Goal: Information Seeking & Learning: Learn about a topic

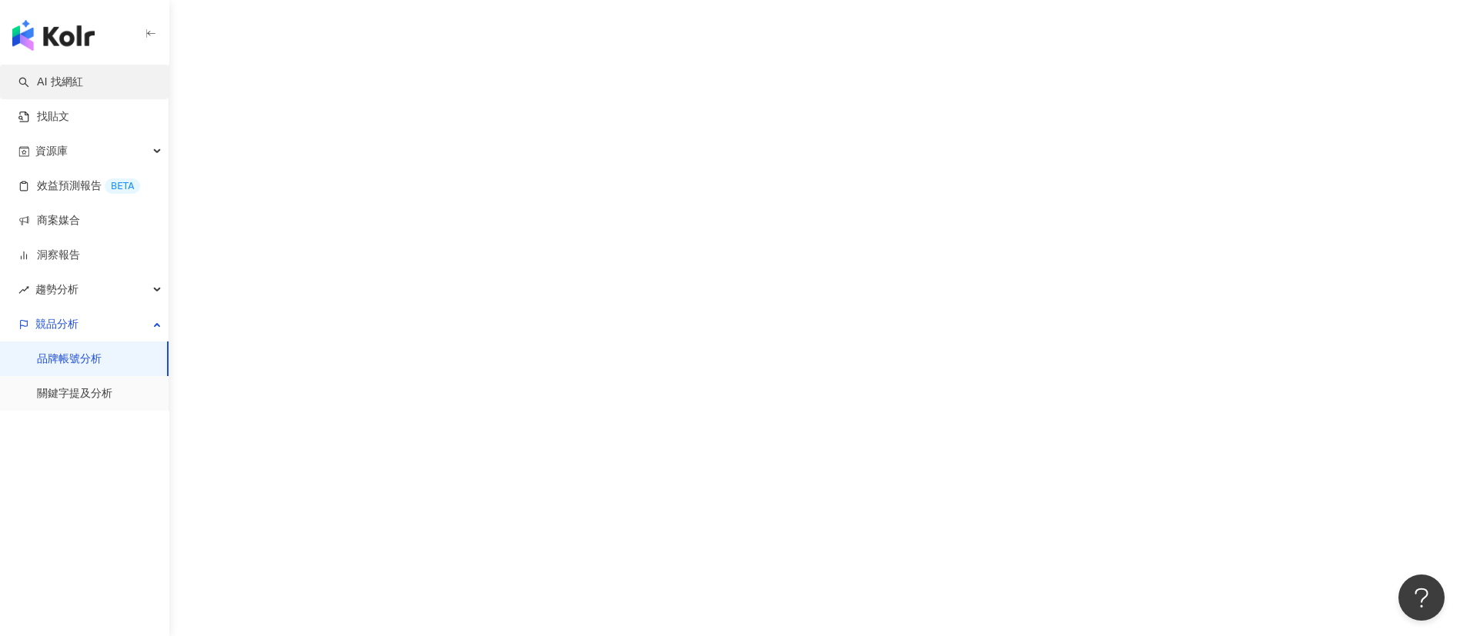
click at [83, 89] on link "AI 找網紅" at bounding box center [50, 82] width 65 height 15
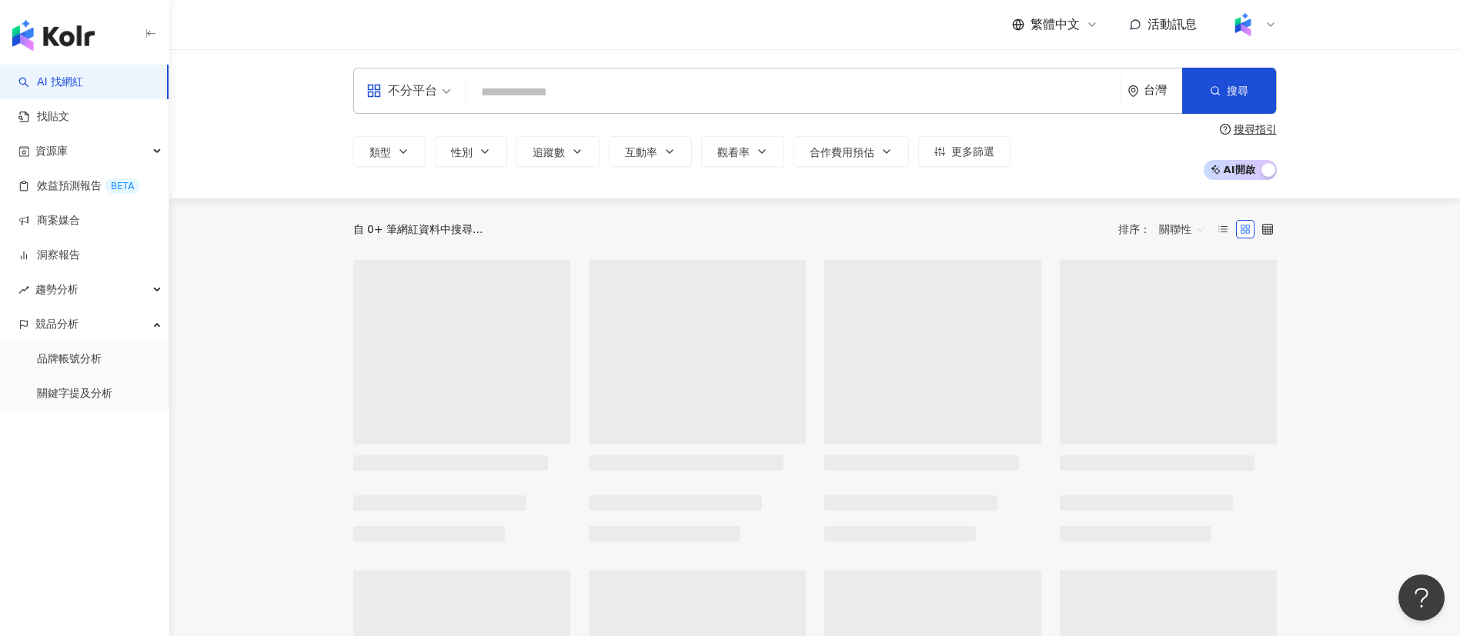
click at [623, 89] on input "search" at bounding box center [794, 92] width 642 height 29
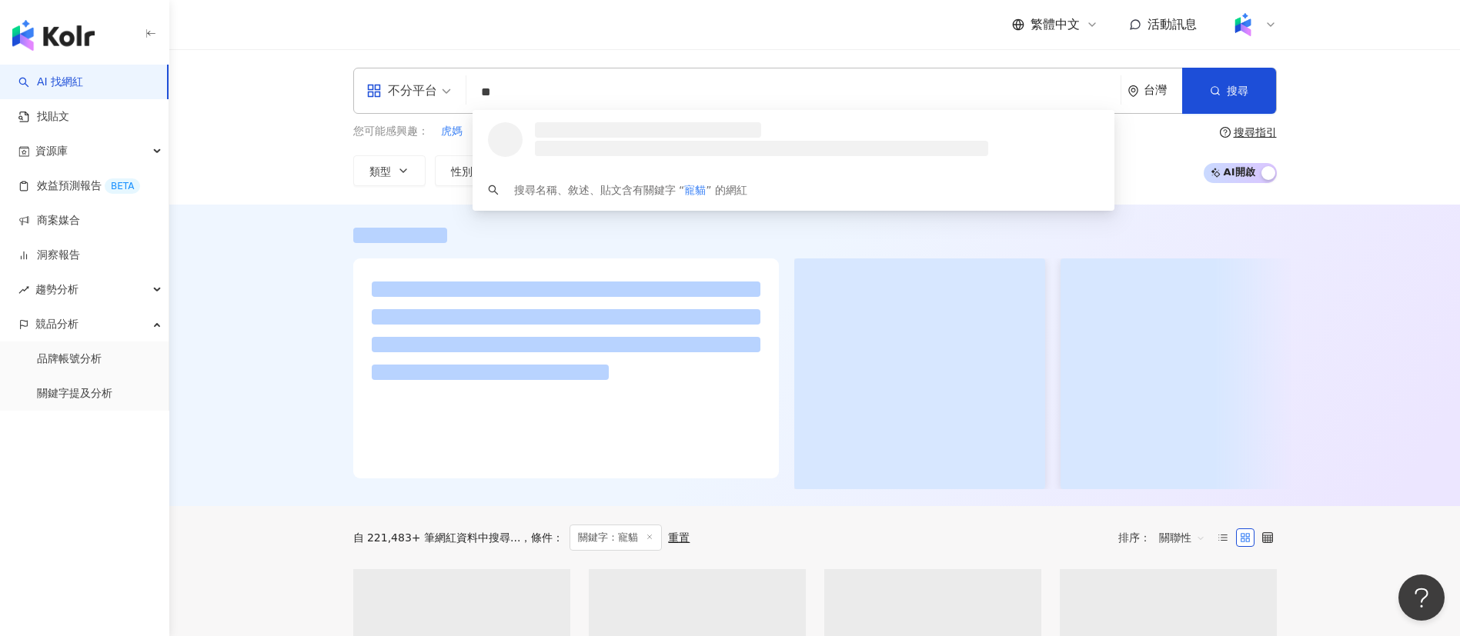
click at [246, 230] on div at bounding box center [814, 356] width 1291 height 302
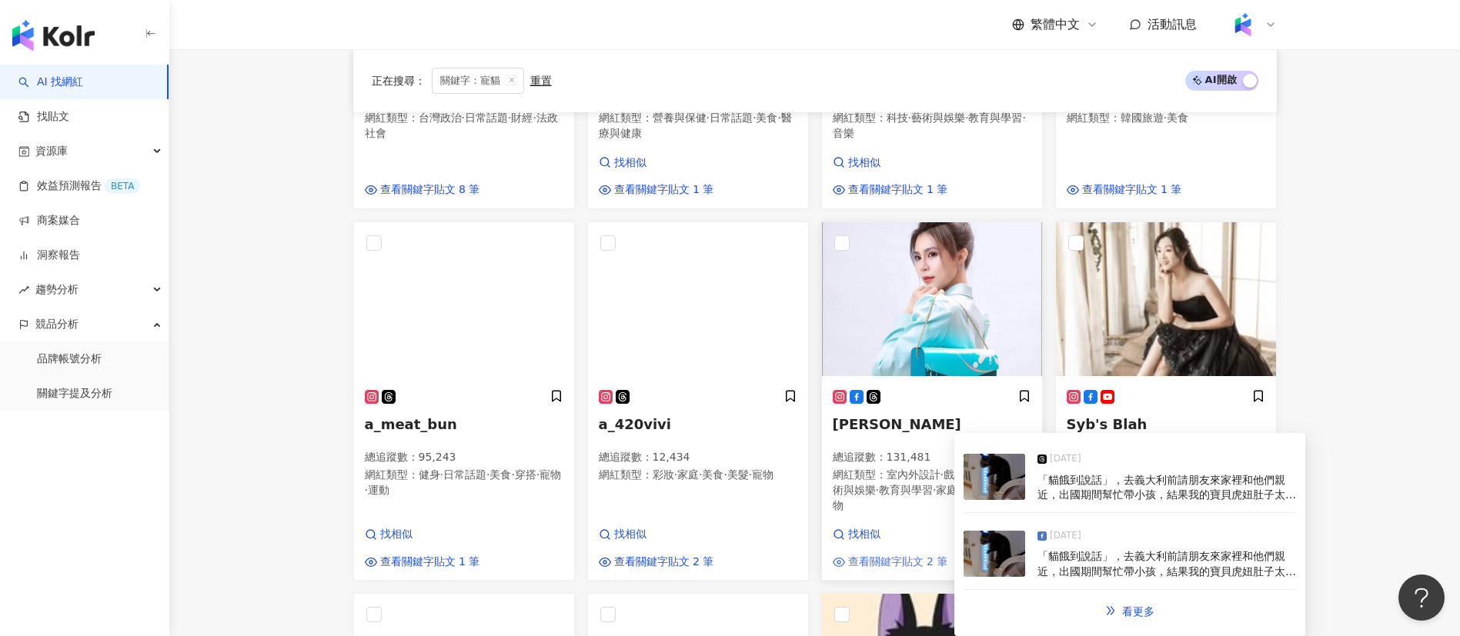
scroll to position [771, 0]
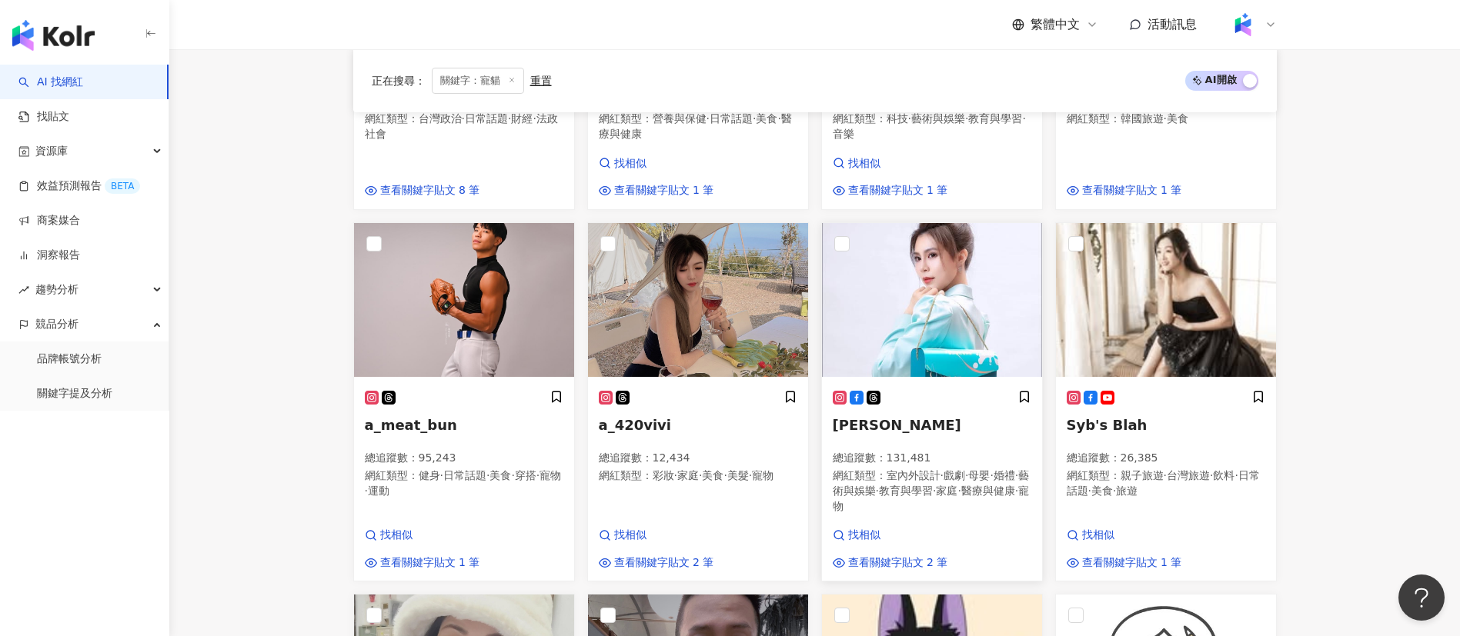
click at [901, 473] on span "室內外設計" at bounding box center [914, 475] width 54 height 12
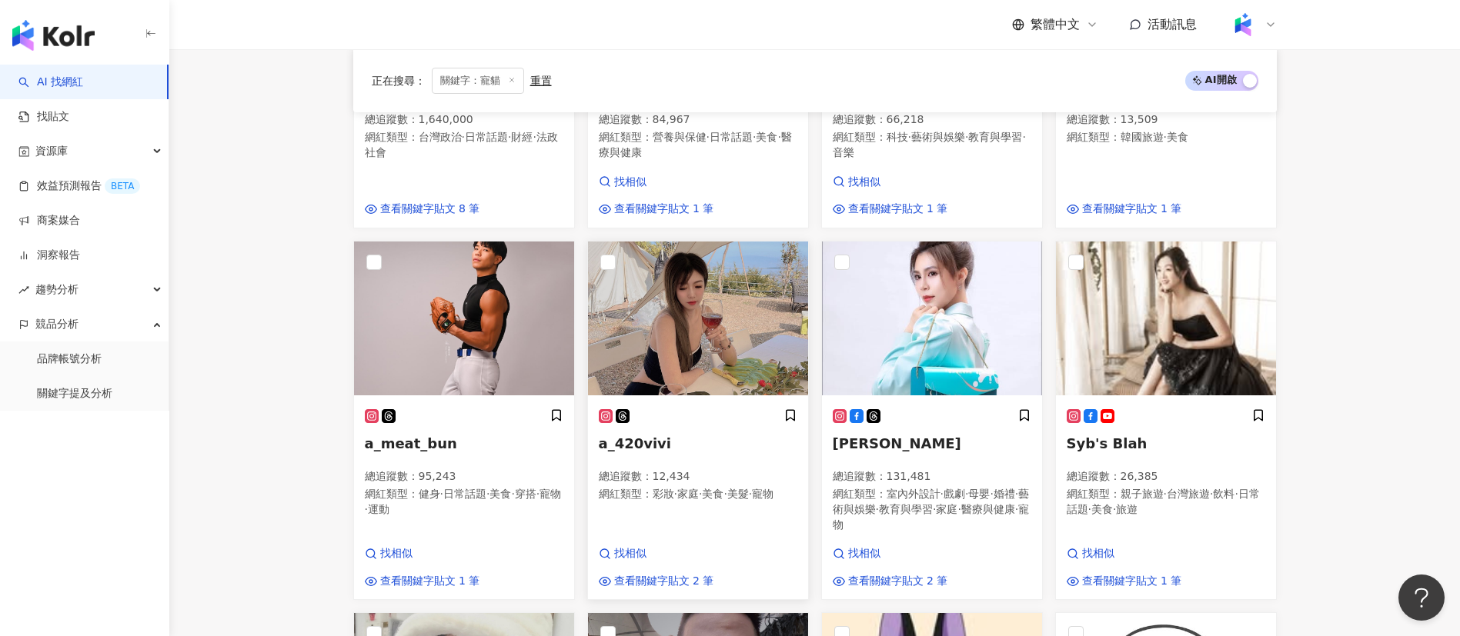
scroll to position [503, 0]
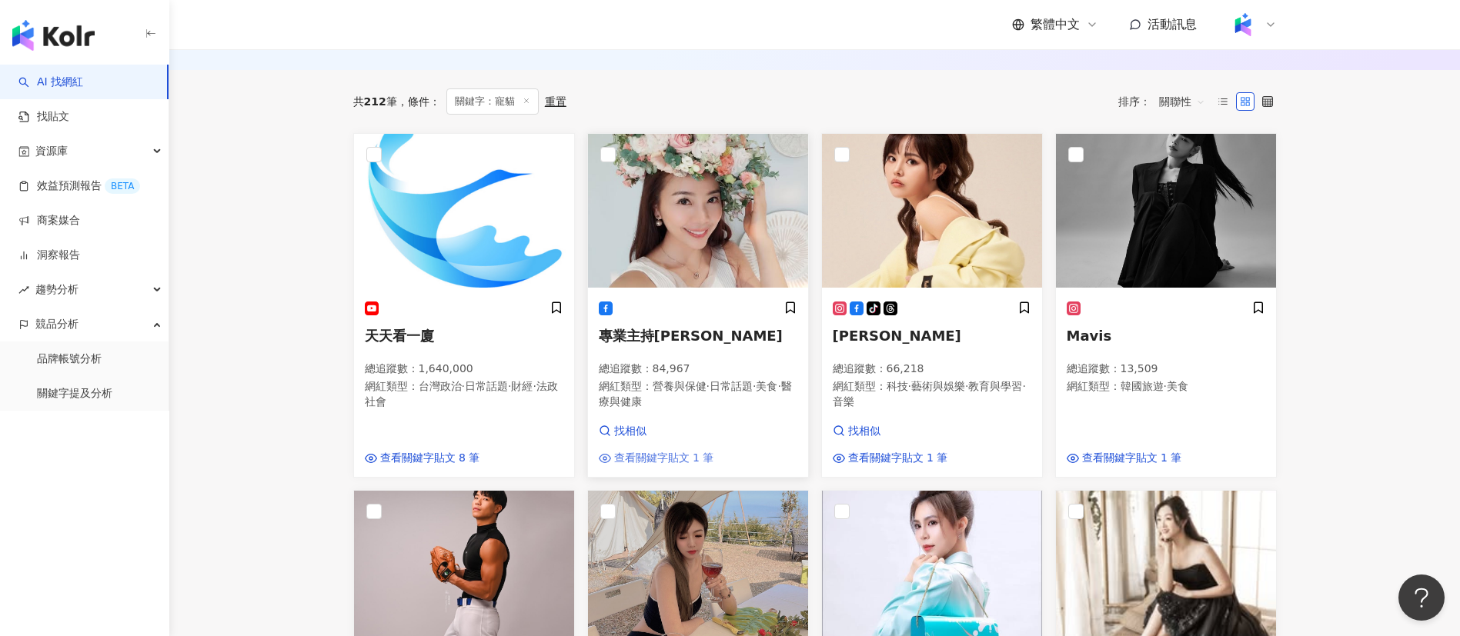
click at [685, 466] on span "查看關鍵字貼文 1 筆" at bounding box center [664, 458] width 100 height 15
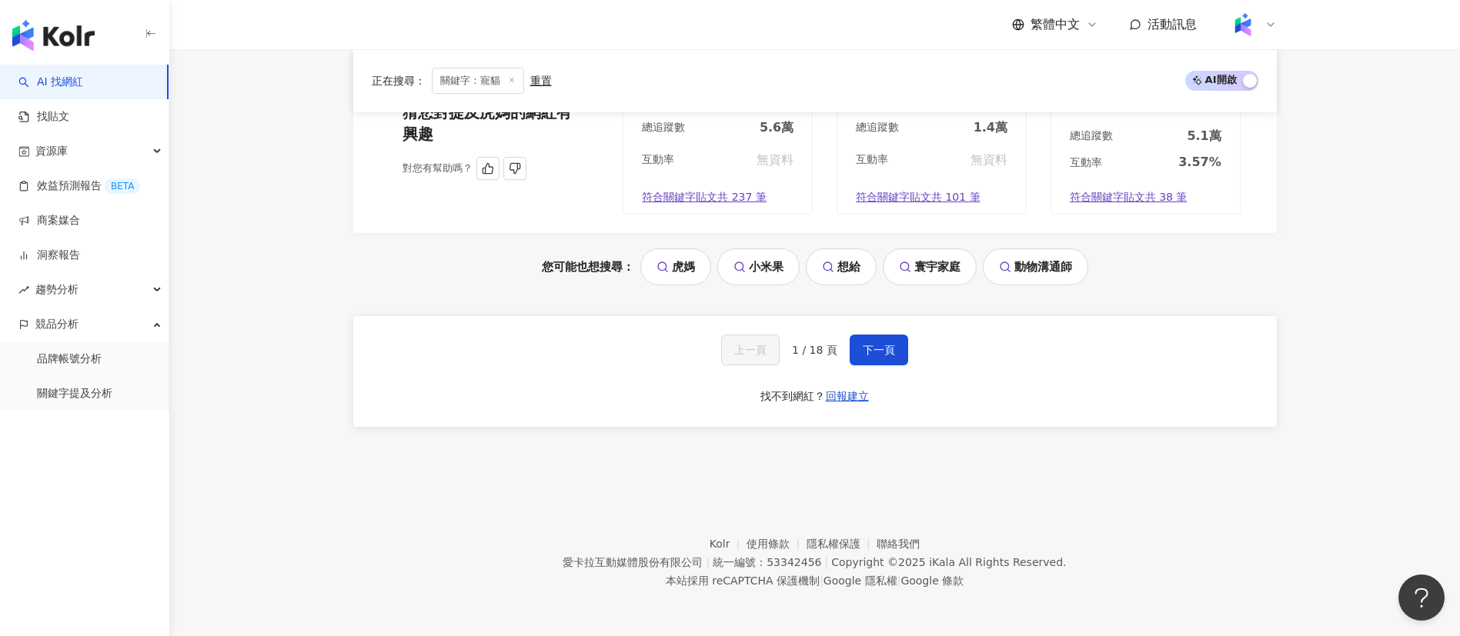
click at [720, 205] on span "符合關鍵字貼文共 237 筆" at bounding box center [704, 197] width 125 height 15
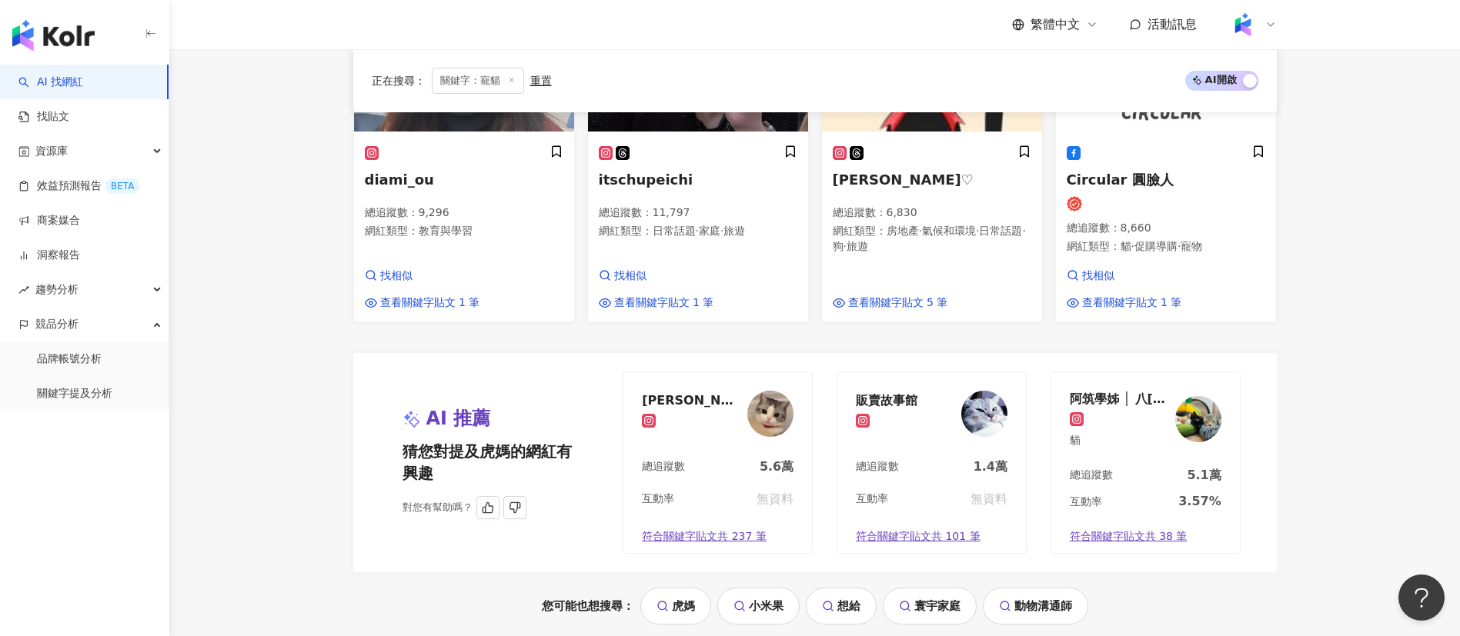
scroll to position [0, 0]
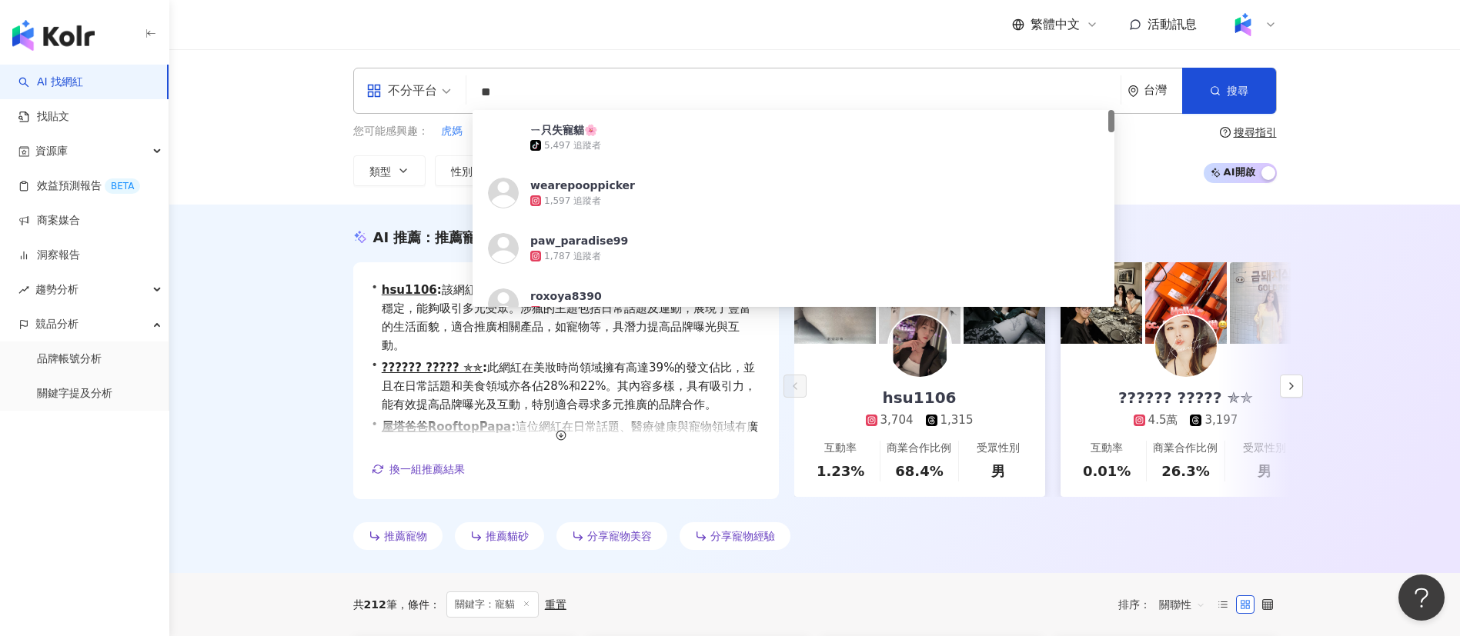
drag, startPoint x: 523, startPoint y: 98, endPoint x: 455, endPoint y: 96, distance: 67.7
click at [455, 96] on div "不分平台 ** 台灣 搜尋 2011e2e9-9e6e-4cdf-bbcf-4cd09e07ebc4 ㄧ只失寵貓🌸 tiktok-icon 5,497 追蹤者…" at bounding box center [815, 91] width 924 height 46
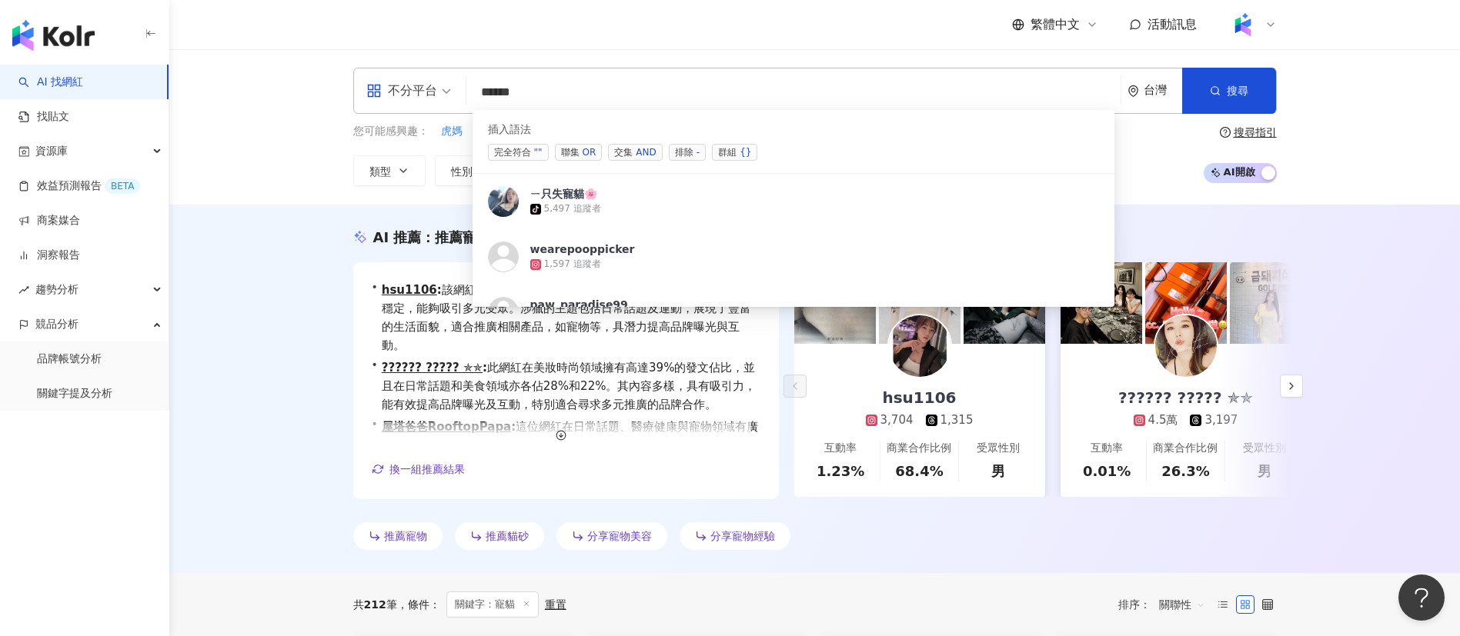
type input "*****"
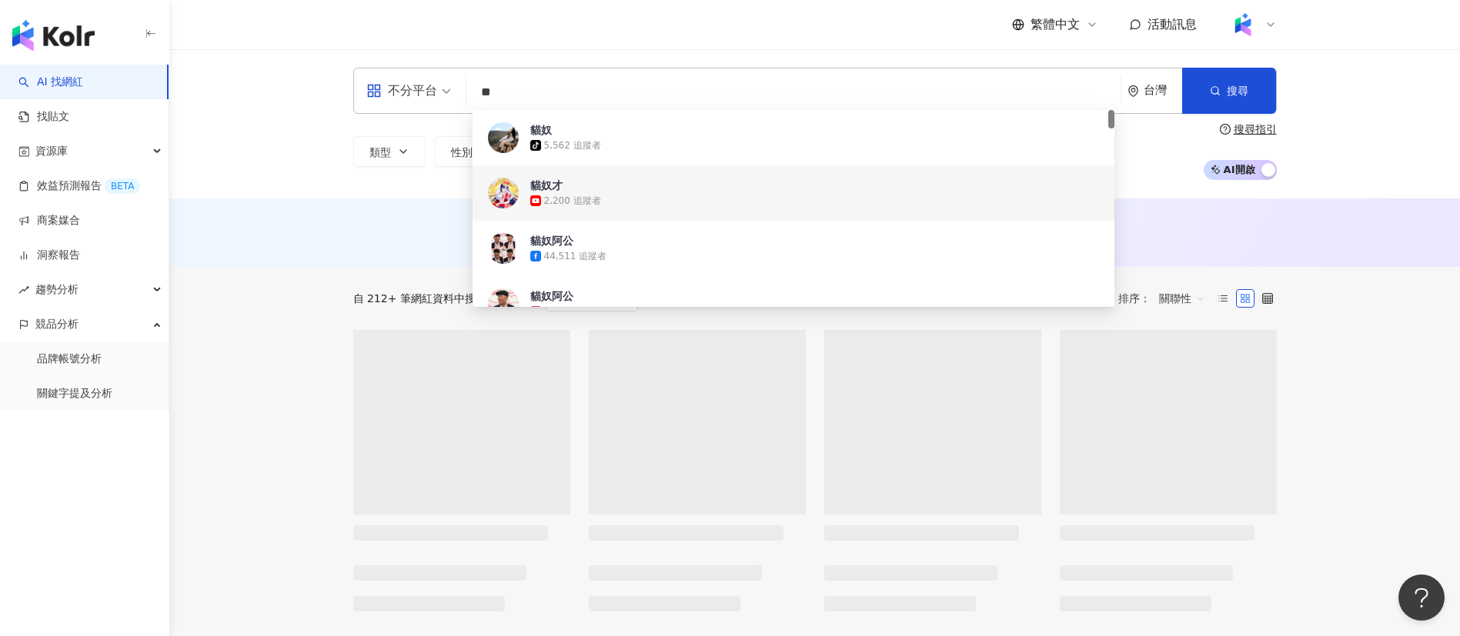
type input "**"
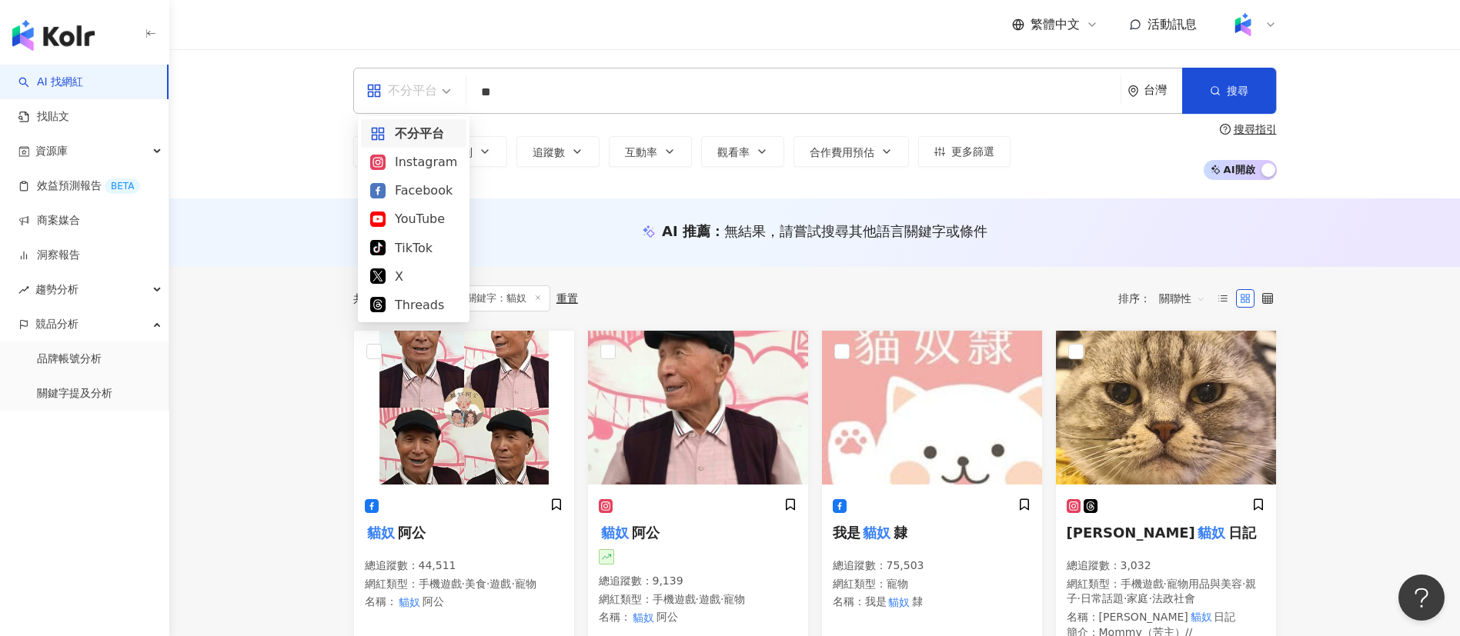
click at [404, 92] on div "不分平台" at bounding box center [401, 91] width 71 height 25
click at [417, 169] on div "Instagram" at bounding box center [413, 161] width 87 height 19
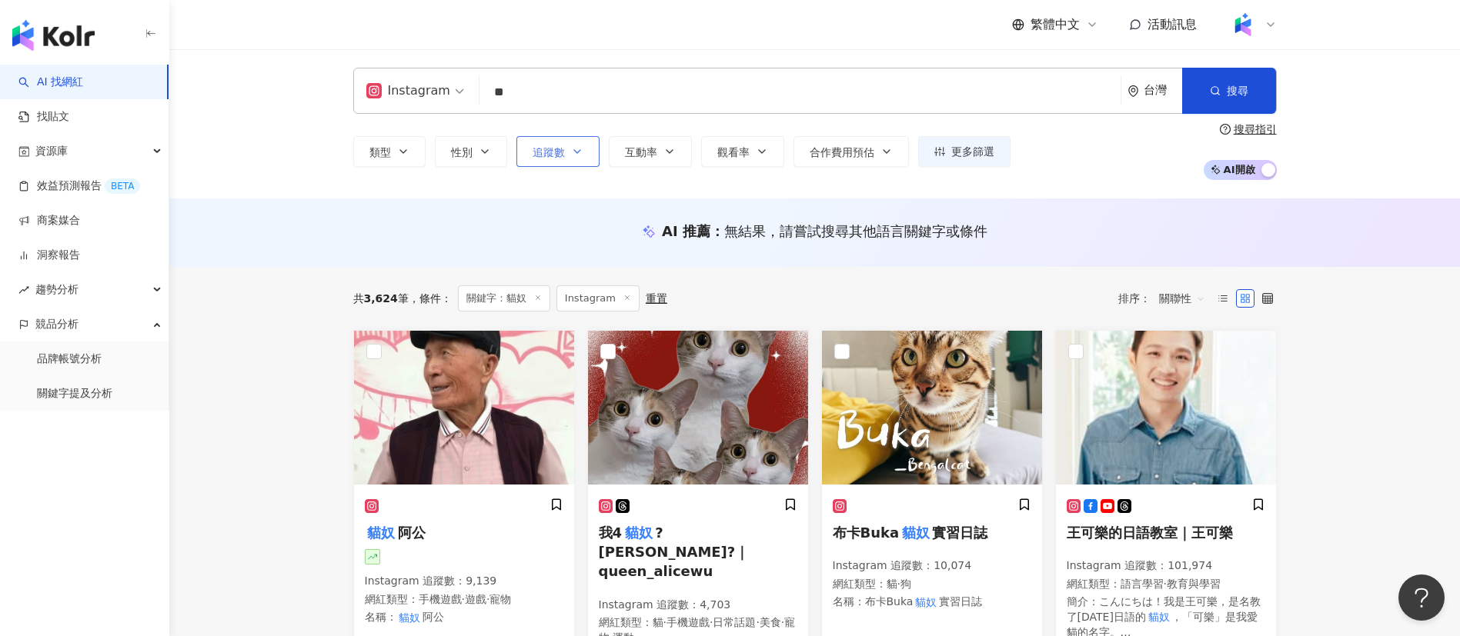
click at [535, 151] on span "追蹤數" at bounding box center [549, 152] width 32 height 12
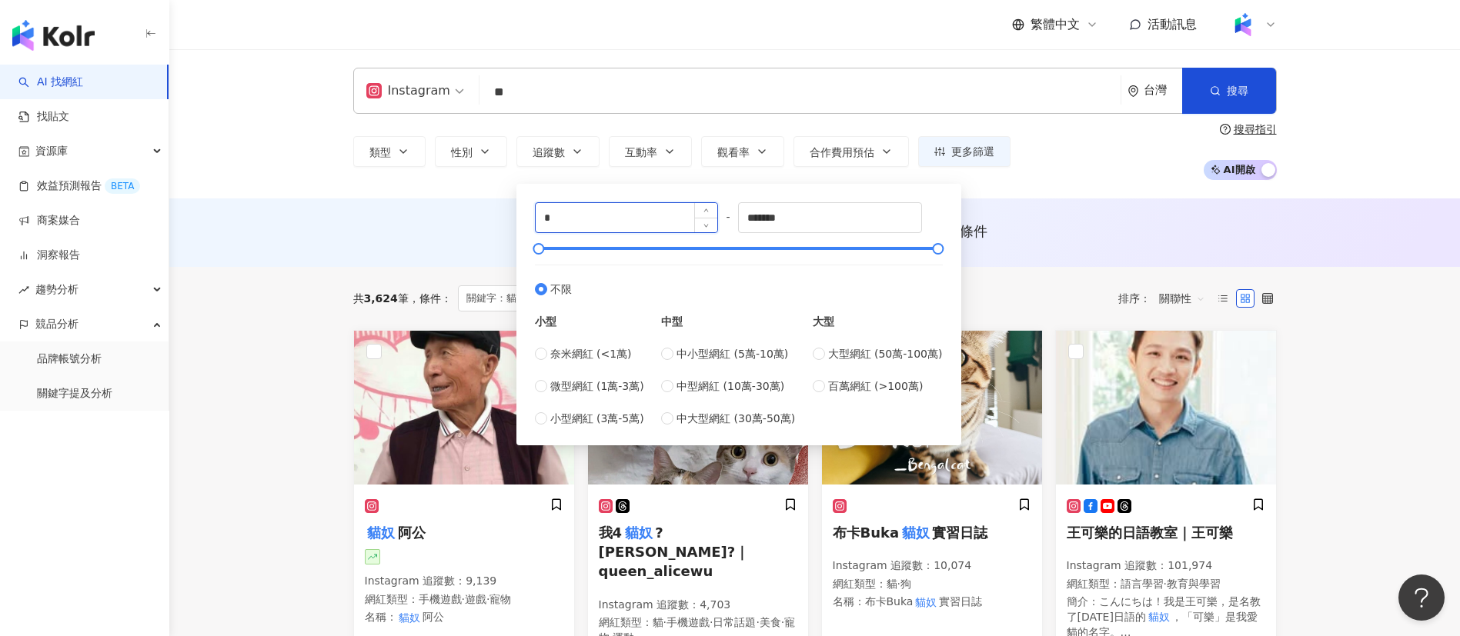
click at [583, 214] on input "*" at bounding box center [627, 217] width 182 height 29
drag, startPoint x: 577, startPoint y: 222, endPoint x: 529, endPoint y: 222, distance: 48.5
click at [529, 222] on div "***** - ******* 不限 小型 奈米網紅 (<1萬) 微型網紅 (1萬-3萬) 小型網紅 (3萬-5萬) 中型 中小型網紅 (5萬-10萬) 中型…" at bounding box center [739, 314] width 426 height 243
type input "*****"
click at [805, 221] on input "*******" at bounding box center [830, 217] width 182 height 29
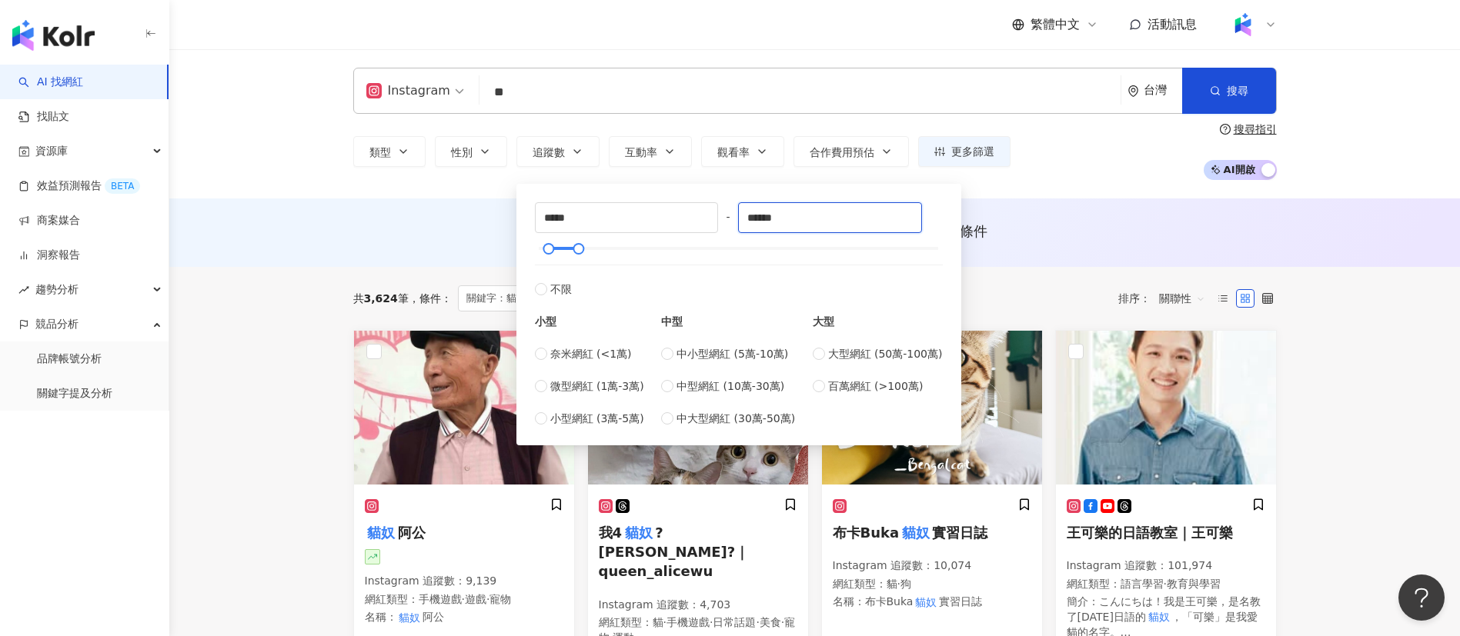
type input "******"
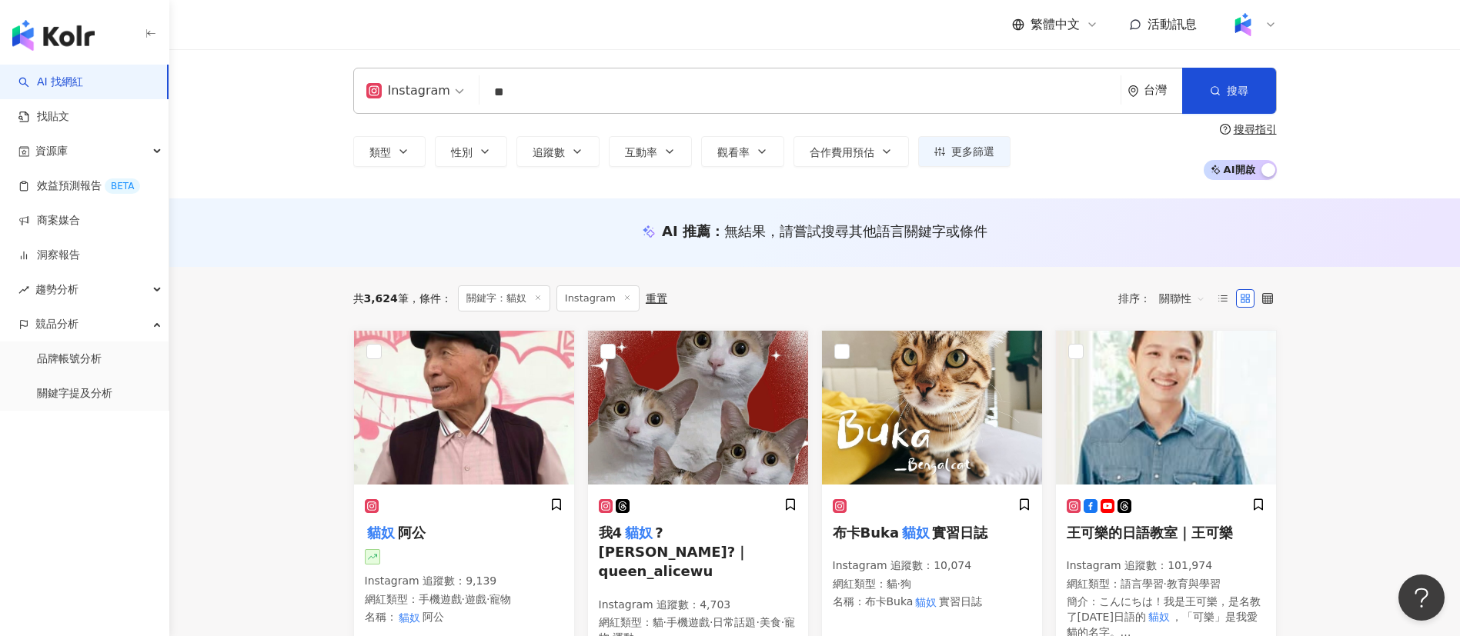
click at [795, 18] on div "繁體中文 活動訊息" at bounding box center [815, 24] width 924 height 49
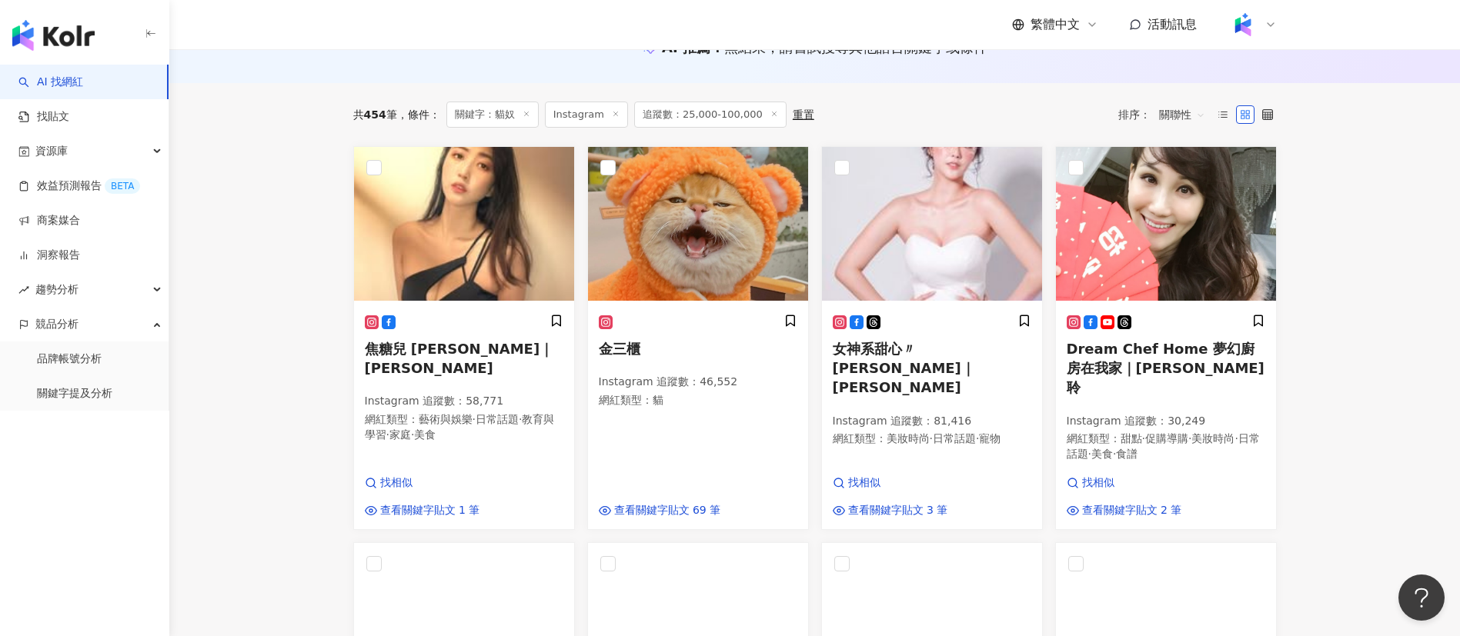
scroll to position [217, 0]
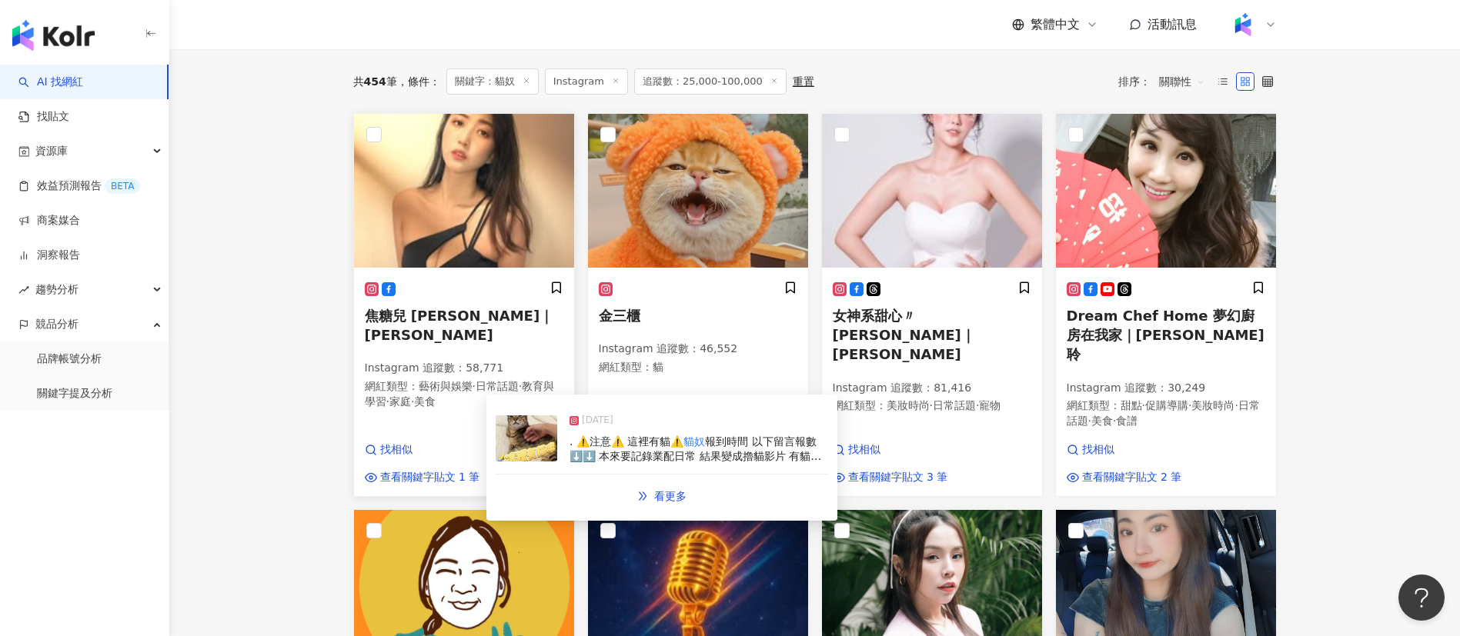
click at [414, 396] on span "·" at bounding box center [412, 402] width 3 height 12
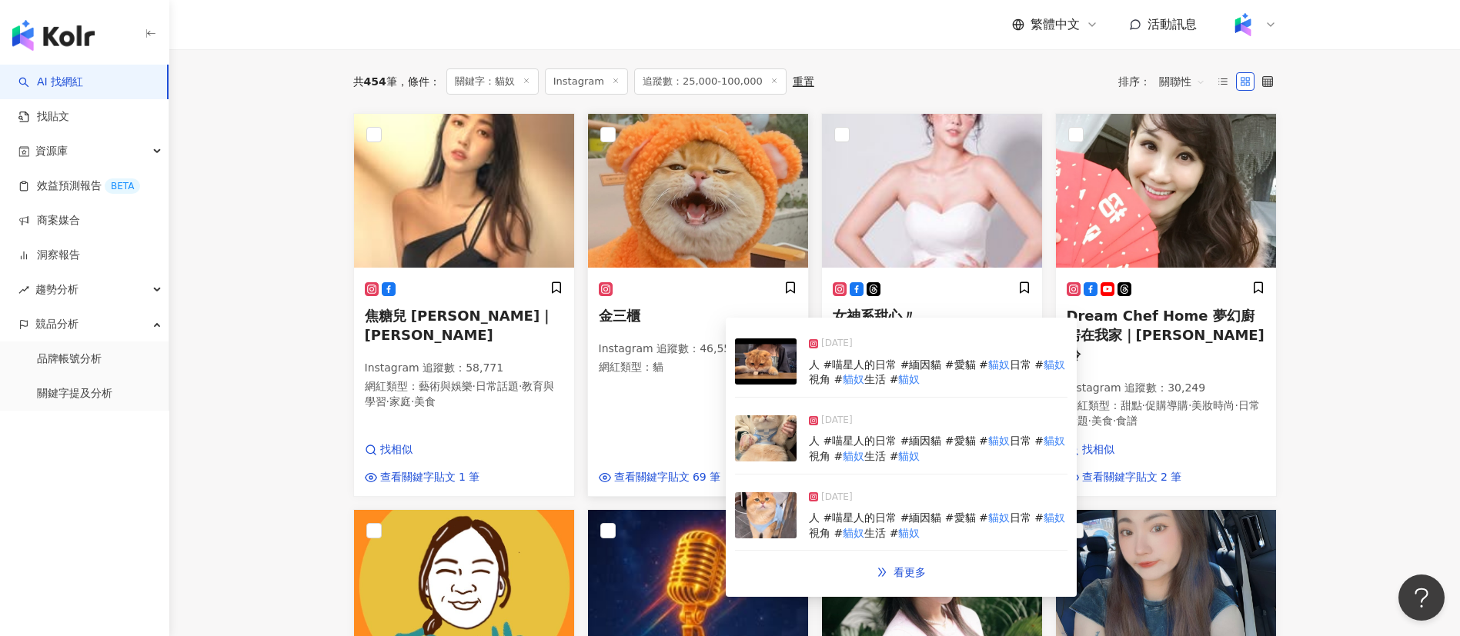
click at [702, 376] on div "Instagram 追蹤數 ： 46,552 網紅類型 ： 貓" at bounding box center [698, 360] width 199 height 36
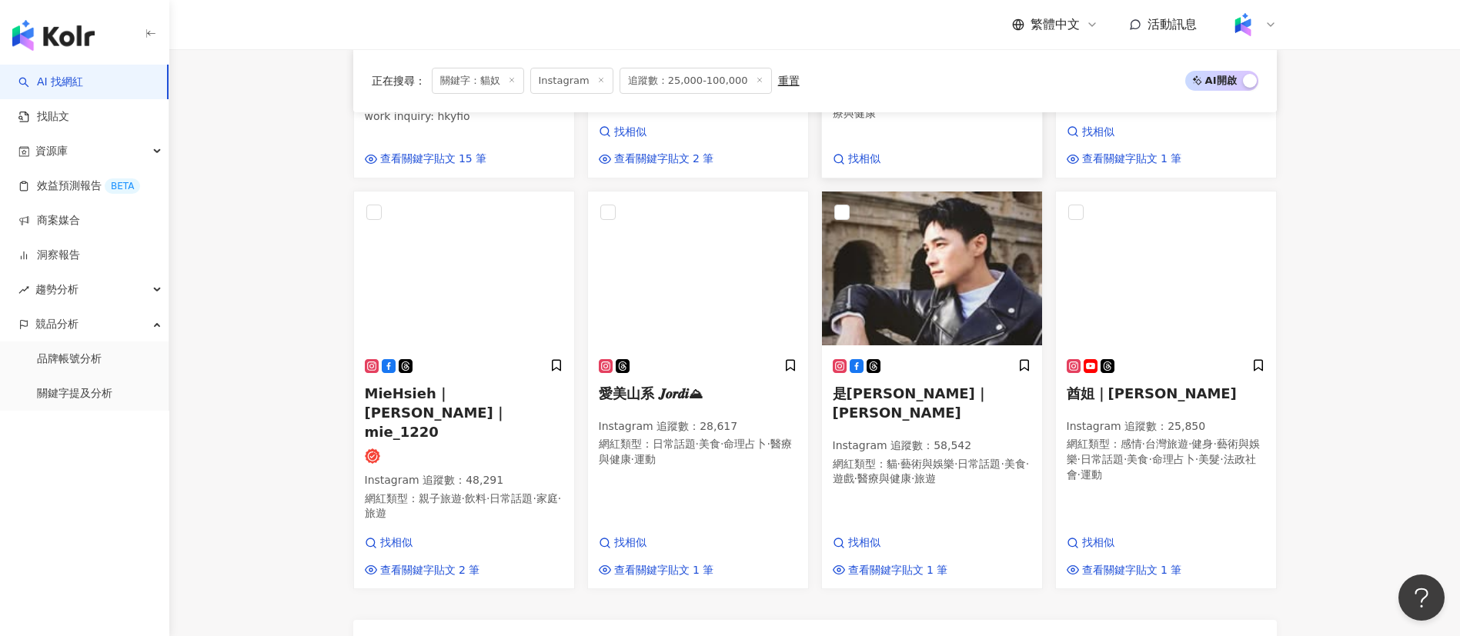
scroll to position [914, 0]
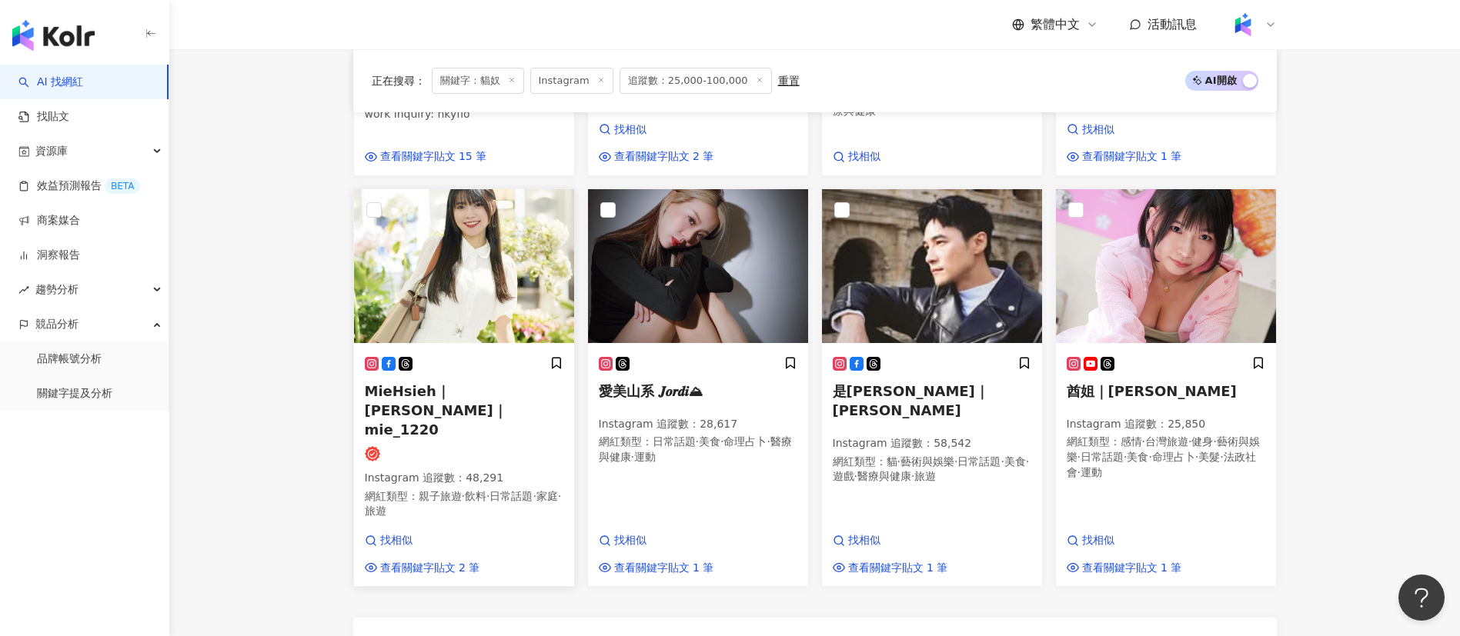
click at [485, 489] on p "網紅類型 ： 親子旅遊 · 飲料 · 日常話題 · 家庭 · 旅遊" at bounding box center [464, 504] width 199 height 30
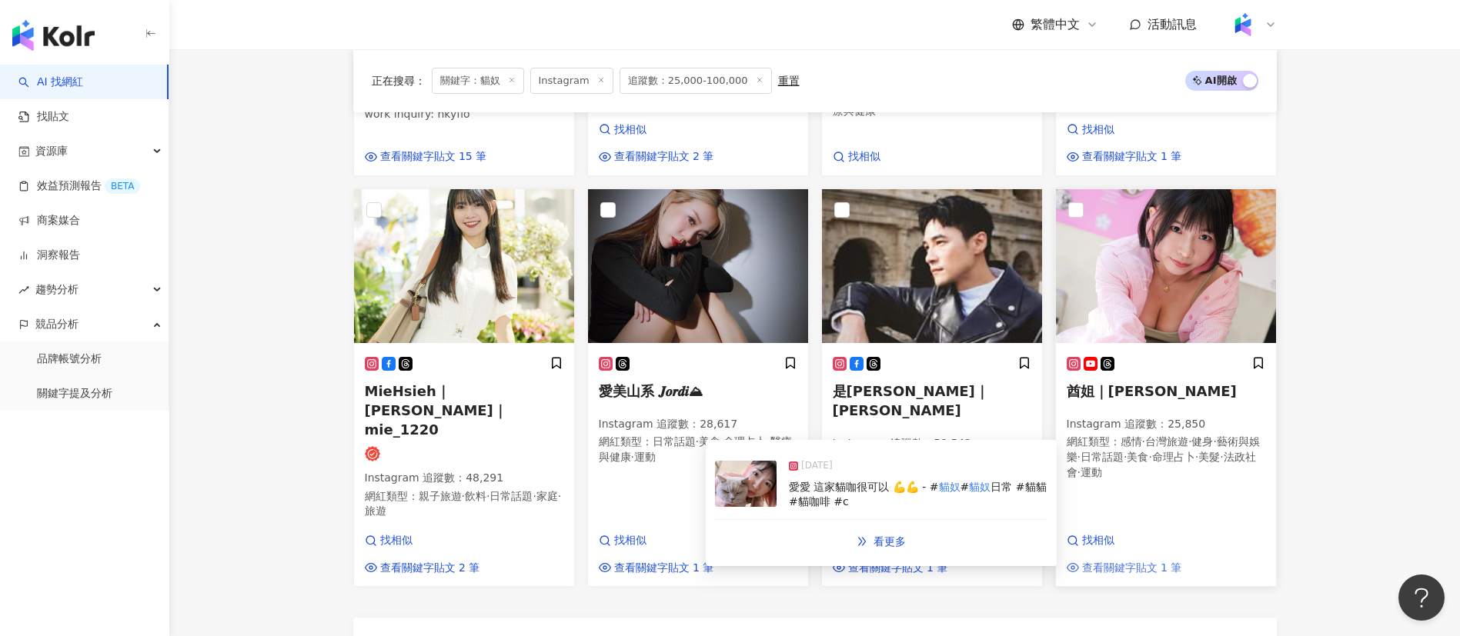
scroll to position [1341, 0]
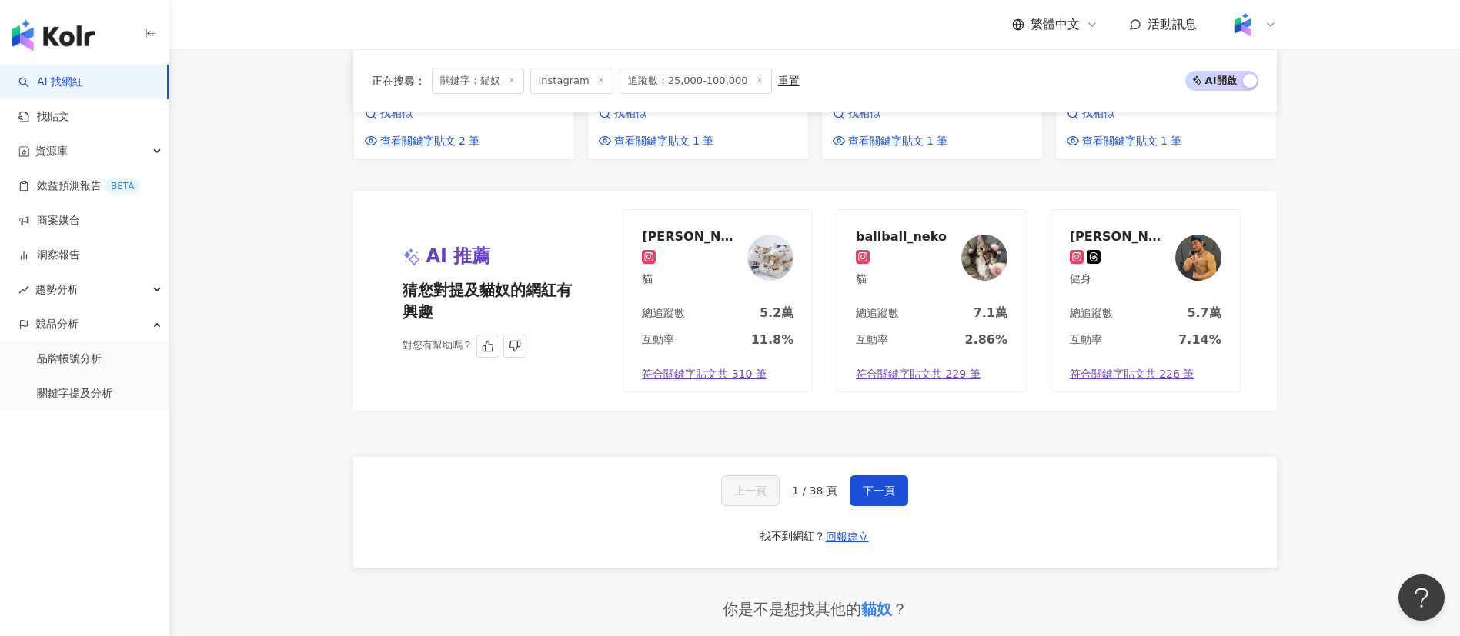
click at [744, 305] on div "總追蹤數 5.2萬" at bounding box center [717, 318] width 189 height 26
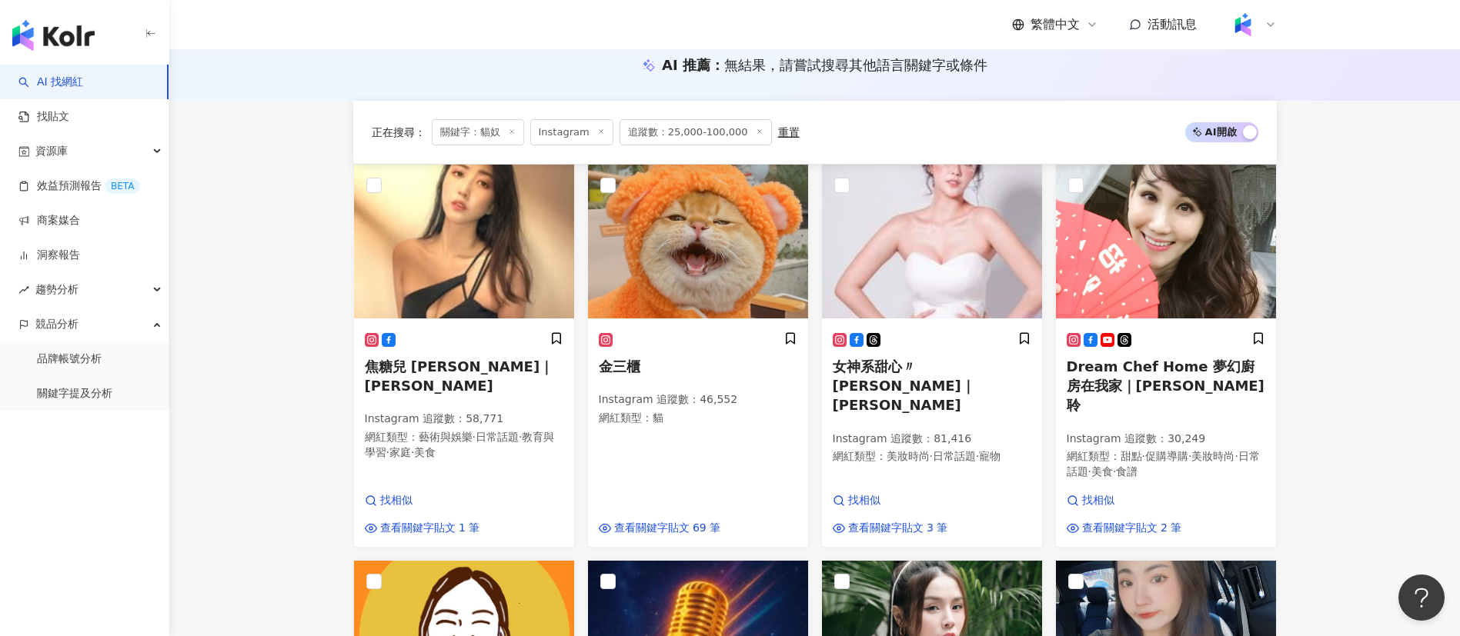
scroll to position [0, 0]
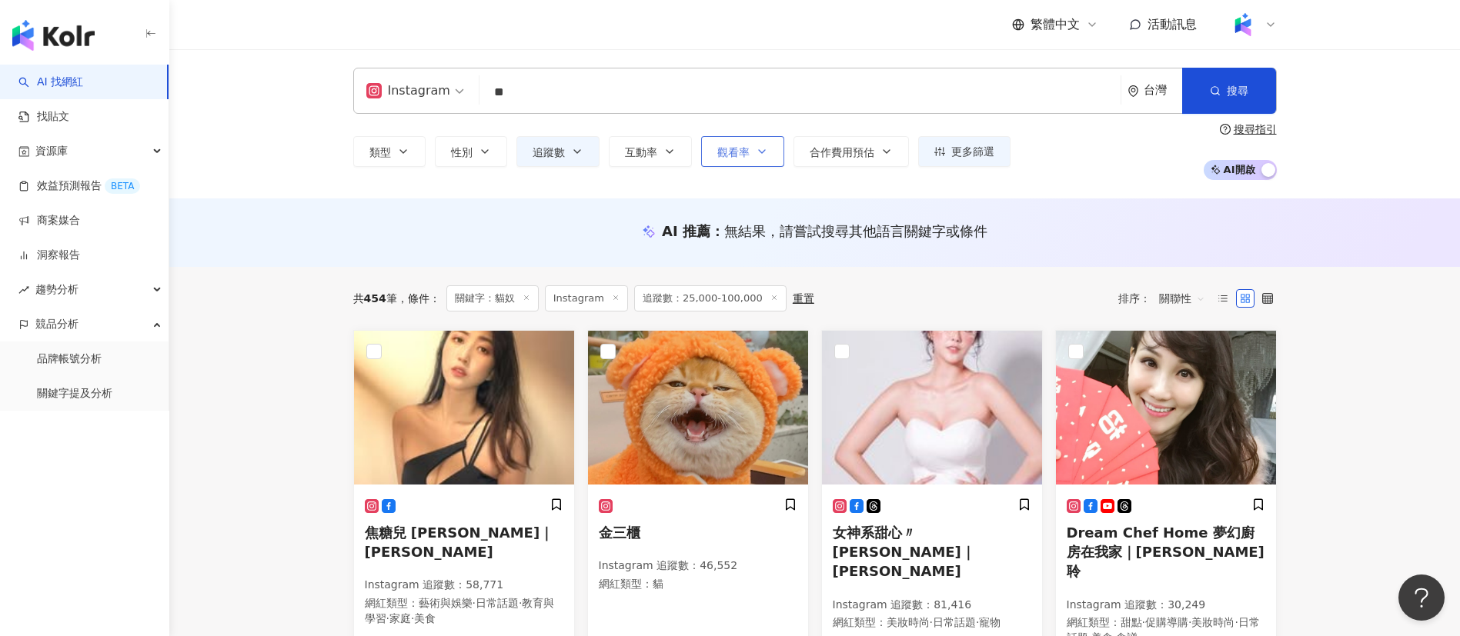
click at [747, 146] on span "觀看率" at bounding box center [733, 152] width 32 height 12
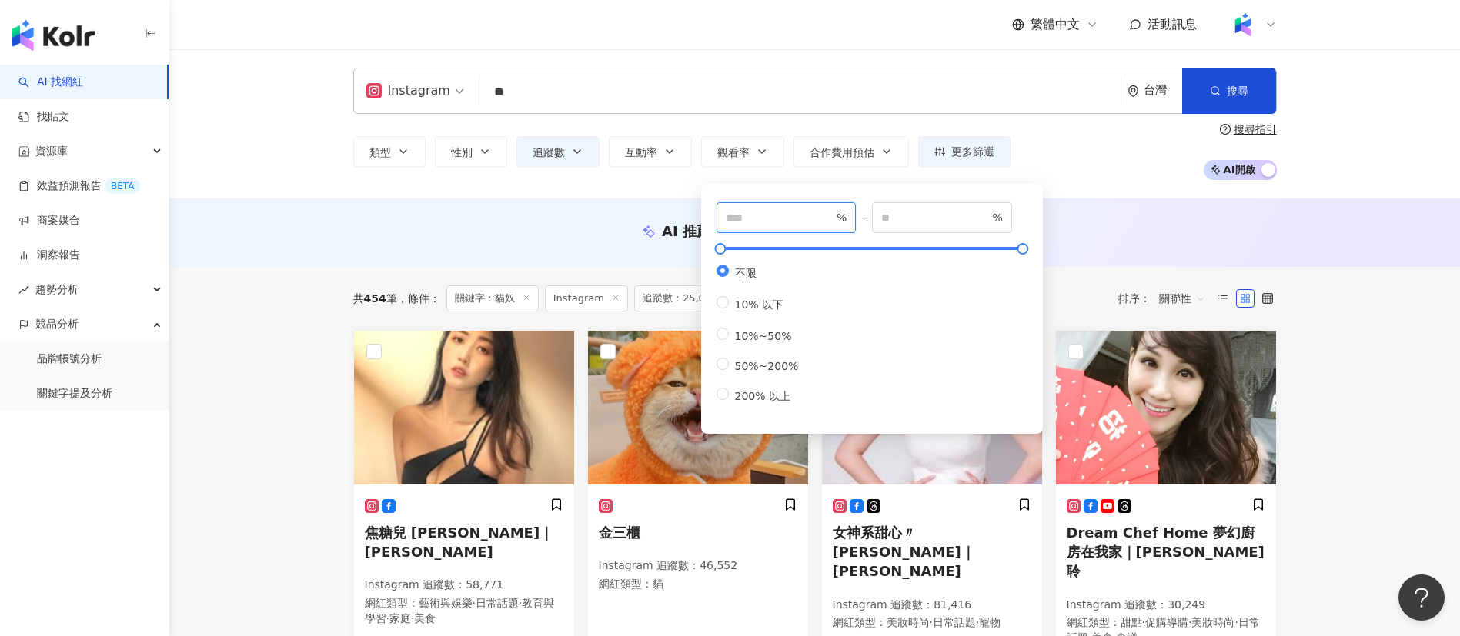
click at [760, 221] on input "number" at bounding box center [780, 217] width 108 height 17
type input "**"
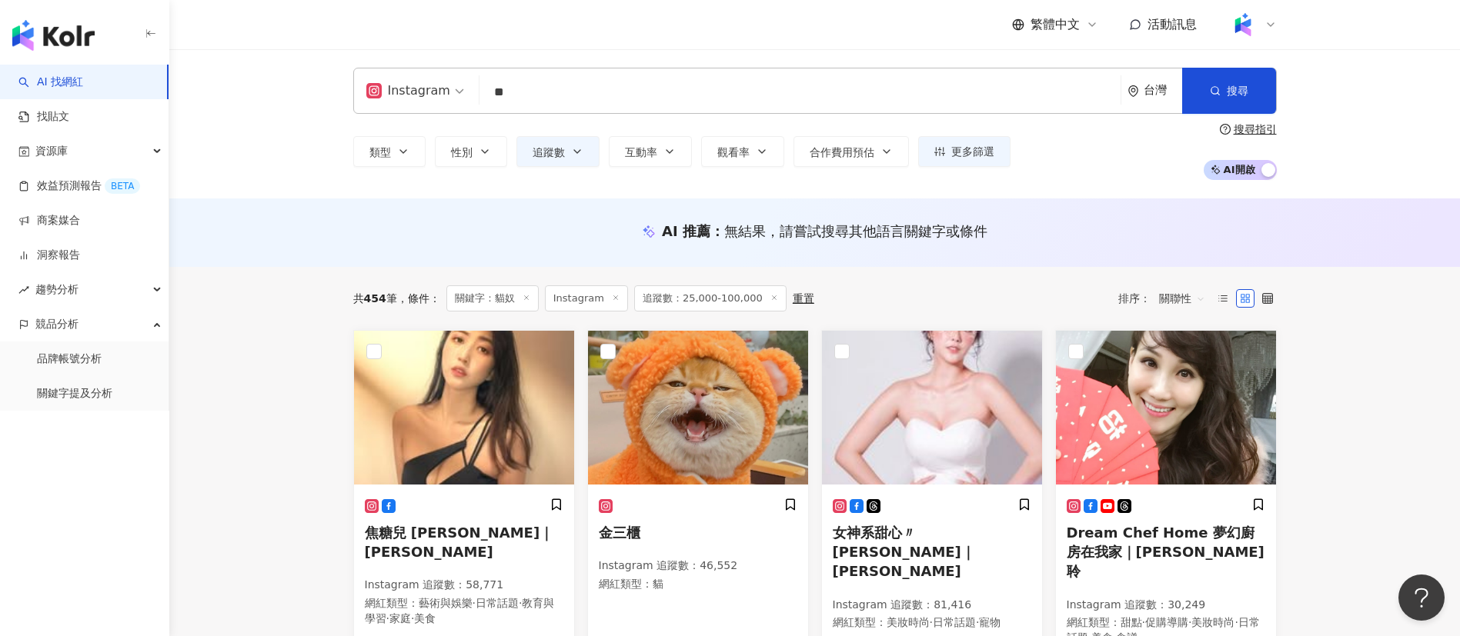
click at [1092, 161] on div "類型 性別 追蹤數 互動率 觀看率 合作費用預估 更多篩選 ***** - ****** 不限 小型 奈米網紅 (<1萬) 微型網紅 (1萬-3萬) 小型網紅…" at bounding box center [815, 151] width 924 height 57
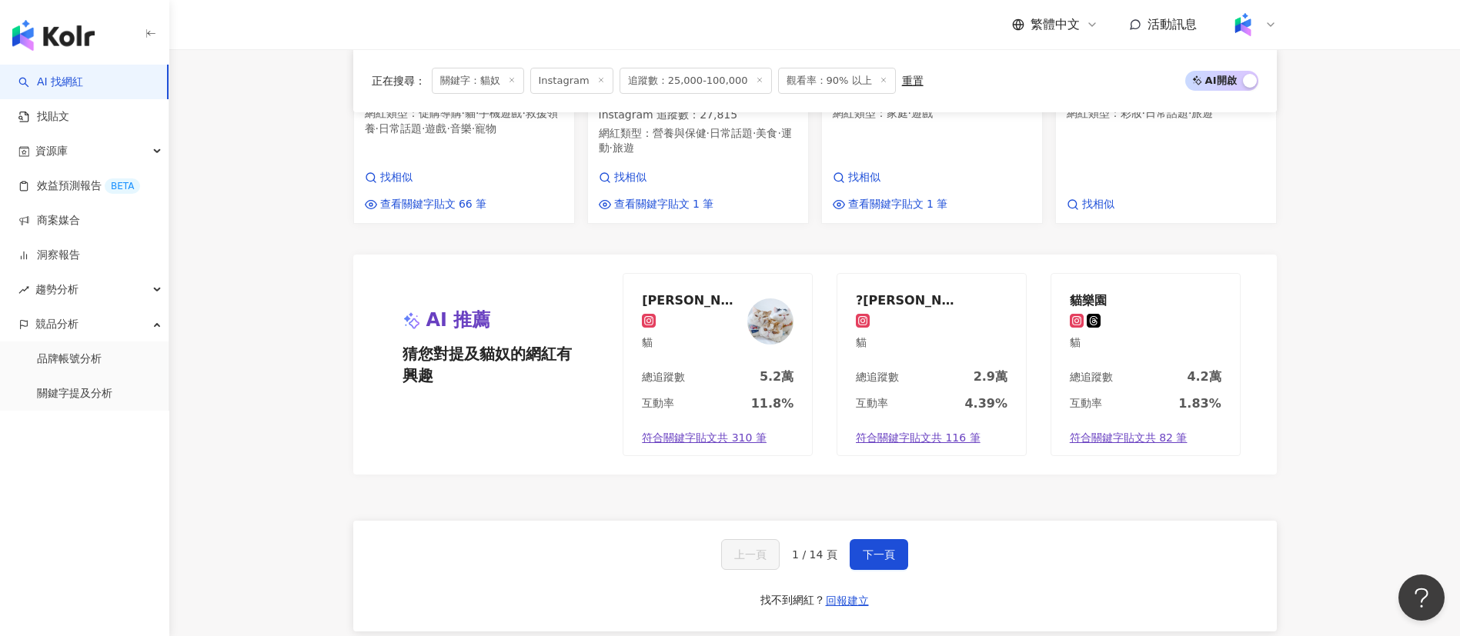
scroll to position [1258, 0]
click at [880, 540] on button "下一頁" at bounding box center [879, 555] width 58 height 31
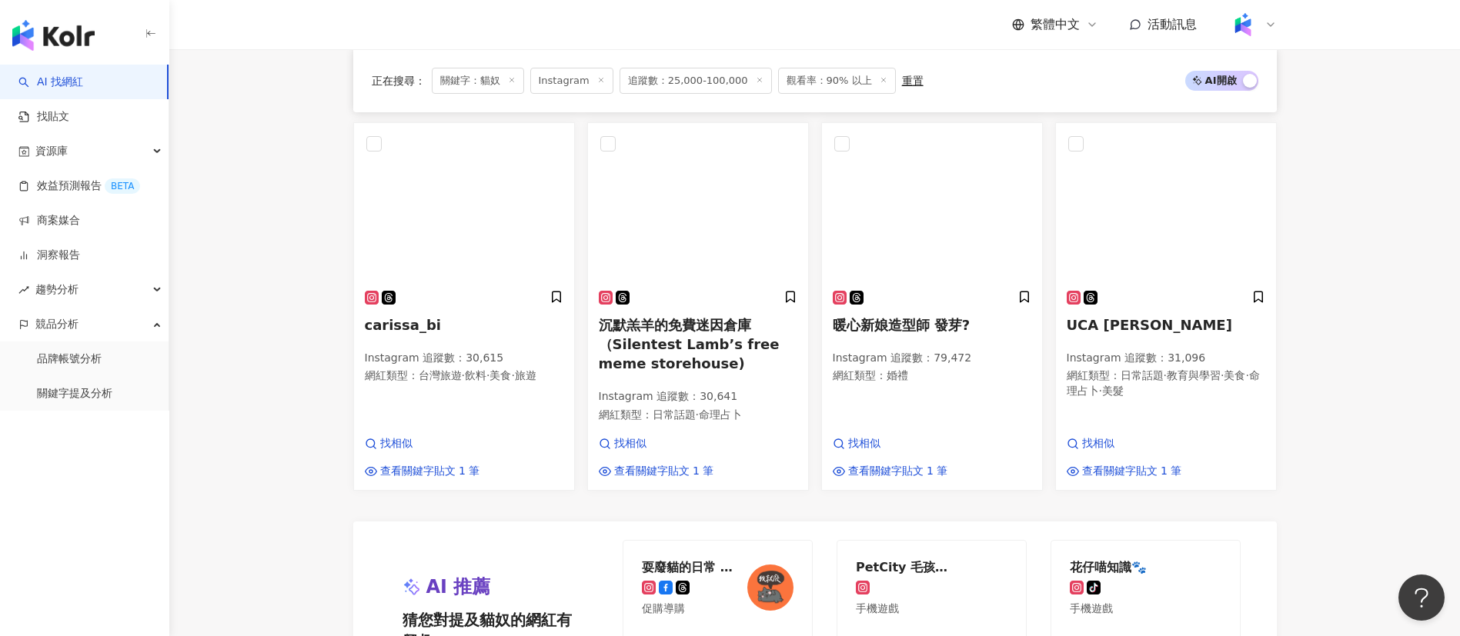
scroll to position [1632, 0]
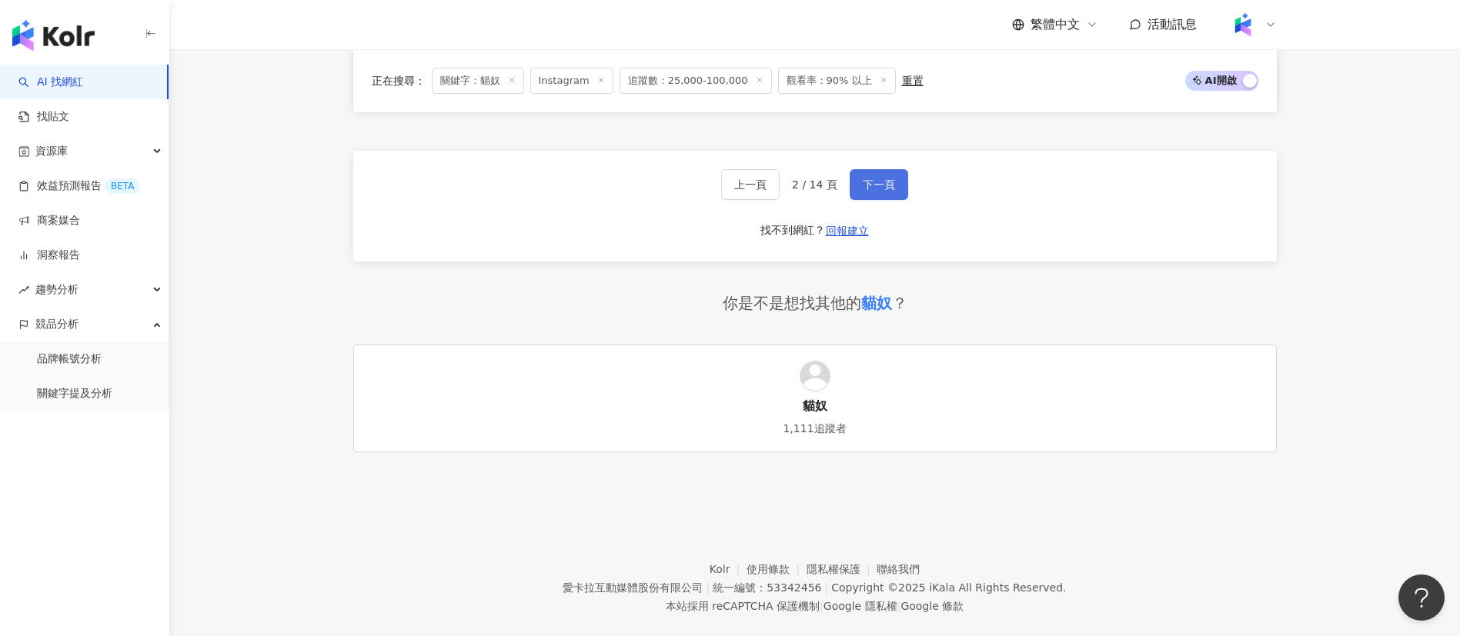
click at [881, 179] on span "下一頁" at bounding box center [879, 185] width 32 height 12
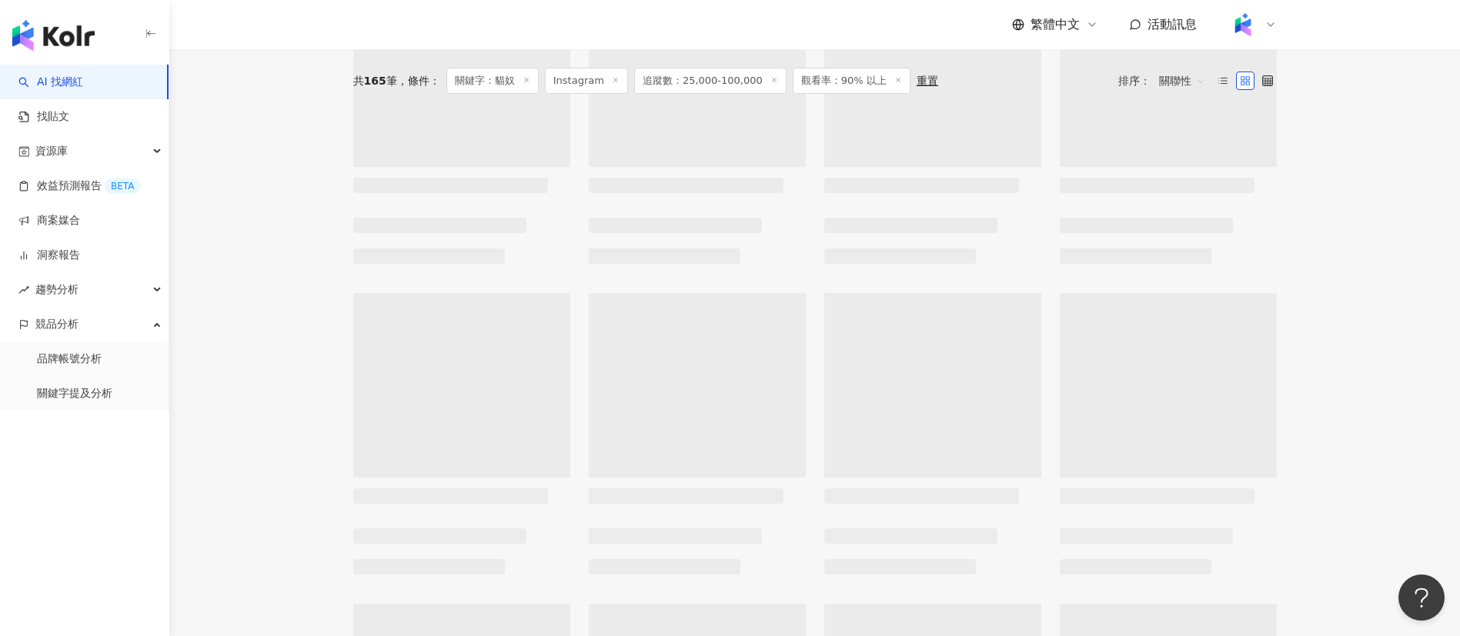
scroll to position [0, 0]
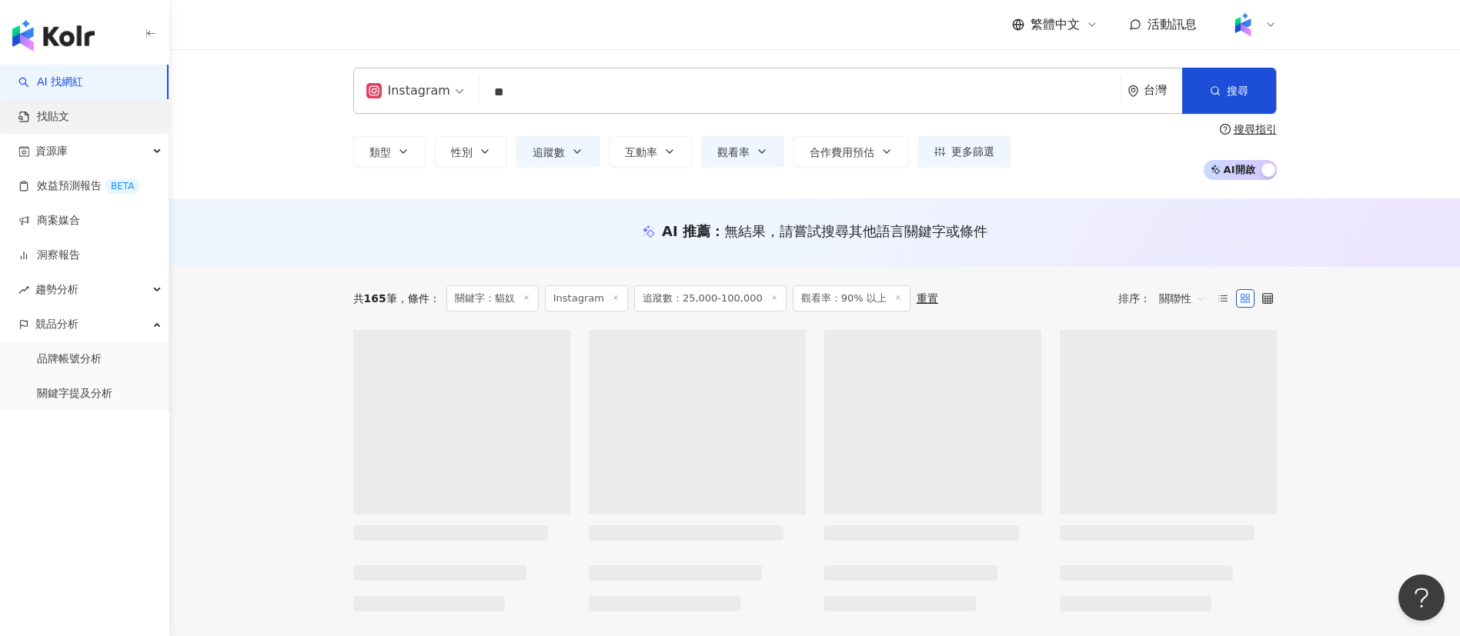
click at [69, 125] on link "找貼文" at bounding box center [43, 116] width 51 height 15
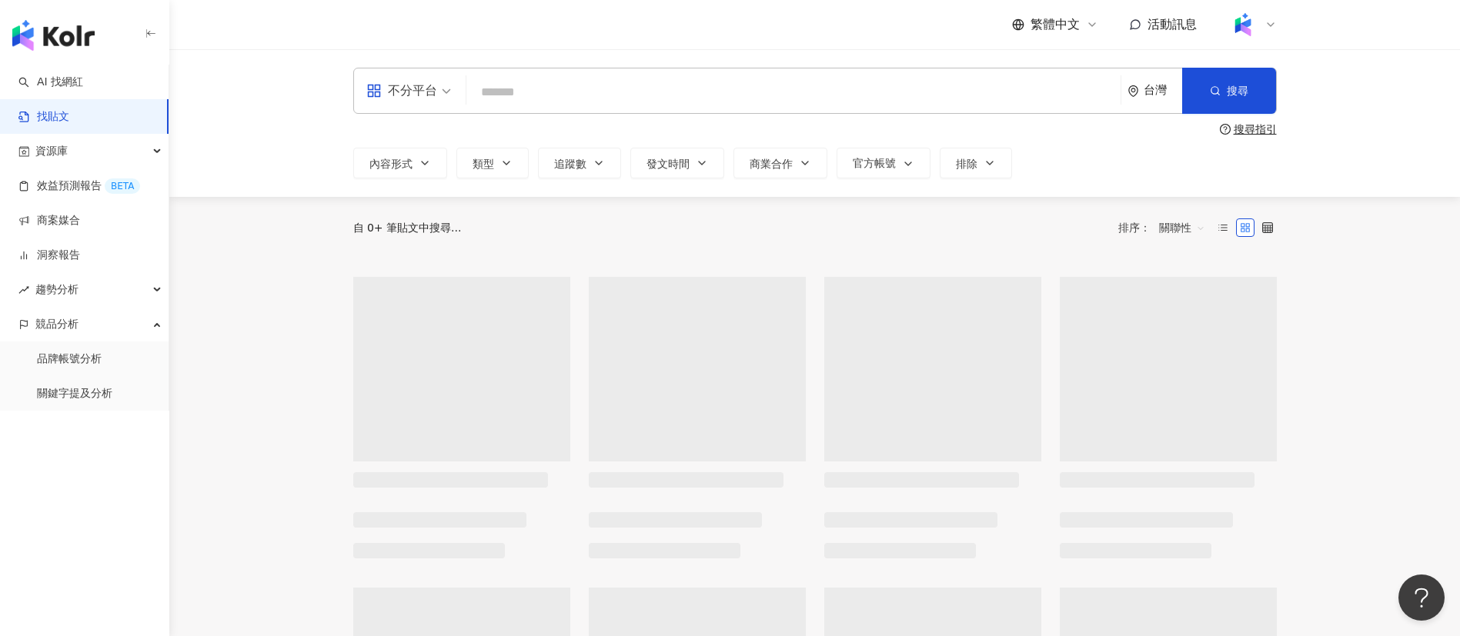
click at [493, 89] on input "search" at bounding box center [794, 91] width 642 height 33
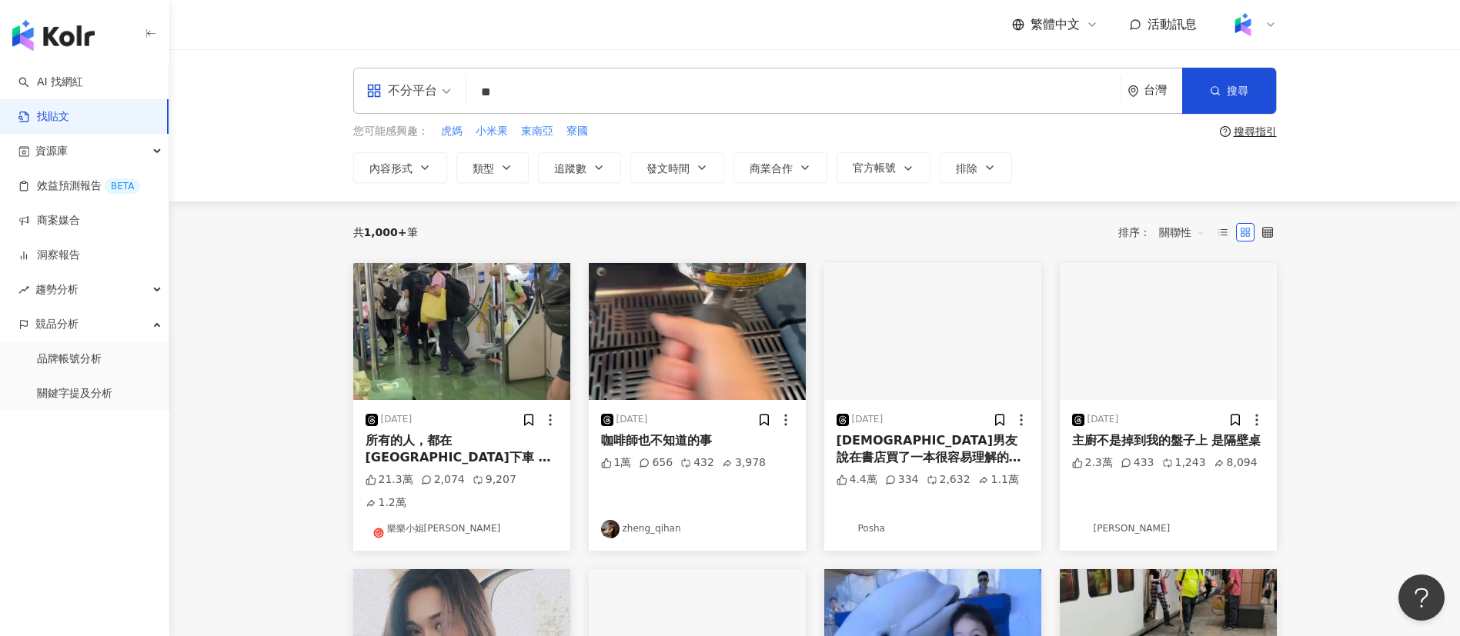
type input "**"
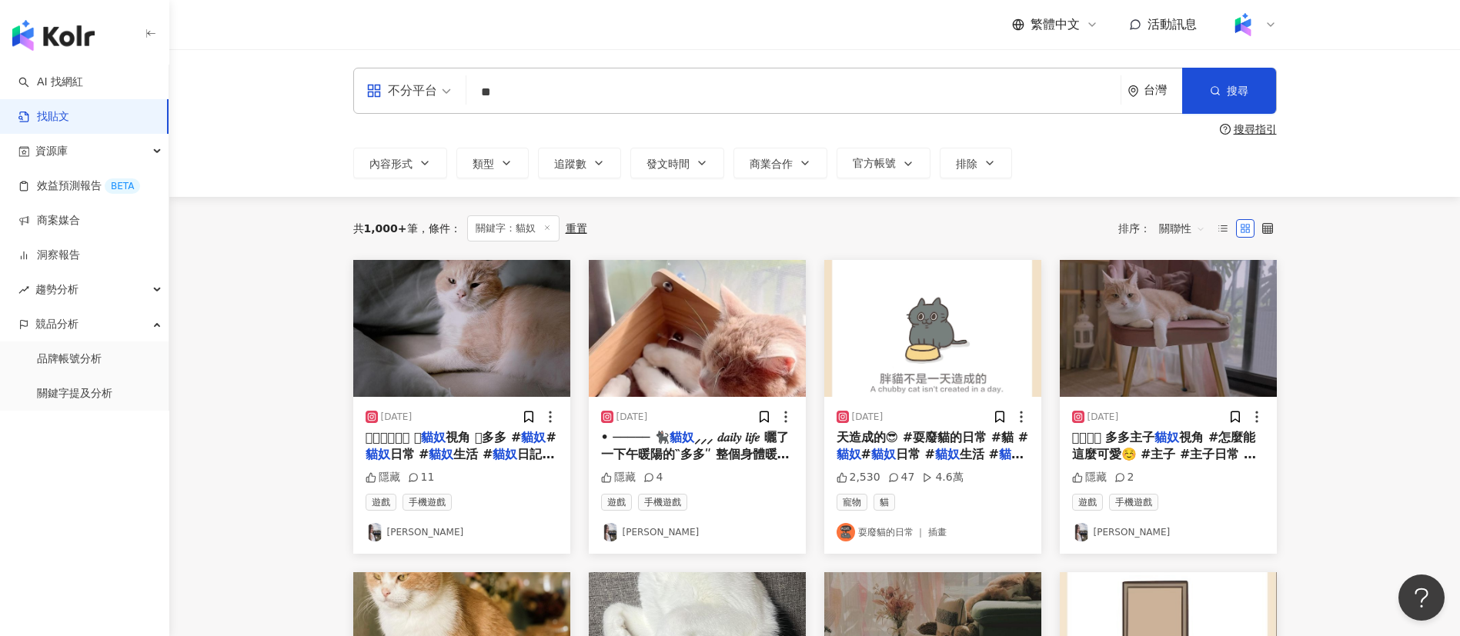
click at [572, 163] on span "追蹤數" at bounding box center [570, 164] width 32 height 12
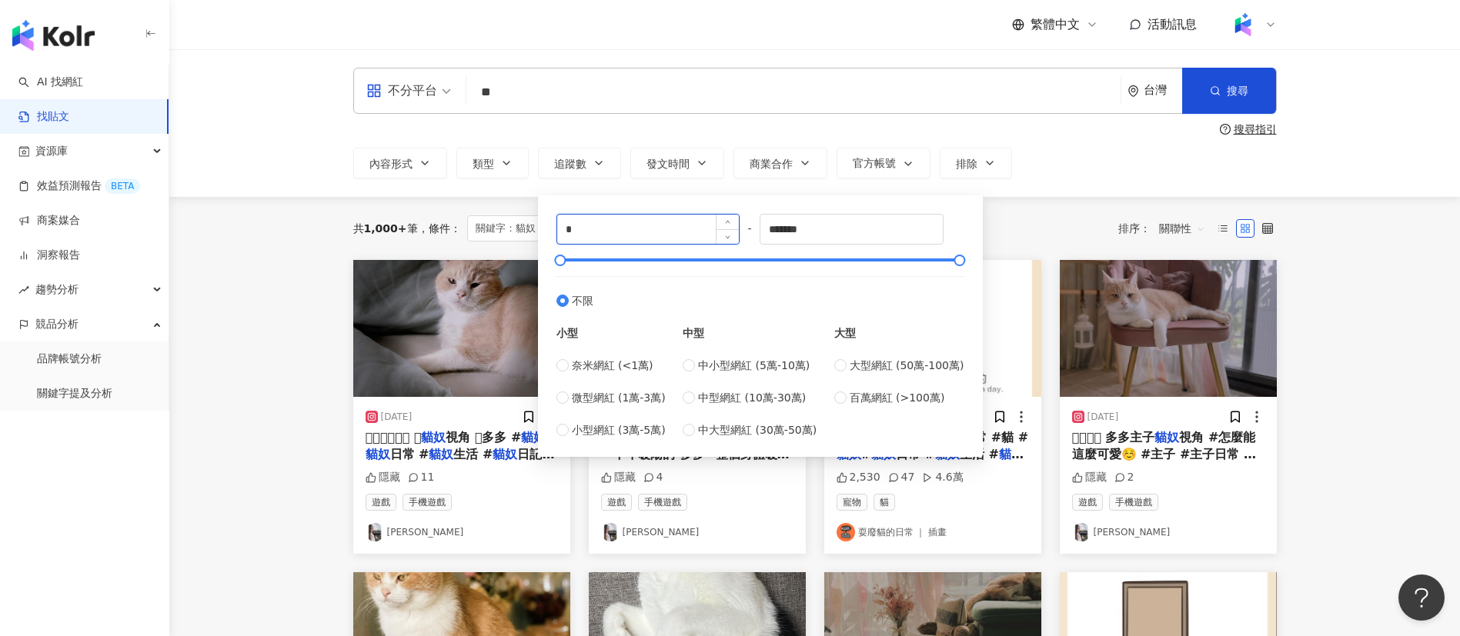
click at [594, 230] on input "*" at bounding box center [648, 229] width 182 height 29
drag, startPoint x: 610, startPoint y: 229, endPoint x: 496, endPoint y: 229, distance: 113.1
type input "*****"
click at [830, 236] on input "*******" at bounding box center [851, 229] width 182 height 29
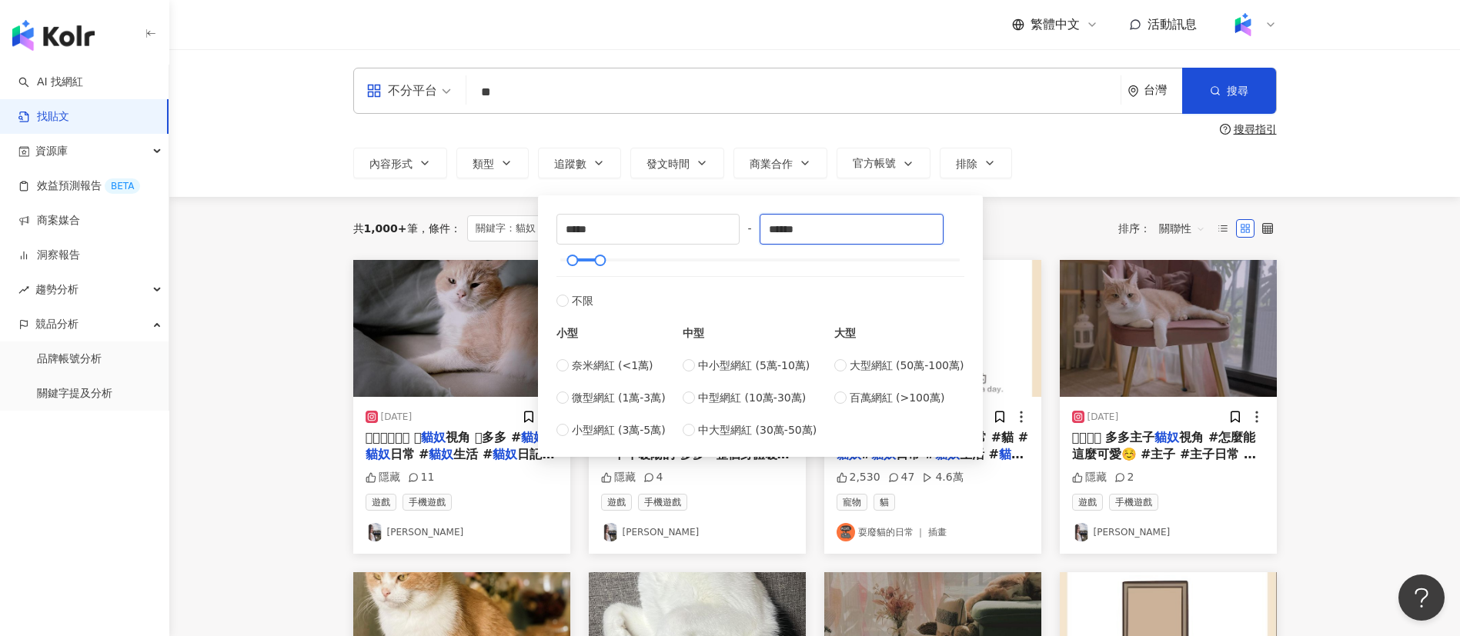
type input "******"
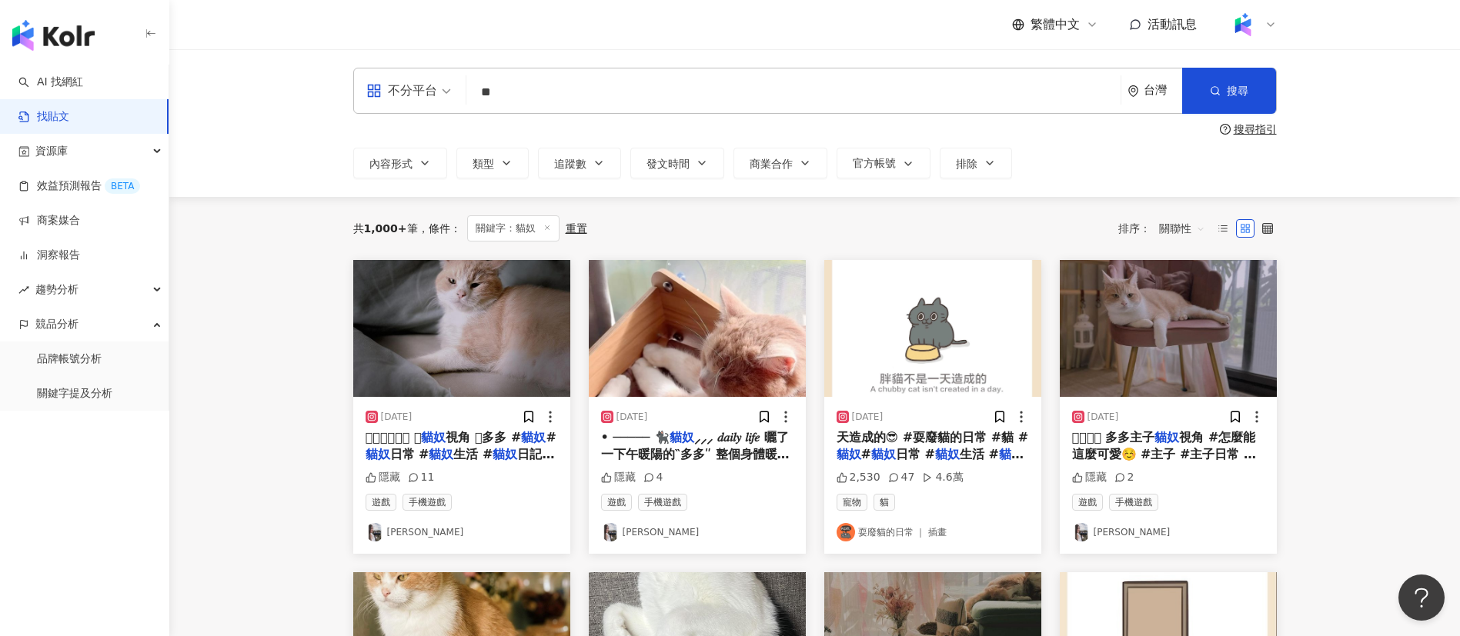
click at [1099, 219] on div "共 1,000+ 筆 條件 ： 關鍵字：貓奴 重置 排序： 關聯性" at bounding box center [815, 228] width 924 height 26
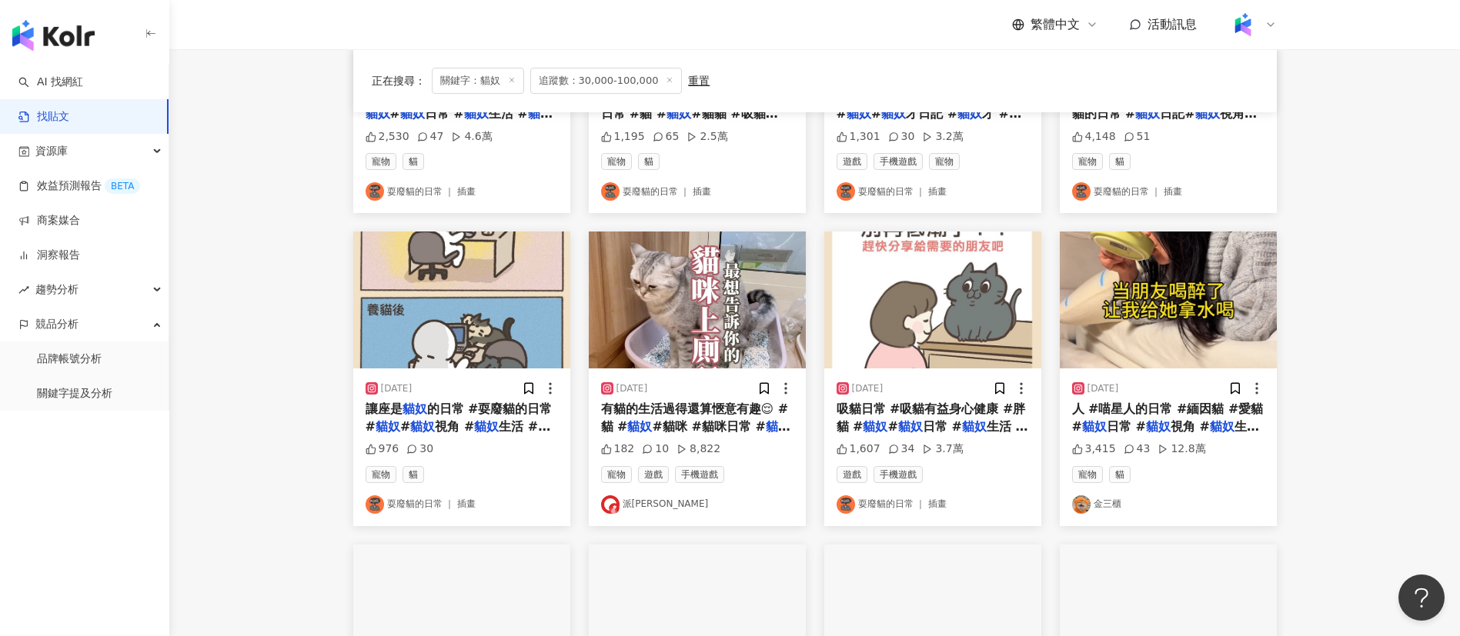
scroll to position [342, 0]
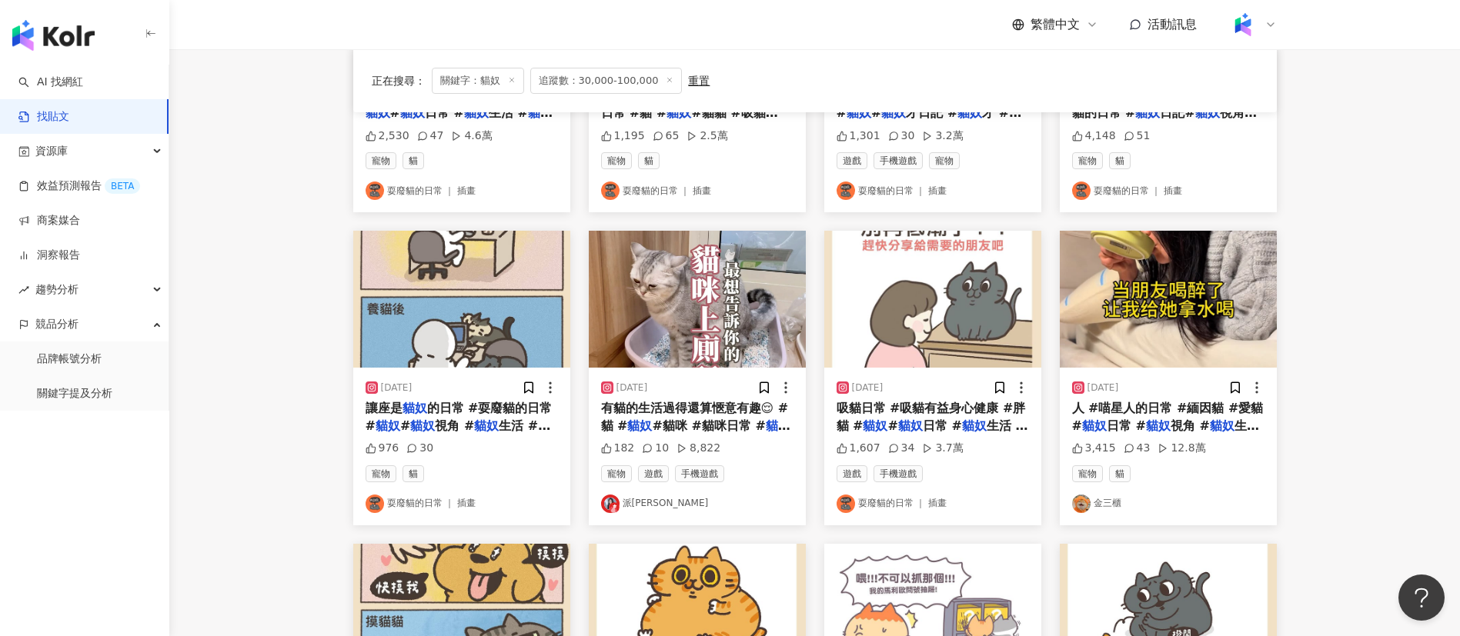
drag, startPoint x: 609, startPoint y: 516, endPoint x: 703, endPoint y: 331, distance: 208.2
click at [609, 516] on div "2023/11/8 有貓的生活過得還算愜意有趣😌 #貓 # 貓奴 #貓咪 #貓咪日常 # 貓奴 日常 # 貓奴 生活 # 貓奴 視角 #貓咪控 #銀漸層 #鏟…" at bounding box center [697, 446] width 217 height 157
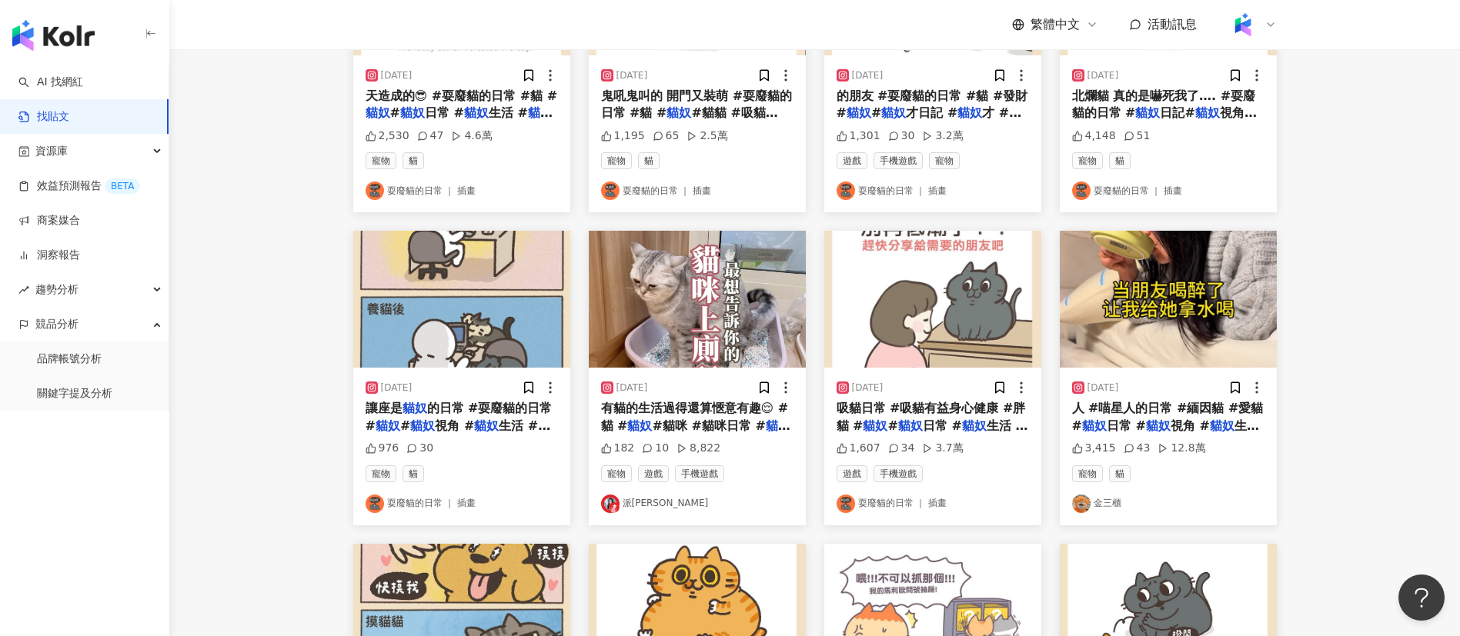
scroll to position [0, 0]
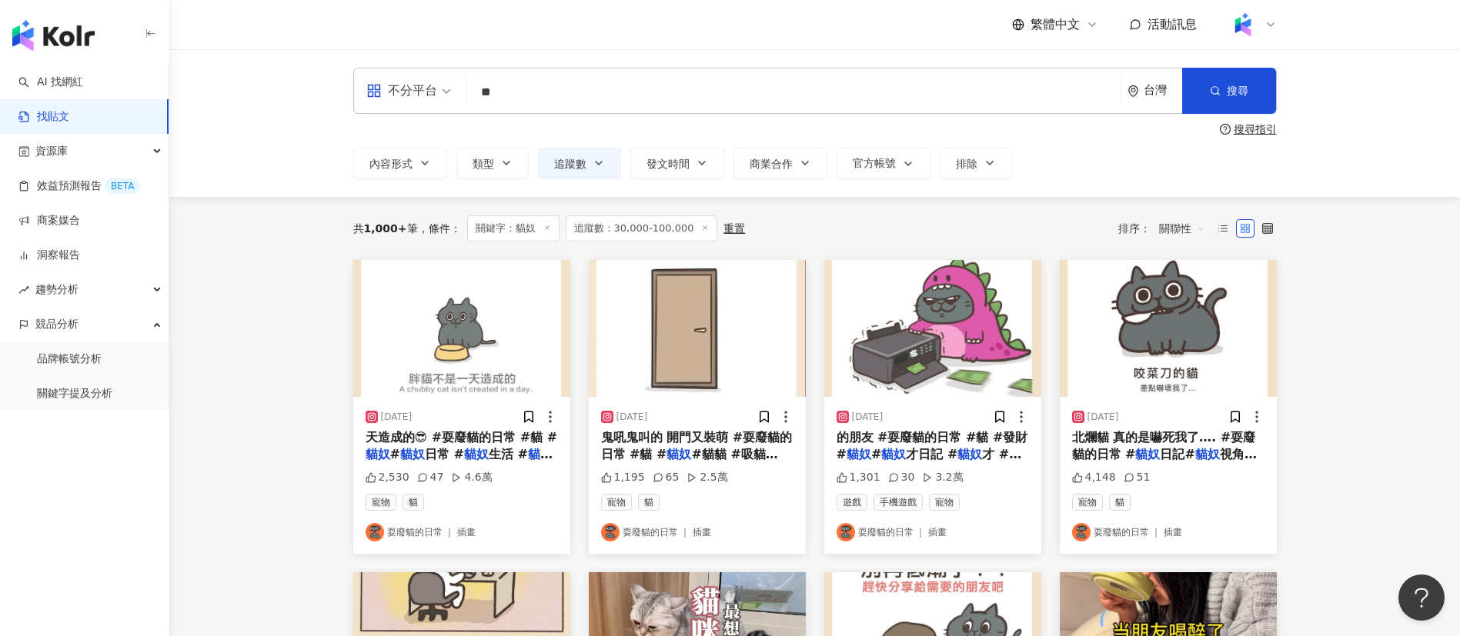
click at [887, 202] on div "共 1,000+ 筆 條件 ： 關鍵字：貓奴 追蹤數：30,000-100,000 重置 排序： 關聯性" at bounding box center [815, 228] width 924 height 63
click at [1176, 229] on span "關聯性" at bounding box center [1182, 228] width 46 height 25
click at [1180, 310] on div "觀看數" at bounding box center [1184, 312] width 43 height 17
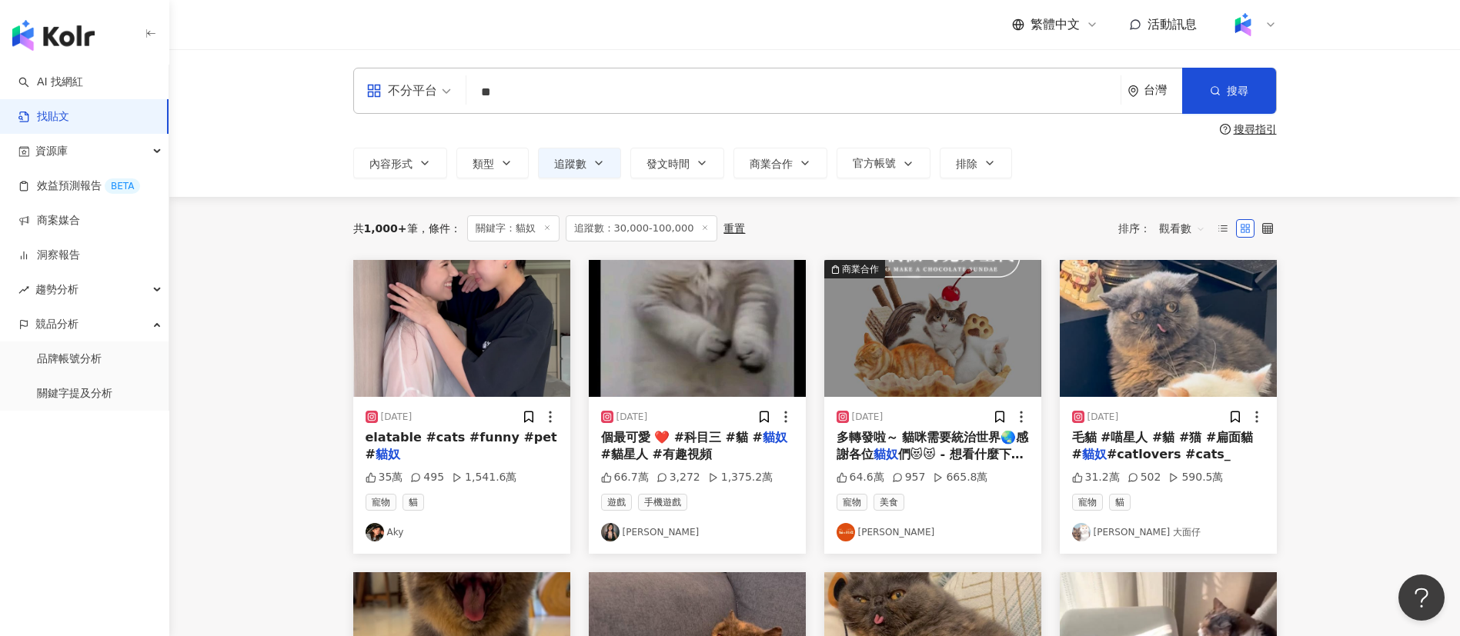
click at [519, 92] on input "**" at bounding box center [794, 91] width 642 height 33
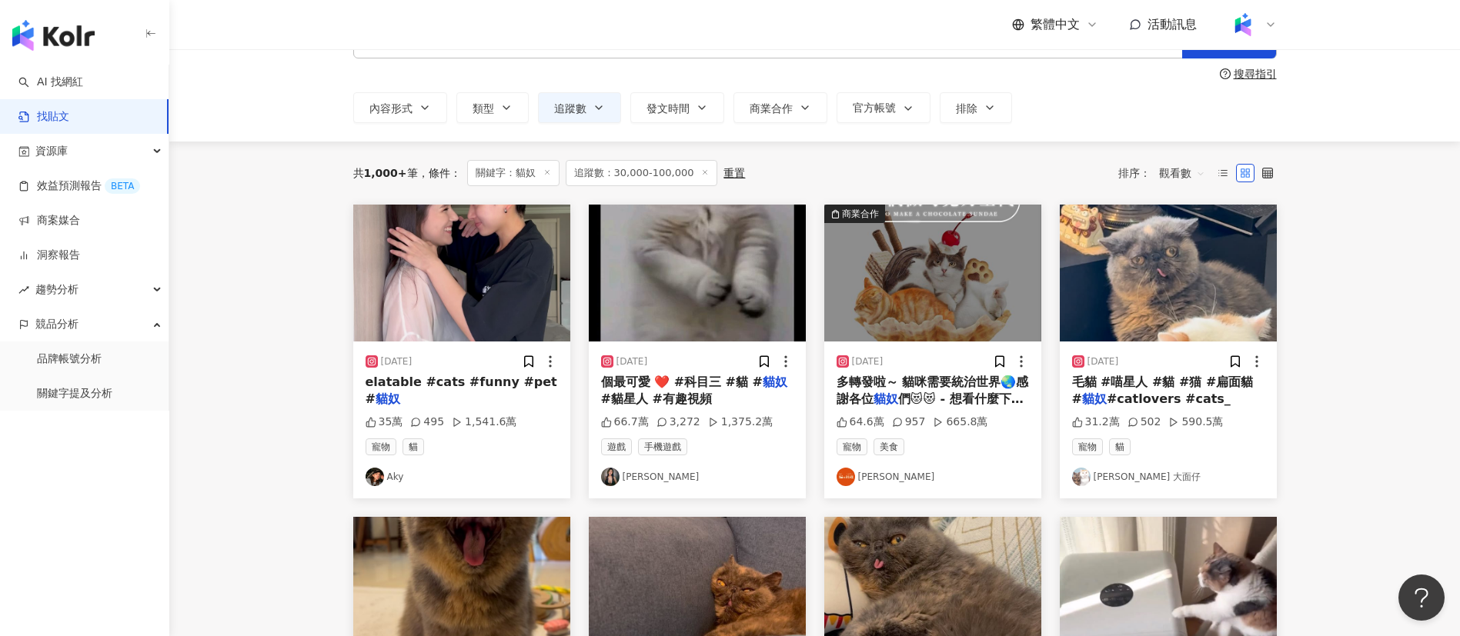
scroll to position [129, 0]
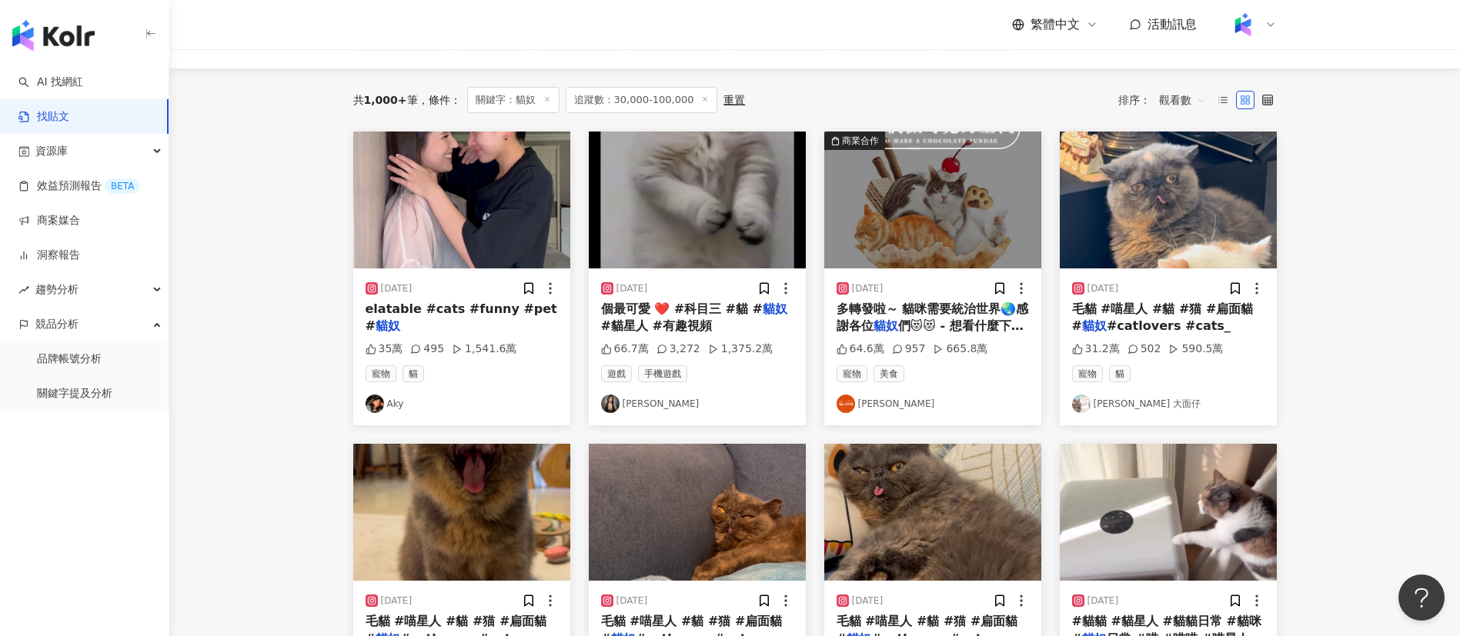
click at [1080, 405] on img at bounding box center [1081, 404] width 18 height 18
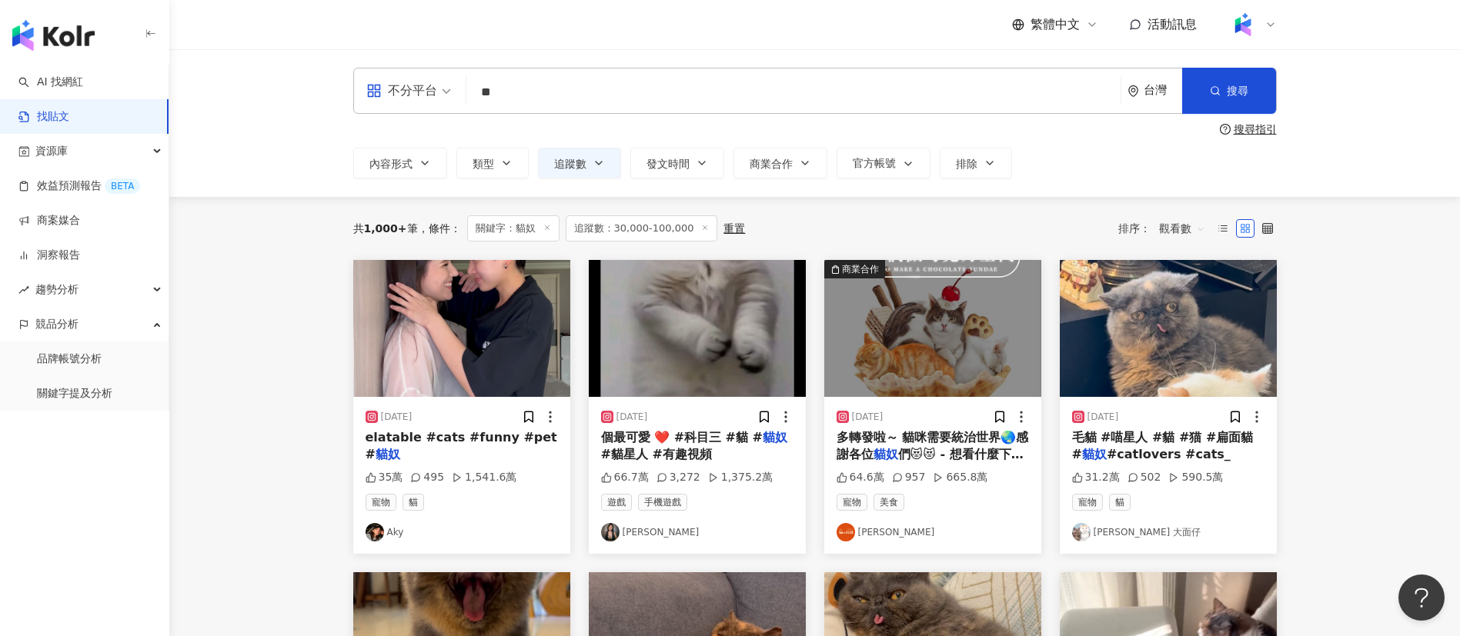
click at [566, 99] on input "**" at bounding box center [794, 91] width 642 height 33
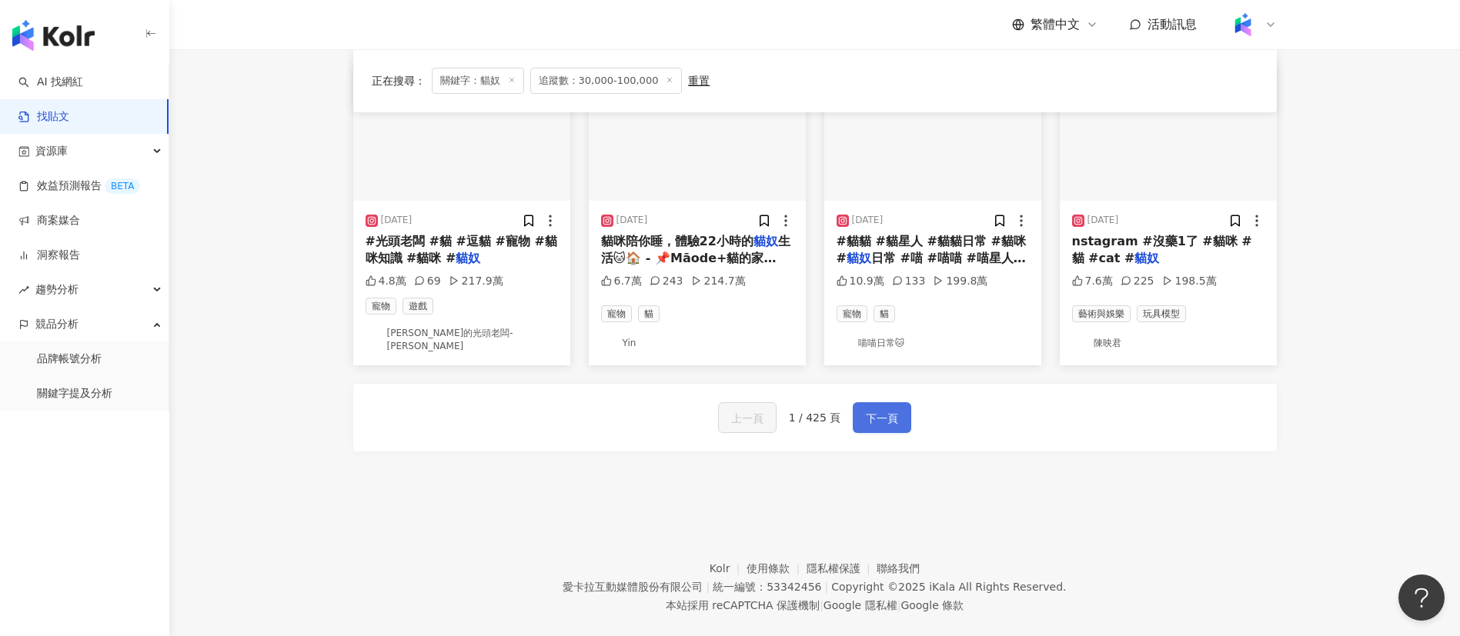
scroll to position [576, 0]
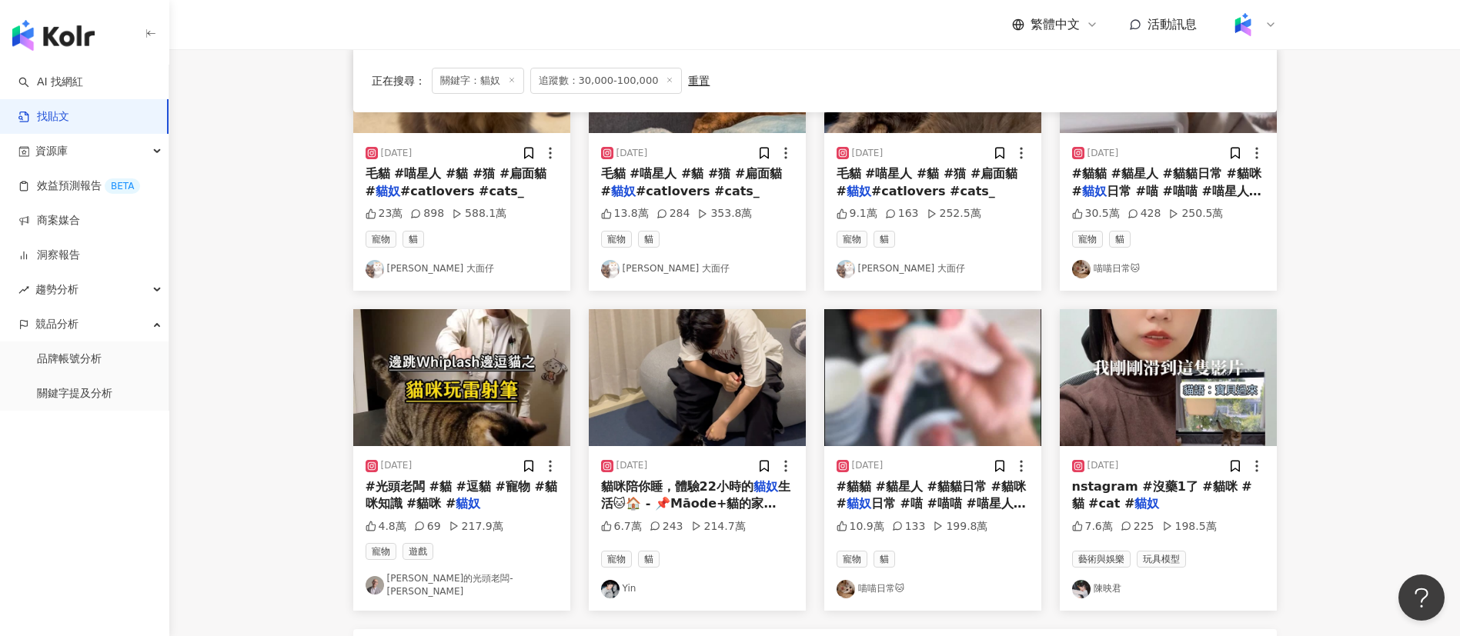
click at [1196, 493] on span "nstagram #沒藥1了 #貓咪 #貓 #cat #" at bounding box center [1162, 495] width 180 height 32
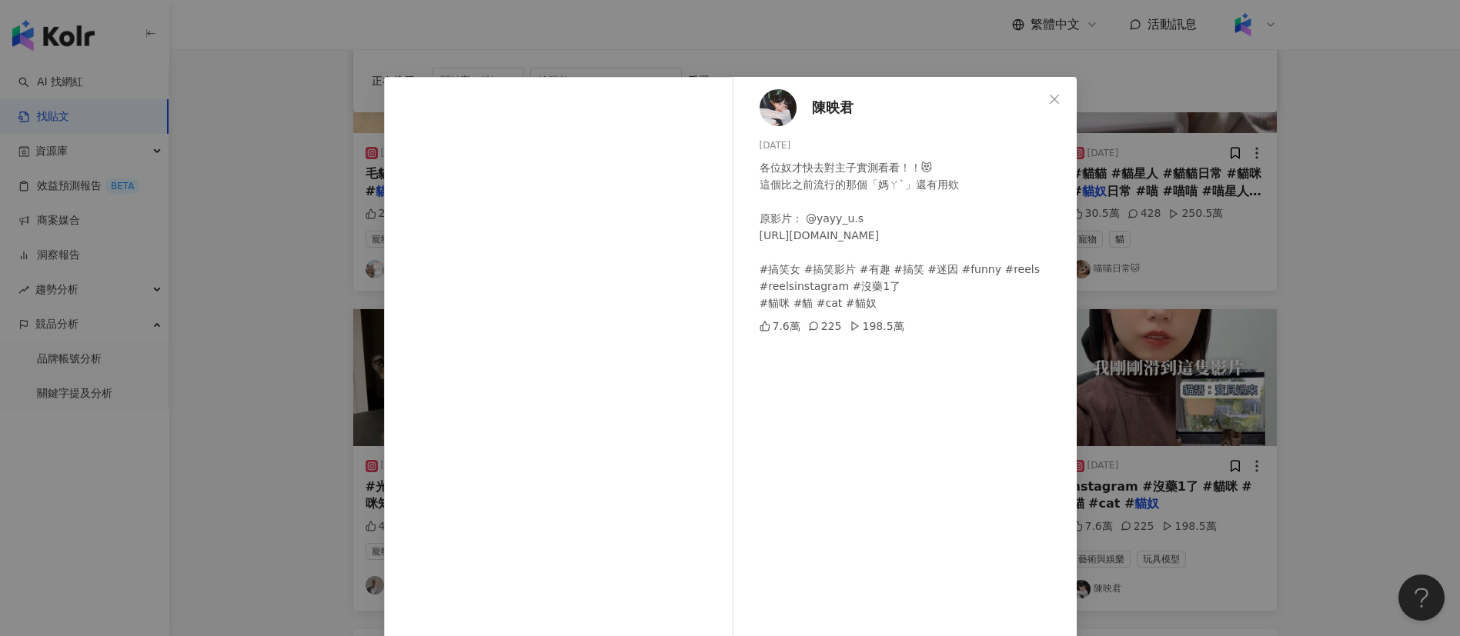
scroll to position [54, 0]
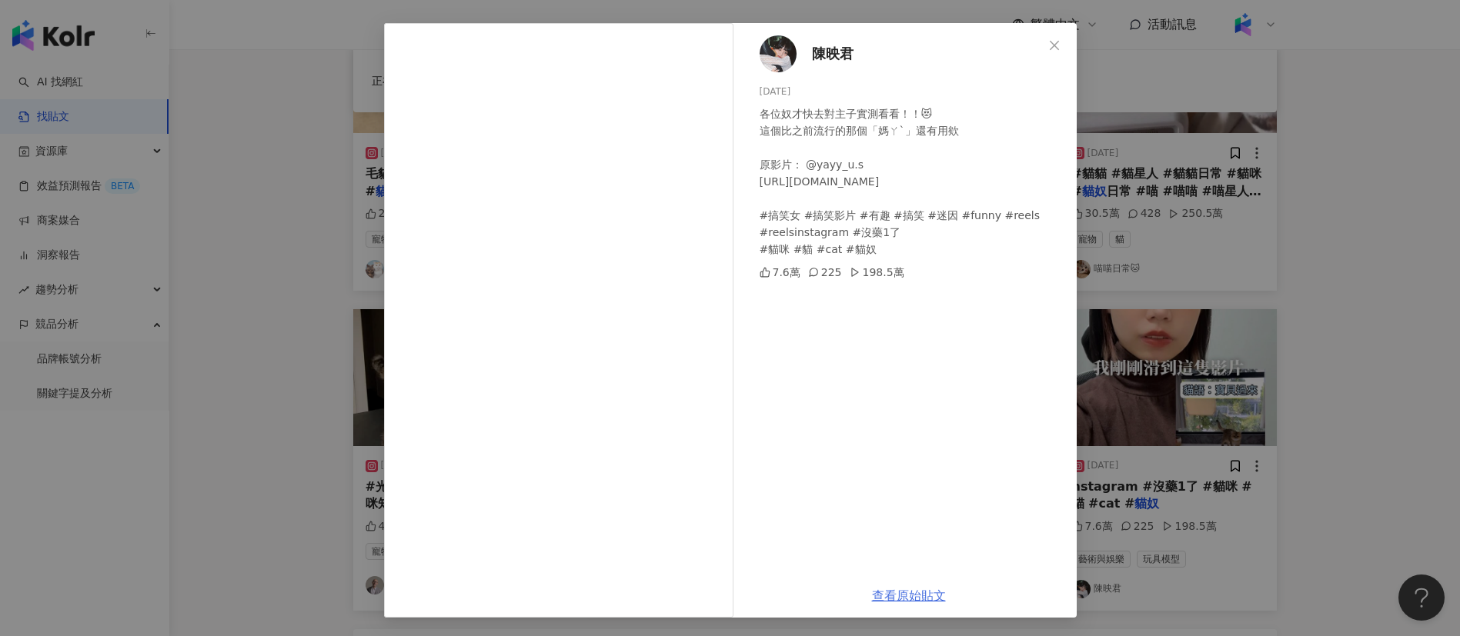
click at [893, 589] on link "查看原始貼文" at bounding box center [909, 596] width 74 height 15
click at [1223, 374] on div "陳映君 2023/12/5 各位奴才快去對主子實測看看！！😻 這個比之前流行的那個「媽ㄚˋ」還有用欸 原影片： @yayy_u.s https://www.i…" at bounding box center [730, 318] width 1460 height 636
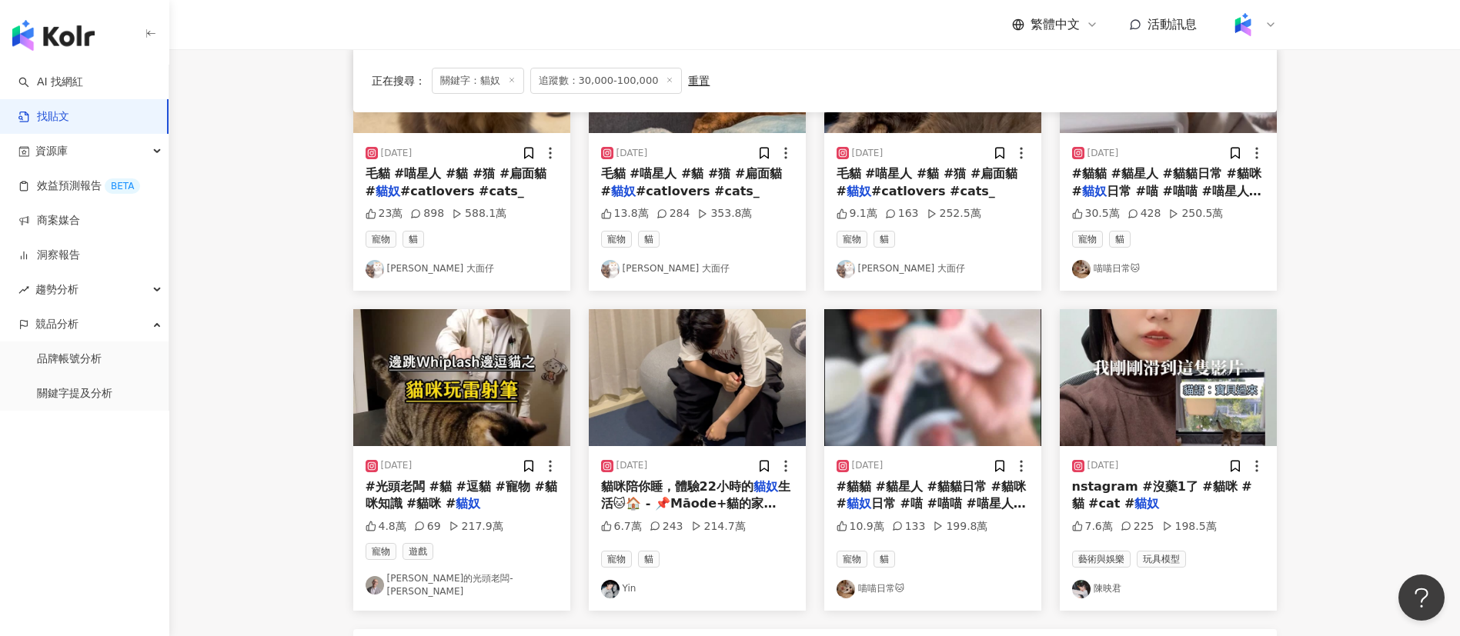
click at [919, 503] on span "日常 #喵 #喵喵 #喵星人 #喵星" at bounding box center [933, 512] width 192 height 32
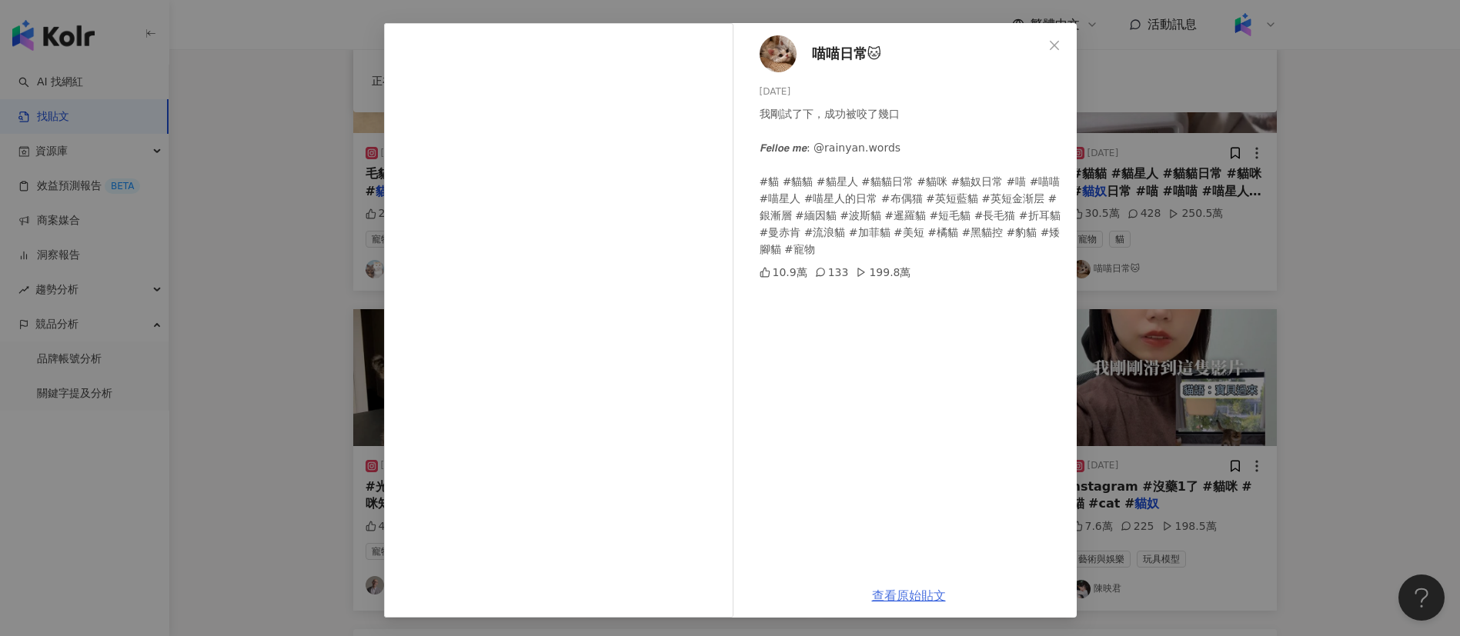
click at [904, 591] on link "查看原始貼文" at bounding box center [909, 596] width 74 height 15
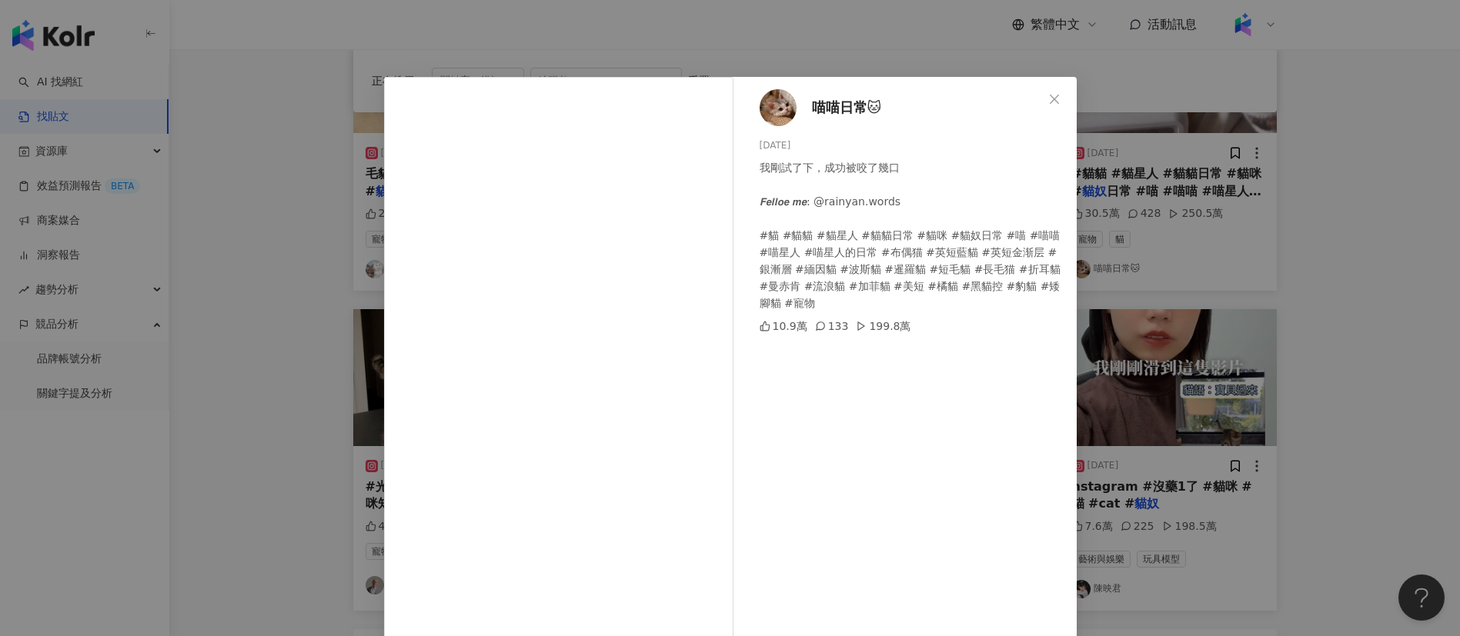
click at [246, 406] on div "喵喵日常🐱 2025/5/3 我剛試了下，成功被咬了幾口 𝙁𝙚𝙡𝙡𝙤𝙚 𝙢𝙚: @rainyan.words #貓 #貓貓 #貓星人 #貓貓日常 #貓咪 #貓…" at bounding box center [730, 318] width 1460 height 636
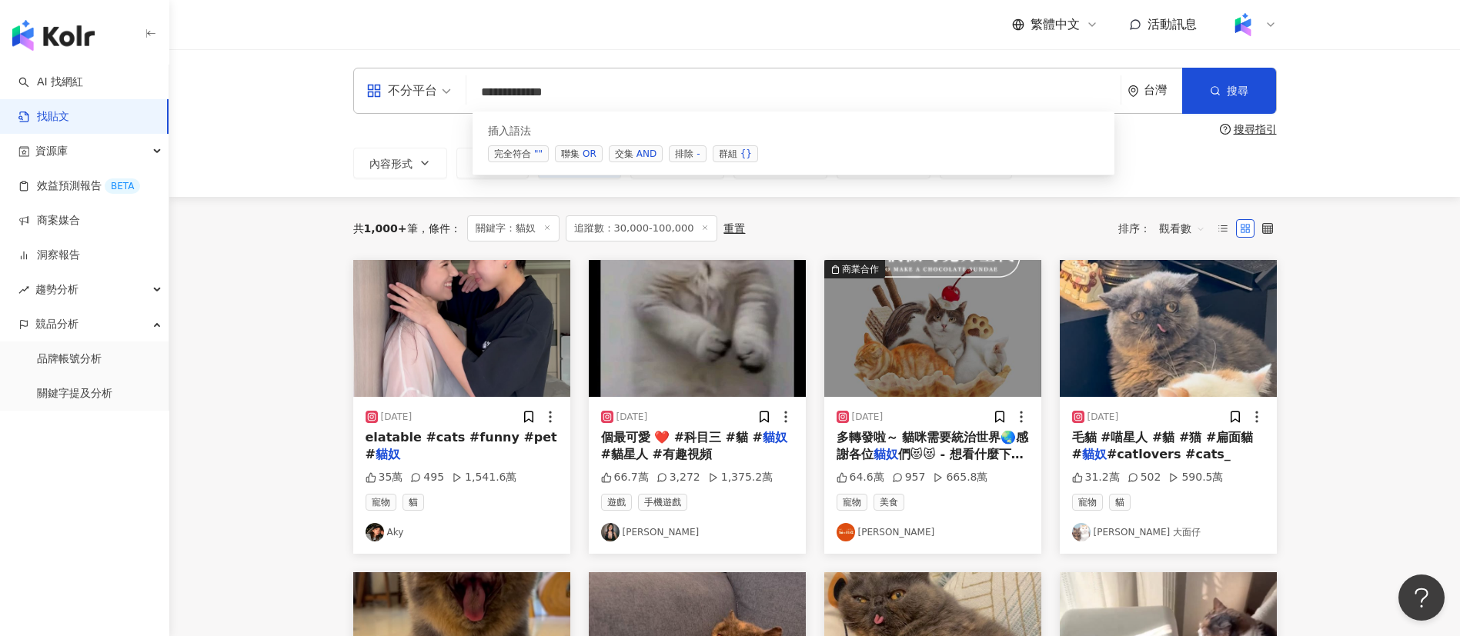
click at [681, 92] on input "**********" at bounding box center [794, 91] width 642 height 33
type input "**********"
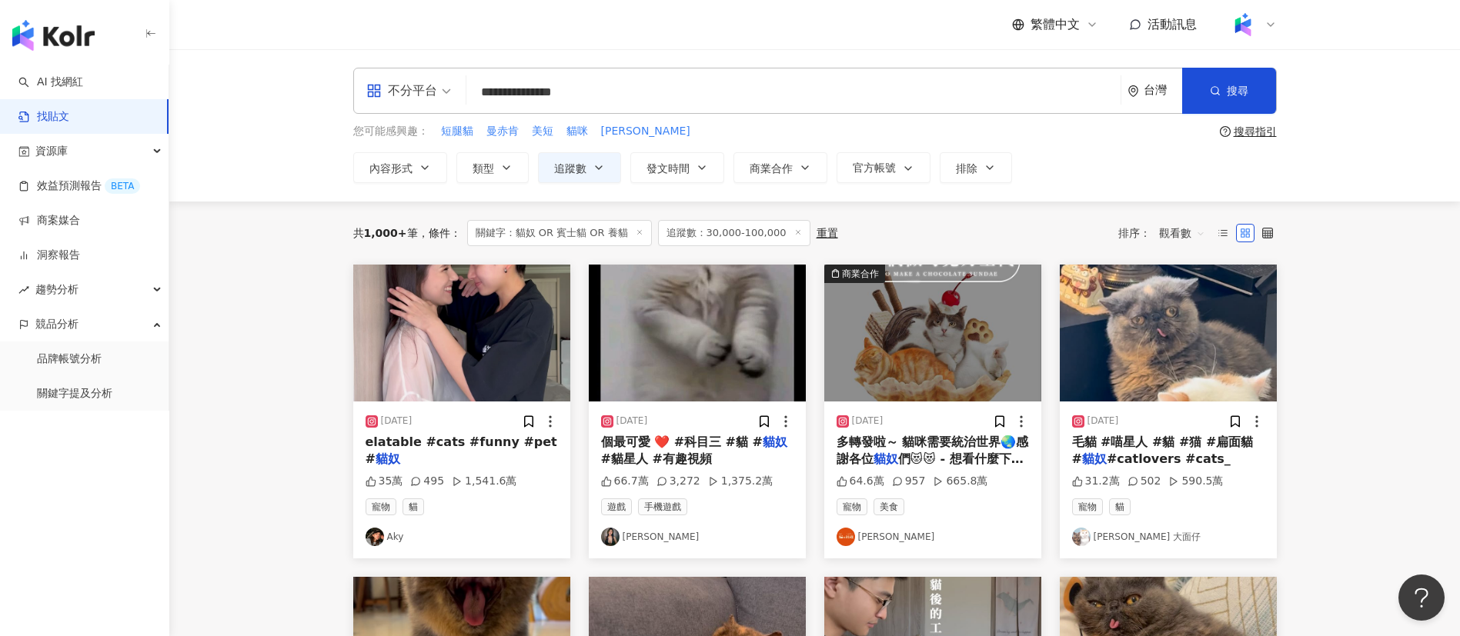
click at [934, 235] on div "共 1,000+ 筆 條件 ： 關鍵字：貓奴 OR 賓士貓 OR 養貓 追蹤數：30,000-100,000 重置 排序： 觀看數" at bounding box center [815, 233] width 924 height 26
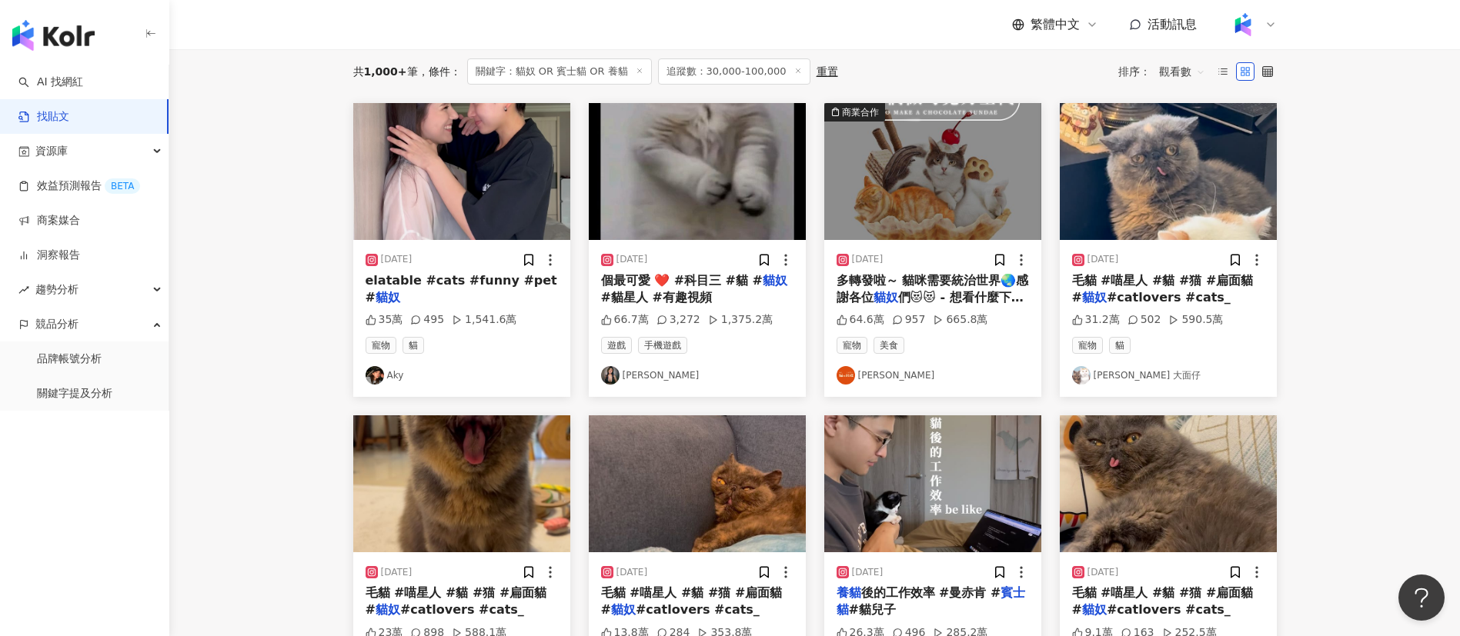
scroll to position [163, 0]
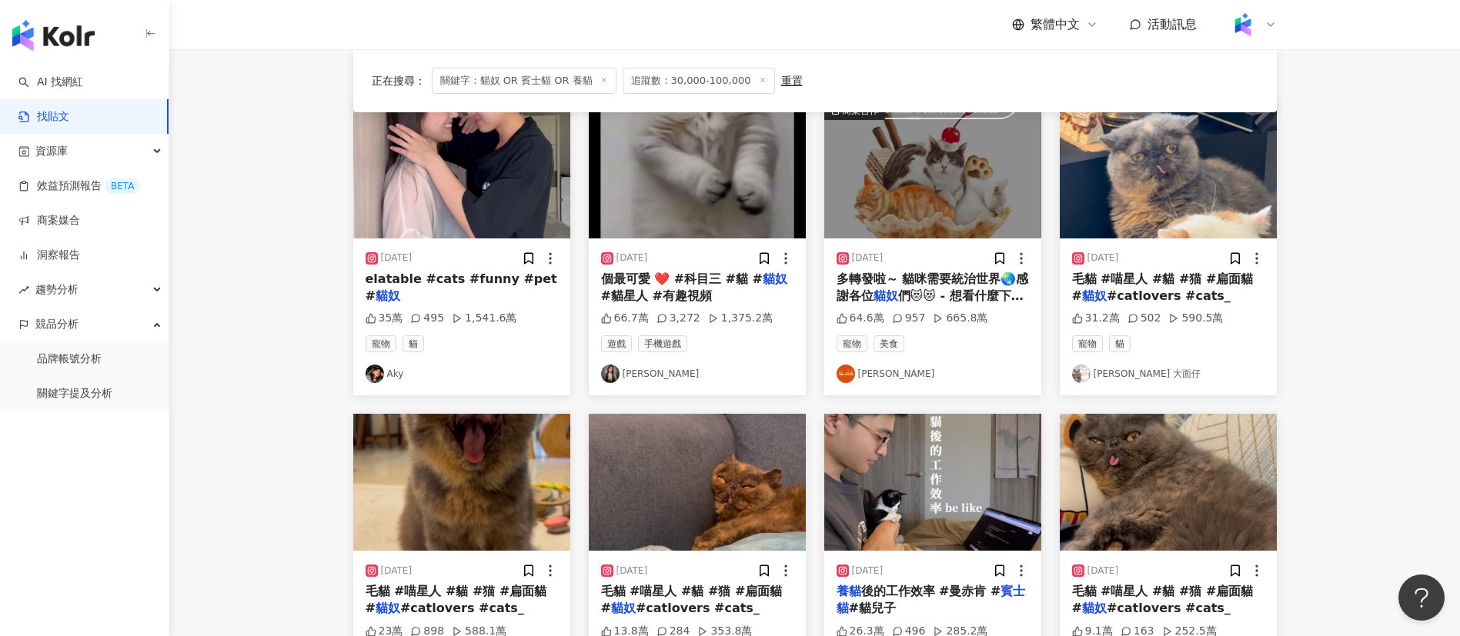
click at [1080, 377] on img at bounding box center [1081, 374] width 18 height 18
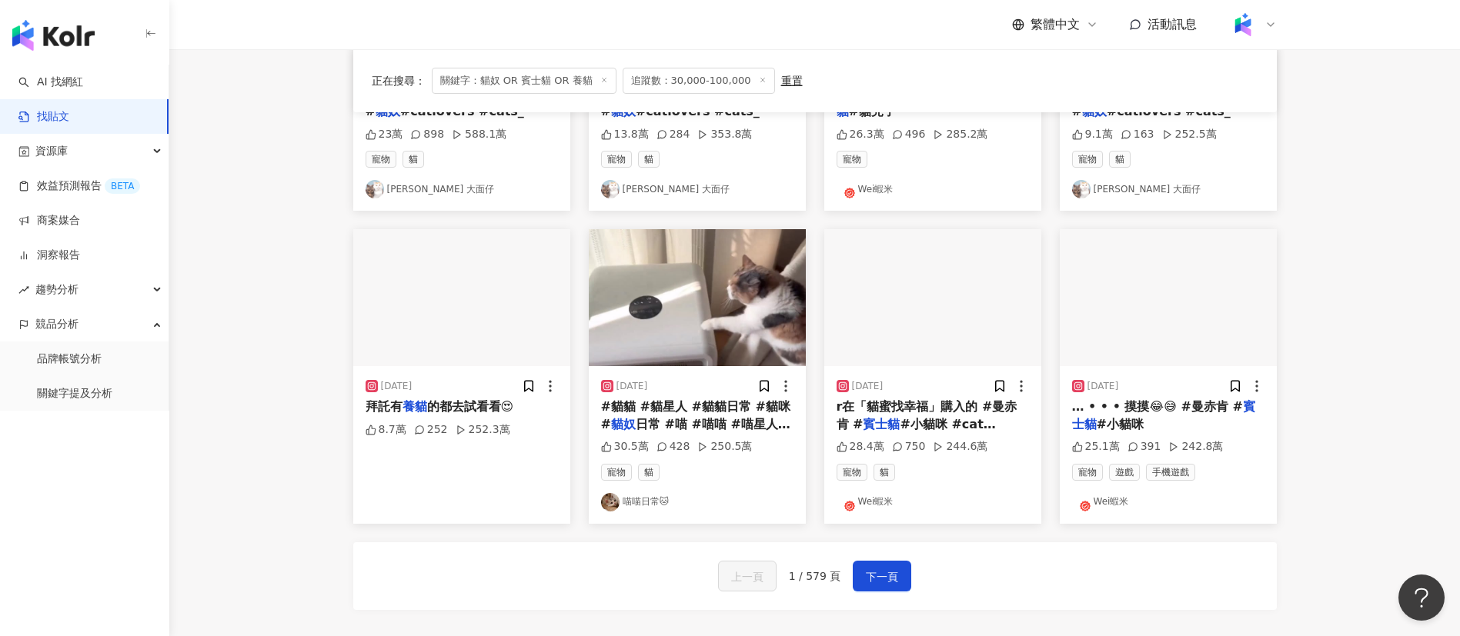
scroll to position [663, 0]
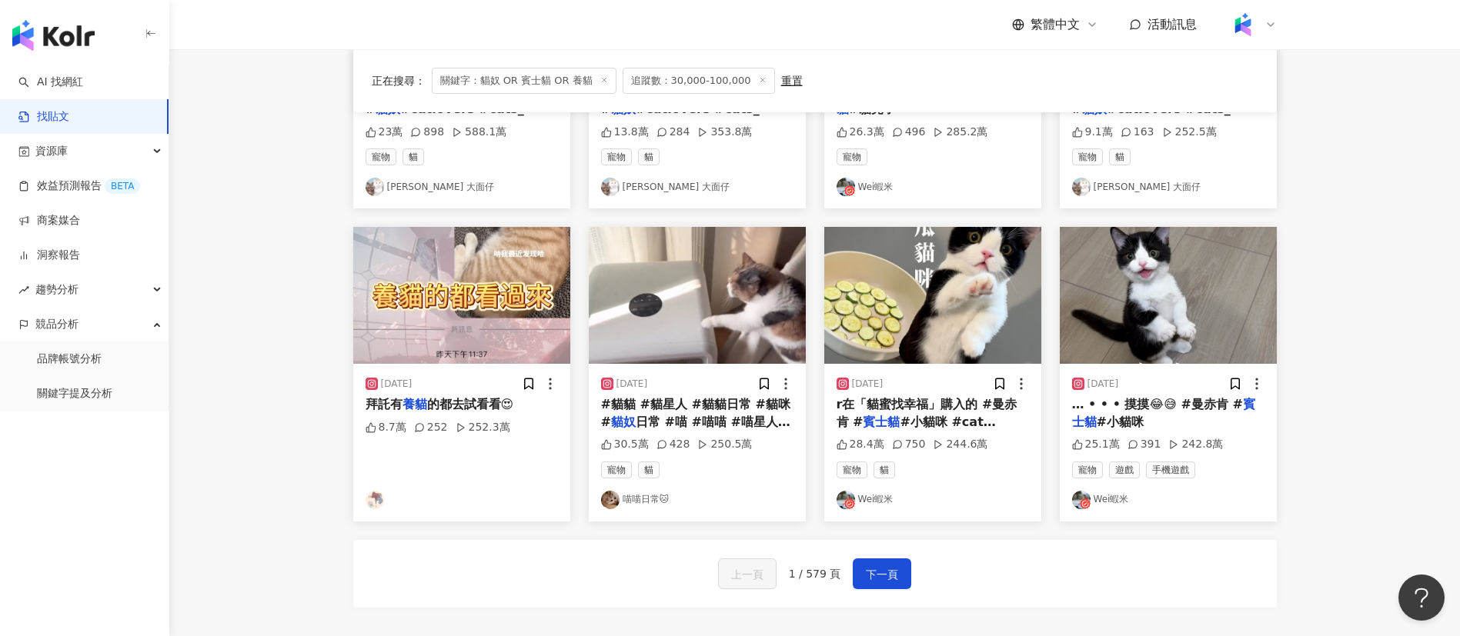
click at [611, 499] on img at bounding box center [610, 500] width 18 height 18
click at [866, 582] on span "下一頁" at bounding box center [882, 575] width 32 height 18
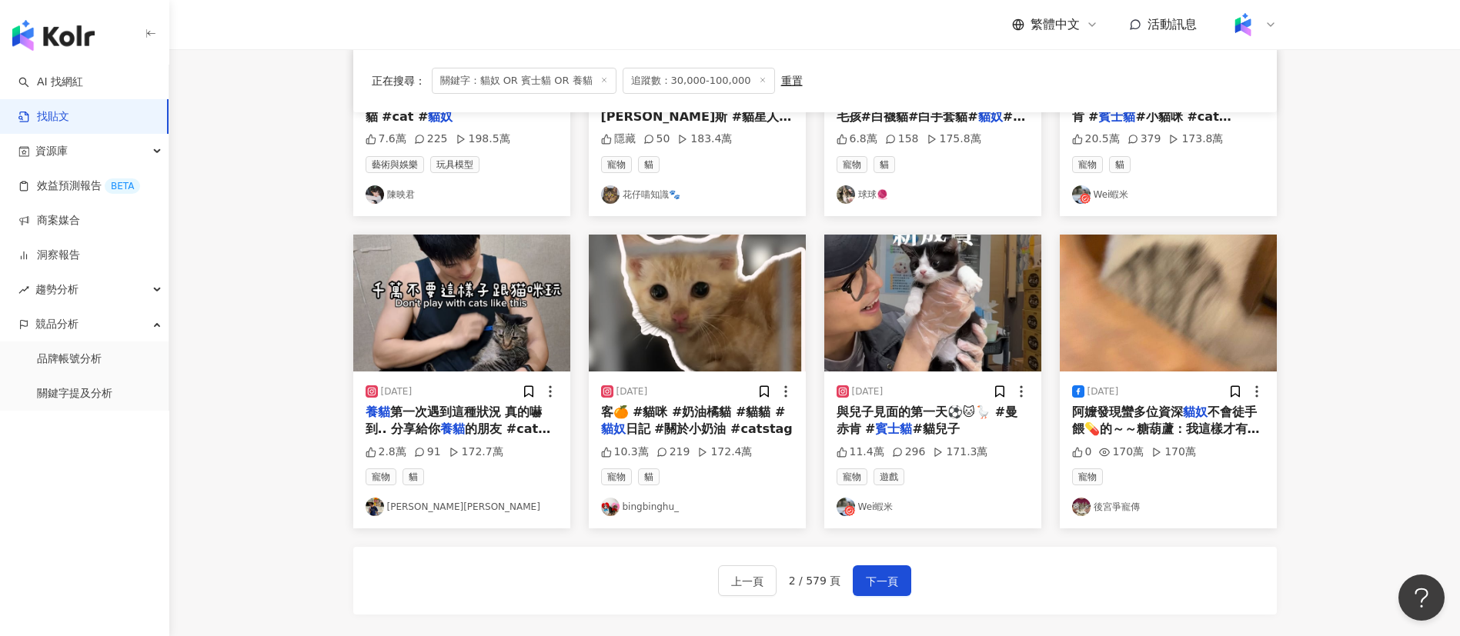
click at [1081, 507] on img at bounding box center [1081, 507] width 18 height 18
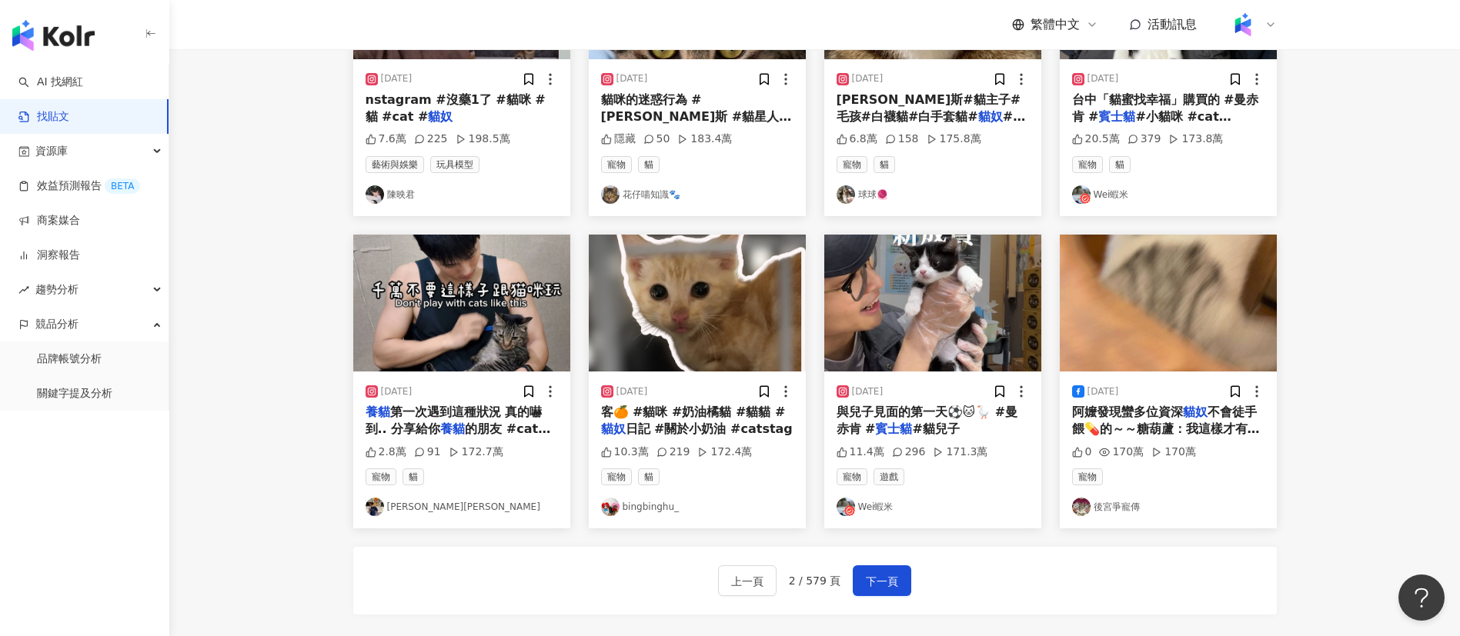
scroll to position [0, 0]
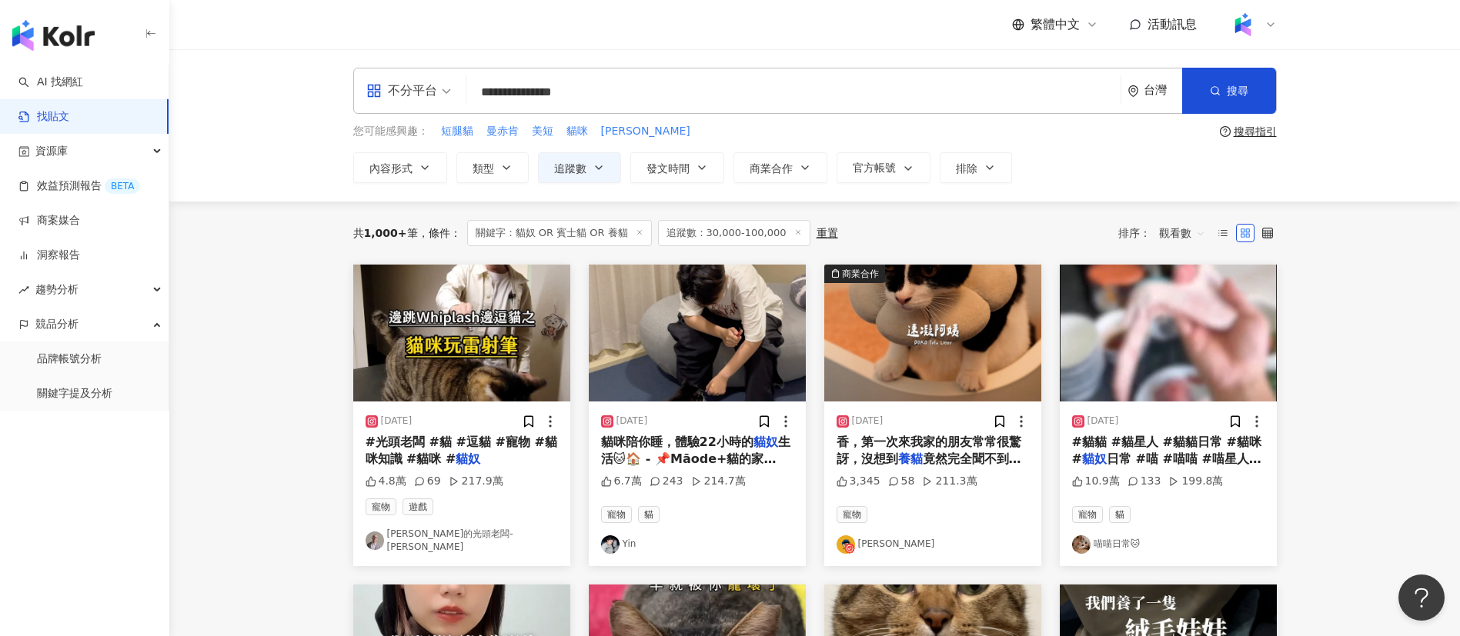
click at [847, 543] on icon at bounding box center [849, 548] width 11 height 11
click at [427, 85] on div "不分平台" at bounding box center [401, 91] width 71 height 25
click at [431, 159] on div "Instagram" at bounding box center [413, 161] width 87 height 19
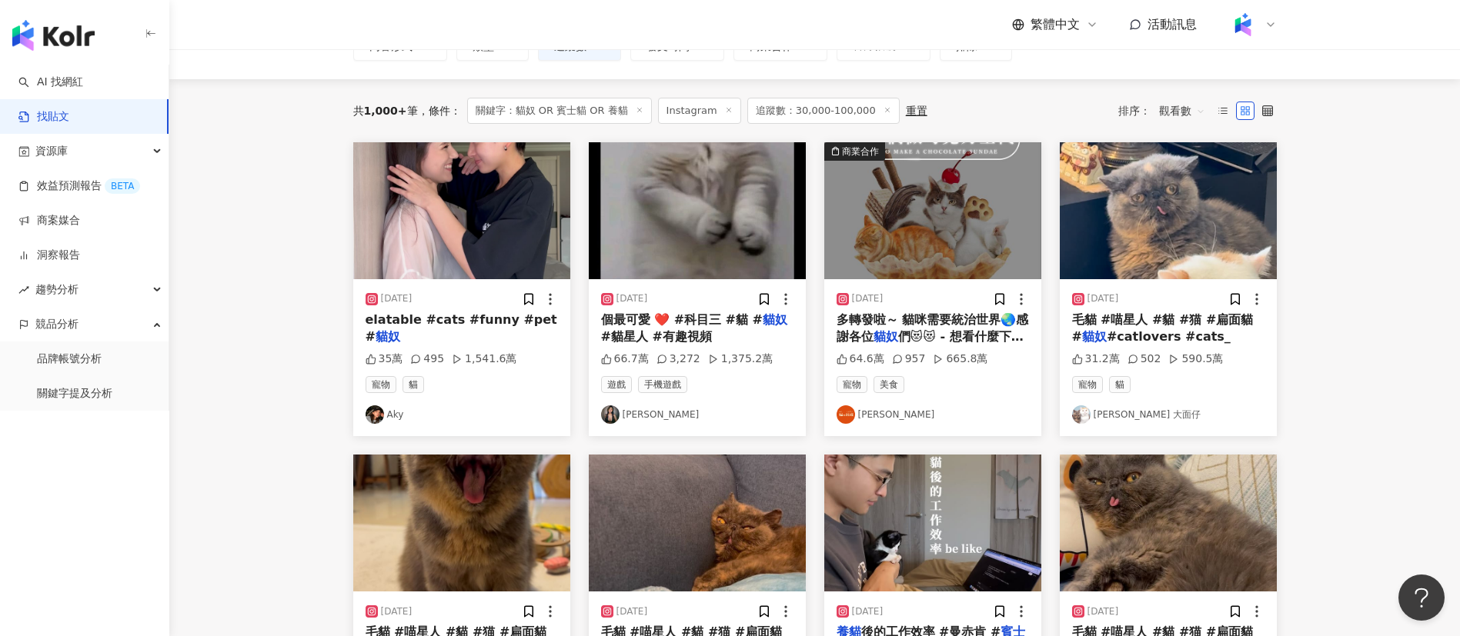
scroll to position [127, 0]
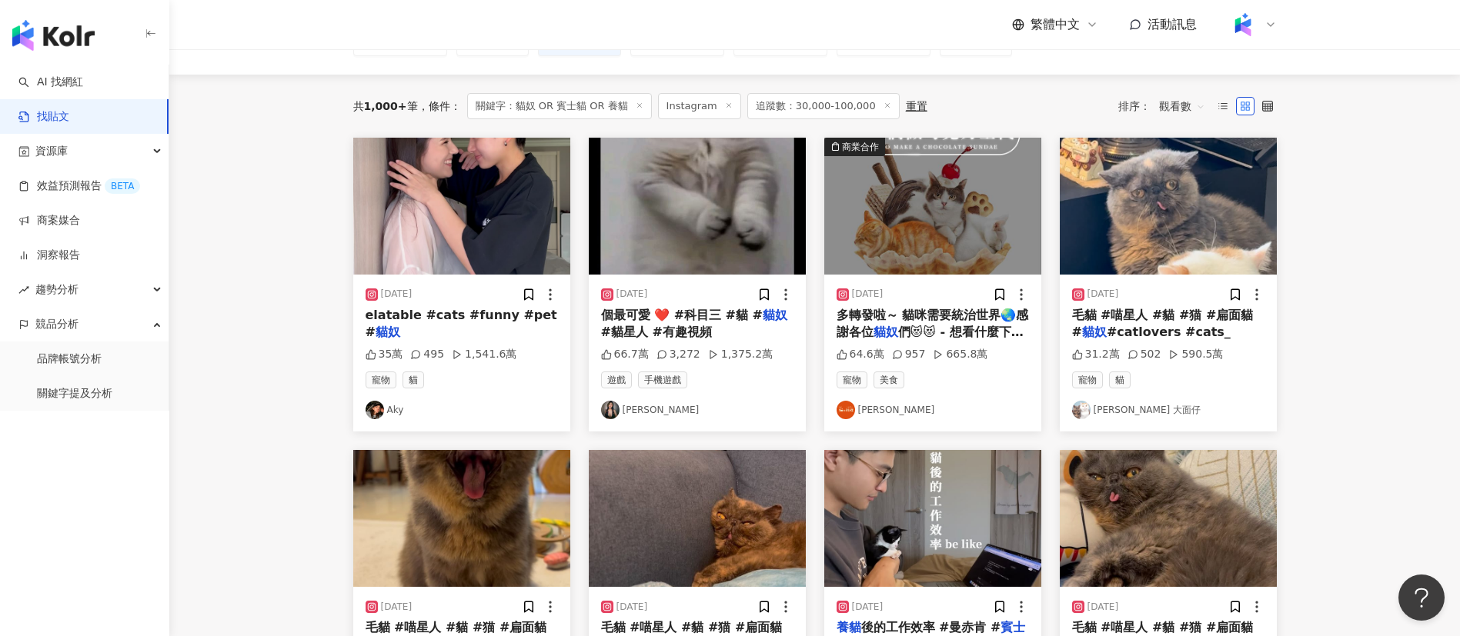
click at [372, 409] on img at bounding box center [375, 410] width 18 height 18
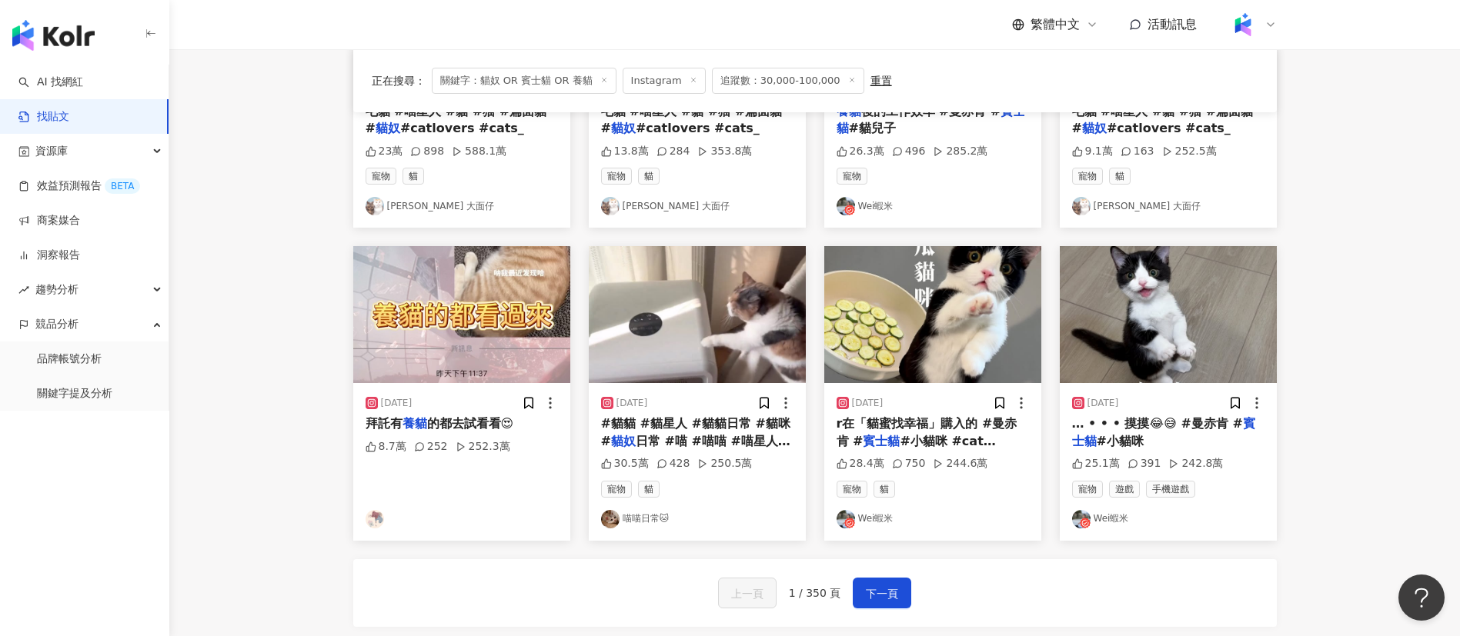
scroll to position [649, 0]
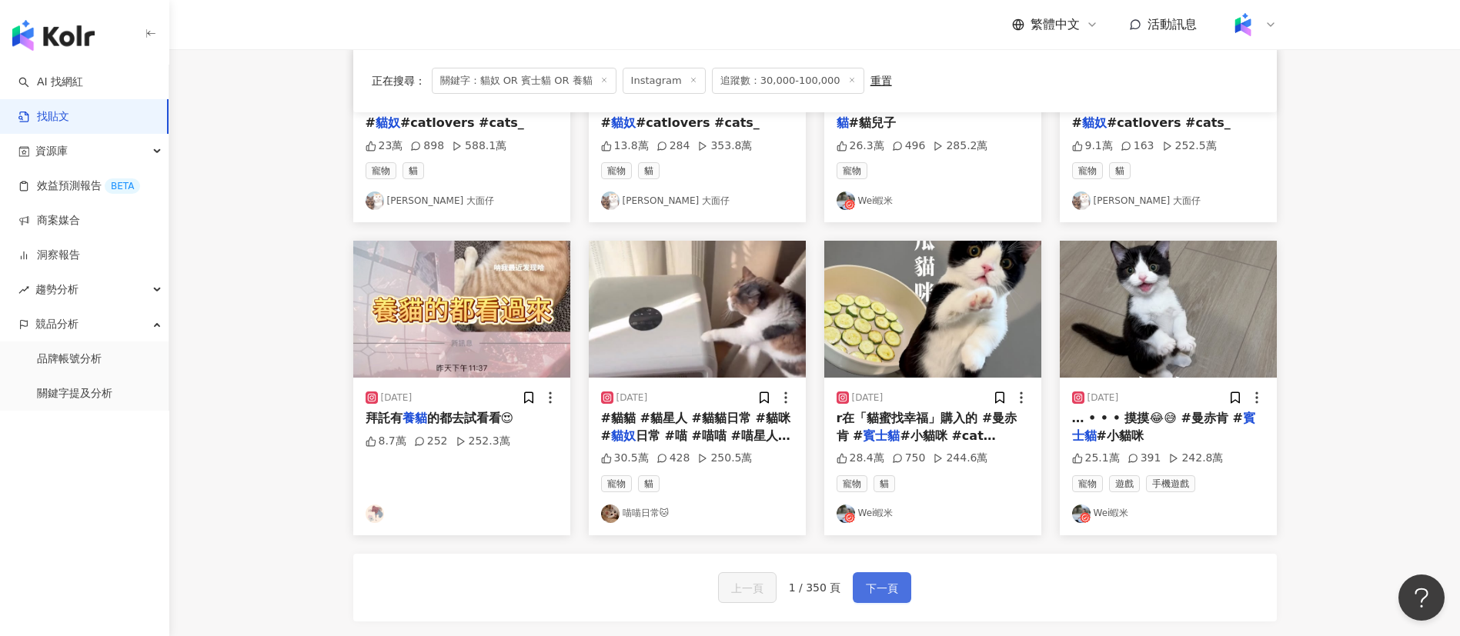
click at [892, 586] on span "下一頁" at bounding box center [882, 589] width 32 height 18
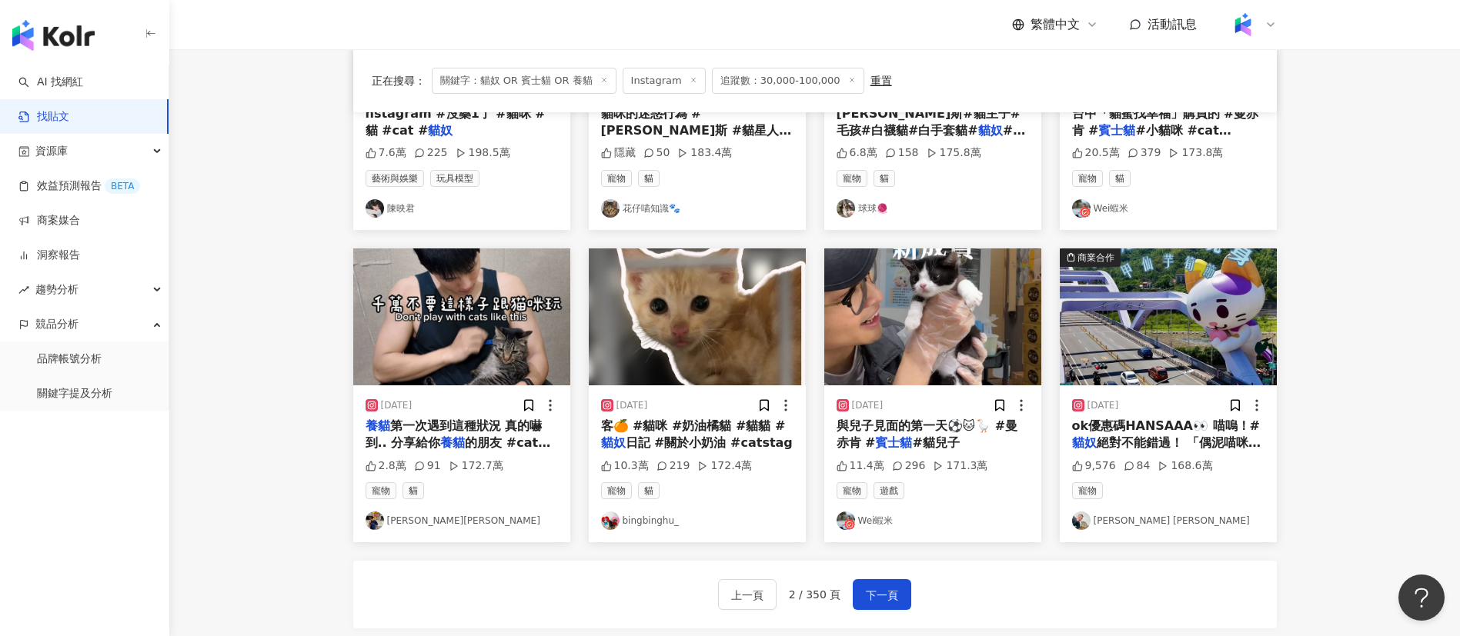
click at [610, 514] on img at bounding box center [610, 521] width 18 height 18
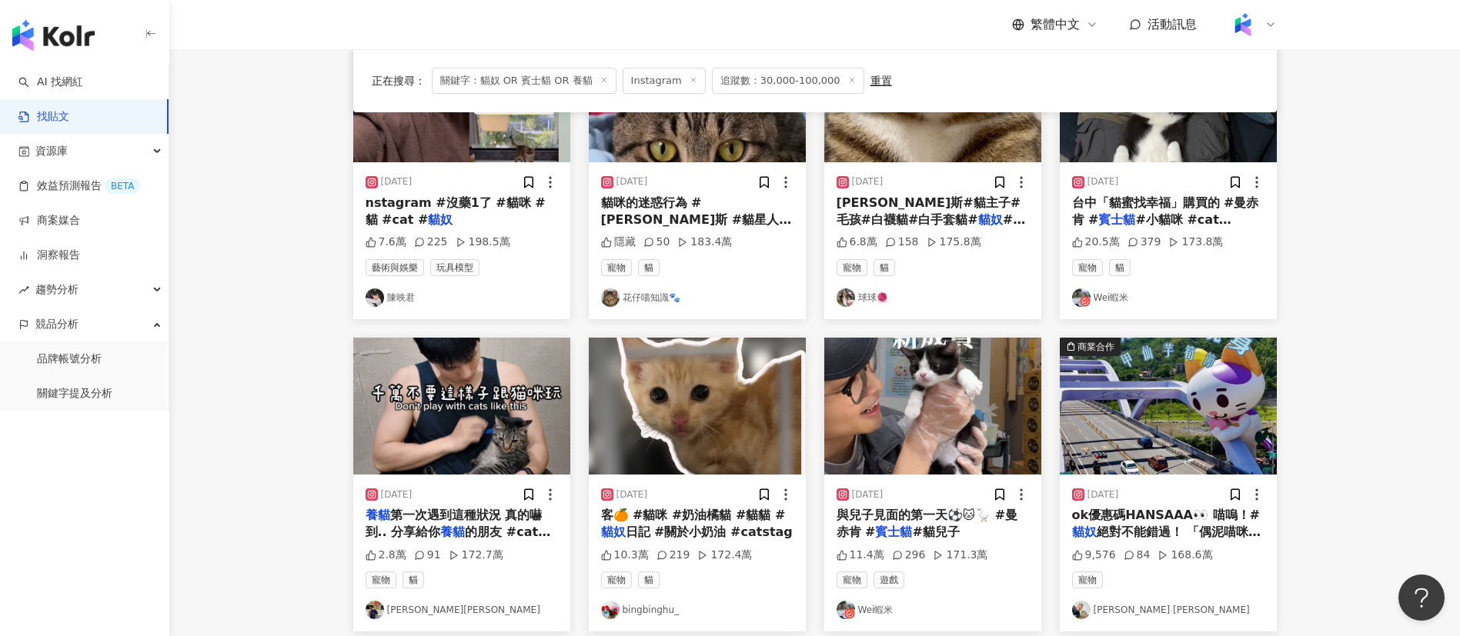
scroll to position [767, 0]
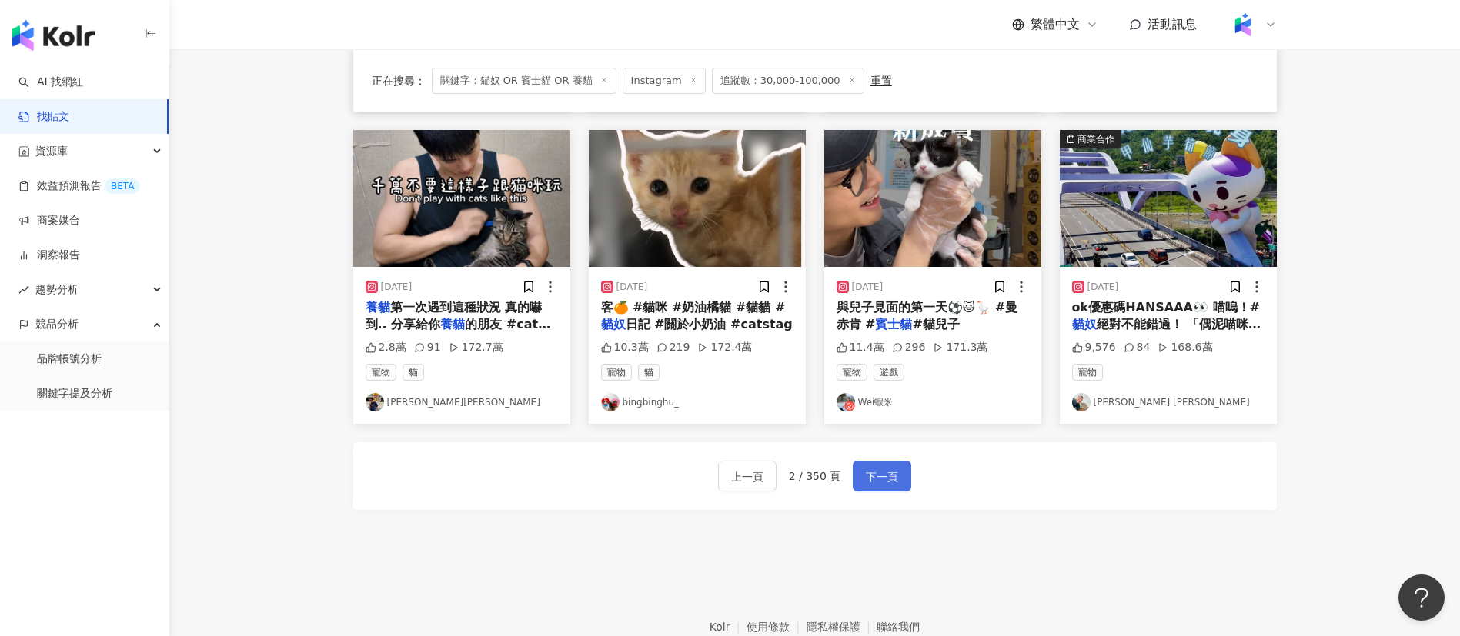
click at [878, 476] on span "下一頁" at bounding box center [882, 477] width 32 height 18
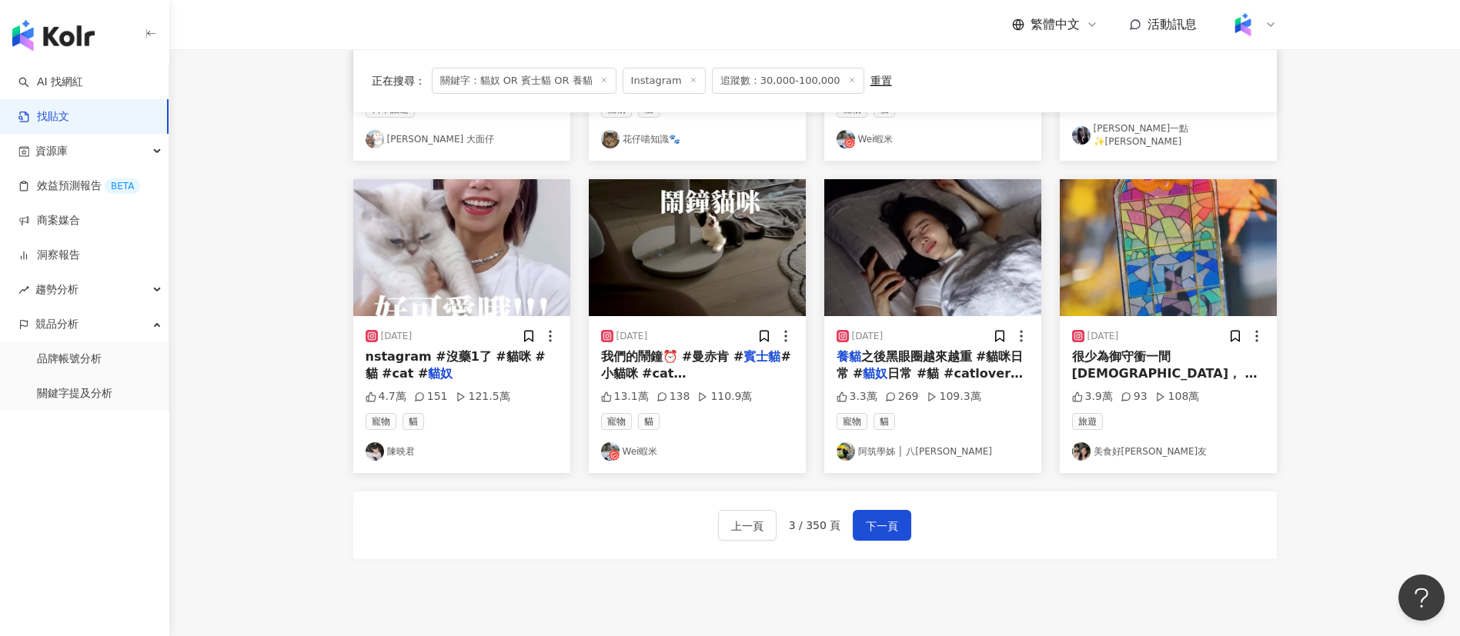
scroll to position [273, 0]
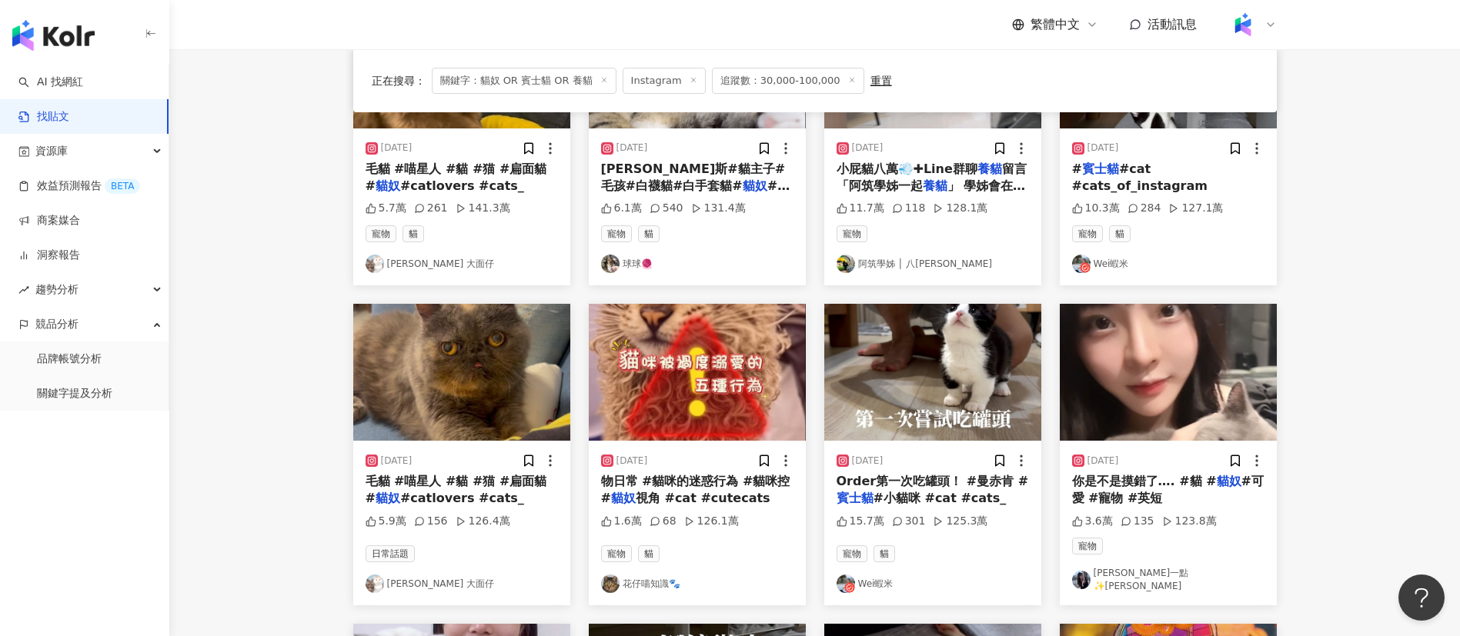
click at [1085, 572] on img at bounding box center [1081, 580] width 18 height 18
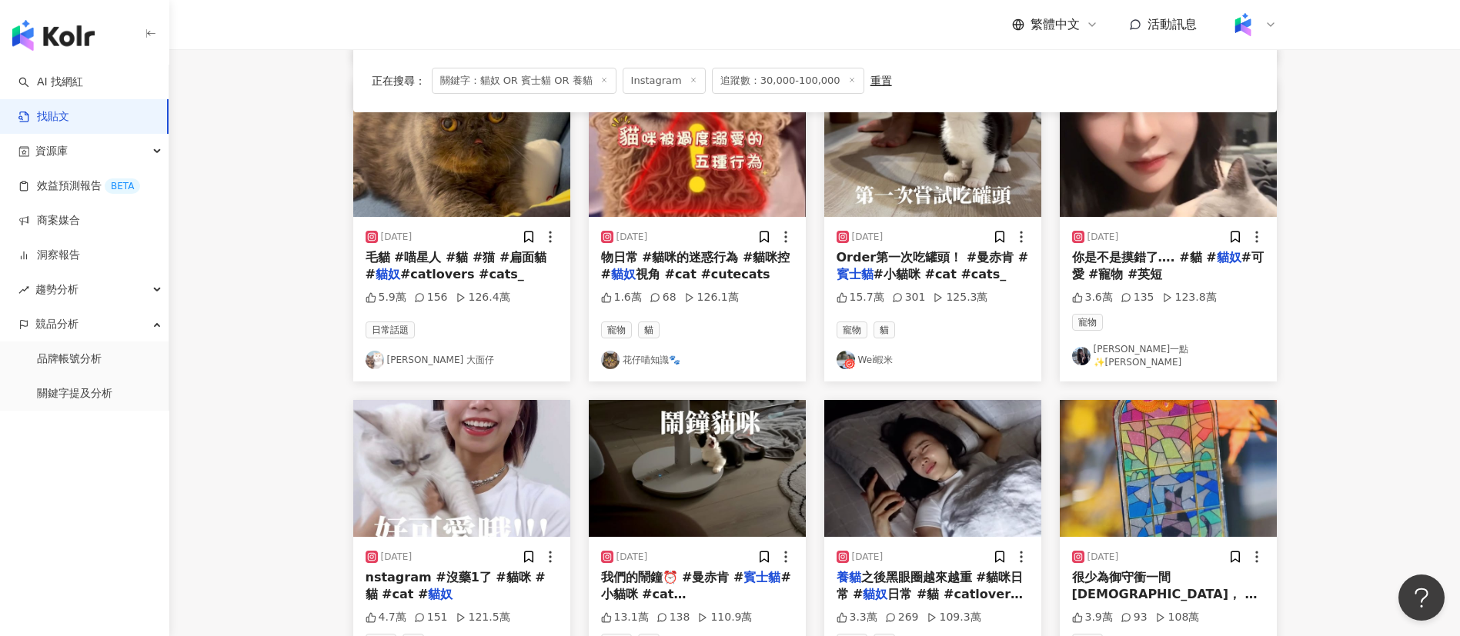
scroll to position [820, 0]
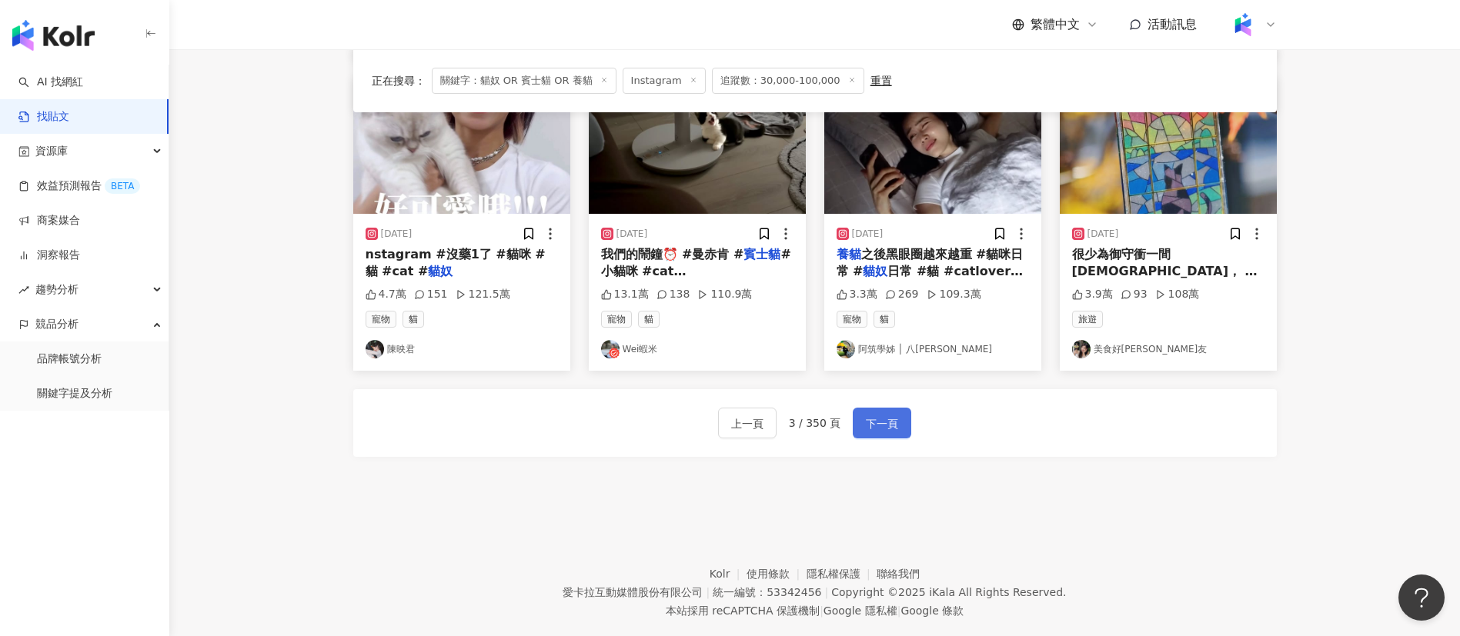
click at [867, 422] on span "下一頁" at bounding box center [882, 424] width 32 height 18
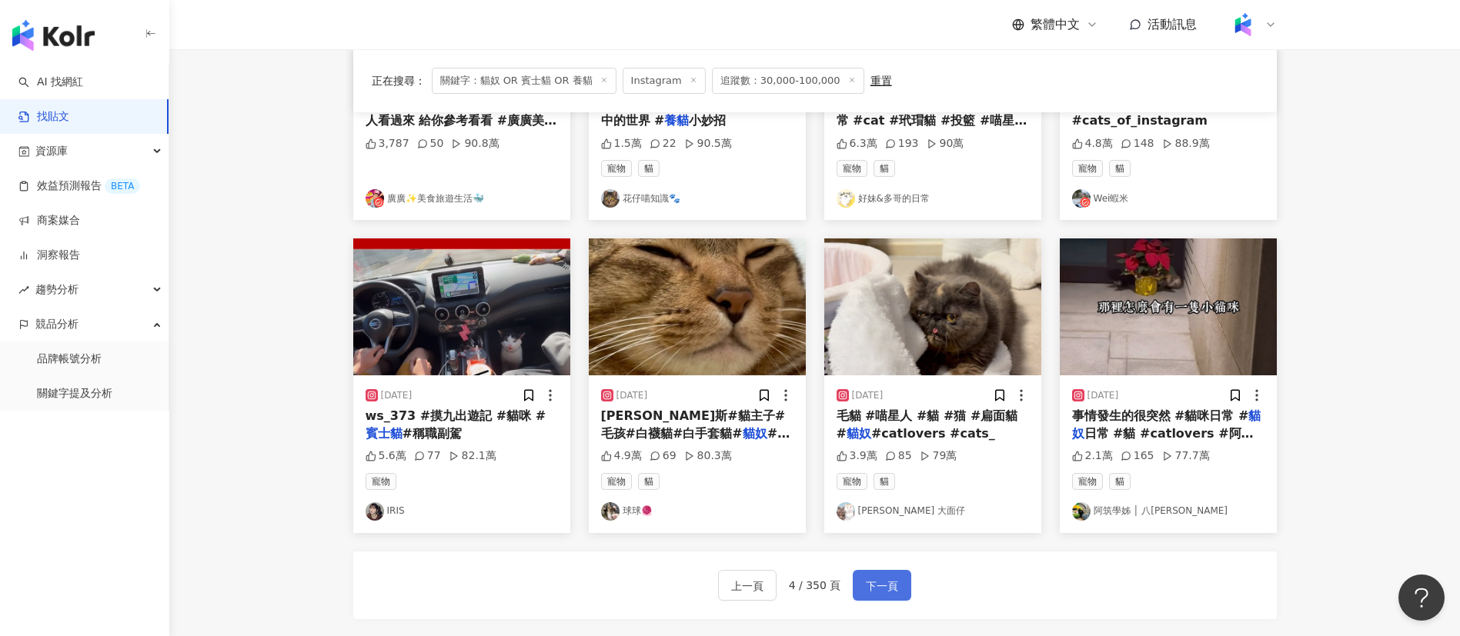
scroll to position [652, 0]
click at [610, 514] on img at bounding box center [610, 511] width 18 height 18
click at [376, 505] on img at bounding box center [375, 511] width 18 height 18
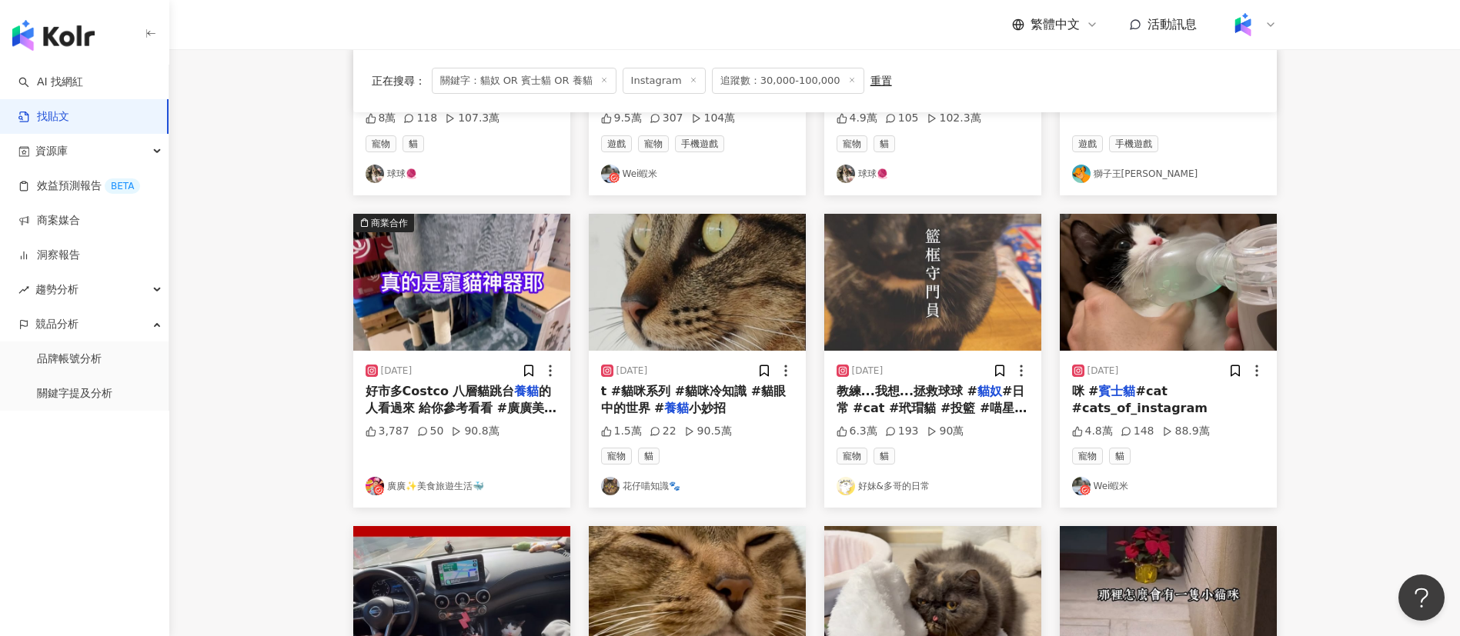
scroll to position [366, 0]
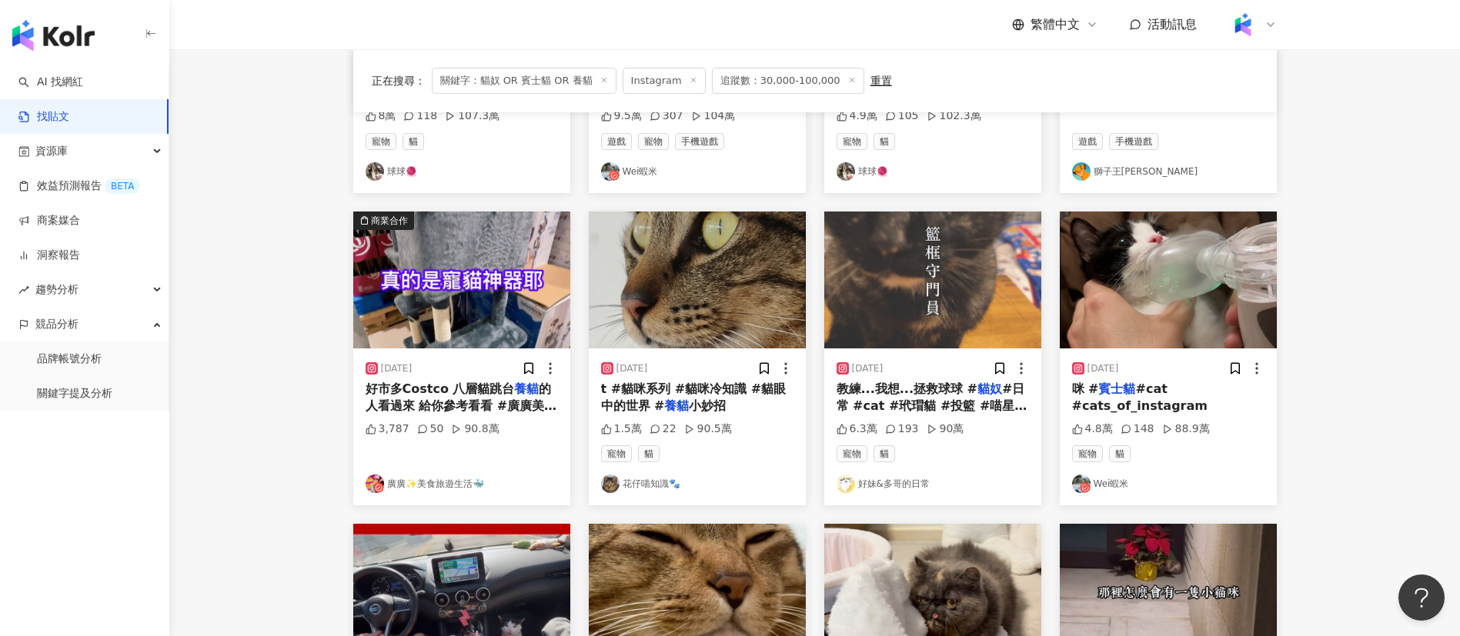
click at [608, 482] on img at bounding box center [610, 484] width 18 height 18
click at [481, 393] on span "好市多Costco 八層貓跳台" at bounding box center [440, 389] width 149 height 15
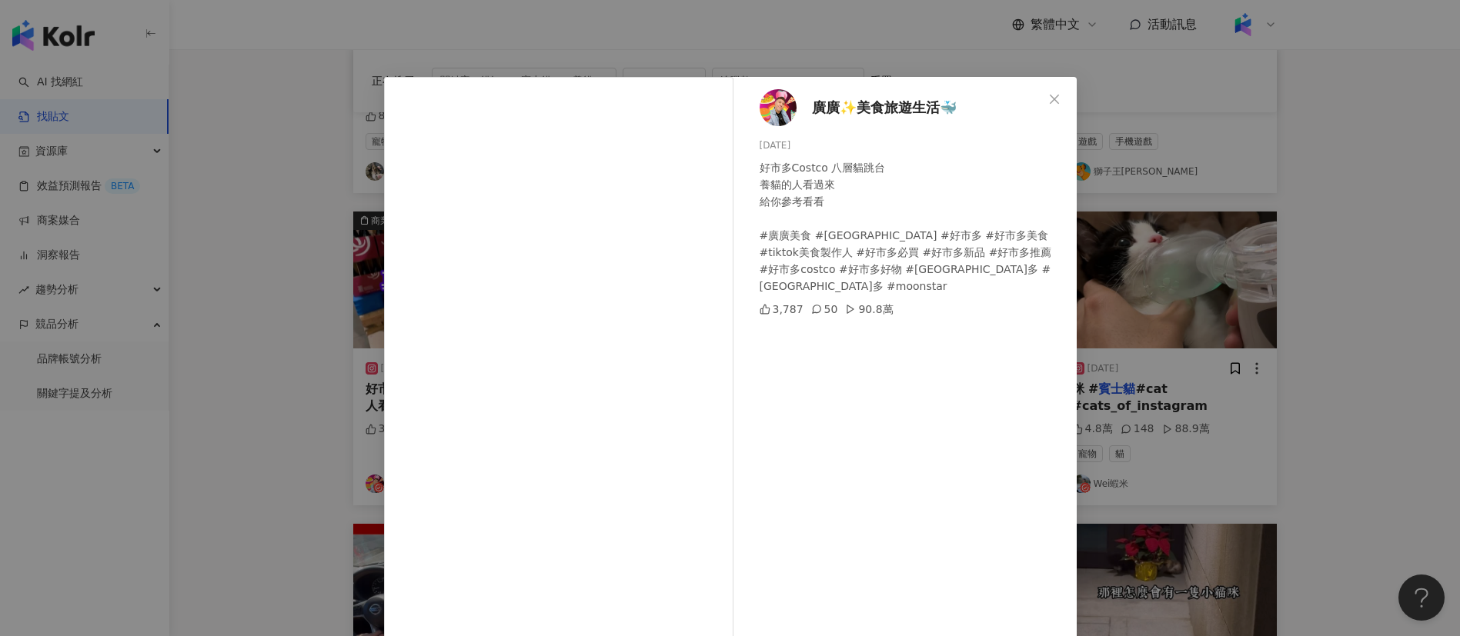
click at [330, 451] on div "廣廣✨美食旅遊生活🐳 2024/12/7 好市多Costco 八層貓跳台 養貓的人看過來 給你參考看看 #廣廣美食 #廣廣 #好市多 #好市多美食 #tikt…" at bounding box center [730, 318] width 1460 height 636
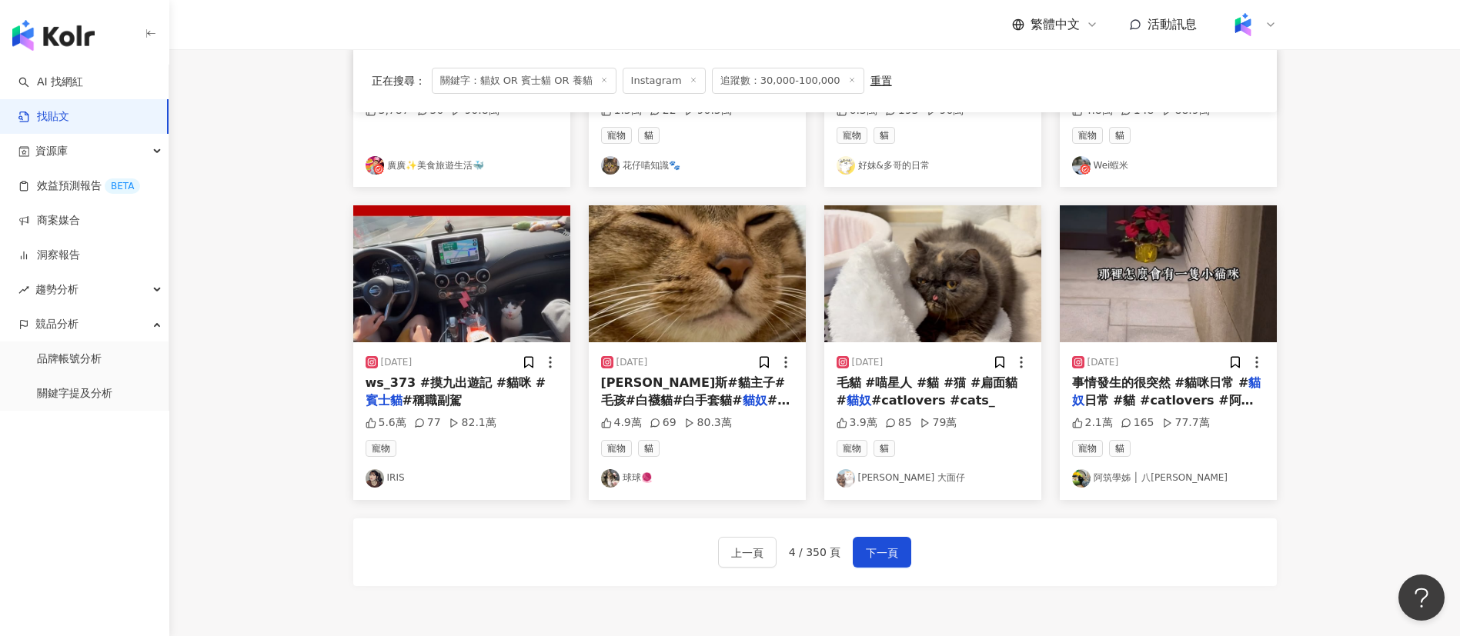
scroll to position [686, 0]
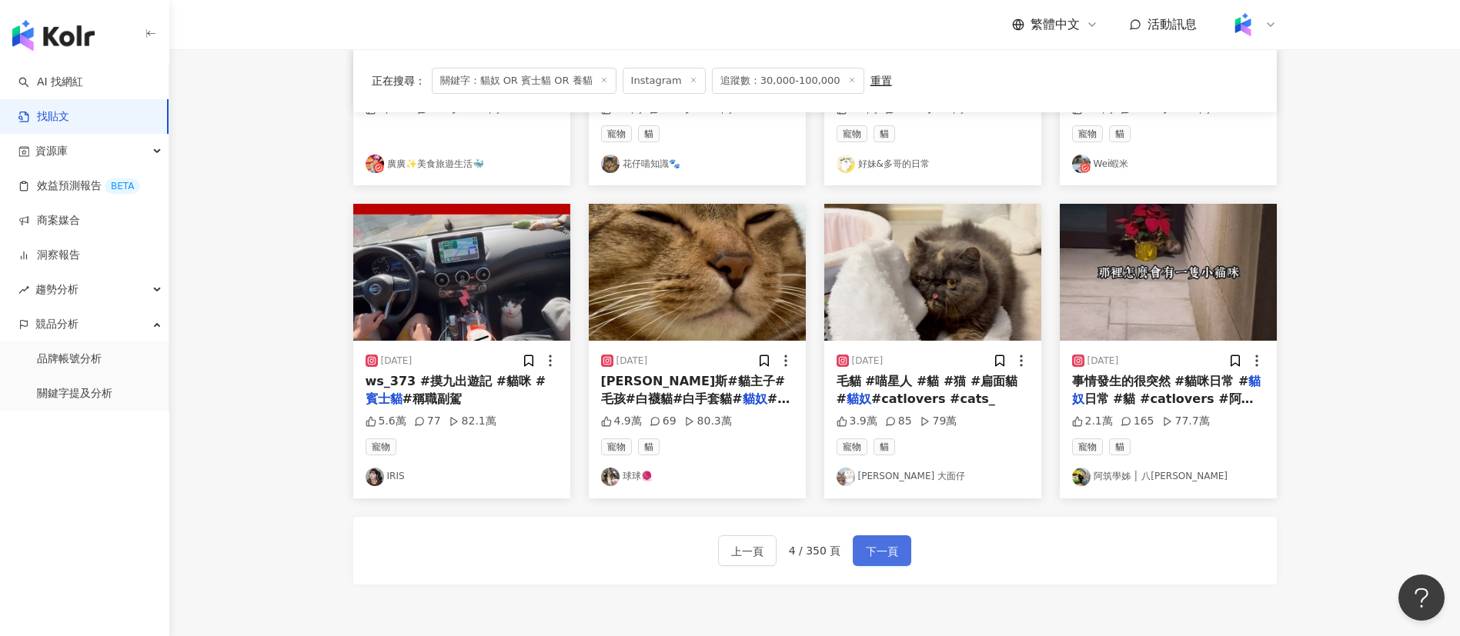
click at [890, 550] on span "下一頁" at bounding box center [882, 552] width 32 height 18
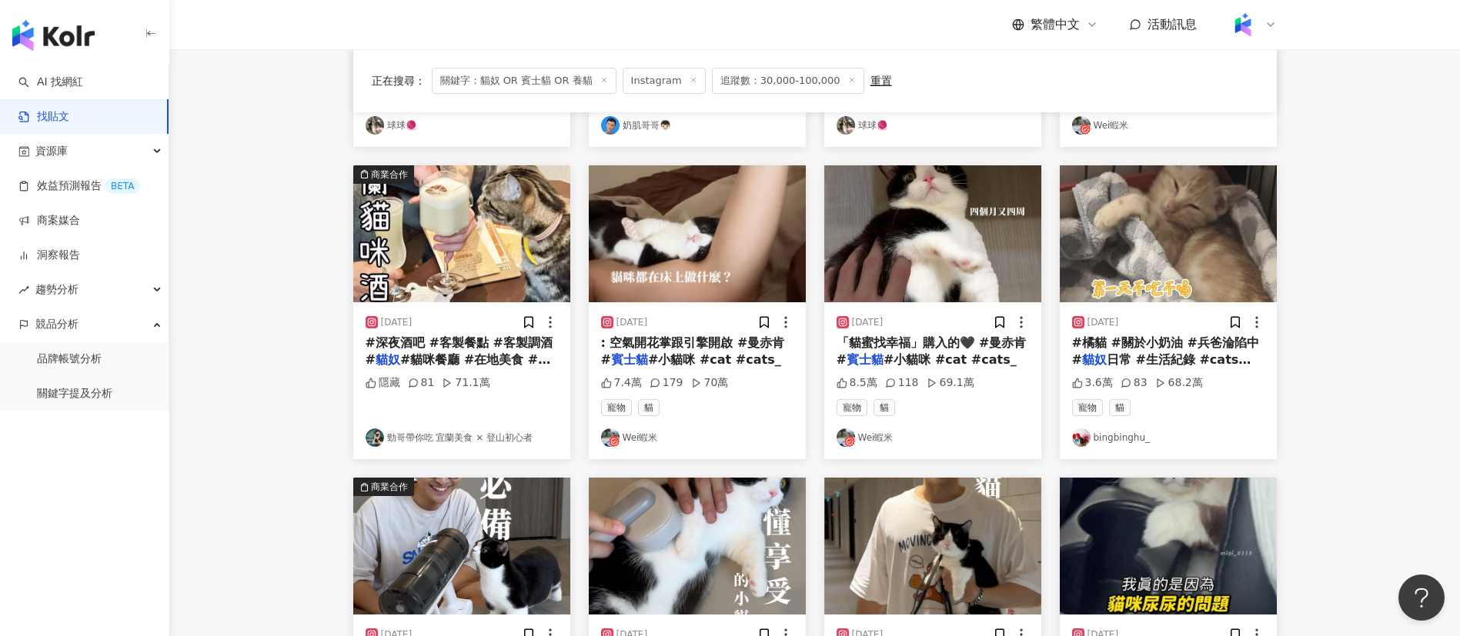
scroll to position [844, 0]
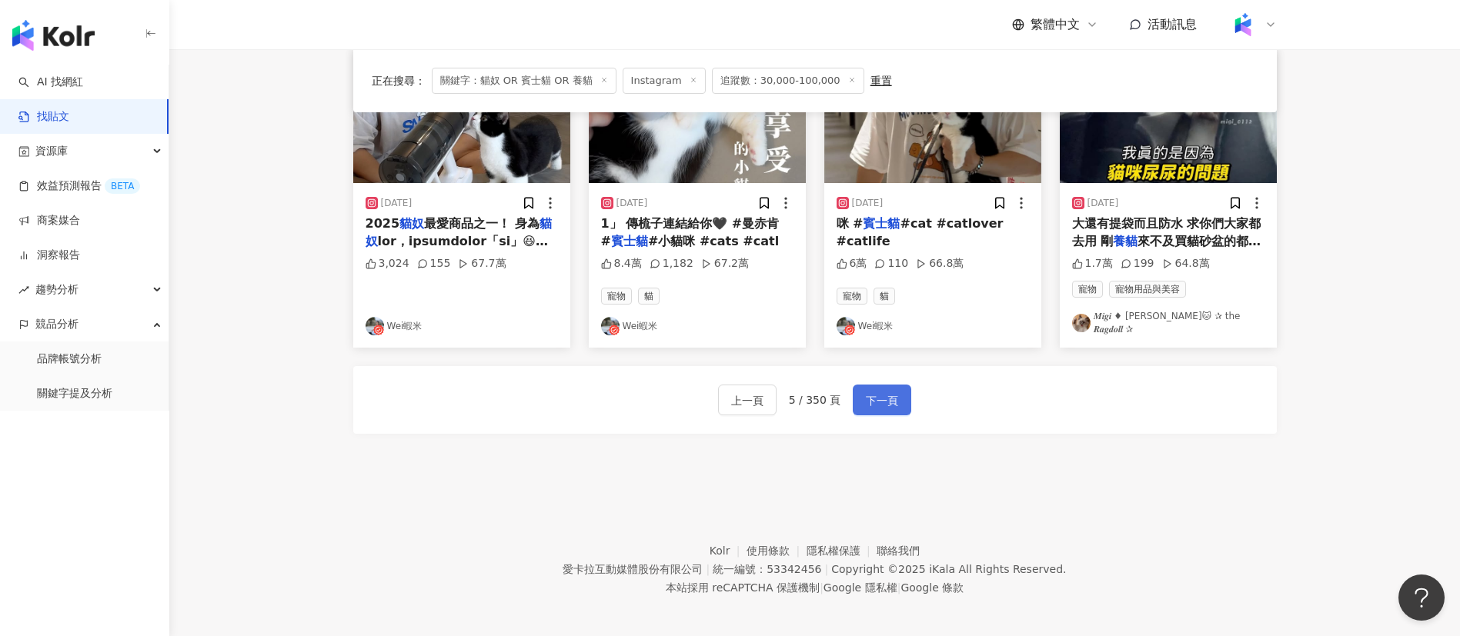
click at [892, 400] on span "下一頁" at bounding box center [882, 401] width 32 height 18
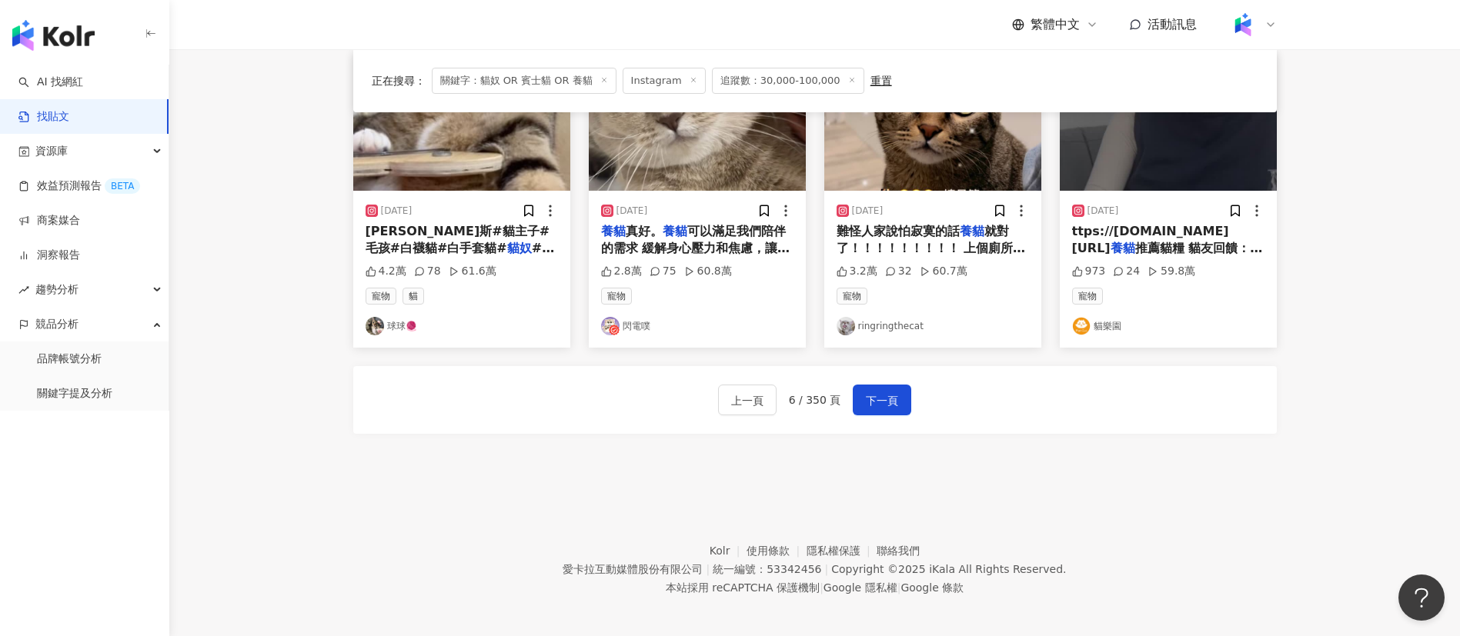
scroll to position [748, 0]
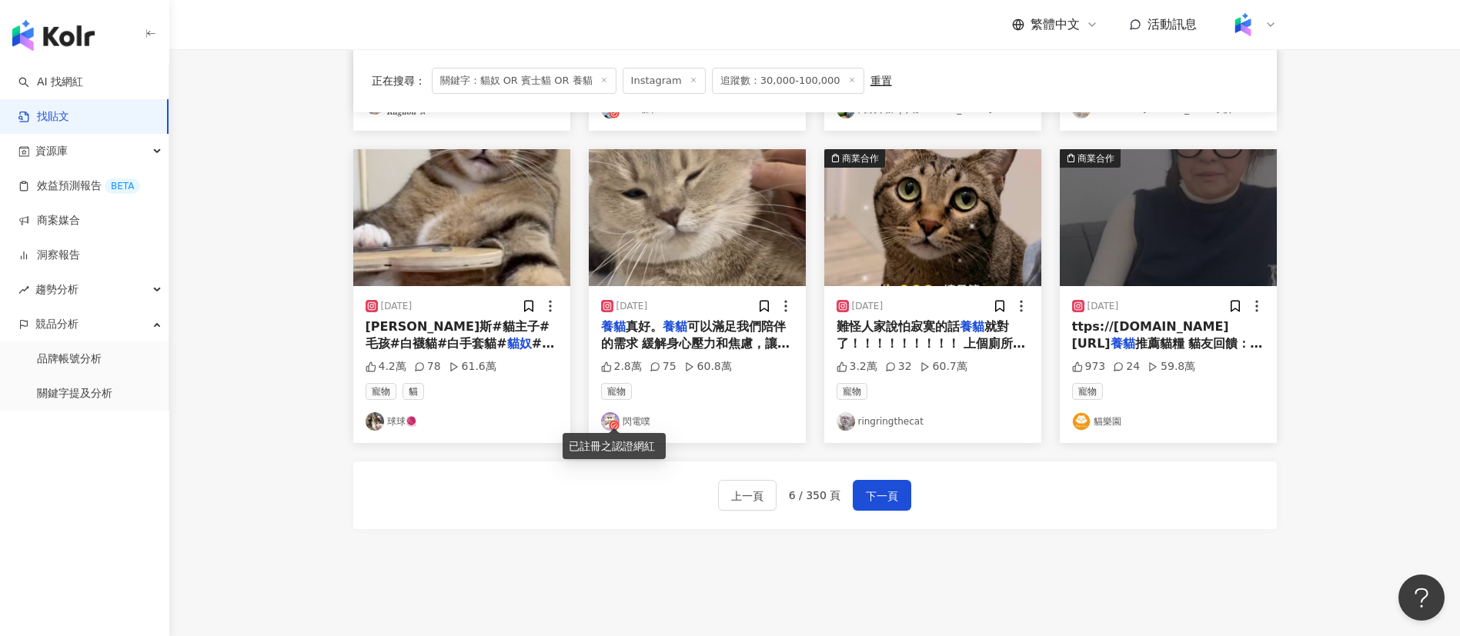
click at [610, 420] on icon at bounding box center [614, 425] width 11 height 11
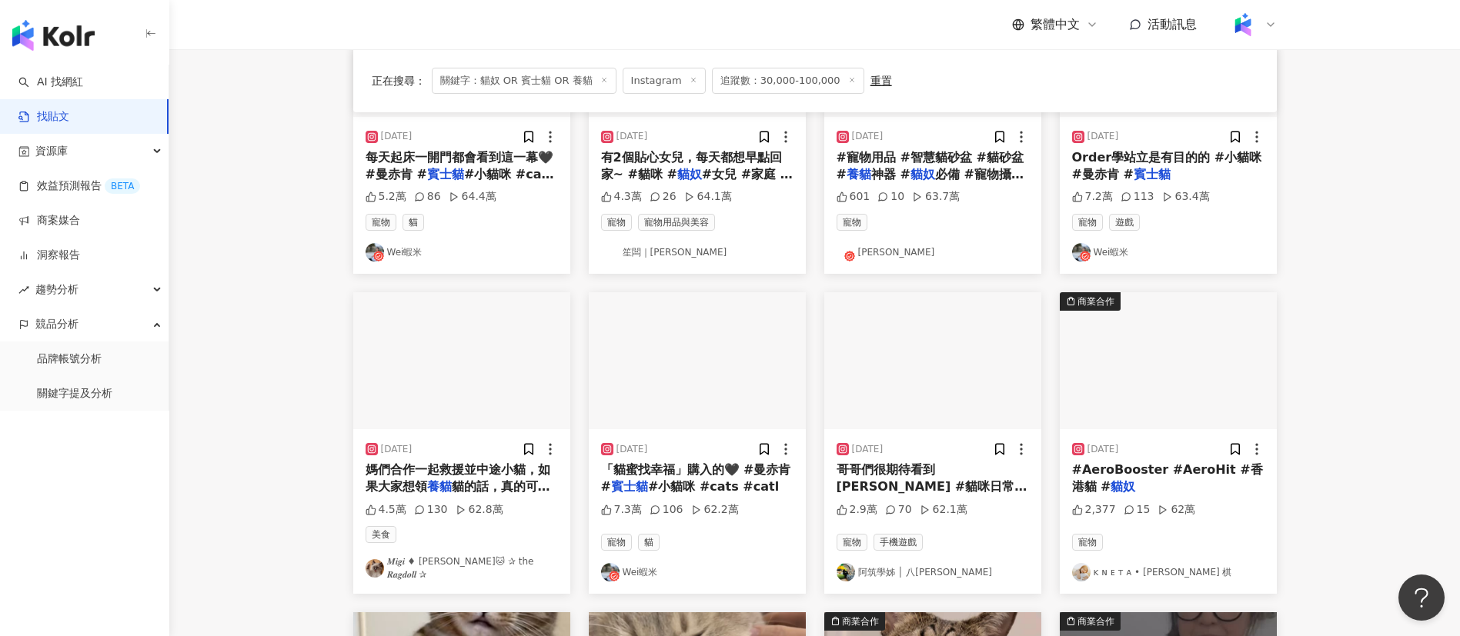
scroll to position [289, 0]
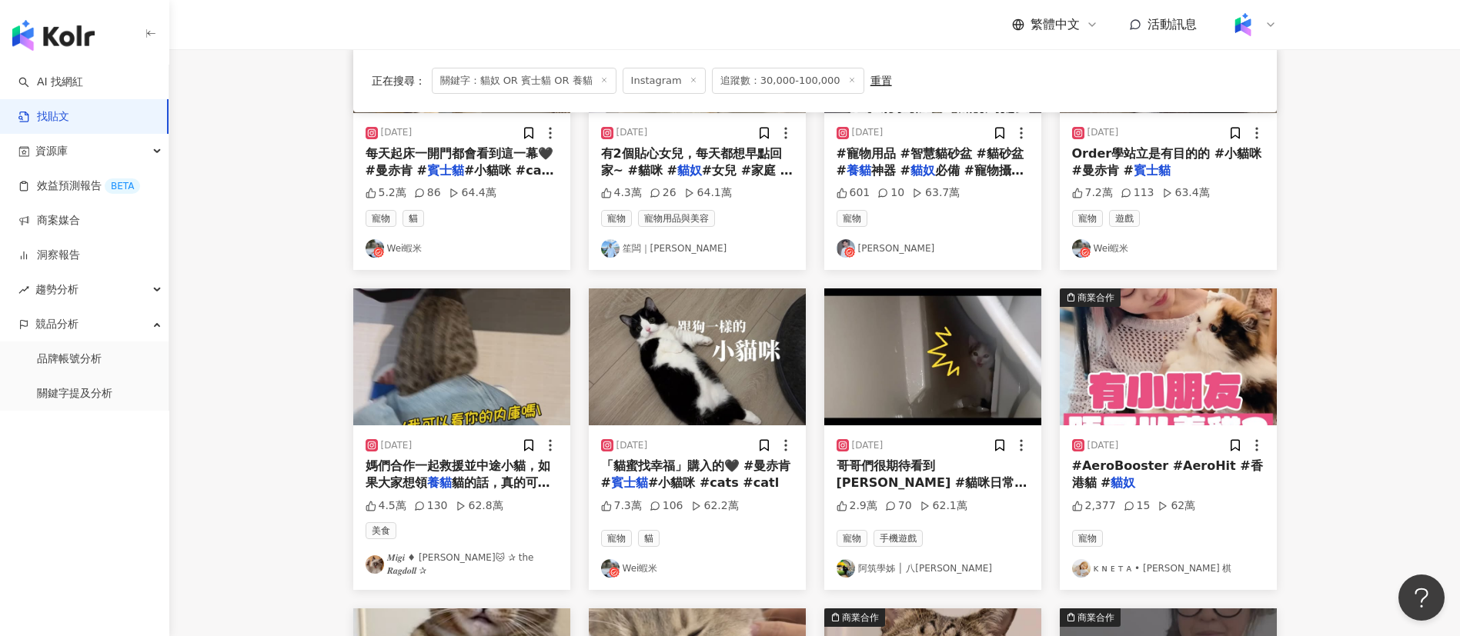
click at [1348, 437] on main "**********" at bounding box center [814, 394] width 1291 height 1267
click at [1078, 561] on img at bounding box center [1081, 569] width 18 height 18
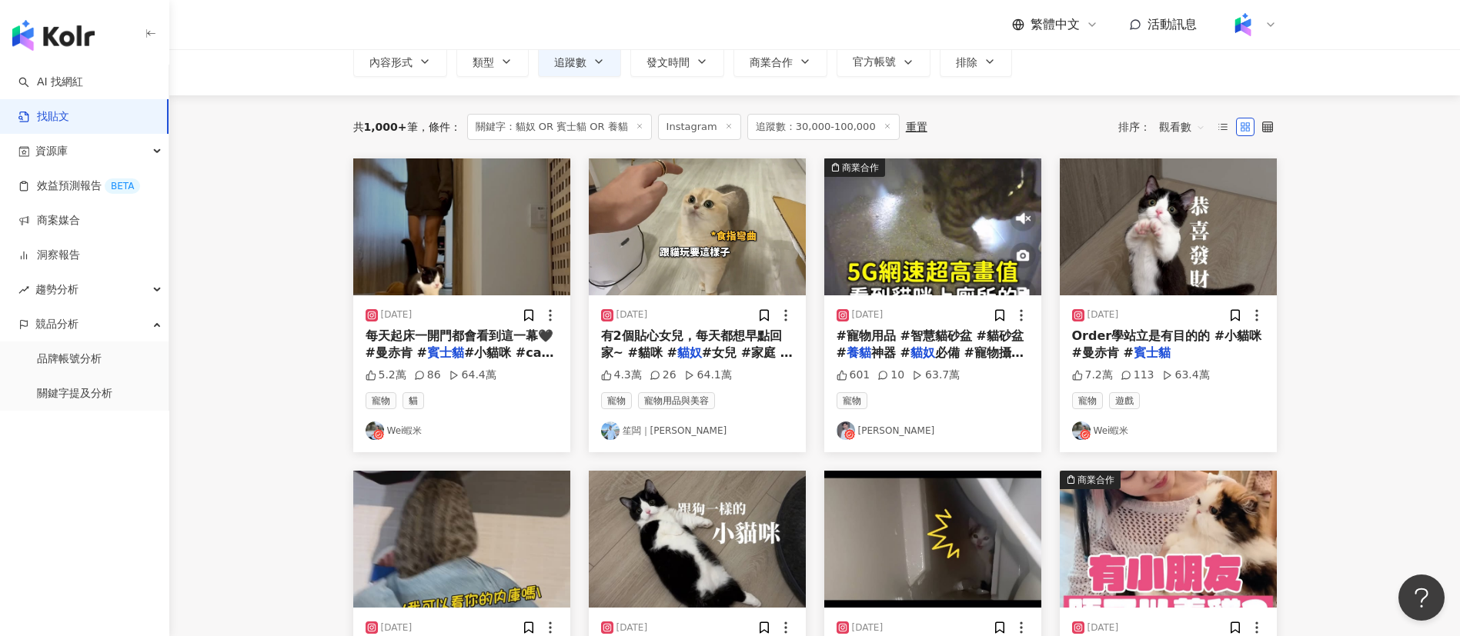
scroll to position [109, 0]
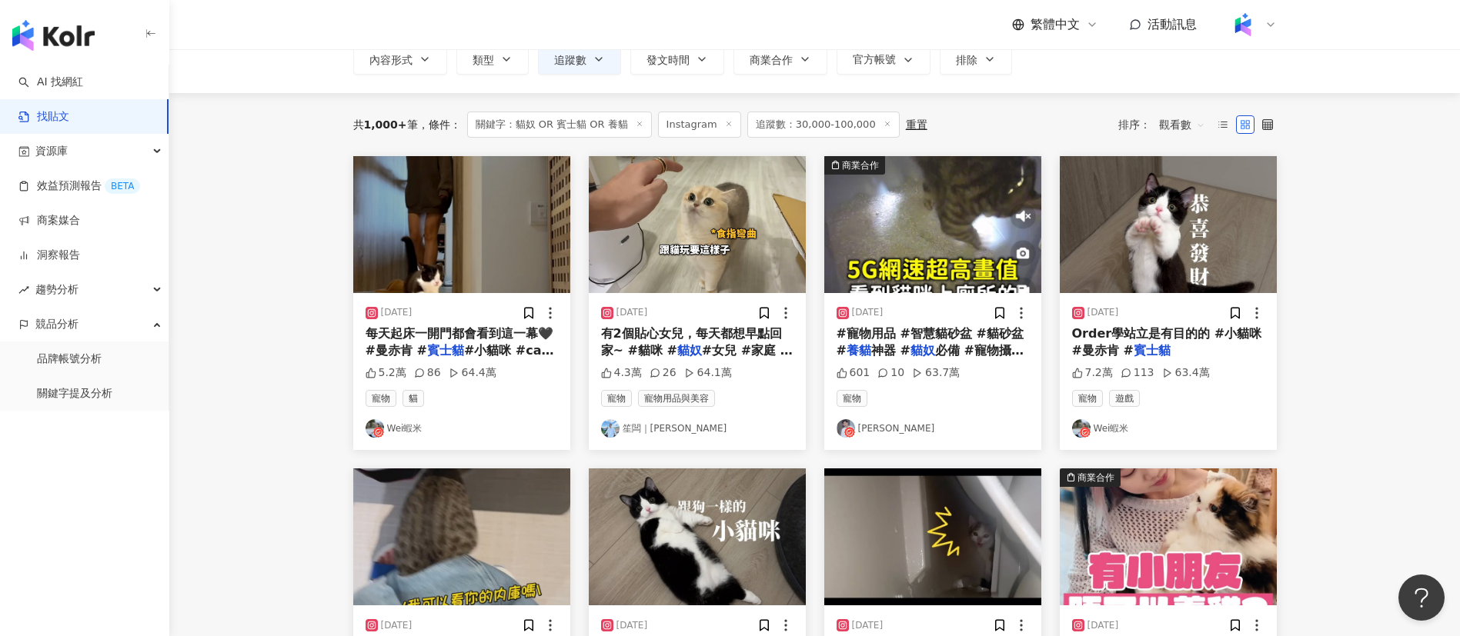
click at [193, 483] on main "**********" at bounding box center [814, 574] width 1291 height 1267
click at [202, 459] on main "**********" at bounding box center [814, 574] width 1291 height 1267
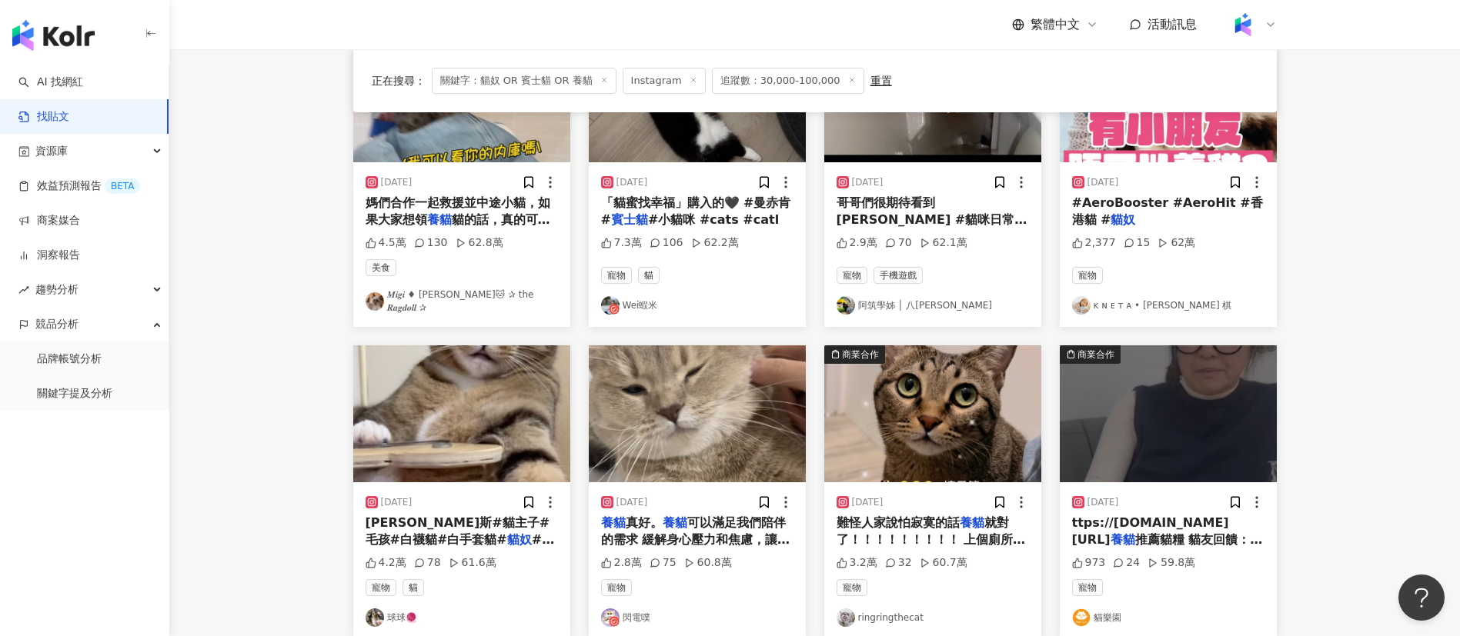
scroll to position [553, 0]
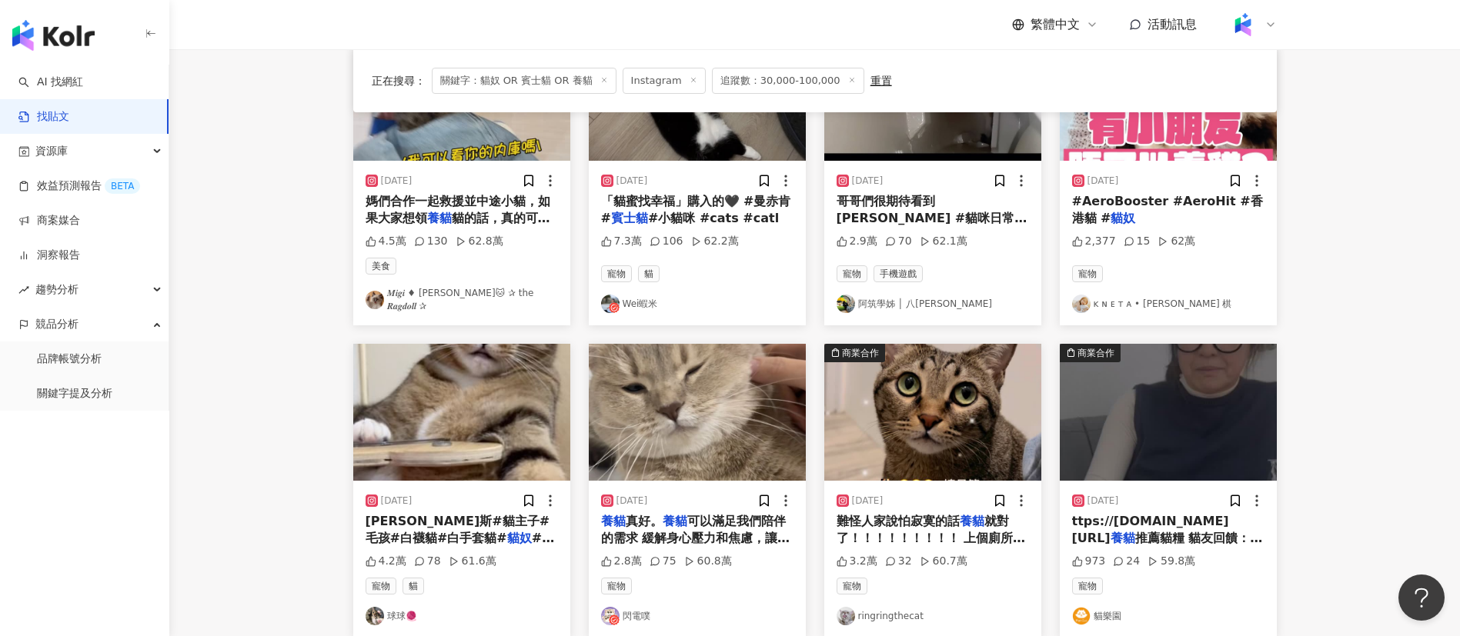
click at [376, 297] on img at bounding box center [375, 300] width 18 height 18
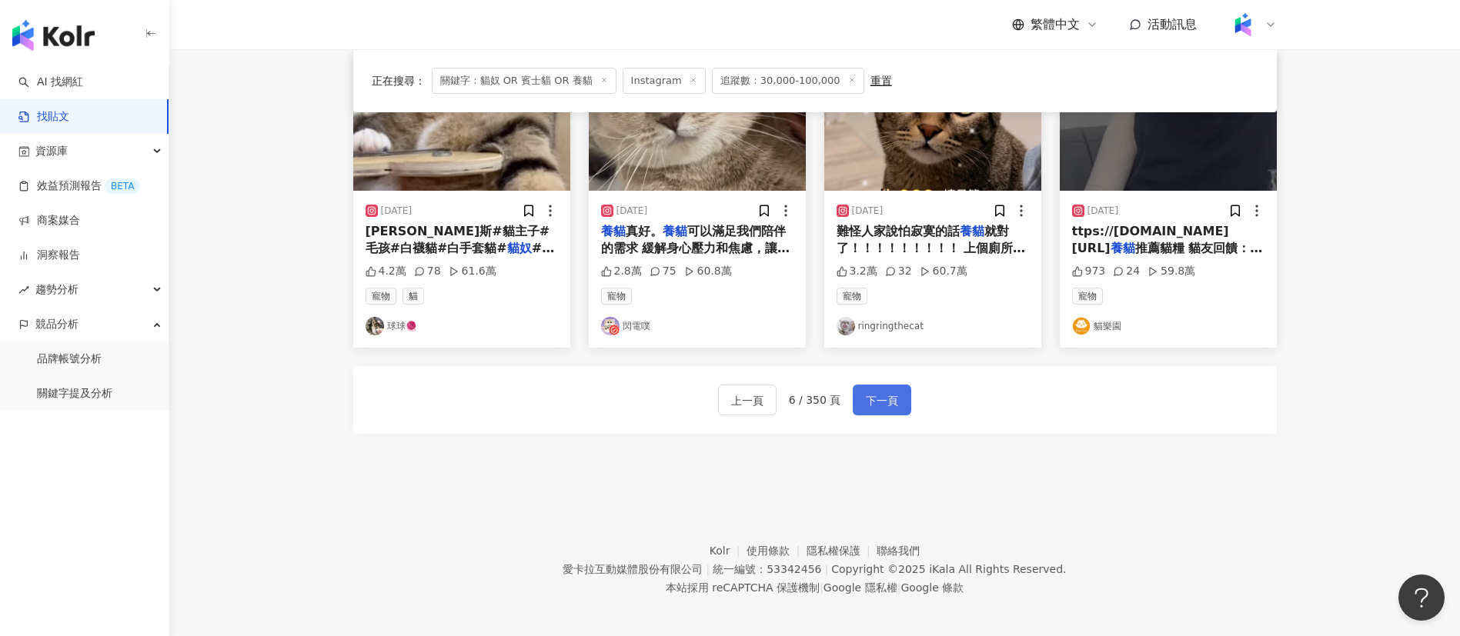
click at [876, 392] on span "下一頁" at bounding box center [882, 401] width 32 height 18
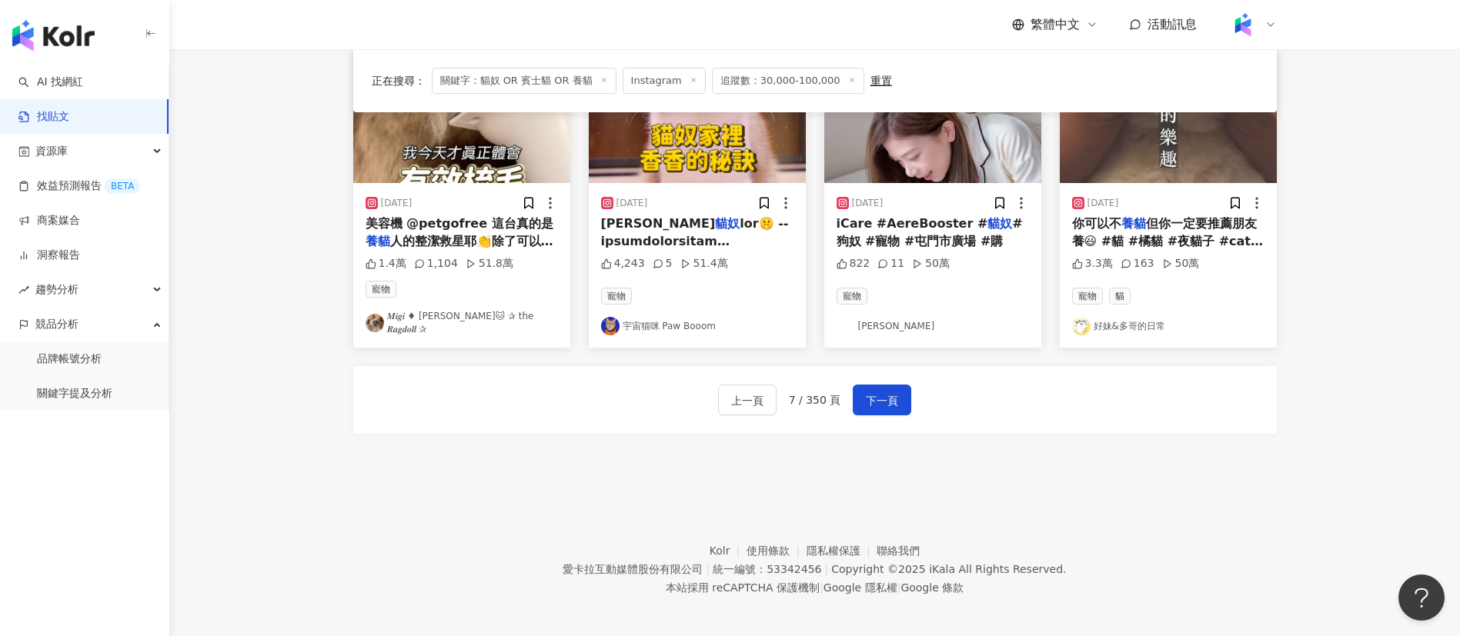
scroll to position [686, 0]
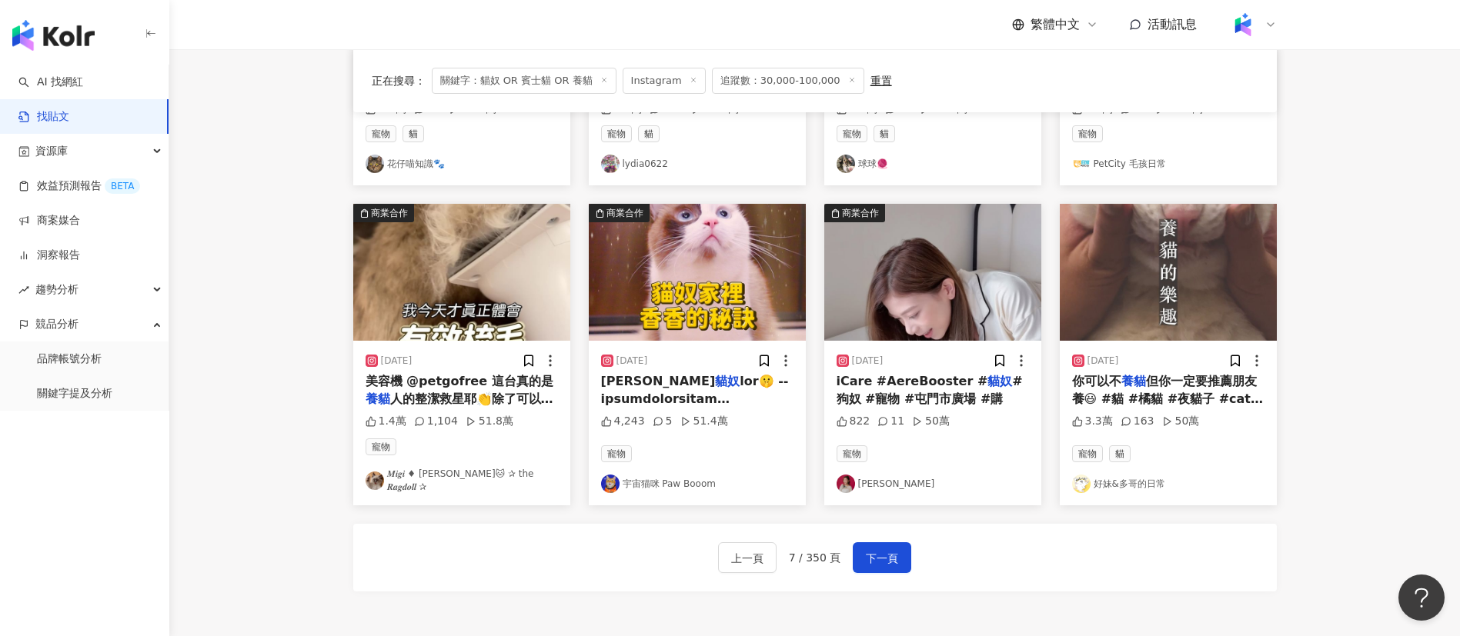
click at [844, 477] on img at bounding box center [846, 484] width 18 height 18
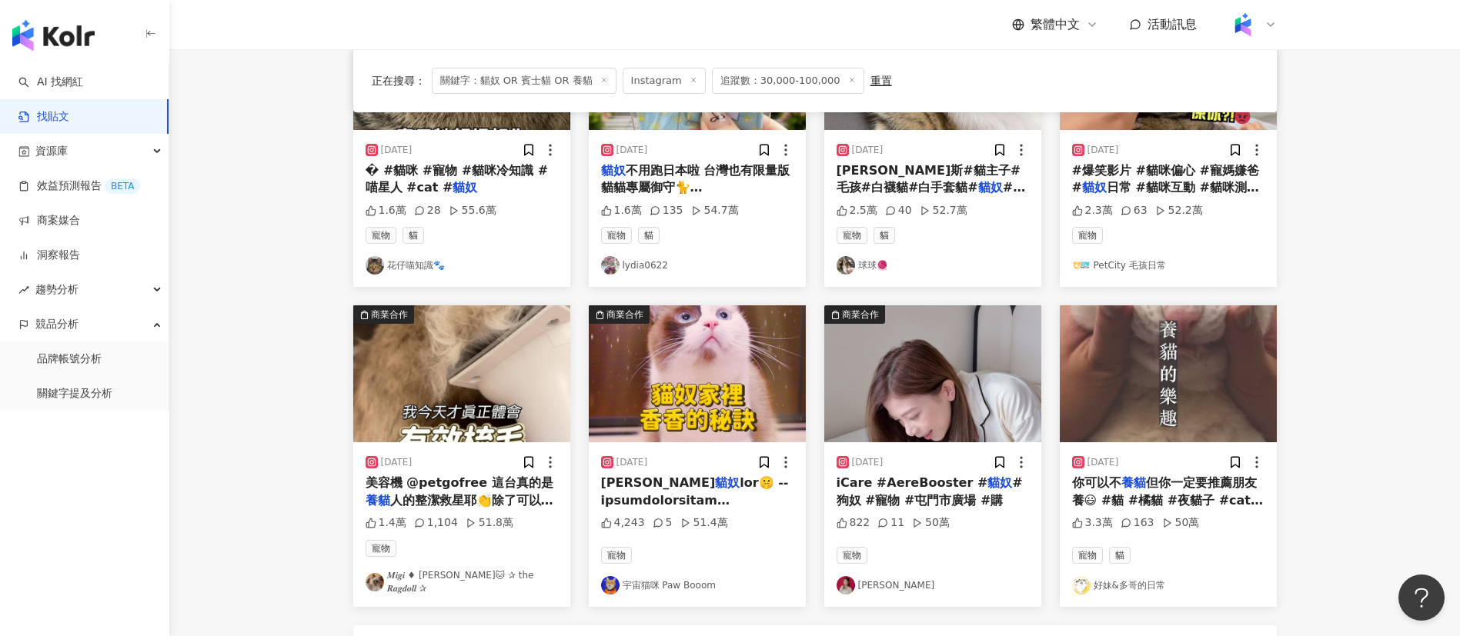
scroll to position [676, 0]
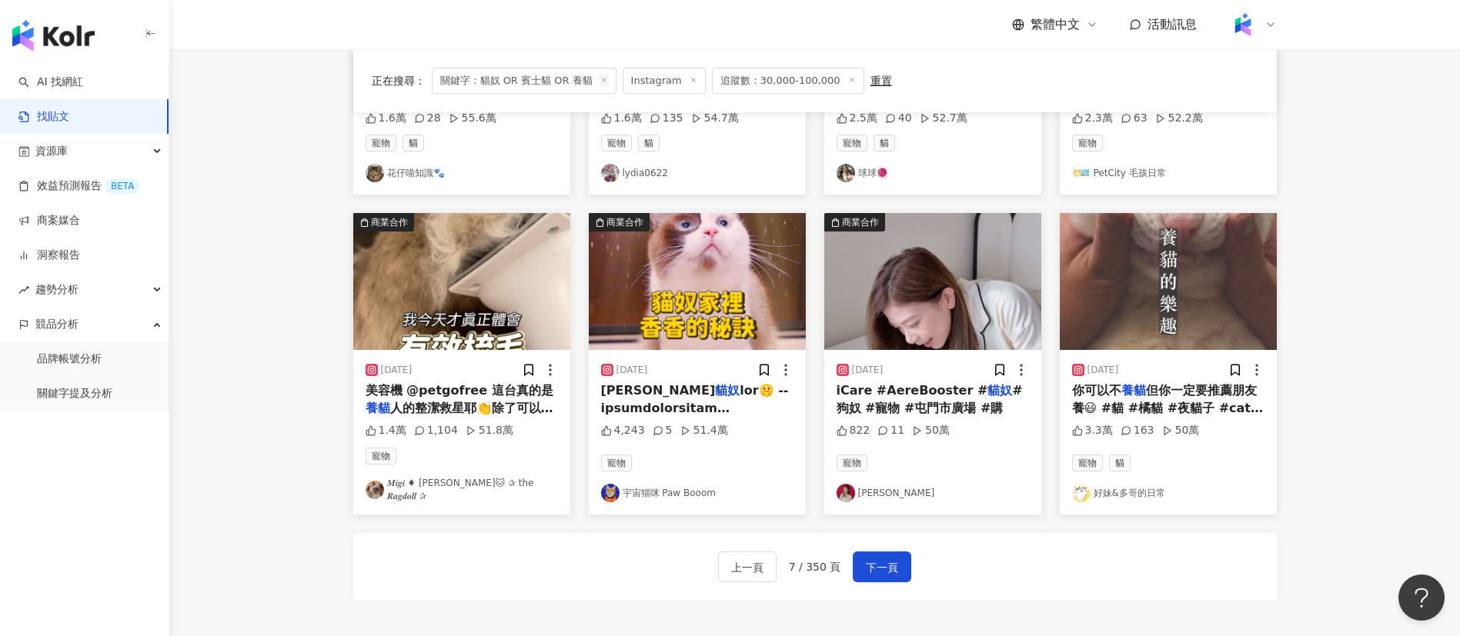
click at [612, 486] on img at bounding box center [610, 493] width 18 height 18
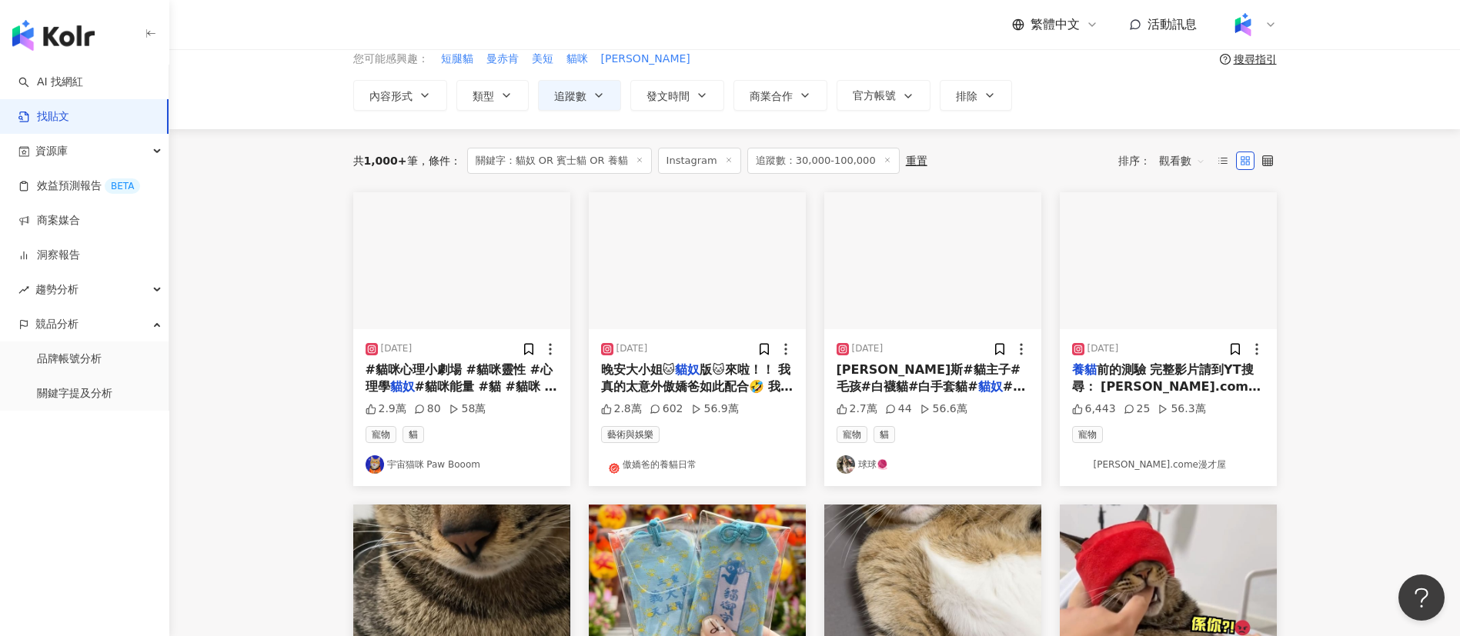
scroll to position [74, 0]
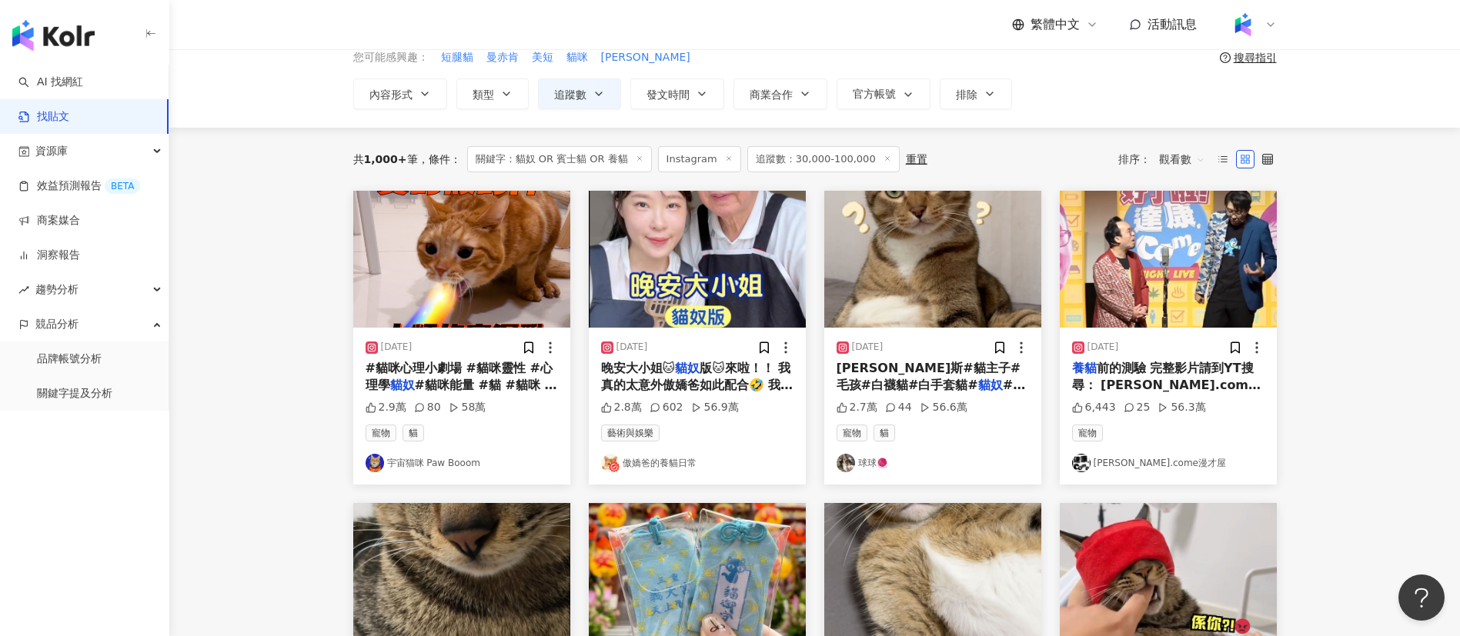
click at [611, 463] on icon at bounding box center [614, 467] width 11 height 11
click at [383, 456] on div at bounding box center [375, 463] width 18 height 18
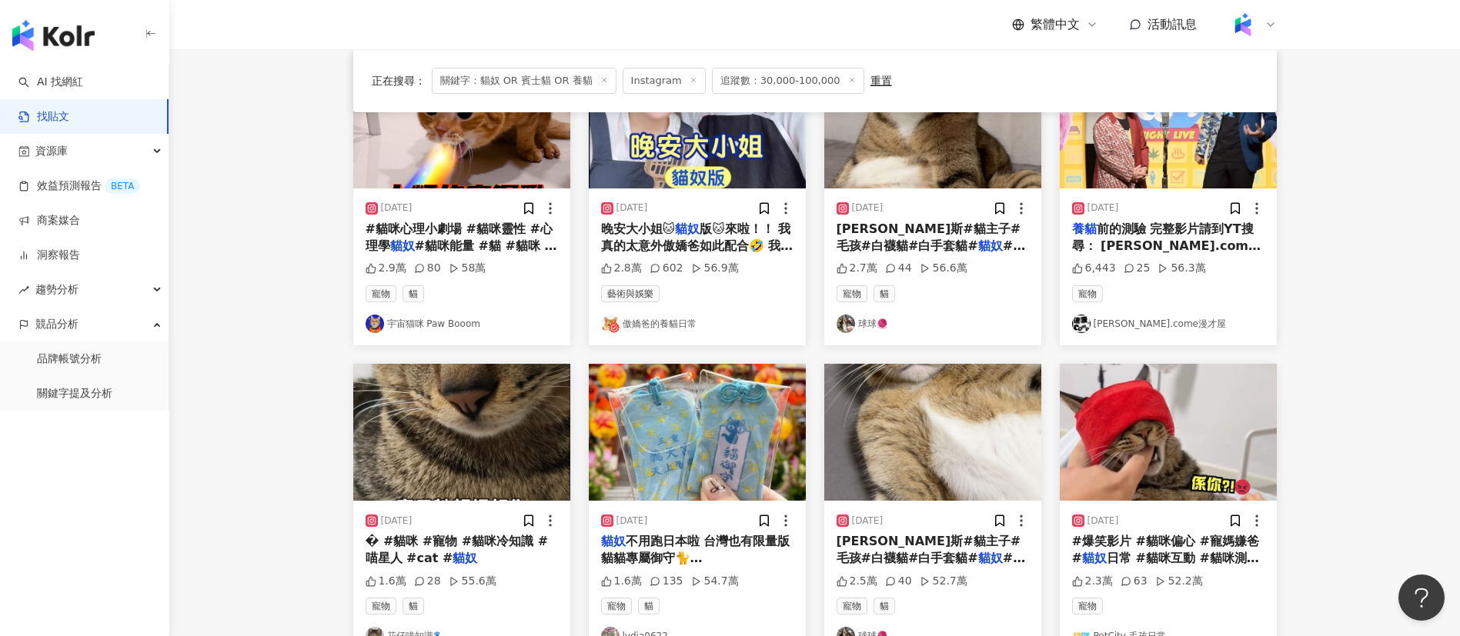
scroll to position [215, 0]
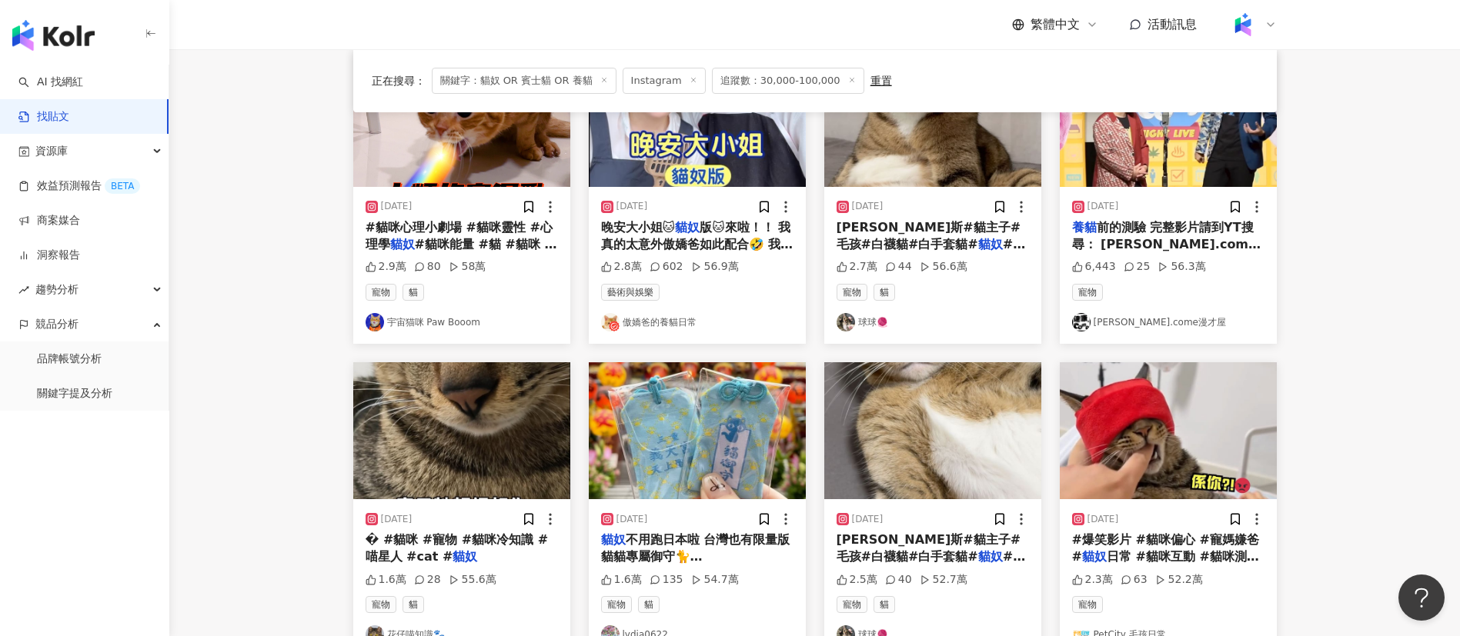
click at [1379, 350] on main "**********" at bounding box center [814, 468] width 1291 height 1267
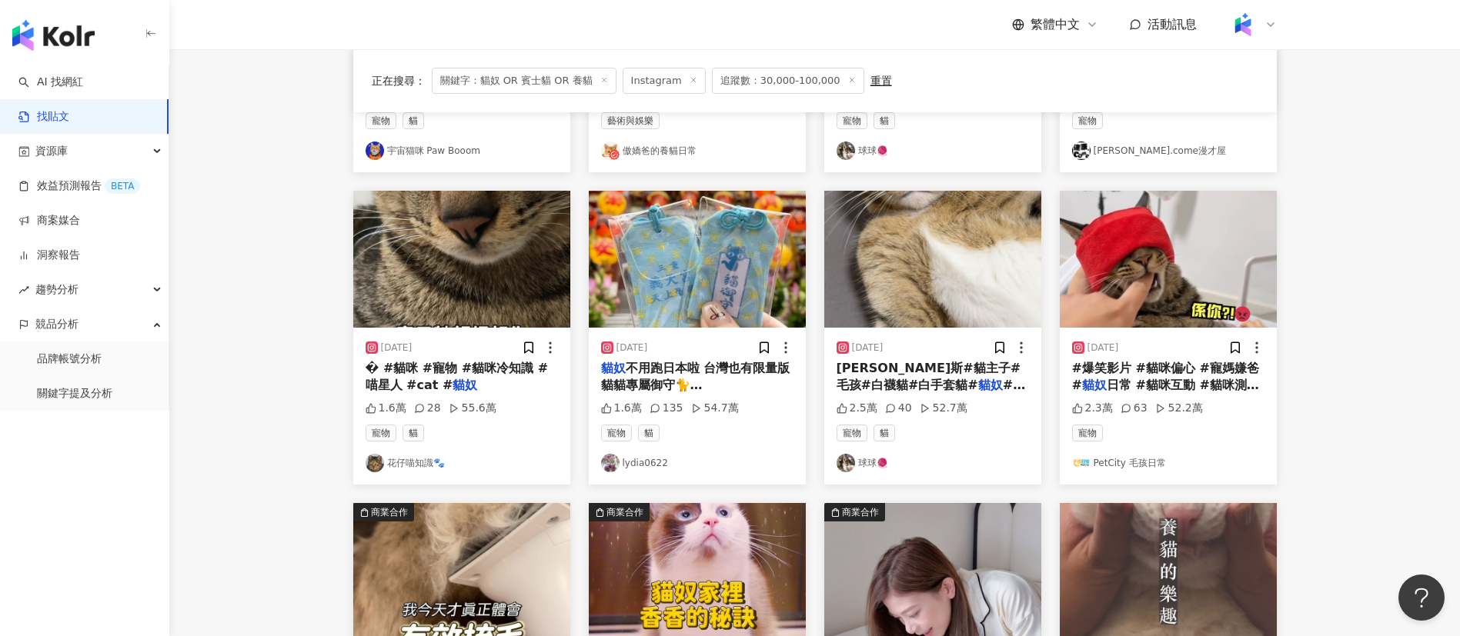
click at [1408, 466] on main "**********" at bounding box center [814, 296] width 1291 height 1267
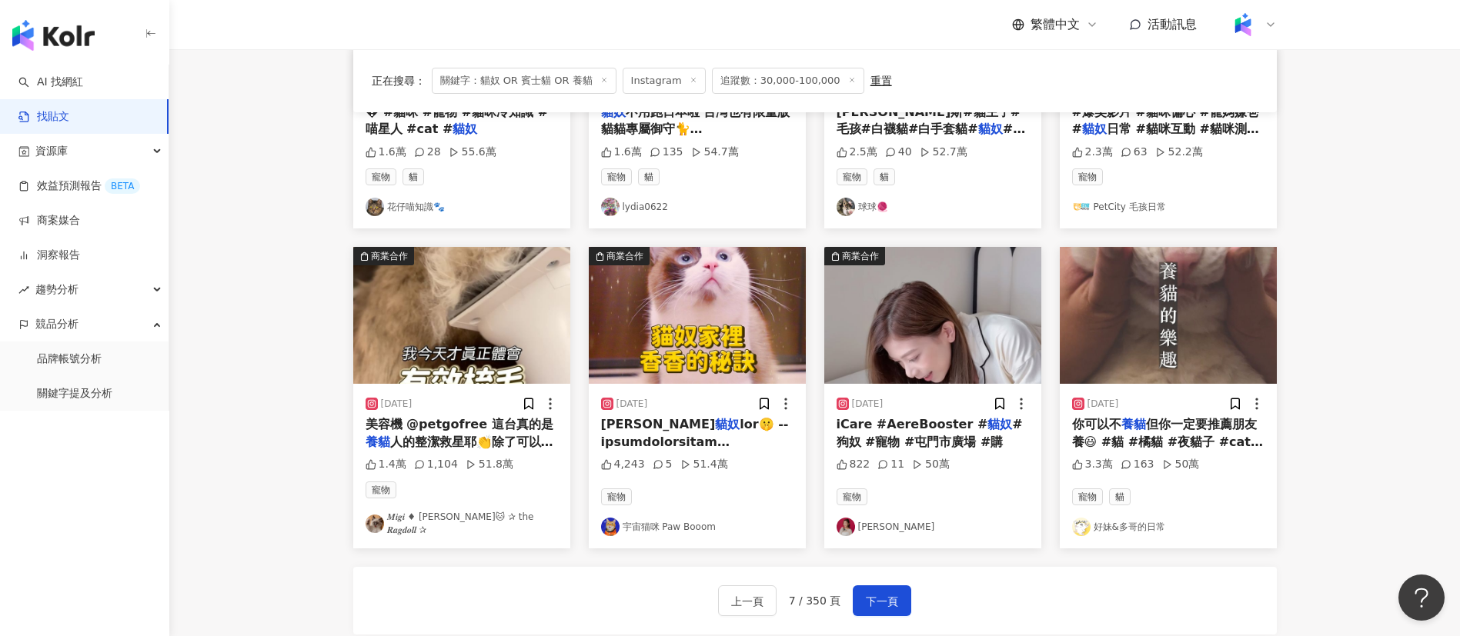
click at [1080, 523] on img at bounding box center [1081, 527] width 18 height 18
click at [874, 598] on span "下一頁" at bounding box center [882, 602] width 32 height 18
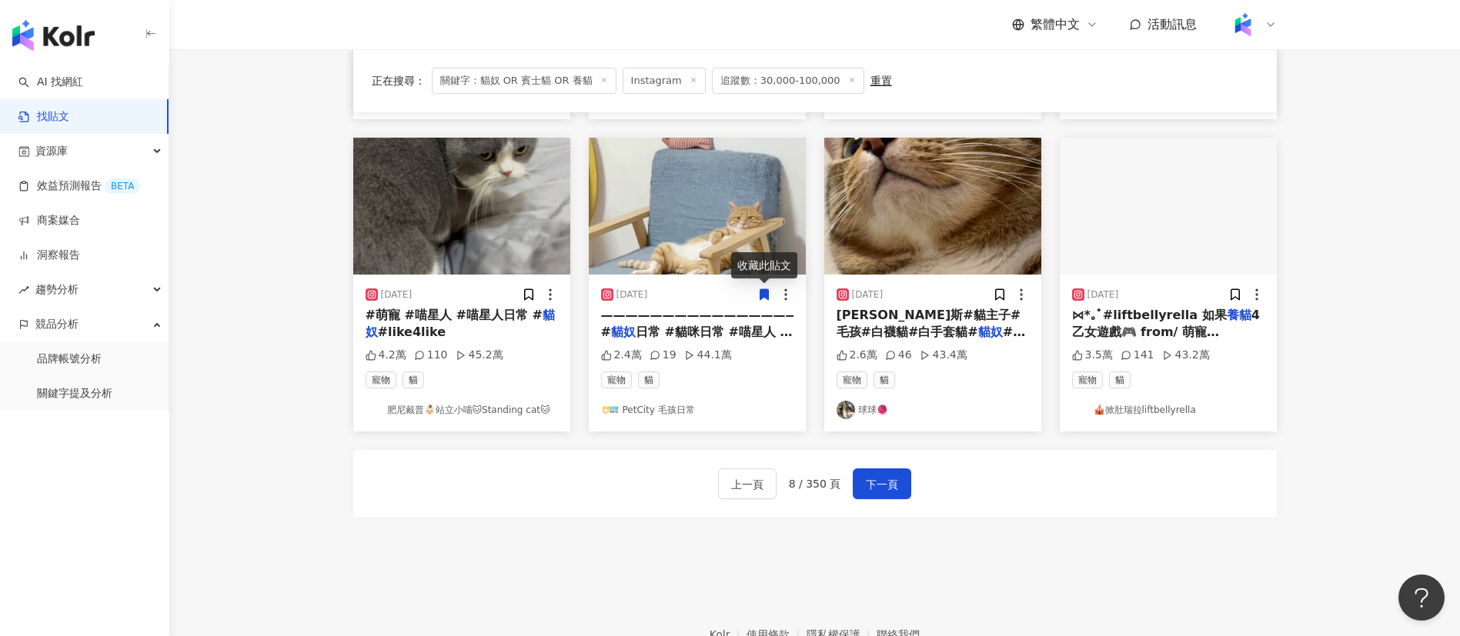
scroll to position [764, 0]
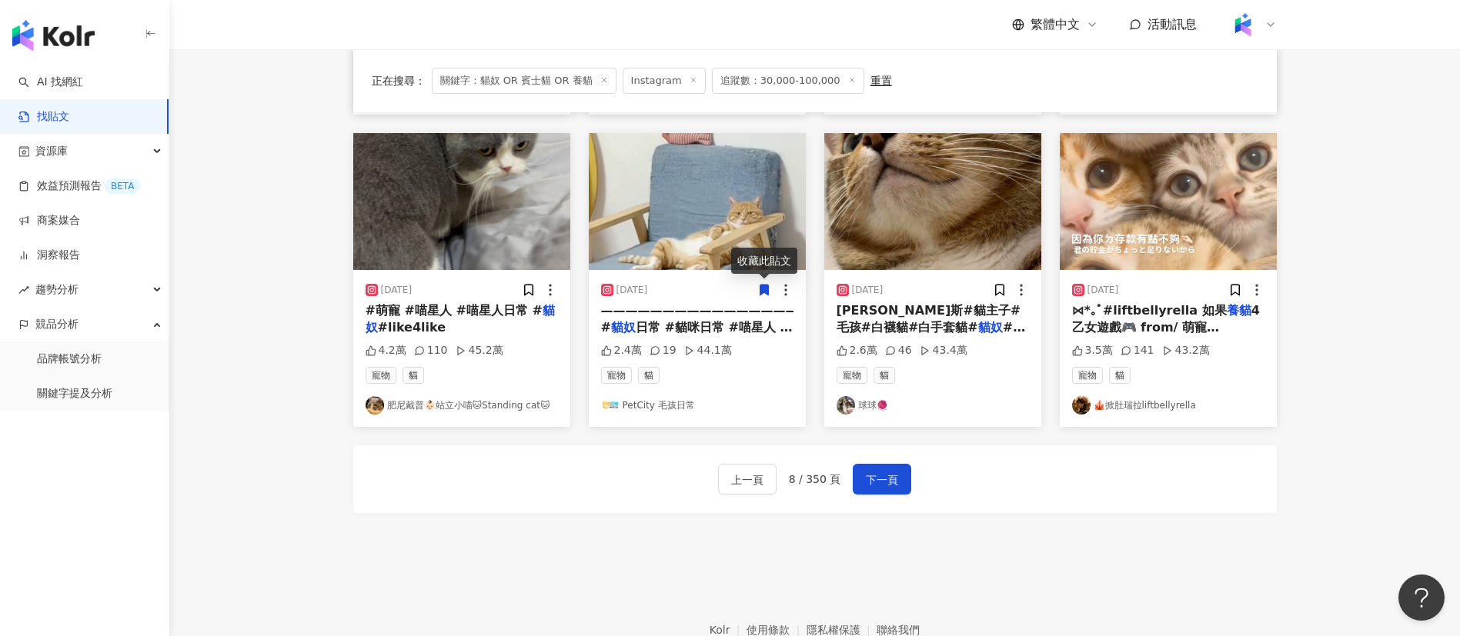
click at [1082, 409] on img at bounding box center [1081, 405] width 18 height 18
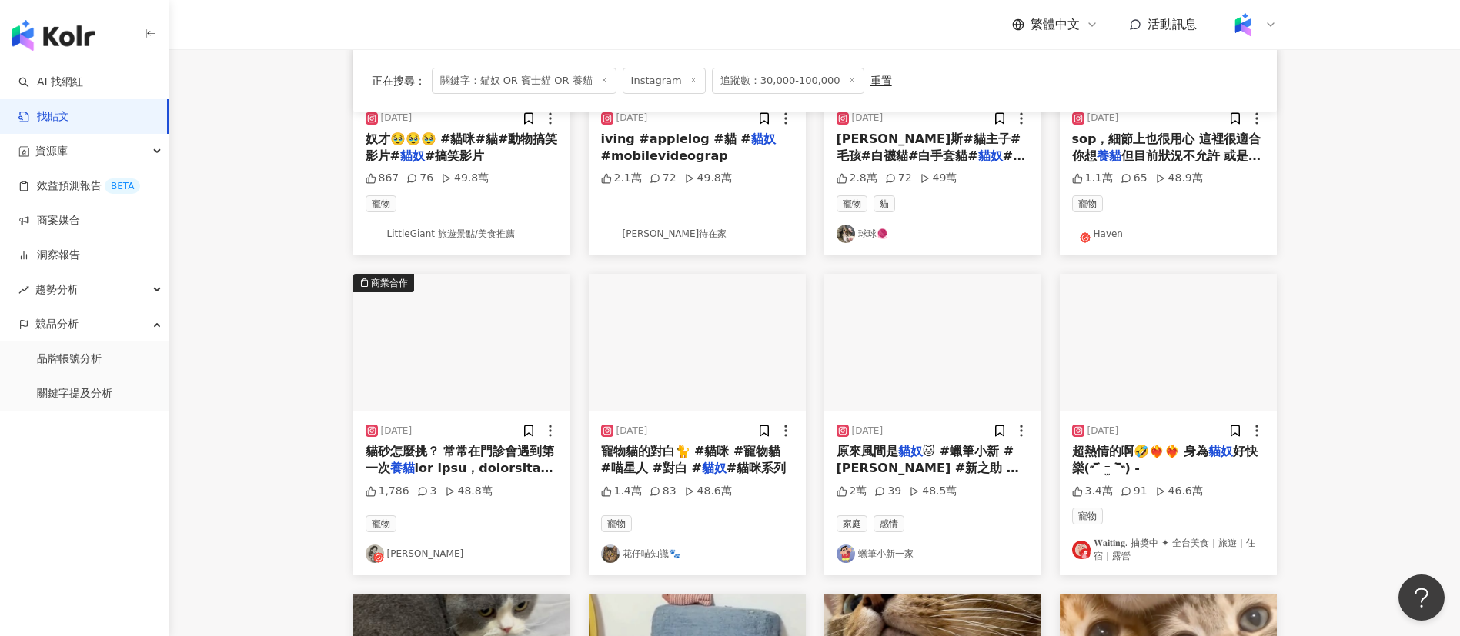
scroll to position [306, 0]
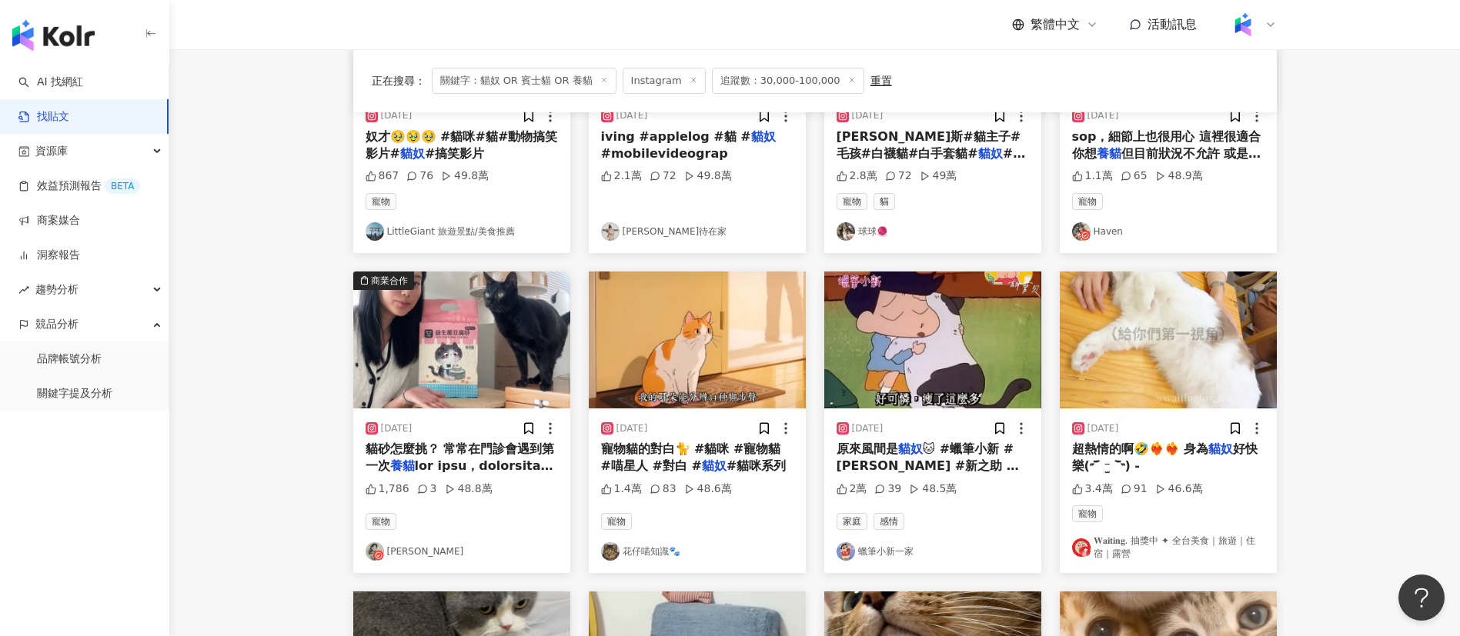
click at [377, 555] on icon at bounding box center [378, 555] width 11 height 11
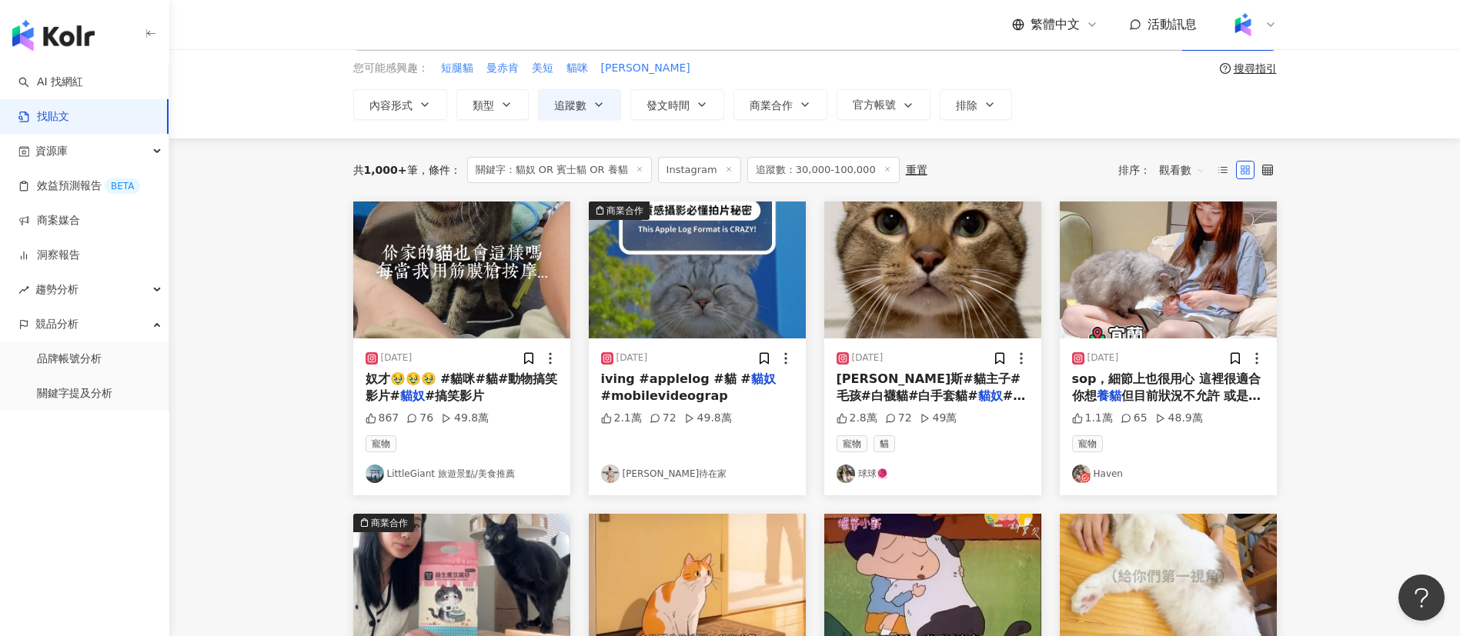
scroll to position [47, 0]
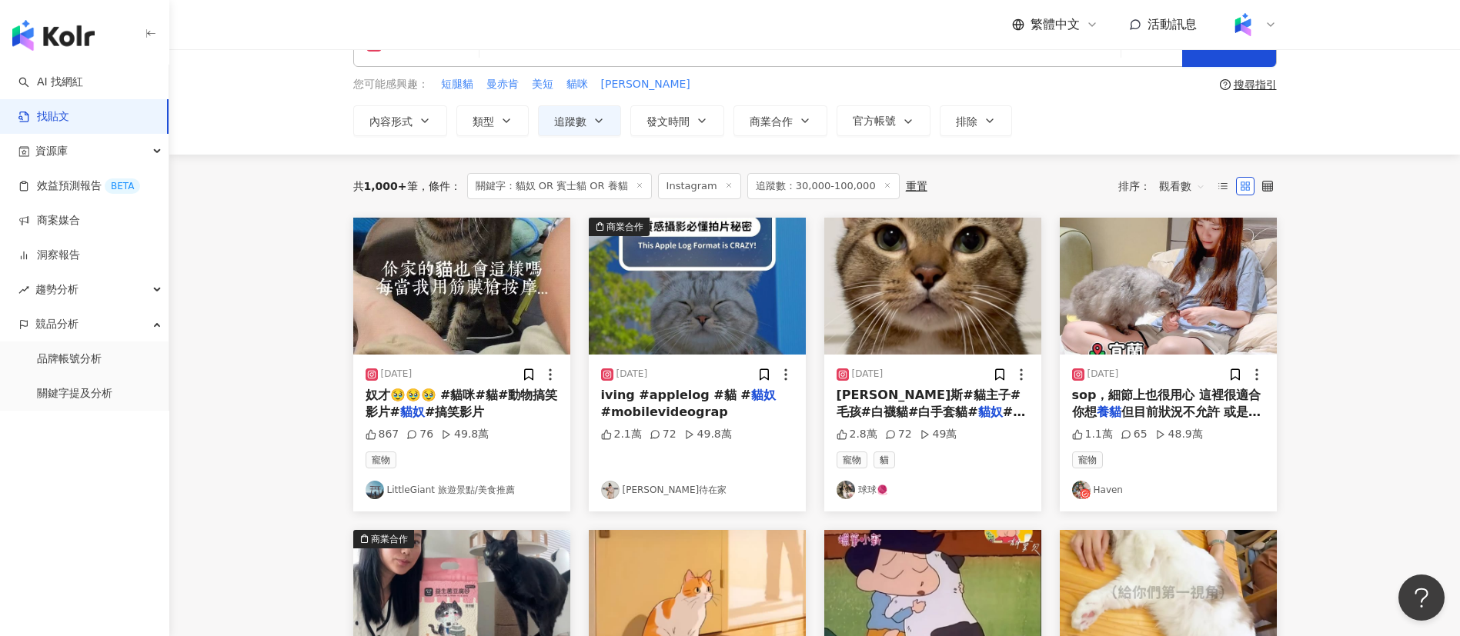
click at [1087, 498] on icon at bounding box center [1085, 494] width 11 height 11
click at [281, 410] on main "**********" at bounding box center [814, 635] width 1291 height 1267
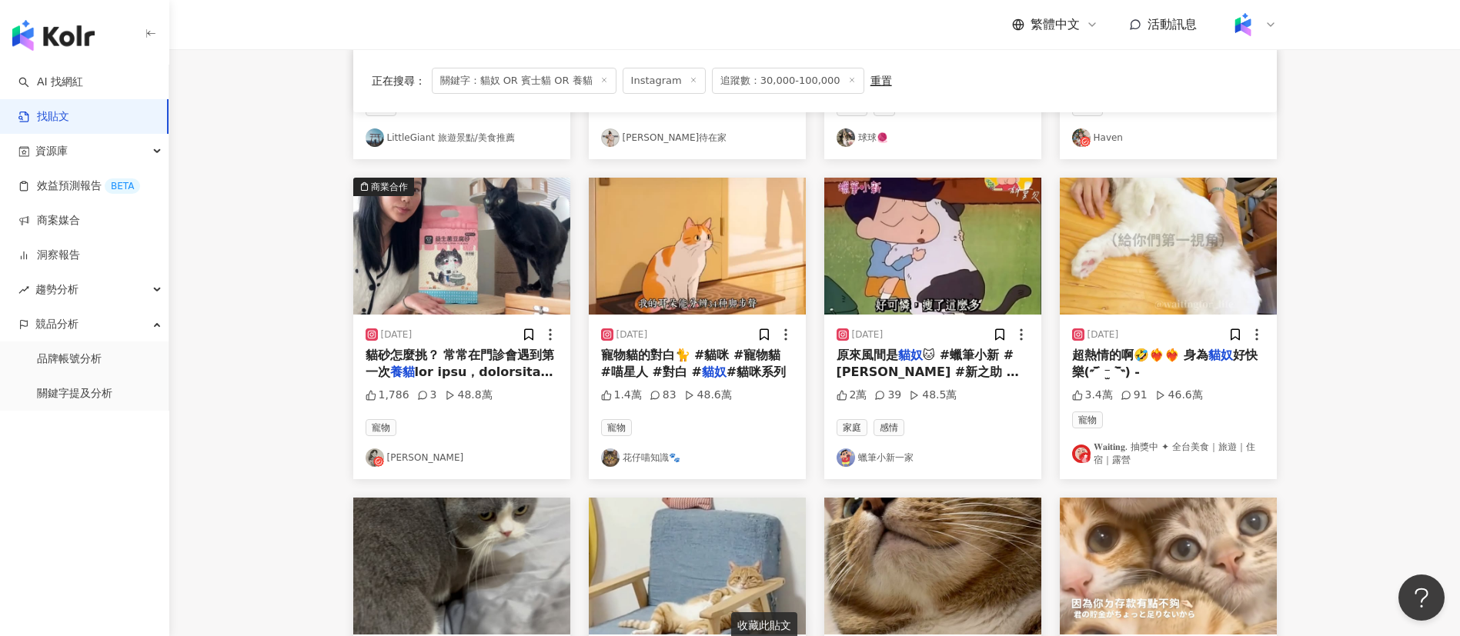
scroll to position [580, 0]
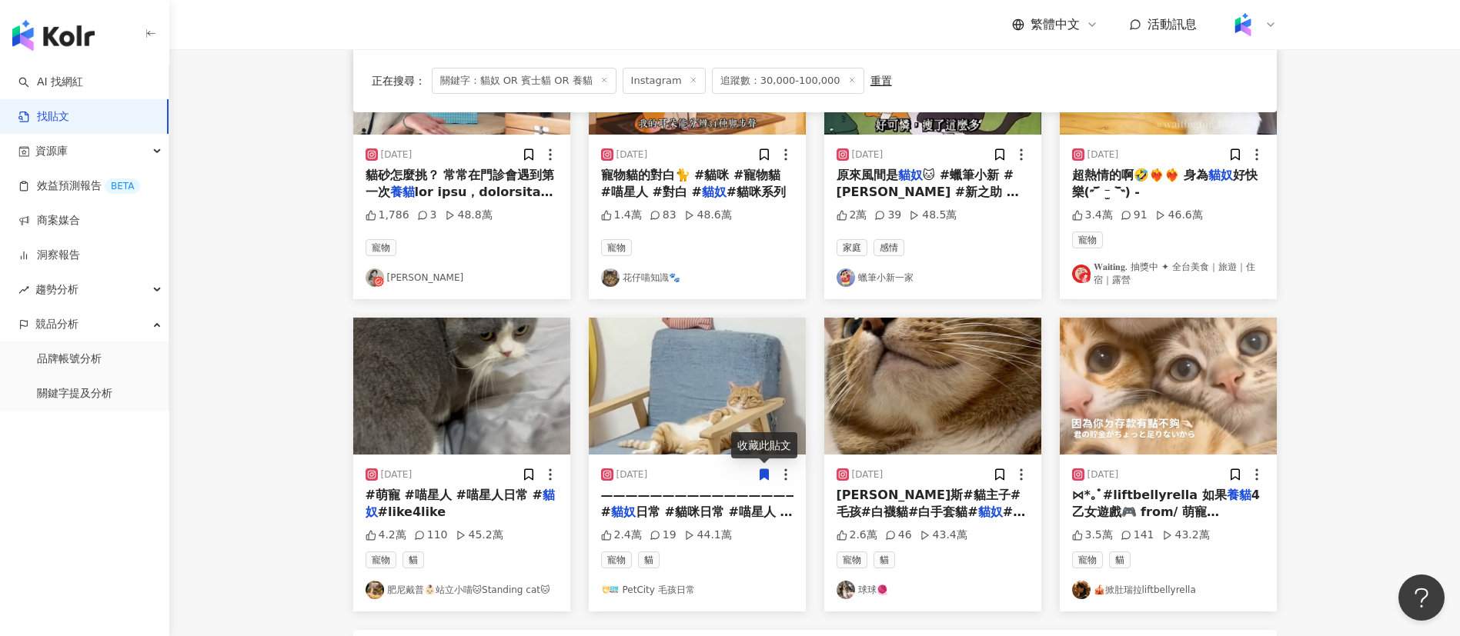
click at [1352, 534] on main "**********" at bounding box center [814, 103] width 1291 height 1267
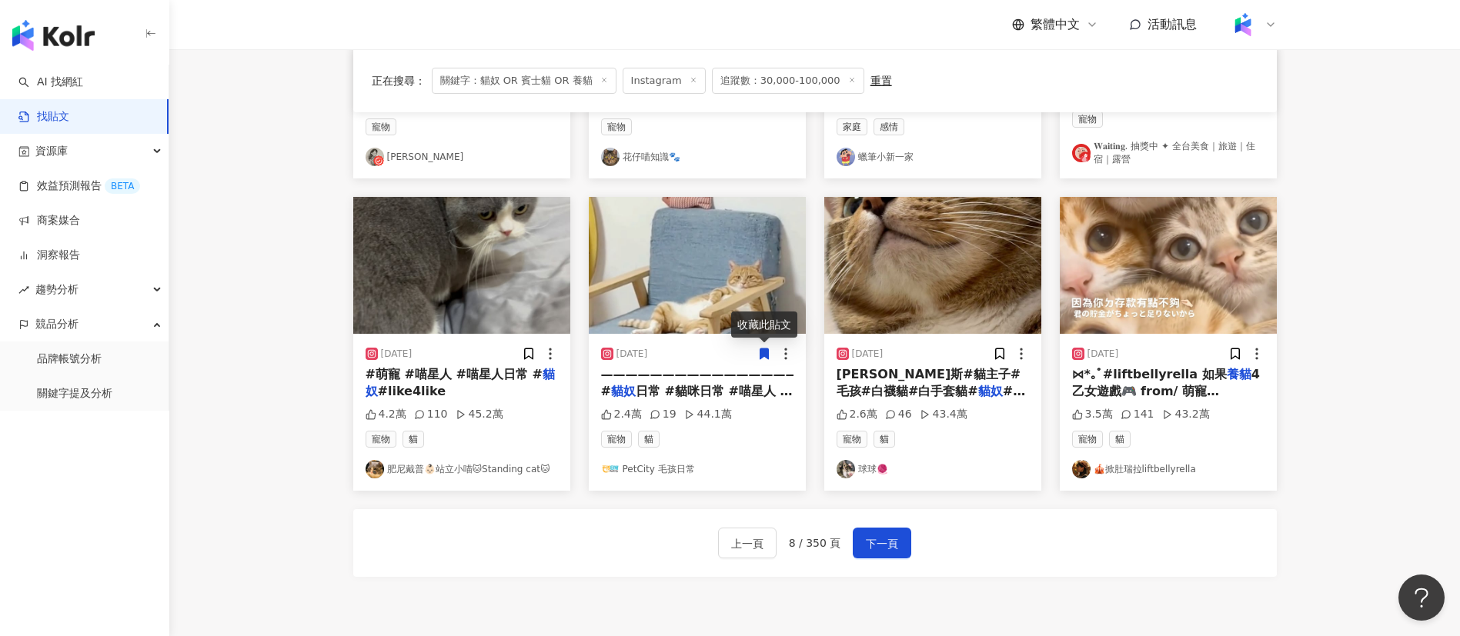
scroll to position [702, 0]
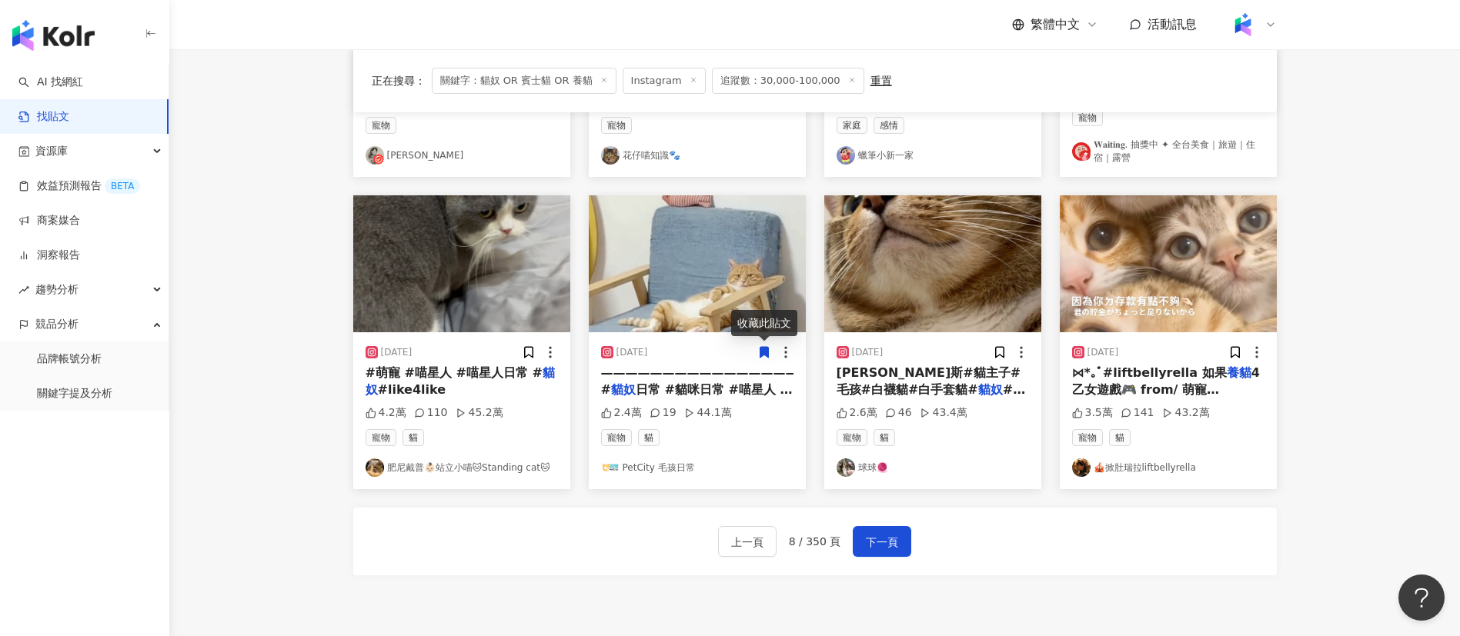
click at [372, 471] on img at bounding box center [375, 468] width 18 height 18
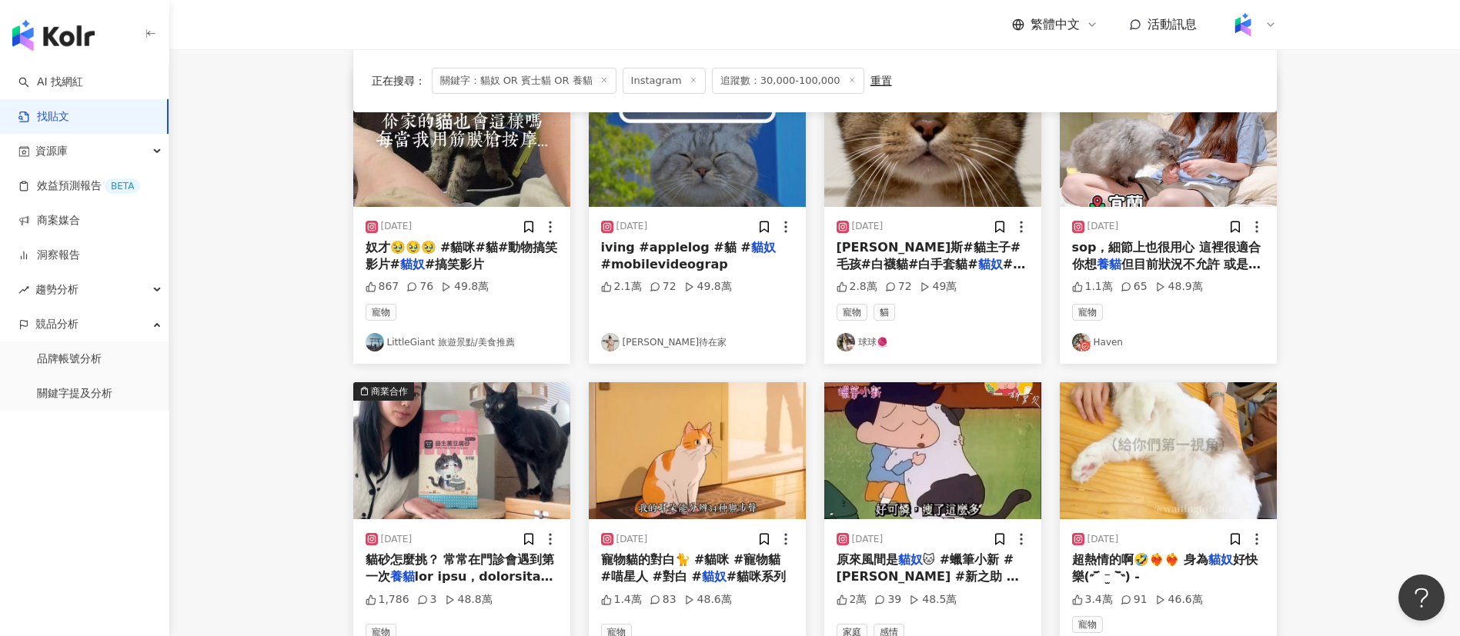
scroll to position [72, 0]
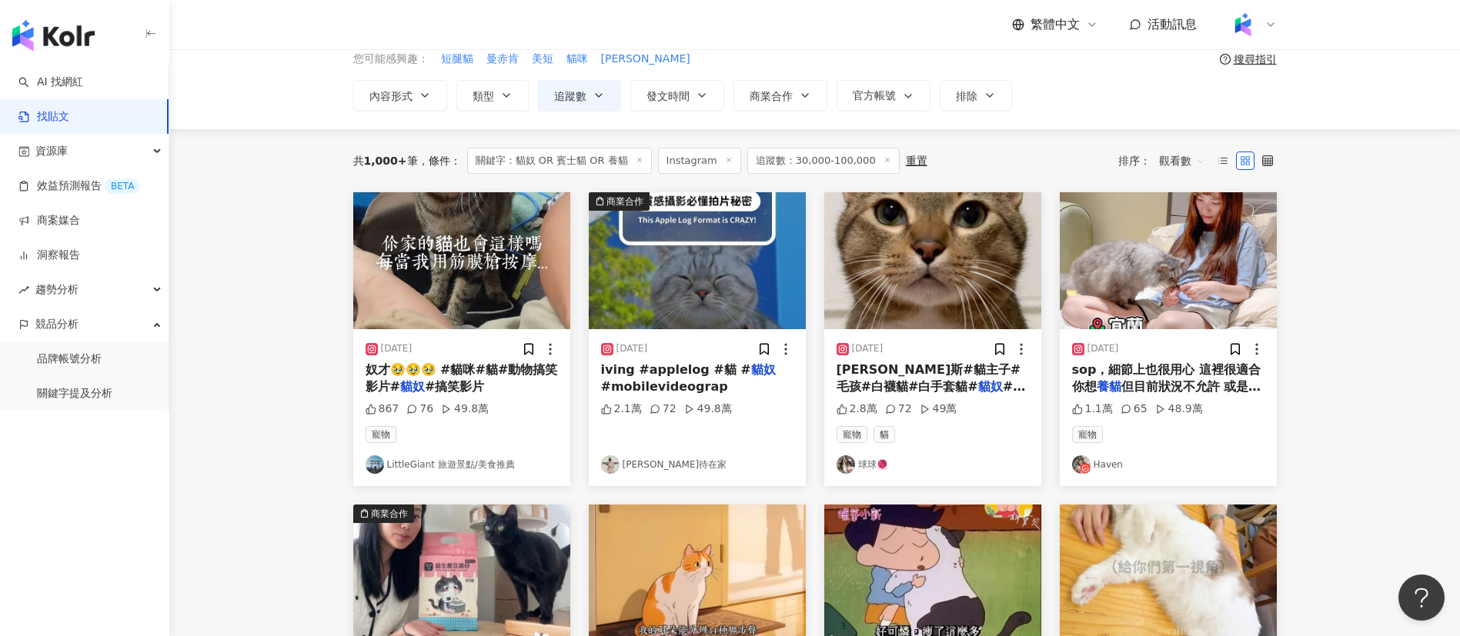
click at [611, 468] on img at bounding box center [610, 465] width 18 height 18
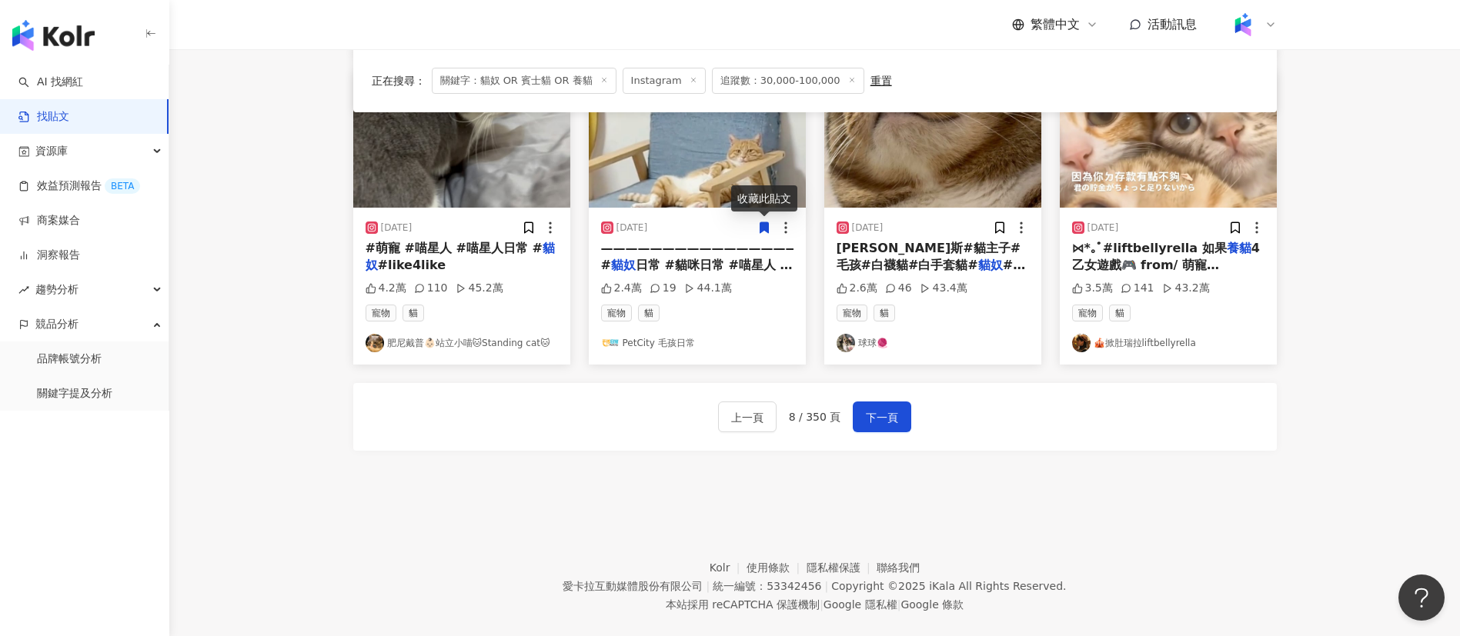
scroll to position [827, 0]
click at [878, 406] on button "下一頁" at bounding box center [882, 416] width 58 height 31
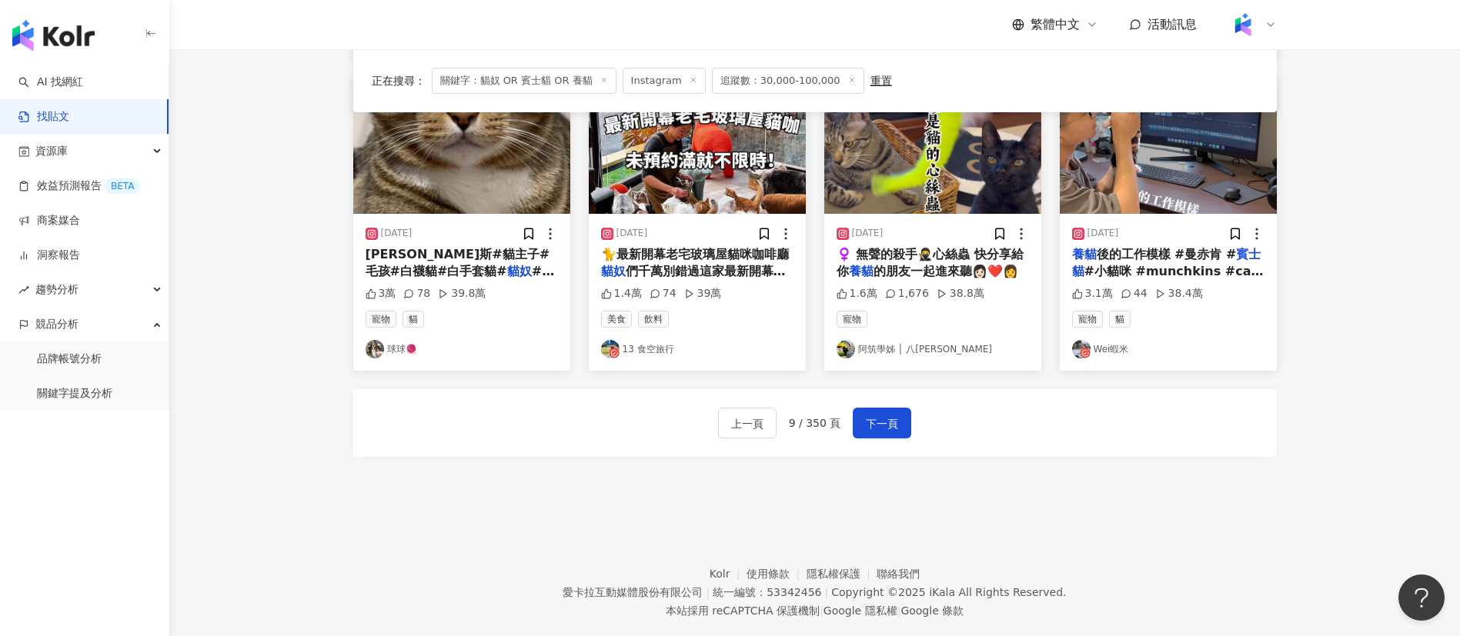
scroll to position [850, 0]
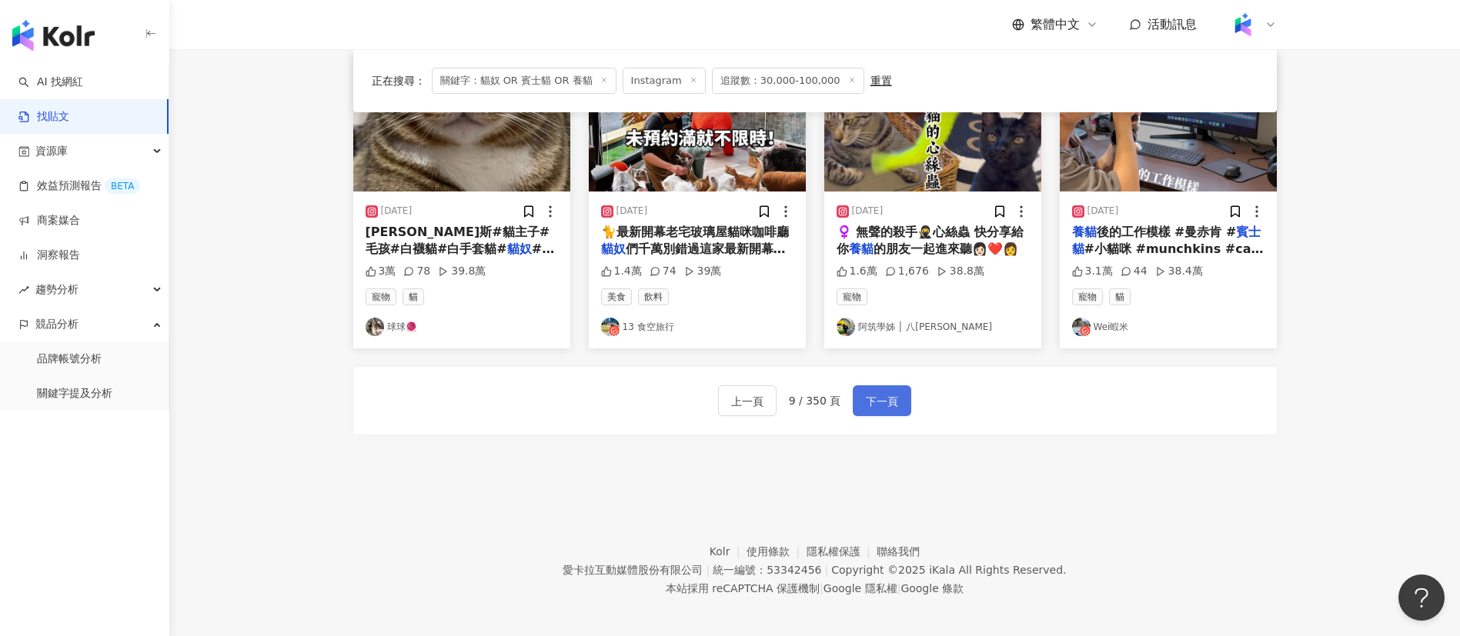
click at [874, 396] on span "下一頁" at bounding box center [882, 402] width 32 height 18
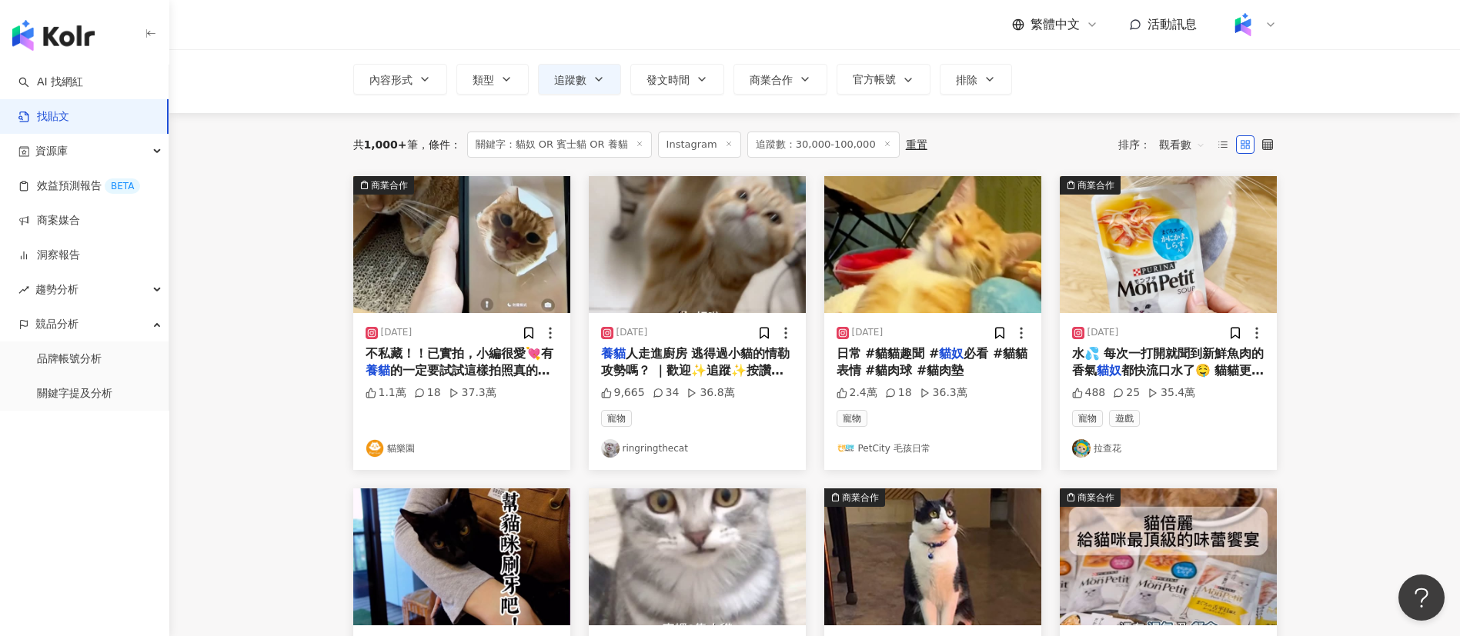
scroll to position [0, 0]
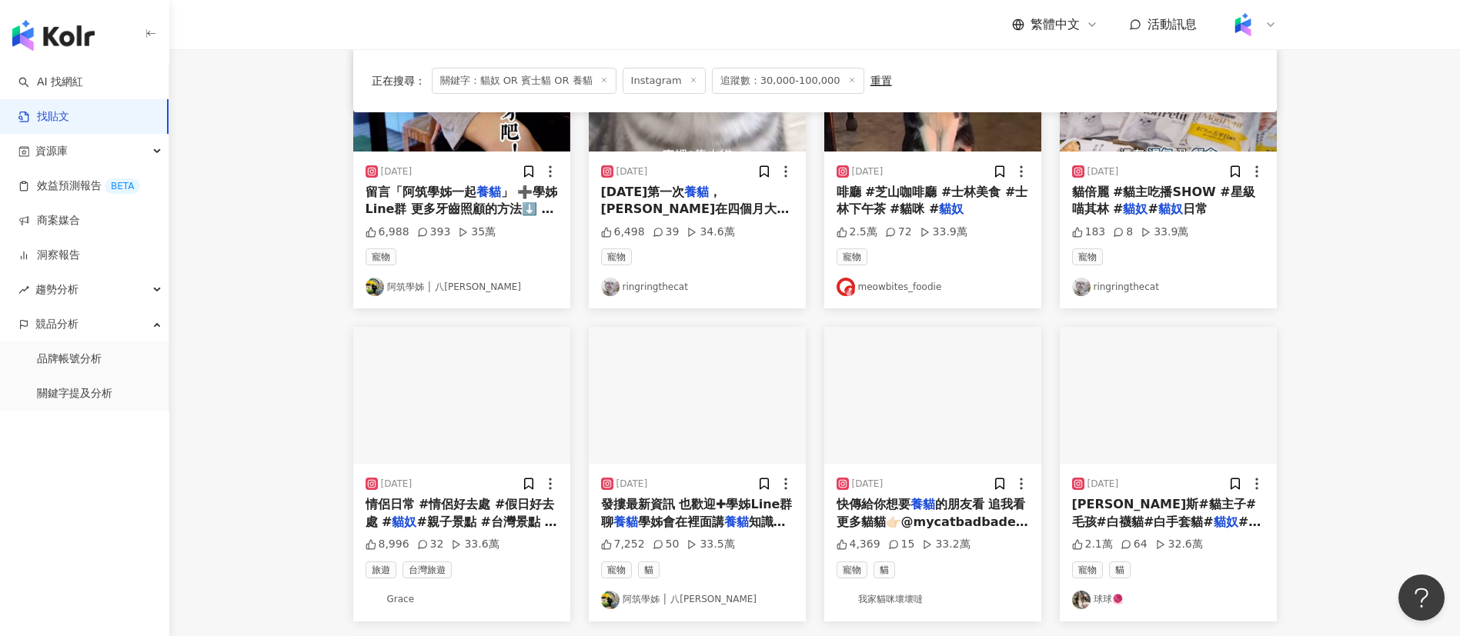
scroll to position [844, 0]
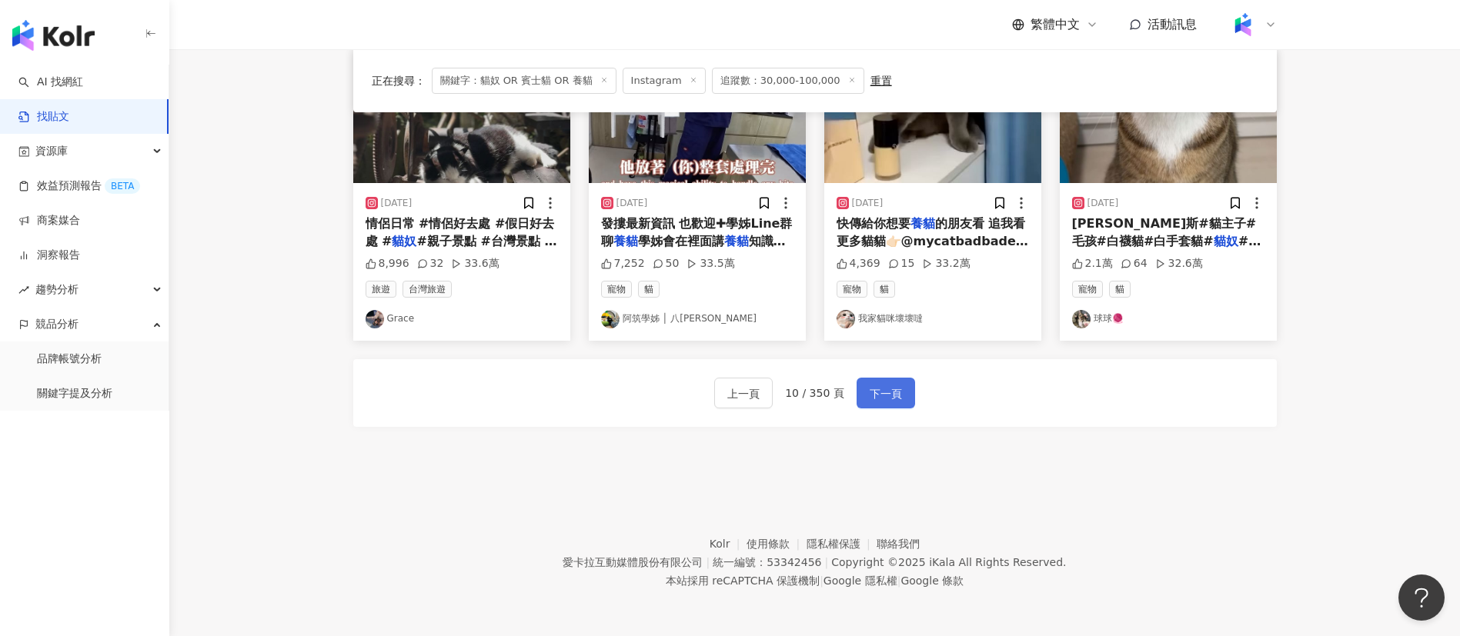
click at [896, 383] on button "下一頁" at bounding box center [886, 393] width 58 height 31
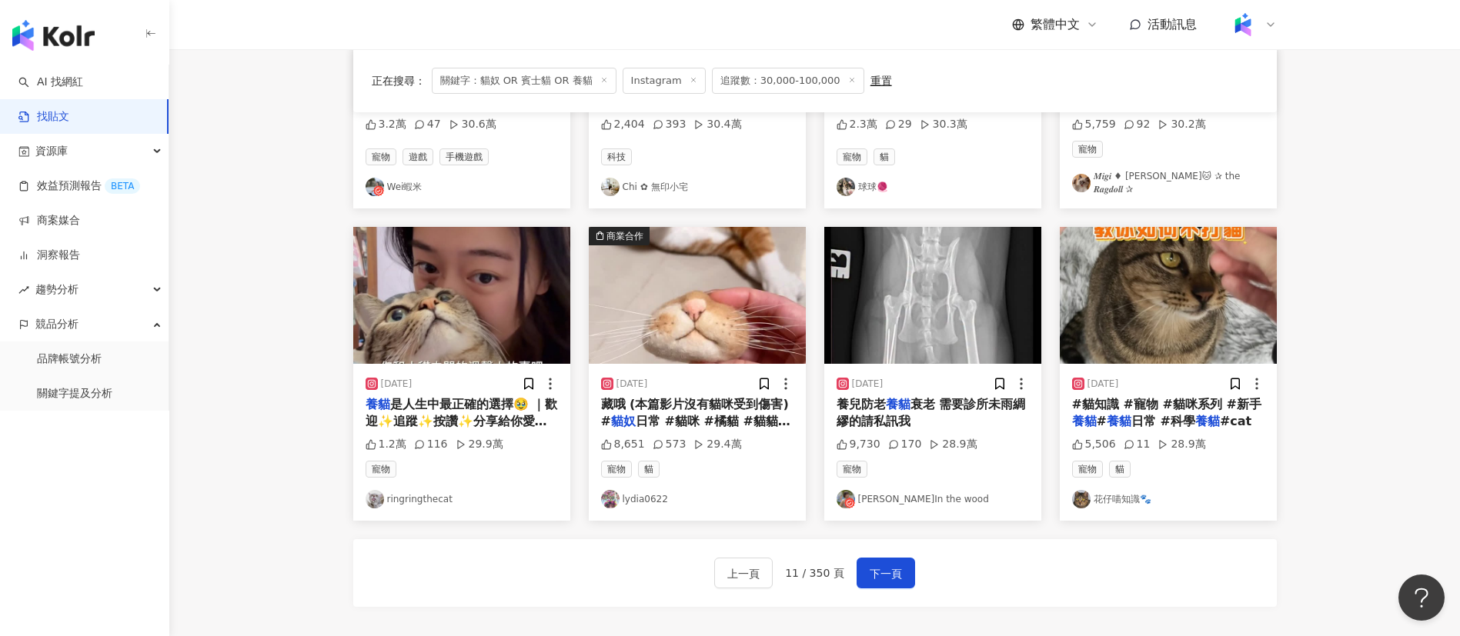
scroll to position [672, 0]
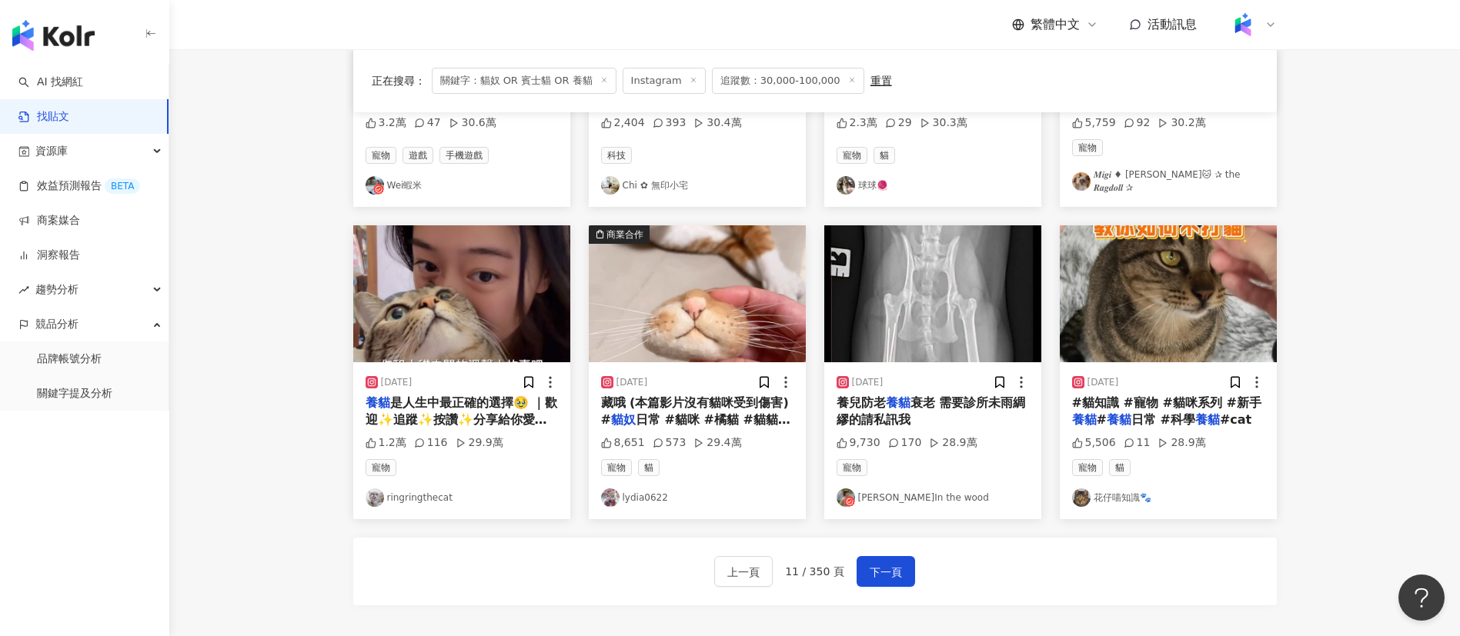
click at [603, 491] on img at bounding box center [610, 498] width 18 height 18
click at [843, 498] on img at bounding box center [846, 498] width 18 height 18
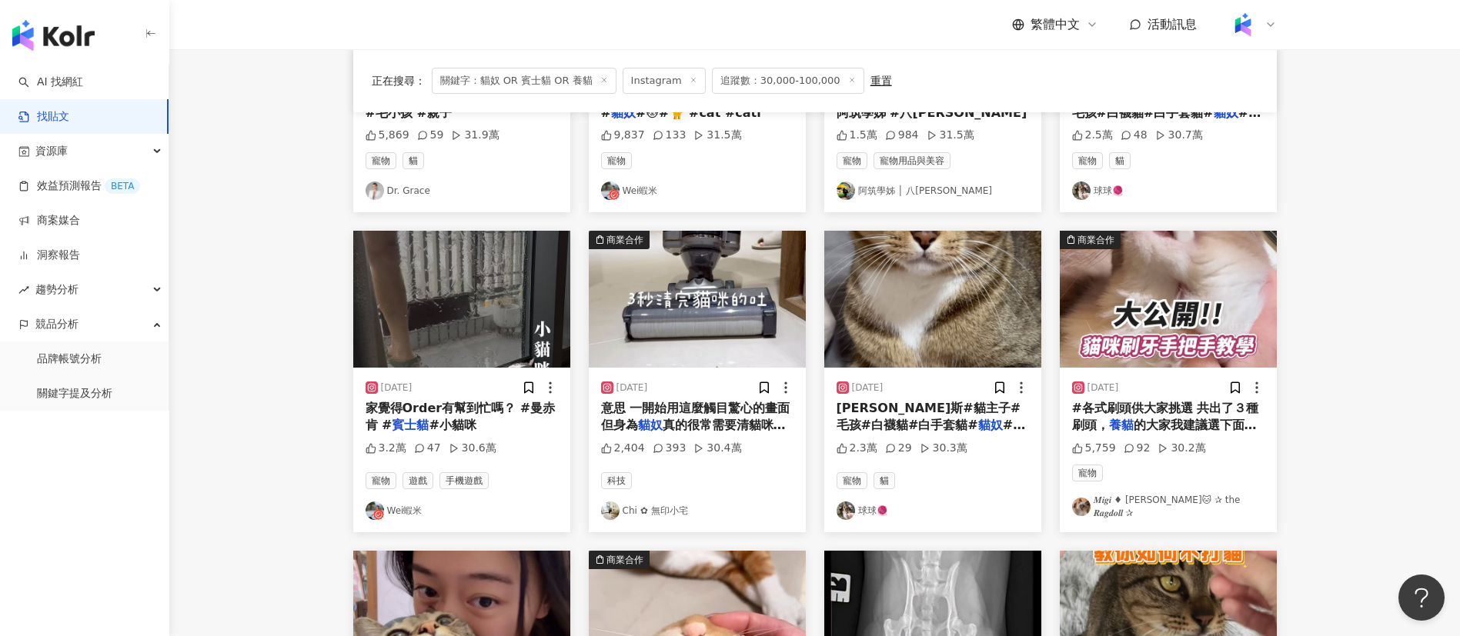
click at [1375, 518] on main "**********" at bounding box center [814, 336] width 1291 height 1267
click at [609, 502] on img at bounding box center [610, 511] width 18 height 18
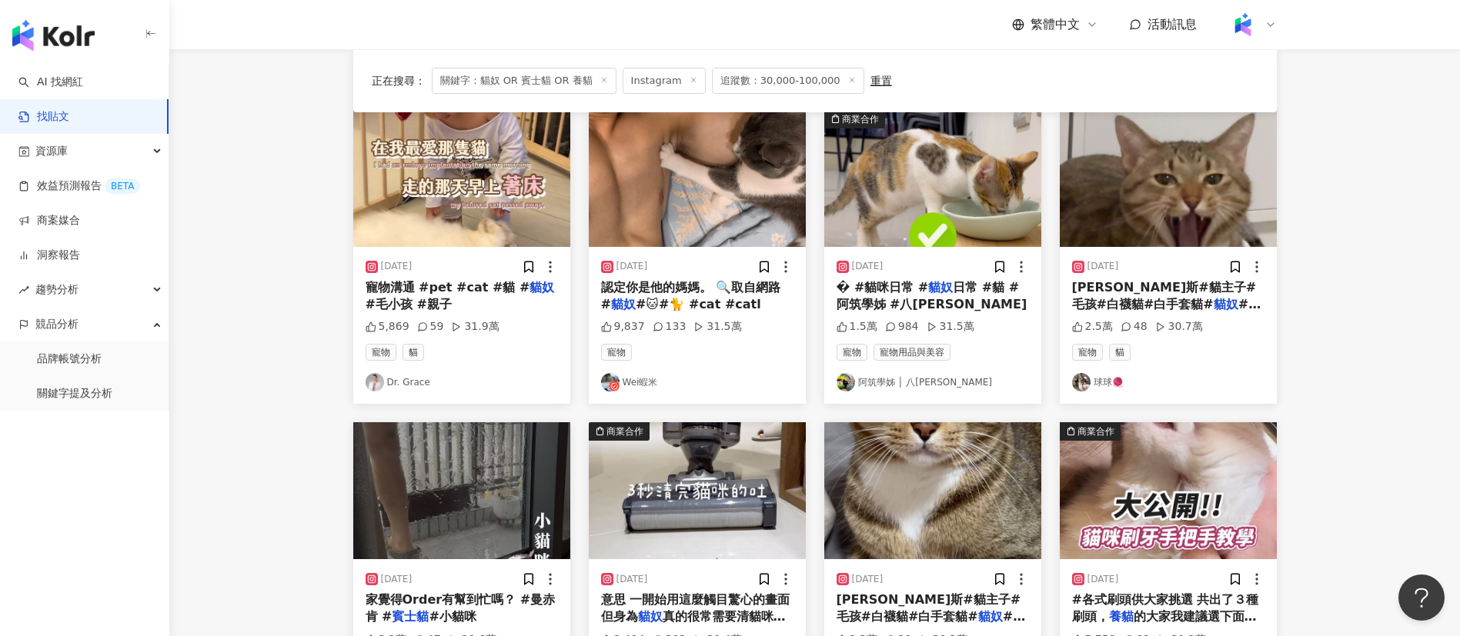
scroll to position [844, 0]
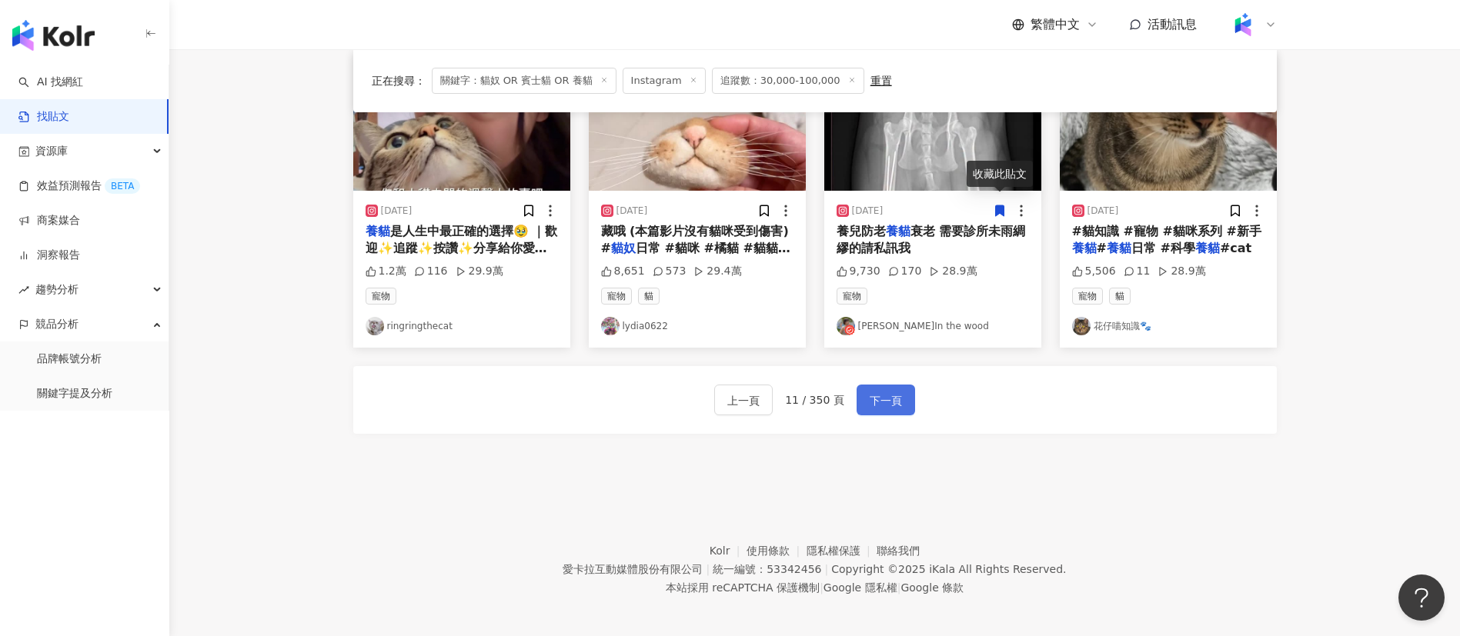
click at [877, 403] on button "下一頁" at bounding box center [886, 400] width 58 height 31
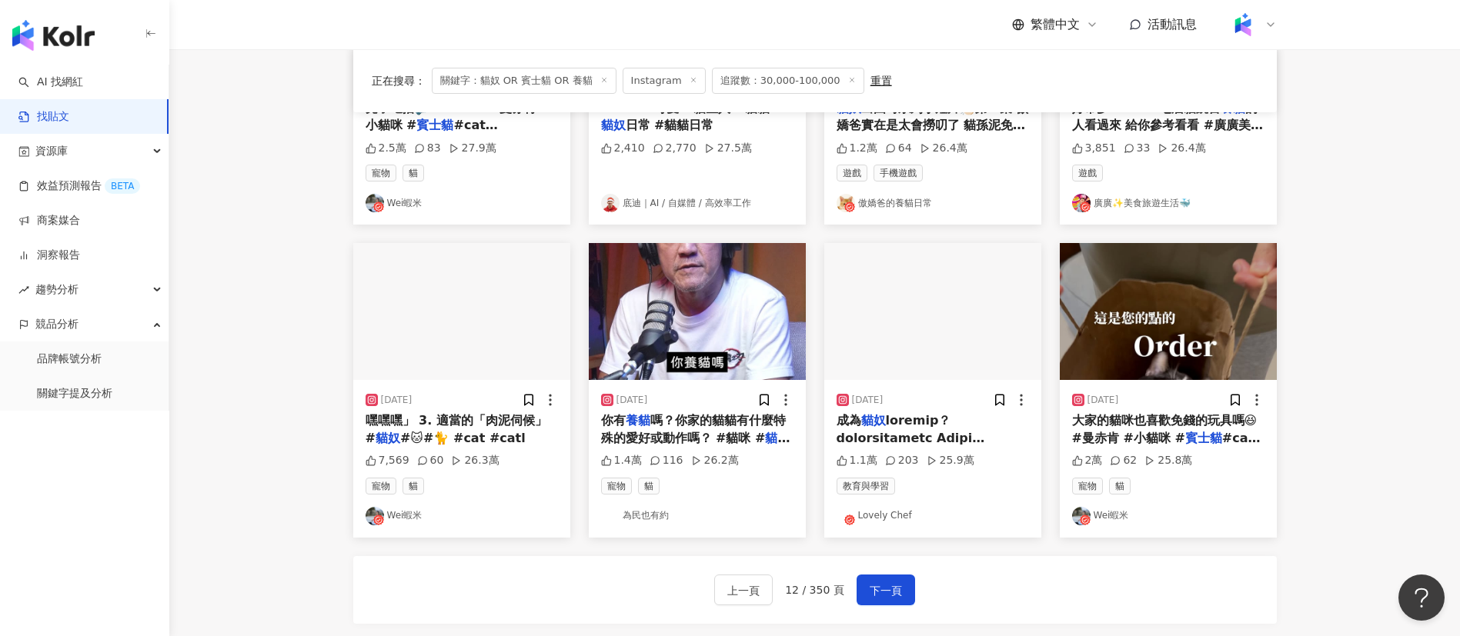
scroll to position [637, 0]
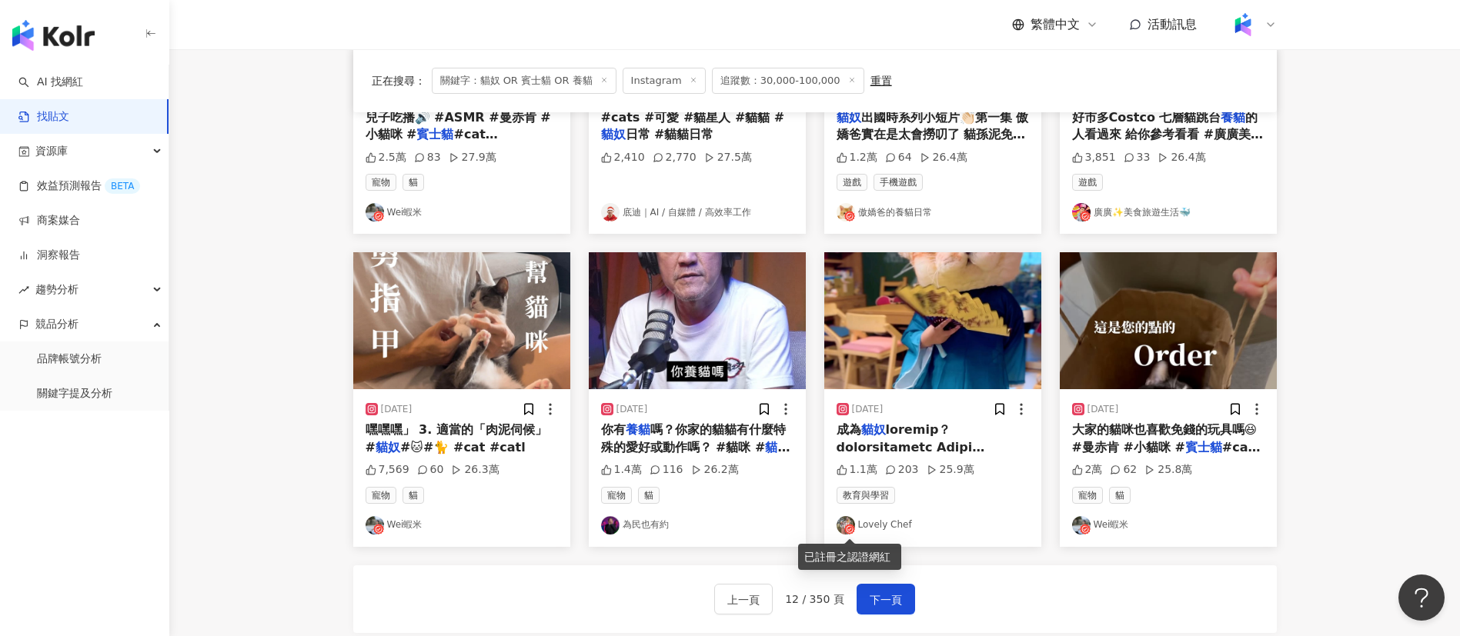
click at [845, 527] on icon at bounding box center [849, 529] width 11 height 11
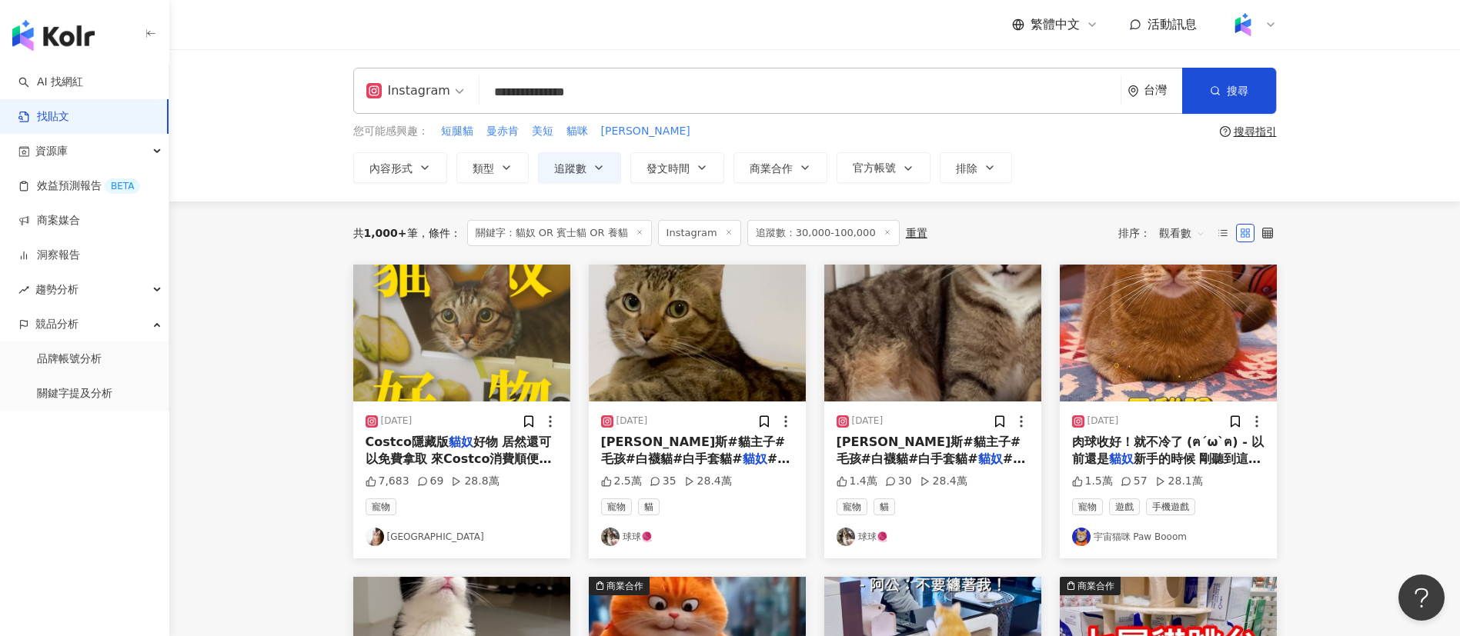
scroll to position [2, 0]
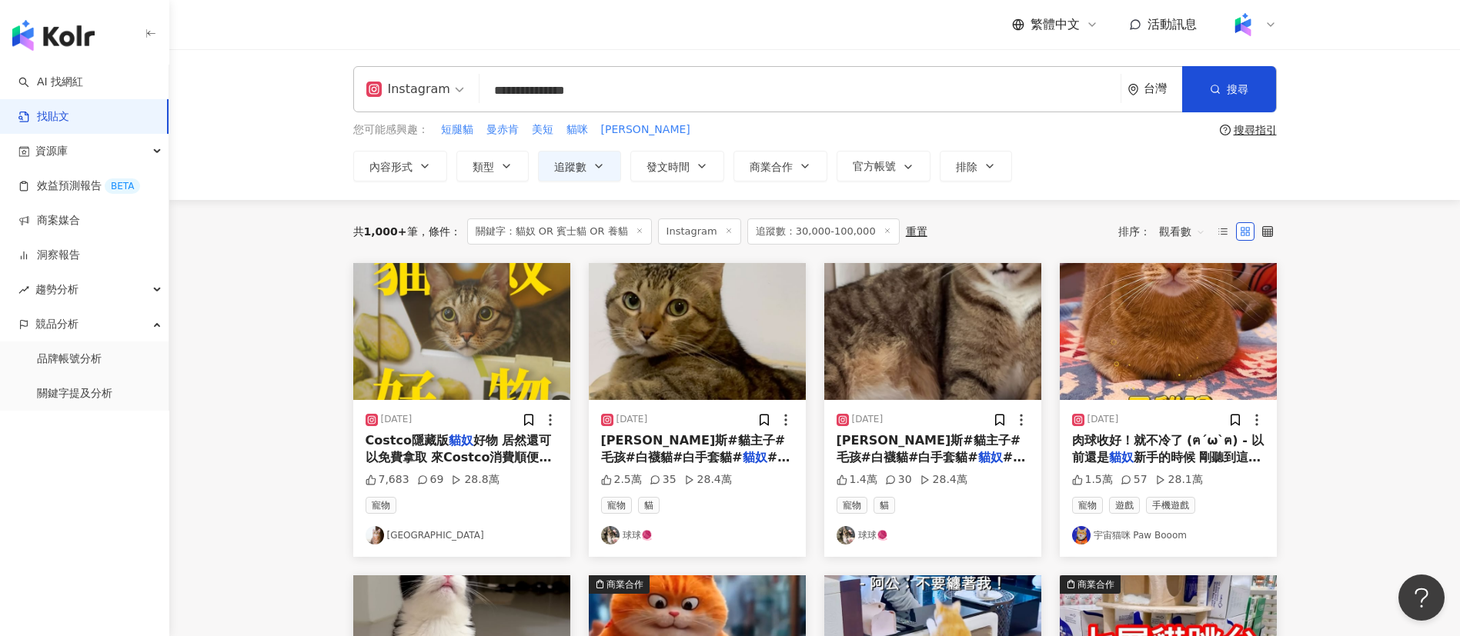
click at [373, 541] on img at bounding box center [375, 535] width 18 height 18
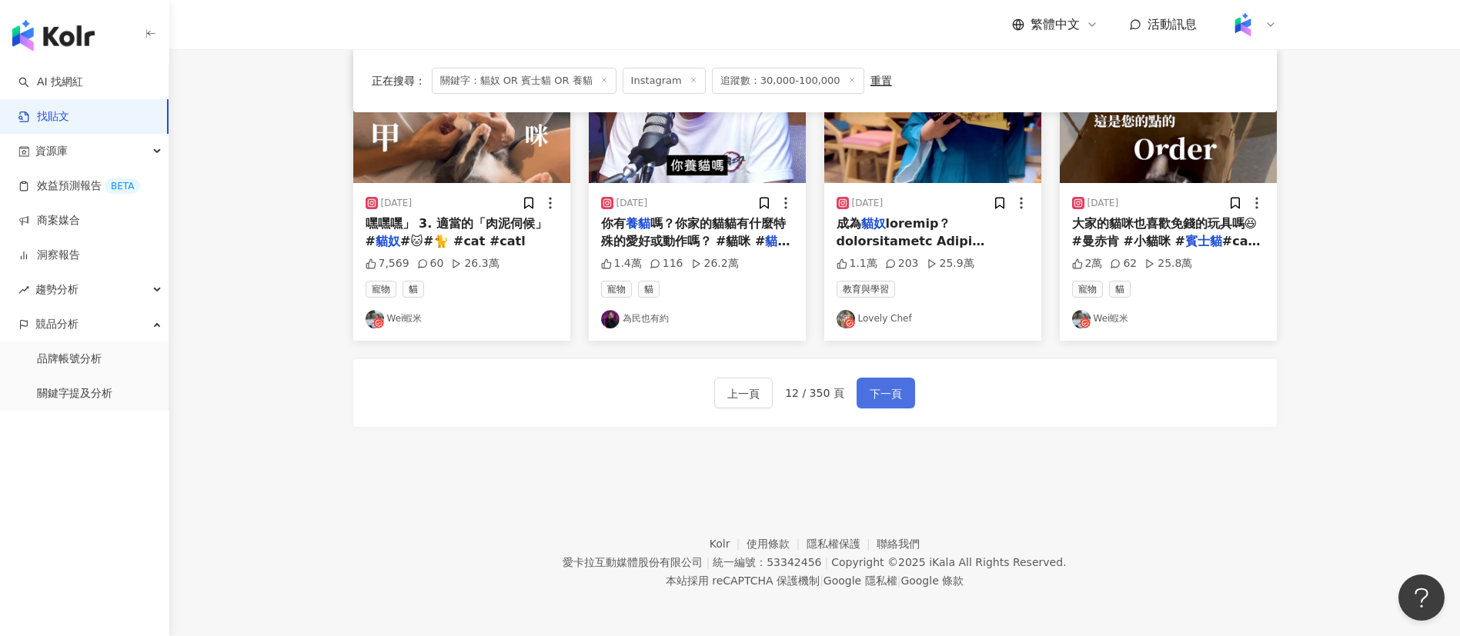
click at [871, 390] on span "下一頁" at bounding box center [886, 394] width 32 height 18
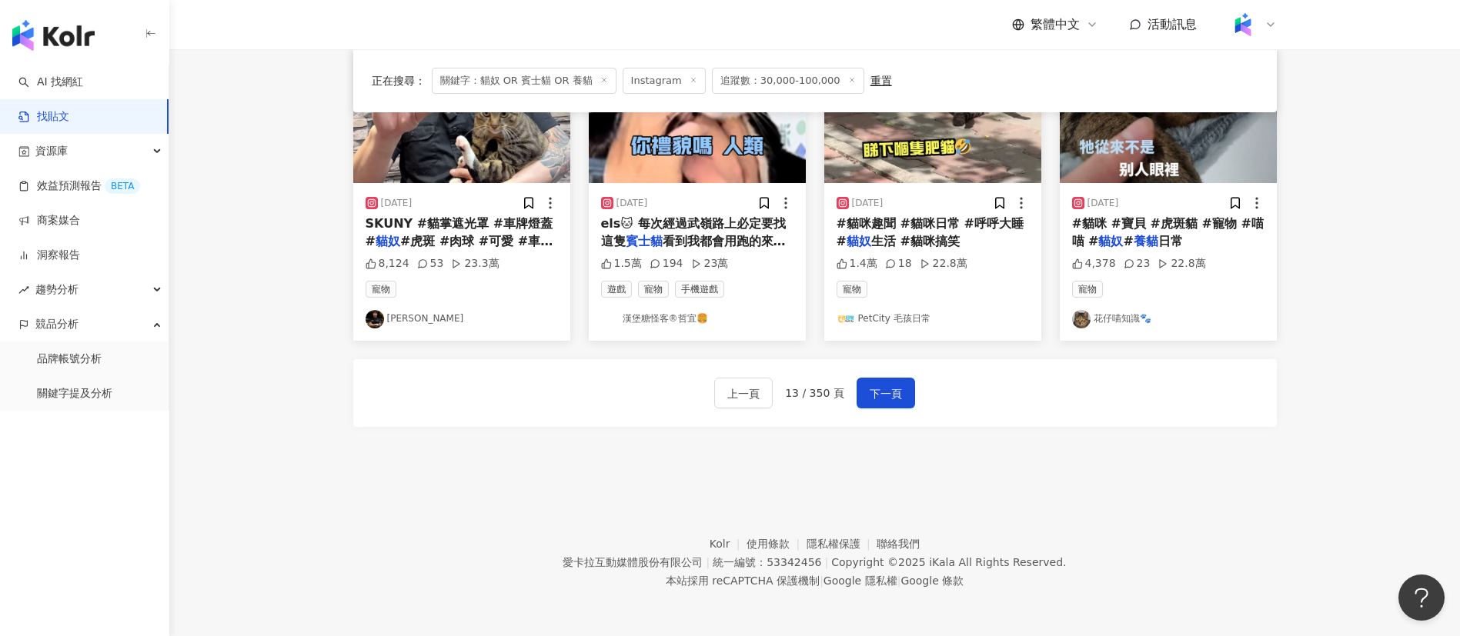
scroll to position [707, 0]
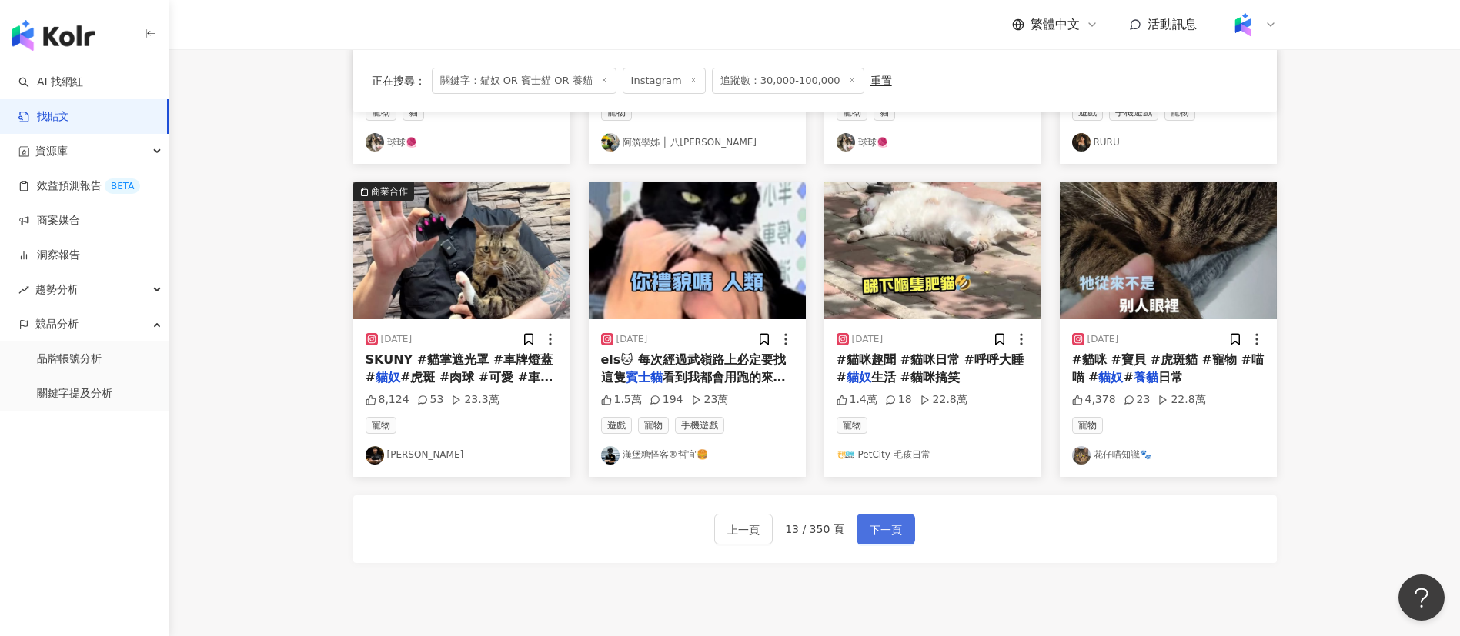
click at [870, 527] on span "下一頁" at bounding box center [886, 530] width 32 height 18
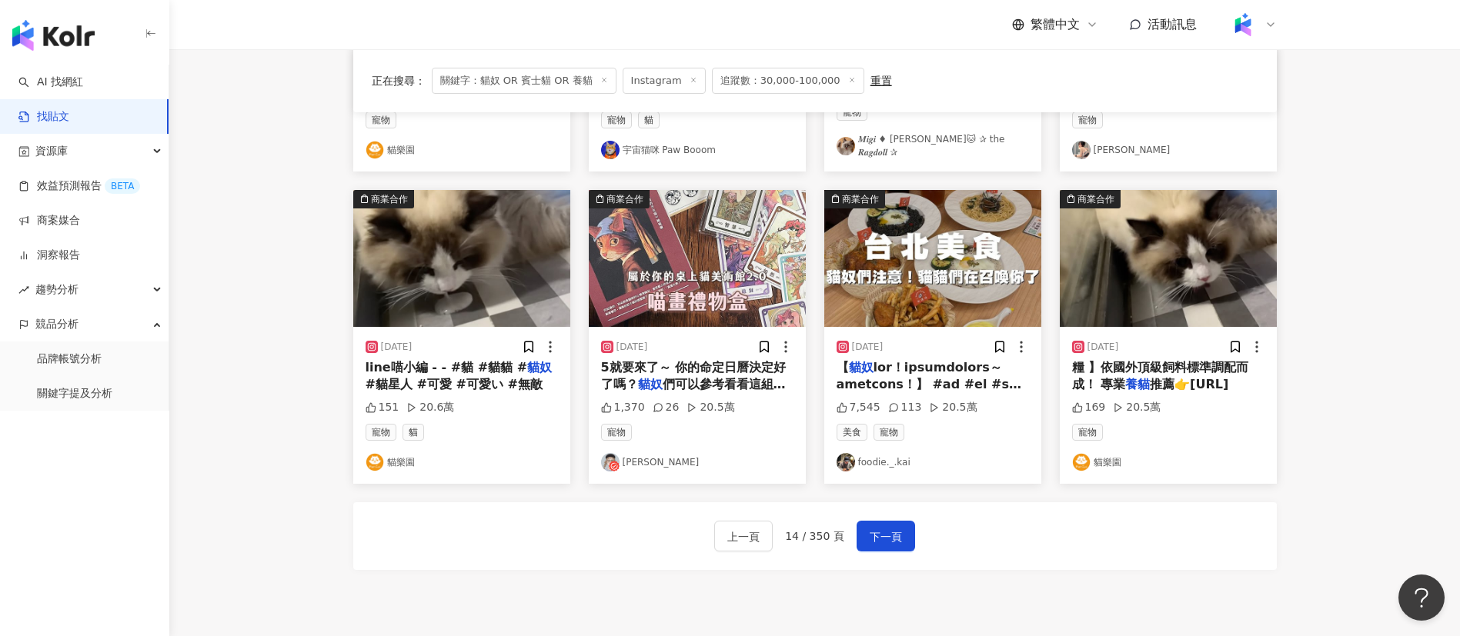
click at [606, 456] on img at bounding box center [610, 462] width 18 height 18
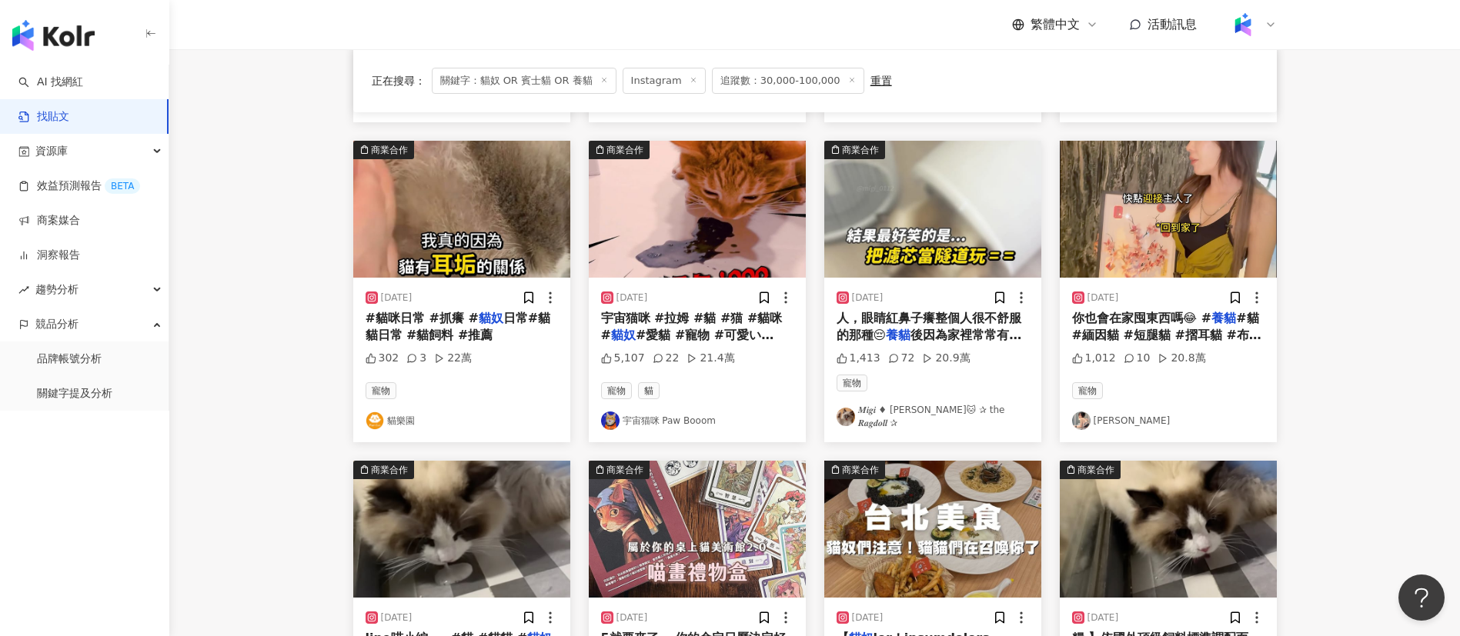
scroll to position [368, 0]
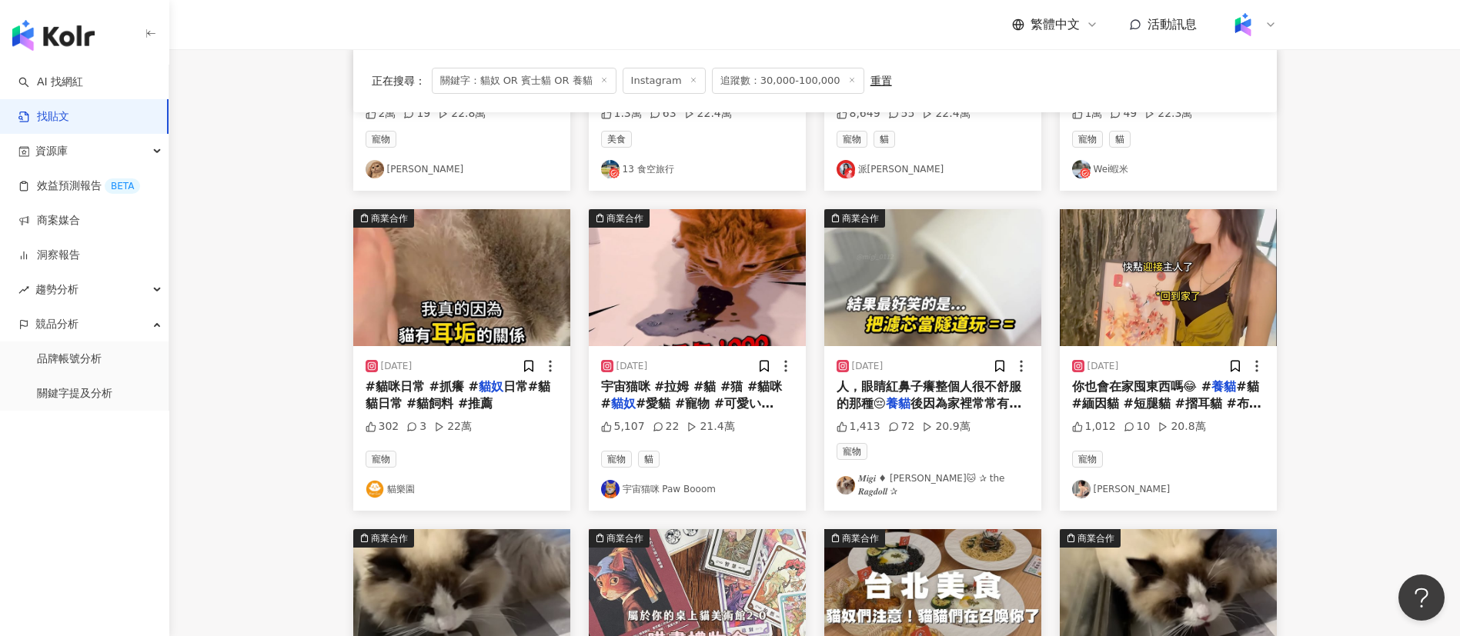
click at [1080, 480] on img at bounding box center [1081, 489] width 18 height 18
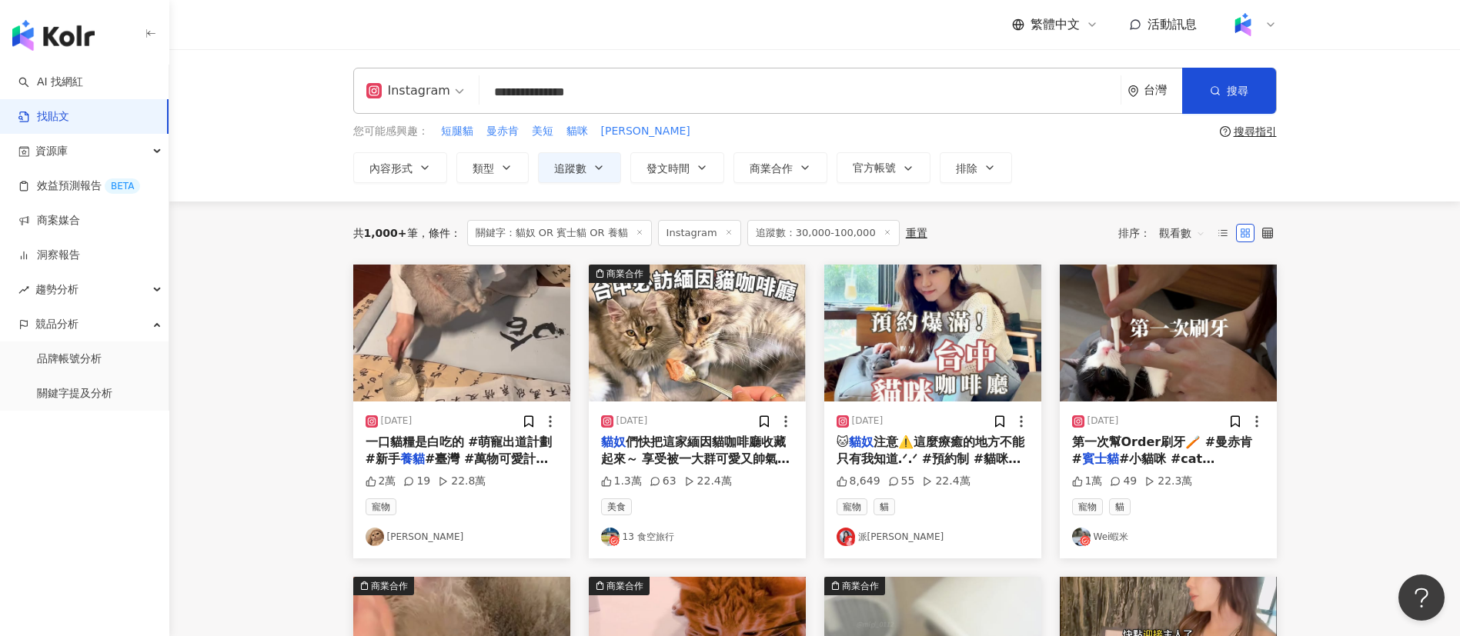
scroll to position [2, 0]
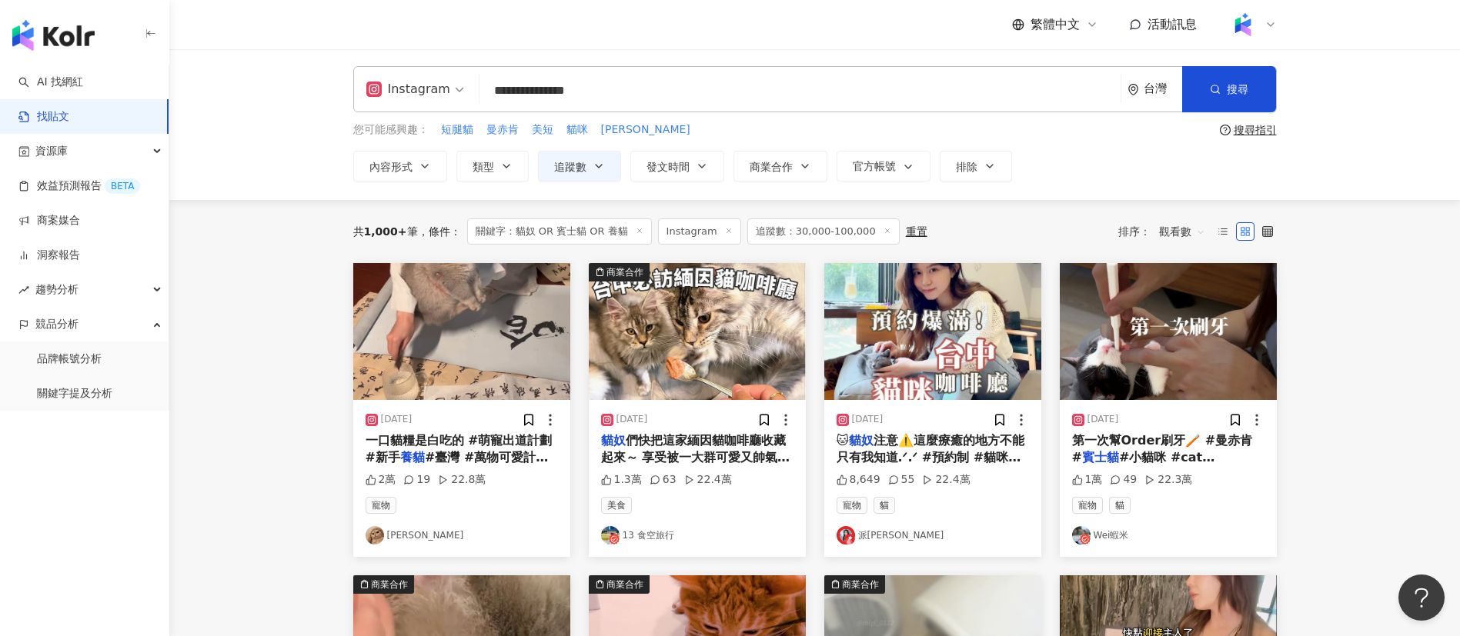
click at [977, 240] on div "共 1,000+ 筆 條件 ： 關鍵字：貓奴 OR 賓士貓 OR 養貓 Instagram 追蹤數：30,000-100,000 重置 排序： 觀看數" at bounding box center [815, 232] width 924 height 26
click at [373, 532] on img at bounding box center [375, 535] width 18 height 18
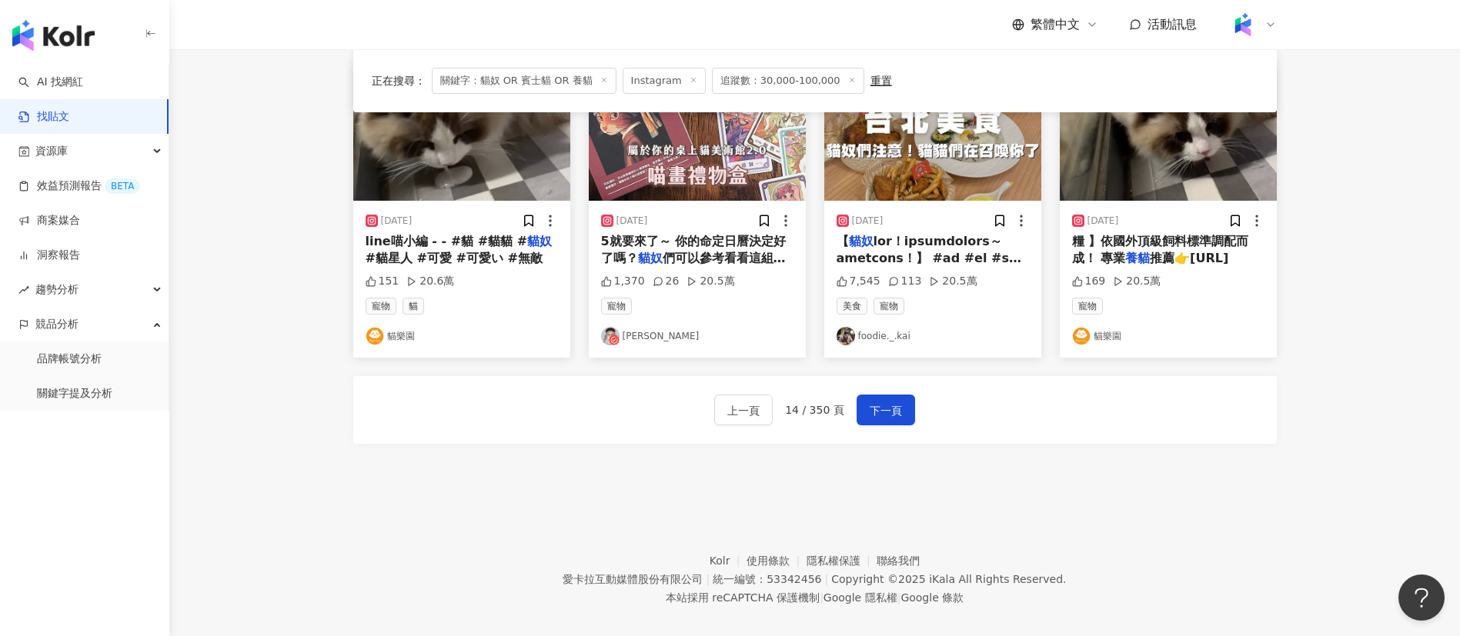
scroll to position [844, 0]
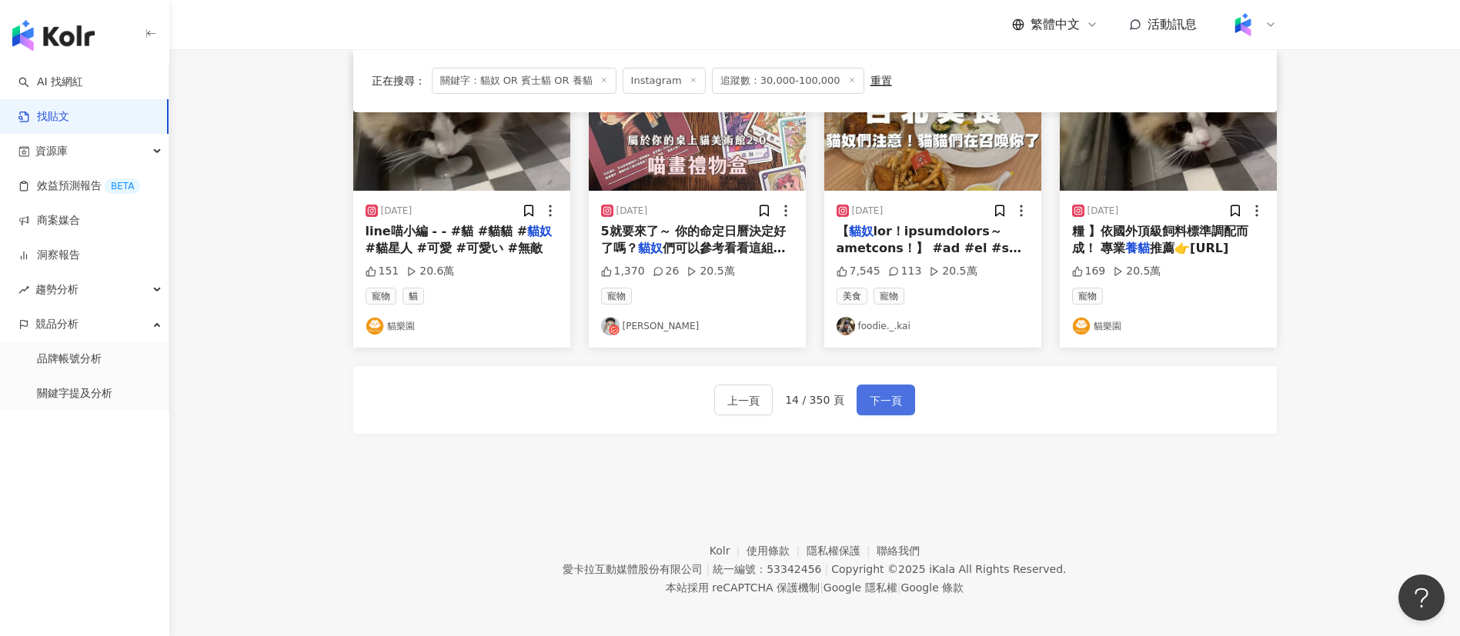
click at [864, 391] on button "下一頁" at bounding box center [886, 400] width 58 height 31
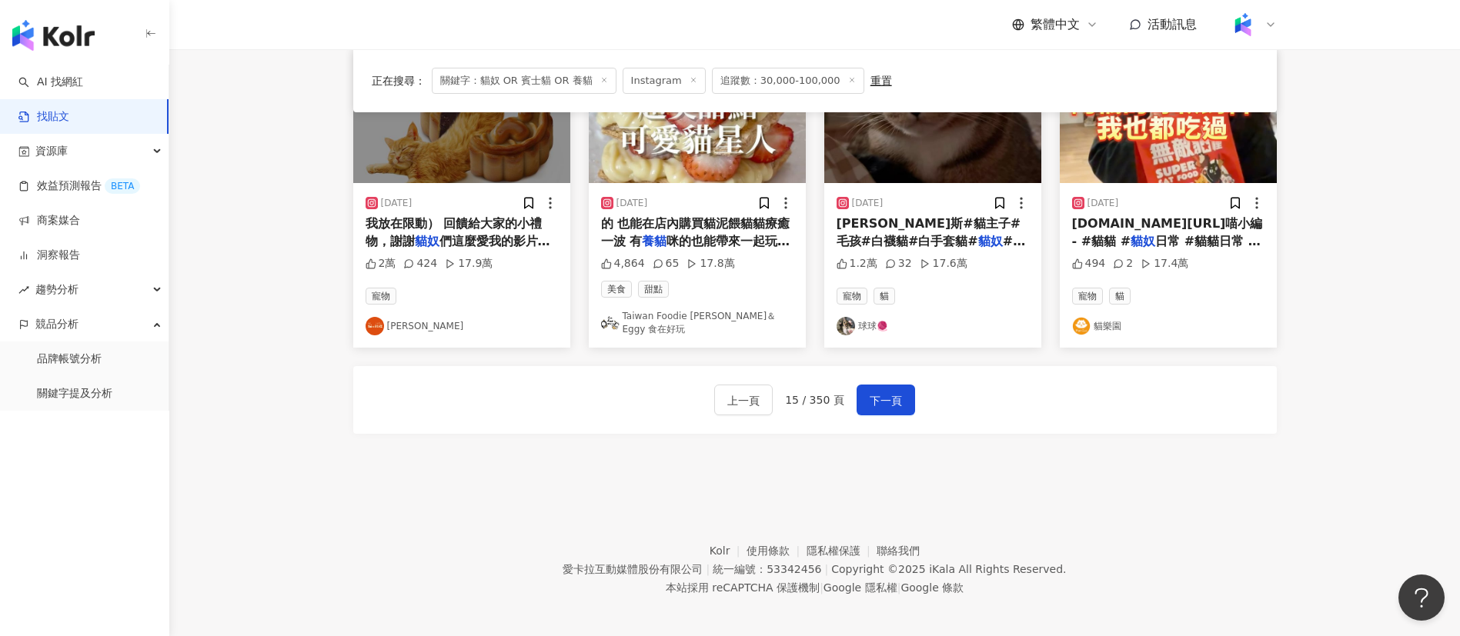
drag, startPoint x: 600, startPoint y: 30, endPoint x: 624, endPoint y: 8, distance: 32.1
click at [600, 30] on div "繁體中文 活動訊息" at bounding box center [815, 24] width 924 height 49
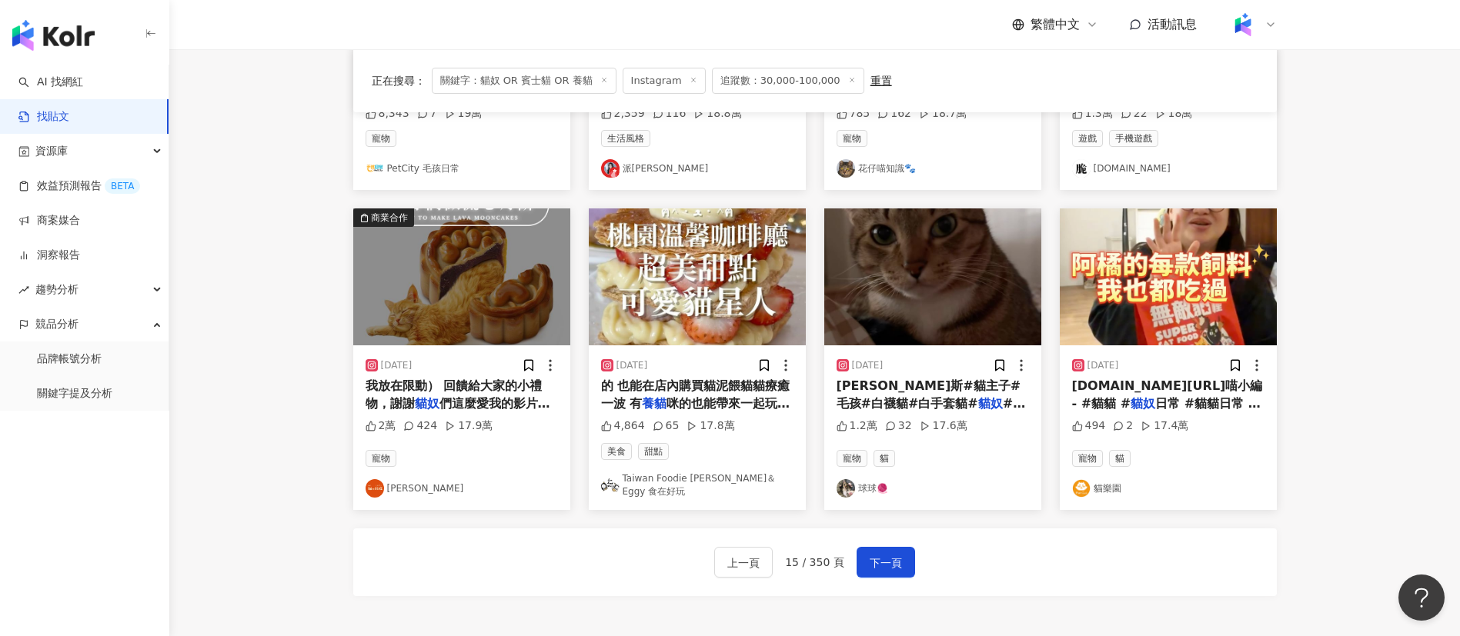
scroll to position [676, 0]
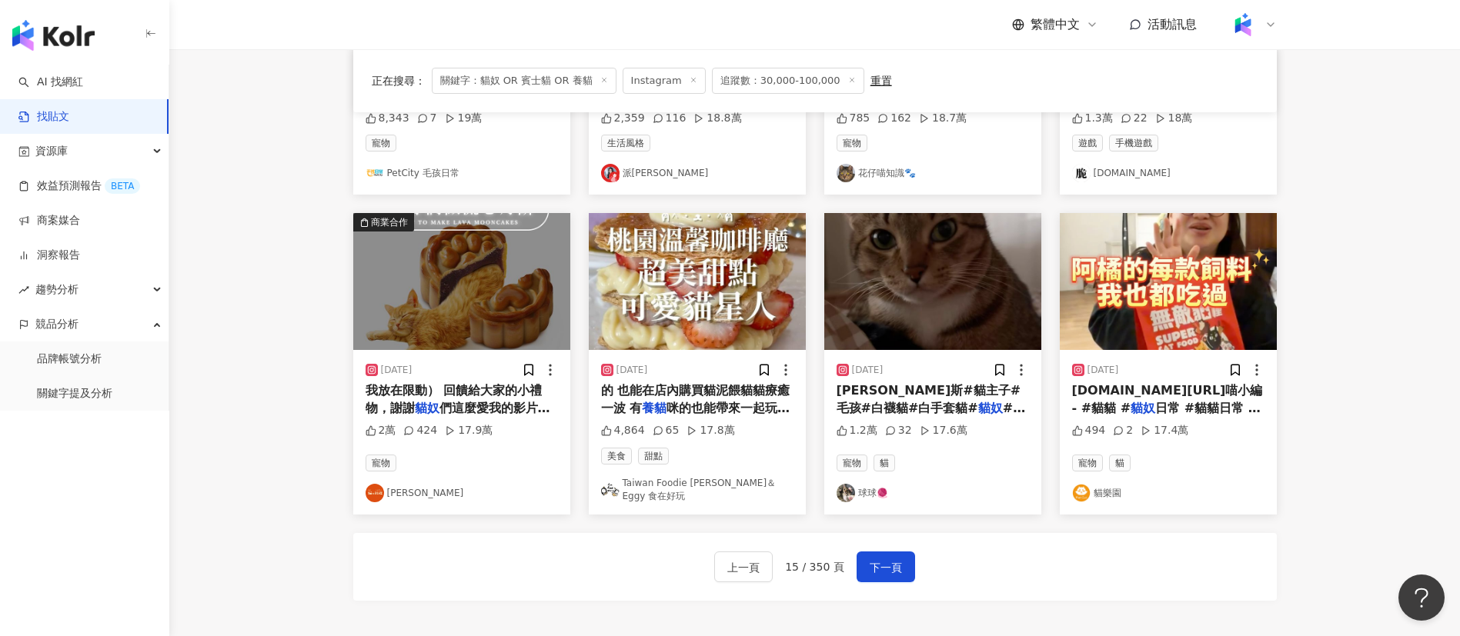
click at [268, 353] on main "**********" at bounding box center [814, 6] width 1291 height 1267
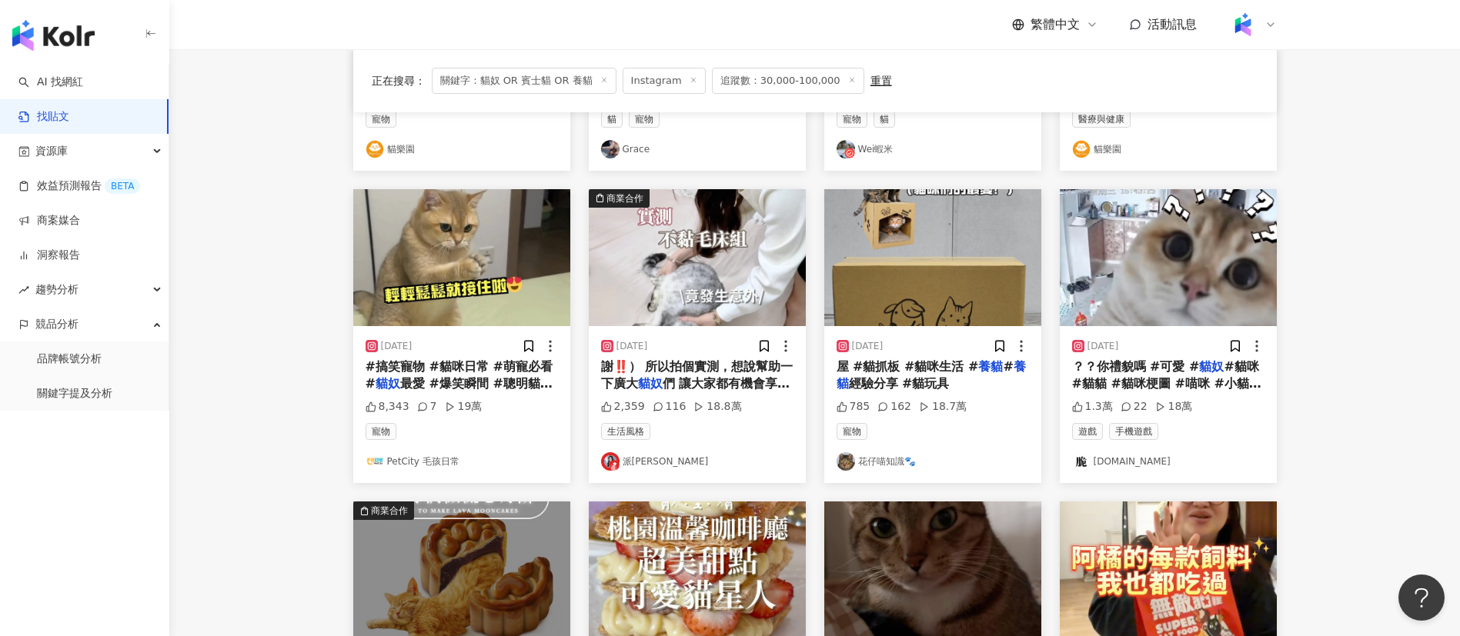
scroll to position [361, 0]
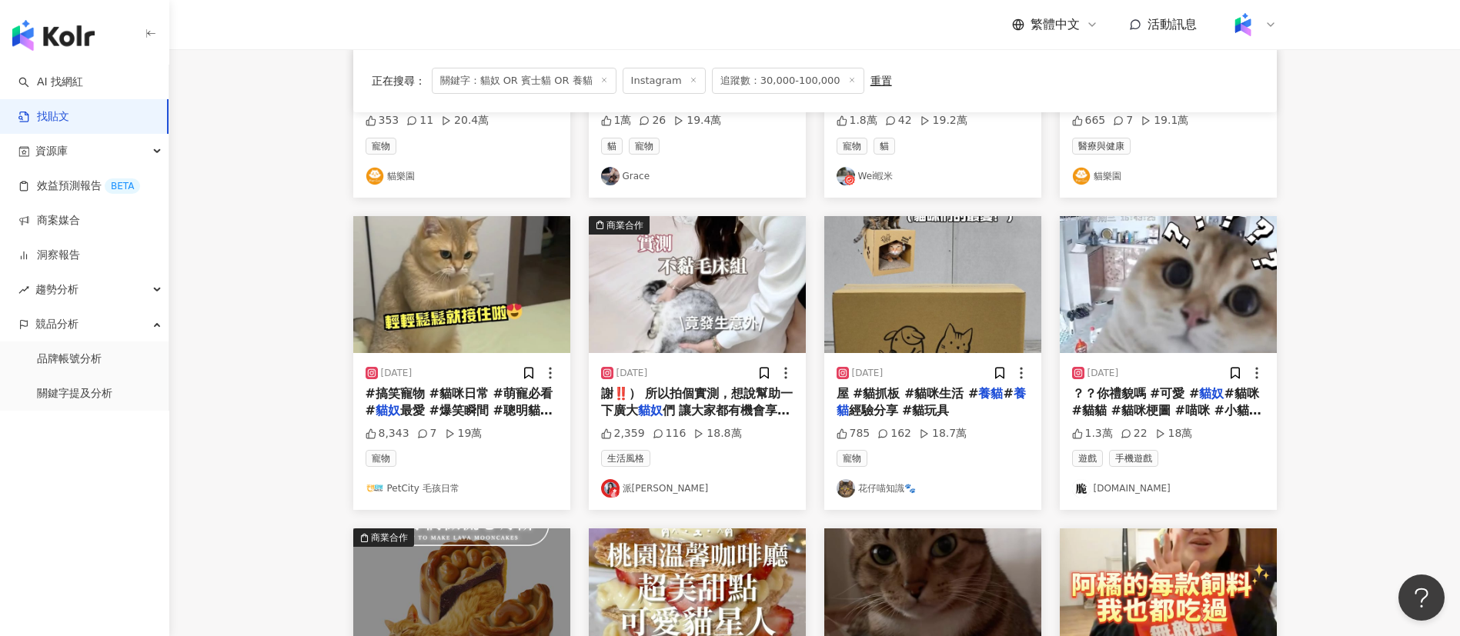
click at [618, 474] on div "生活風格 派翠" at bounding box center [697, 474] width 192 height 48
click at [615, 483] on img at bounding box center [610, 488] width 18 height 18
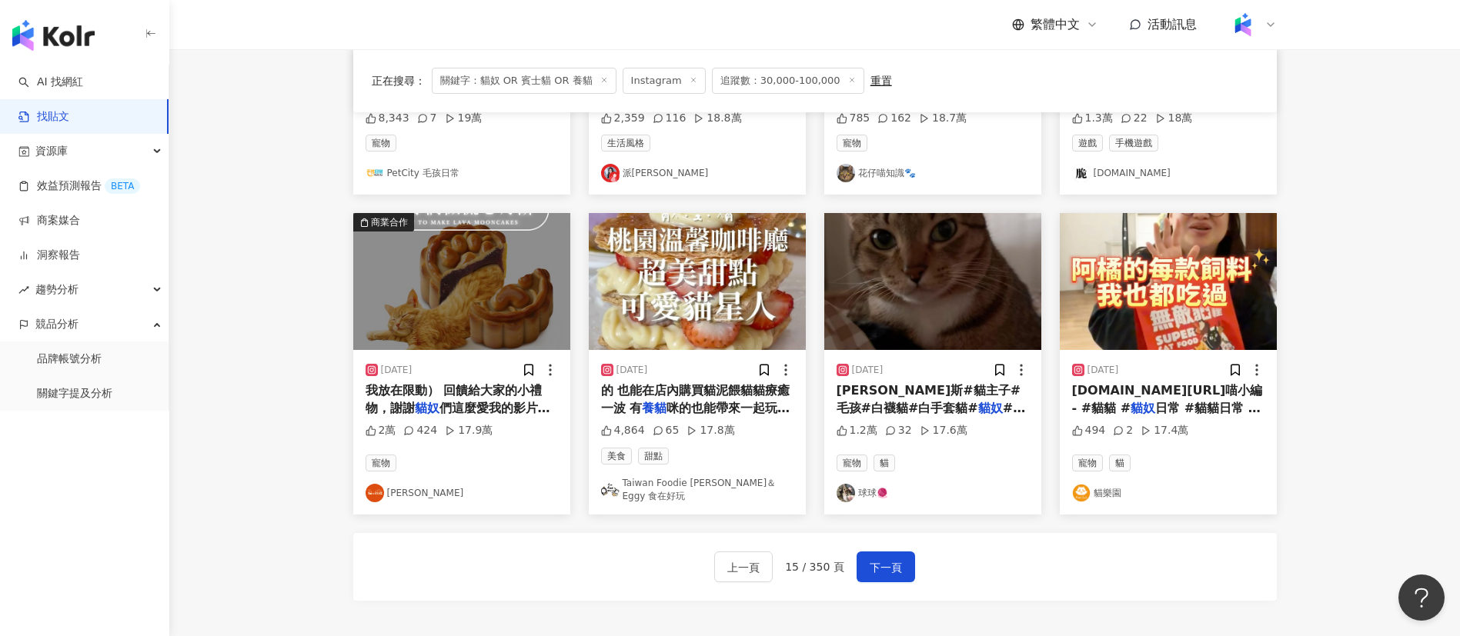
scroll to position [844, 0]
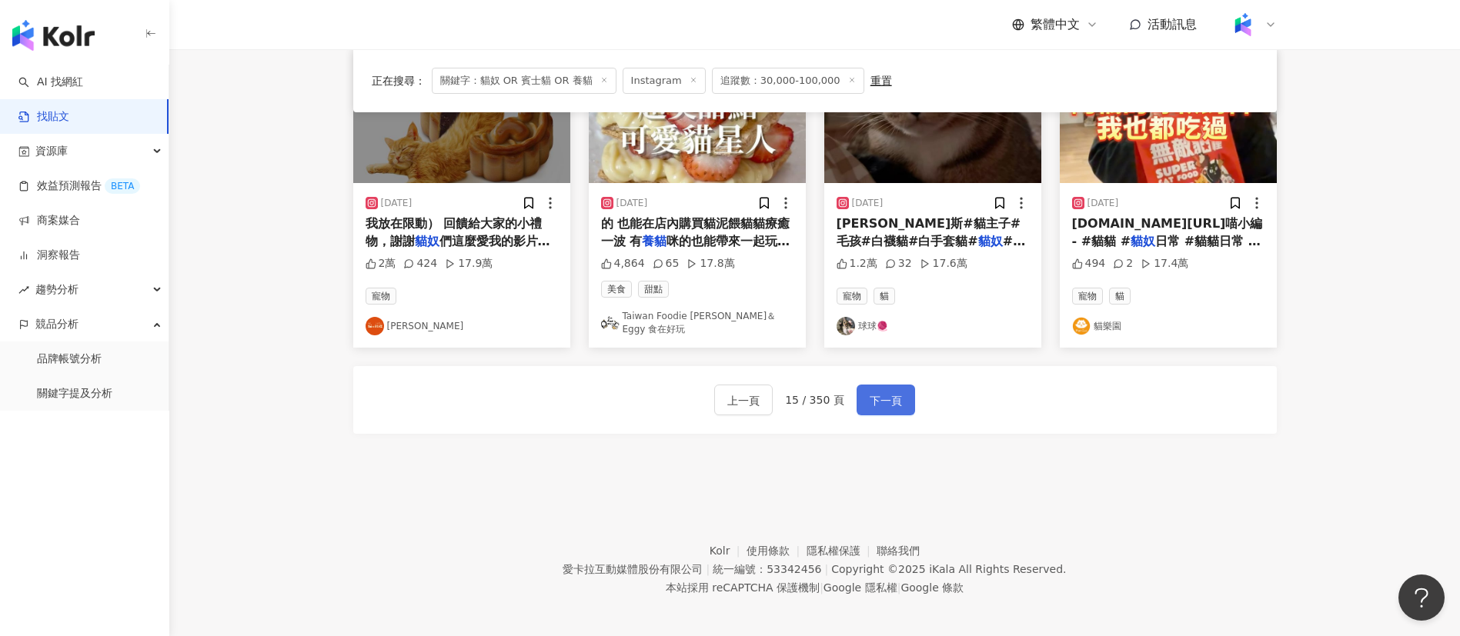
click at [898, 393] on span "下一頁" at bounding box center [886, 401] width 32 height 18
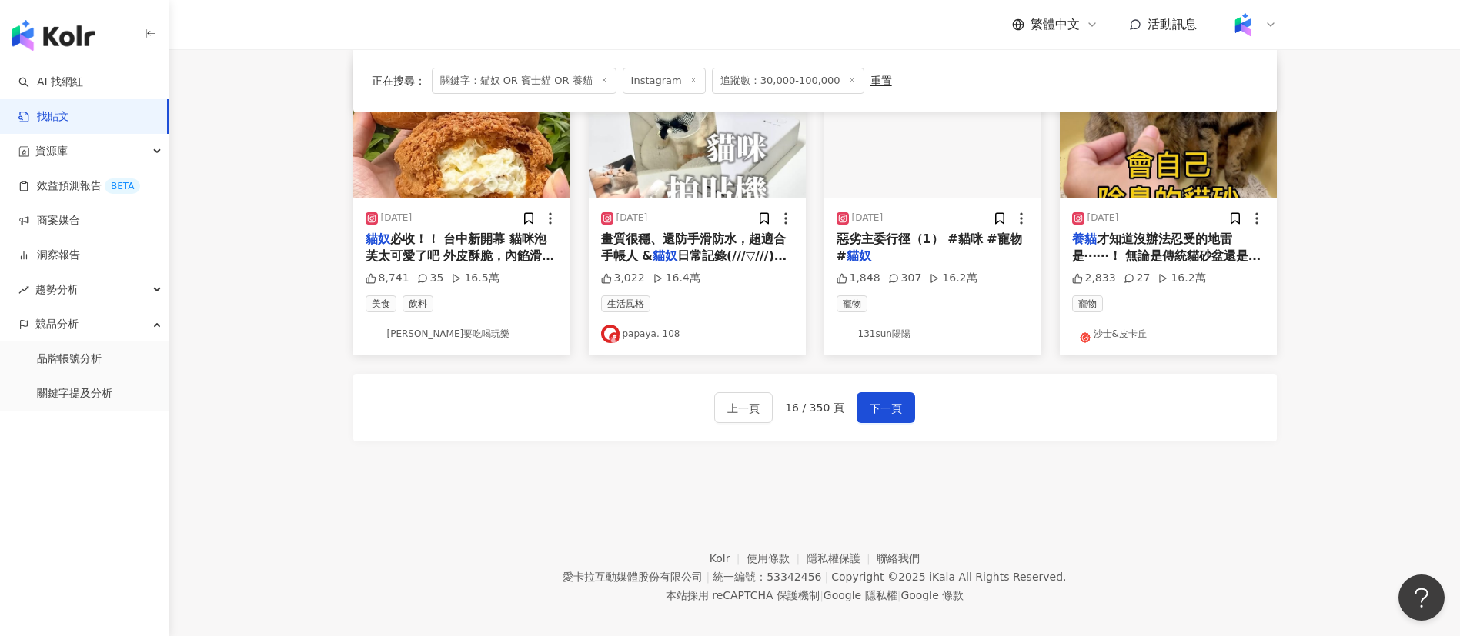
scroll to position [730, 0]
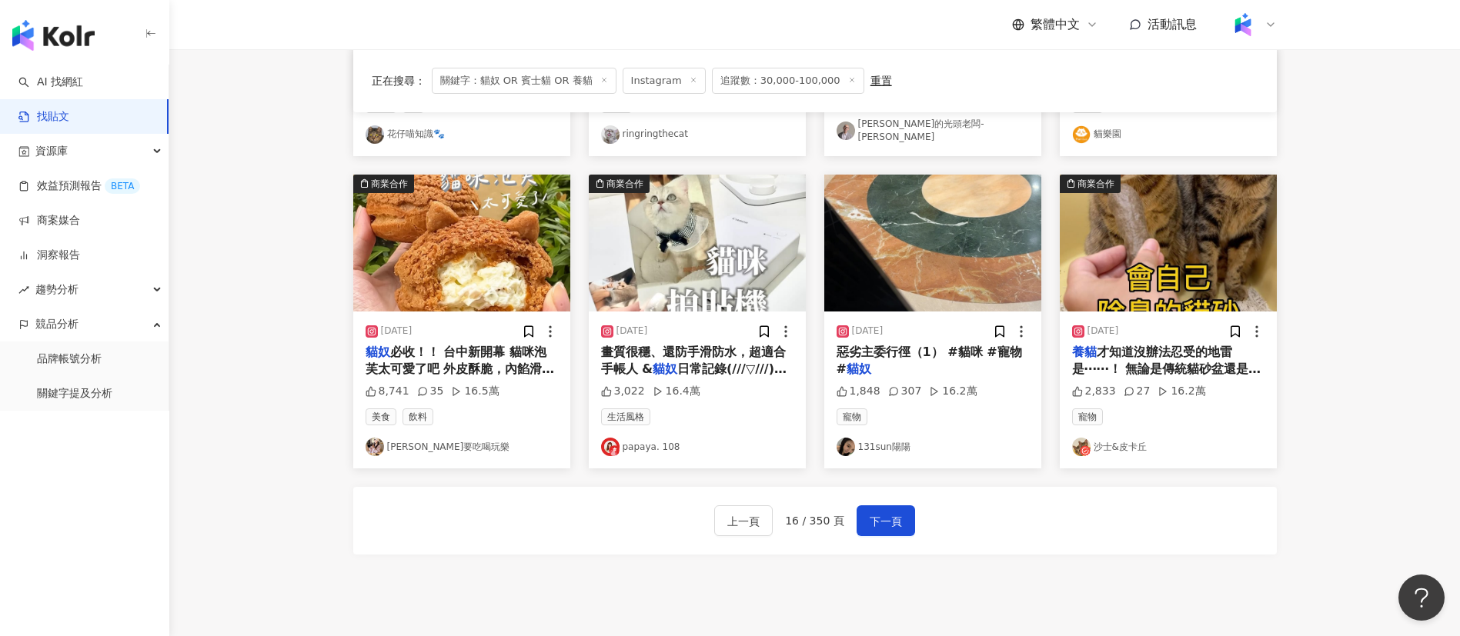
click at [606, 438] on img at bounding box center [610, 447] width 18 height 18
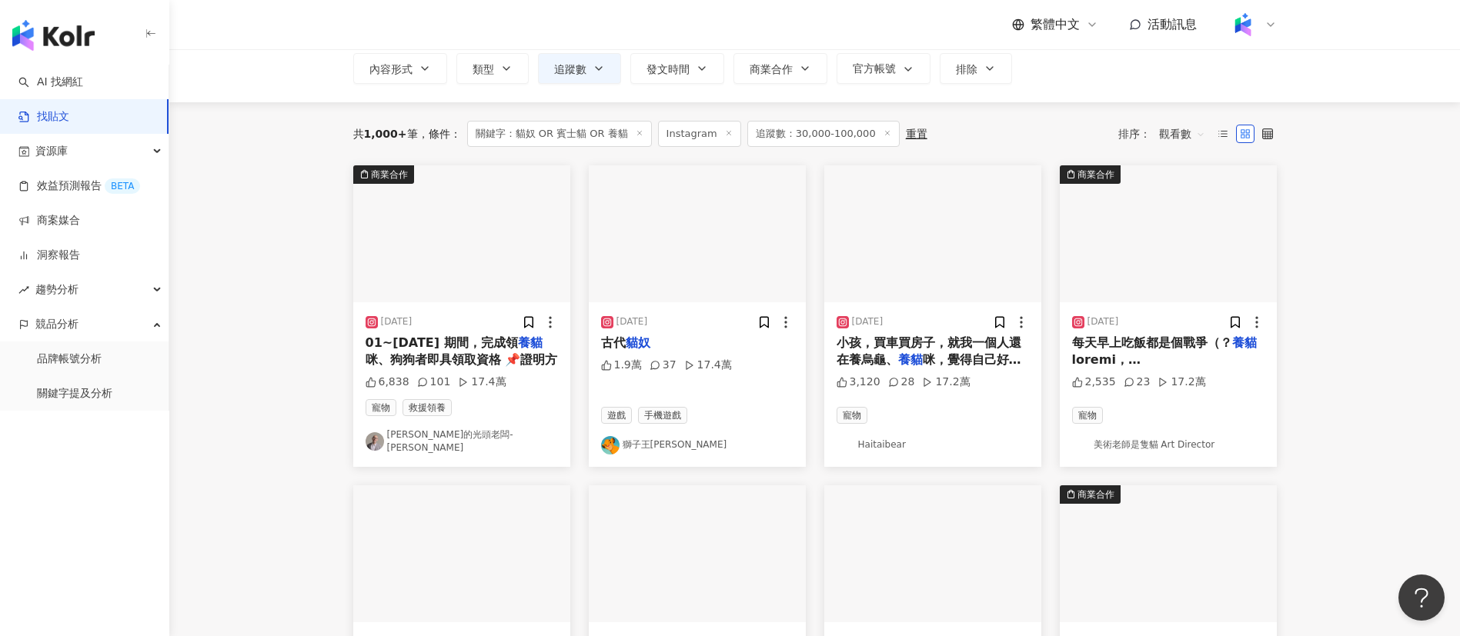
scroll to position [98, 0]
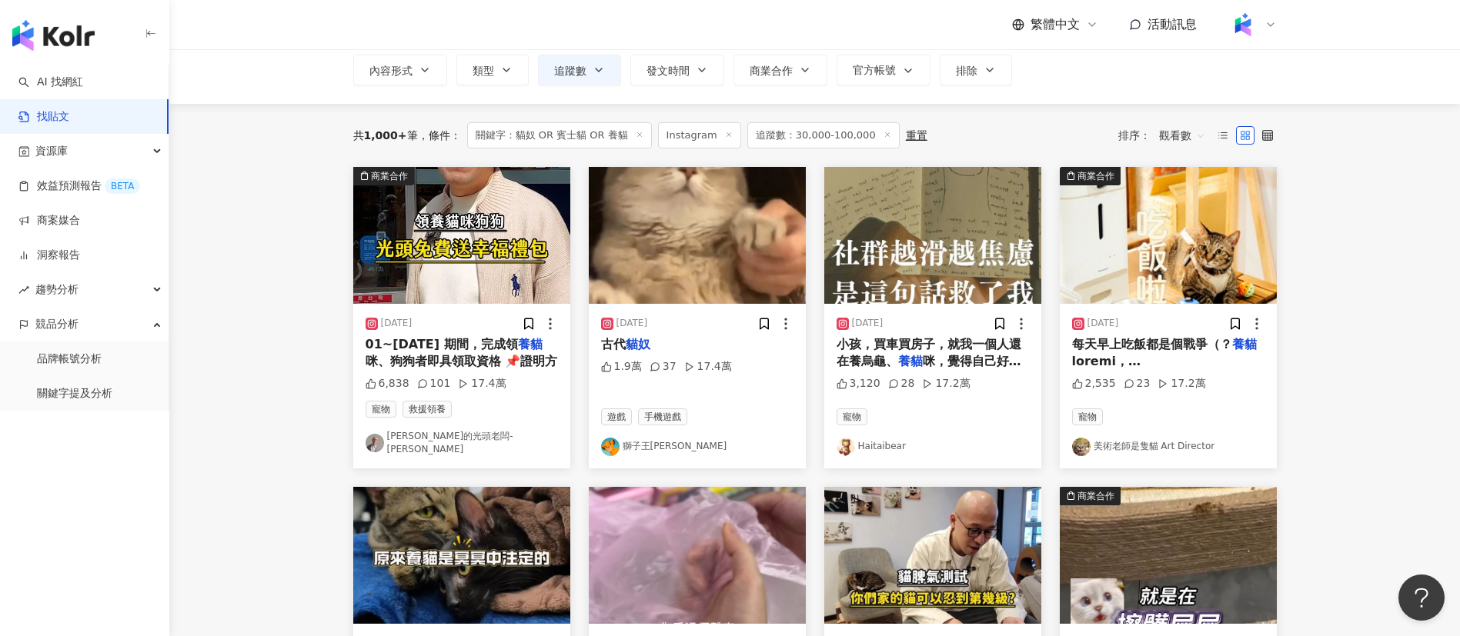
click at [253, 390] on main "**********" at bounding box center [814, 589] width 1291 height 1274
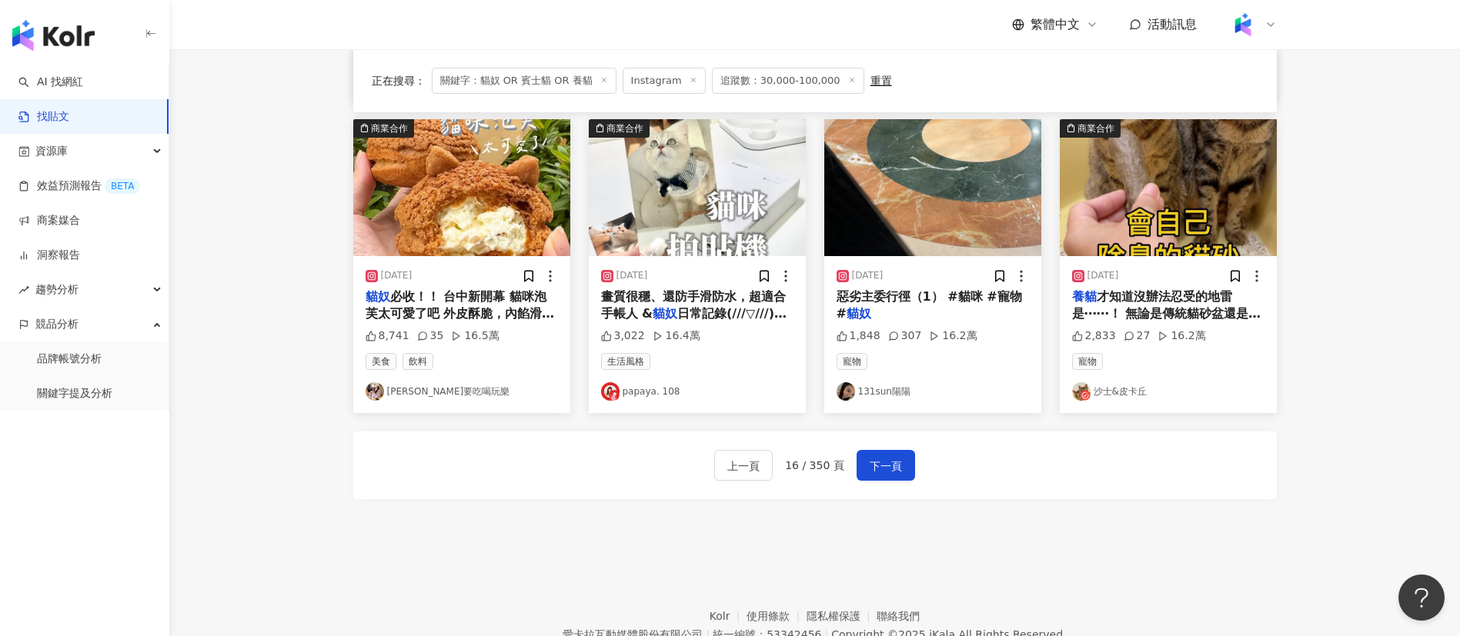
scroll to position [787, 0]
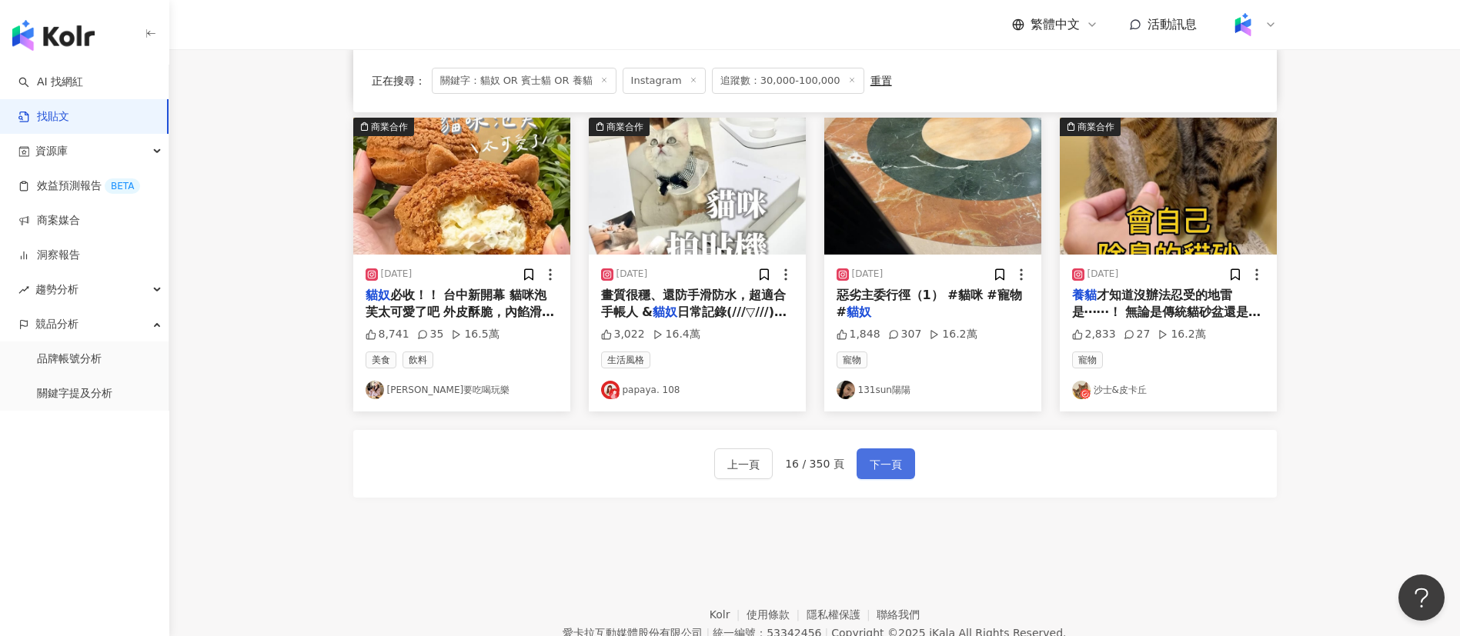
click at [870, 456] on span "下一頁" at bounding box center [886, 465] width 32 height 18
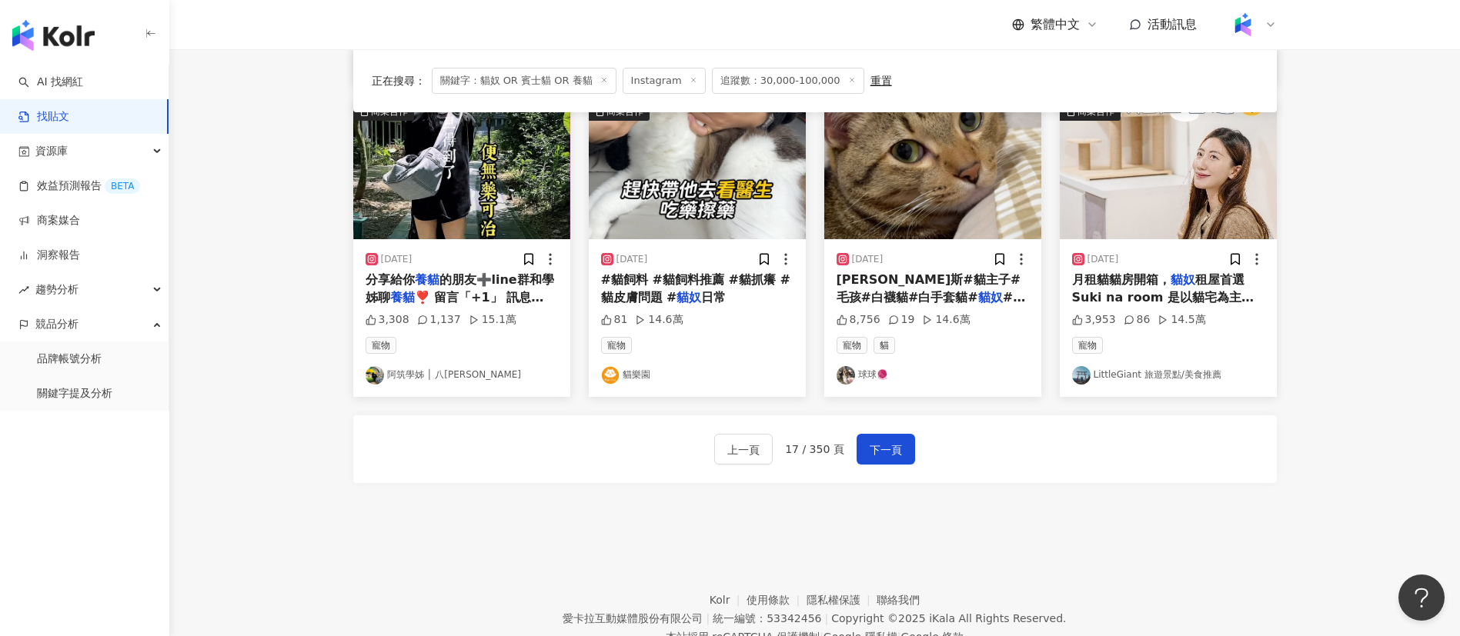
scroll to position [623, 0]
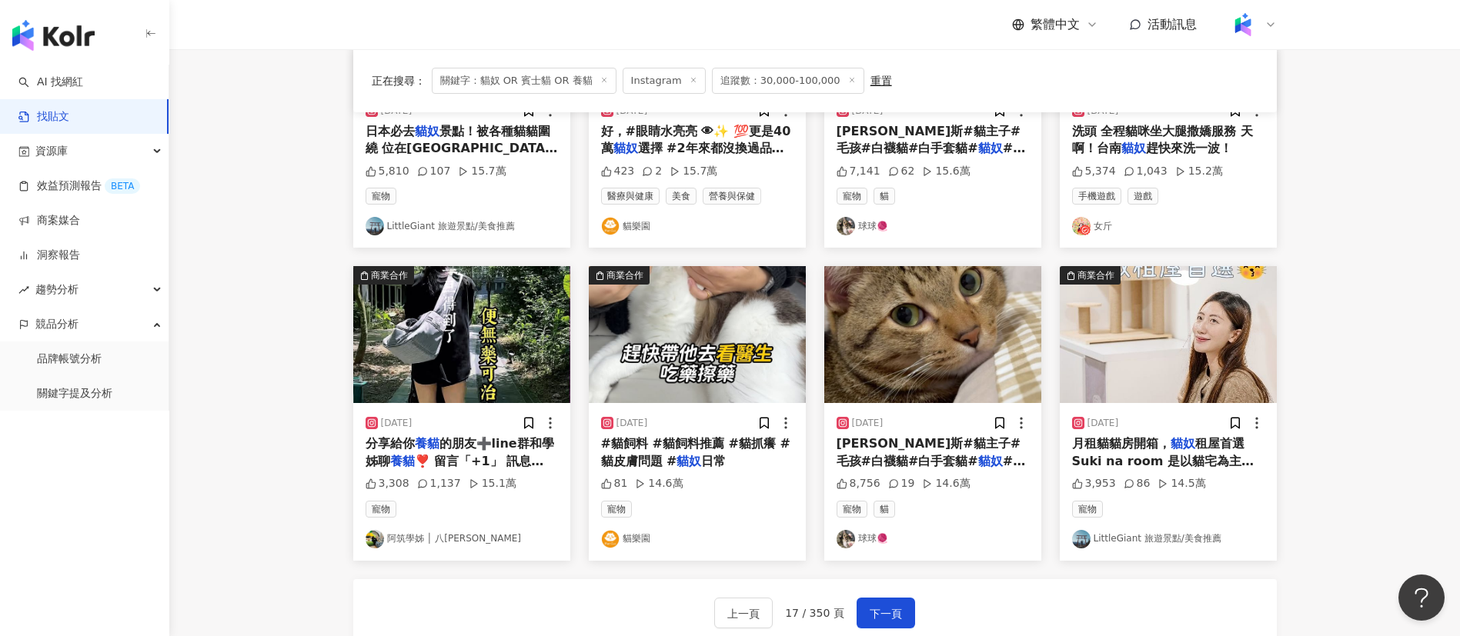
click at [1078, 539] on img at bounding box center [1081, 539] width 18 height 18
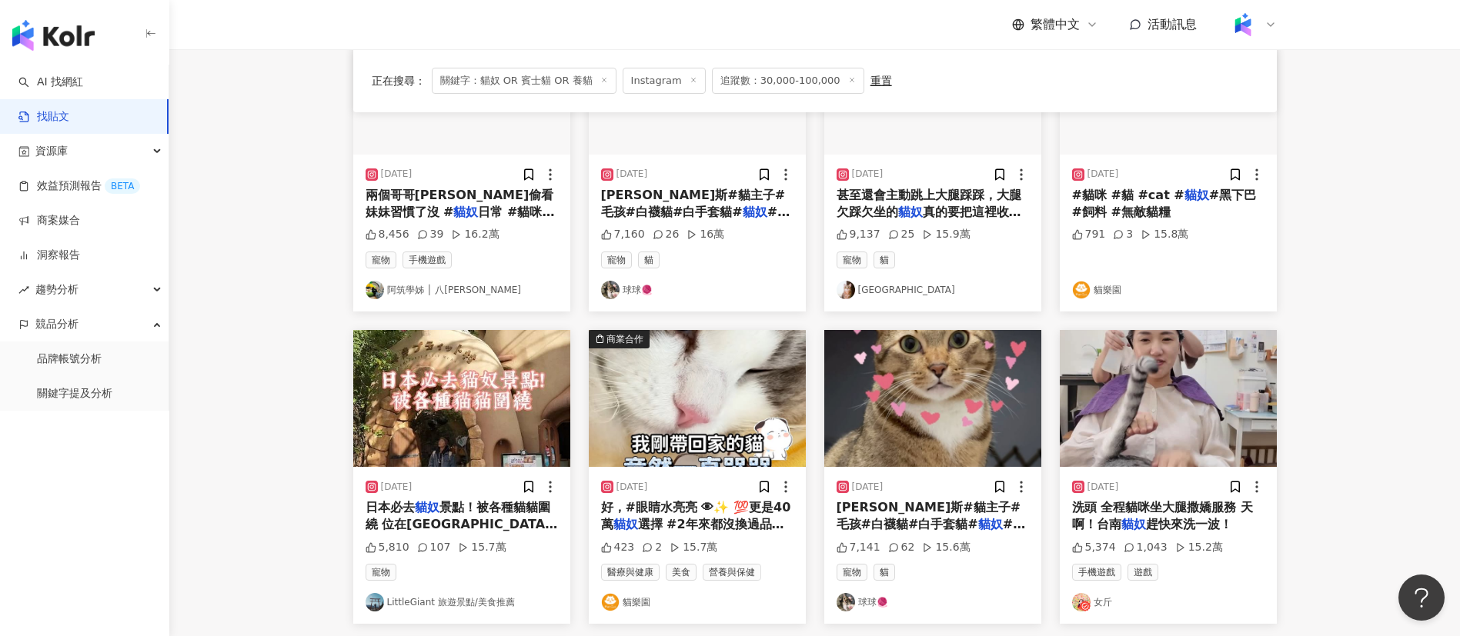
scroll to position [252, 0]
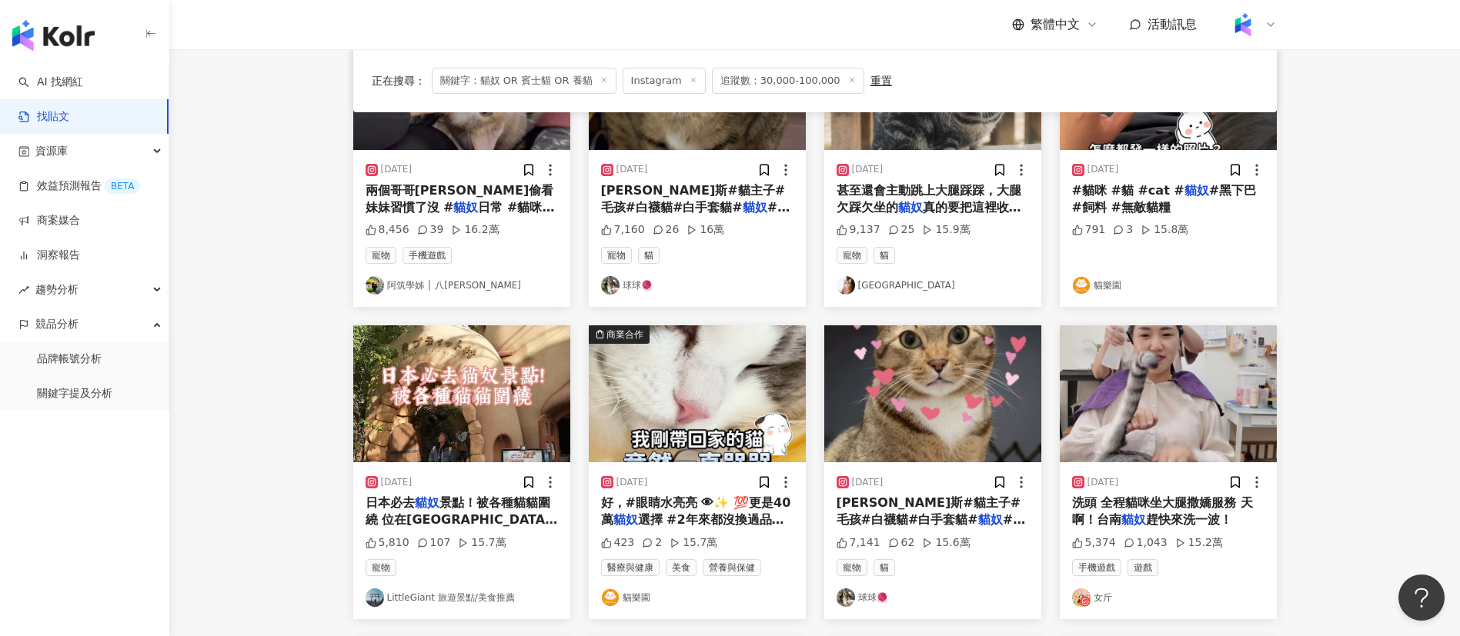
click at [268, 493] on main "**********" at bounding box center [814, 428] width 1291 height 1260
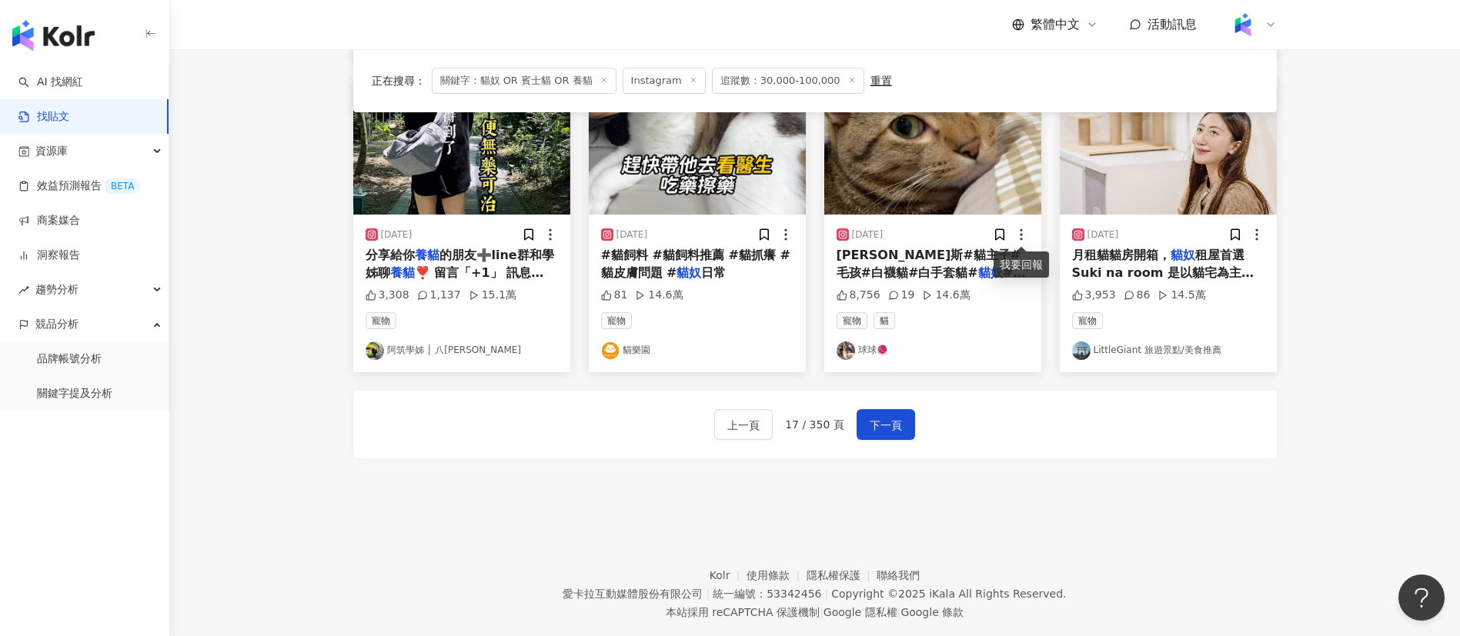
scroll to position [844, 0]
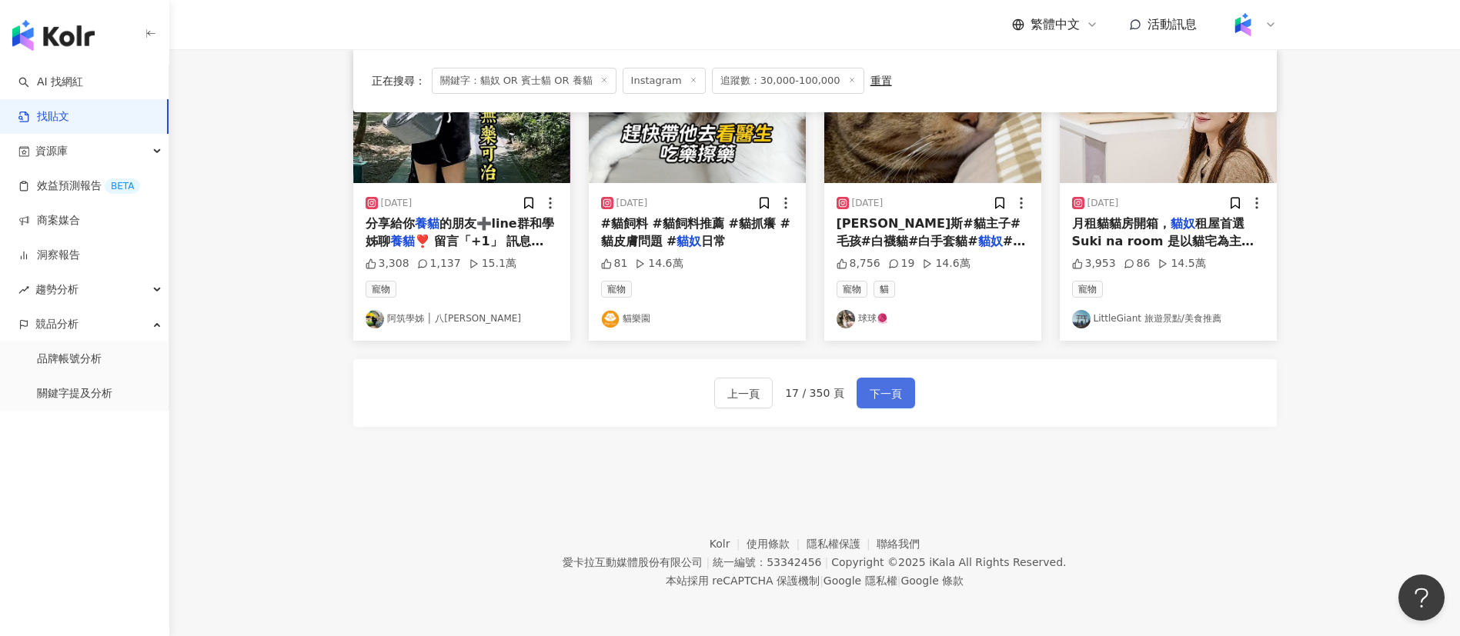
click at [890, 391] on span "下一頁" at bounding box center [886, 394] width 32 height 18
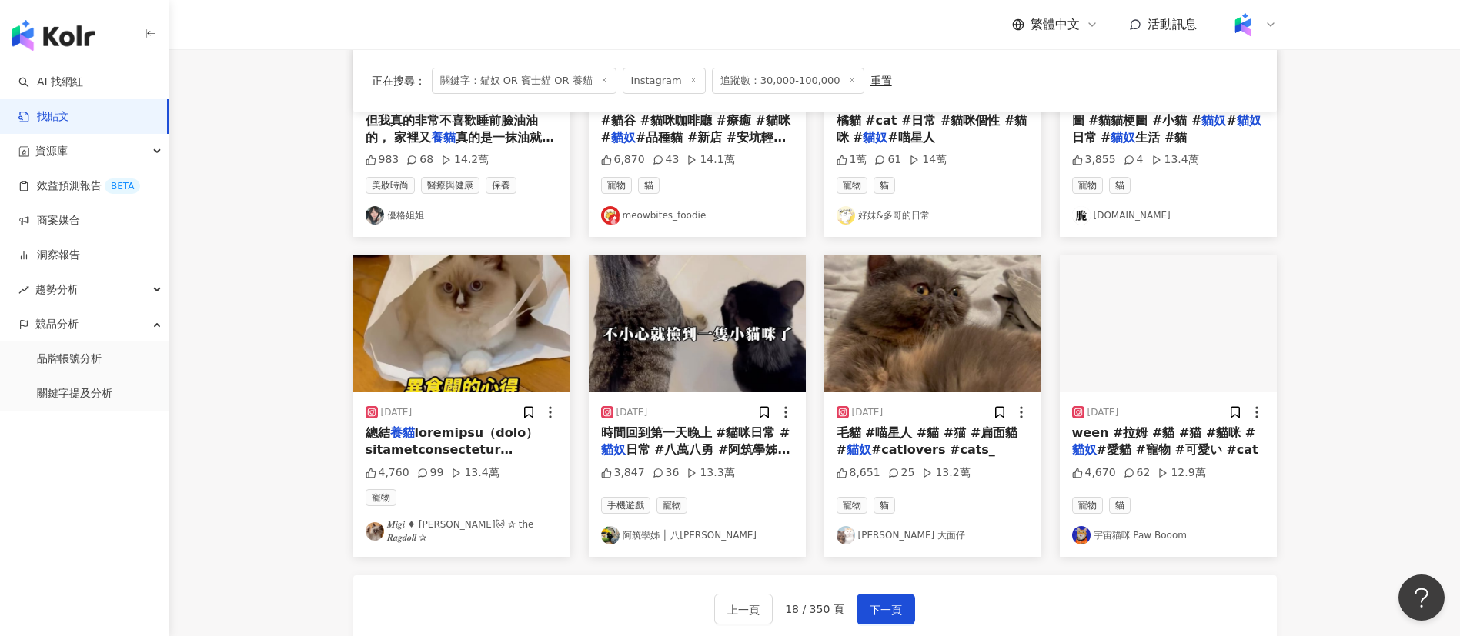
scroll to position [771, 0]
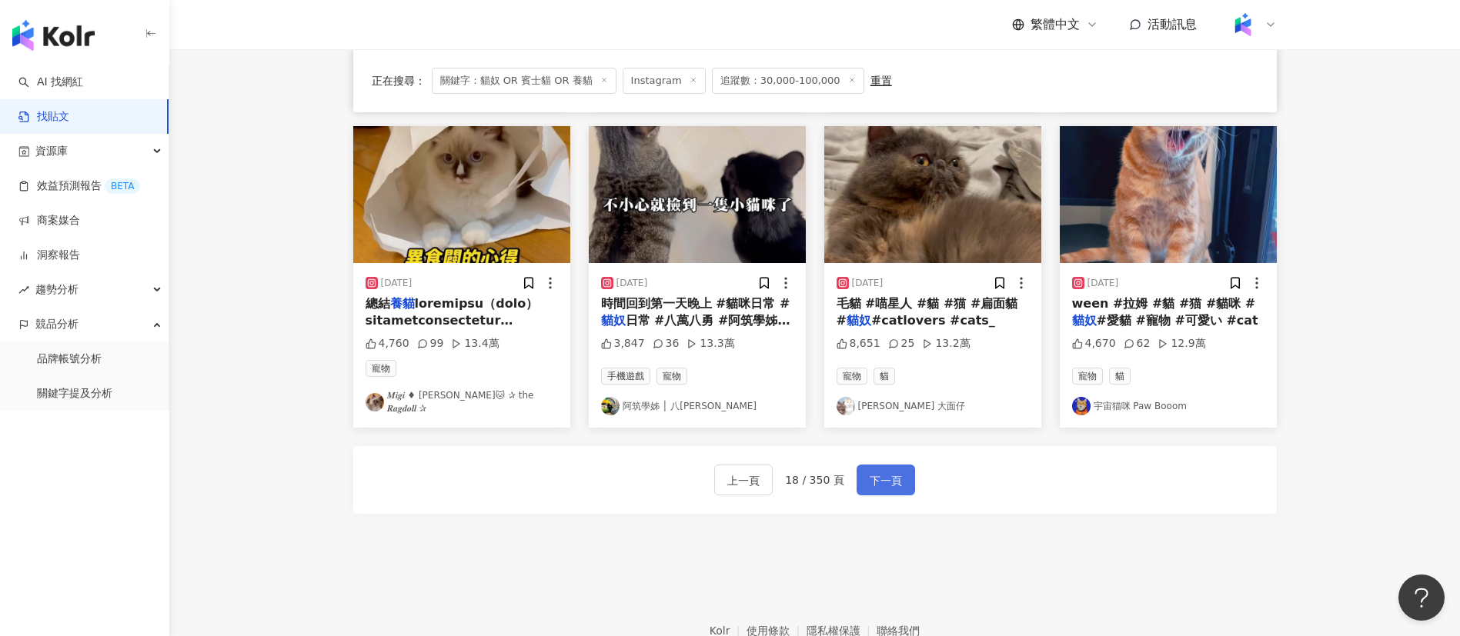
click at [894, 472] on span "下一頁" at bounding box center [886, 481] width 32 height 18
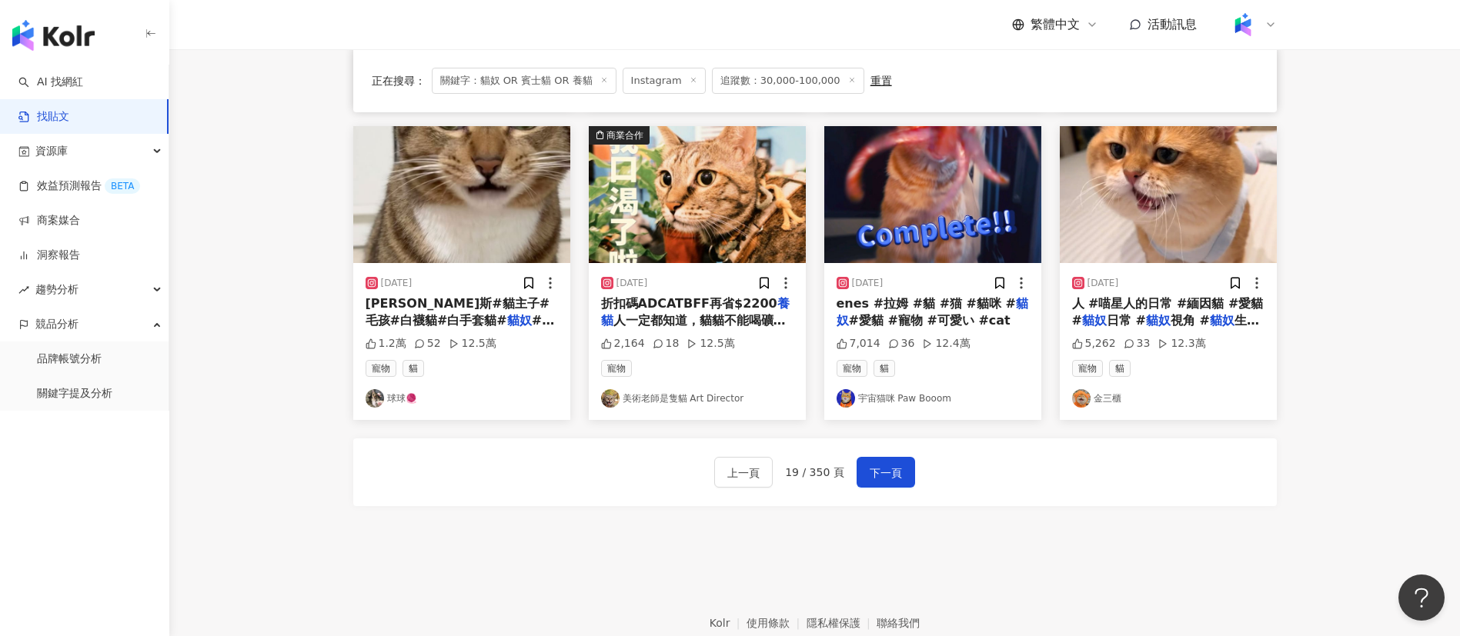
click at [609, 392] on img at bounding box center [610, 398] width 18 height 18
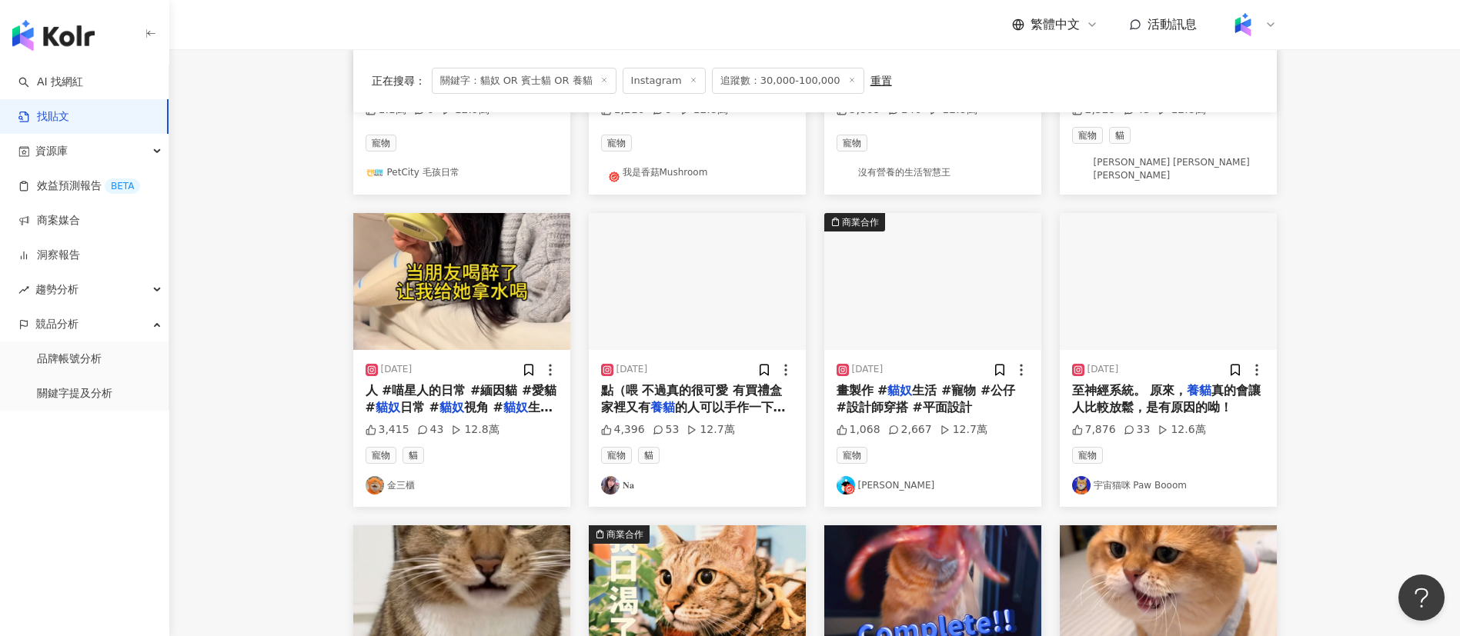
scroll to position [374, 0]
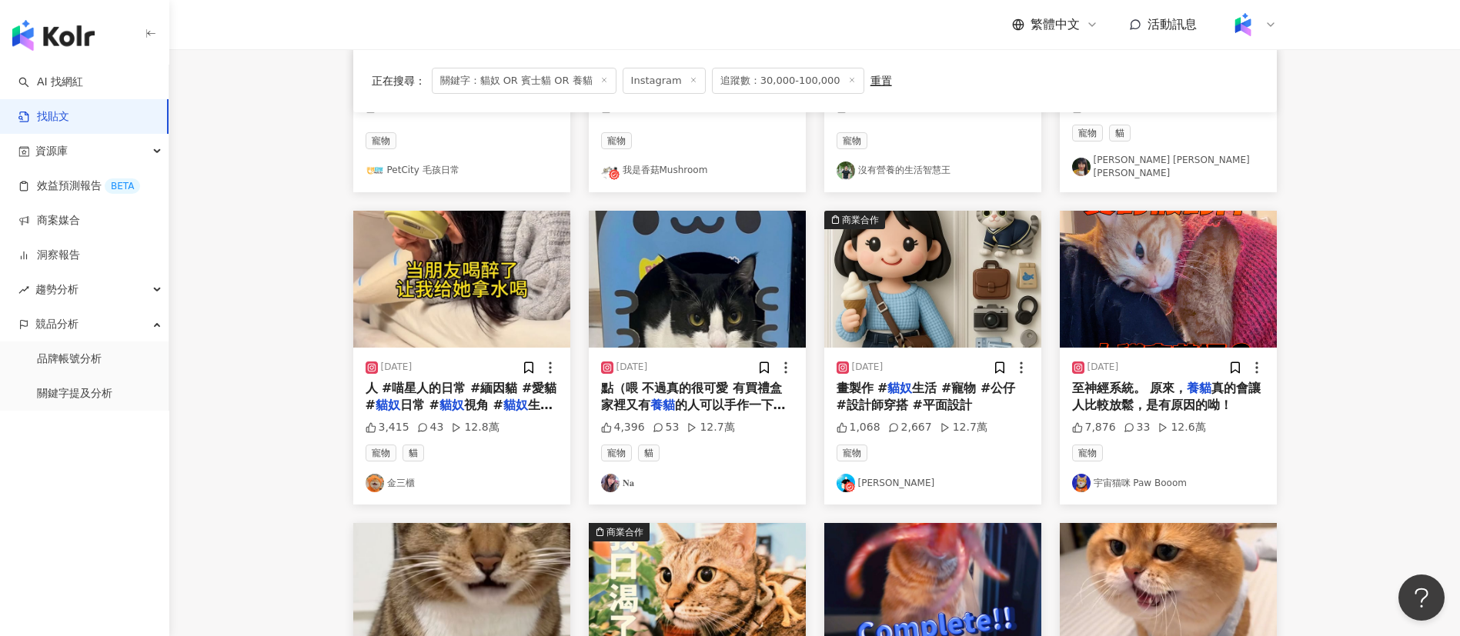
click at [846, 474] on img at bounding box center [846, 483] width 18 height 18
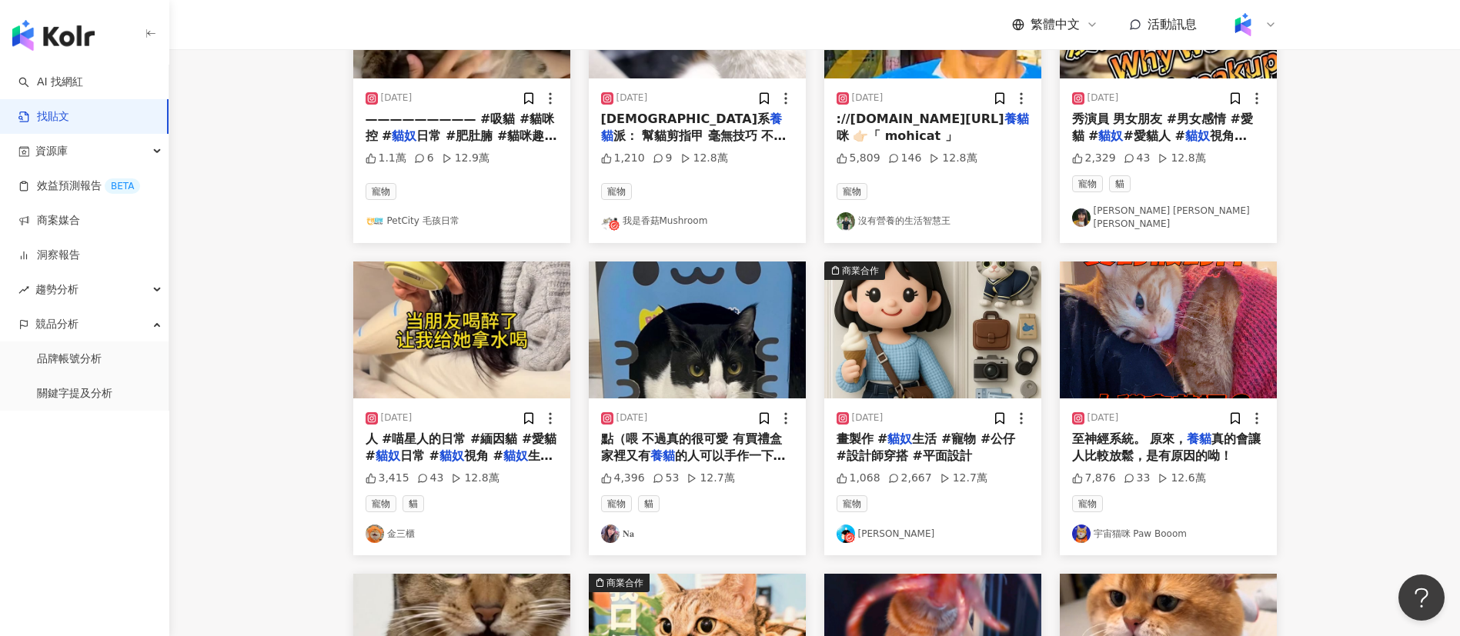
scroll to position [7, 0]
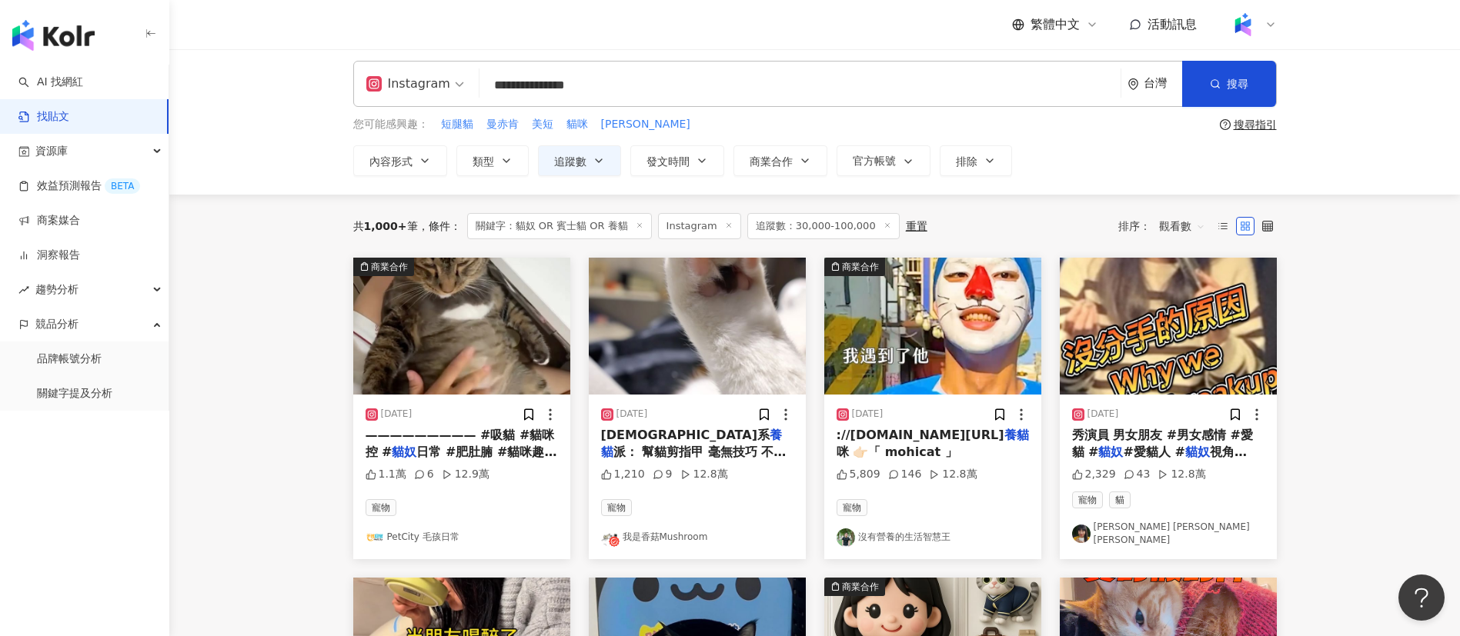
click at [1079, 538] on img at bounding box center [1081, 534] width 18 height 18
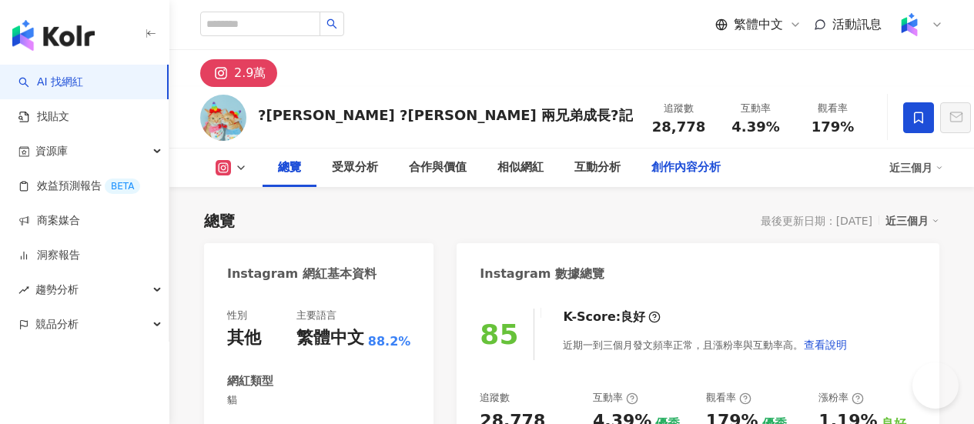
click at [720, 164] on div "創作內容分析" at bounding box center [685, 168] width 69 height 18
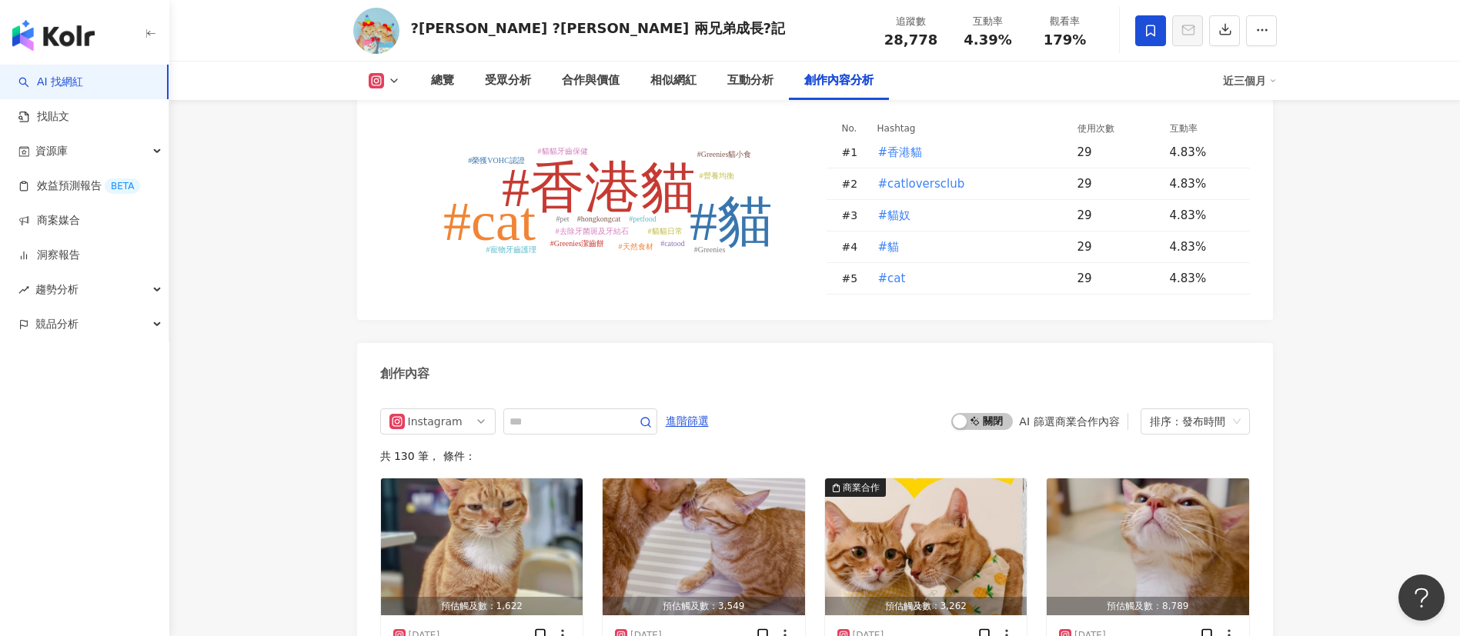
click at [940, 409] on div "Instagram 進階篩選 啟動 關閉 AI 篩選商業合作內容 排序：發布時間" at bounding box center [815, 422] width 870 height 26
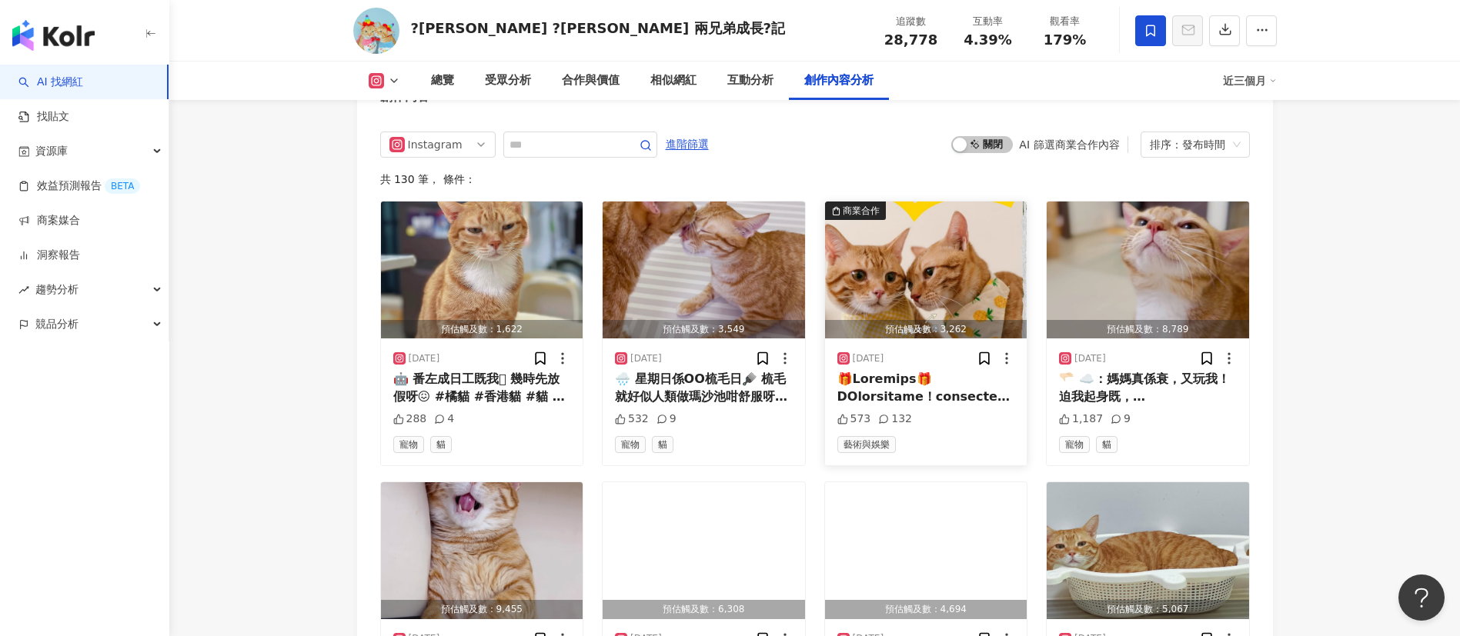
scroll to position [4786, 0]
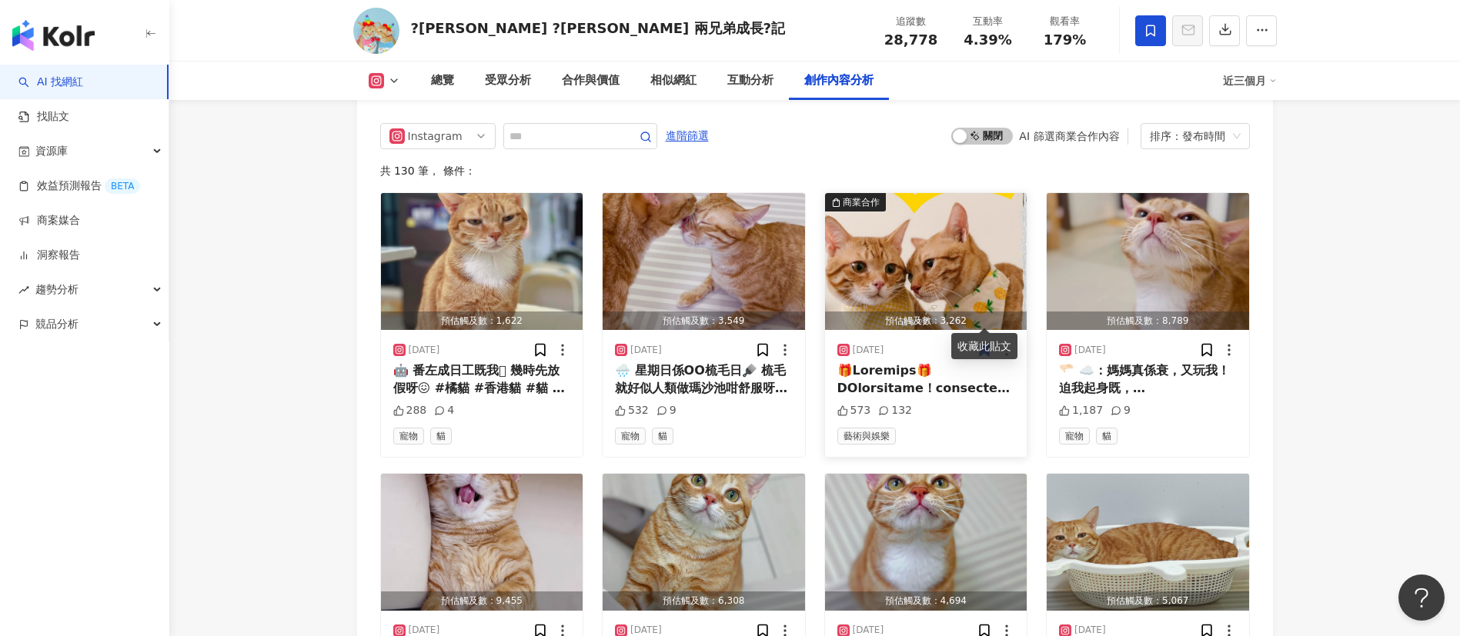
click at [915, 362] on div at bounding box center [926, 379] width 178 height 35
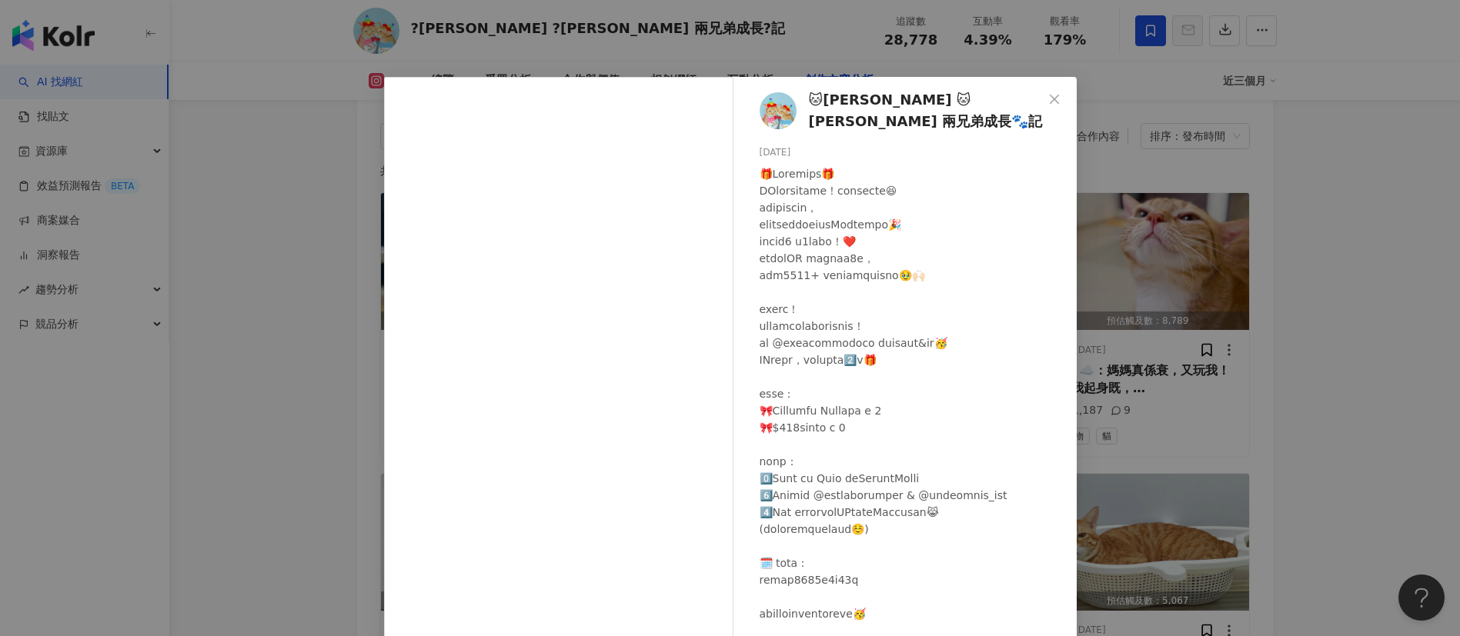
scroll to position [255, 0]
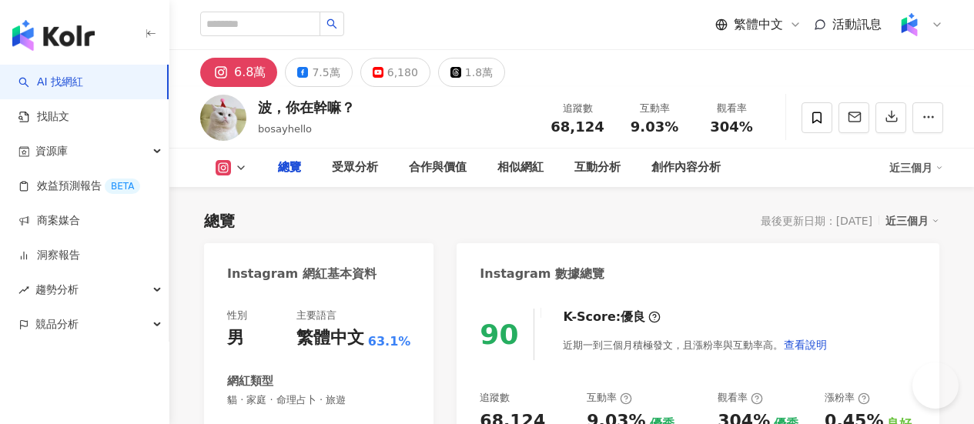
type input "**"
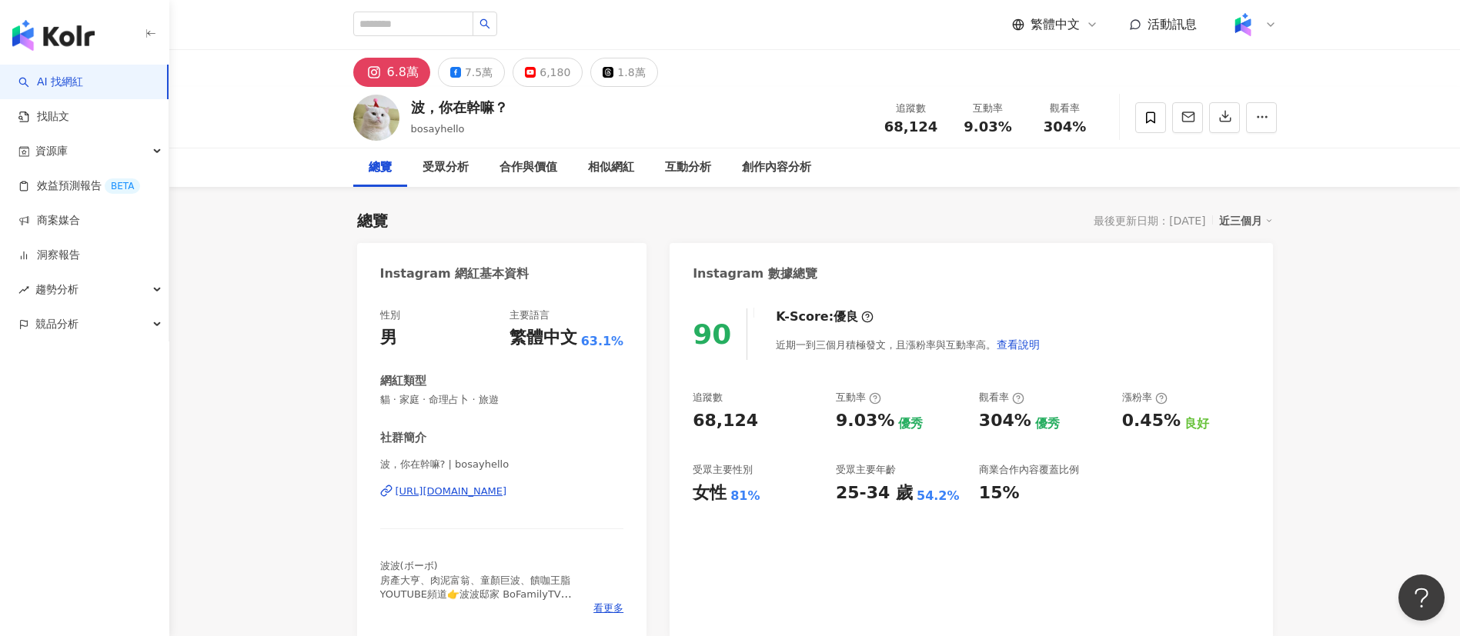
click at [780, 157] on div "創作內容分析" at bounding box center [777, 168] width 100 height 38
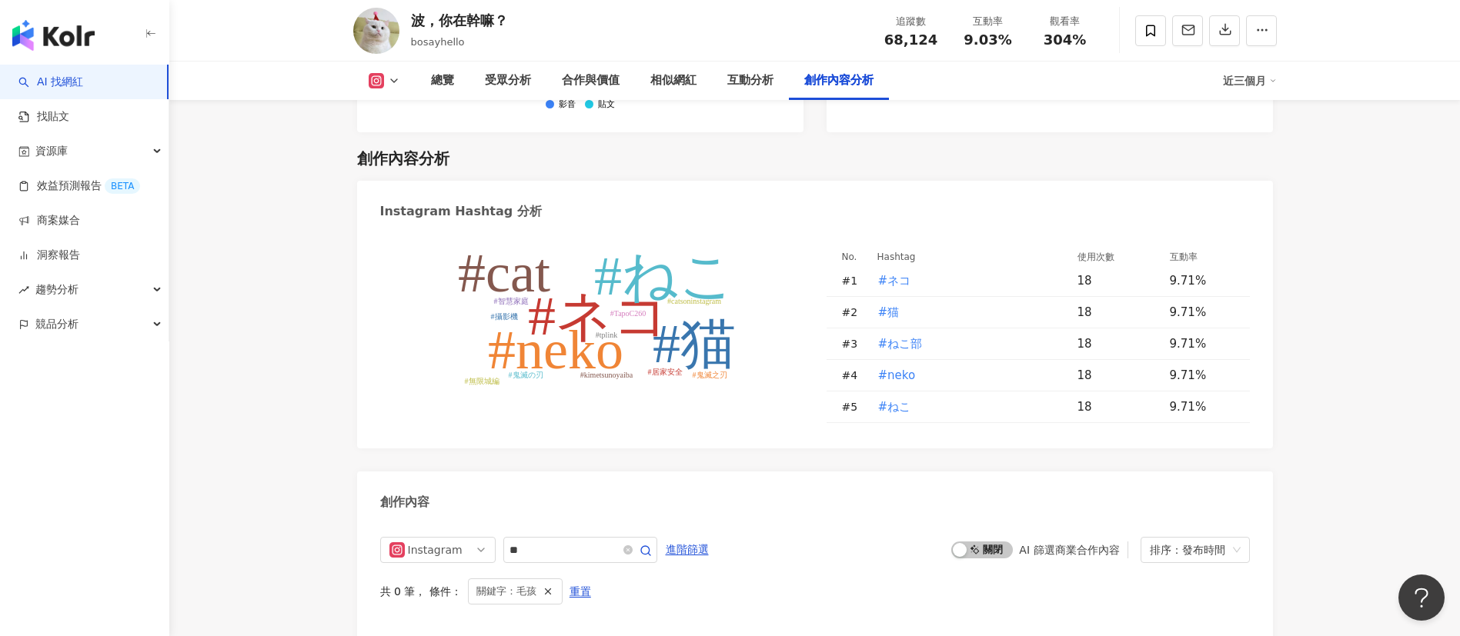
scroll to position [4474, 0]
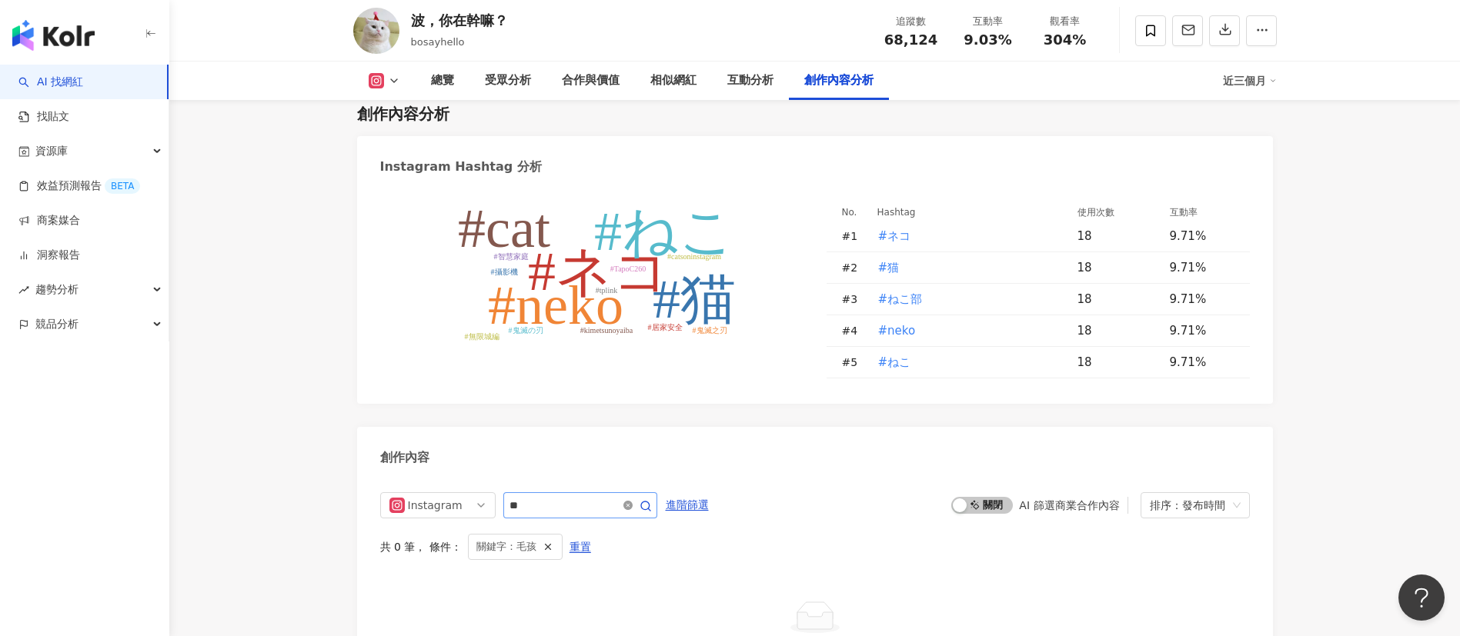
click at [633, 423] on icon "close-circle" at bounding box center [627, 505] width 9 height 9
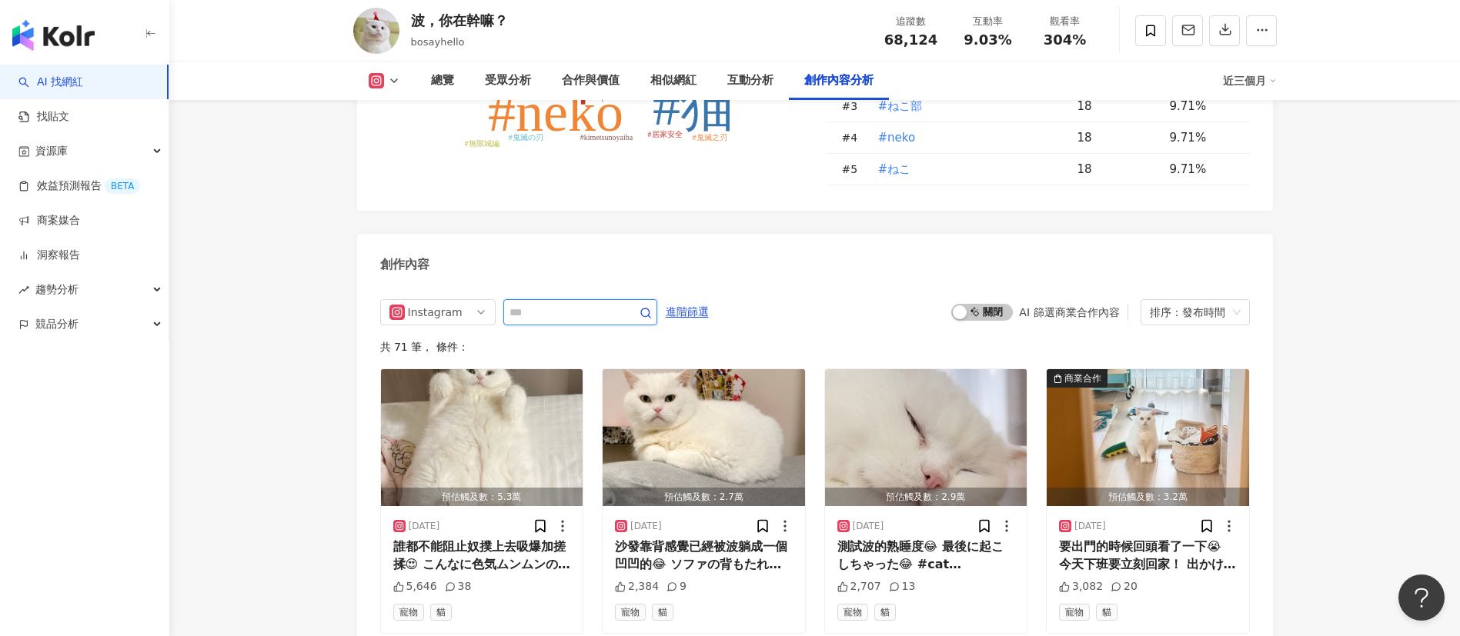
scroll to position [4836, 0]
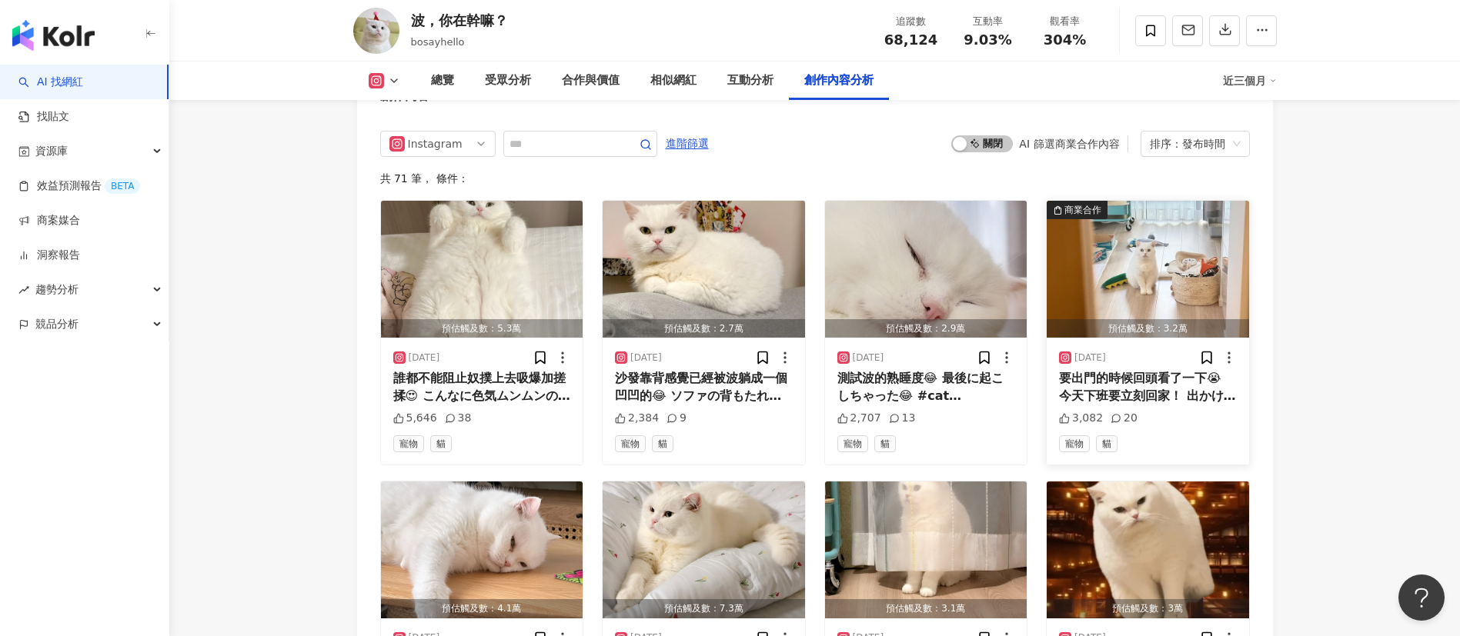
click at [973, 370] on div "要出門的時候回頭看了一下😭 今天下班要立刻回家！ 出かけるの時に振り返ってこのぼーちゃん見た😭 今日仕事終わってすぐ帰ります！ #cat #catsofins…" at bounding box center [1148, 387] width 178 height 35
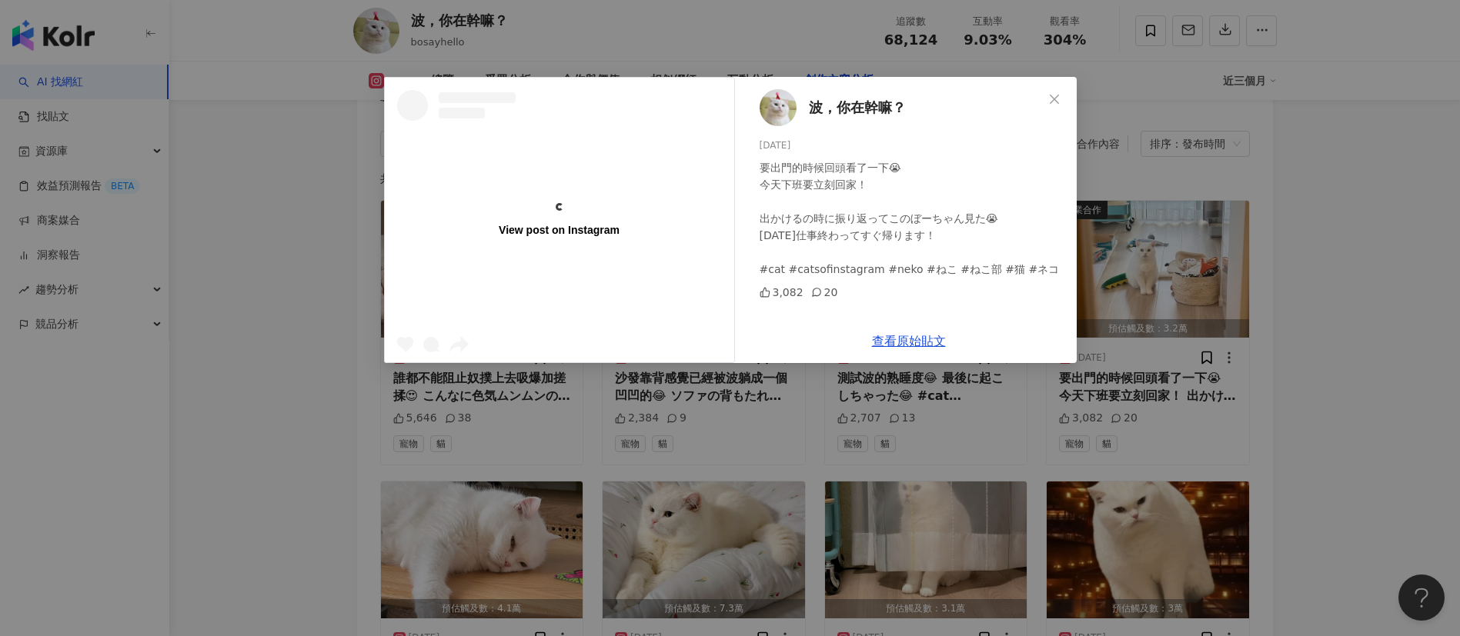
click at [973, 383] on div "View post on Instagram 波，你在幹嘛？ 2025/8/27 要出門的時候回頭看了一下😭 今天下班要立刻回家！ 出かけるの時に振り返ってこ…" at bounding box center [730, 318] width 1460 height 636
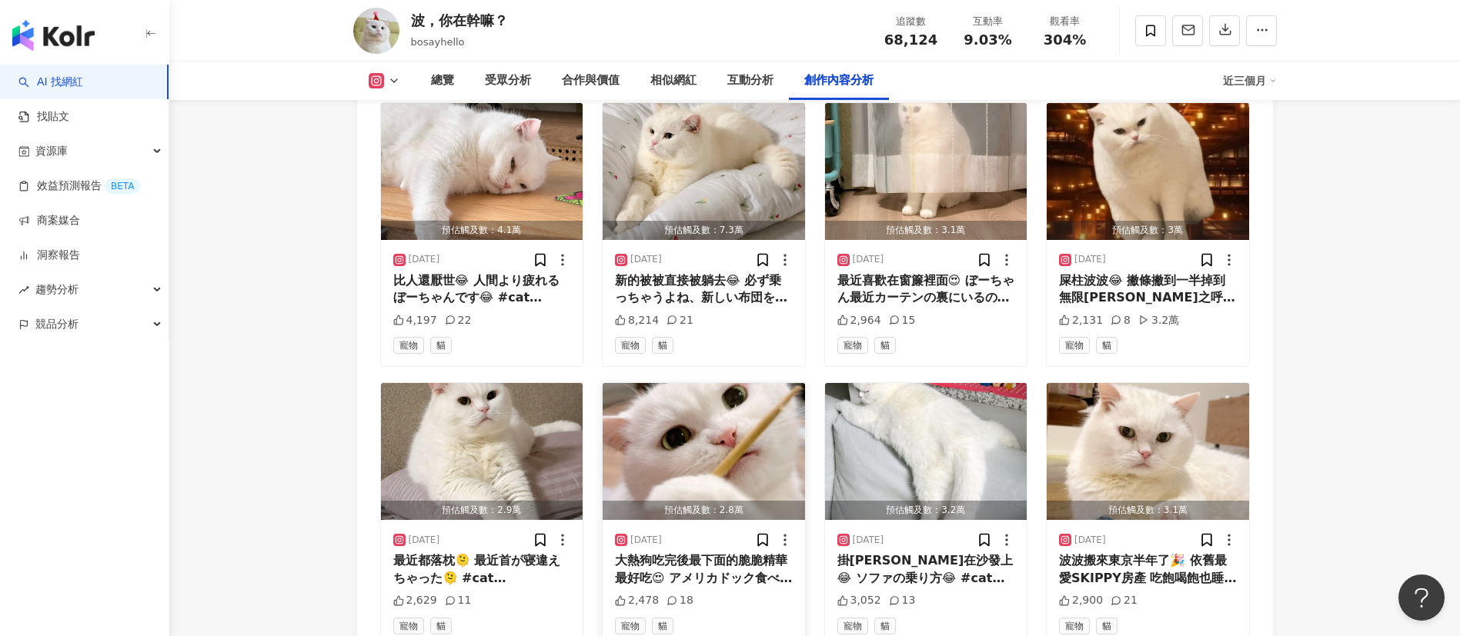
scroll to position [5163, 0]
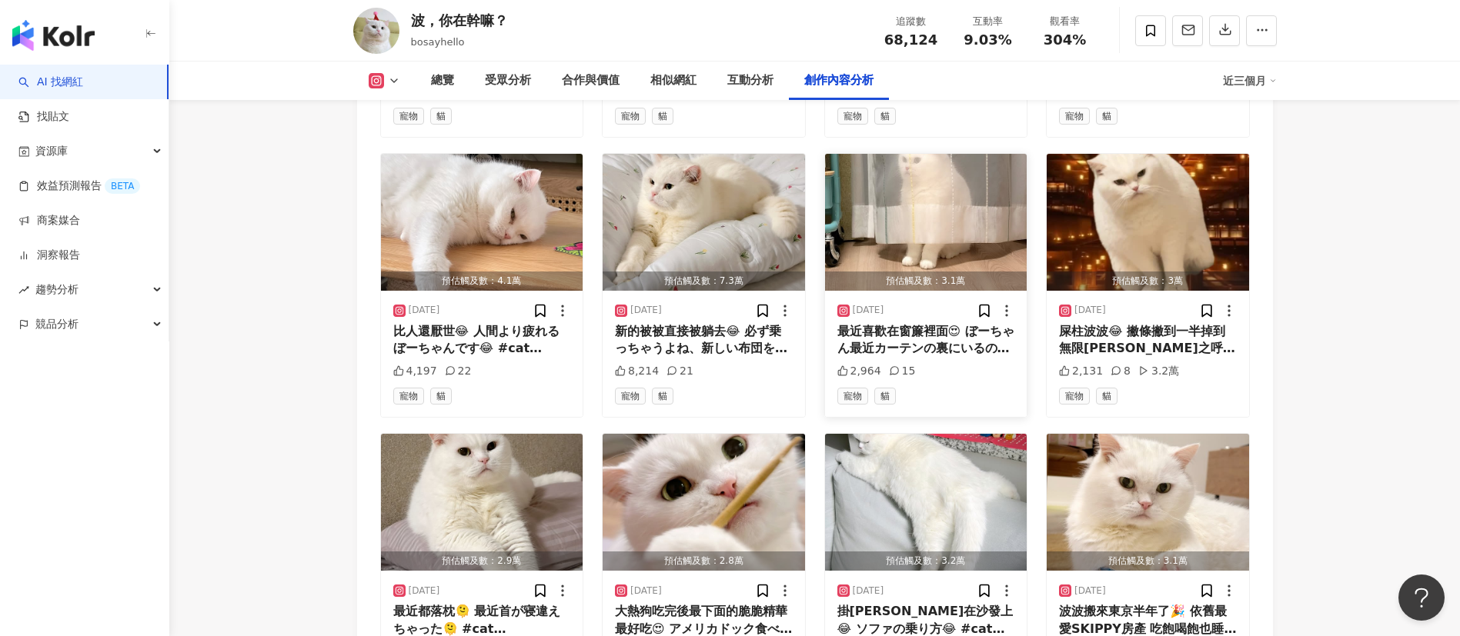
click at [918, 323] on div "最近喜歡在窗簾裡面😍 ぼーちゃん最近カーテンの裏にいるのが好き😍 #cat #catsofinstagram #neko #ねこ #ネコ #猫 #ねこ部" at bounding box center [926, 340] width 178 height 35
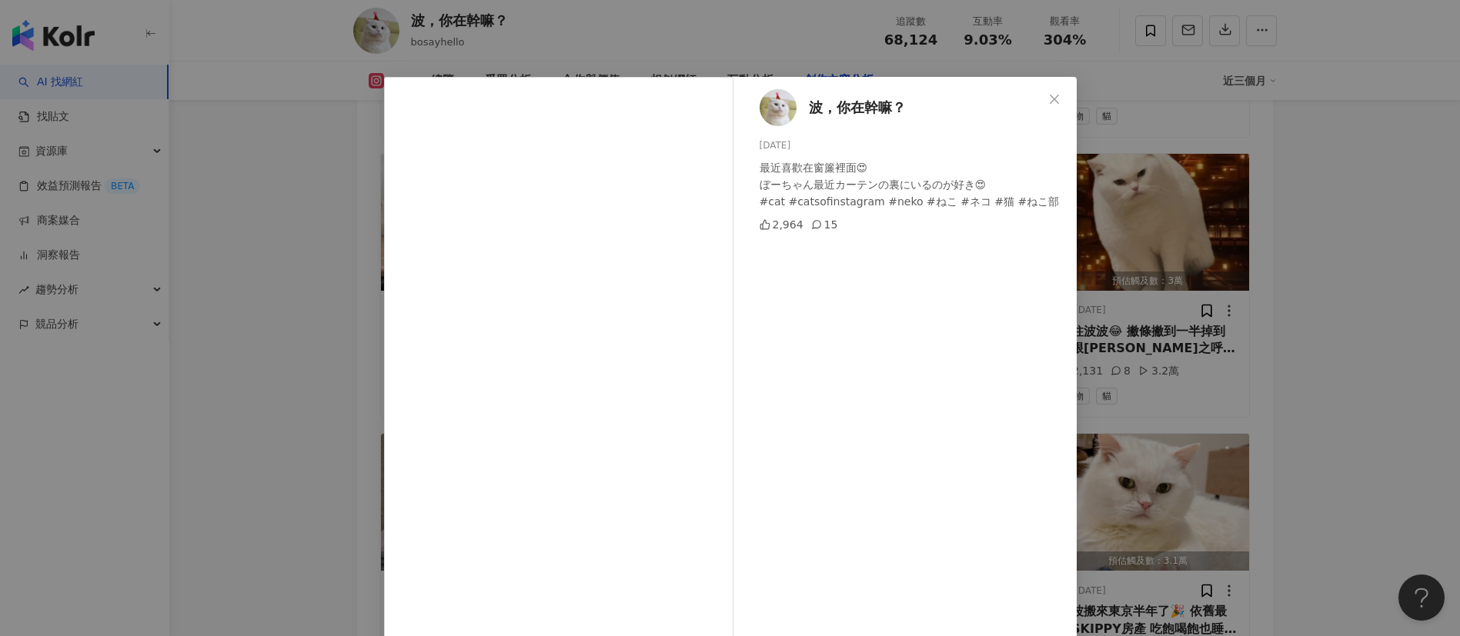
scroll to position [83, 0]
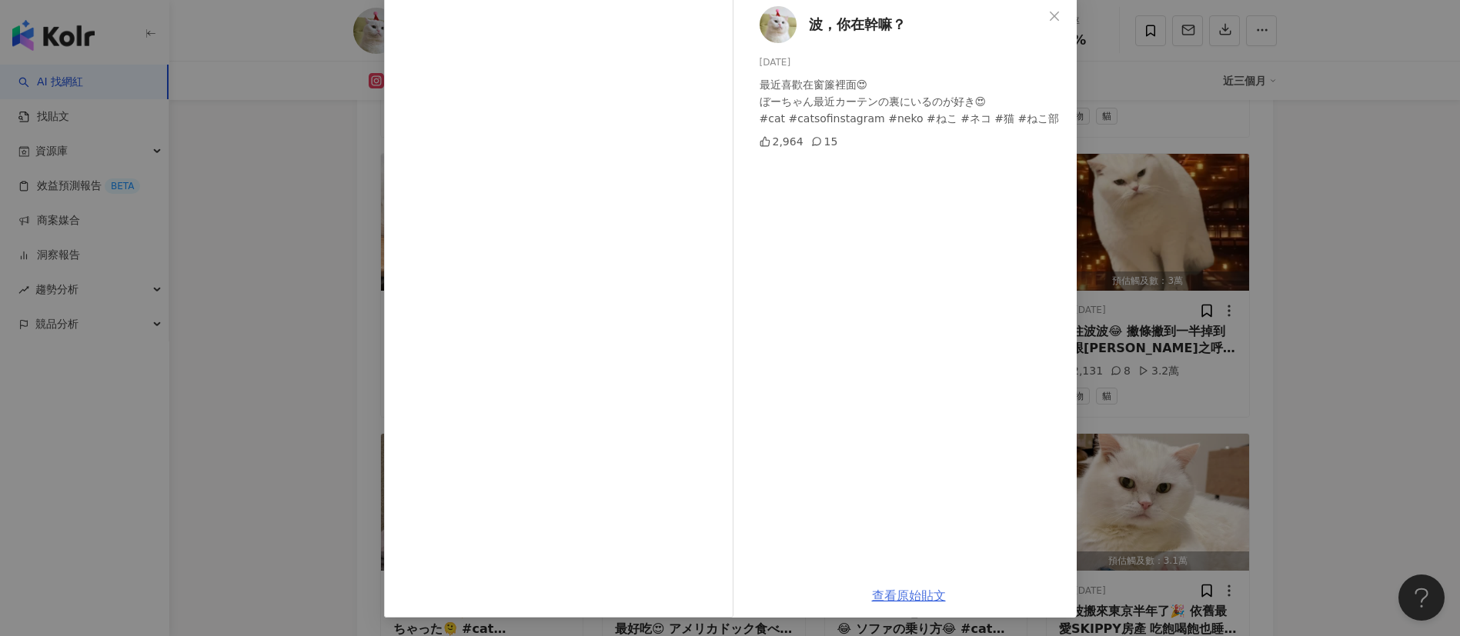
click at [914, 423] on link "查看原始貼文" at bounding box center [909, 596] width 74 height 15
click at [300, 277] on div "波，你在幹嘛？ 2025/8/13 最近喜歡在窗簾裡面😍 ぼーちゃん最近カーテンの裏にいるのが好き😍 #cat #catsofinstagram #neko …" at bounding box center [730, 318] width 1460 height 636
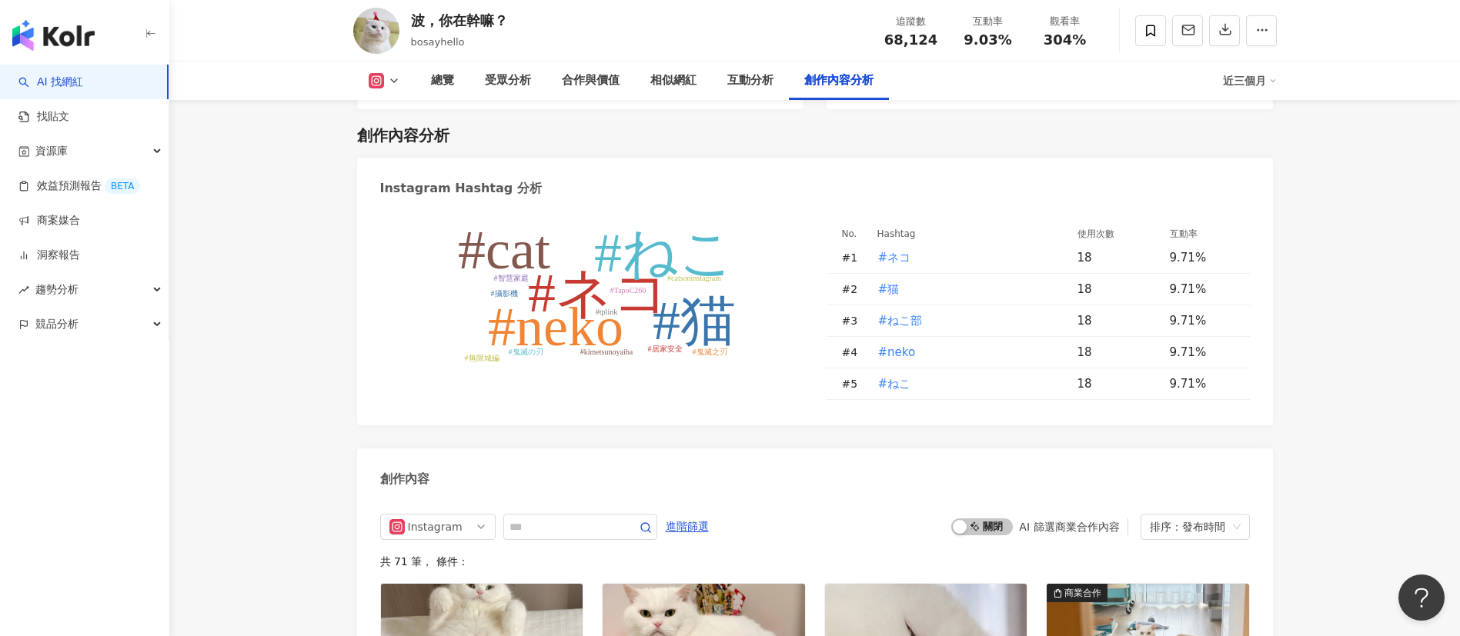
scroll to position [4455, 0]
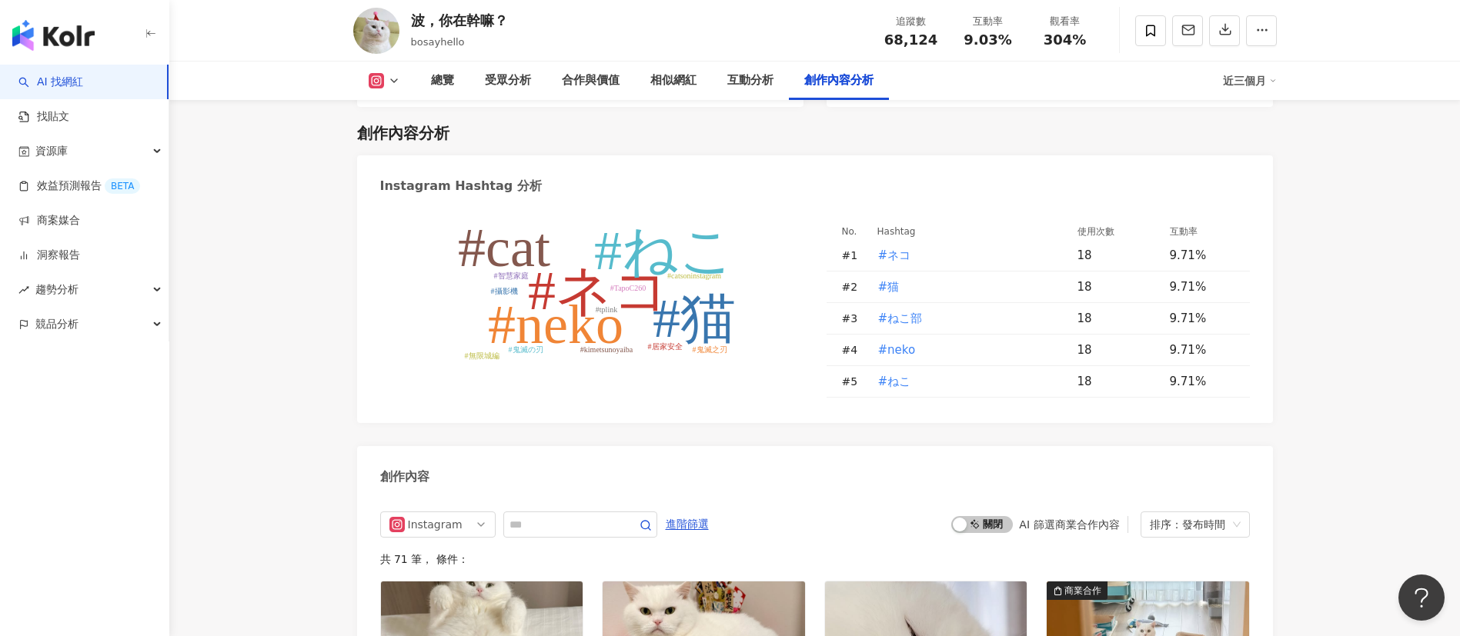
click at [543, 423] on input "text" at bounding box center [563, 525] width 108 height 18
type input "**"
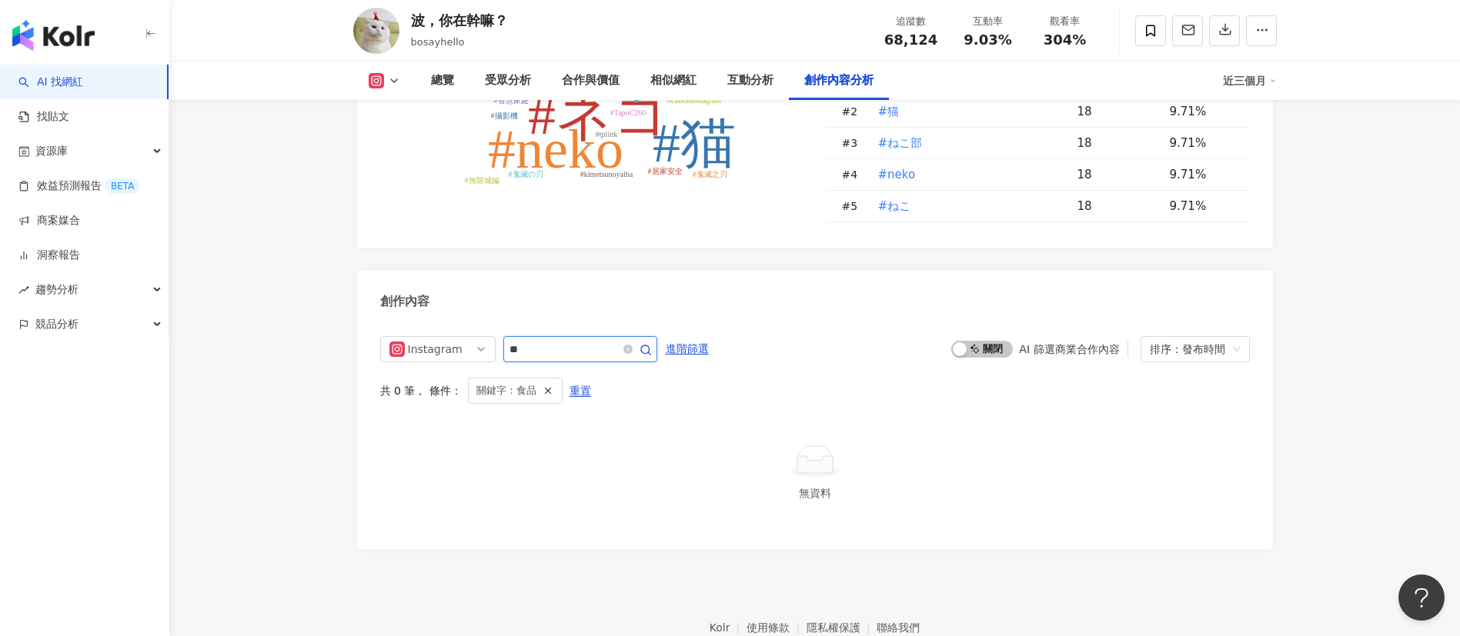
scroll to position [4436, 0]
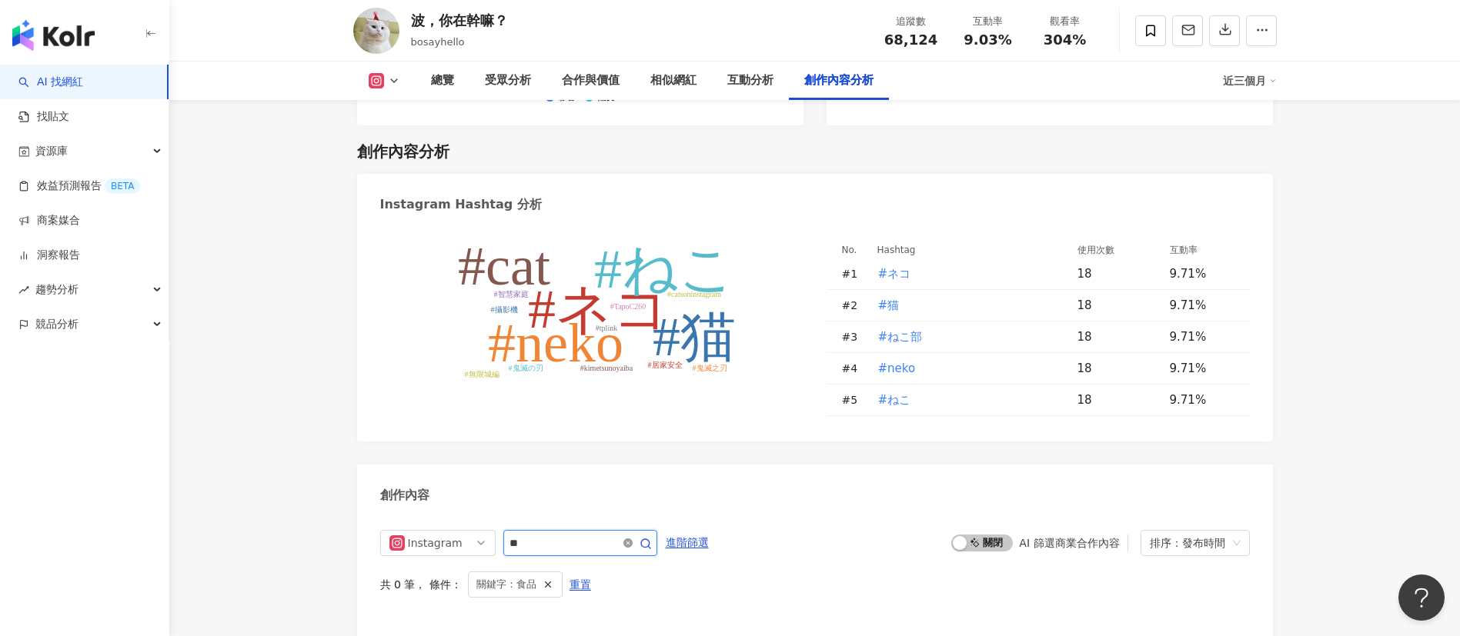
click at [633, 423] on icon "close-circle" at bounding box center [627, 543] width 9 height 9
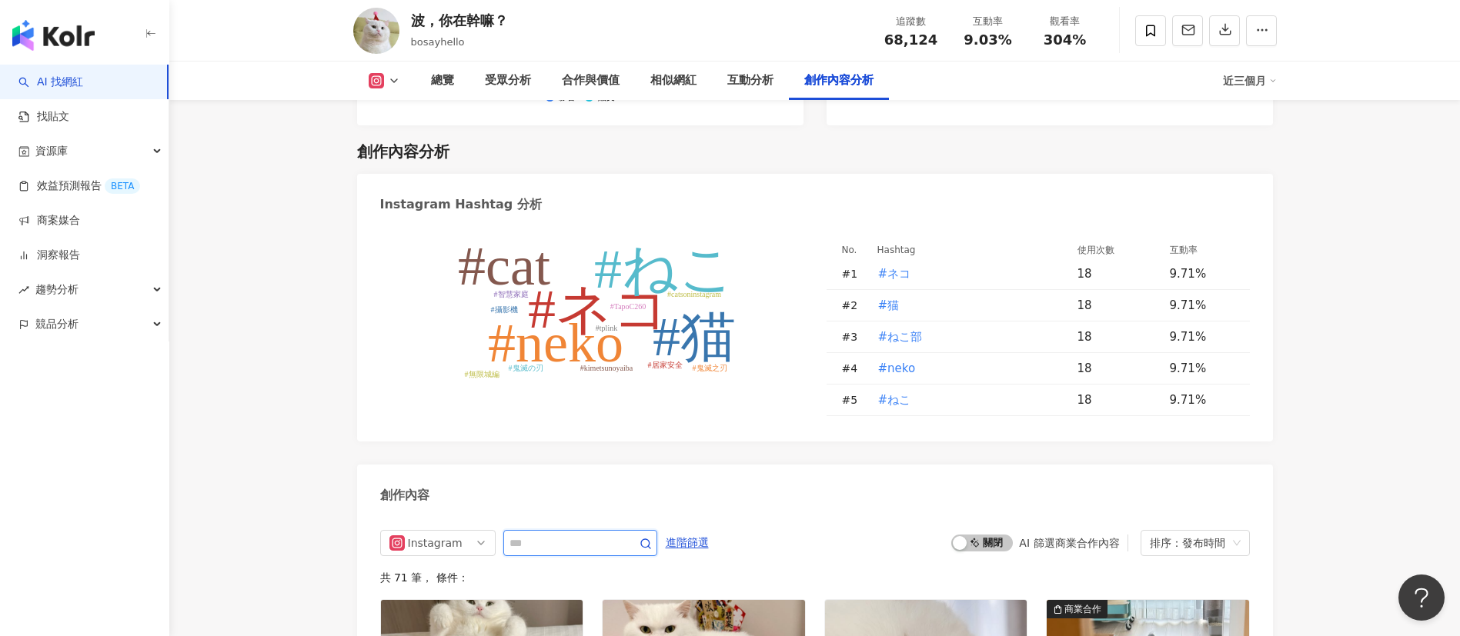
scroll to position [4768, 0]
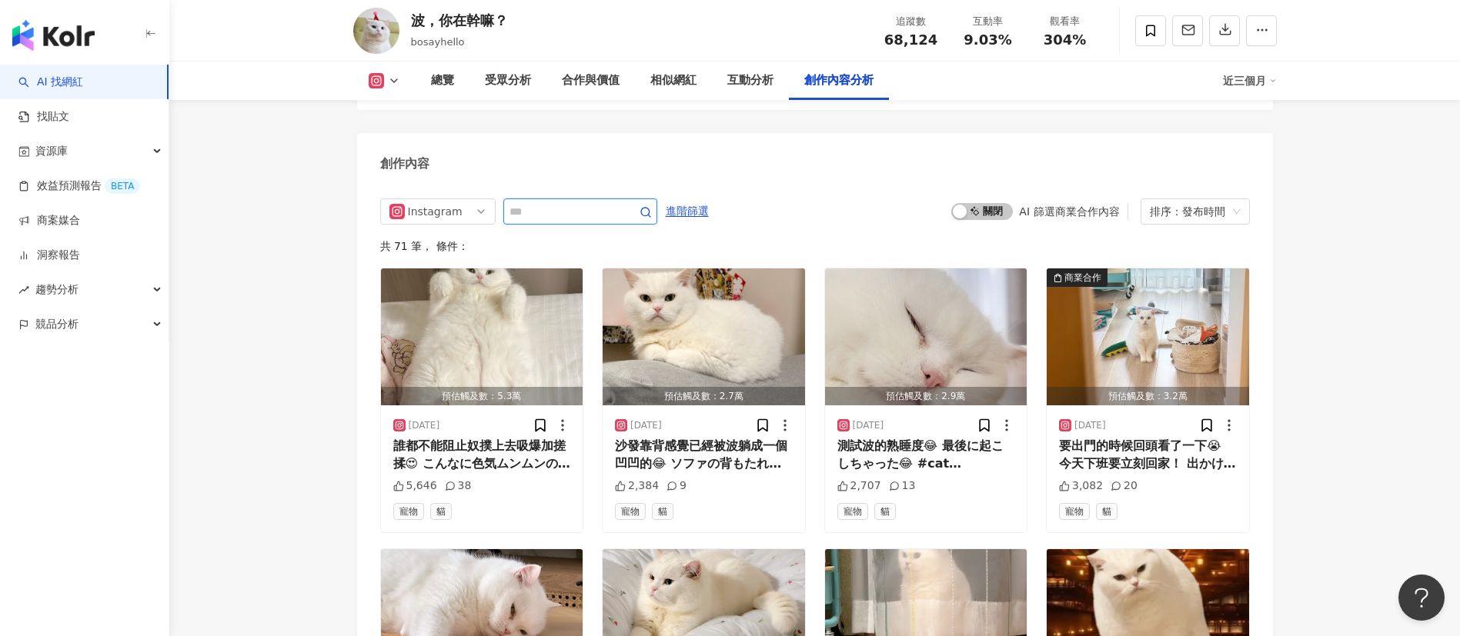
click at [557, 202] on input "text" at bounding box center [563, 211] width 108 height 18
click at [970, 203] on button "啟動 關閉" at bounding box center [982, 211] width 62 height 17
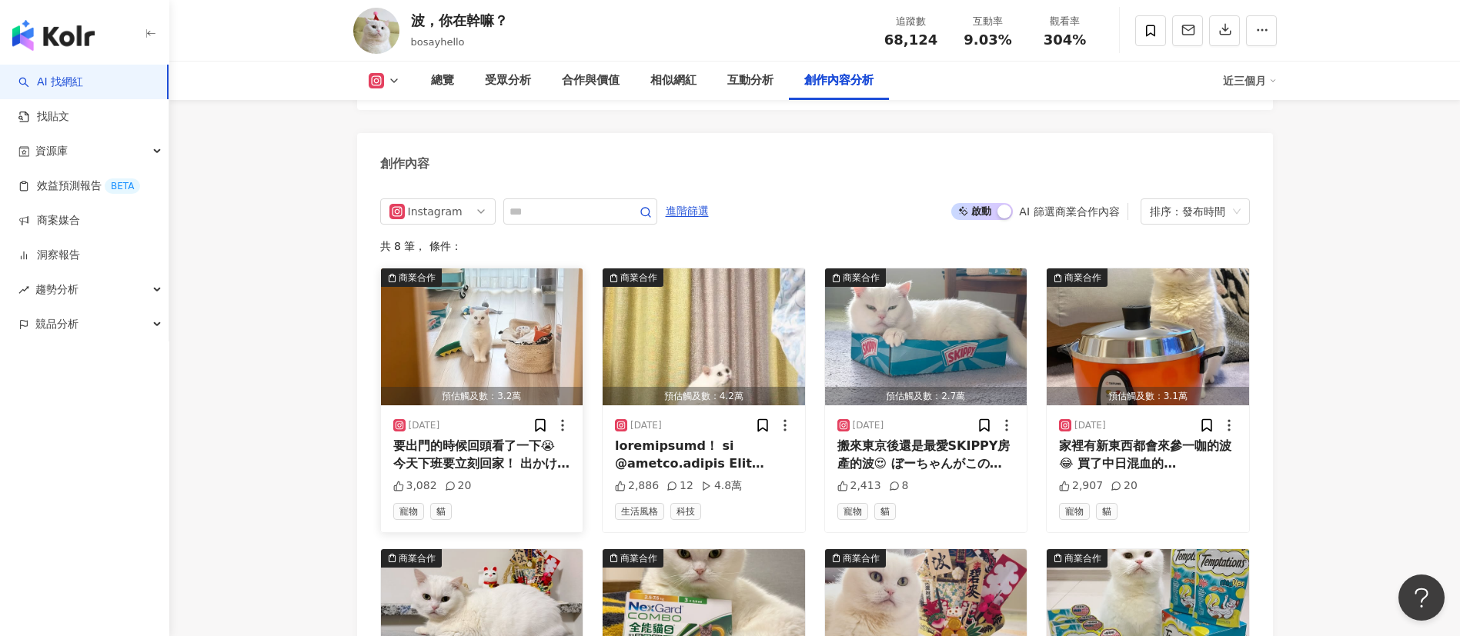
click at [477, 423] on div "要出門的時候回頭看了一下😭 今天下班要立刻回家！ 出かけるの時に振り返ってこのぼーちゃん見た😭 今日仕事終わってすぐ帰ります！ #cat #catsofins…" at bounding box center [482, 455] width 178 height 35
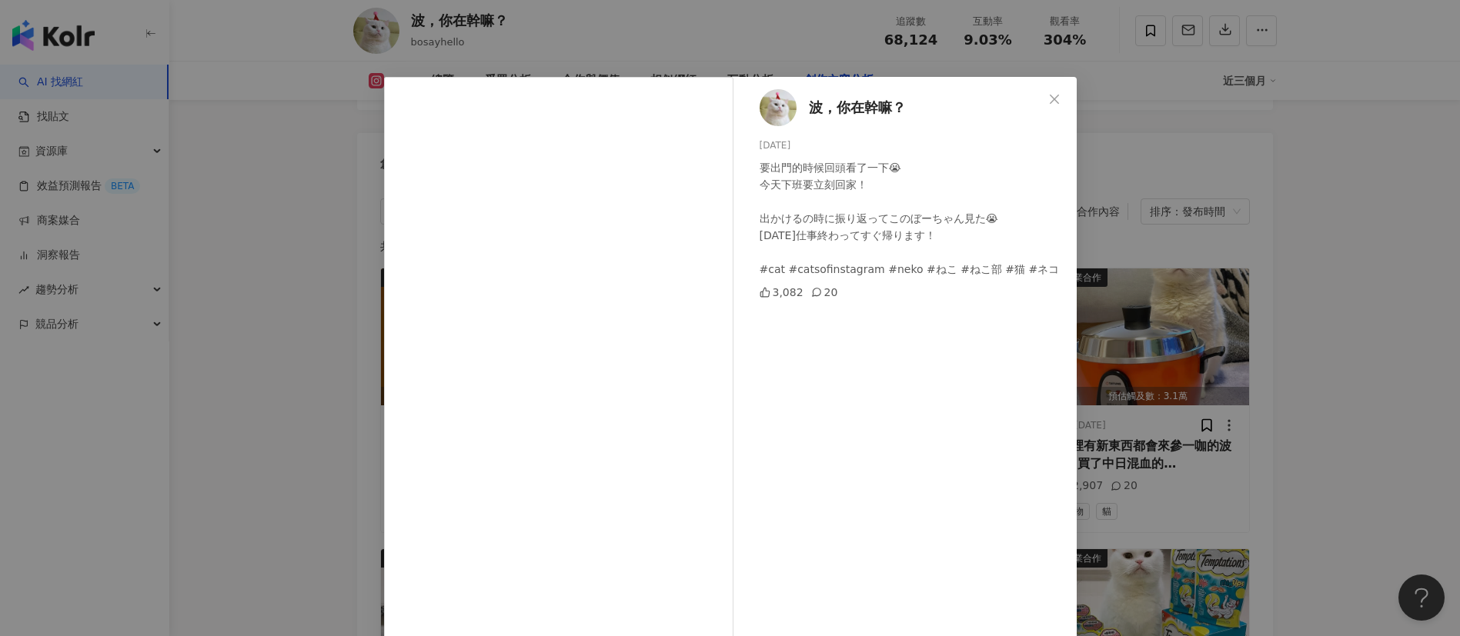
click at [973, 416] on div "波，你在幹嘛？ 2025/8/27 要出門的時候回頭看了一下😭 今天下班要立刻回家！ 出かけるの時に振り返ってこのぼーちゃん見た😭 今日仕事終わってすぐ帰りま…" at bounding box center [730, 318] width 1460 height 636
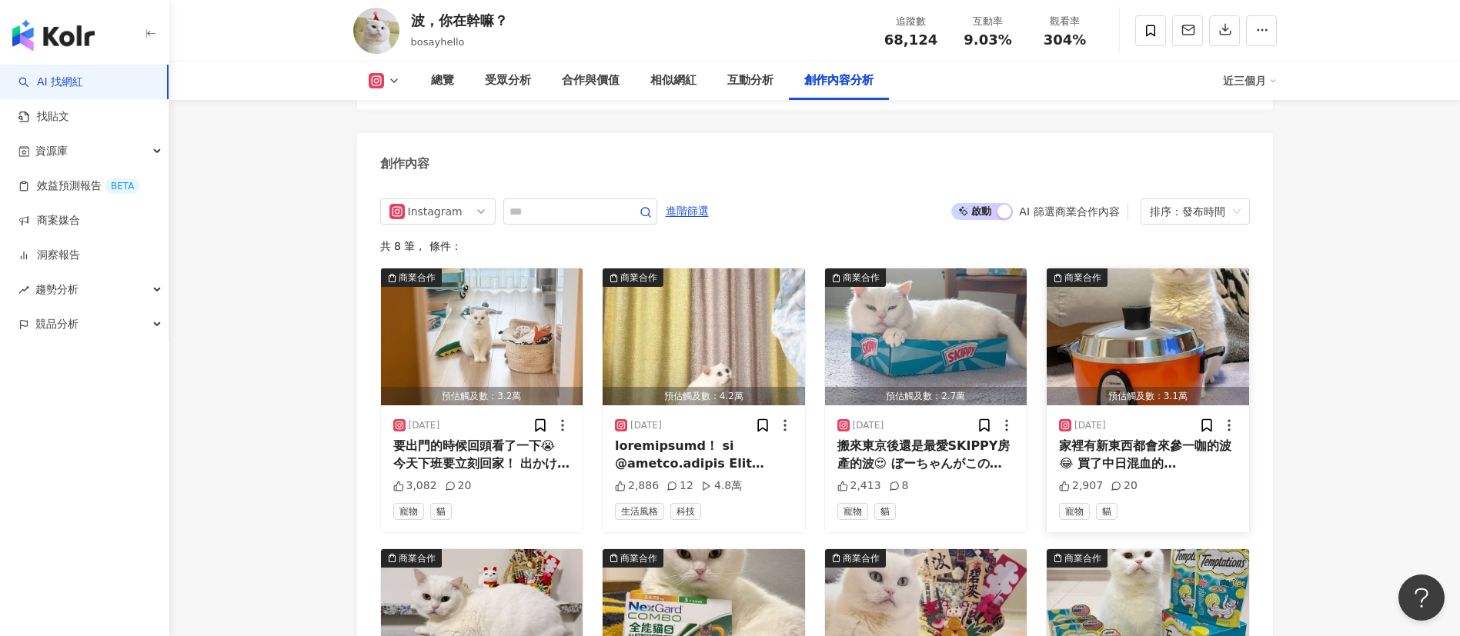
click at [973, 423] on div "家裡有新東西都會來參一咖的波😂 買了中日混血的大同電鍋 紅色的可愛🥰 台湾の万能電気釜『大同電鍋』買ってきた ぼーちゃん興味津々🤩 #cat #catsofi…" at bounding box center [1148, 455] width 178 height 35
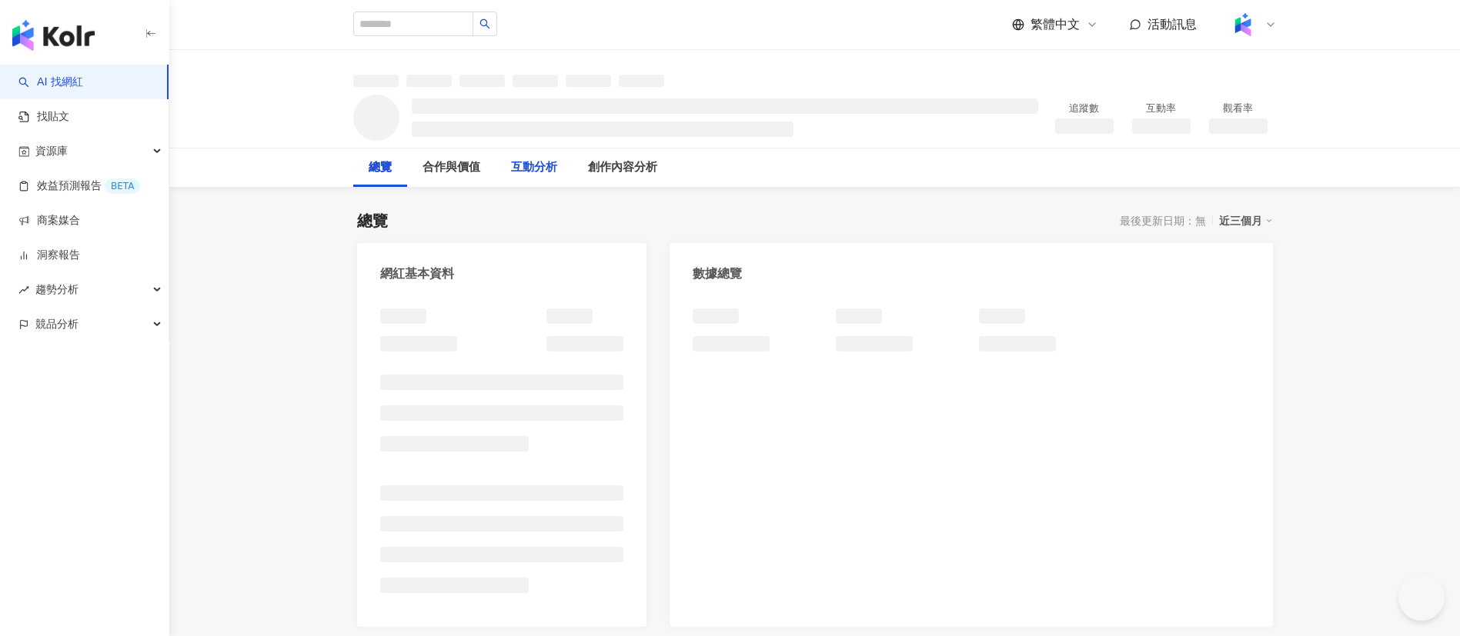
click at [550, 179] on div "互動分析" at bounding box center [534, 168] width 77 height 38
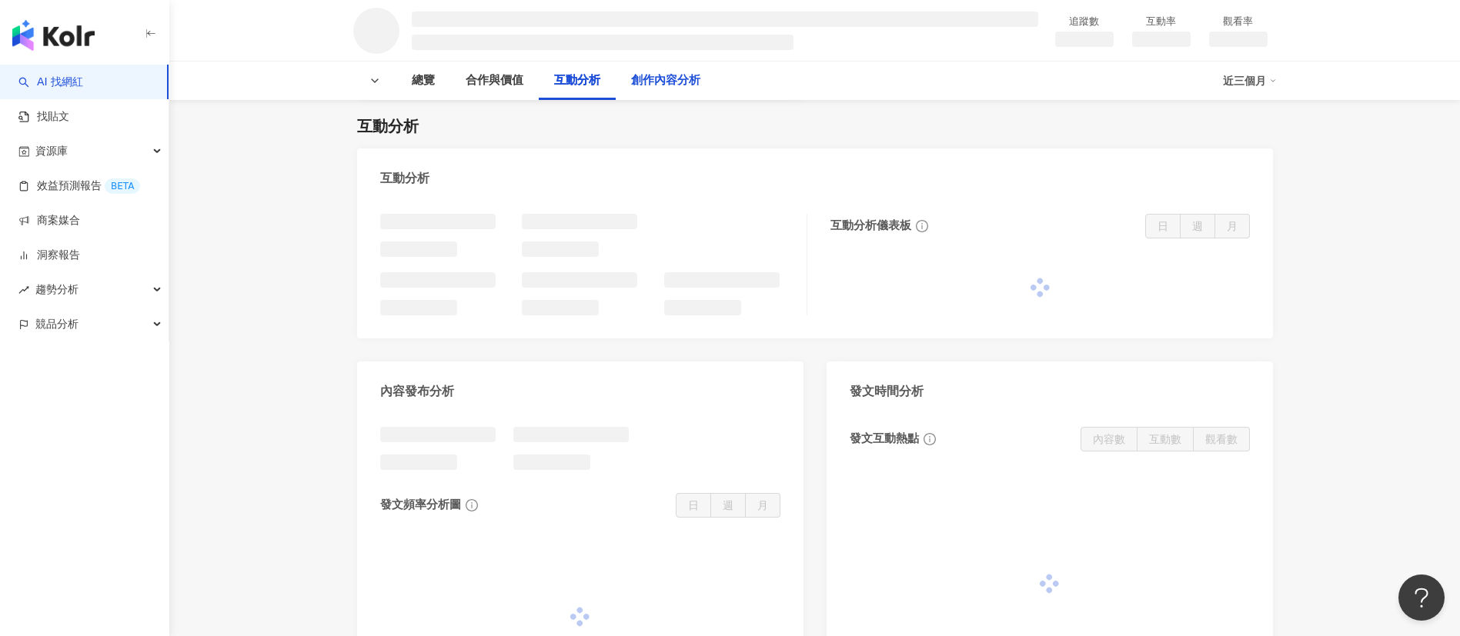
click at [651, 85] on div "創作內容分析" at bounding box center [665, 81] width 69 height 18
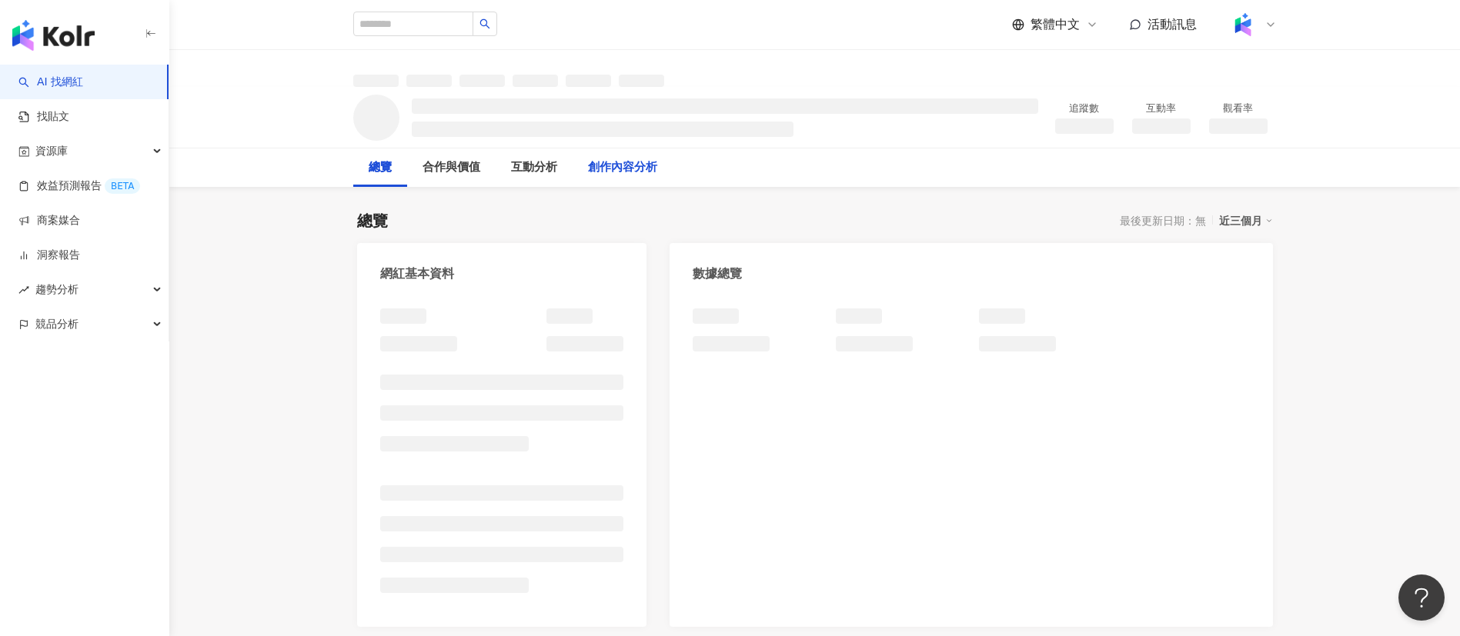
click at [589, 165] on div "創作內容分析" at bounding box center [622, 168] width 69 height 18
click at [1270, 378] on div at bounding box center [971, 460] width 603 height 334
drag, startPoint x: 1390, startPoint y: 366, endPoint x: 1235, endPoint y: 271, distance: 181.8
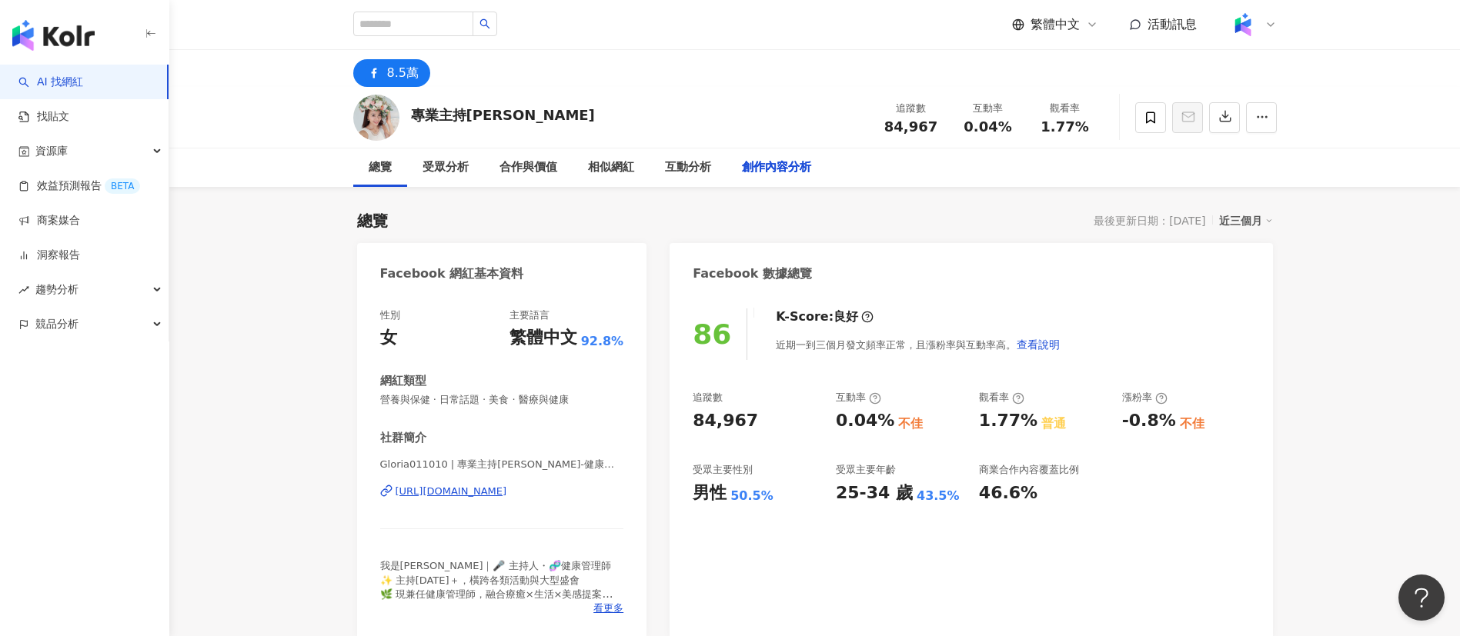
scroll to position [4181, 0]
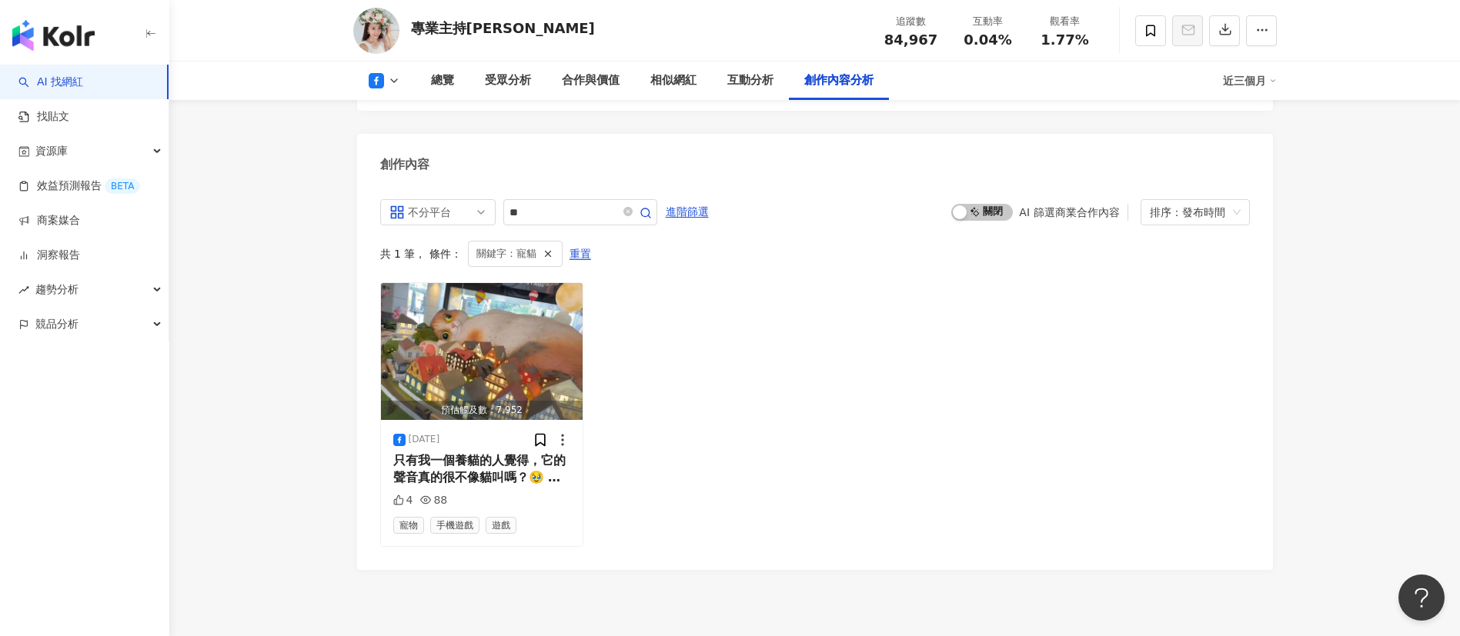
click at [385, 89] on div "總覽 受眾分析 合作與價值 相似網紅 互動分析 創作內容分析 近三個月" at bounding box center [815, 81] width 924 height 38
click at [382, 80] on icon at bounding box center [376, 80] width 15 height 15
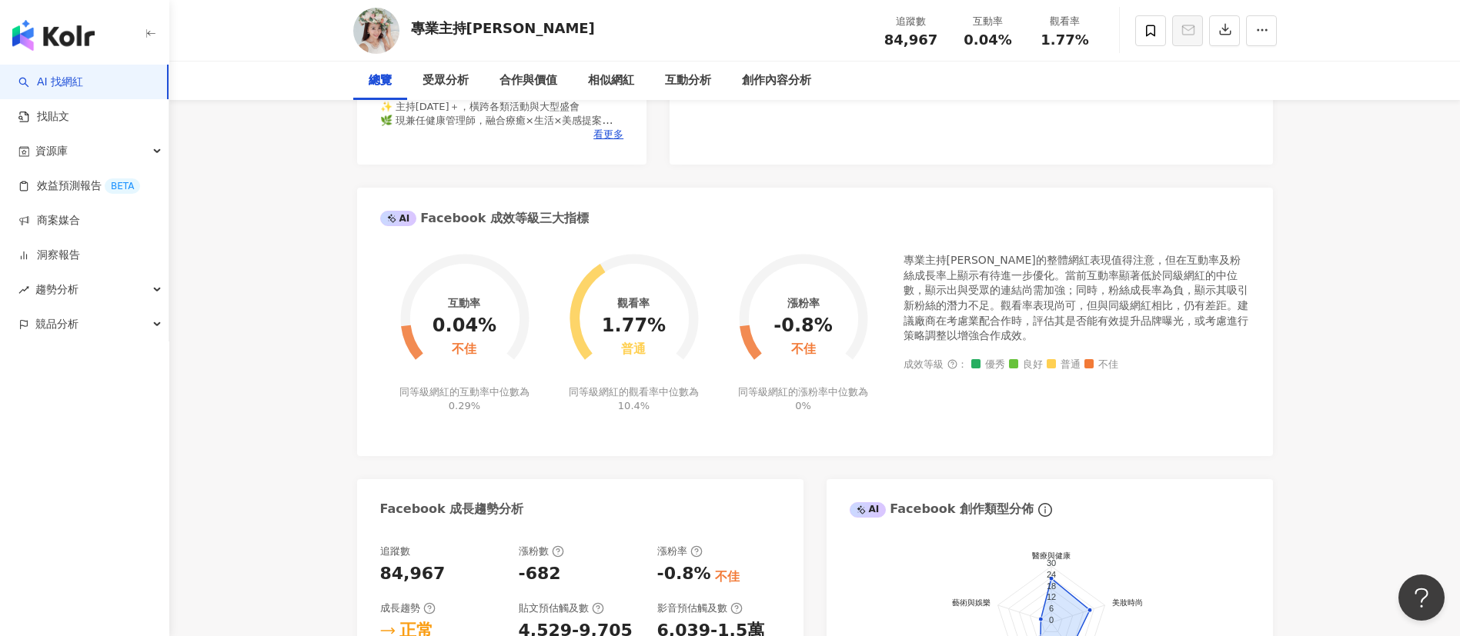
scroll to position [0, 0]
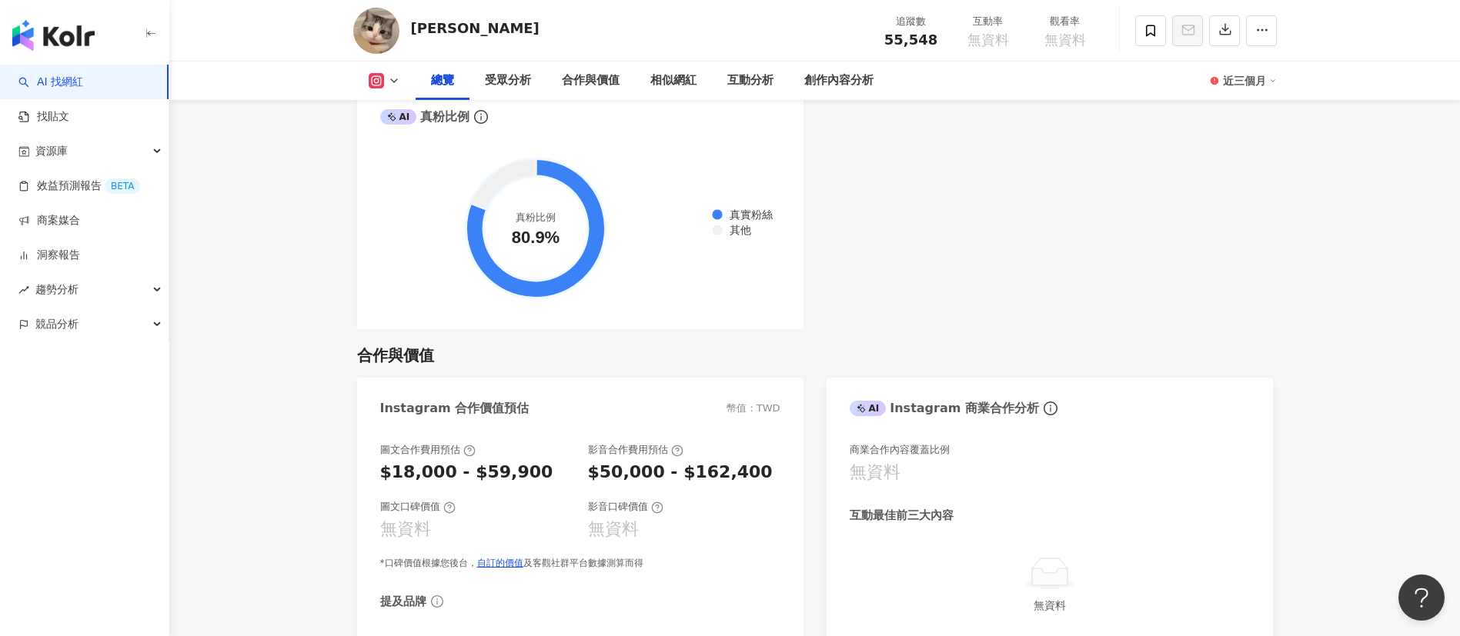
scroll to position [401, 0]
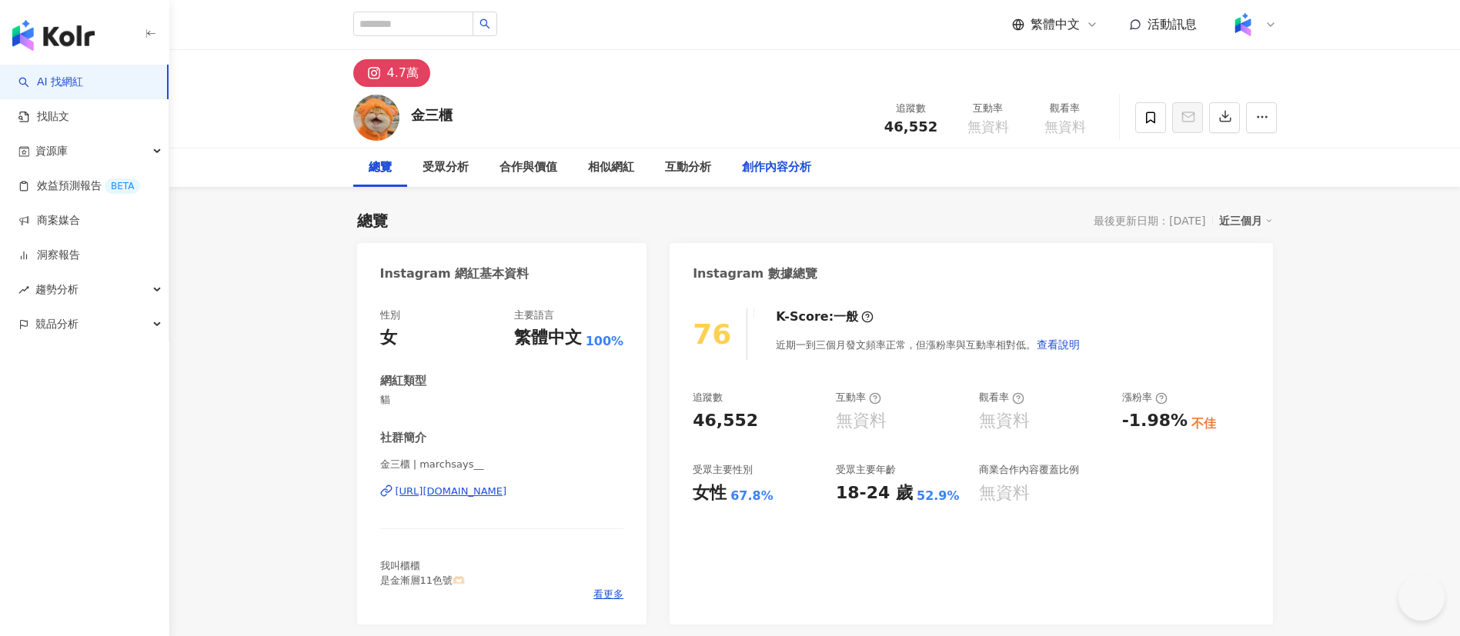
click at [758, 162] on div "創作內容分析" at bounding box center [776, 168] width 69 height 18
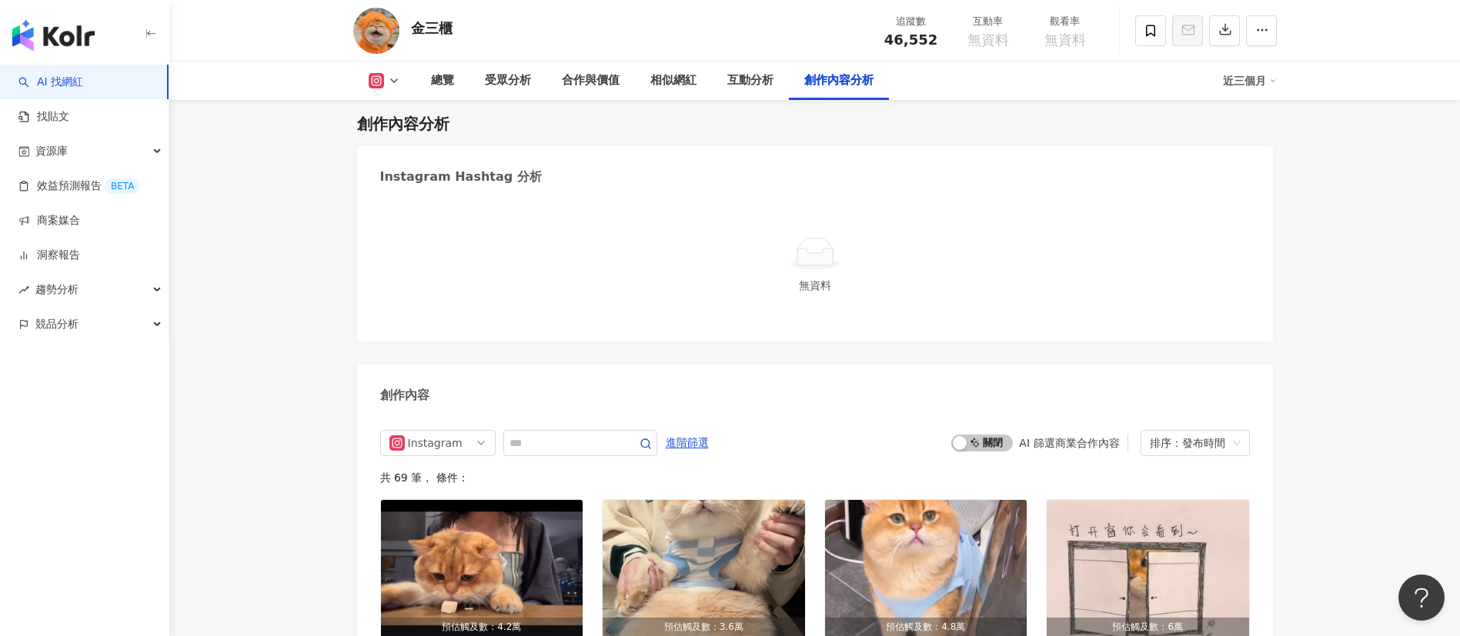
scroll to position [4421, 0]
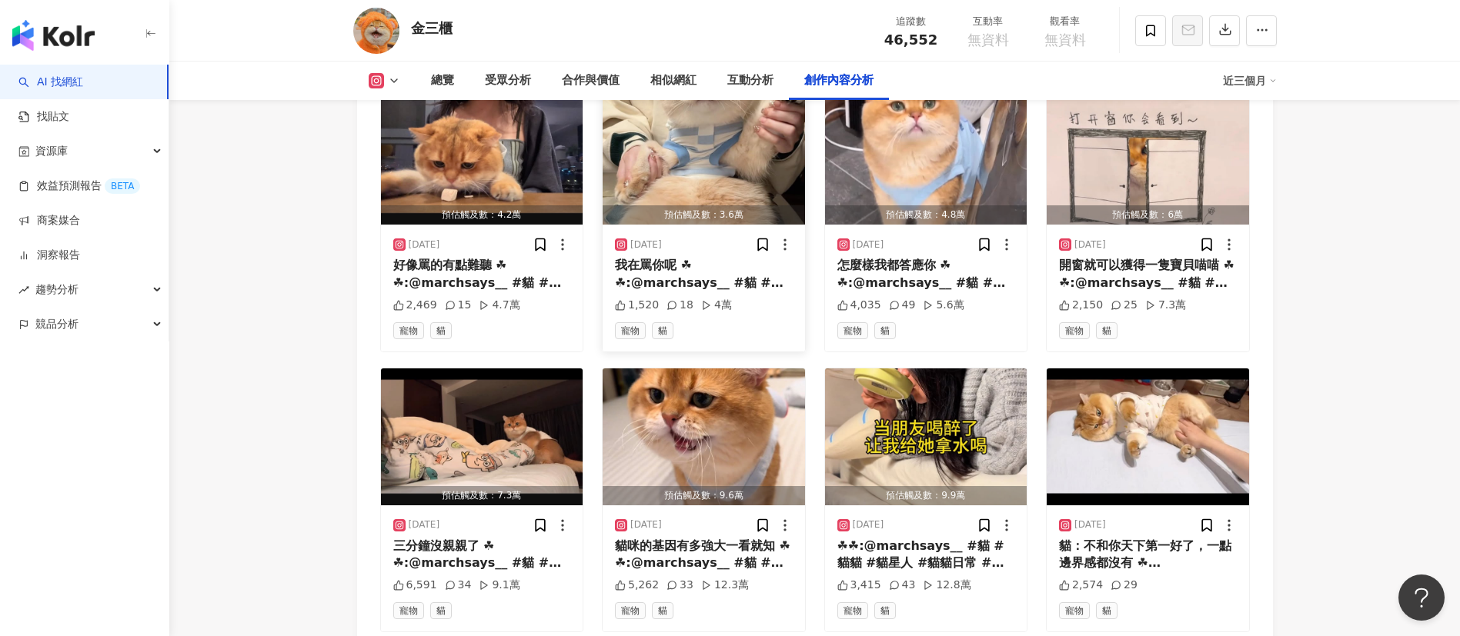
click at [713, 285] on div "我在罵你呢 ☘︎☘︎:@marchsays__ #貓 #貓貓 #貓星人 #貓貓日常 #貓咪 #貓咪日常 #金漸層 #英短 #美短 #美短貓 #布偶猫 #喵 #…" at bounding box center [704, 274] width 178 height 35
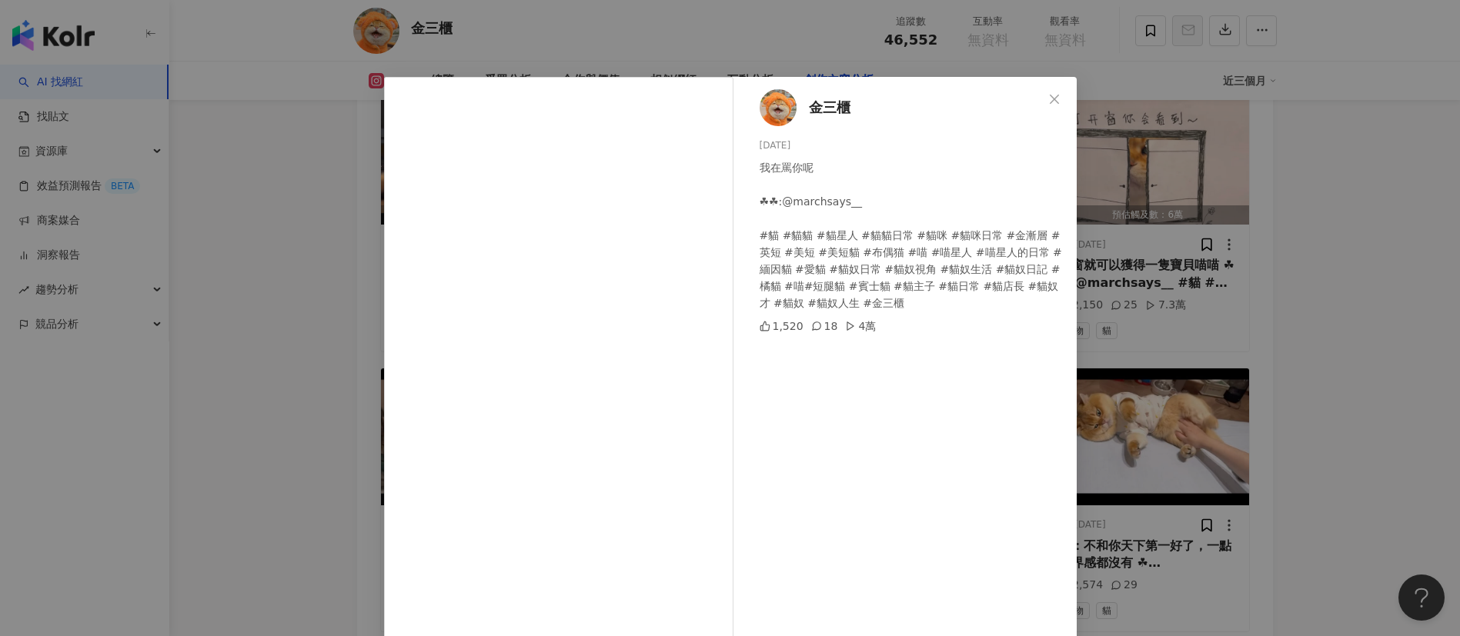
scroll to position [54, 0]
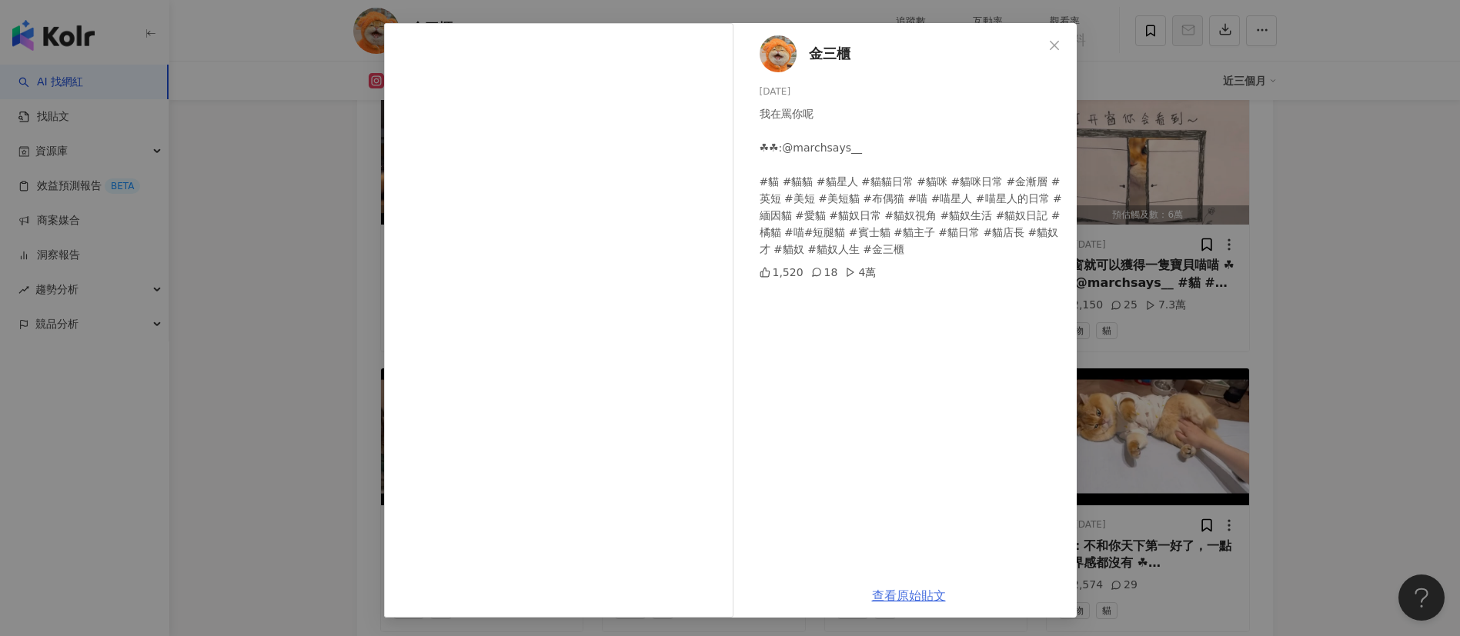
click at [896, 423] on link "查看原始貼文" at bounding box center [909, 596] width 74 height 15
click at [973, 385] on div "金三櫃 [DATE] 我在罵你呢 ☘︎☘︎:@marchsays__ #貓 #貓貓 #貓星人 #貓貓日常 #貓咪 #貓咪日常 #金漸層 #英短 #美短 #美短…" at bounding box center [730, 318] width 1460 height 636
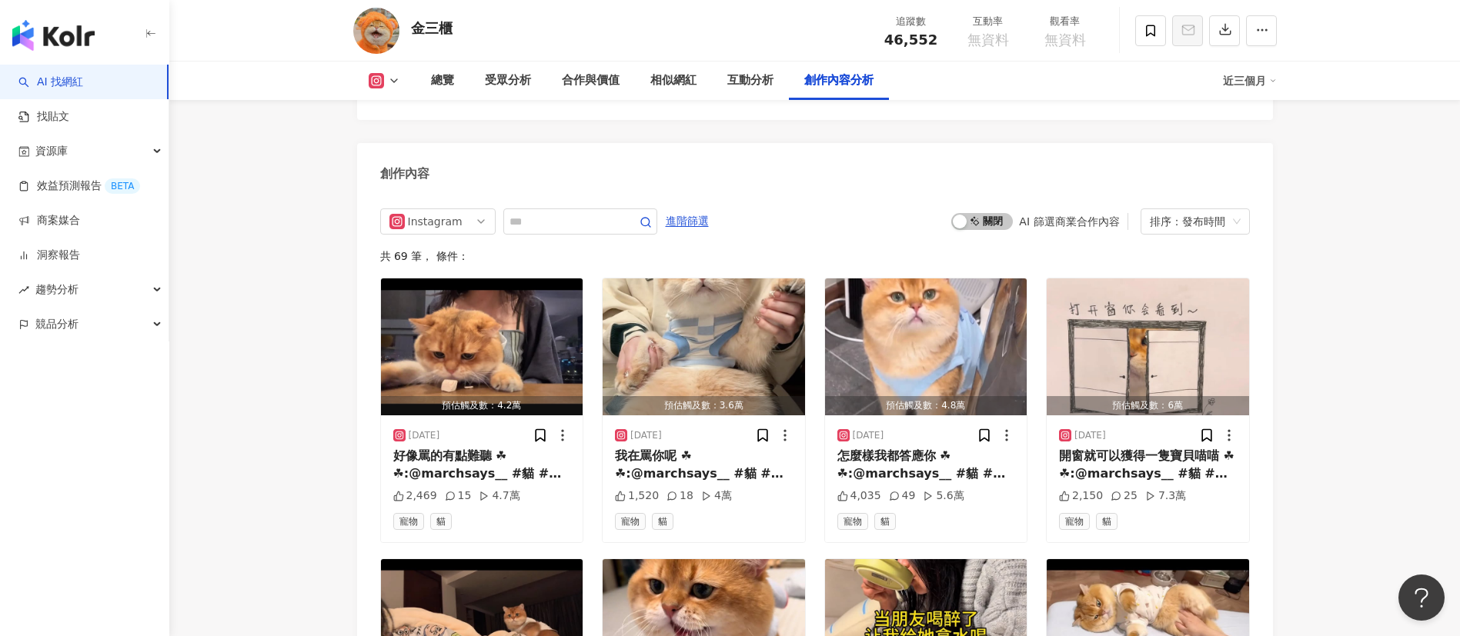
scroll to position [3986, 0]
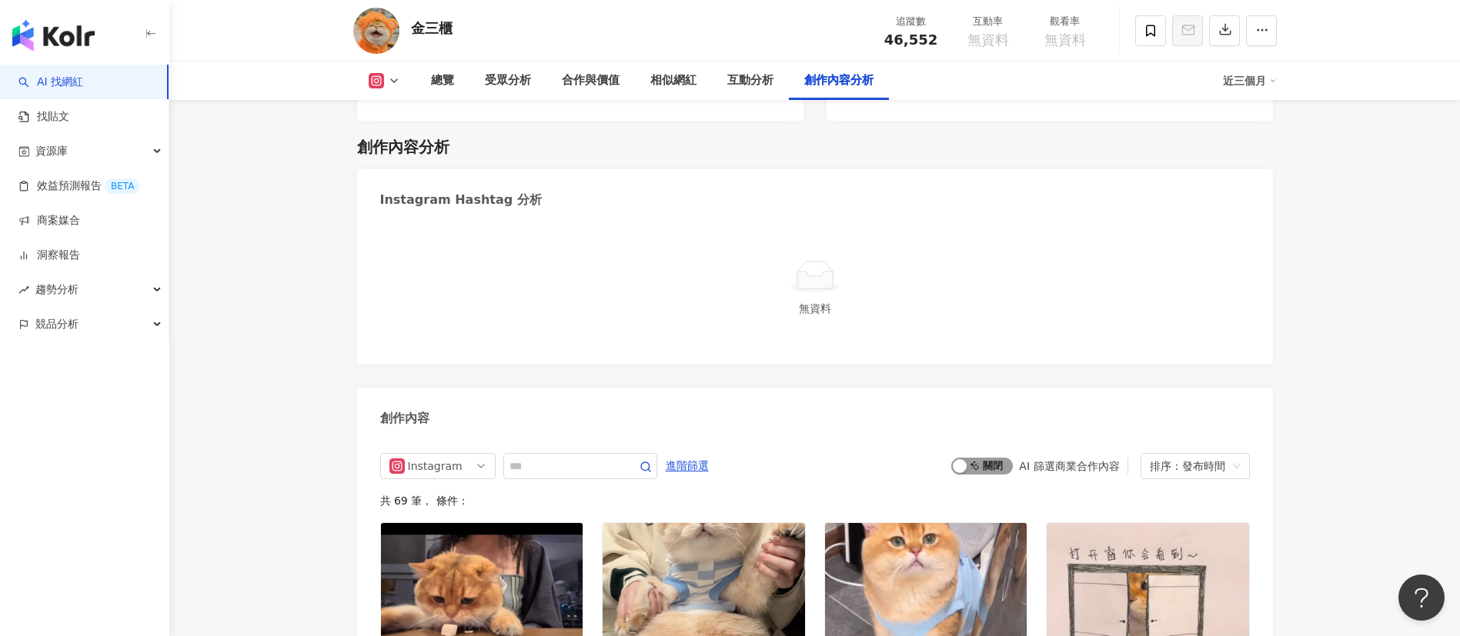
click at [973, 423] on span "啟動 關閉" at bounding box center [982, 466] width 62 height 17
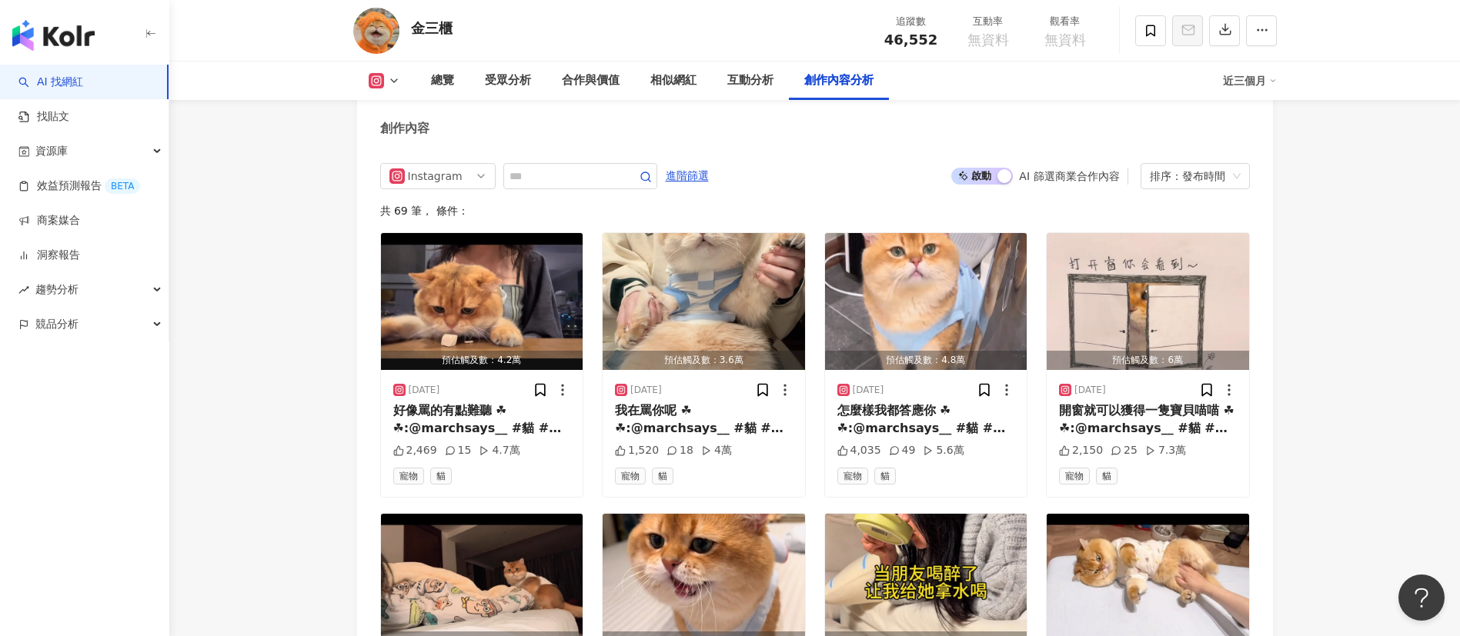
scroll to position [4175, 0]
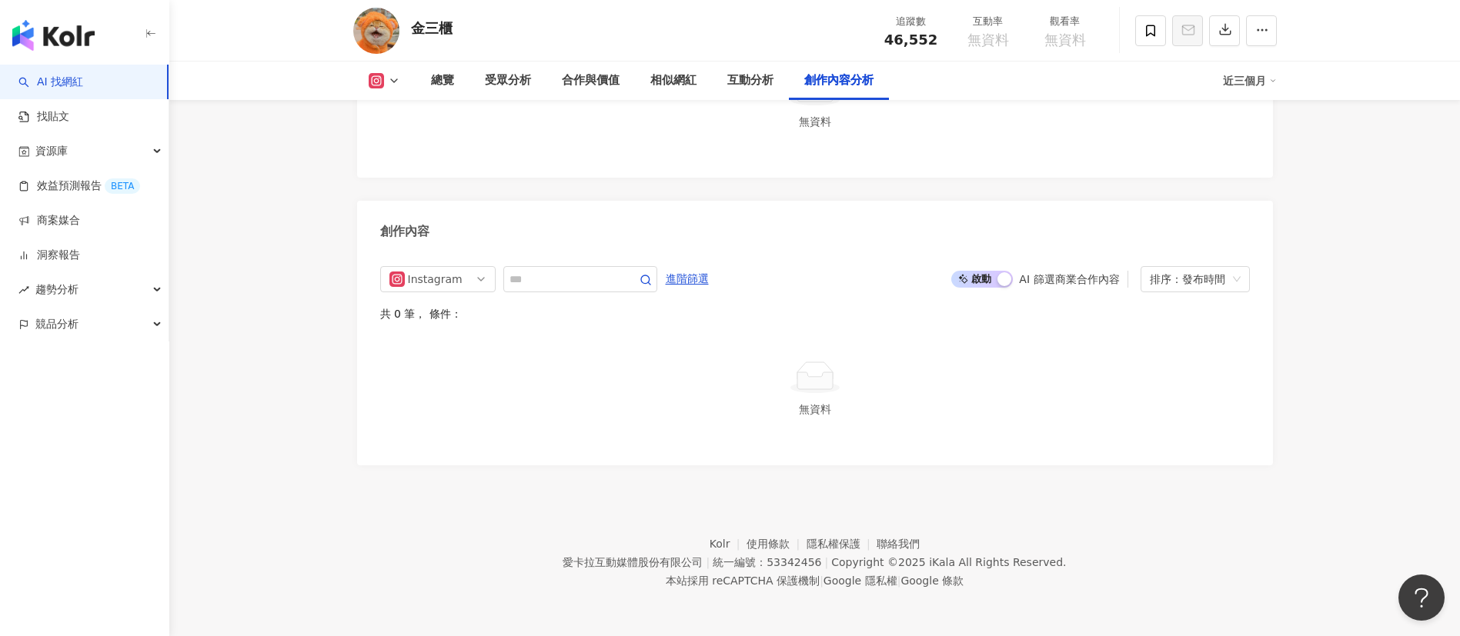
click at [973, 275] on span "啟動 關閉" at bounding box center [982, 279] width 62 height 17
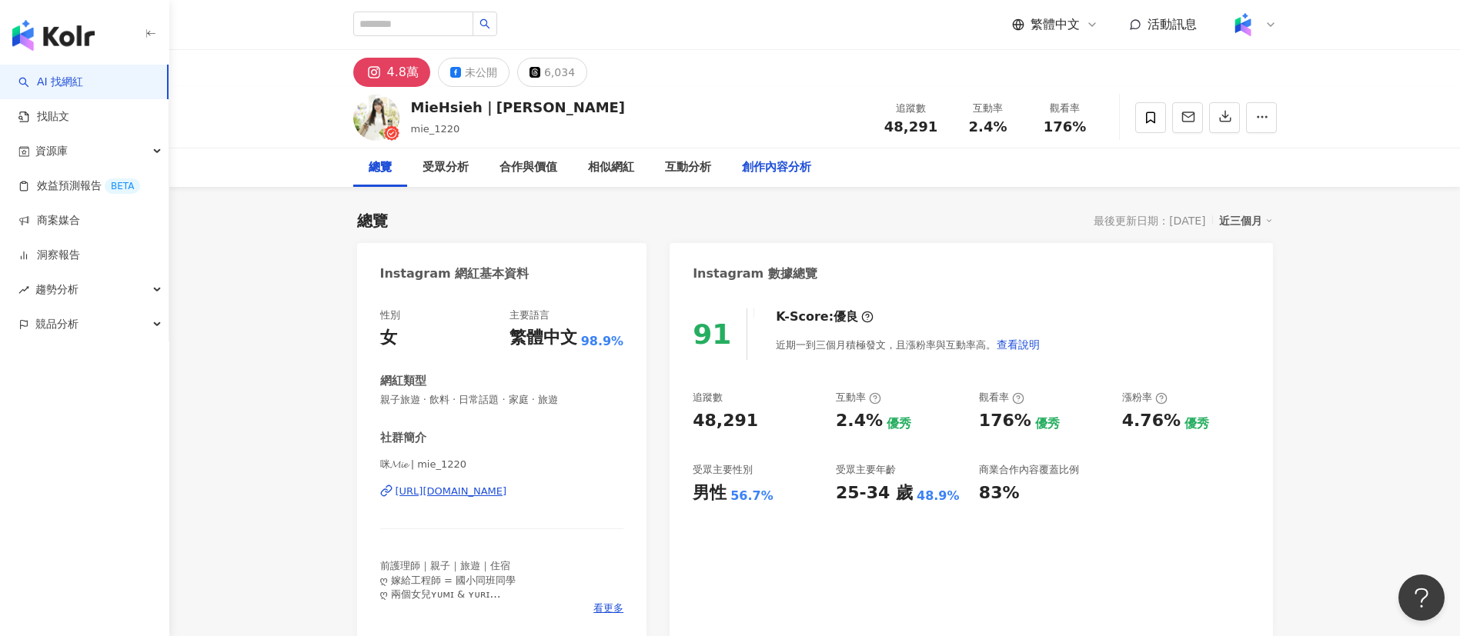
click at [763, 164] on div "創作內容分析" at bounding box center [776, 168] width 69 height 18
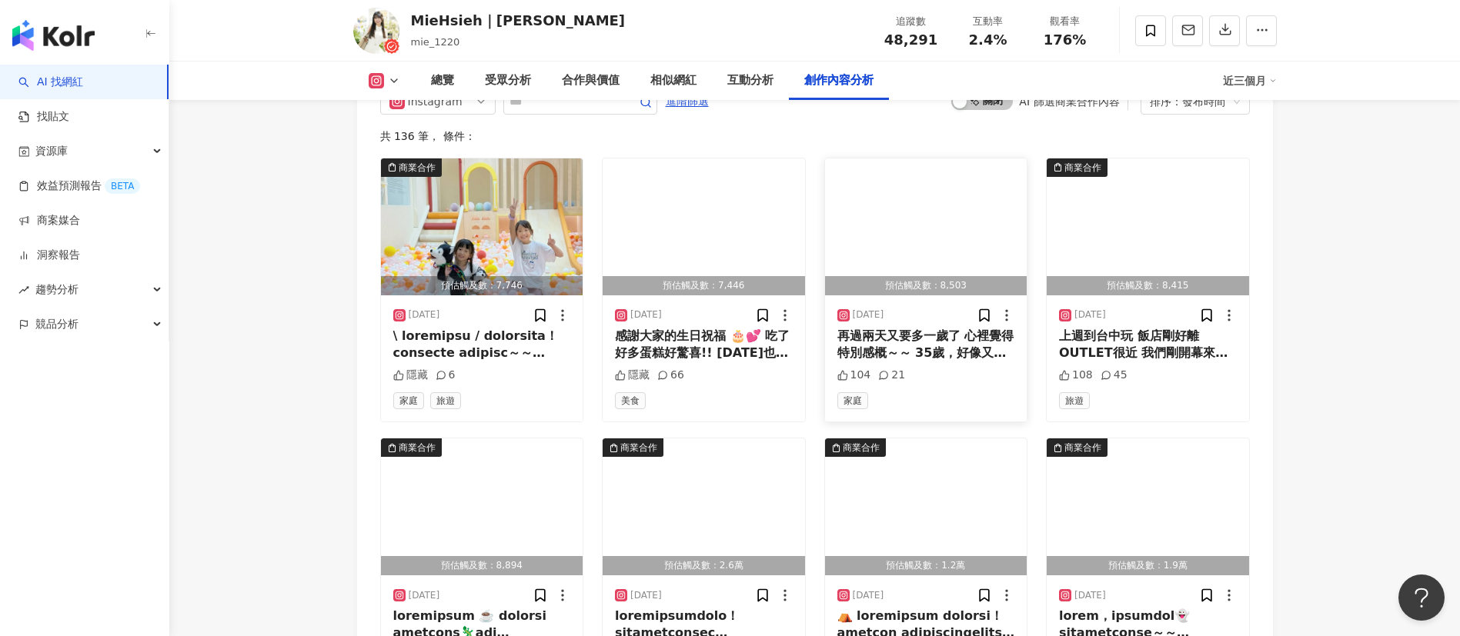
scroll to position [5079, 0]
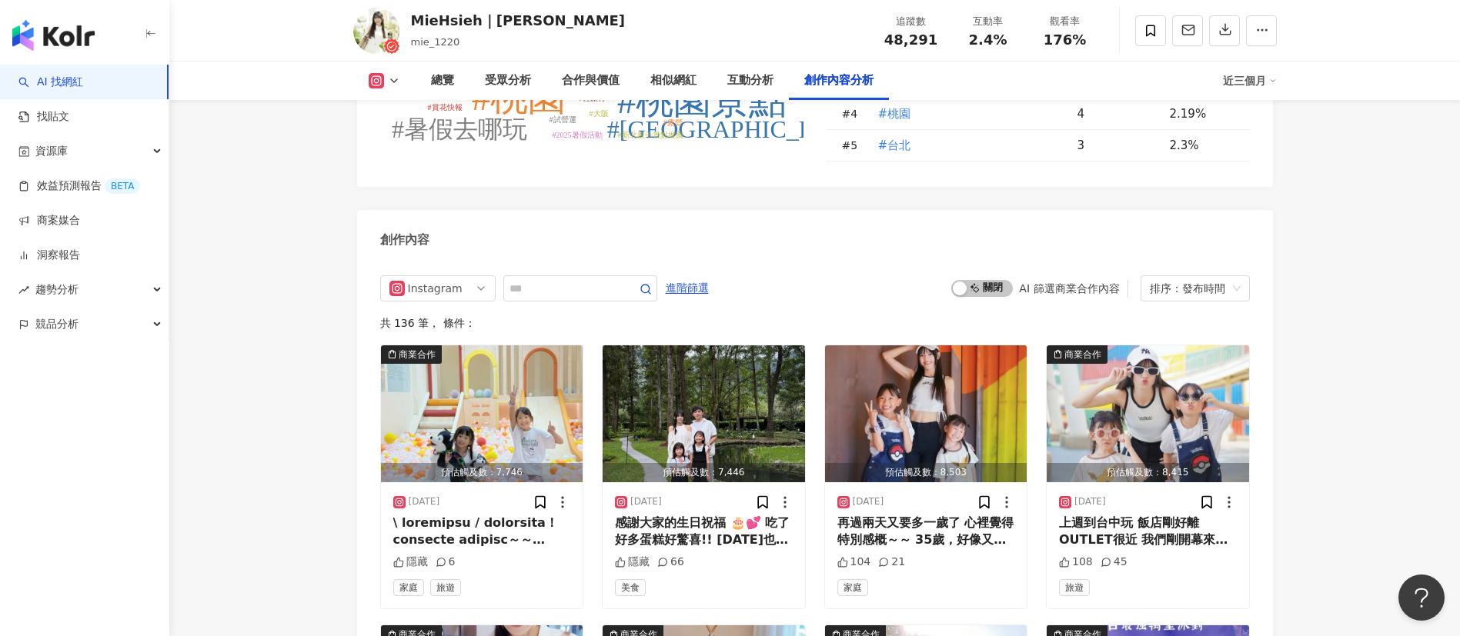
scroll to position [4665, 0]
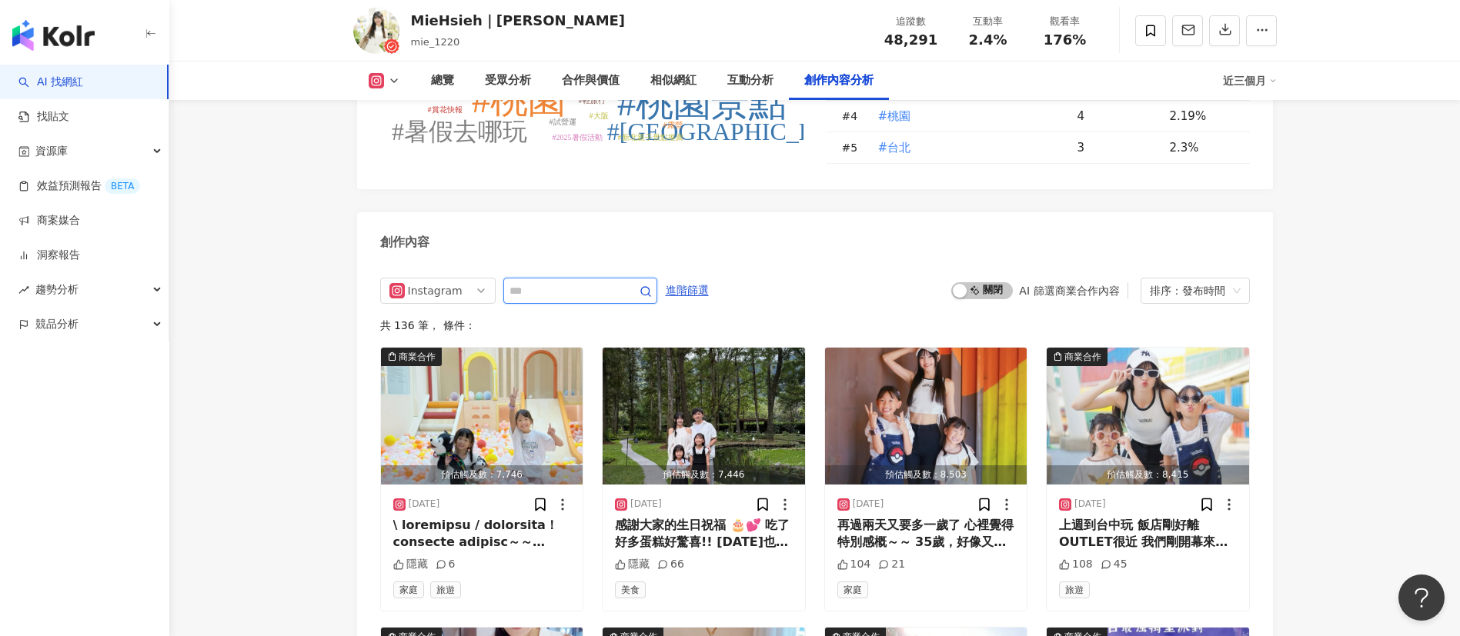
click at [557, 284] on input "text" at bounding box center [563, 291] width 108 height 18
type input "*"
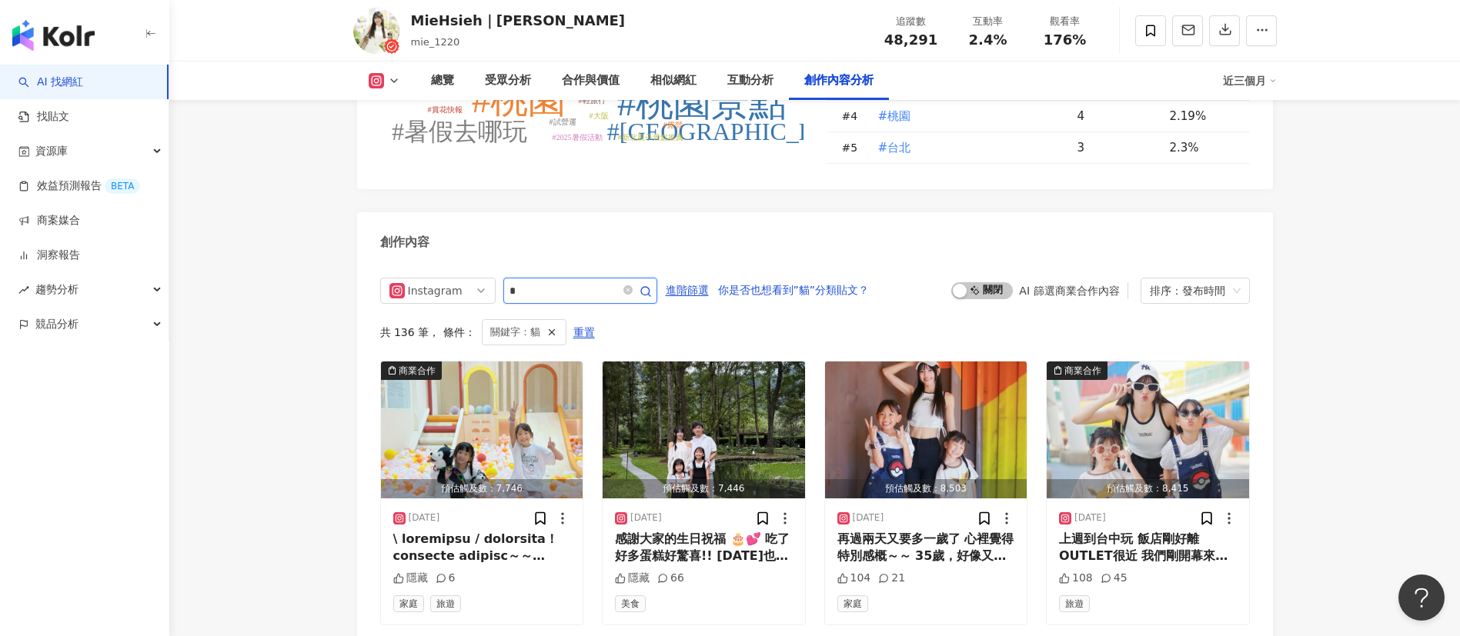
scroll to position [4779, 0]
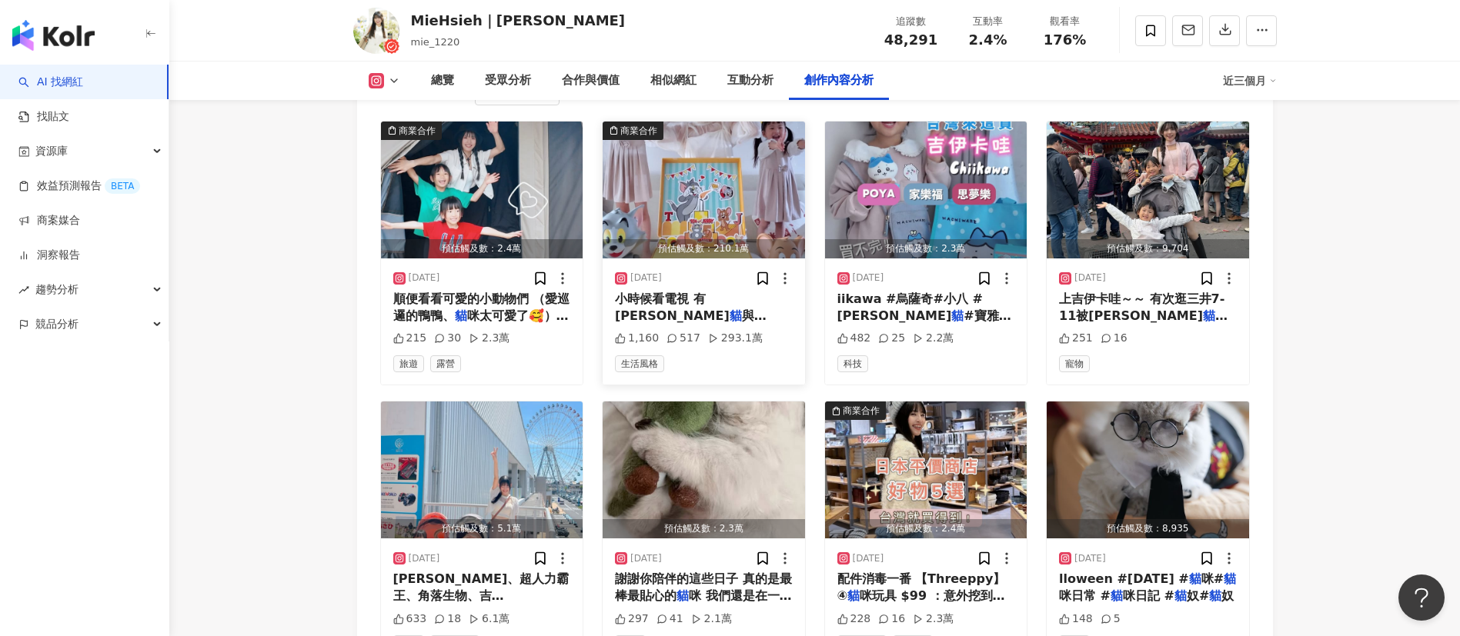
scroll to position [4906, 0]
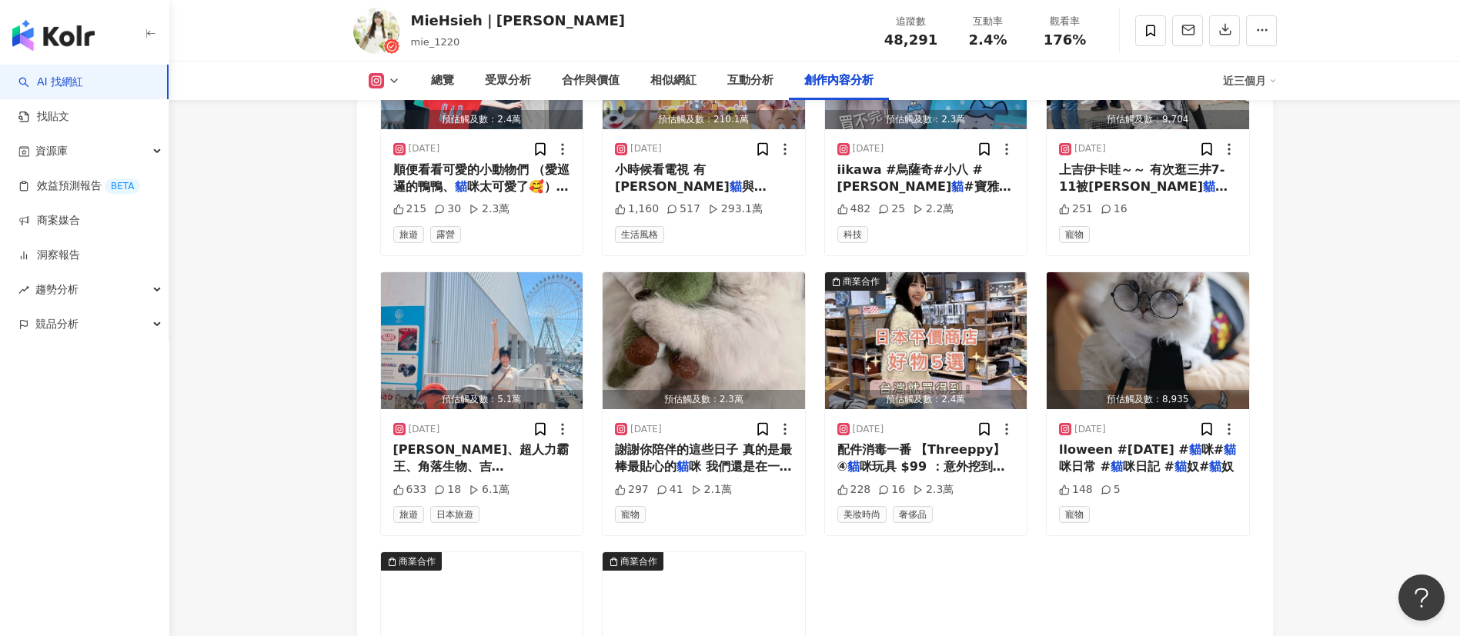
scroll to position [5040, 0]
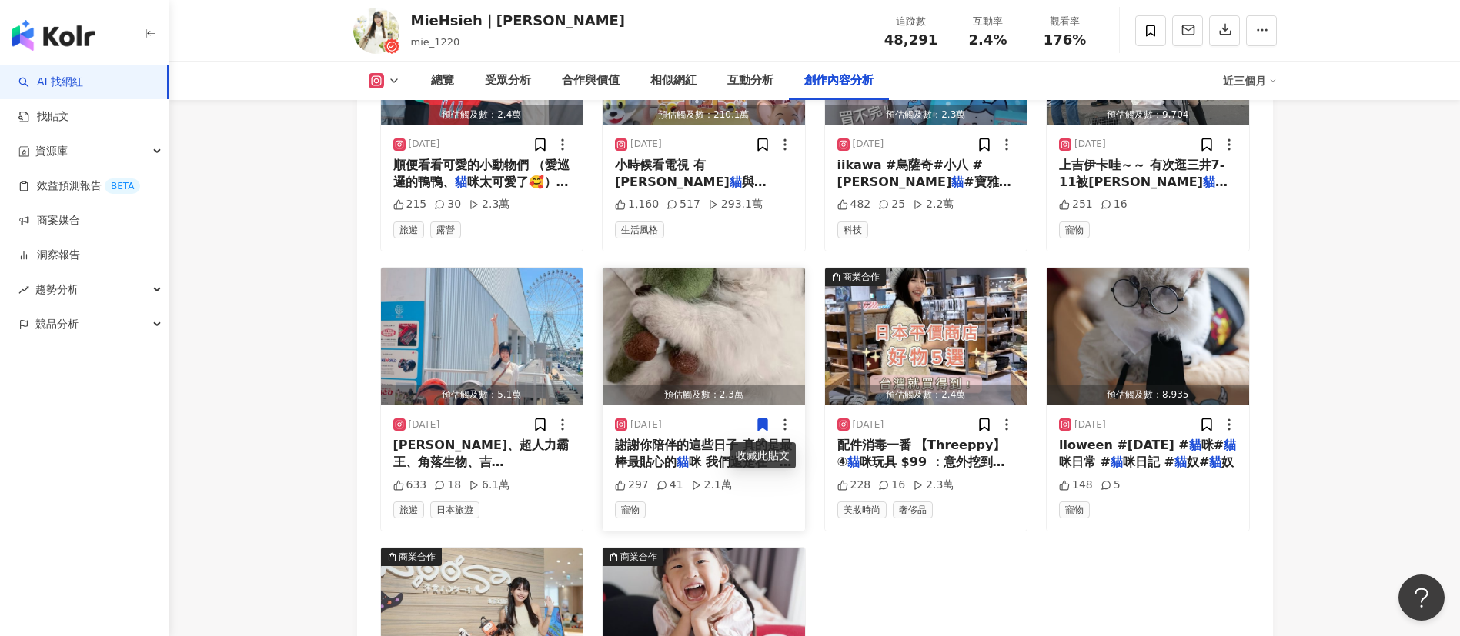
click at [702, 423] on span "咪 我們還是在一起，只是有點不一樣 菠" at bounding box center [703, 471] width 177 height 32
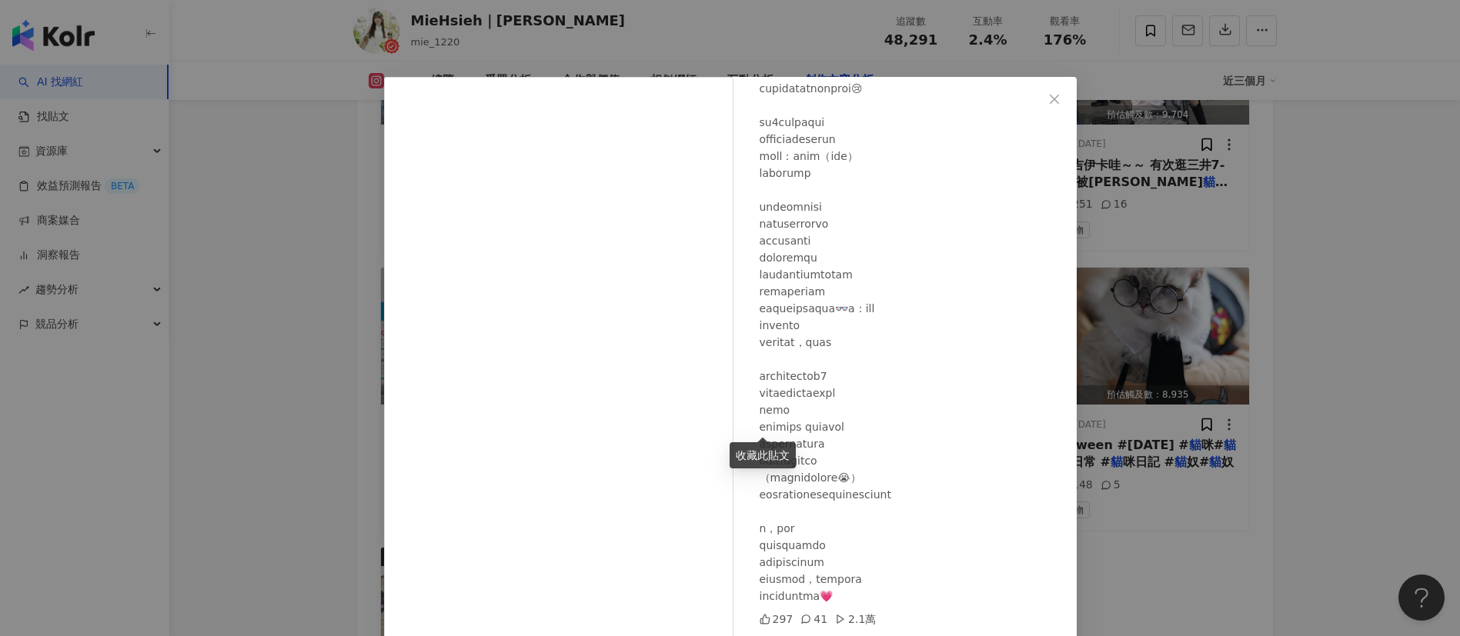
scroll to position [54, 0]
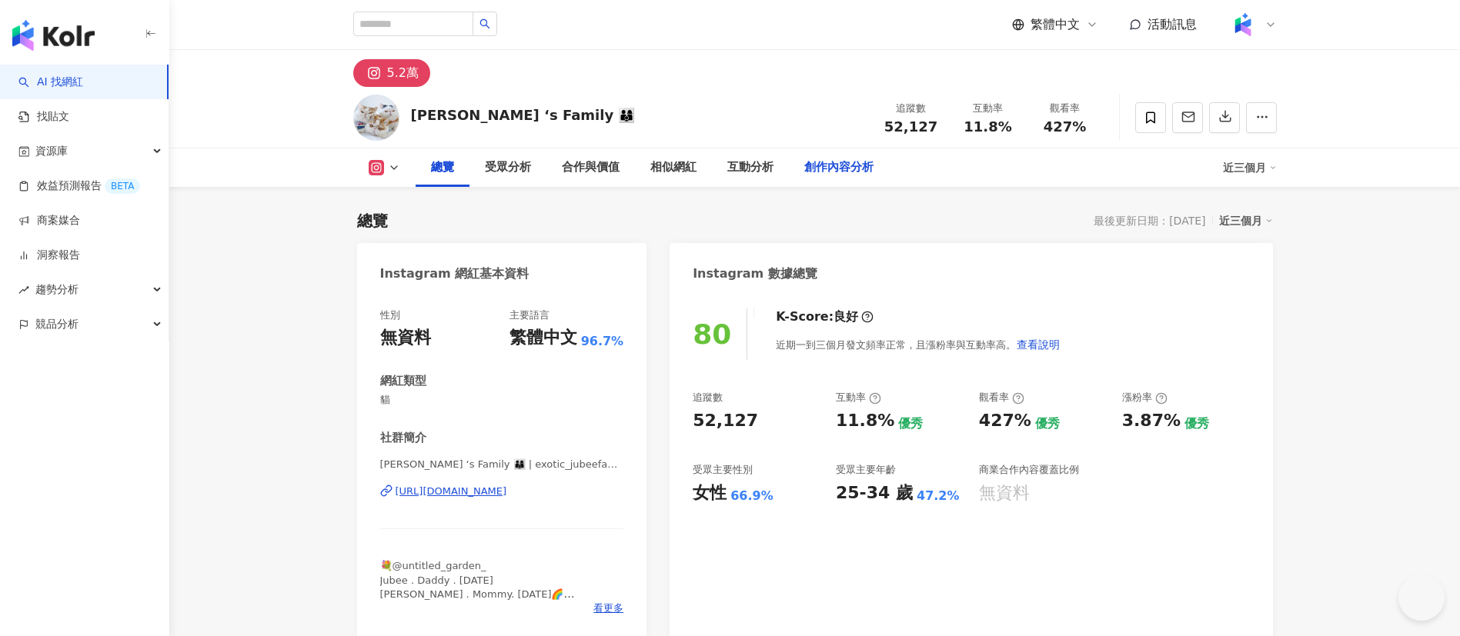
click at [823, 166] on div "創作內容分析" at bounding box center [838, 168] width 69 height 18
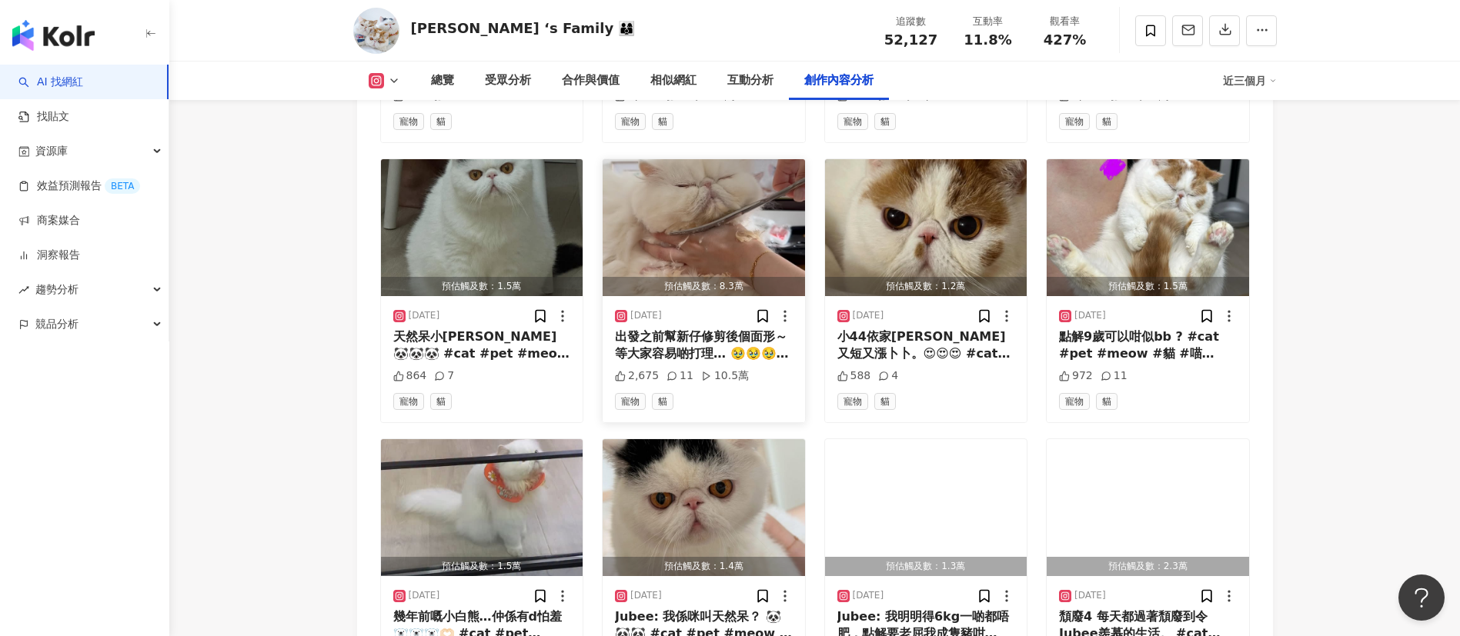
scroll to position [5410, 0]
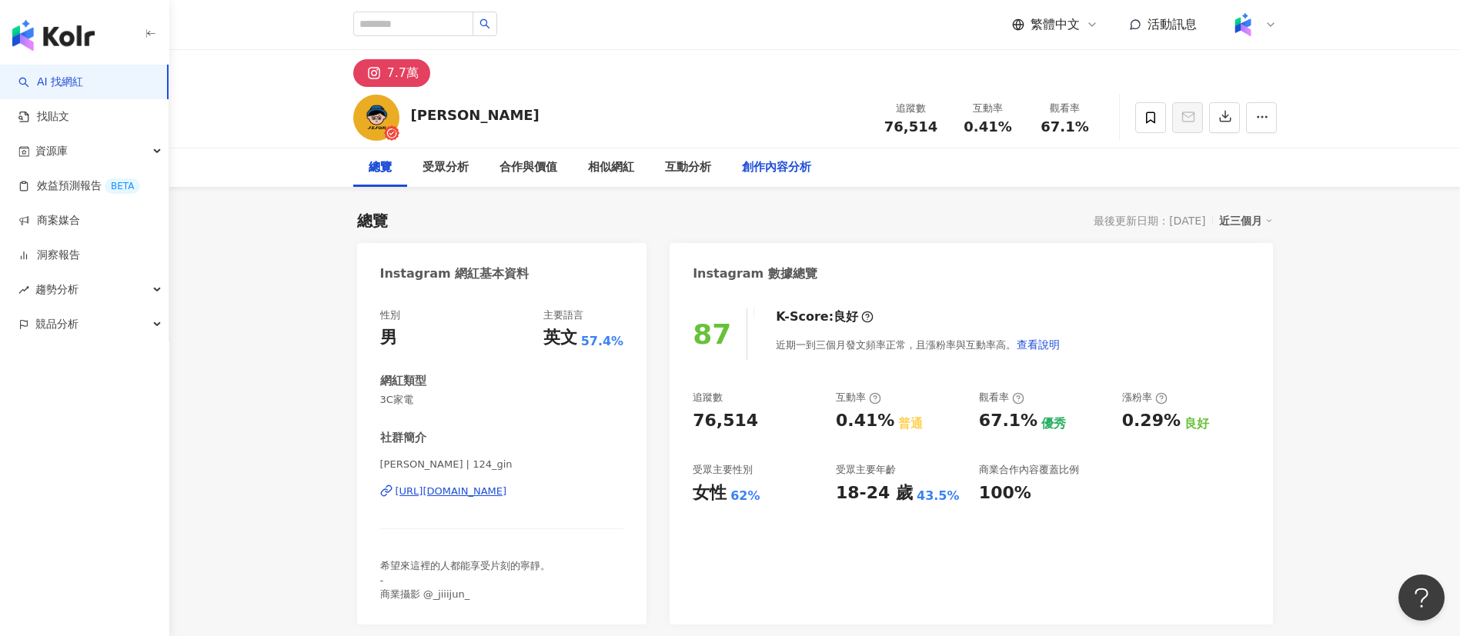
click at [773, 160] on div "創作內容分析" at bounding box center [776, 168] width 69 height 18
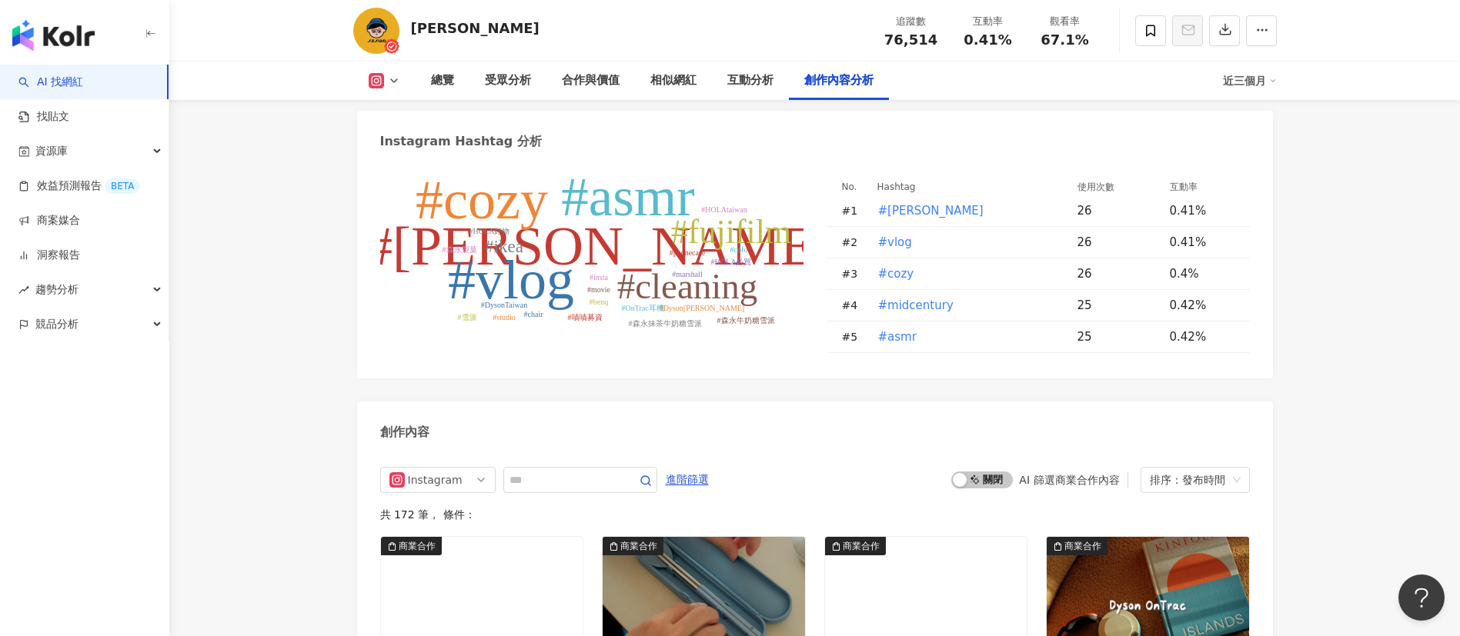
scroll to position [4992, 0]
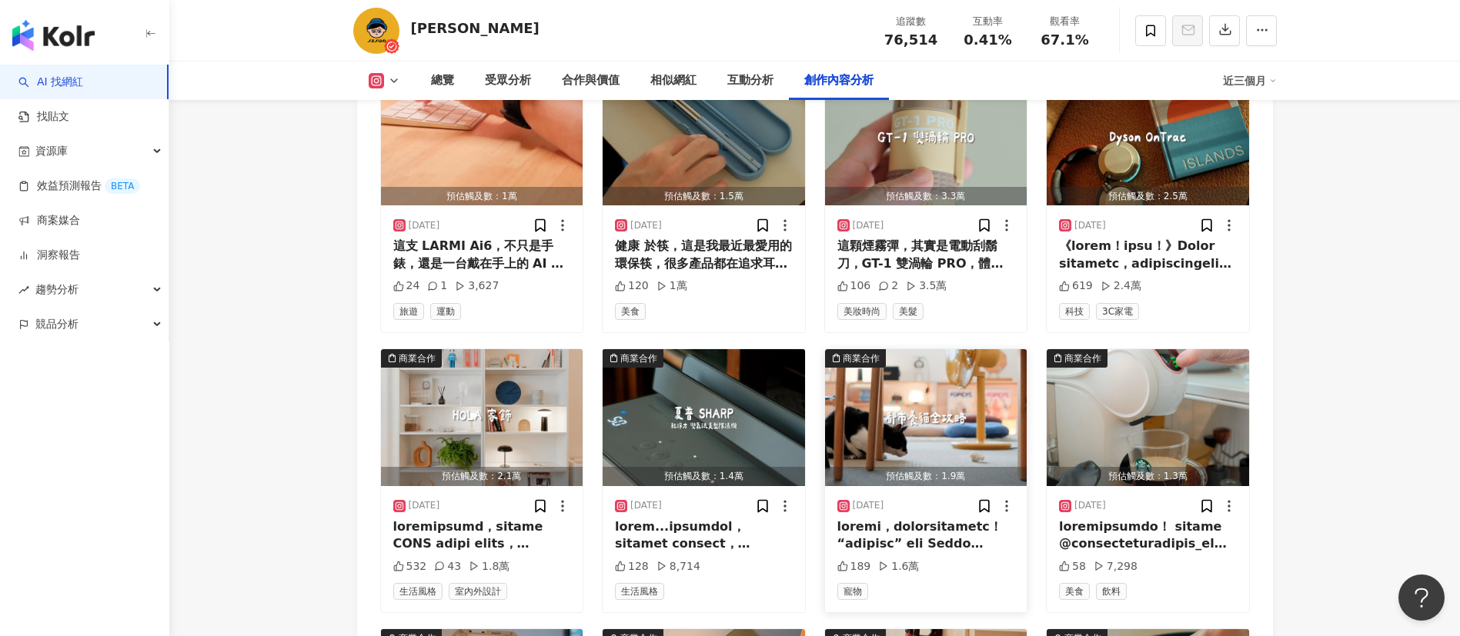
click at [908, 519] on div at bounding box center [926, 536] width 178 height 35
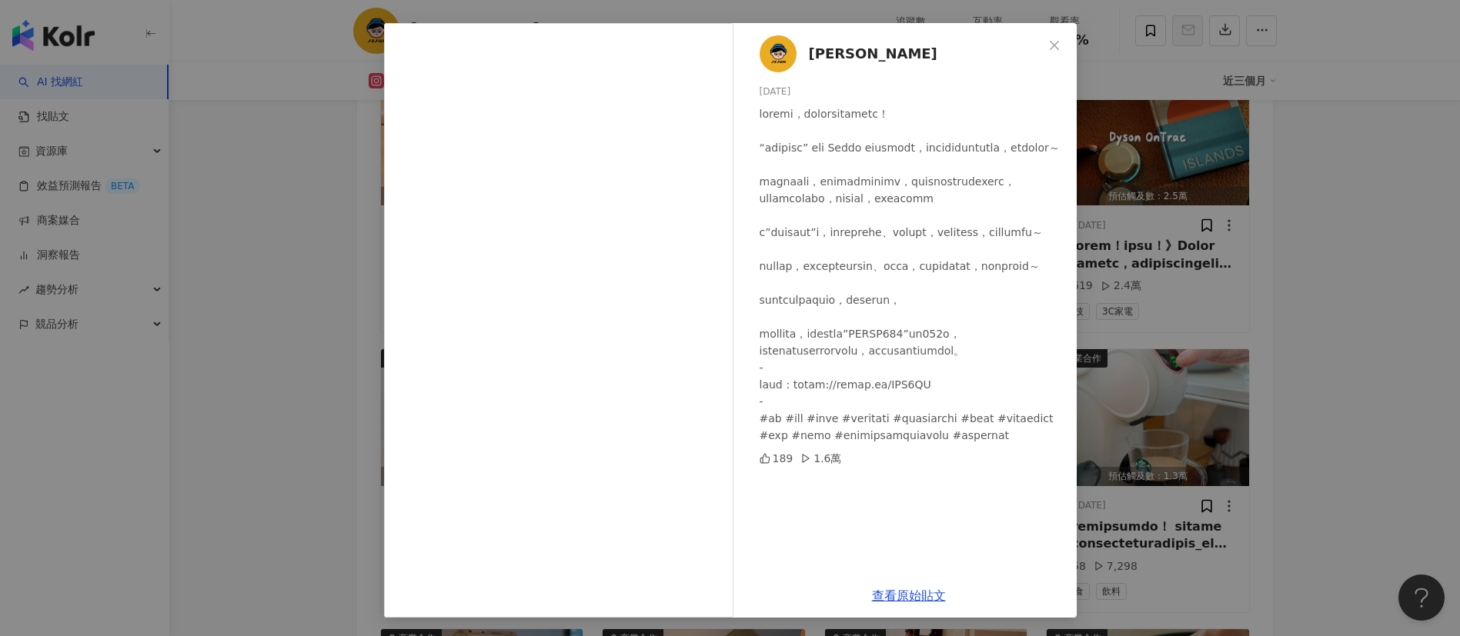
scroll to position [5107, 0]
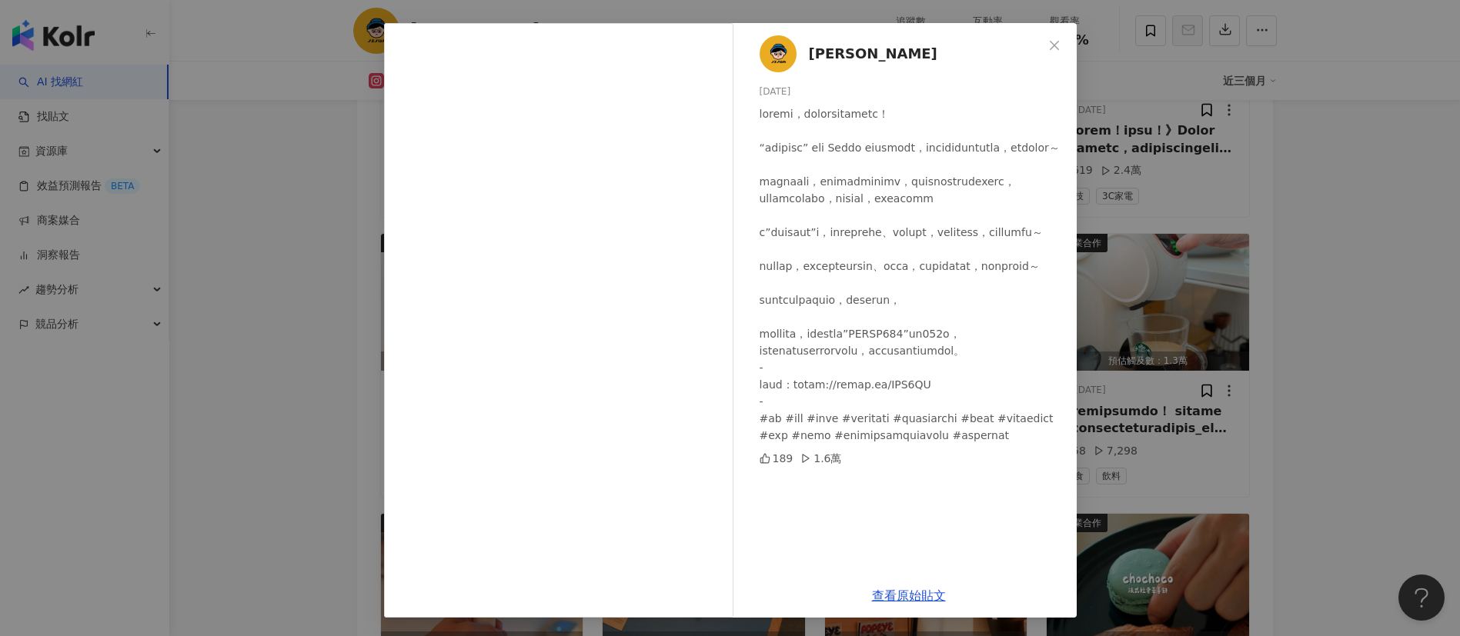
click at [1188, 508] on div "吉君JIJUN 2025/9/16 189 1.6萬 查看原始貼文" at bounding box center [730, 318] width 1460 height 636
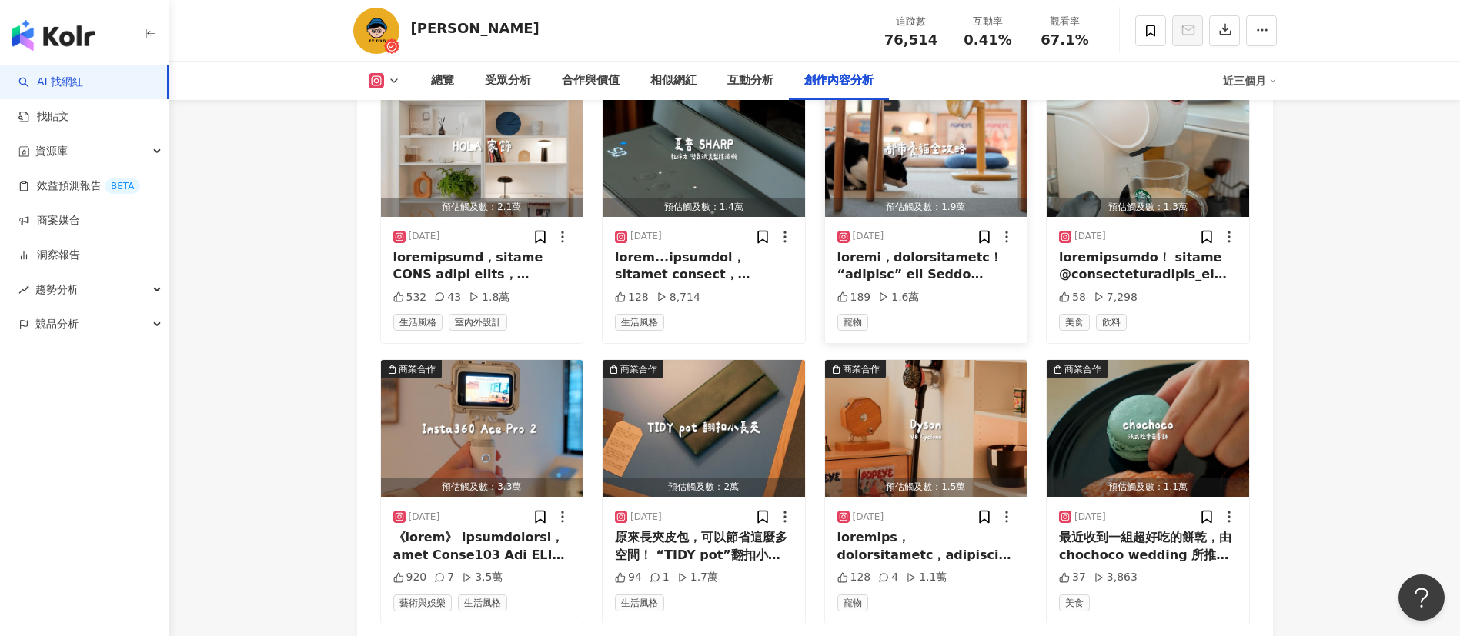
scroll to position [5262, 0]
click at [900, 249] on div at bounding box center [926, 266] width 178 height 35
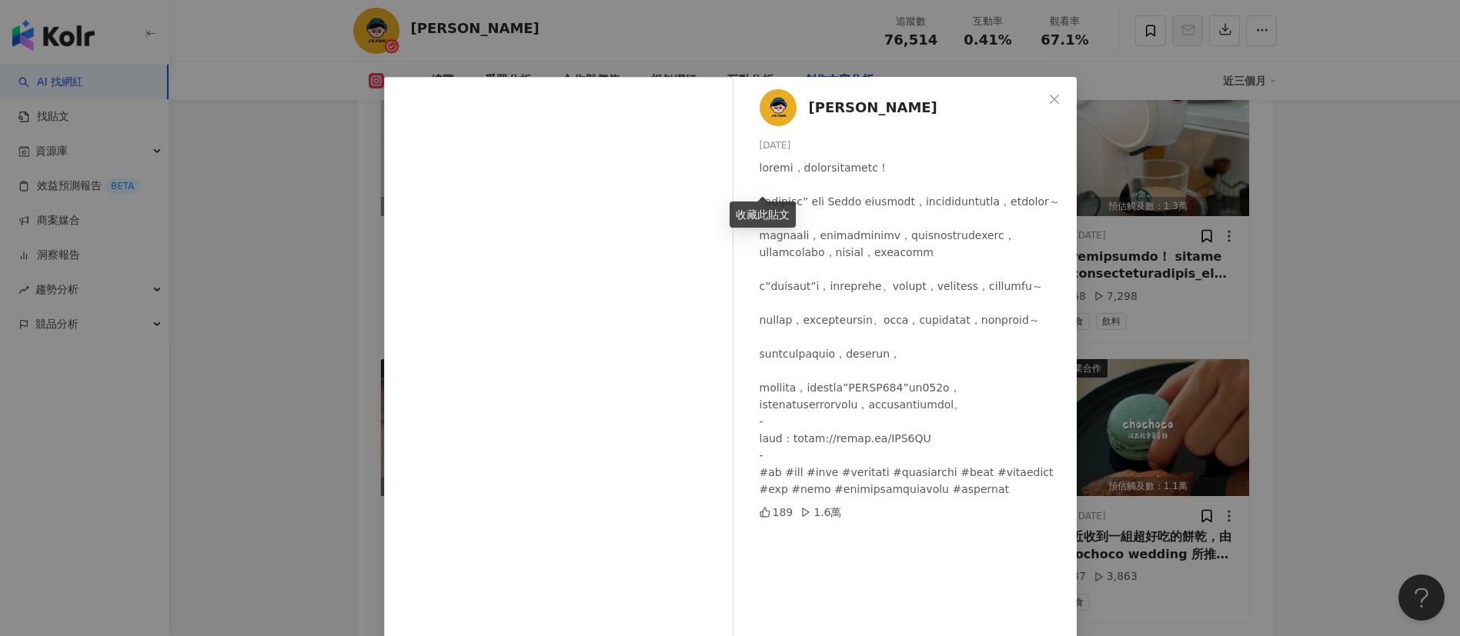
scroll to position [54, 0]
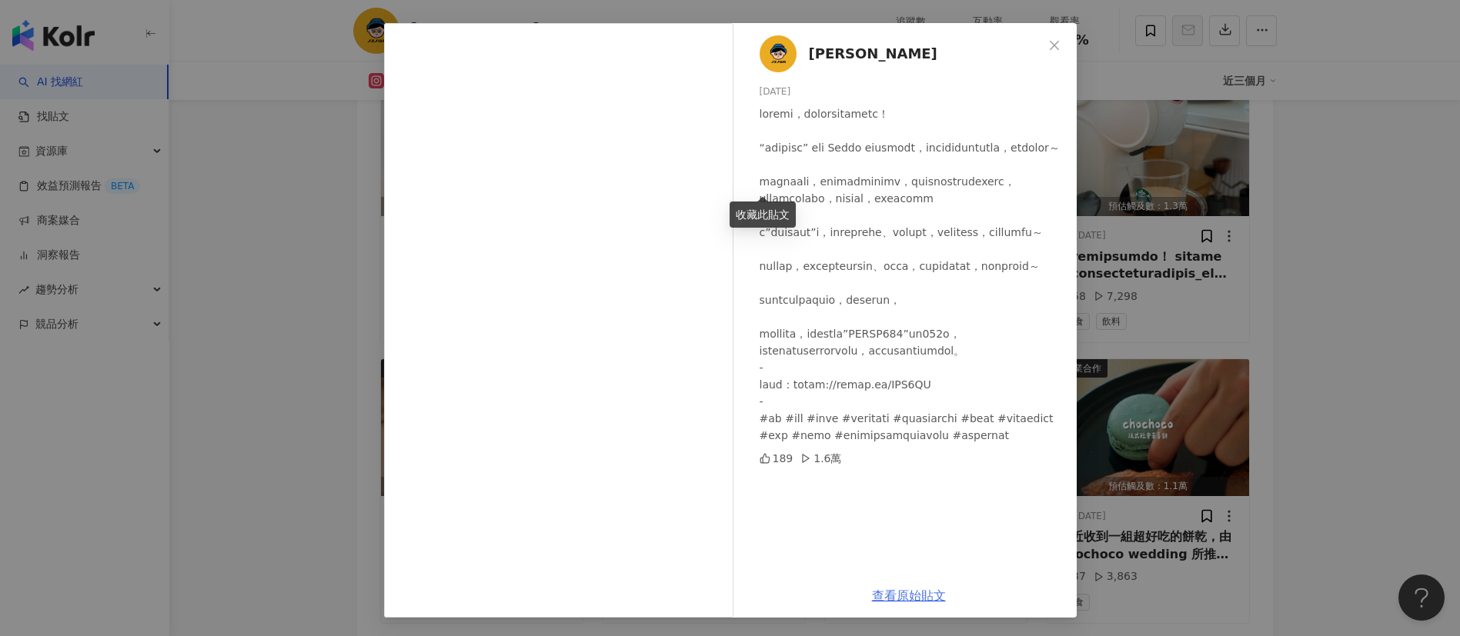
click at [903, 595] on link "查看原始貼文" at bounding box center [909, 596] width 74 height 15
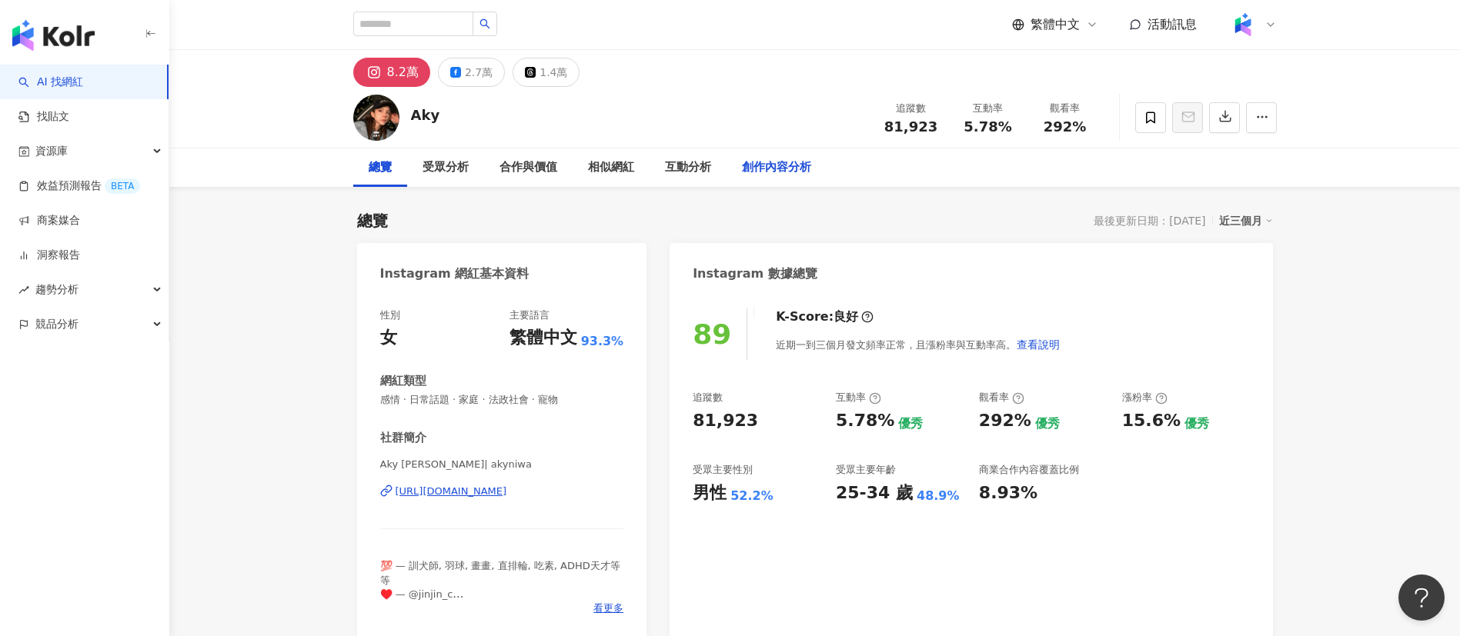
click at [747, 162] on div "創作內容分析" at bounding box center [776, 168] width 69 height 18
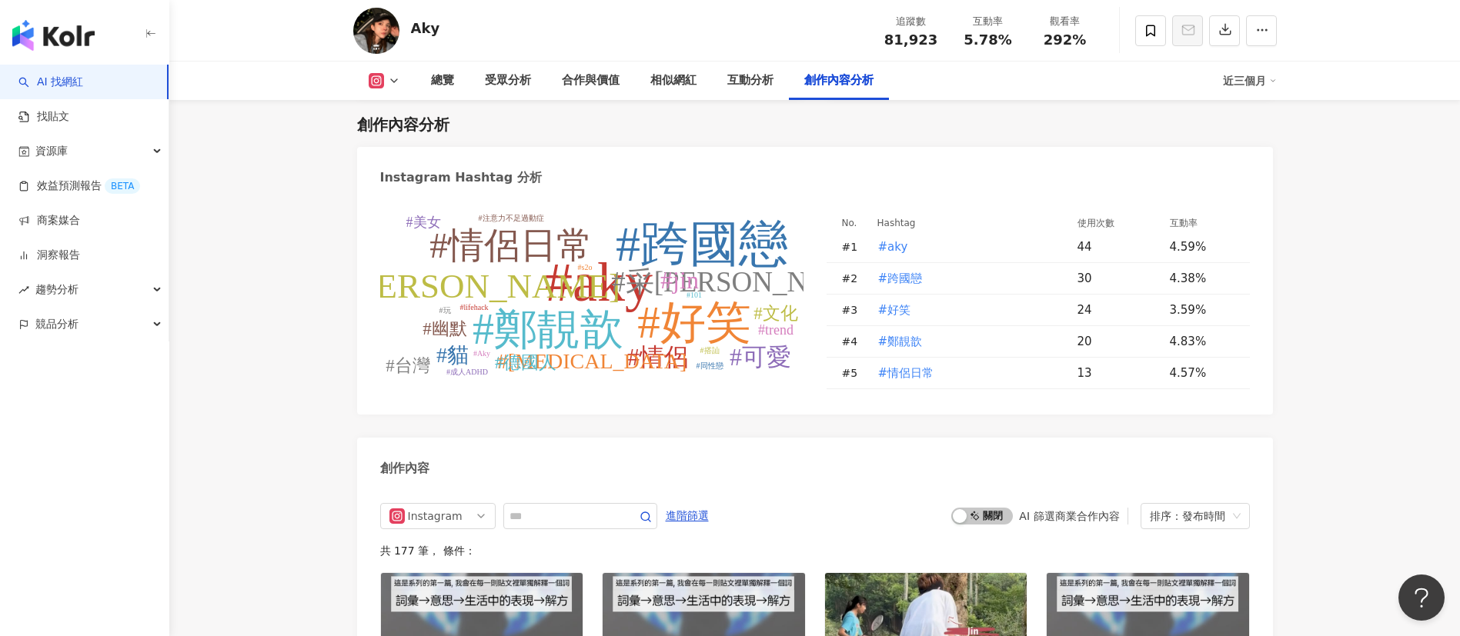
scroll to position [4609, 0]
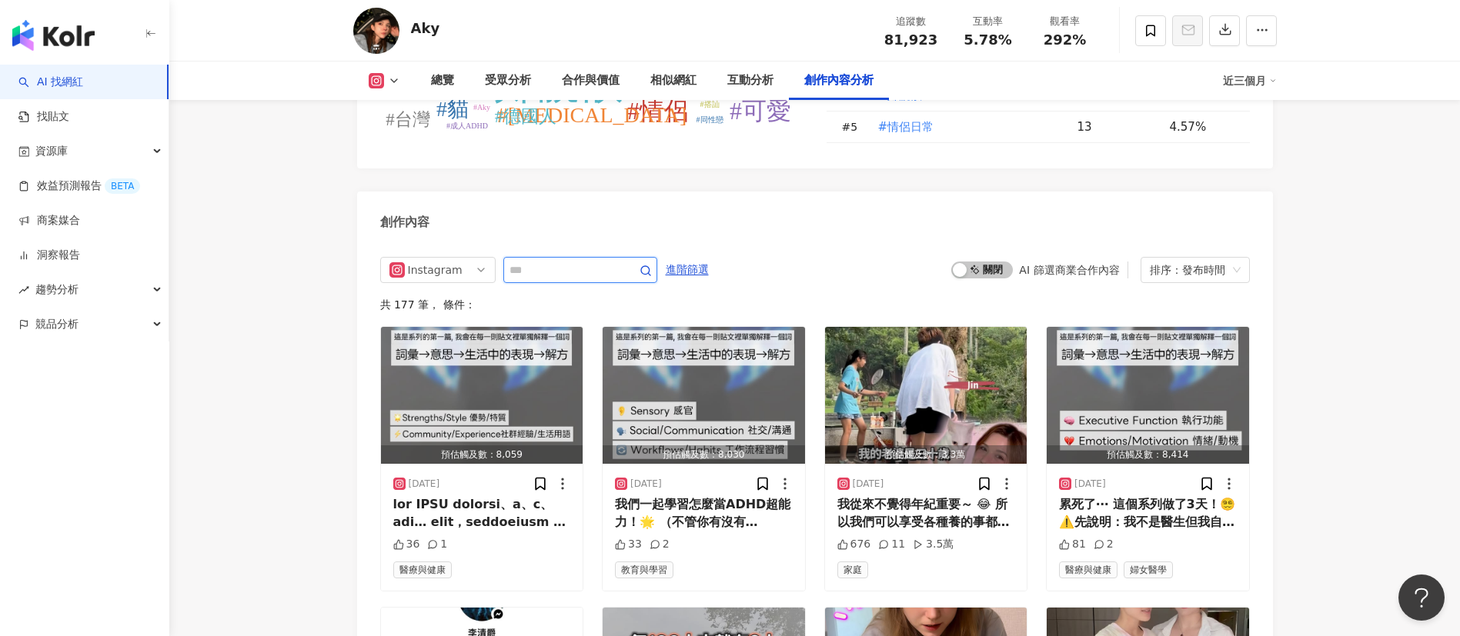
click at [570, 273] on input "text" at bounding box center [563, 270] width 108 height 18
type input "*"
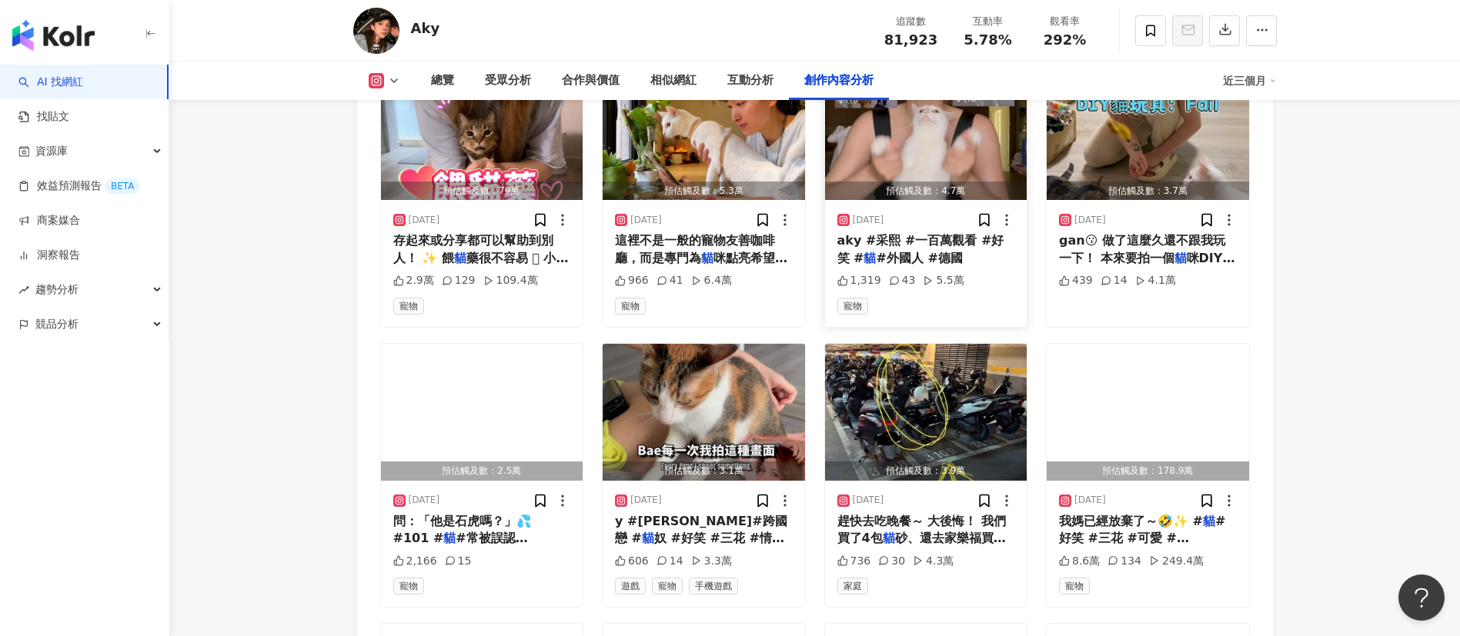
scroll to position [4652, 0]
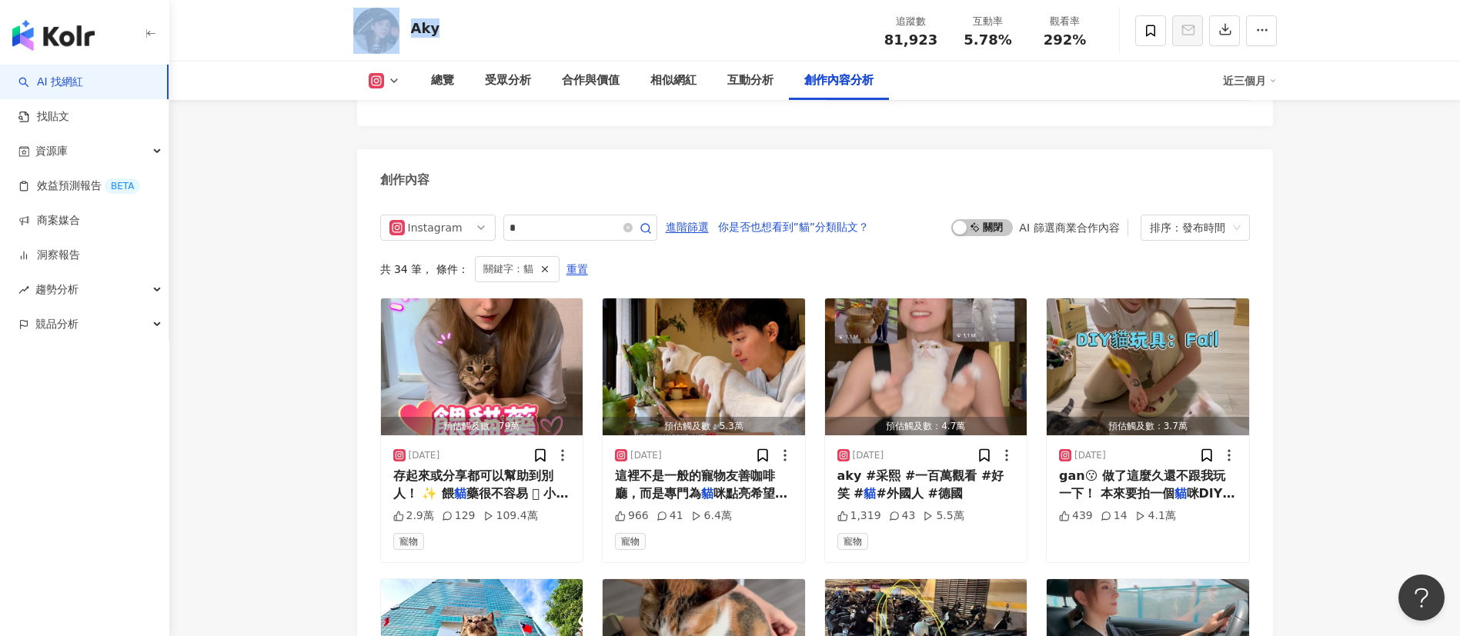
drag, startPoint x: 409, startPoint y: 20, endPoint x: 400, endPoint y: 22, distance: 8.6
click at [400, 22] on div "Aky 追蹤數 81,923 互動率 5.78% 觀看率 292%" at bounding box center [814, 30] width 985 height 61
copy div "Aky"
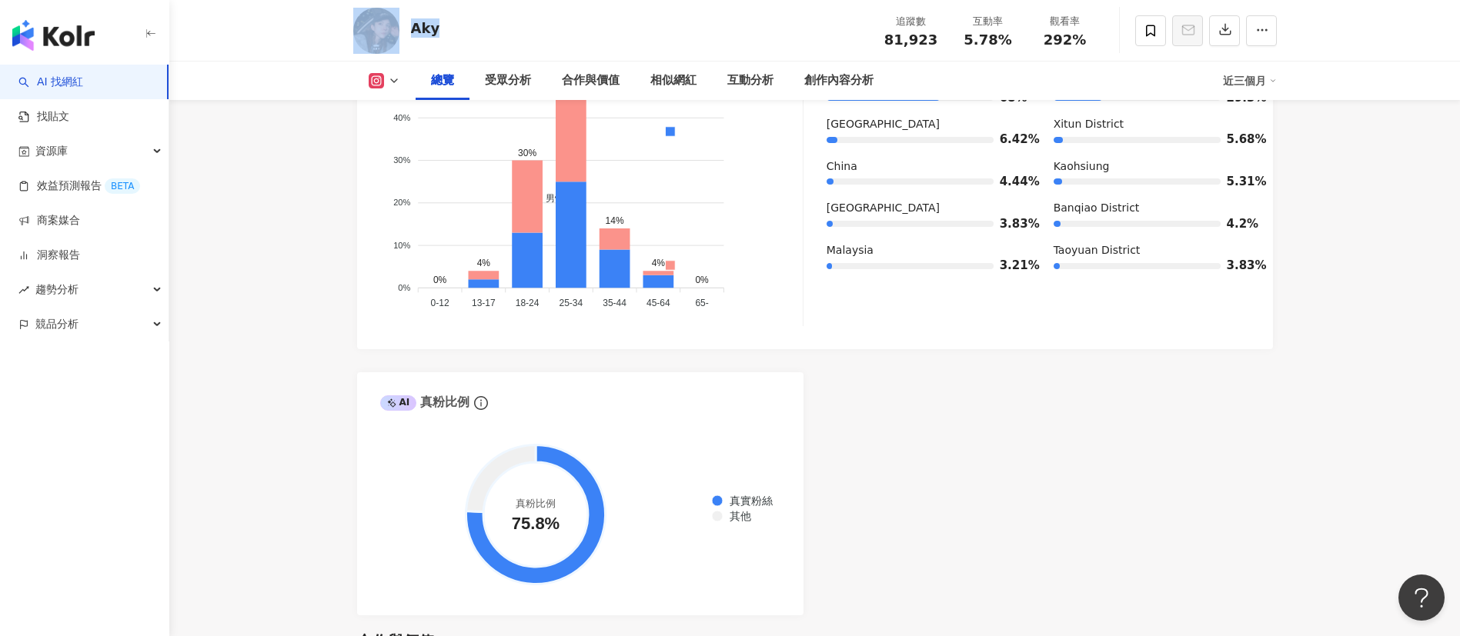
scroll to position [0, 0]
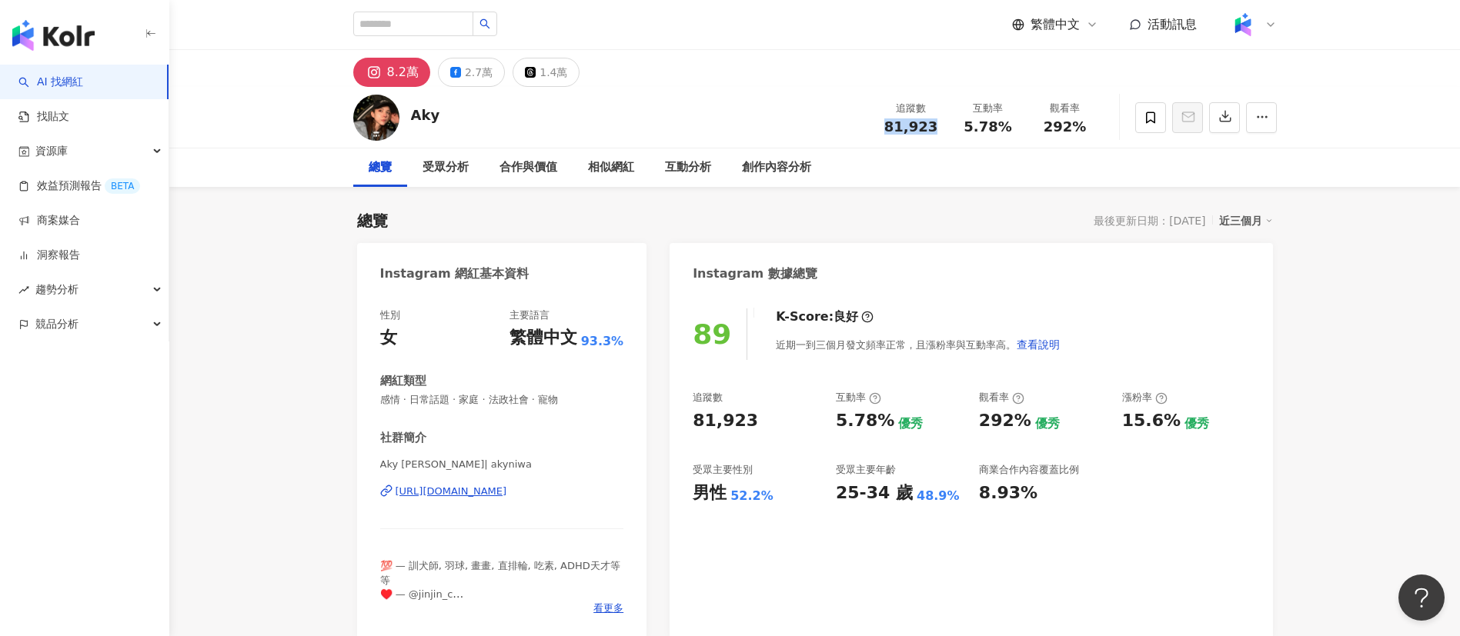
drag, startPoint x: 937, startPoint y: 128, endPoint x: 867, endPoint y: 132, distance: 70.2
click at [867, 132] on div "Aky 追蹤數 81,923 互動率 5.78% 觀看率 292%" at bounding box center [814, 117] width 985 height 61
copy span "81,923"
drag, startPoint x: 1011, startPoint y: 132, endPoint x: 960, endPoint y: 130, distance: 51.6
click at [960, 130] on div "5.78%" at bounding box center [988, 126] width 58 height 15
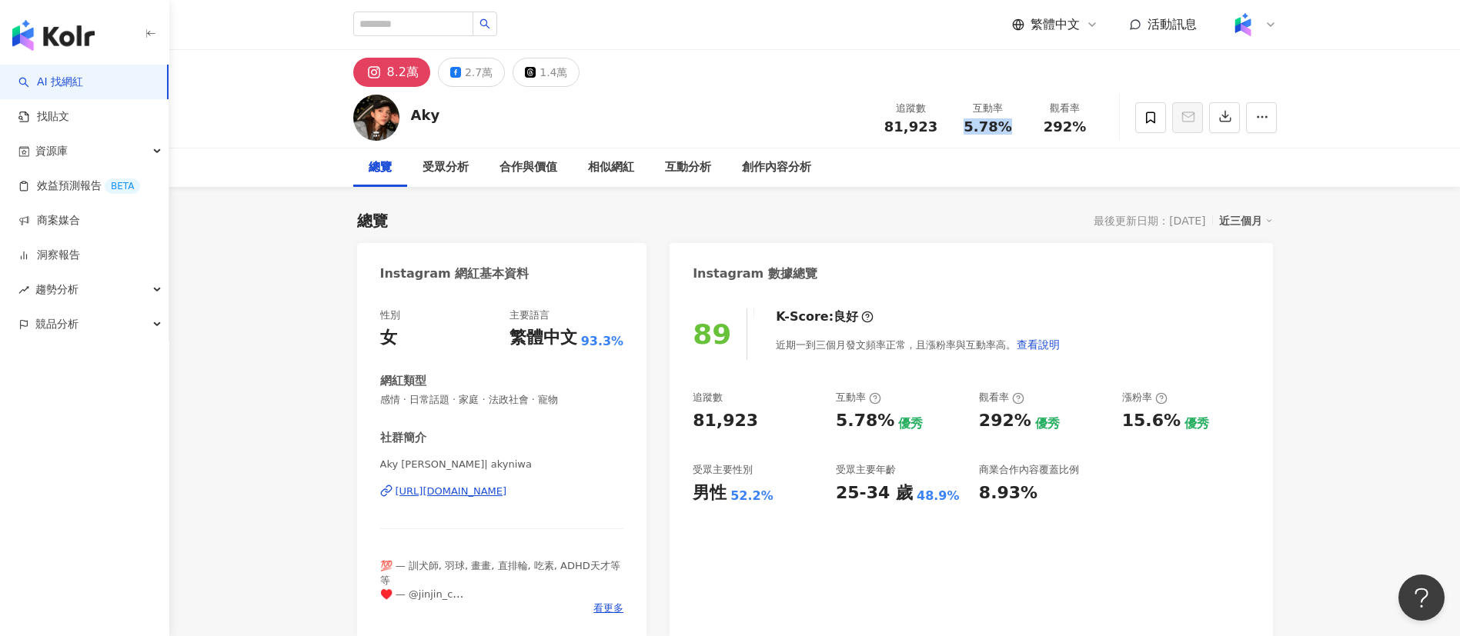
copy span "5.78%"
drag, startPoint x: 1087, startPoint y: 131, endPoint x: 934, endPoint y: 79, distance: 161.6
click at [1042, 125] on div "292%" at bounding box center [1065, 126] width 58 height 15
copy span "292%"
click at [790, 163] on div "創作內容分析" at bounding box center [776, 168] width 69 height 18
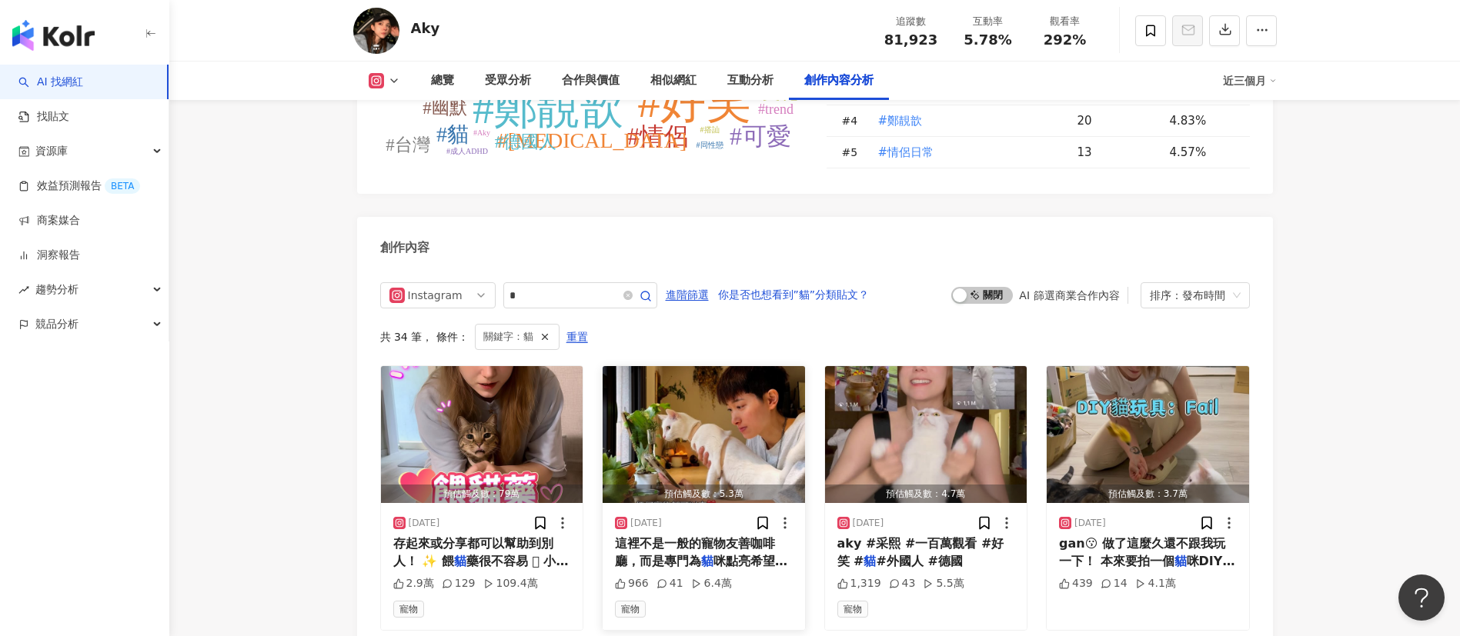
scroll to position [4622, 0]
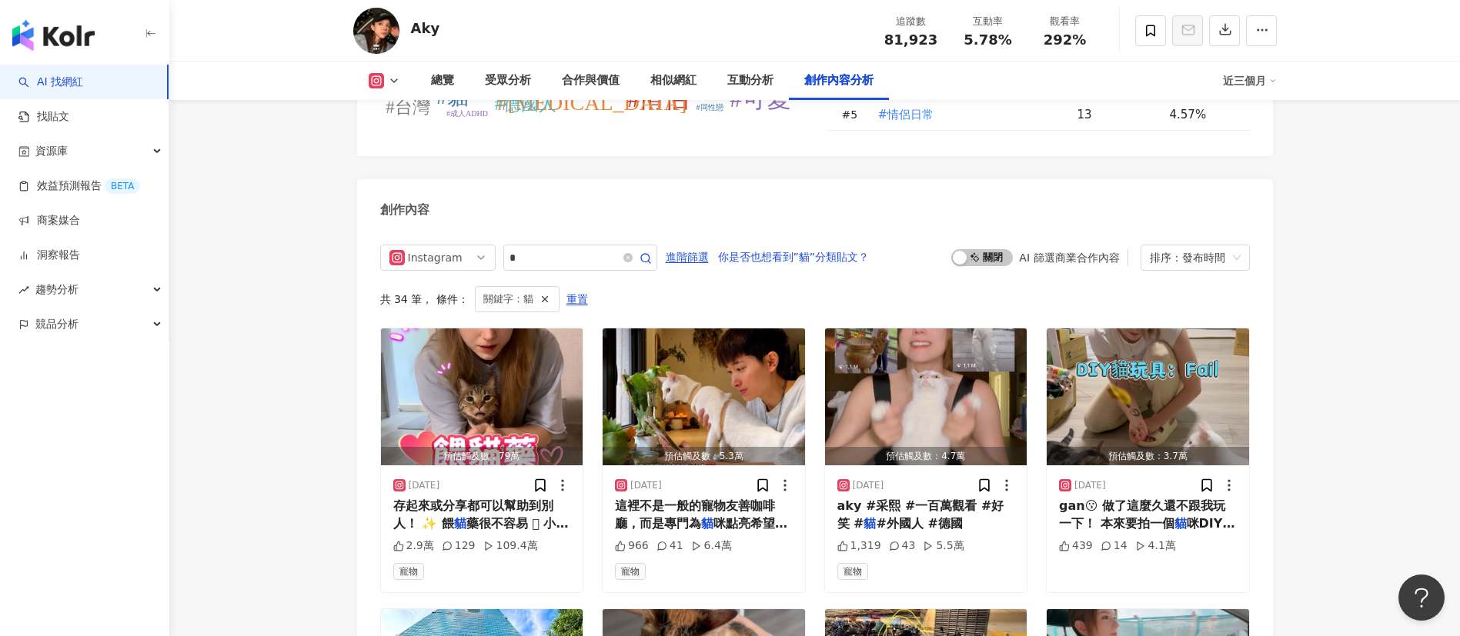
click at [499, 511] on span "存起來或分享都可以幫助到別人！ ✨ 餵" at bounding box center [473, 515] width 160 height 32
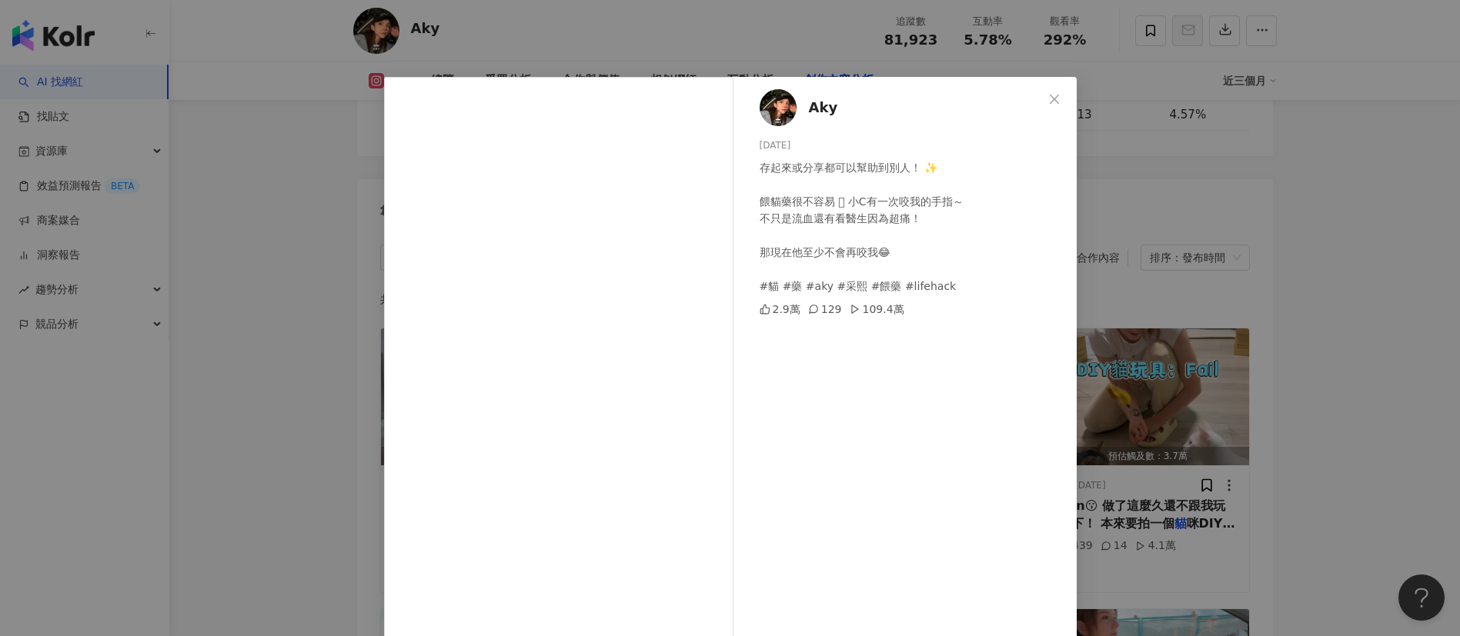
click at [1251, 416] on div "Aky 2025/9/12 存起來或分享都可以幫助到別人！ ✨ 餵貓藥很不容易 🫩 小C有一次咬我的手指～ 不只是流血還有看醫生因為超痛！ 那現在他至少不會再…" at bounding box center [730, 318] width 1460 height 636
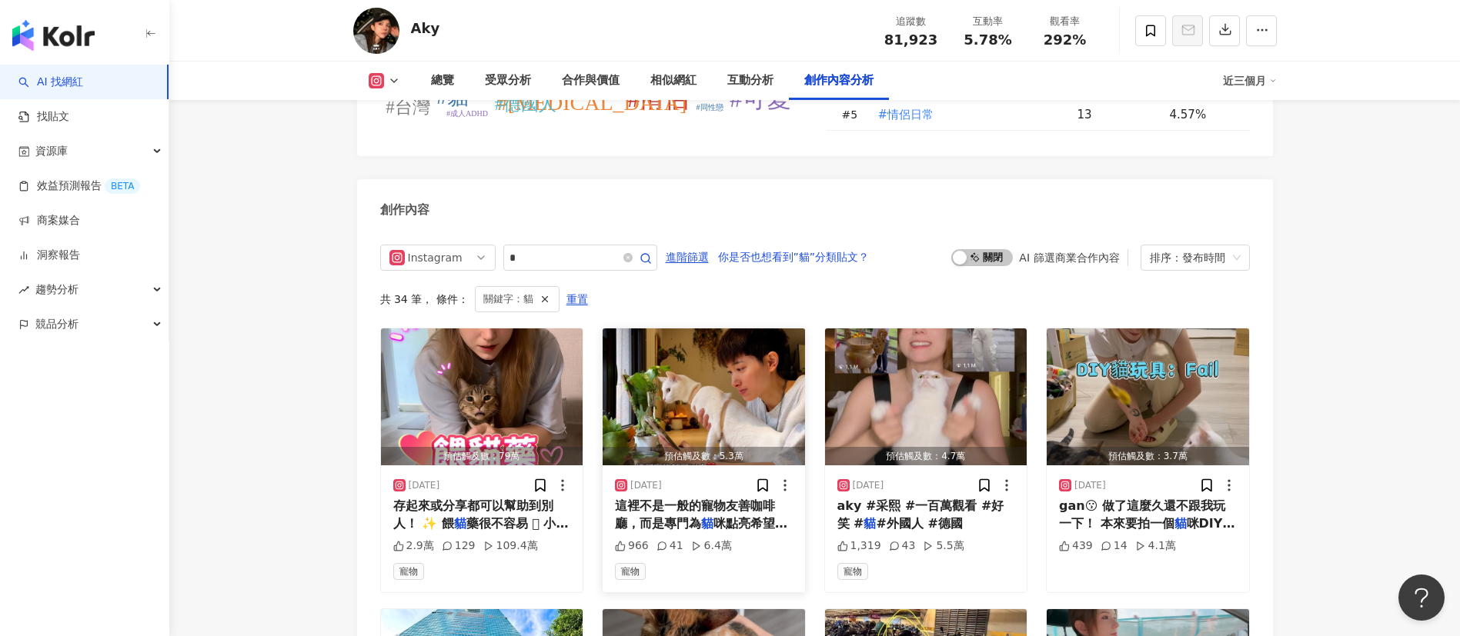
click at [740, 513] on span "這裡不是一般的寵物友善咖啡廳，而是專門為" at bounding box center [695, 515] width 160 height 32
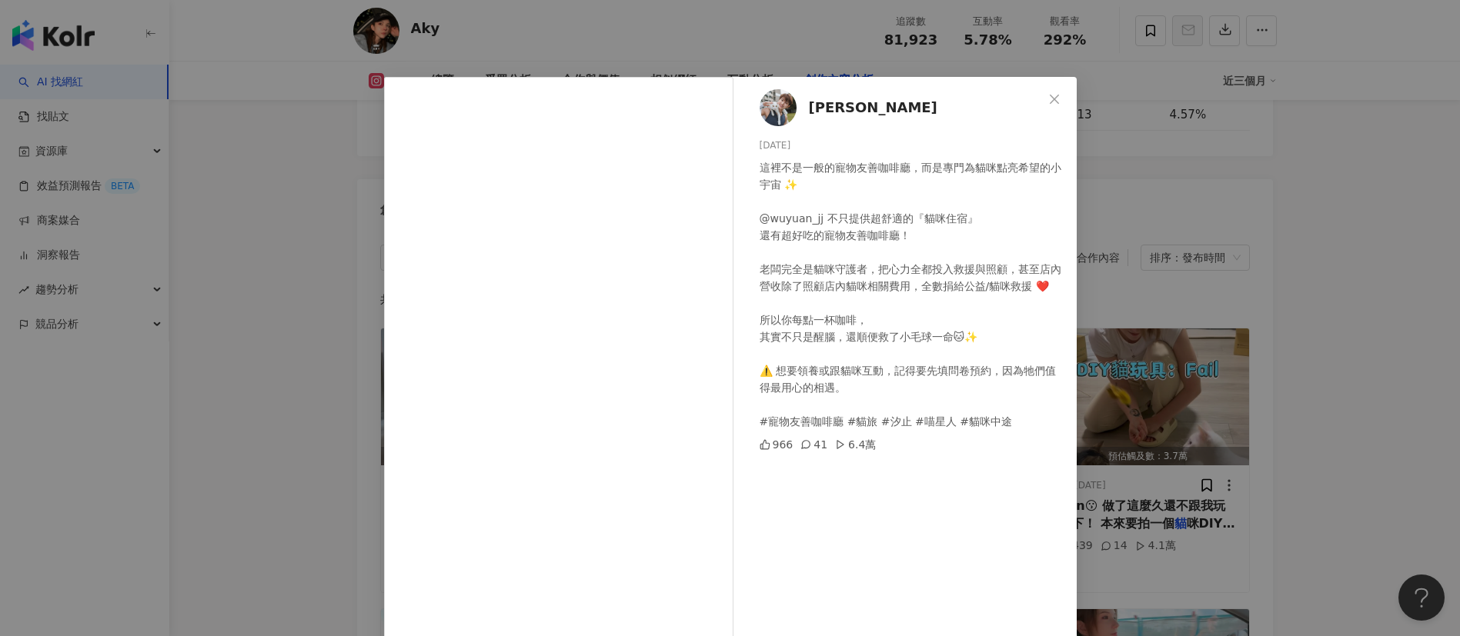
click at [1158, 506] on div "鄭靚歆Jin 2025/9/11 這裡不是一般的寵物友善咖啡廳，而是專門為貓咪點亮希望的小宇宙 ✨ @wuyuan_jj 不只提供超舒適的『貓咪住宿』 還有超…" at bounding box center [730, 318] width 1460 height 636
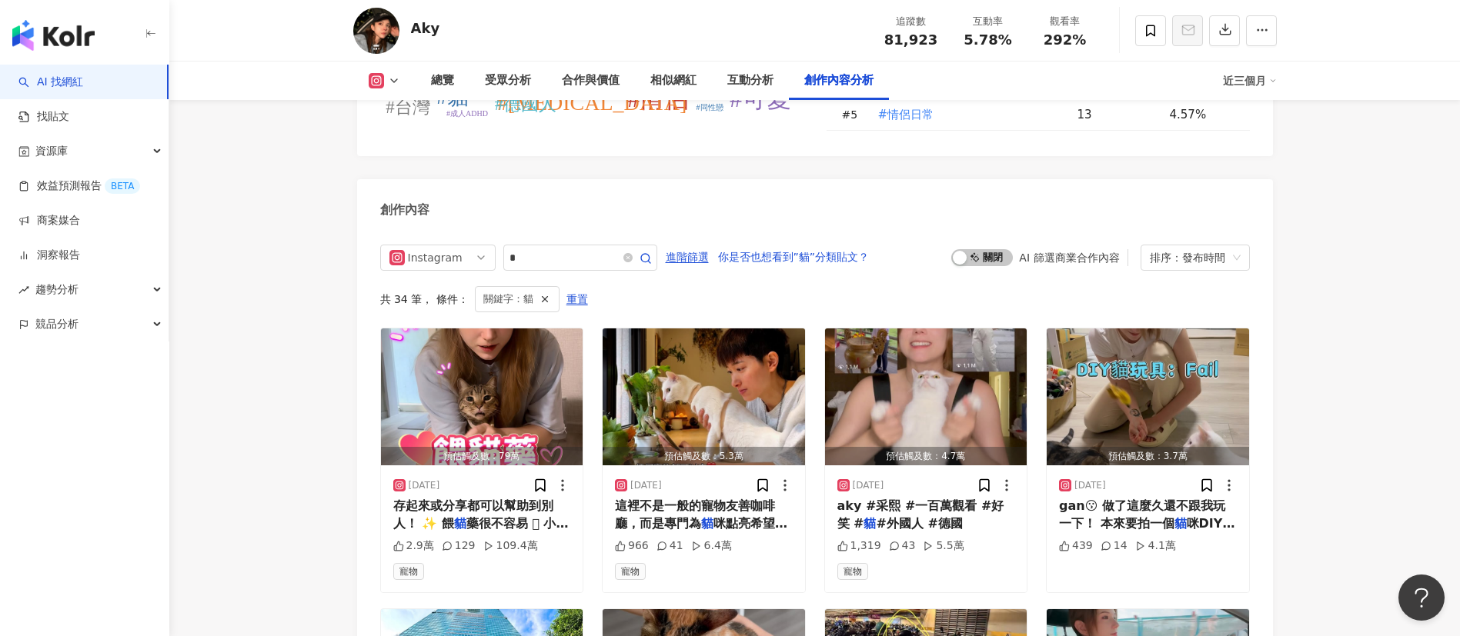
scroll to position [4779, 0]
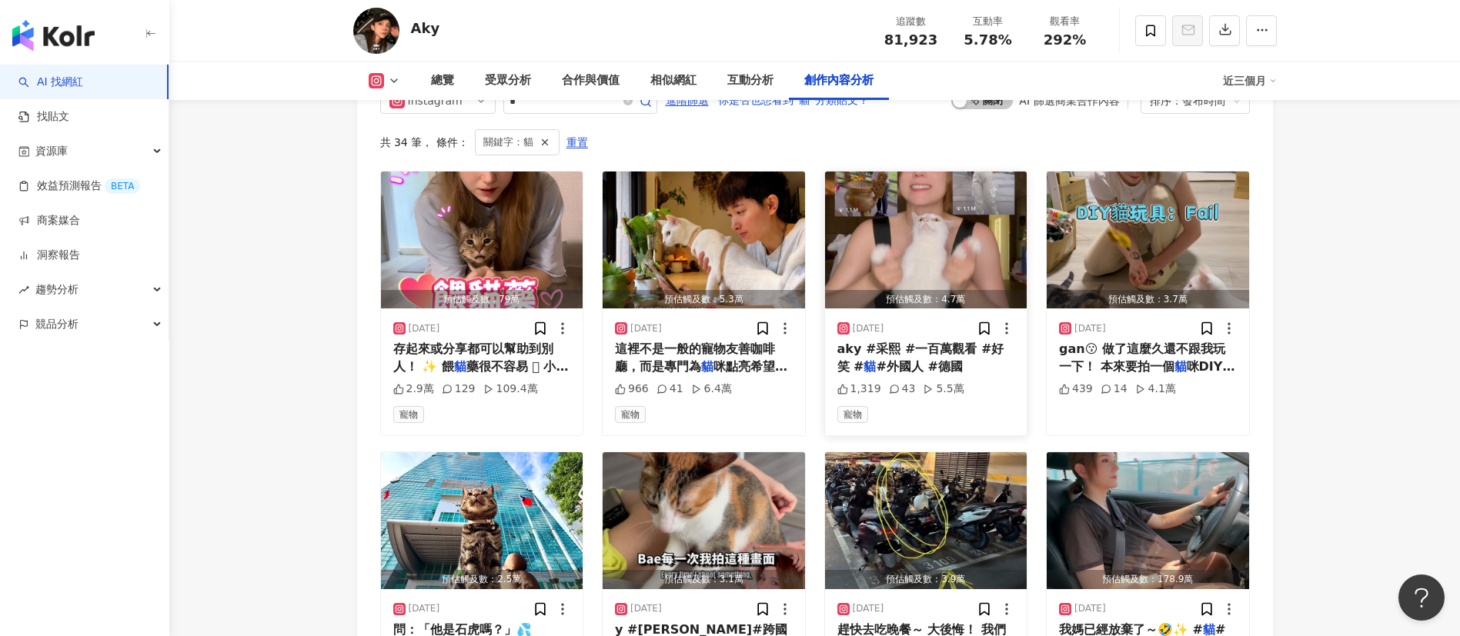
click at [957, 360] on div "aky #采熙 #一百萬觀看 #好笑 # 貓 #外國人 #德國" at bounding box center [926, 358] width 178 height 35
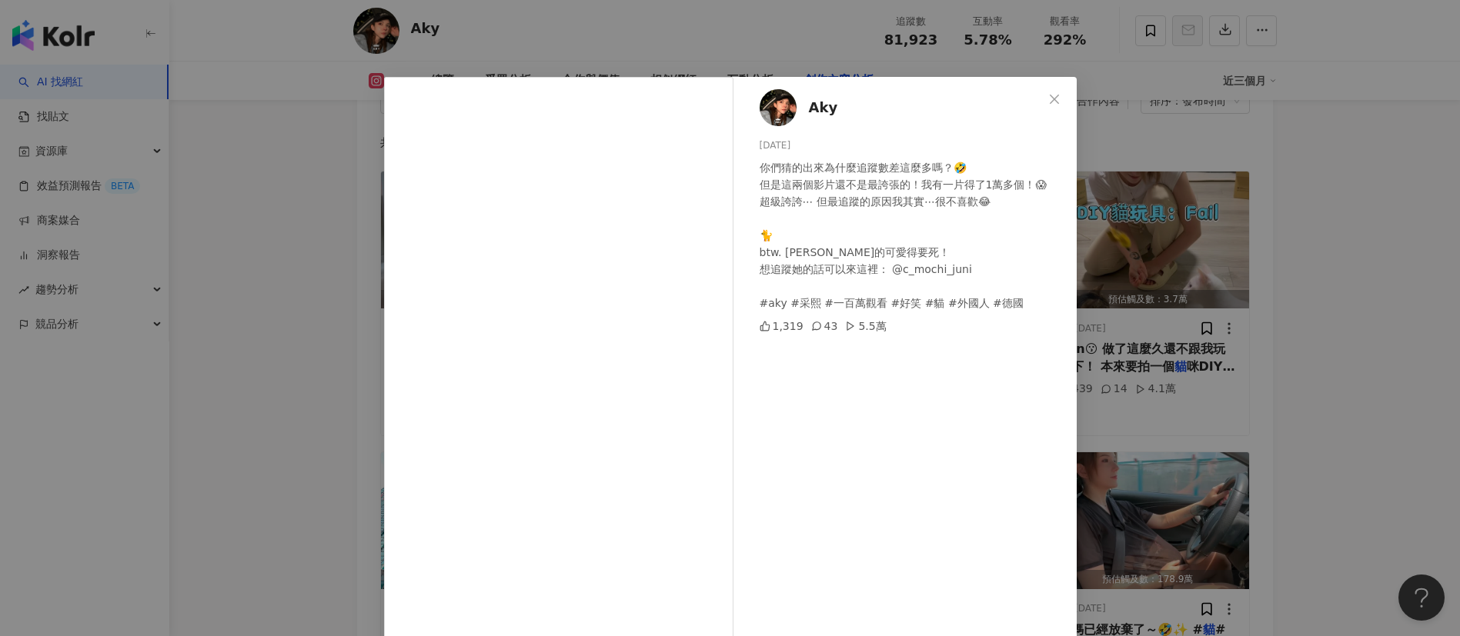
scroll to position [54, 0]
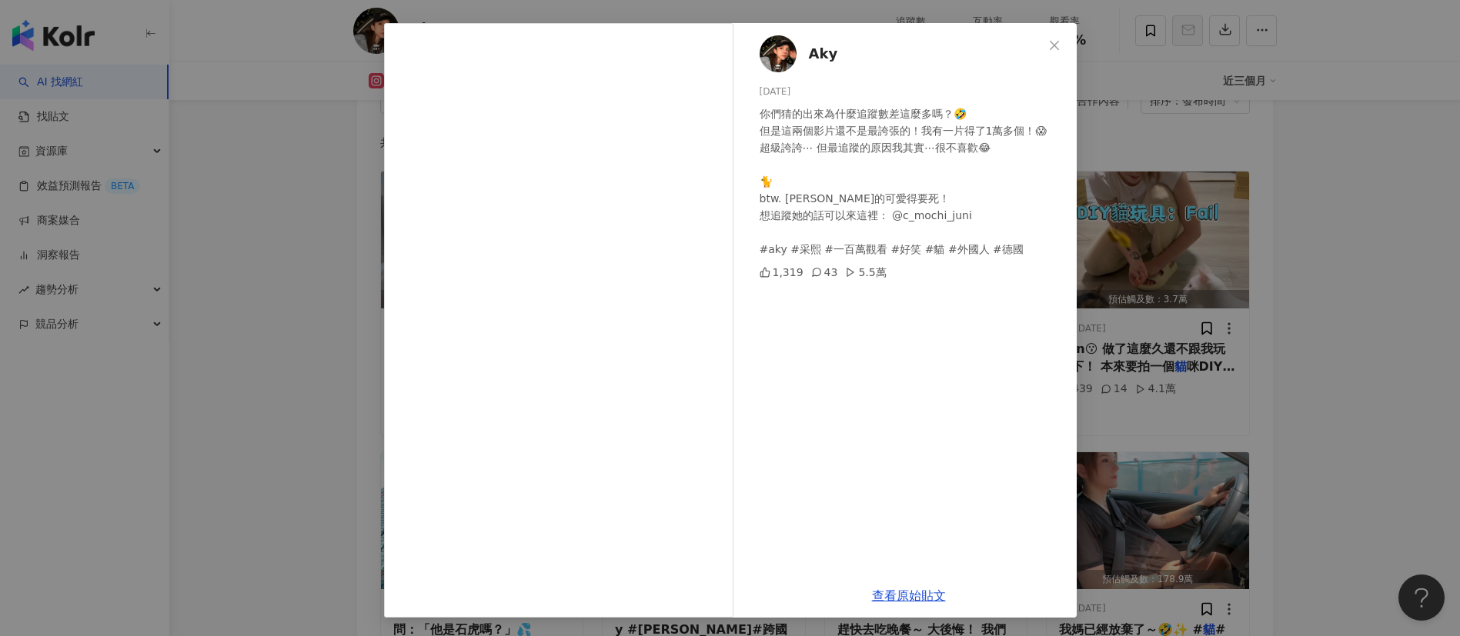
click at [1241, 412] on div "Aky 2025/8/16 你們猜的出來為什麼追蹤數差這麼多嗎？🤣 但是這兩個影片還不是最誇張的！我有一片得了1萬多個！😱 超級誇誇⋯ 但最追蹤的原因我其實⋯…" at bounding box center [730, 318] width 1460 height 636
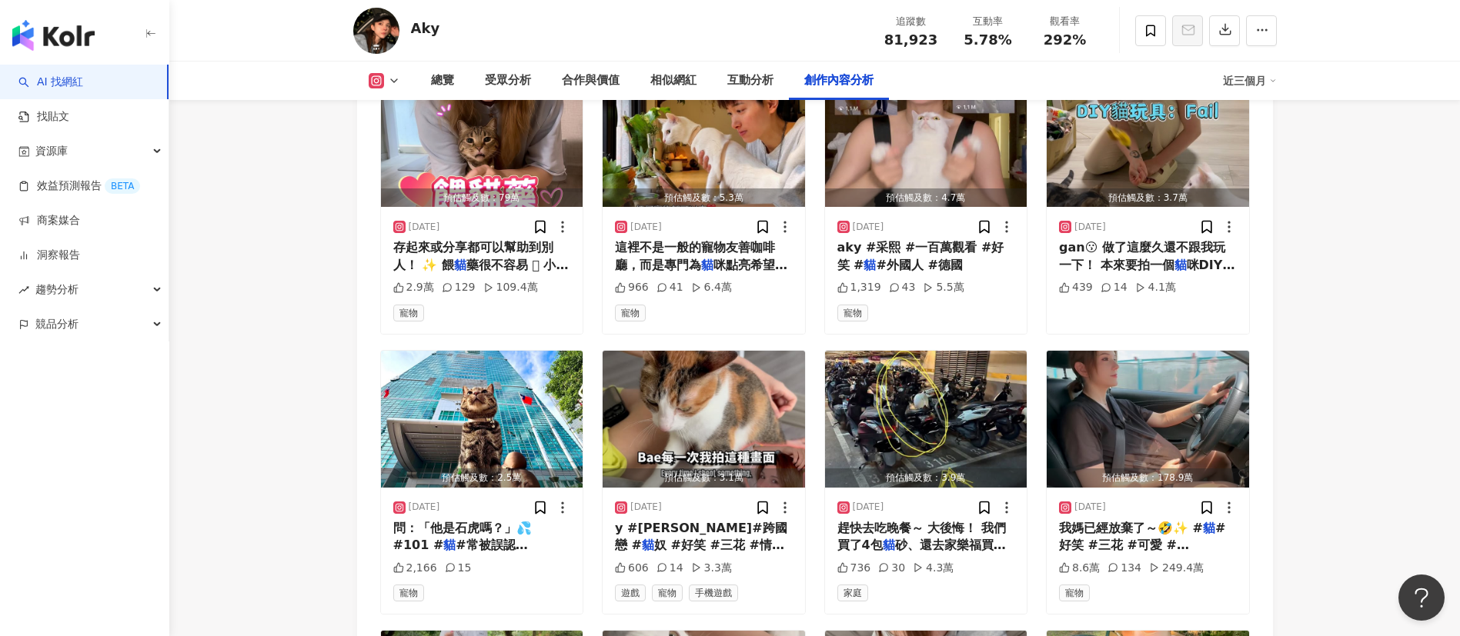
scroll to position [4882, 0]
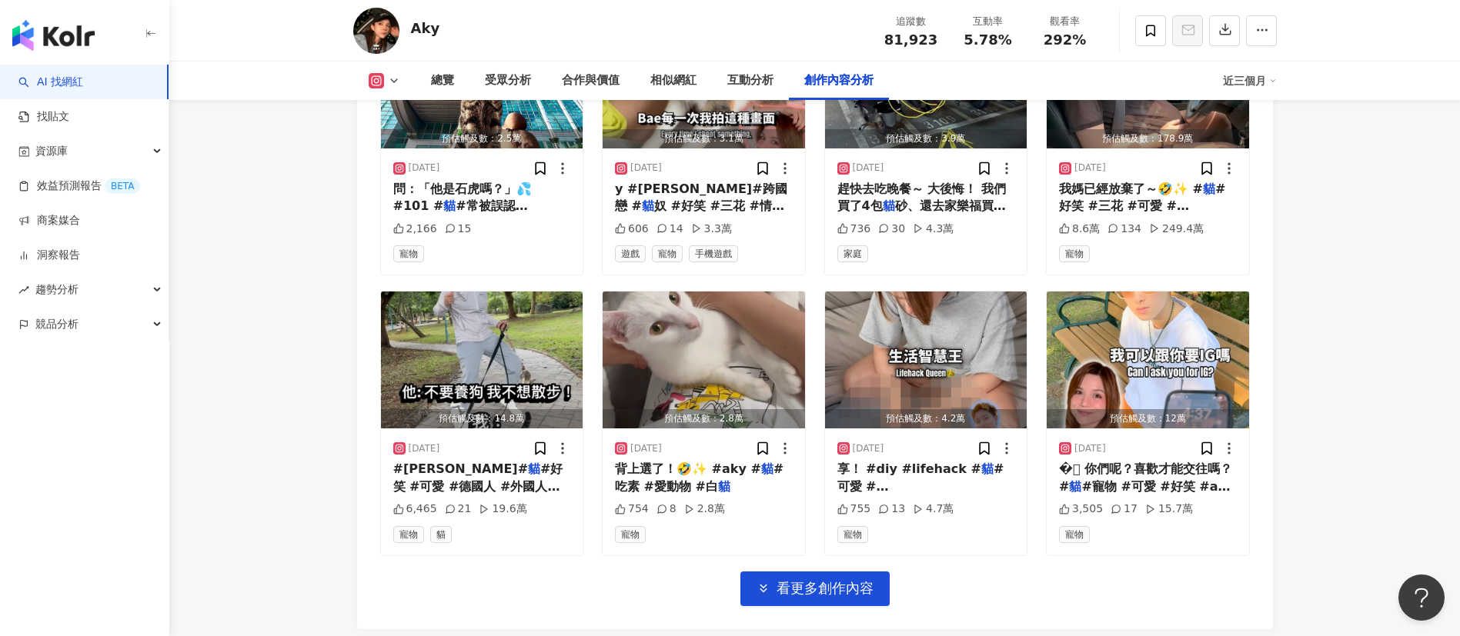
scroll to position [5221, 0]
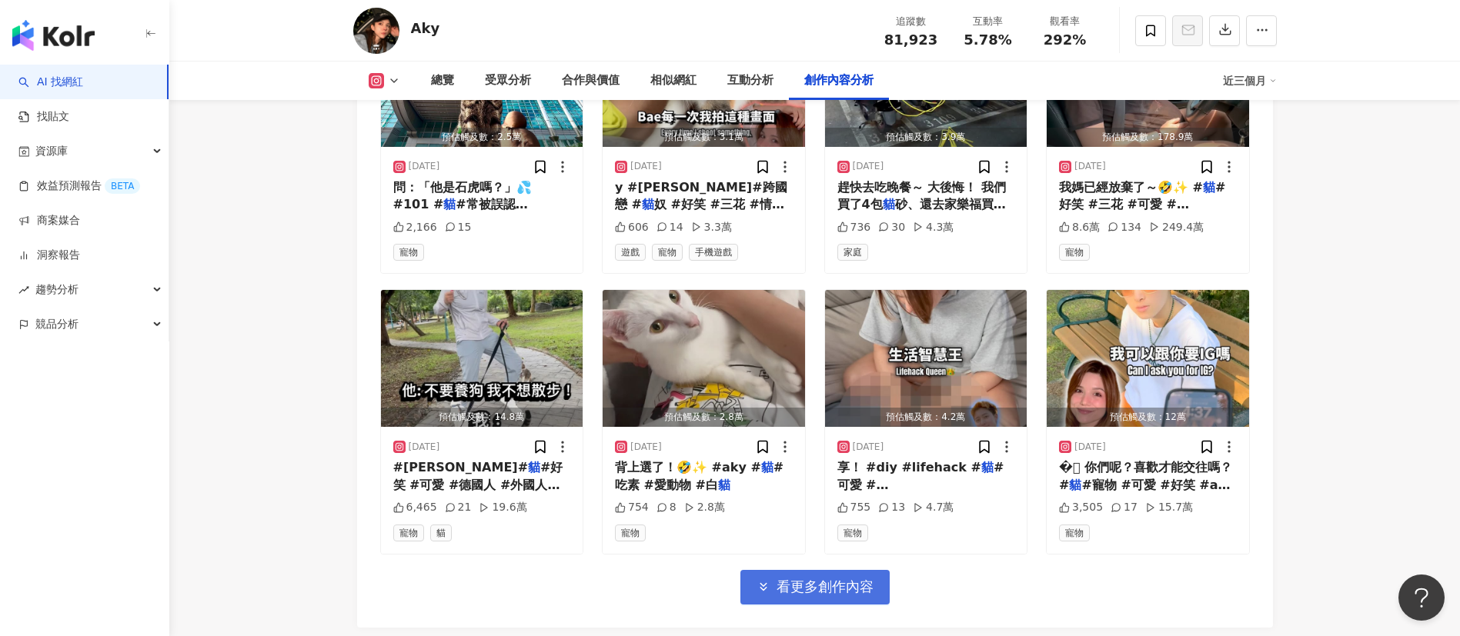
click at [835, 591] on span "看更多創作內容" at bounding box center [825, 587] width 97 height 17
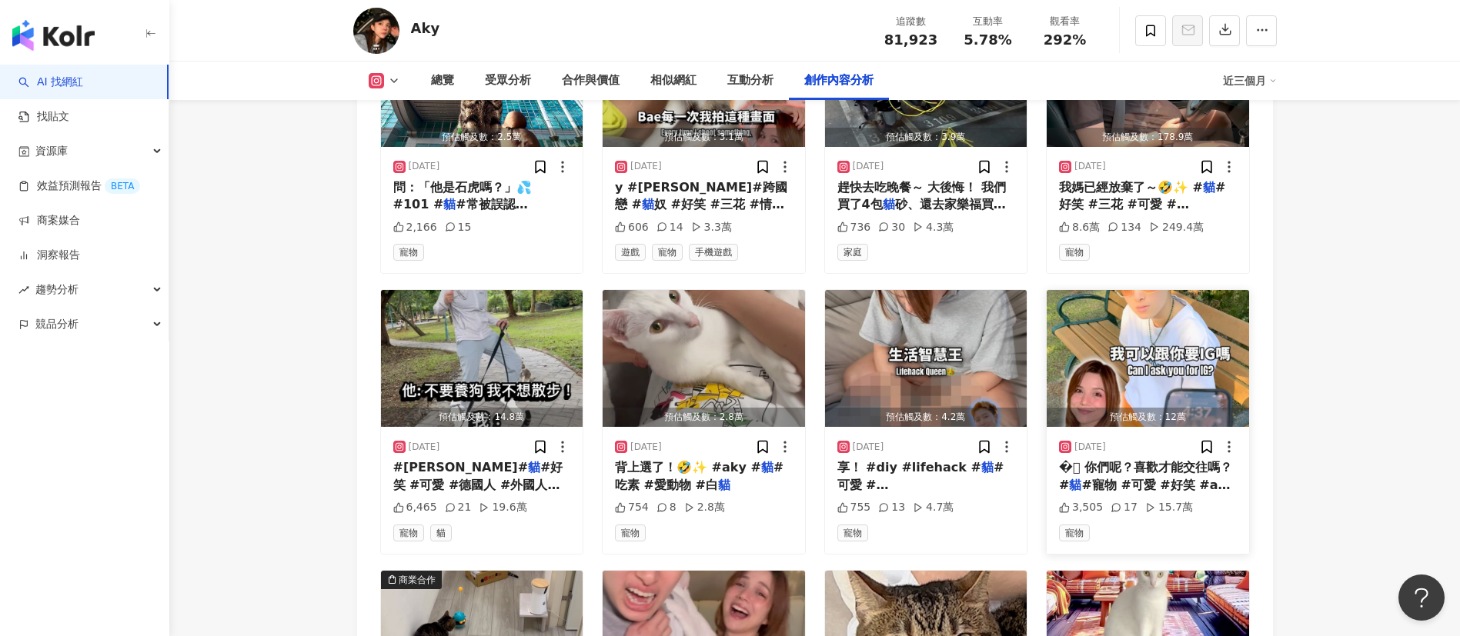
scroll to position [5514, 0]
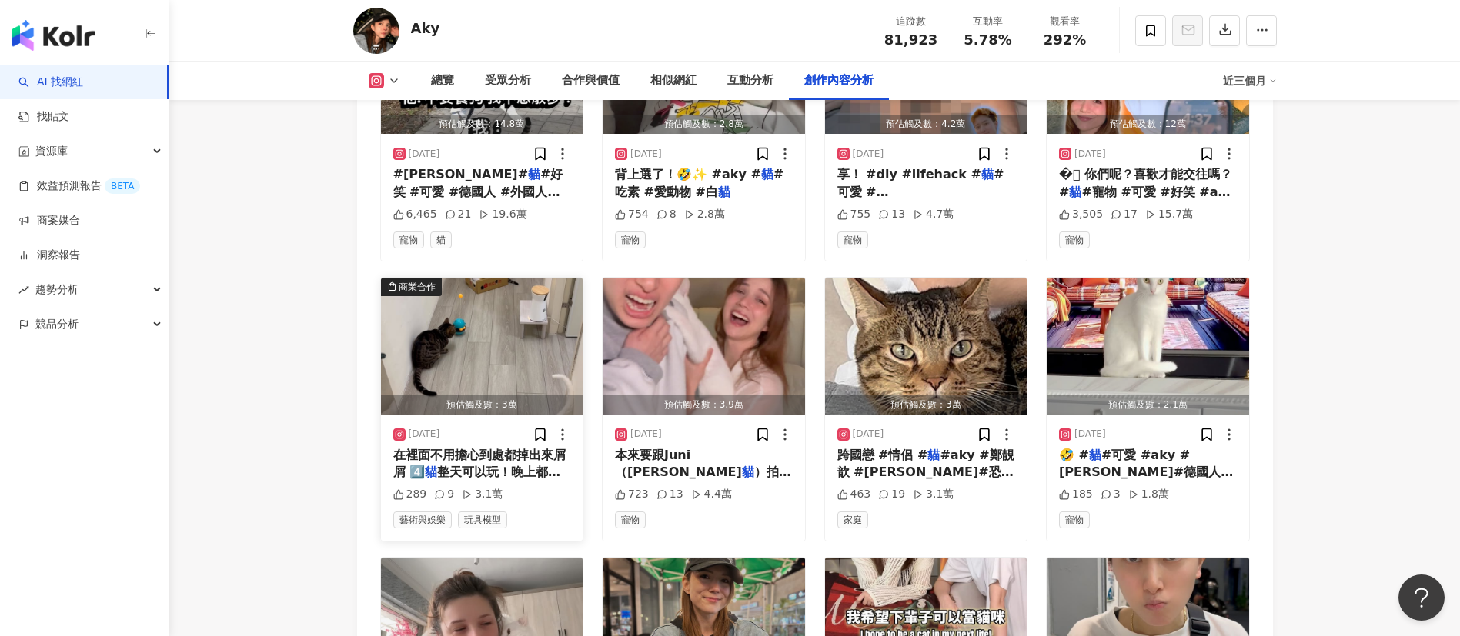
click at [503, 465] on span "整天可以玩！晚上都會好好睡覺 💤 5" at bounding box center [477, 481] width 168 height 32
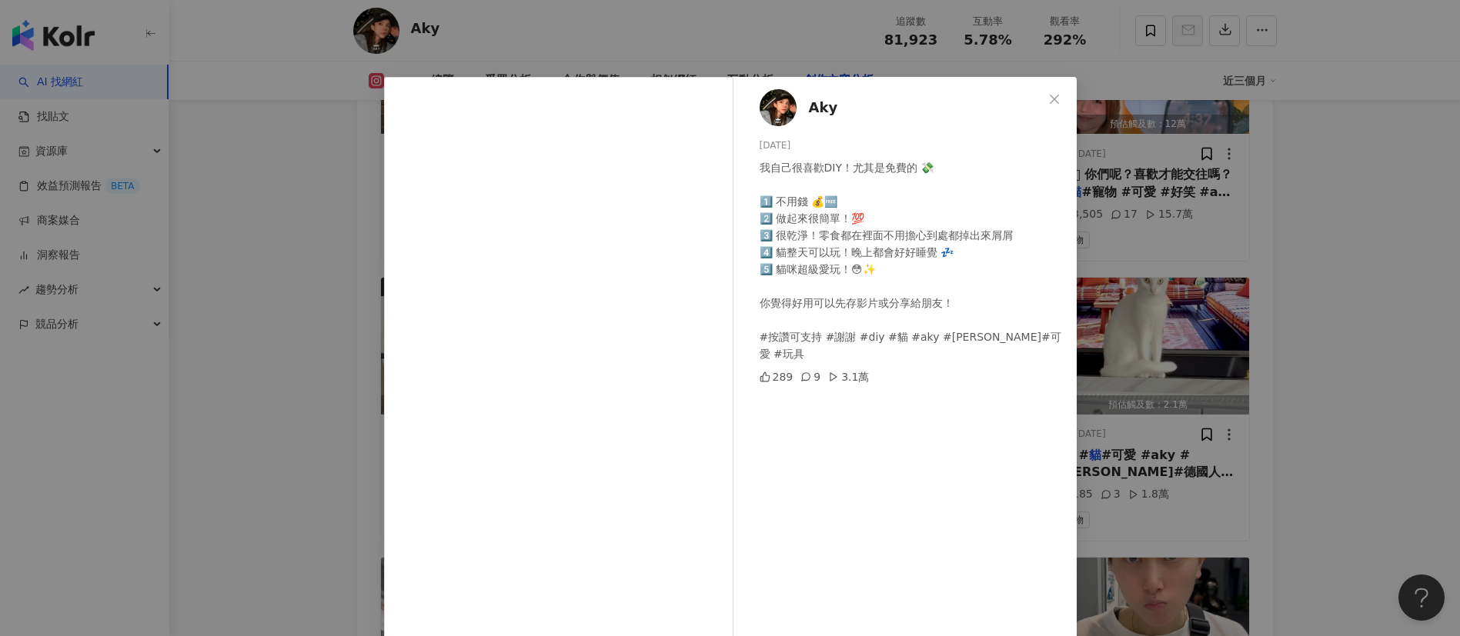
scroll to position [54, 0]
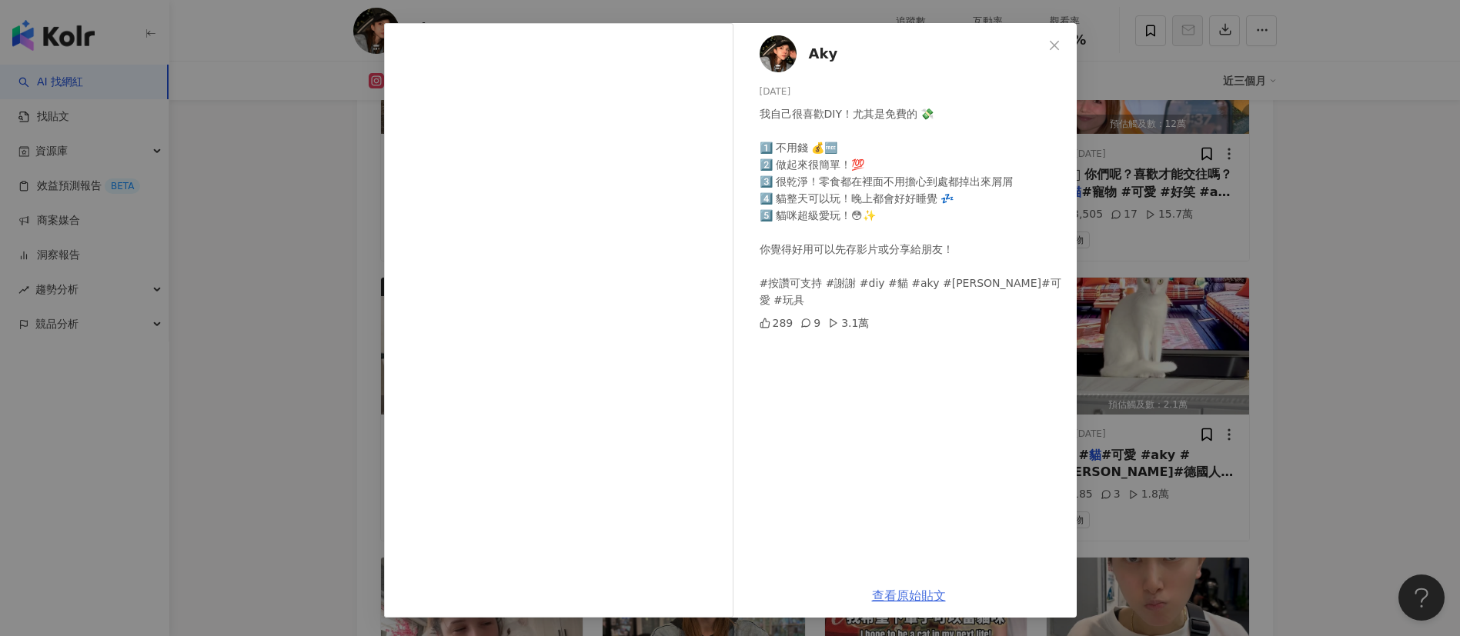
click at [900, 600] on link "查看原始貼文" at bounding box center [909, 596] width 74 height 15
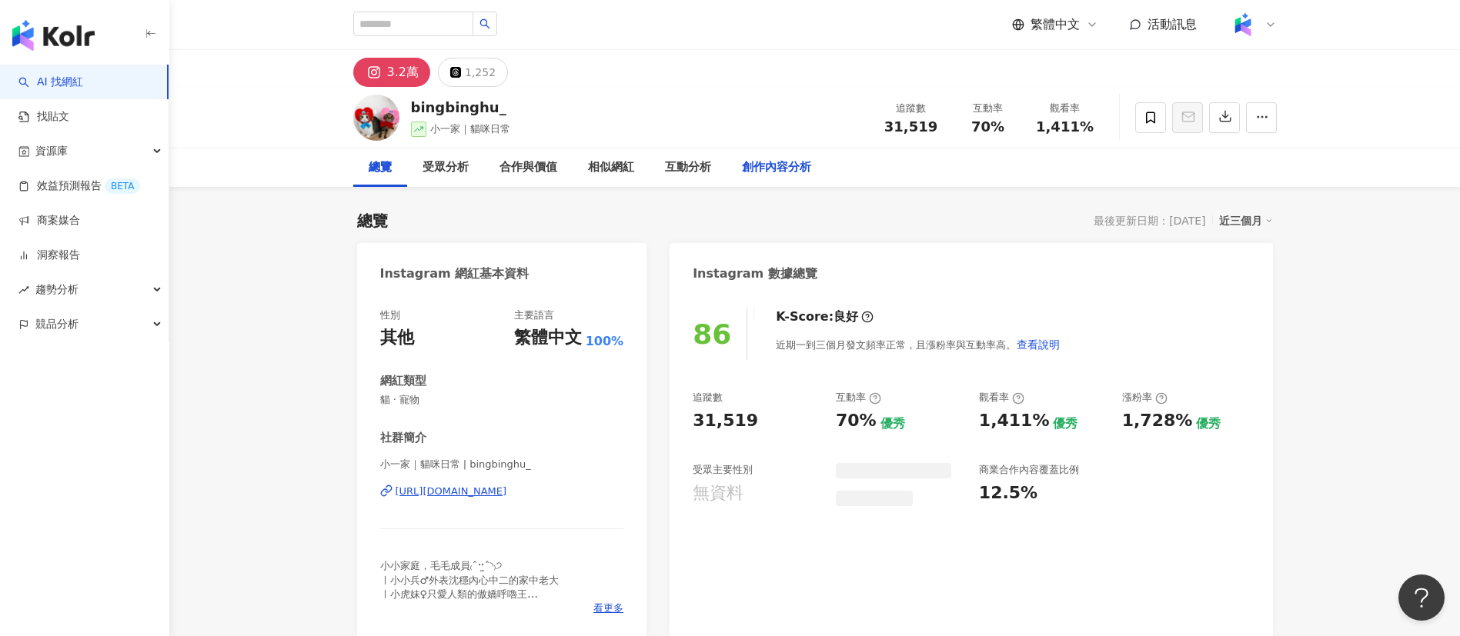
click at [766, 168] on div "創作內容分析" at bounding box center [776, 168] width 69 height 18
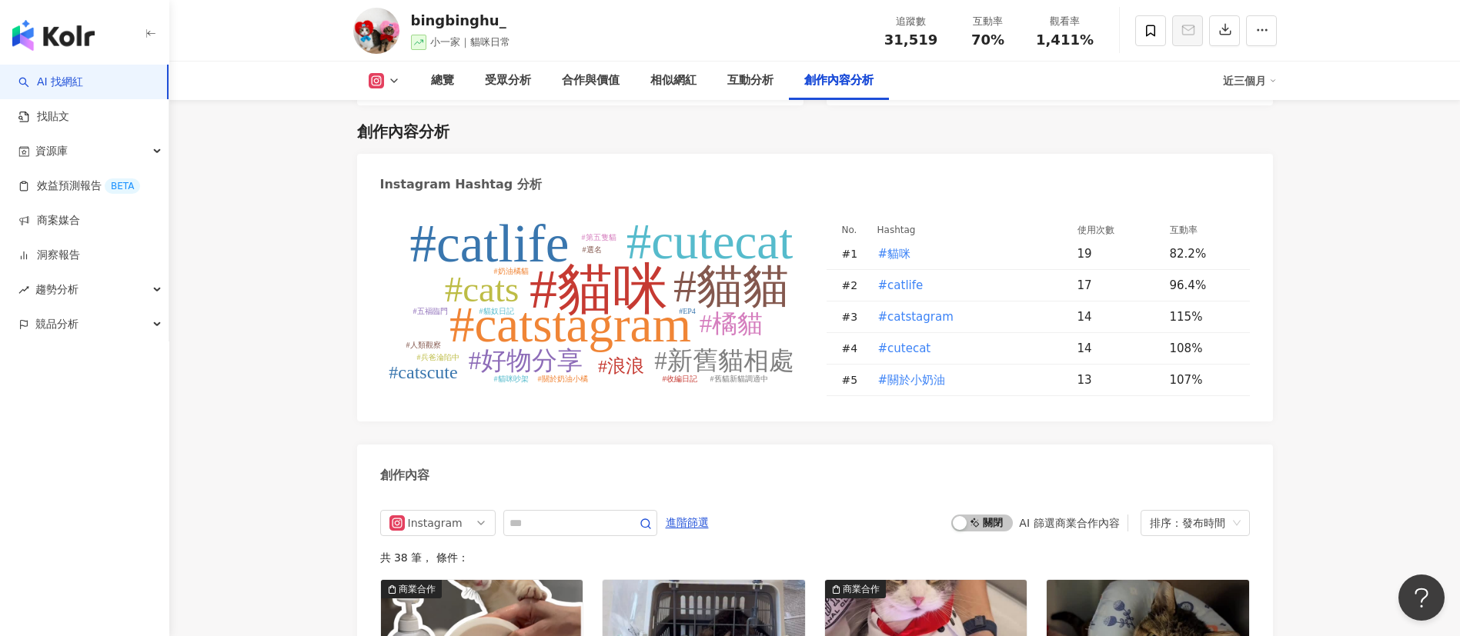
scroll to position [4491, 0]
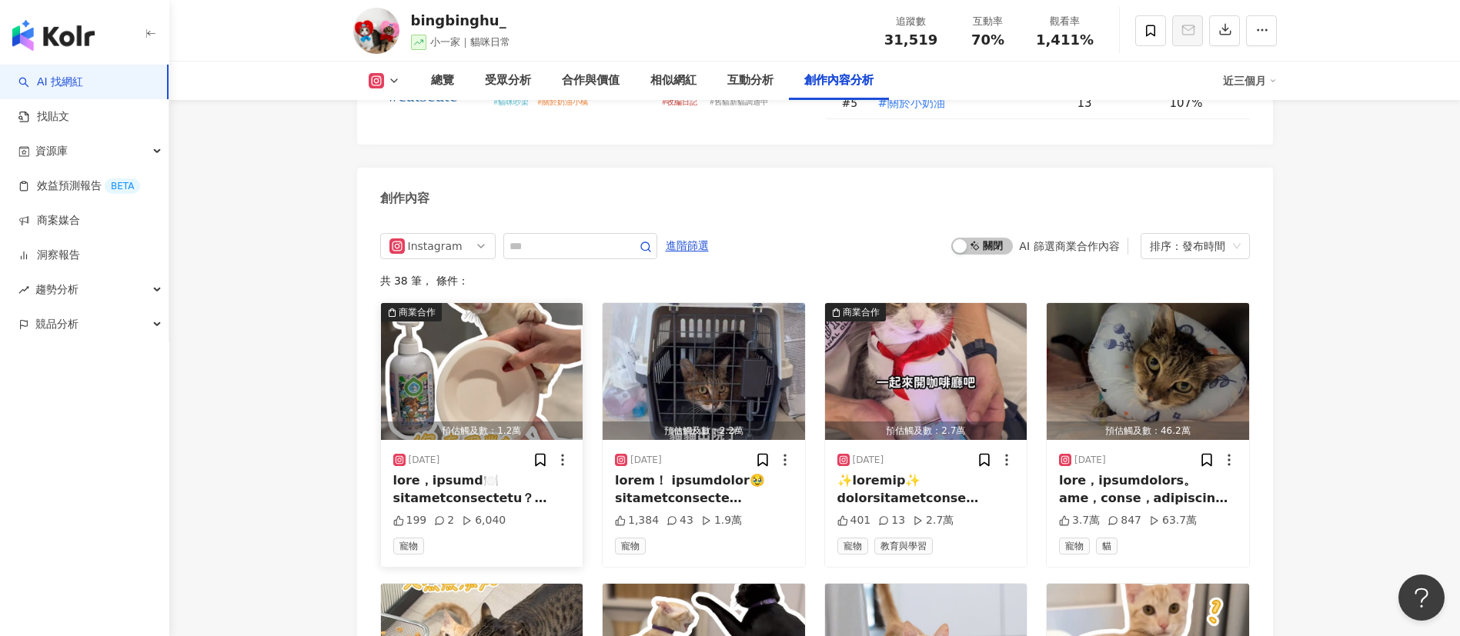
click at [485, 478] on div at bounding box center [482, 490] width 178 height 35
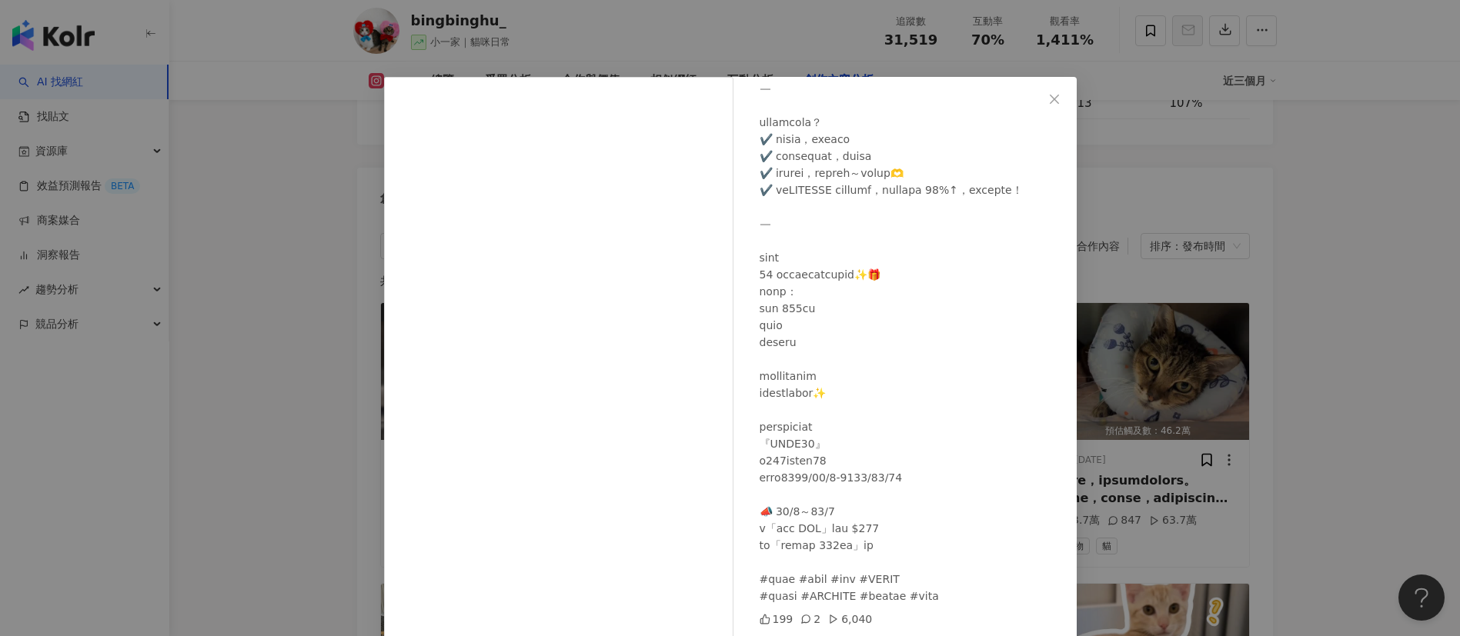
scroll to position [54, 0]
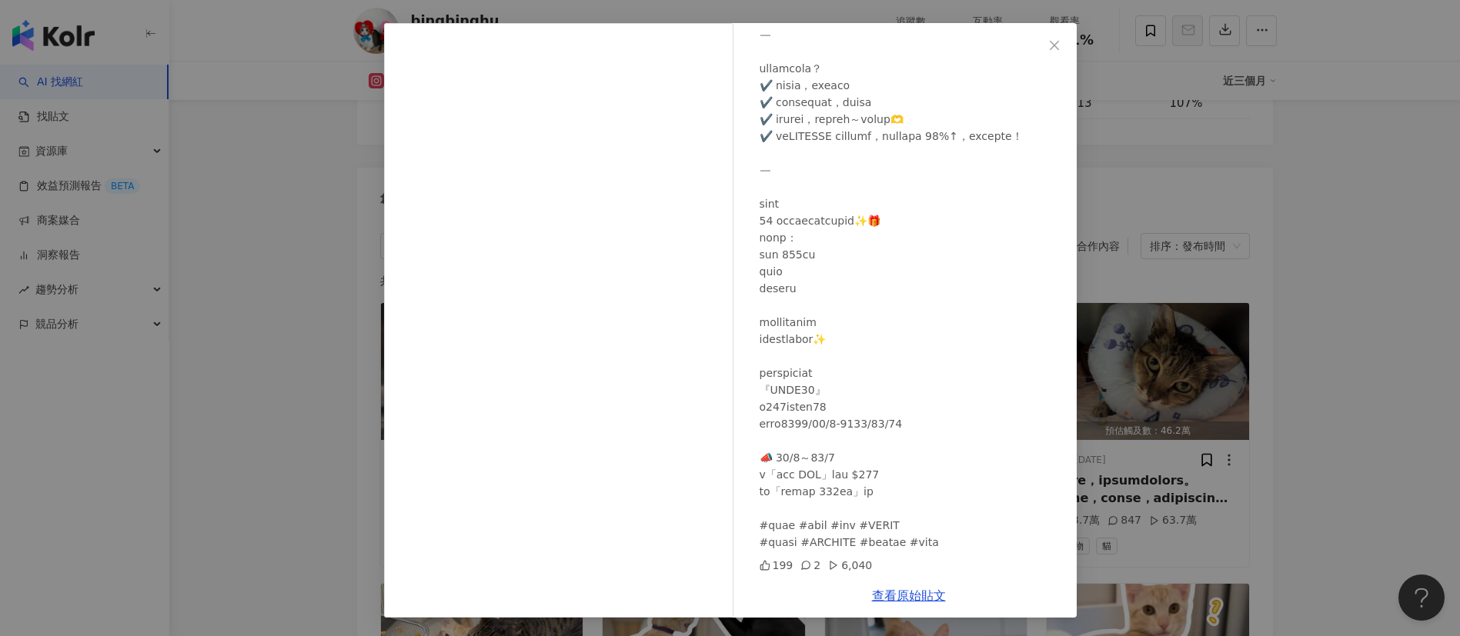
click at [890, 600] on link "查看原始貼文" at bounding box center [909, 596] width 74 height 15
click at [1157, 212] on div "bingbinghu_ [DATE] 199 2 6,040 查看原始貼文" at bounding box center [730, 318] width 1460 height 636
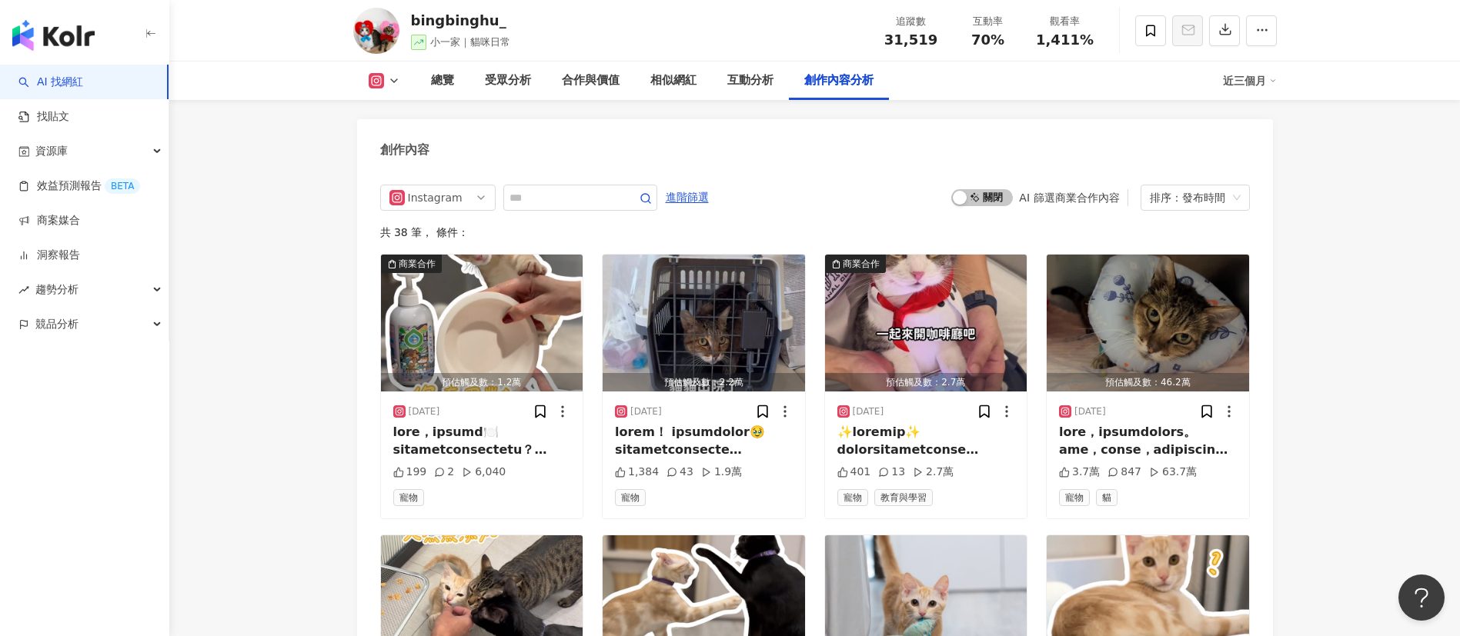
scroll to position [4541, 0]
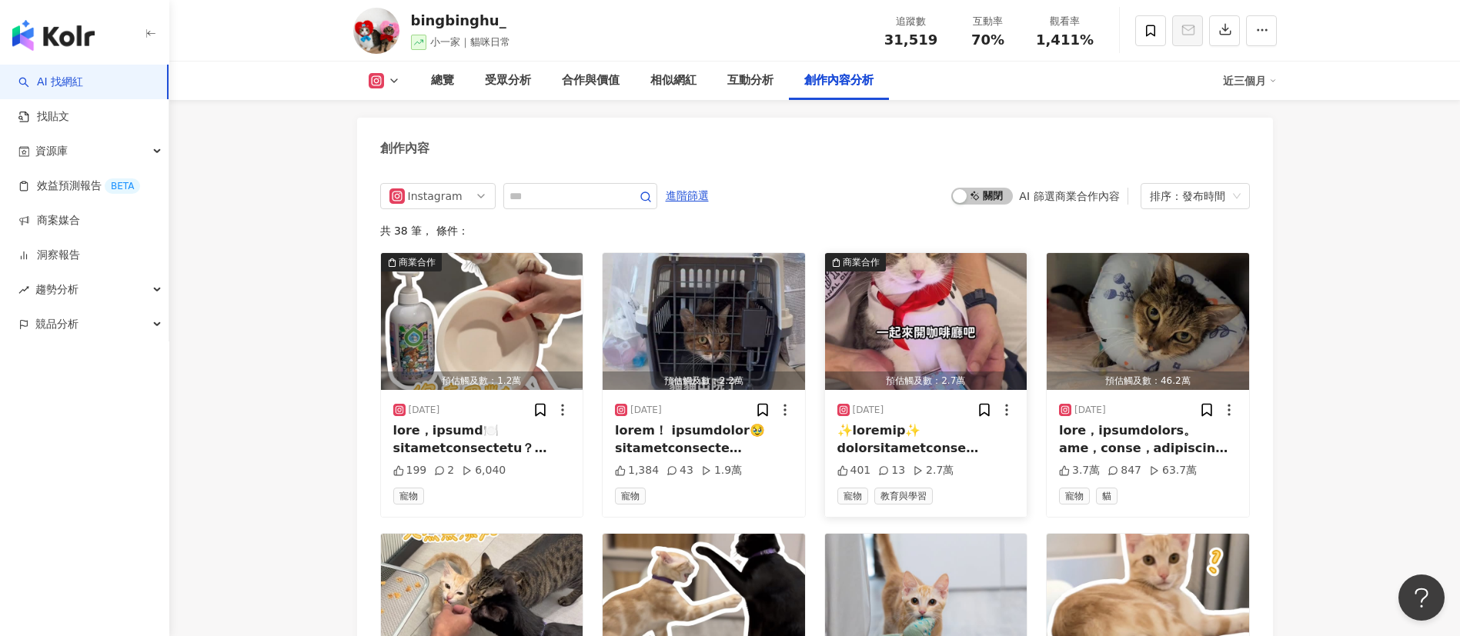
click at [917, 423] on div at bounding box center [926, 440] width 178 height 35
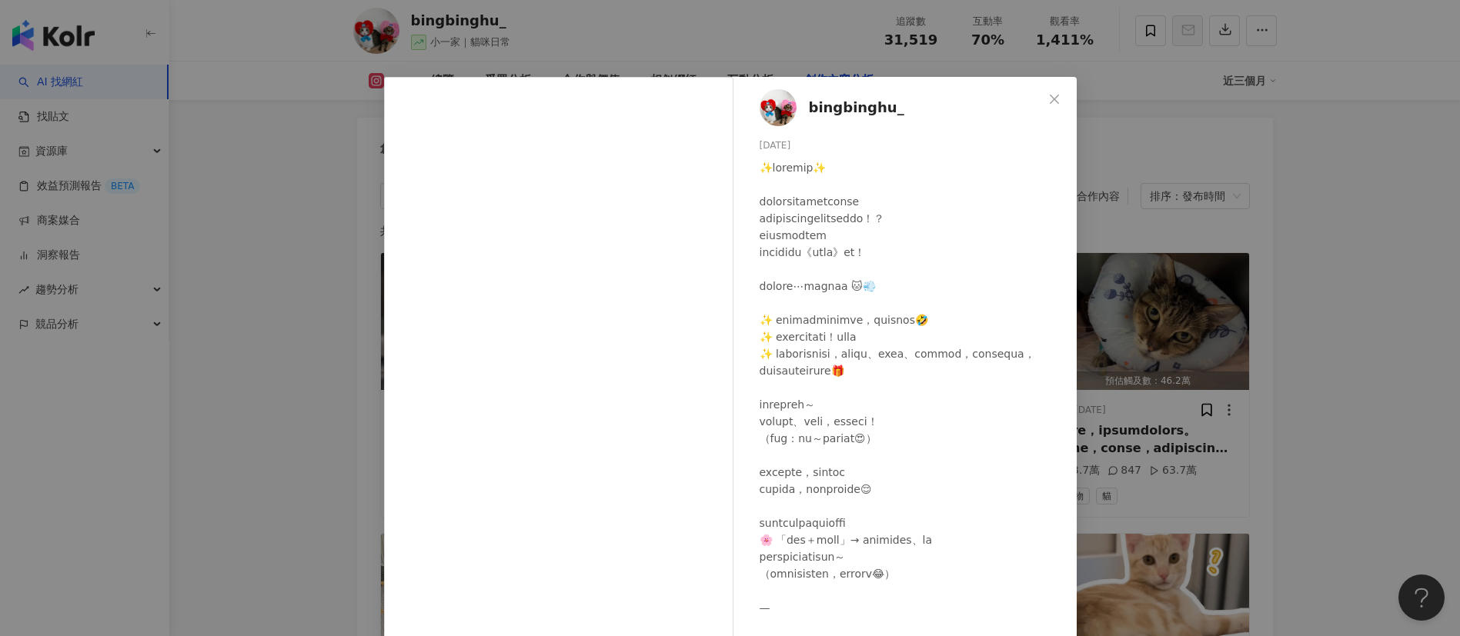
click at [1317, 450] on div "bingbinghu_ [DATE] 401 13 2.7萬 查看原始貼文" at bounding box center [730, 318] width 1460 height 636
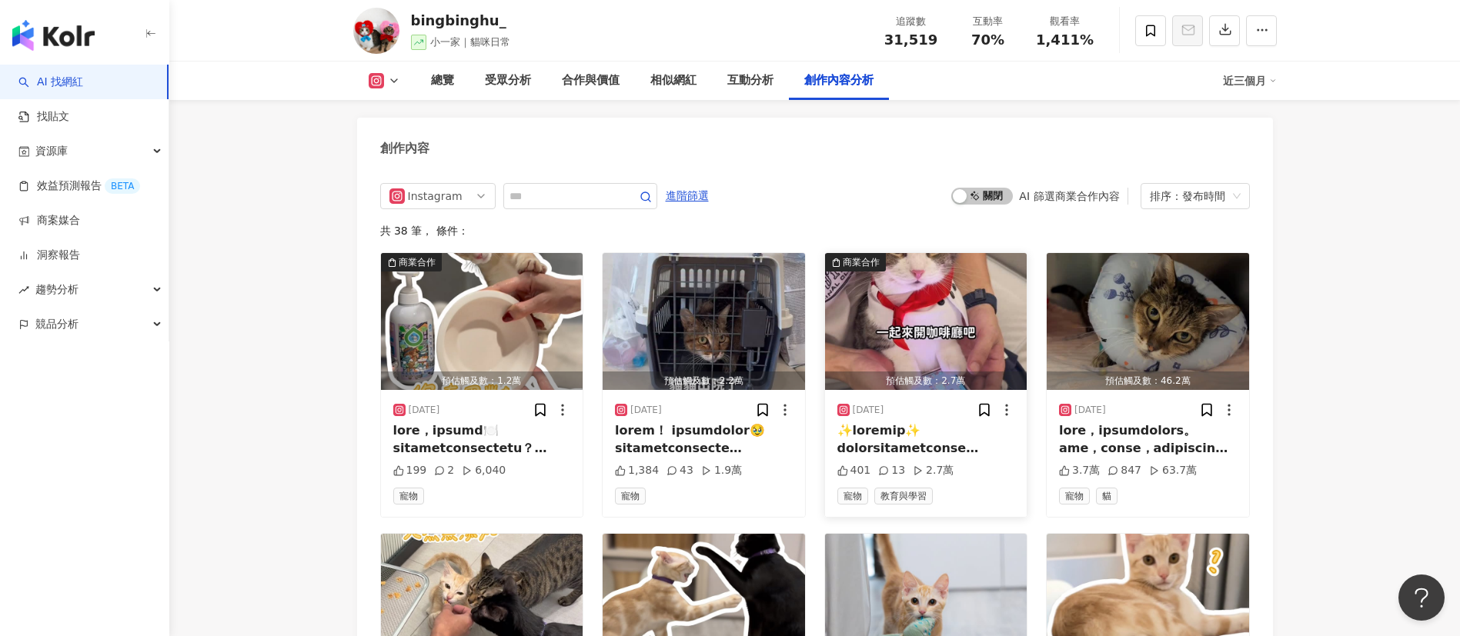
scroll to position [4719, 0]
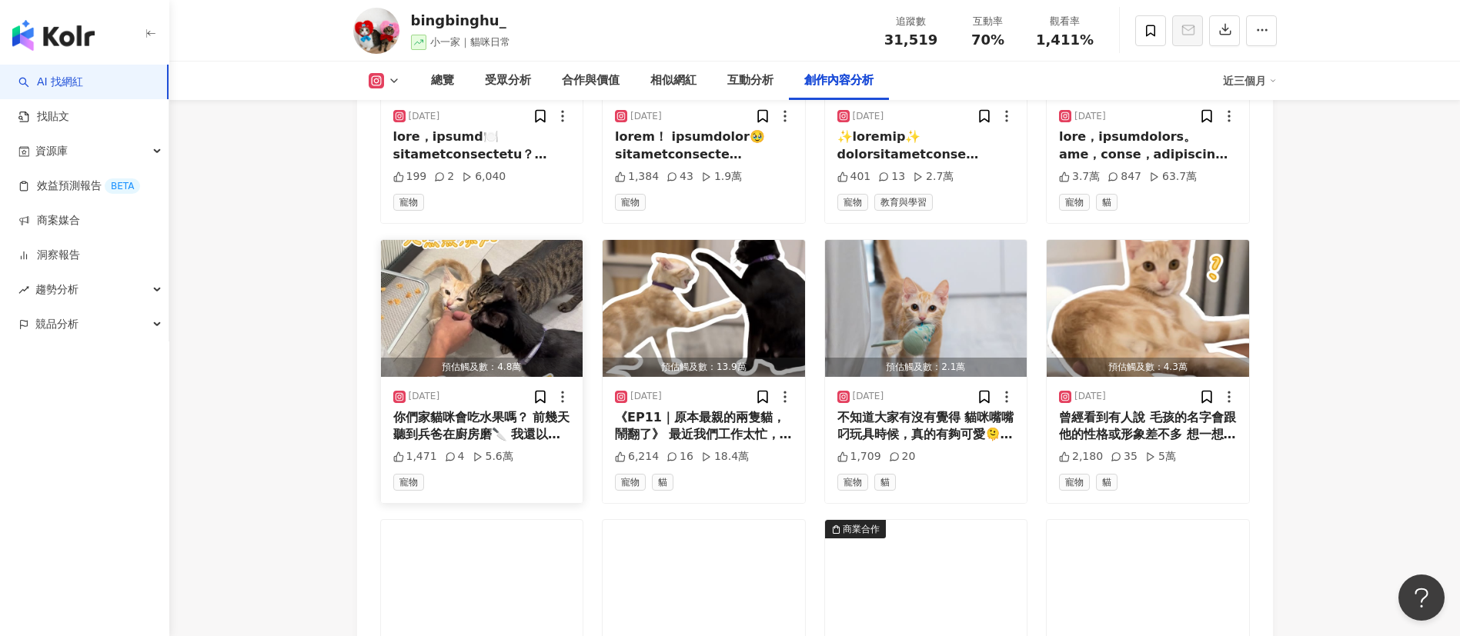
scroll to position [4836, 0]
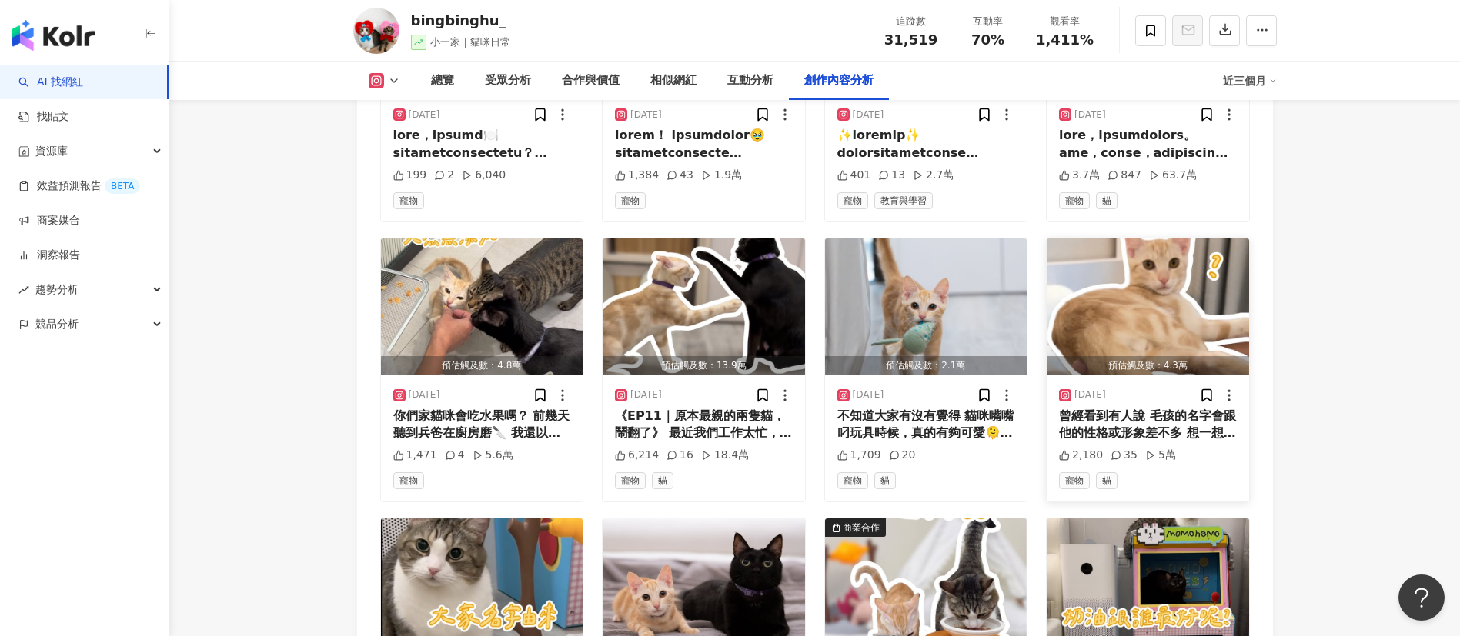
click at [1137, 415] on div "曾經看到有人說 毛孩的名字會跟他的性格或形象差不多 想一想…我們家好像真的有點[DEMOGRAPHIC_DATA]🤔 小奶油軟到像融化的奶油 小小兵一聲指令就…" at bounding box center [1148, 425] width 178 height 35
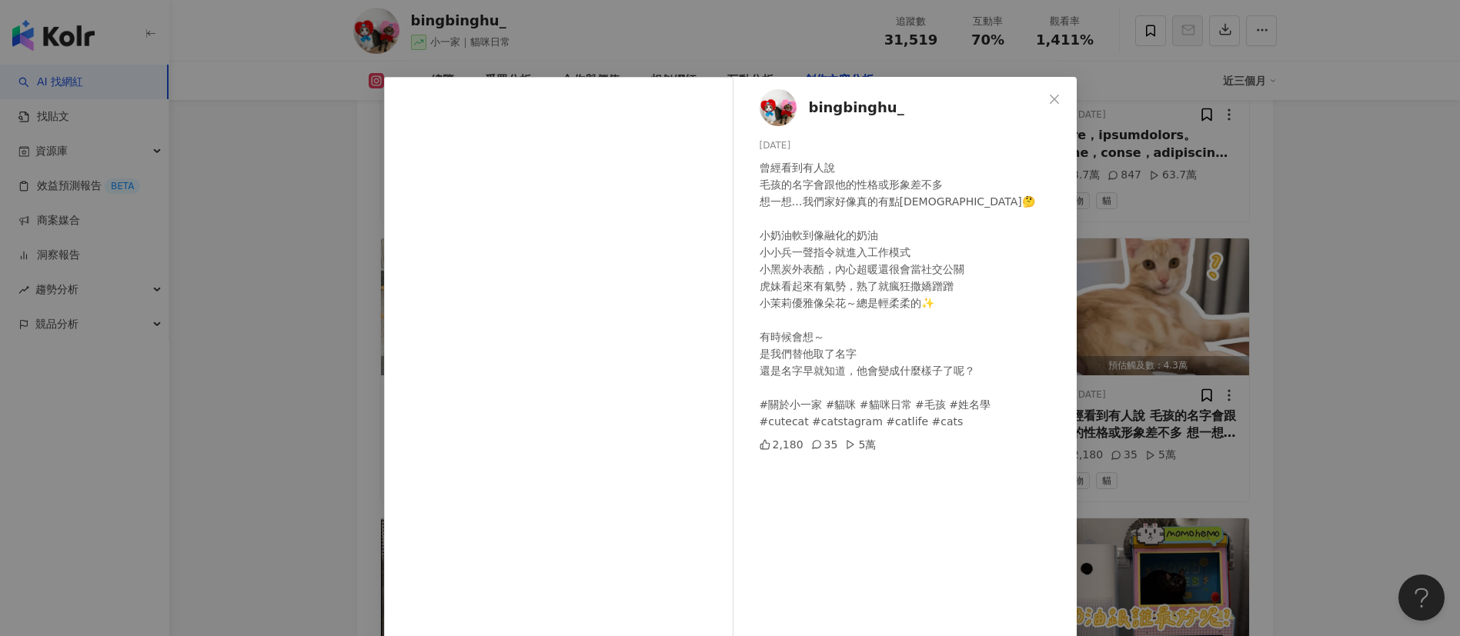
scroll to position [54, 0]
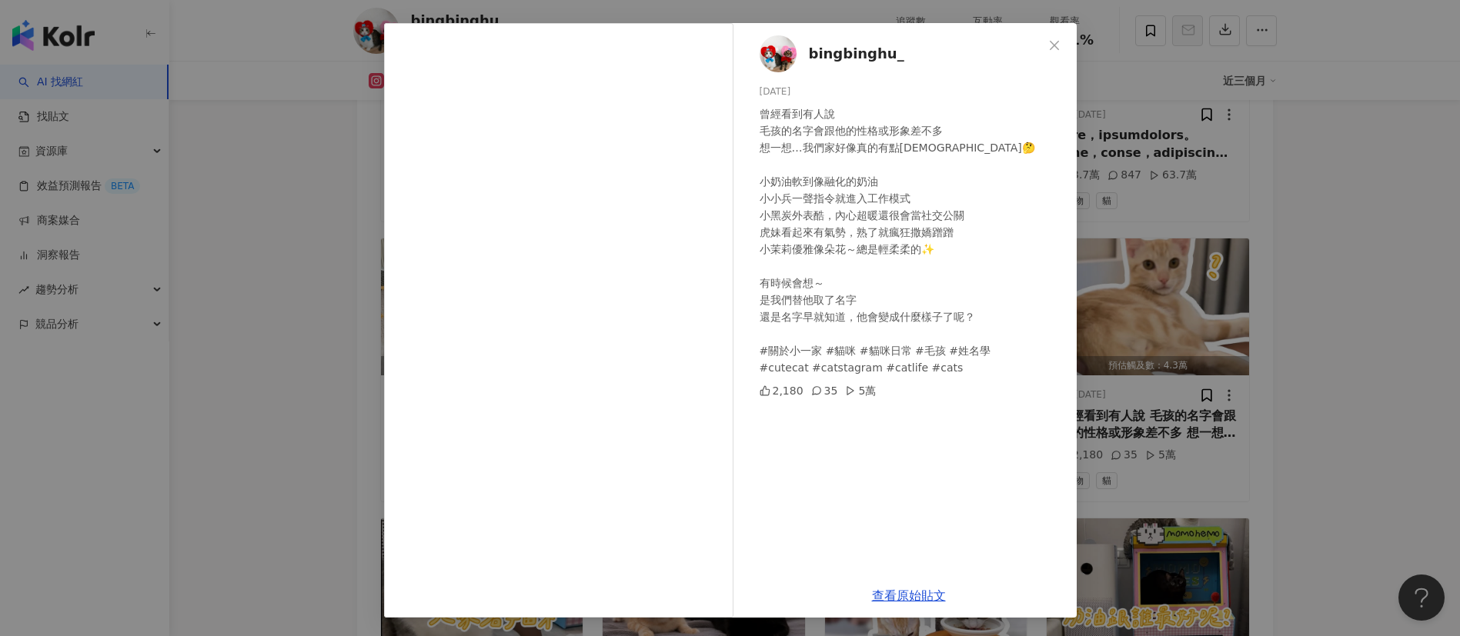
click at [1384, 473] on div "bingbinghu_ [DATE] 曾經看到有人說 毛孩的名字會跟他的性格或形象差不多 想一想…我們家好像真的有點[DEMOGRAPHIC_DATA]🤔 小…" at bounding box center [730, 318] width 1460 height 636
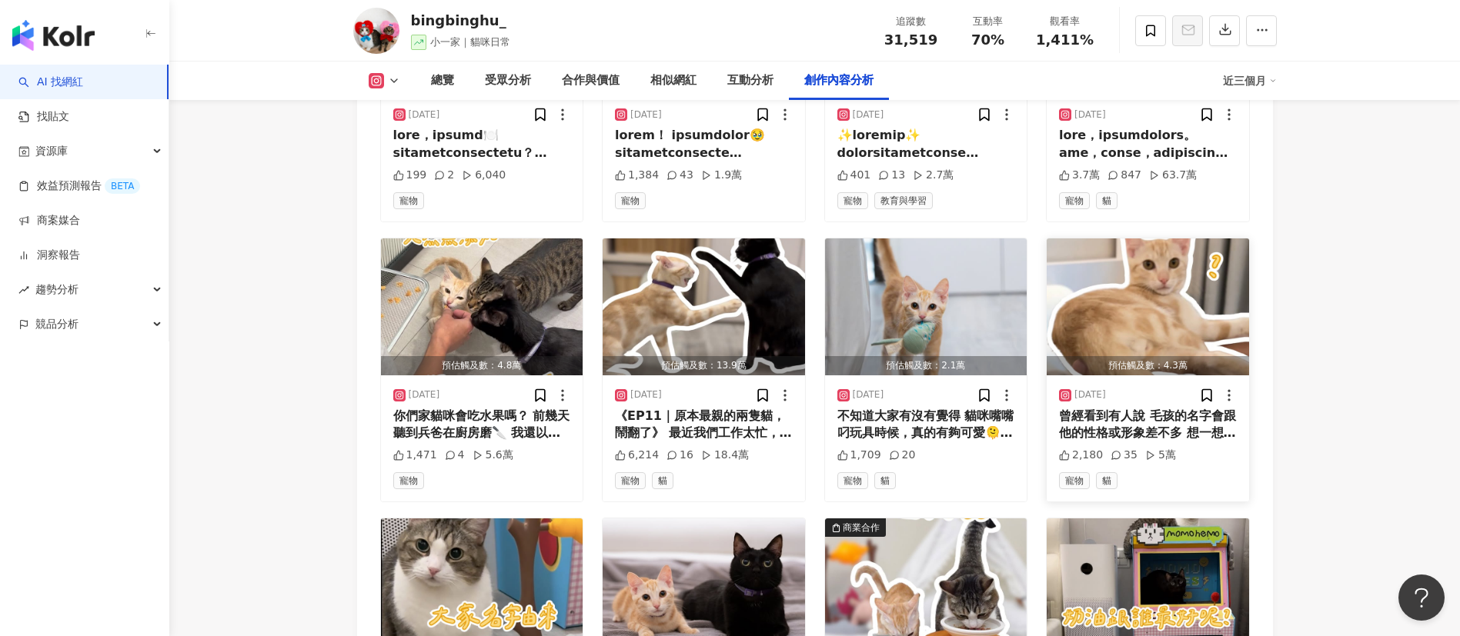
click at [1148, 410] on div "曾經看到有人說 毛孩的名字會跟他的性格或形象差不多 想一想…我們家好像真的有點[DEMOGRAPHIC_DATA]🤔 小奶油軟到像融化的奶油 小小兵一聲指令就…" at bounding box center [1148, 425] width 178 height 35
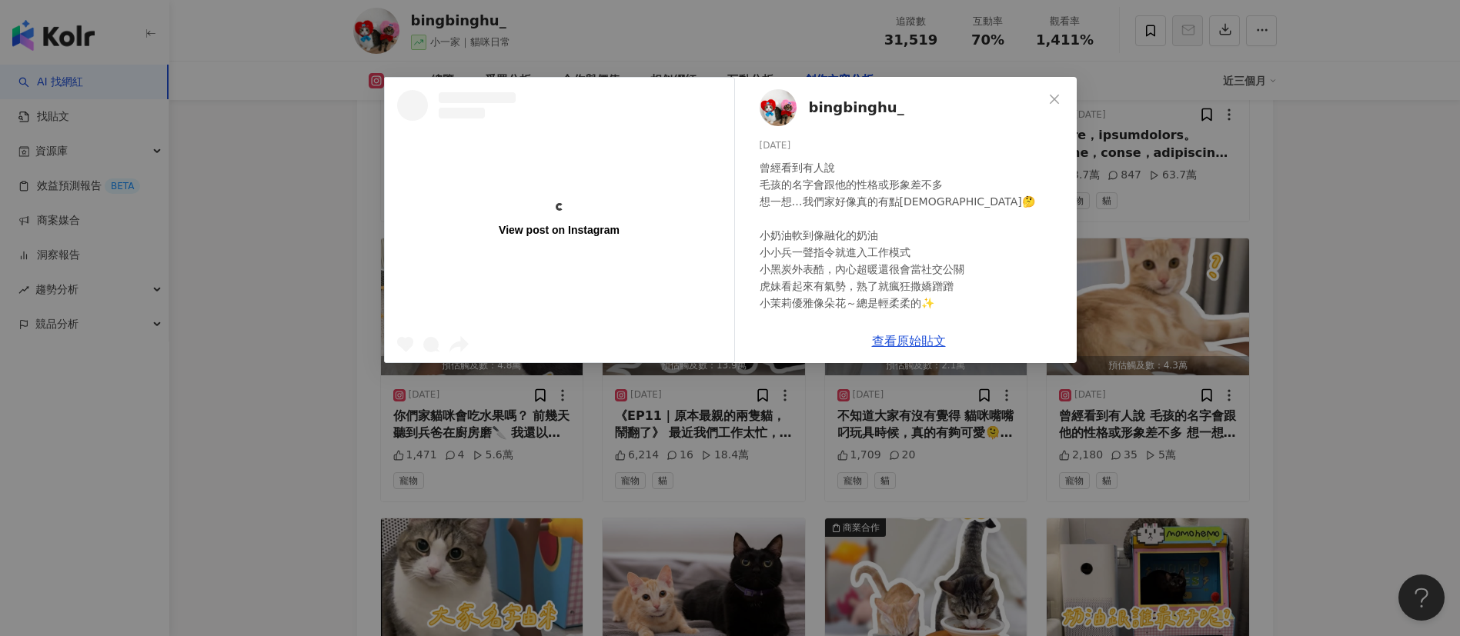
click at [1249, 419] on div "View post on Instagram bingbinghu_ [DATE] 曾經看到有人說 毛孩的名字會跟他的性格或形象差不多 想一想…我們家好像真的…" at bounding box center [730, 318] width 1460 height 636
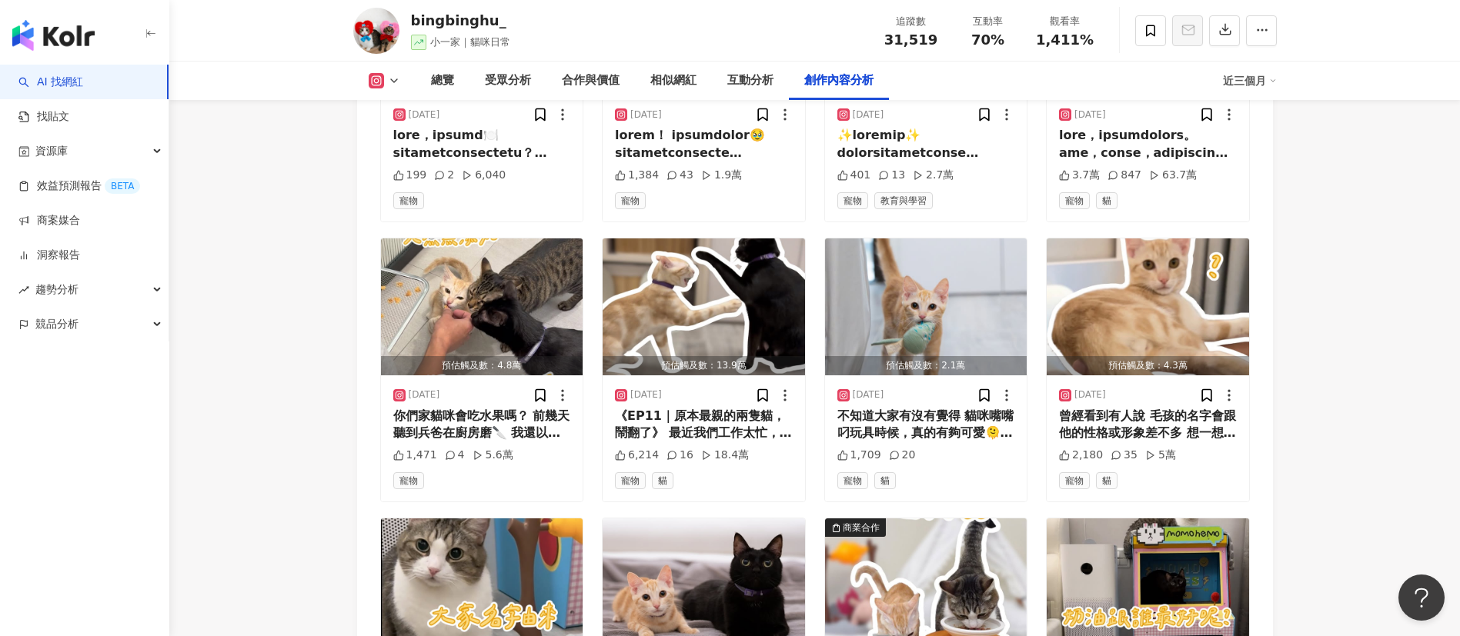
scroll to position [5220, 0]
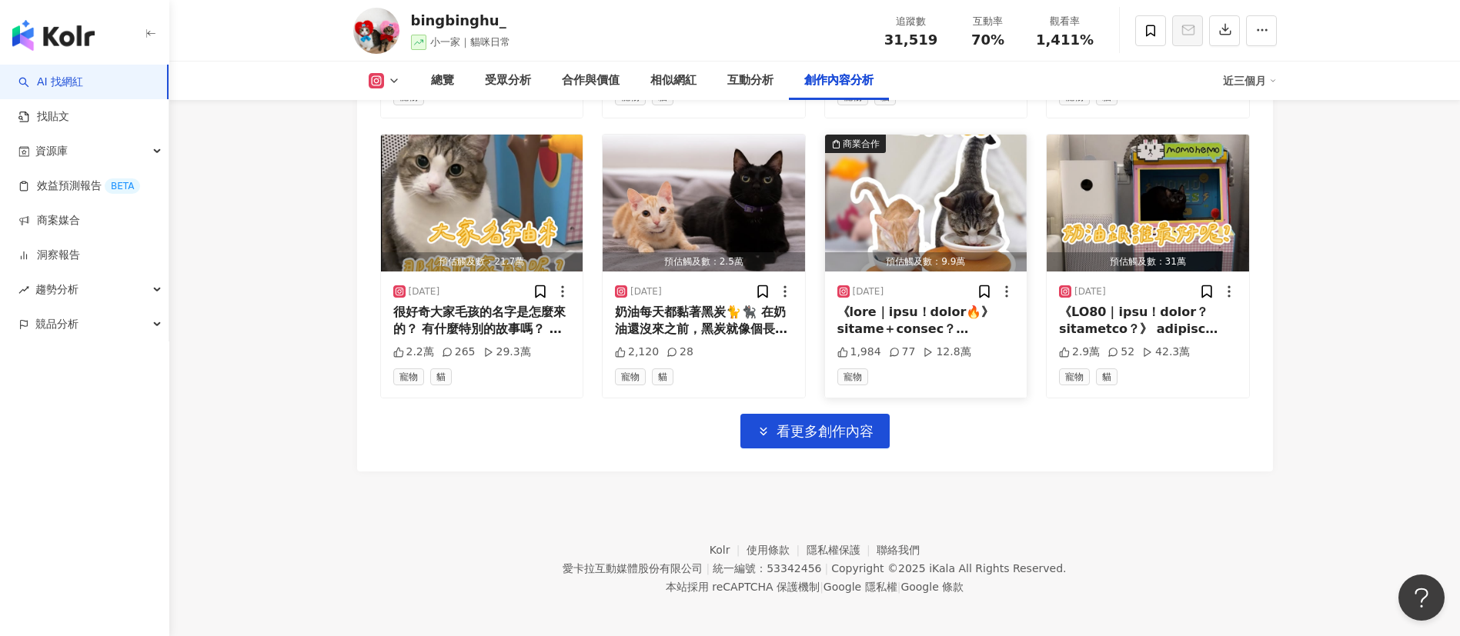
click at [911, 314] on div at bounding box center [926, 321] width 178 height 35
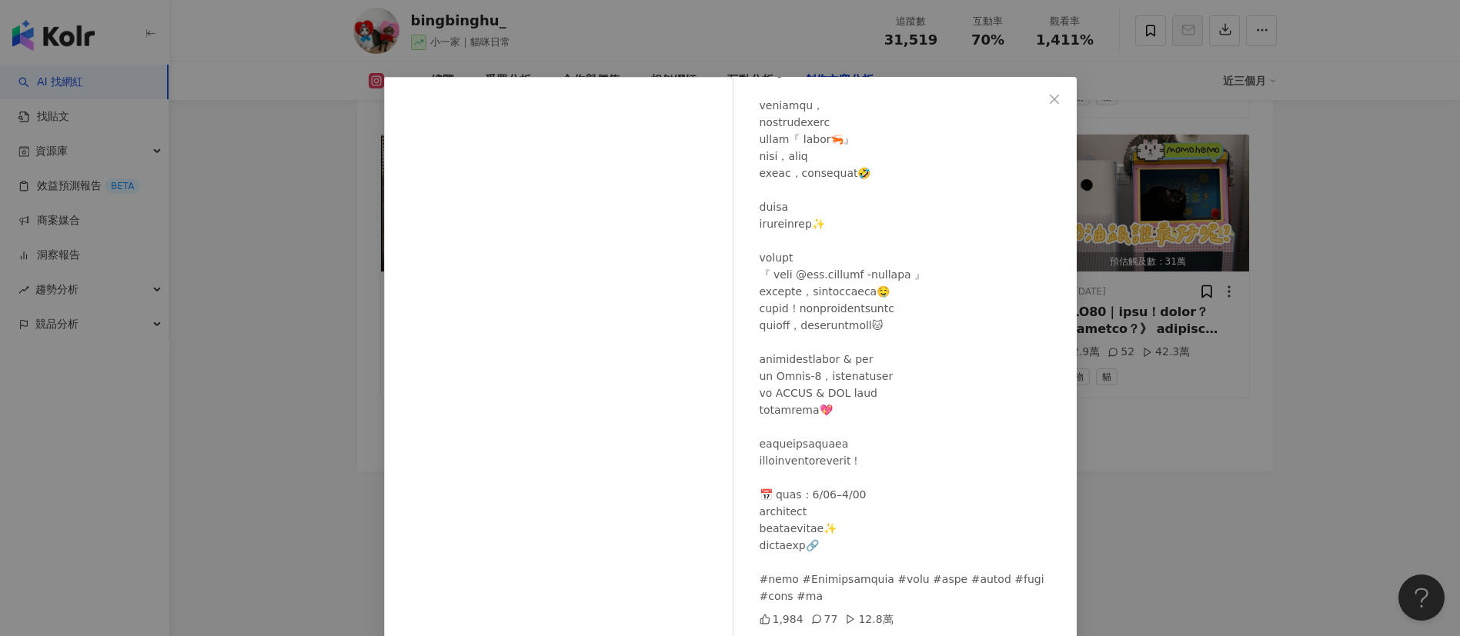
scroll to position [54, 0]
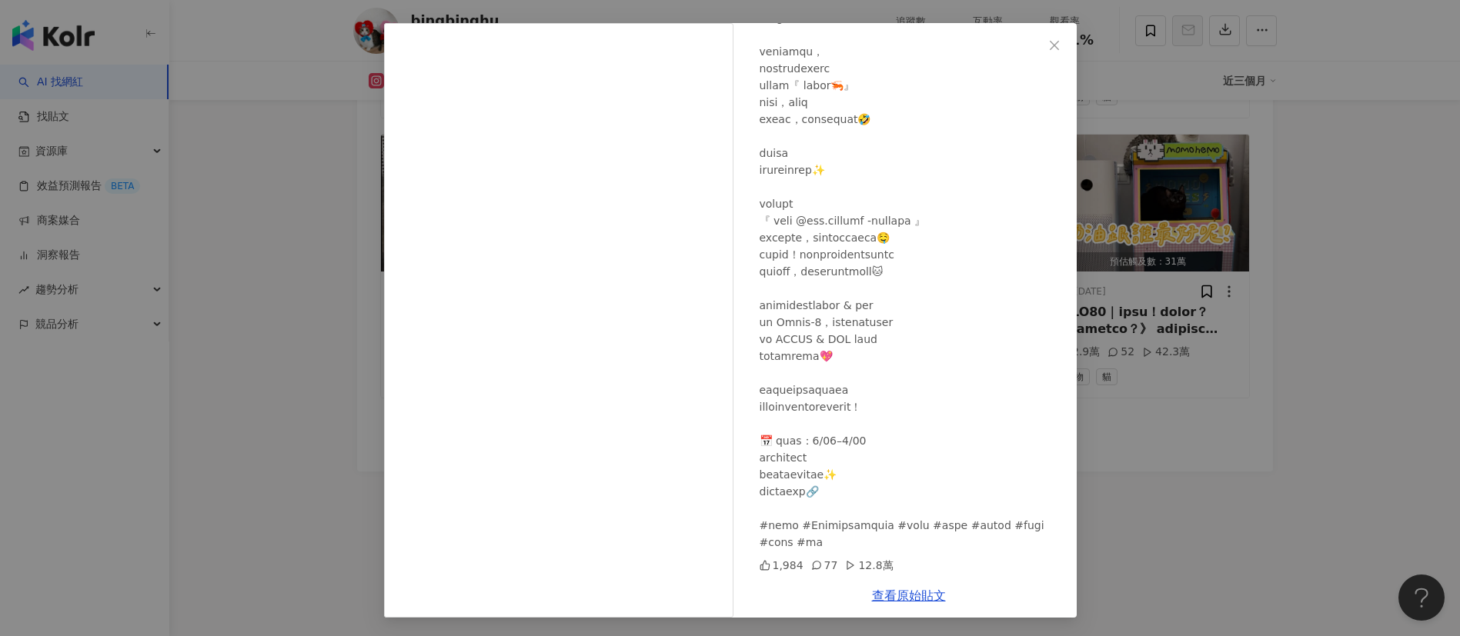
click at [892, 597] on link "查看原始貼文" at bounding box center [909, 596] width 74 height 15
click at [290, 288] on div "bingbinghu_ [DATE] 1,984 77 12.8萬 查看原始貼文" at bounding box center [730, 318] width 1460 height 636
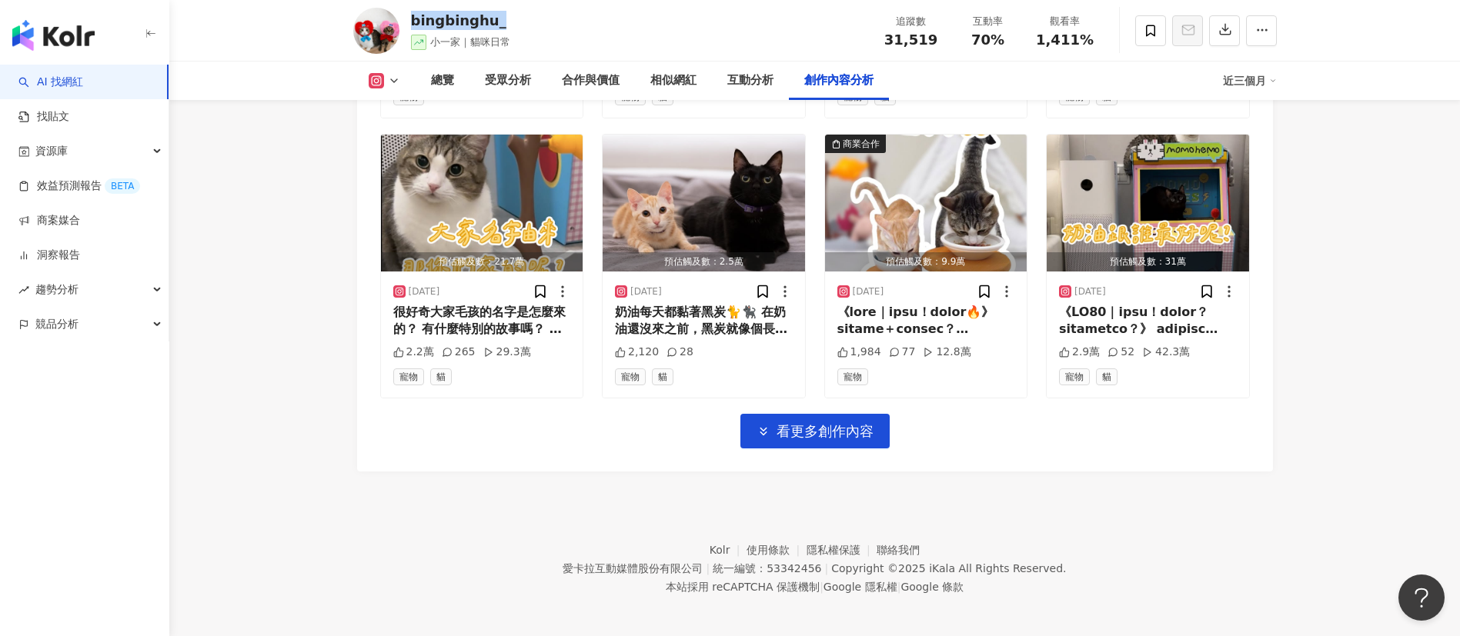
drag, startPoint x: 496, startPoint y: 23, endPoint x: 410, endPoint y: 29, distance: 86.4
click at [411, 29] on div "bingbinghu_" at bounding box center [460, 20] width 99 height 19
copy div "bingbinghu_"
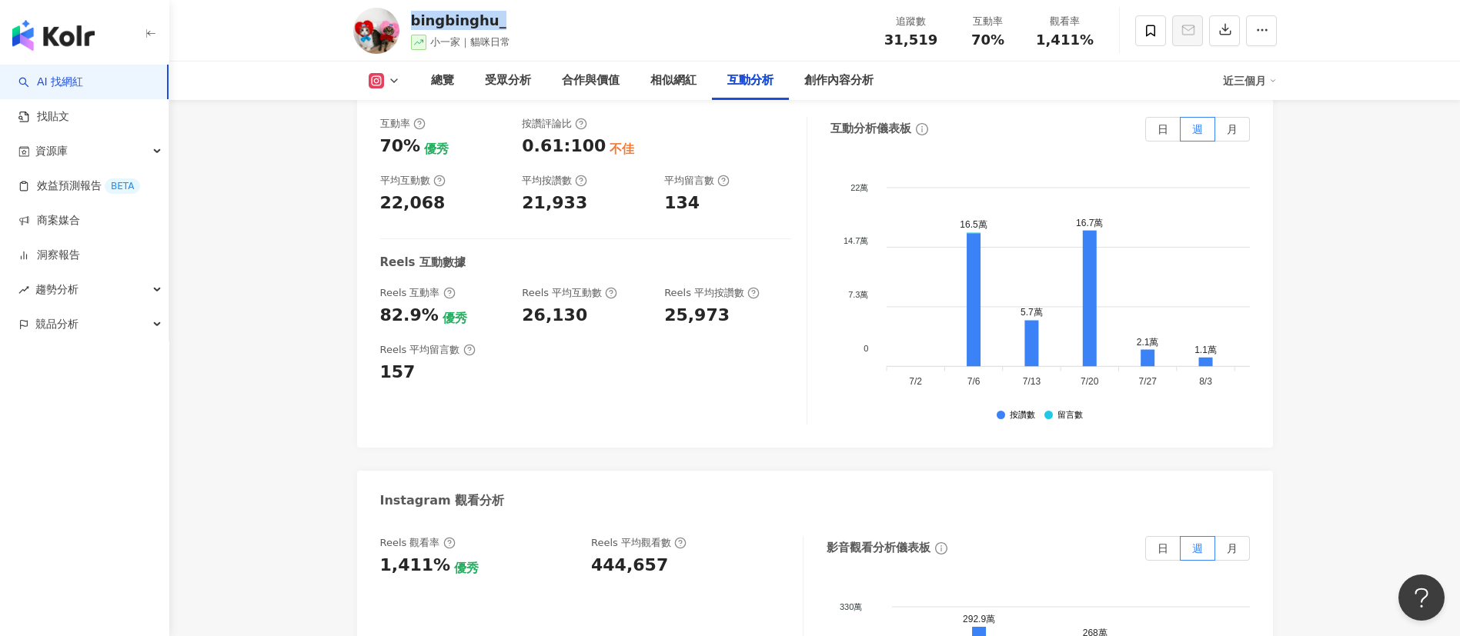
scroll to position [2971, 0]
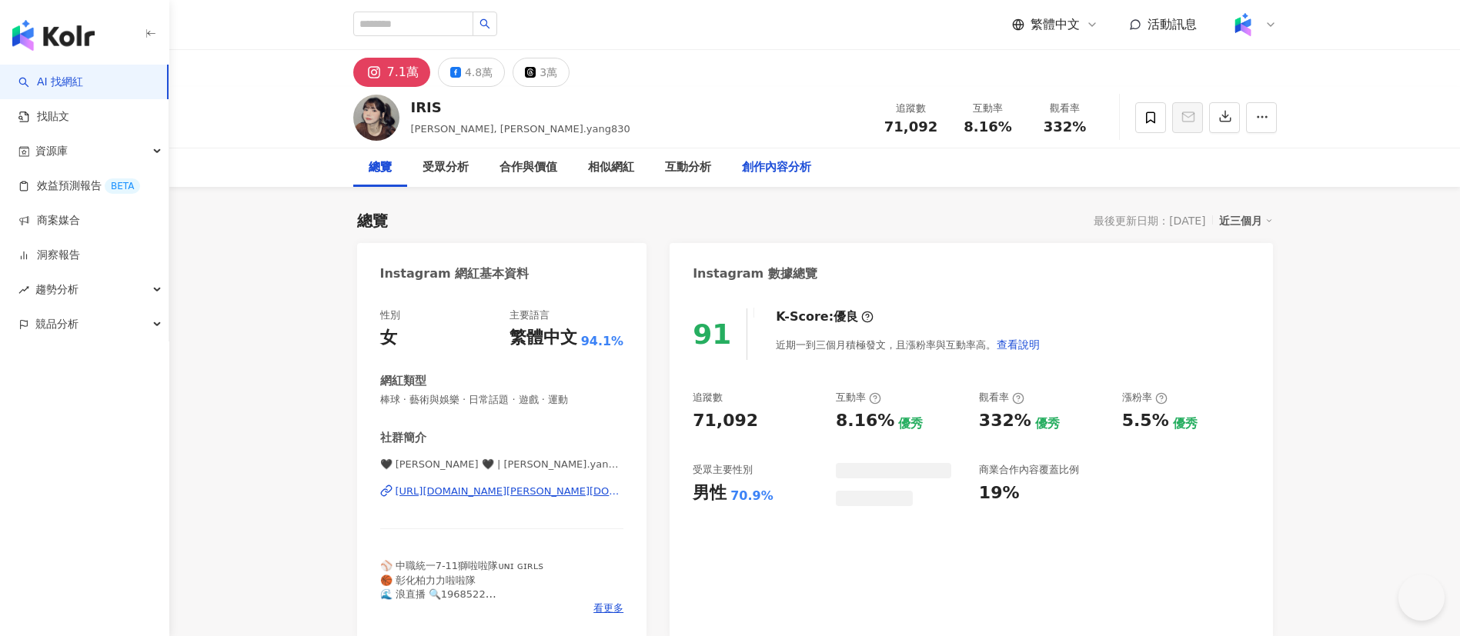
click at [763, 169] on div "創作內容分析" at bounding box center [776, 168] width 69 height 18
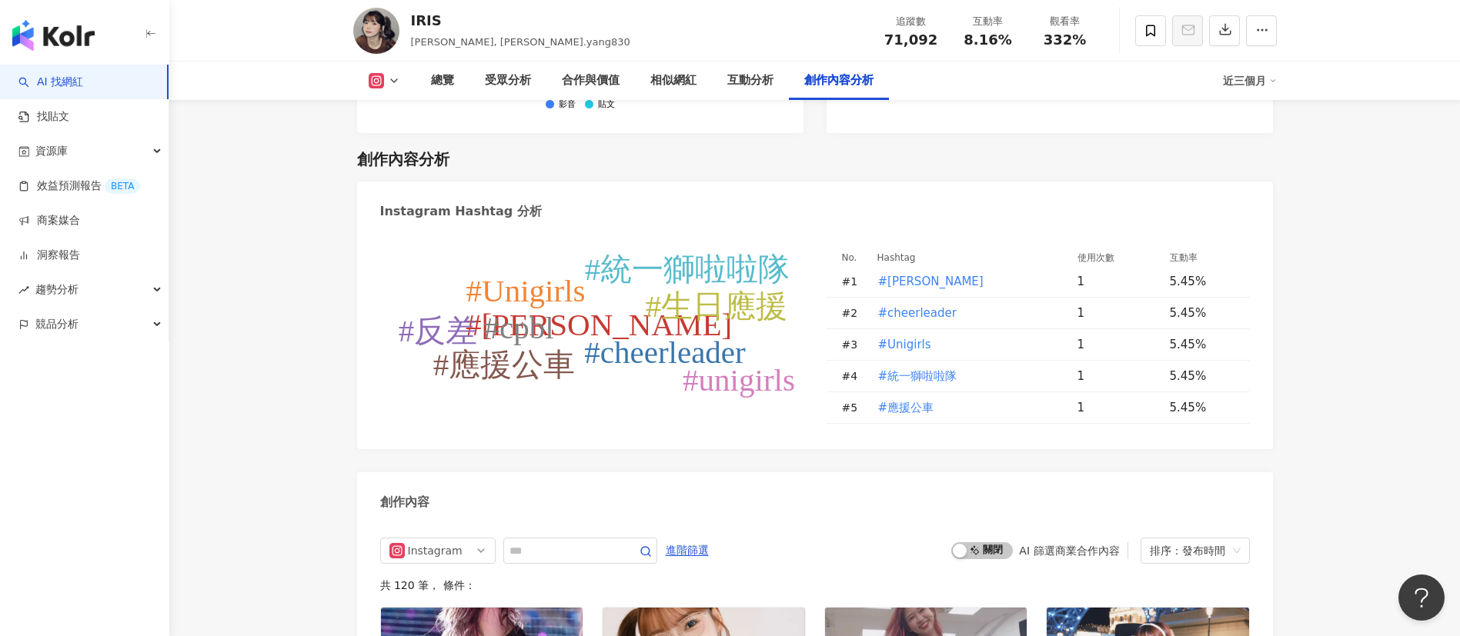
scroll to position [4619, 0]
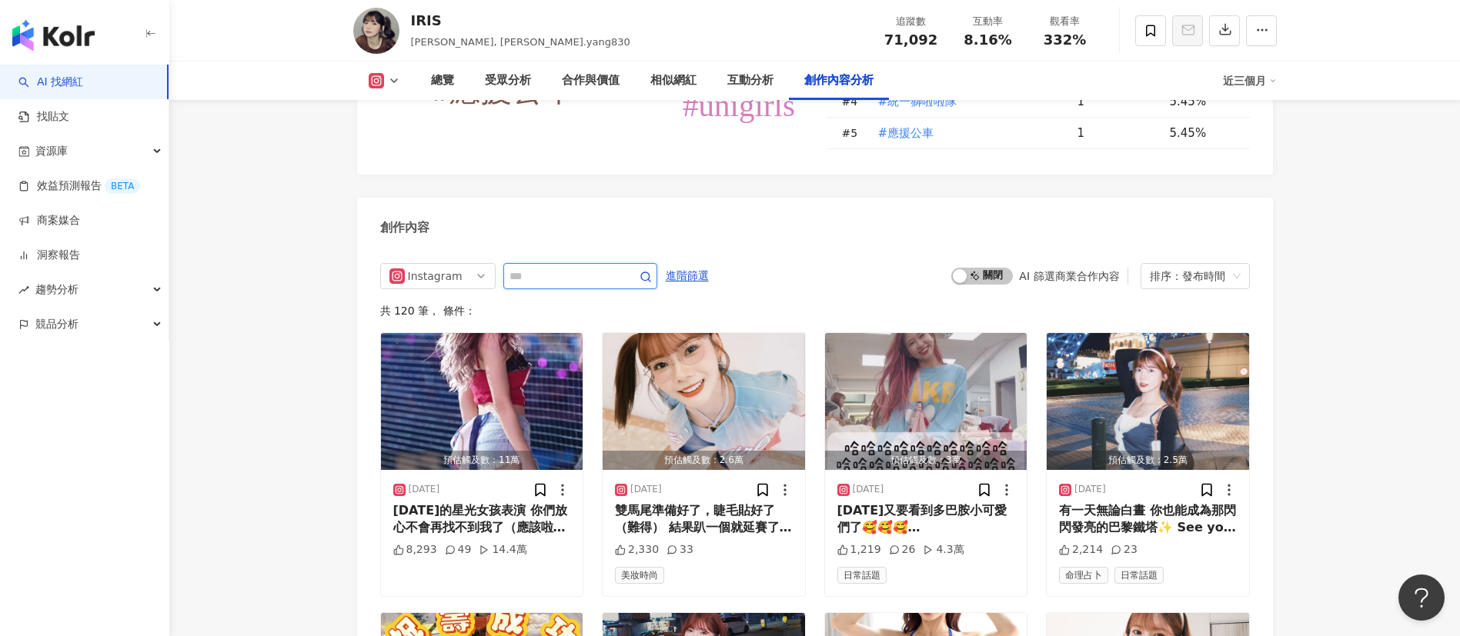
click at [589, 267] on input "text" at bounding box center [563, 276] width 108 height 18
type input "*"
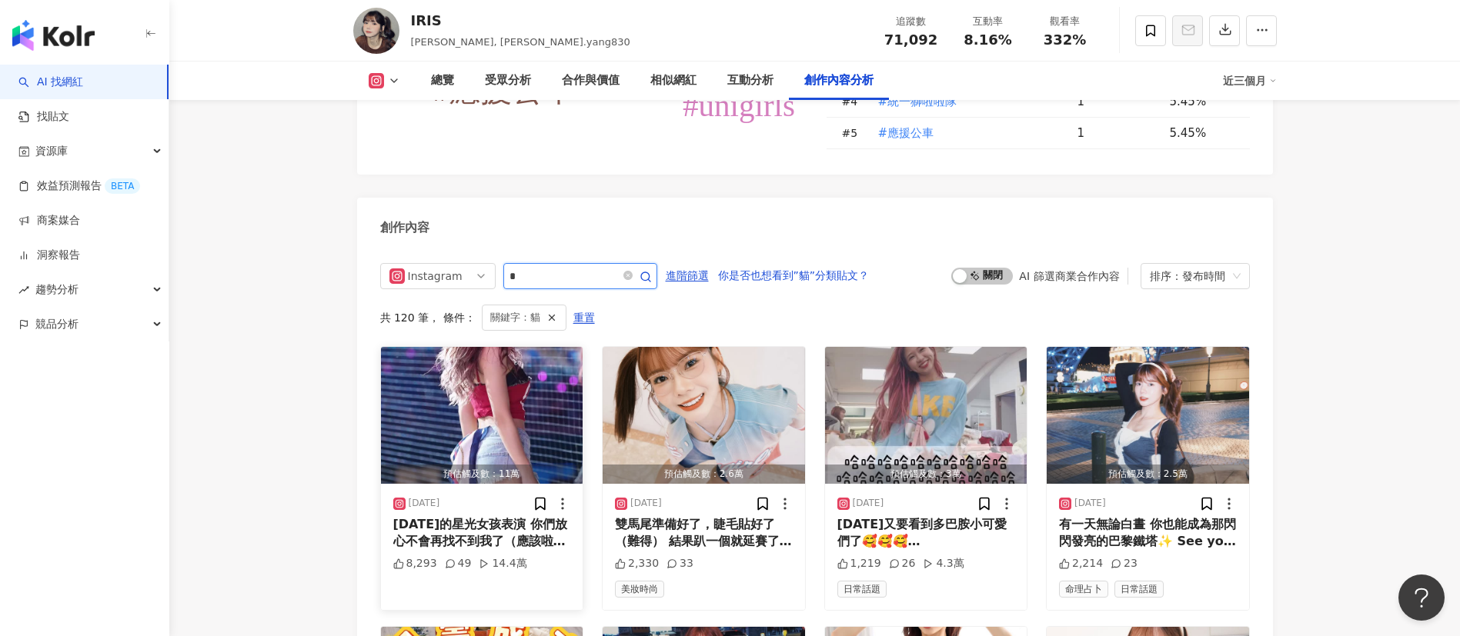
scroll to position [4682, 0]
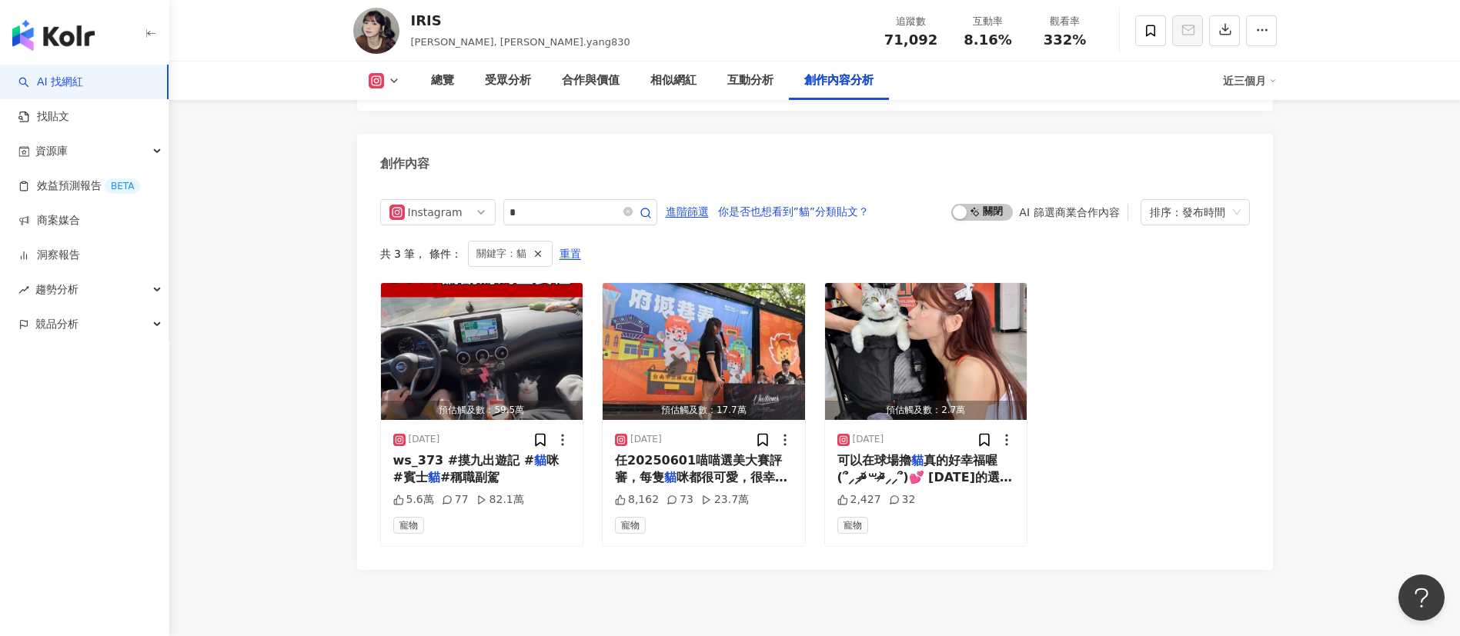
click at [924, 453] on span "真的好幸福喔 (՞⸝⸝ᵒ̴̶̷᷄꒳ᵒ̴̶̷᷅⸝⸝՞)💕 昨天的選美大賽每一個都好可愛每一個都好欠抱😆 摸摸真的好萌脾氣好好（希望波波也可以這樣XD . . .…" at bounding box center [925, 564] width 177 height 222
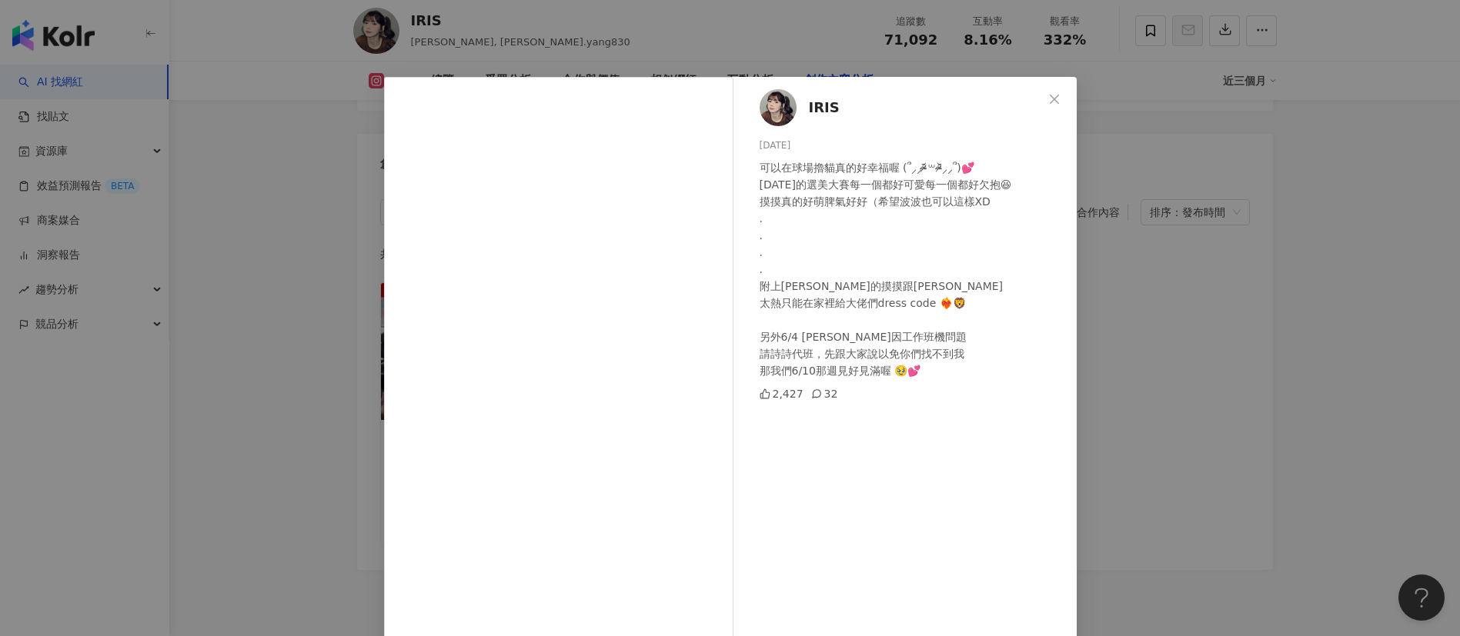
click at [1178, 493] on div "IRIS 2025/6/2 可以在球場擼貓真的好幸福喔 (՞⸝⸝ᵒ̴̶̷᷄꒳ᵒ̴̶̷᷅⸝⸝՞)💕 昨天的選美大賽每一個都好可愛每一個都好欠抱😆 摸摸真的好萌脾…" at bounding box center [730, 318] width 1460 height 636
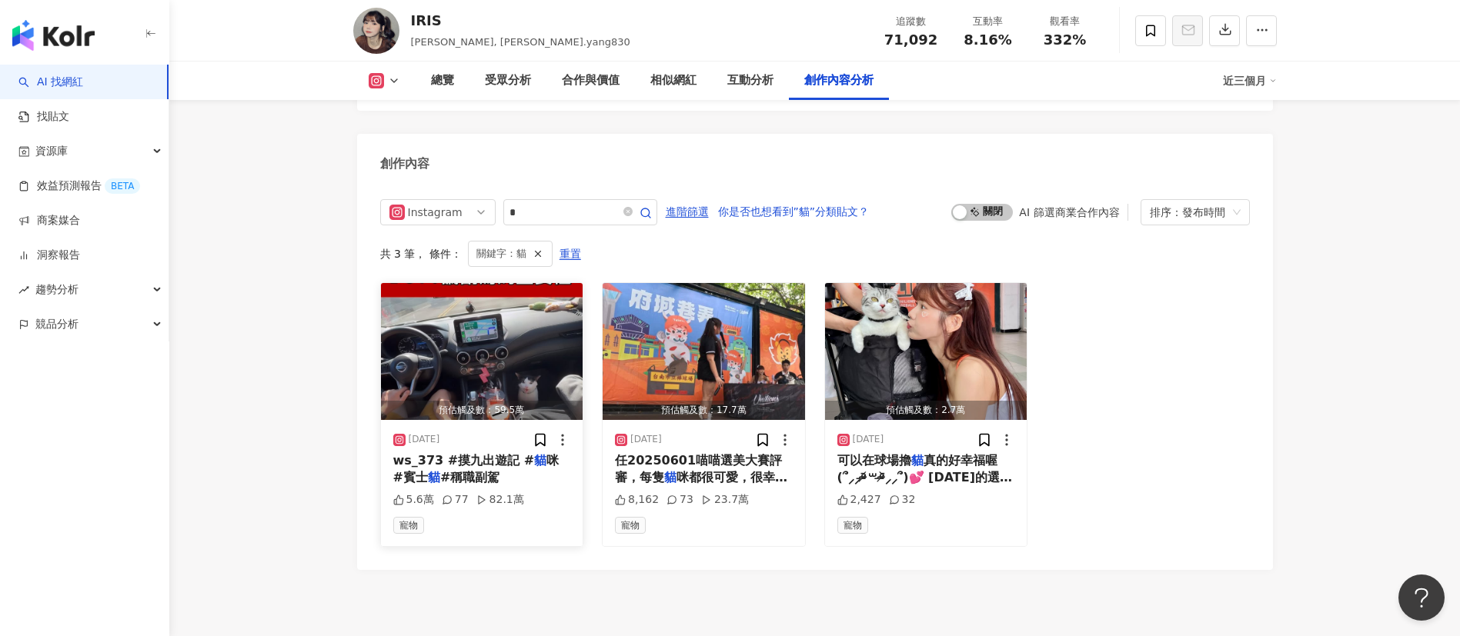
click at [484, 453] on span "ws_373 #摸九出遊記 #" at bounding box center [464, 460] width 142 height 15
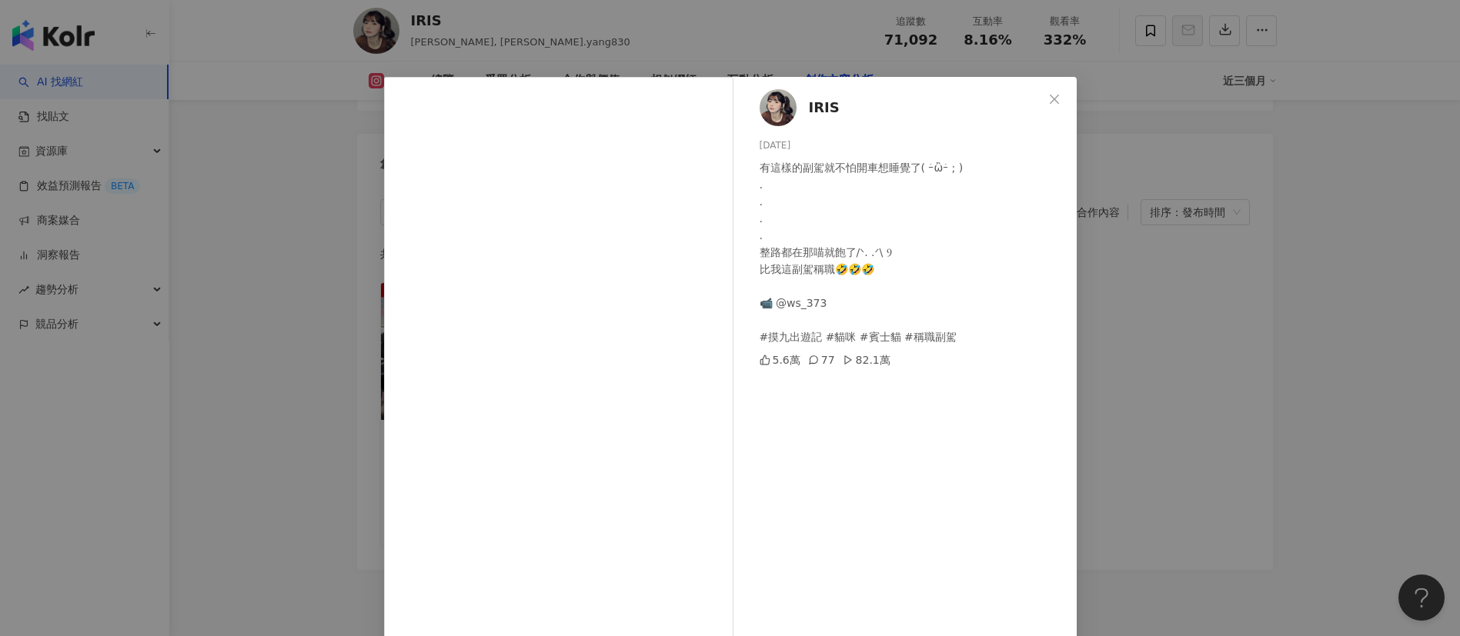
scroll to position [54, 0]
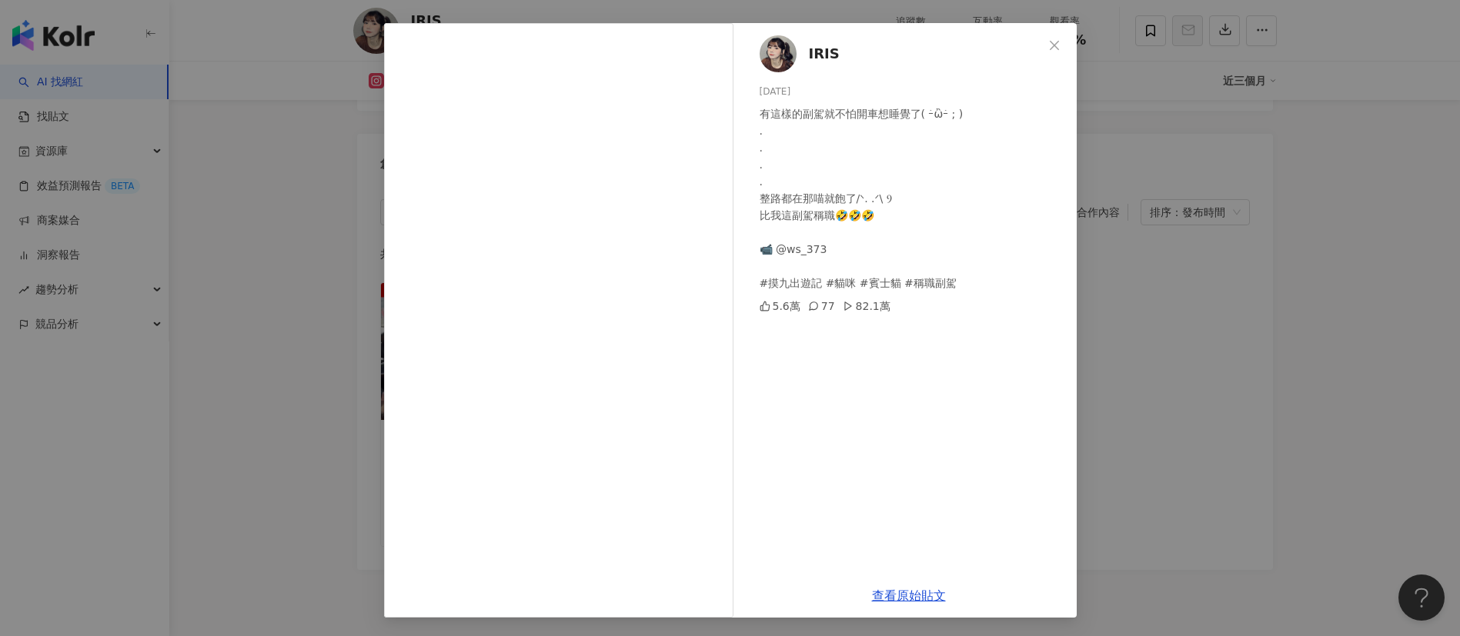
click at [857, 493] on div "IRIS 2025/7/1 有這樣的副駕就不怕開車想睡覺了( ｰ̀ὢｰ́ ; ) . . . . 整路都在那喵就飽了/ᐠ. .ᐟ\ Ⳋ 比我這副駕稱職🤣🤣🤣 …" at bounding box center [909, 298] width 336 height 551
click at [937, 489] on div "IRIS 2025/7/1 有這樣的副駕就不怕開車想睡覺了( ｰ̀ὢｰ́ ; ) . . . . 整路都在那喵就飽了/ᐠ. .ᐟ\ Ⳋ 比我這副駕稱職🤣🤣🤣 …" at bounding box center [909, 298] width 336 height 551
click at [846, 451] on div "IRIS 2025/7/1 有這樣的副駕就不怕開車想睡覺了( ｰ̀ὢｰ́ ; ) . . . . 整路都在那喵就飽了/ᐠ. .ᐟ\ Ⳋ 比我這副駕稱職🤣🤣🤣 …" at bounding box center [909, 298] width 336 height 551
click at [841, 177] on div "有這樣的副駕就不怕開車想睡覺了( ｰ̀ὢｰ́ ; ) . . . . 整路都在那喵就飽了/ᐠ. .ᐟ\ Ⳋ 比我這副駕稱職🤣🤣🤣 📹 @ws_373 #摸九出…" at bounding box center [912, 198] width 305 height 186
drag, startPoint x: 848, startPoint y: 186, endPoint x: 891, endPoint y: 234, distance: 64.3
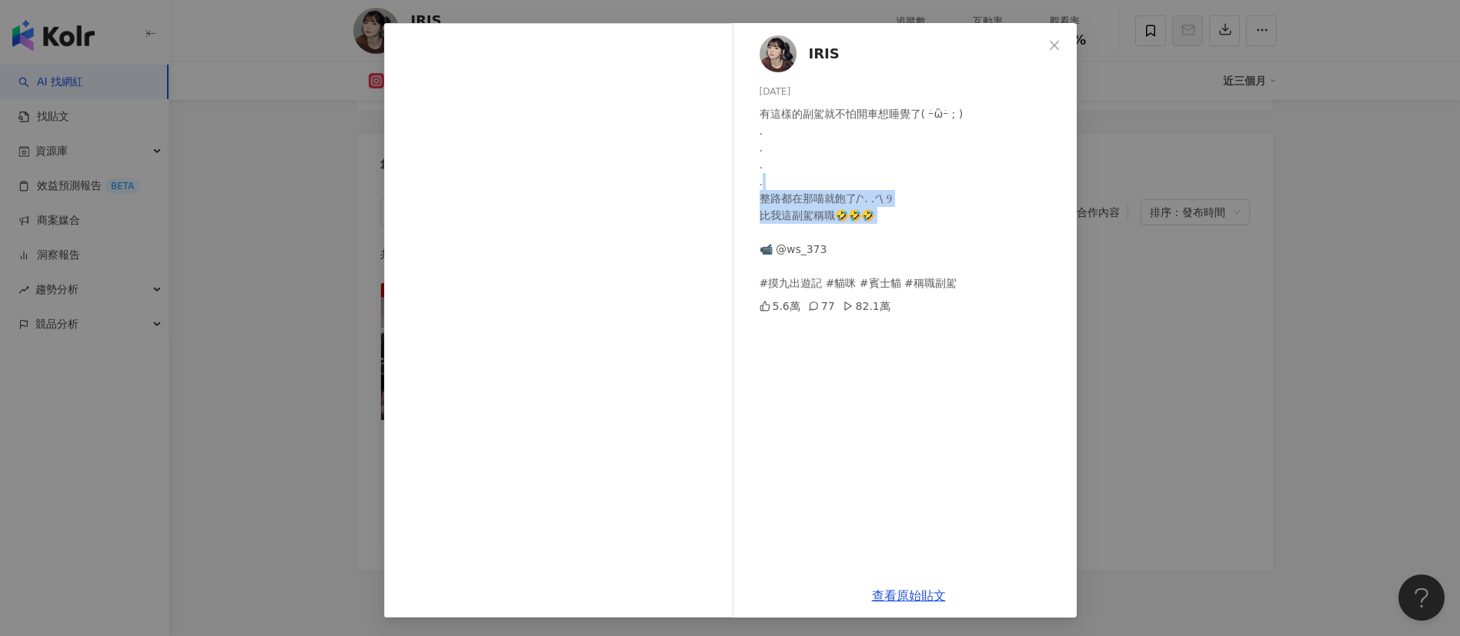
click at [891, 234] on div "有這樣的副駕就不怕開車想睡覺了( ｰ̀ὢｰ́ ; ) . . . . 整路都在那喵就飽了/ᐠ. .ᐟ\ Ⳋ 比我這副駕稱職🤣🤣🤣 📹 @ws_373 #摸九出…" at bounding box center [912, 198] width 305 height 186
click at [900, 595] on link "查看原始貼文" at bounding box center [909, 596] width 74 height 15
click at [1178, 240] on div "IRIS 2025/7/1 有這樣的副駕就不怕開車想睡覺了( ｰ̀ὢｰ́ ; ) . . . . 整路都在那喵就飽了/ᐠ. .ᐟ\ Ⳋ 比我這副駕稱職🤣🤣🤣 …" at bounding box center [730, 318] width 1460 height 636
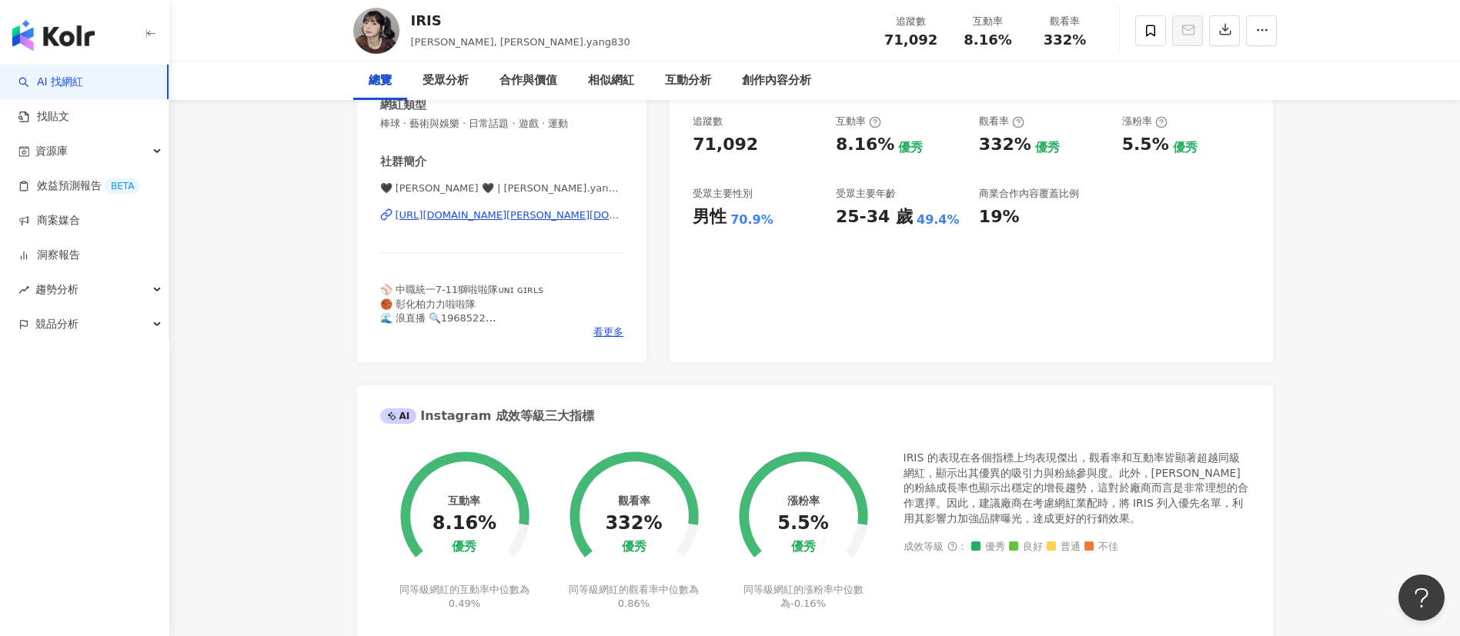
scroll to position [0, 0]
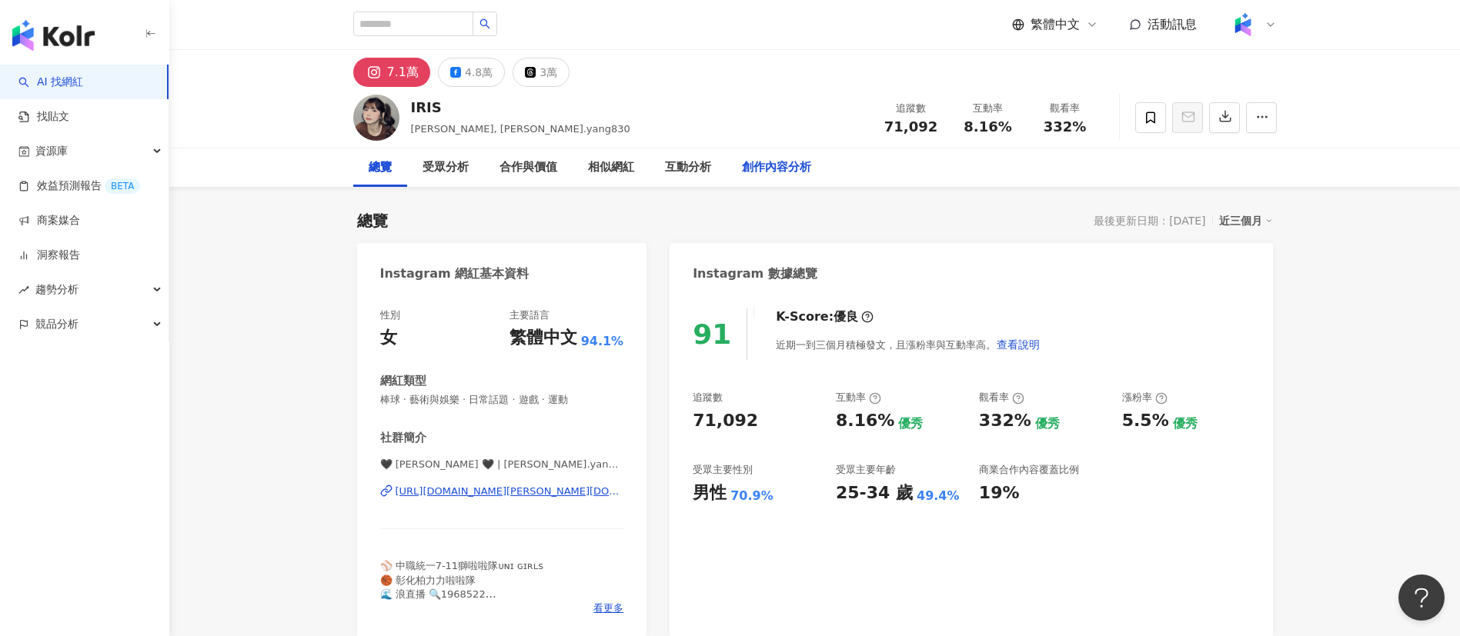
click at [774, 162] on div "創作內容分析" at bounding box center [776, 168] width 69 height 18
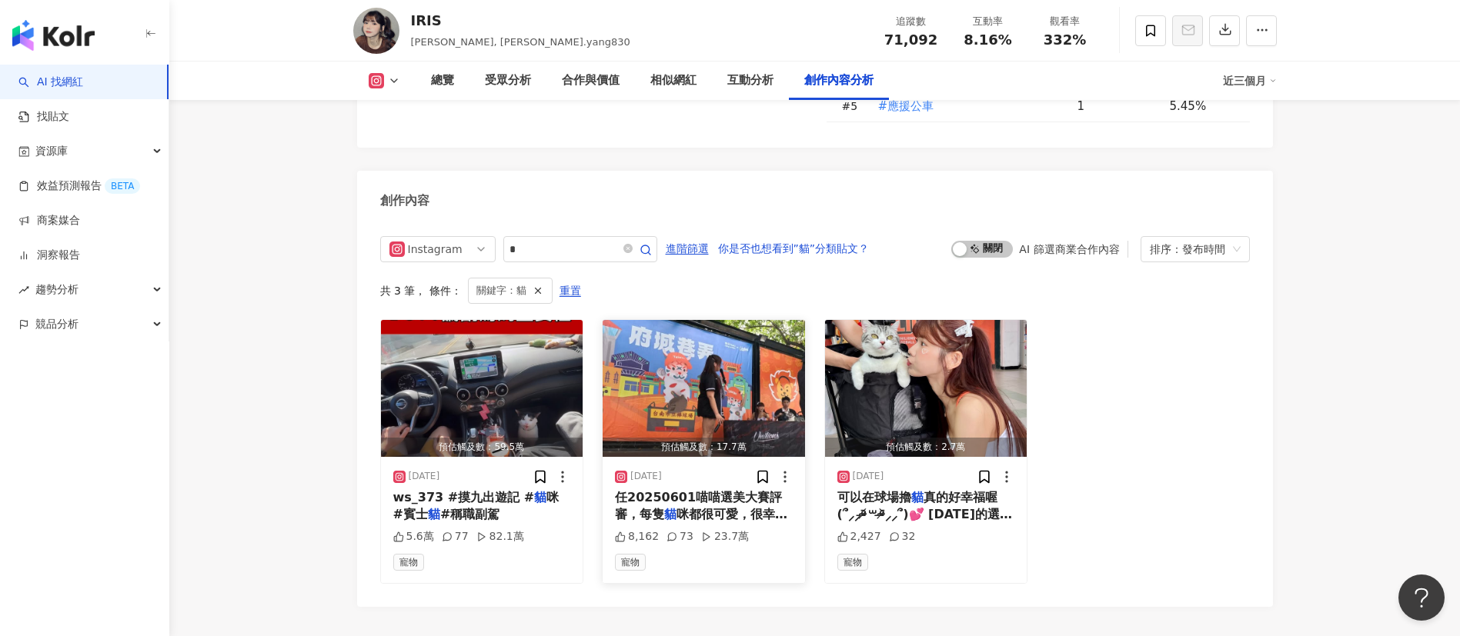
scroll to position [4665, 0]
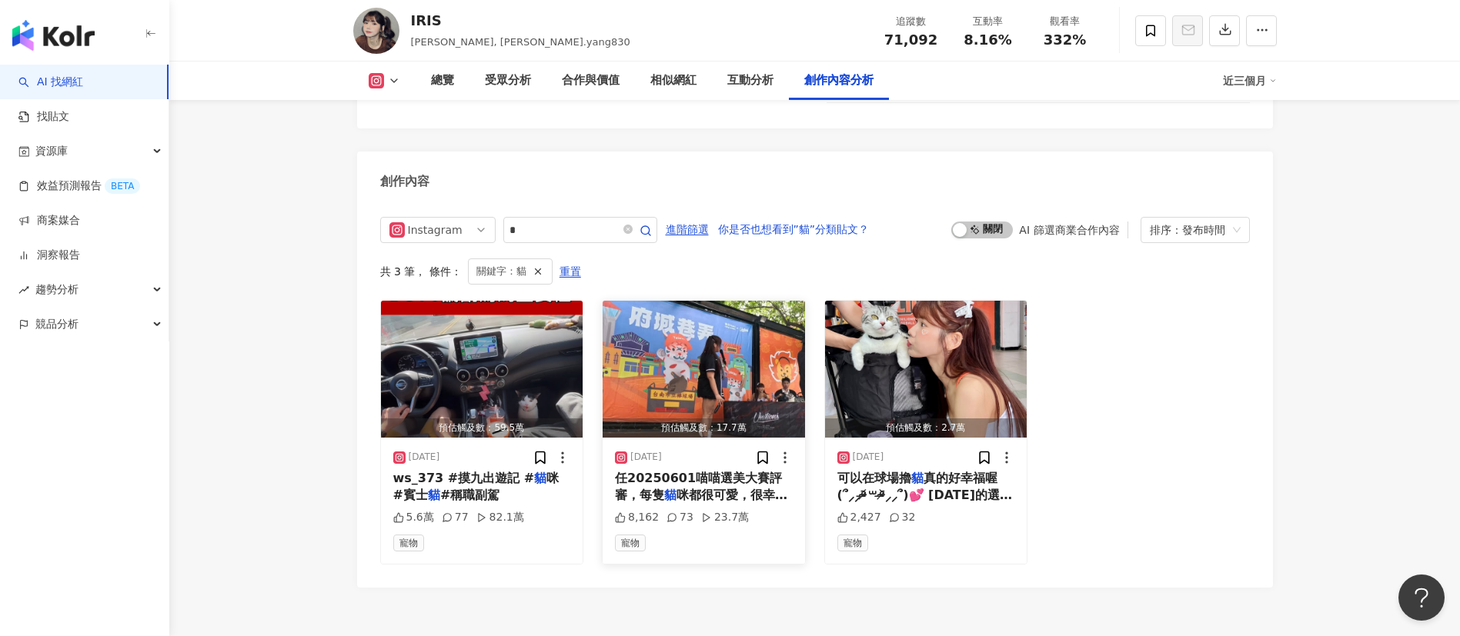
click at [677, 471] on span "任20250601喵喵選美大賽評審，每隻" at bounding box center [698, 487] width 167 height 32
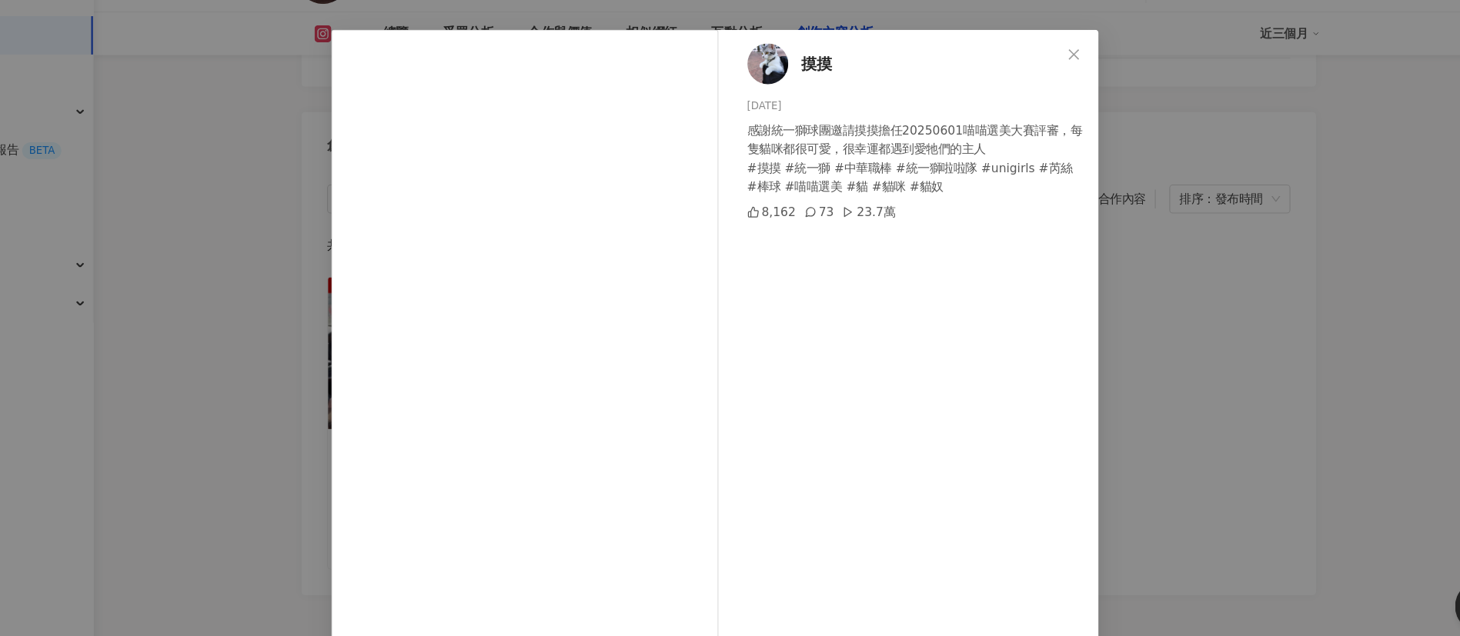
click at [848, 354] on div "摸摸 2025/6/10 感謝統一獅球團邀請摸摸擔任20250601喵喵選美大賽評審，每隻貓咪都很可愛，很幸運都遇到愛牠們的主人 #摸摸 #統一獅 #中華職棒…" at bounding box center [909, 352] width 336 height 551
click at [807, 298] on div "摸摸 2025/6/10 感謝統一獅球團邀請摸摸擔任20250601喵喵選美大賽評審，每隻貓咪都很可愛，很幸運都遇到愛牠們的主人 #摸摸 #統一獅 #中華職棒…" at bounding box center [909, 352] width 336 height 551
click at [1154, 416] on div "摸摸 2025/6/10 感謝統一獅球團邀請摸摸擔任20250601喵喵選美大賽評審，每隻貓咪都很可愛，很幸運都遇到愛牠們的主人 #摸摸 #統一獅 #中華職棒…" at bounding box center [730, 318] width 1460 height 636
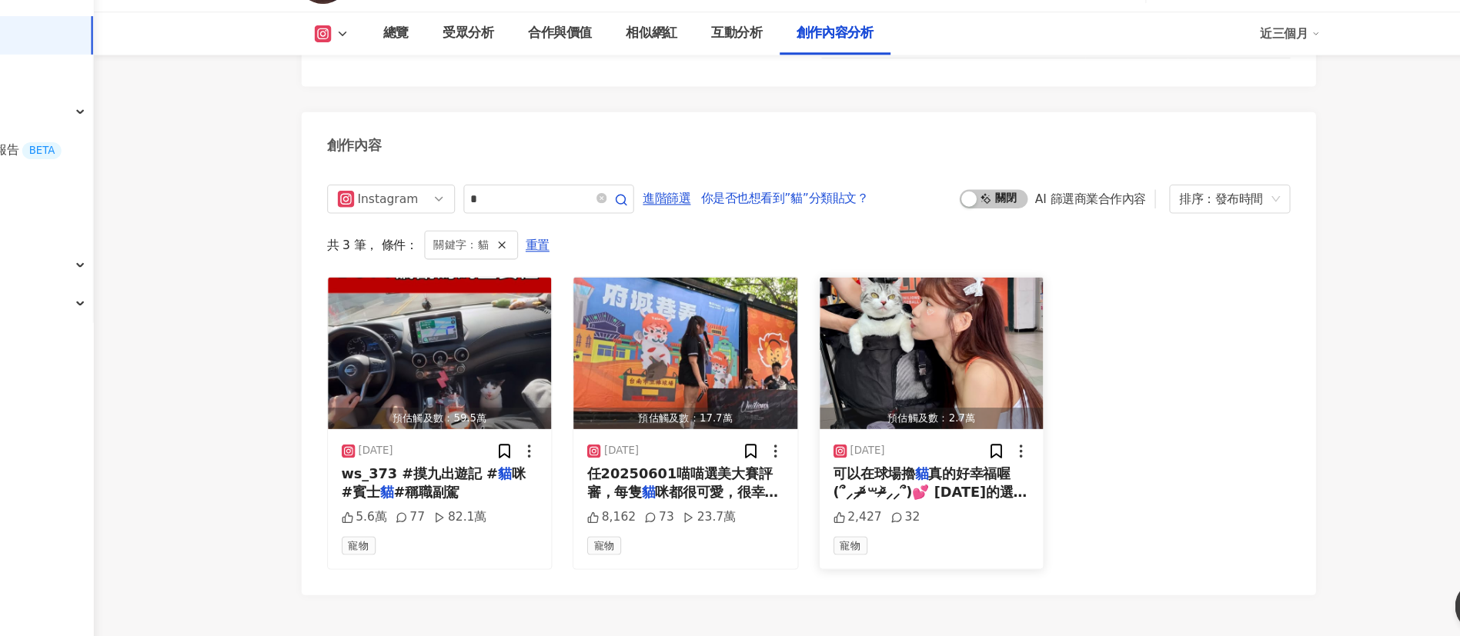
click at [924, 471] on span "真的好幸福喔 (՞⸝⸝ᵒ̴̶̷᷄꒳ᵒ̴̶̷᷅⸝⸝՞)💕 昨天的選美大賽每一個都好可愛每一個都好欠抱😆 摸摸真的好萌脾氣好好（希望波波也可以這樣XD . . .…" at bounding box center [925, 582] width 177 height 222
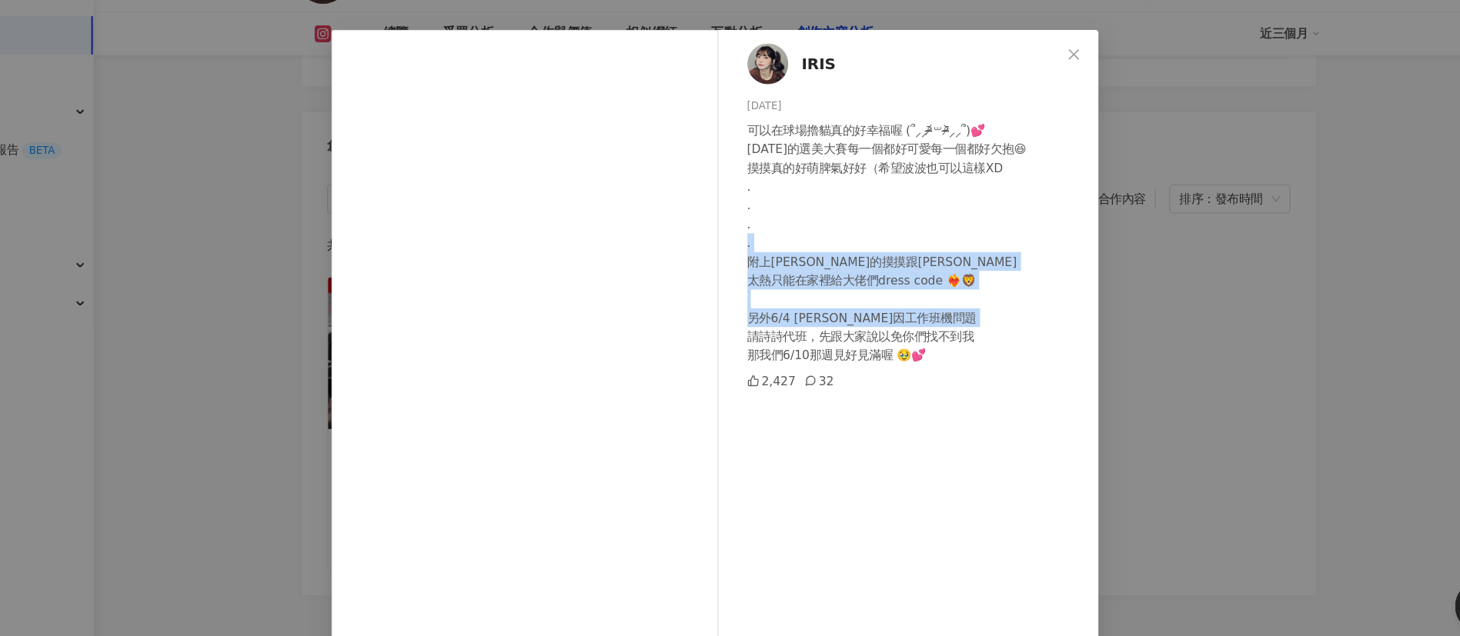
drag, startPoint x: 776, startPoint y: 289, endPoint x: 894, endPoint y: 364, distance: 140.1
click at [894, 364] on div "可以在球場擼貓真的好幸福喔 (՞⸝⸝ᵒ̴̶̷᷄꒳ᵒ̴̶̷᷅⸝⸝՞)💕 昨天的選美大賽每一個都好可愛每一個都好欠抱😆 摸摸真的好萌脾氣好好（希望波波也可以這樣X…" at bounding box center [912, 269] width 305 height 220
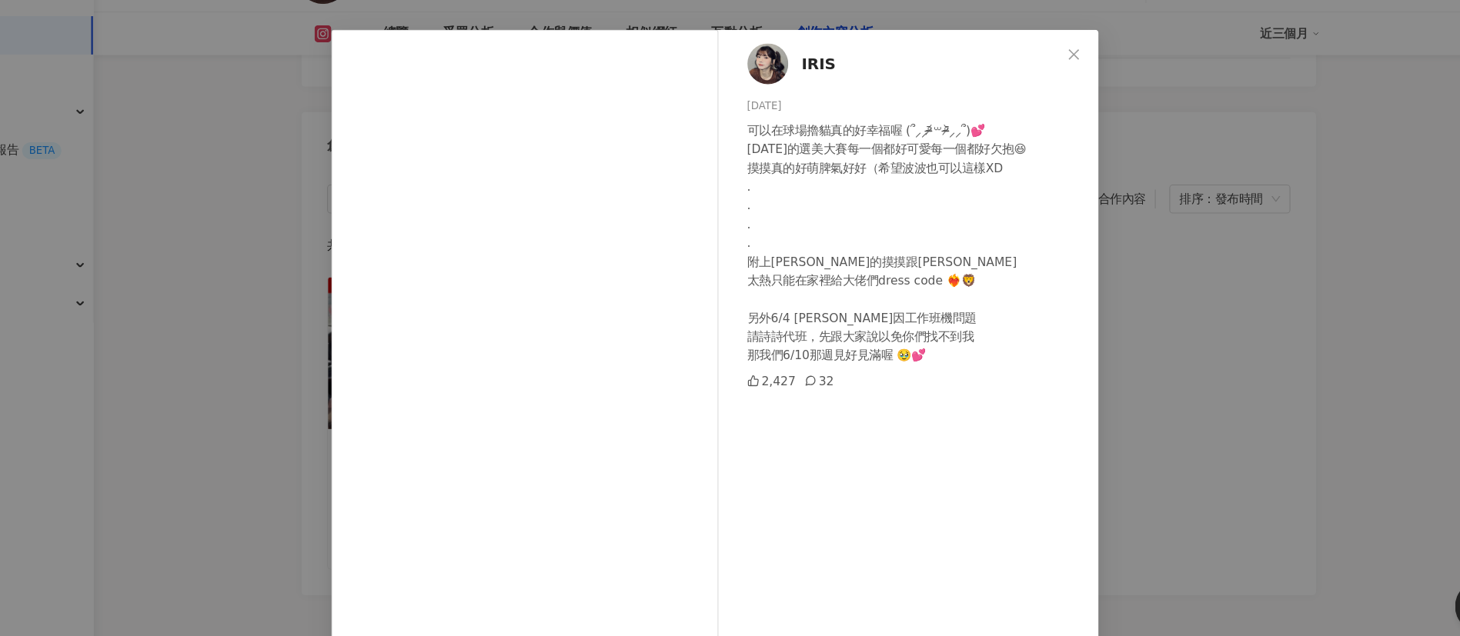
drag, startPoint x: 722, startPoint y: 316, endPoint x: 1061, endPoint y: 461, distance: 369.3
click at [1061, 461] on div "IRIS 2025/6/2 可以在球場擼貓真的好幸福喔 (՞⸝⸝ᵒ̴̶̷᷄꒳ᵒ̴̶̷᷅⸝⸝՞)💕 昨天的選美大賽每一個都好可愛每一個都好欠抱😆 摸摸真的好萌脾…" at bounding box center [909, 352] width 336 height 551
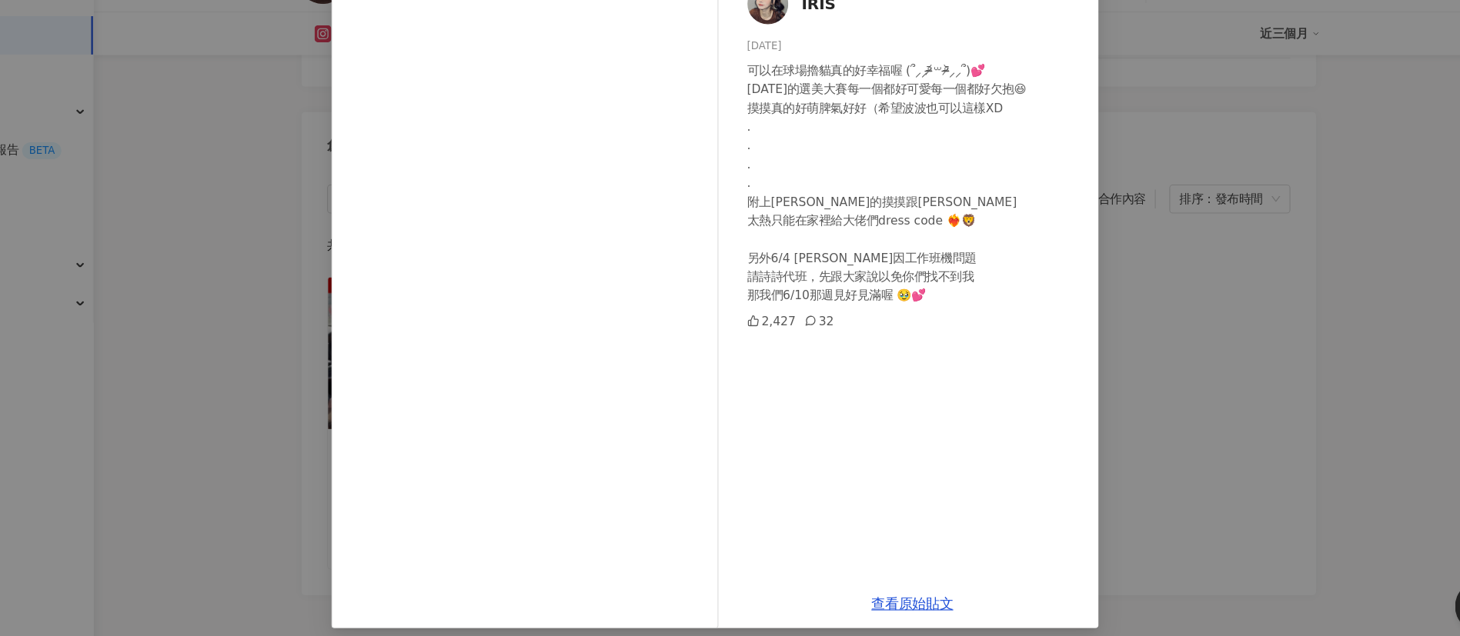
drag, startPoint x: 902, startPoint y: 594, endPoint x: 850, endPoint y: 264, distance: 334.2
click at [902, 594] on link "查看原始貼文" at bounding box center [909, 596] width 74 height 15
click at [1267, 212] on div "IRIS 2025/6/2 可以在球場擼貓真的好幸福喔 (՞⸝⸝ᵒ̴̶̷᷄꒳ᵒ̴̶̷᷅⸝⸝՞)💕 昨天的選美大賽每一個都好可愛每一個都好欠抱😆 摸摸真的好萌脾…" at bounding box center [730, 318] width 1460 height 636
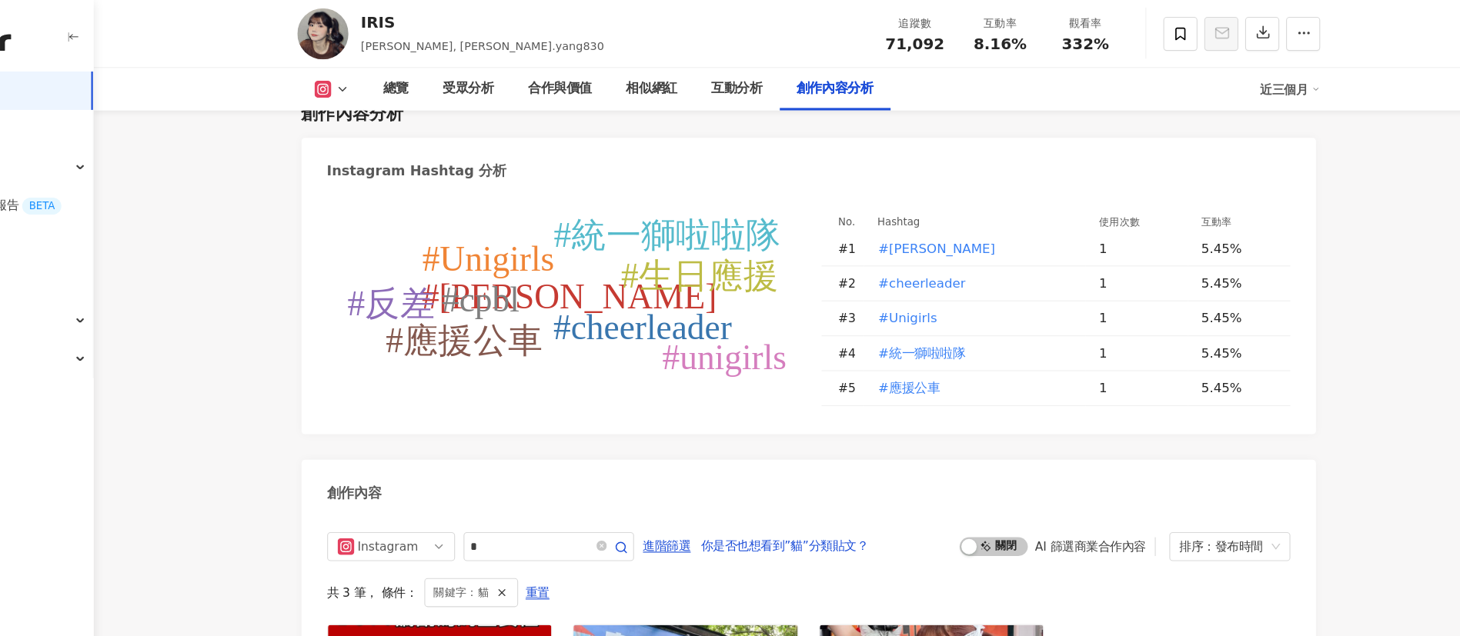
scroll to position [4389, 0]
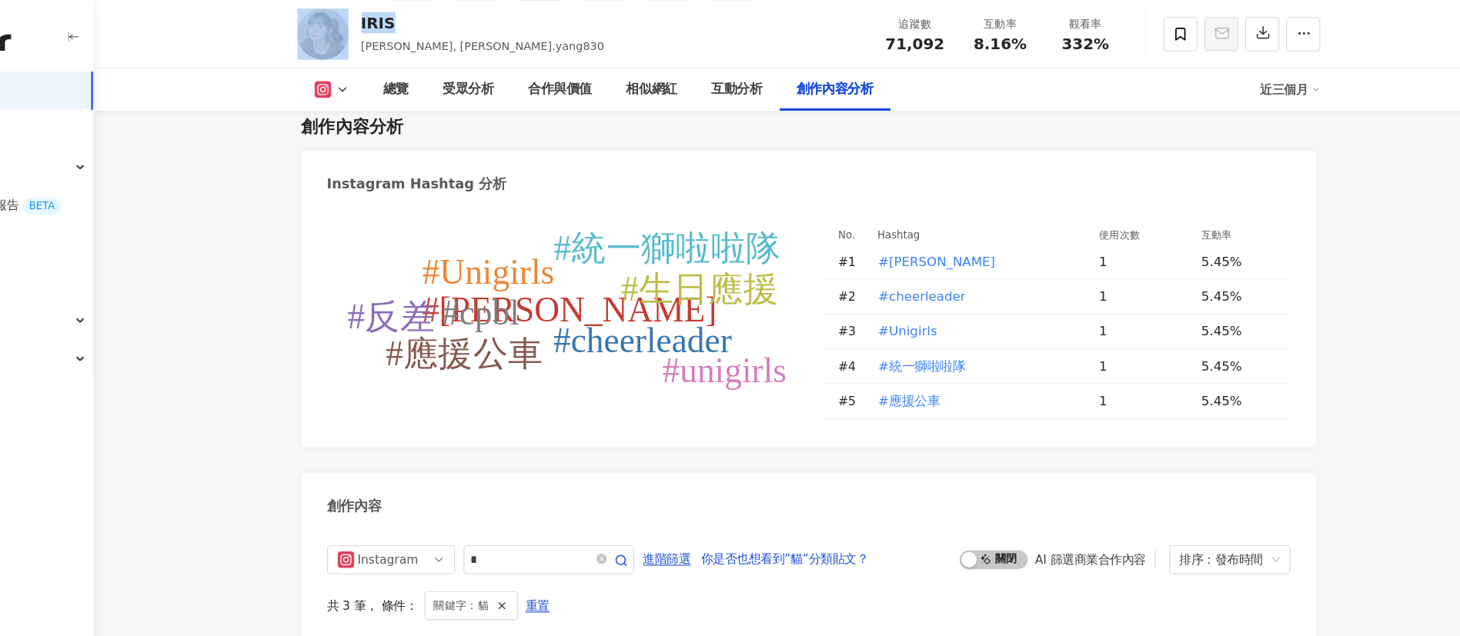
drag, startPoint x: 458, startPoint y: 25, endPoint x: 403, endPoint y: 23, distance: 54.7
click at [403, 23] on div "IRIS 芮絲, han.yang830 追蹤數 71,092 互動率 8.16% 觀看率 332%" at bounding box center [814, 30] width 985 height 61
copy div "IRIS"
drag, startPoint x: 935, startPoint y: 46, endPoint x: 870, endPoint y: 46, distance: 64.6
click at [870, 46] on div "IRIS 芮絲, han.yang830 追蹤數 71,092 互動率 8.16% 觀看率 332%" at bounding box center [814, 30] width 985 height 61
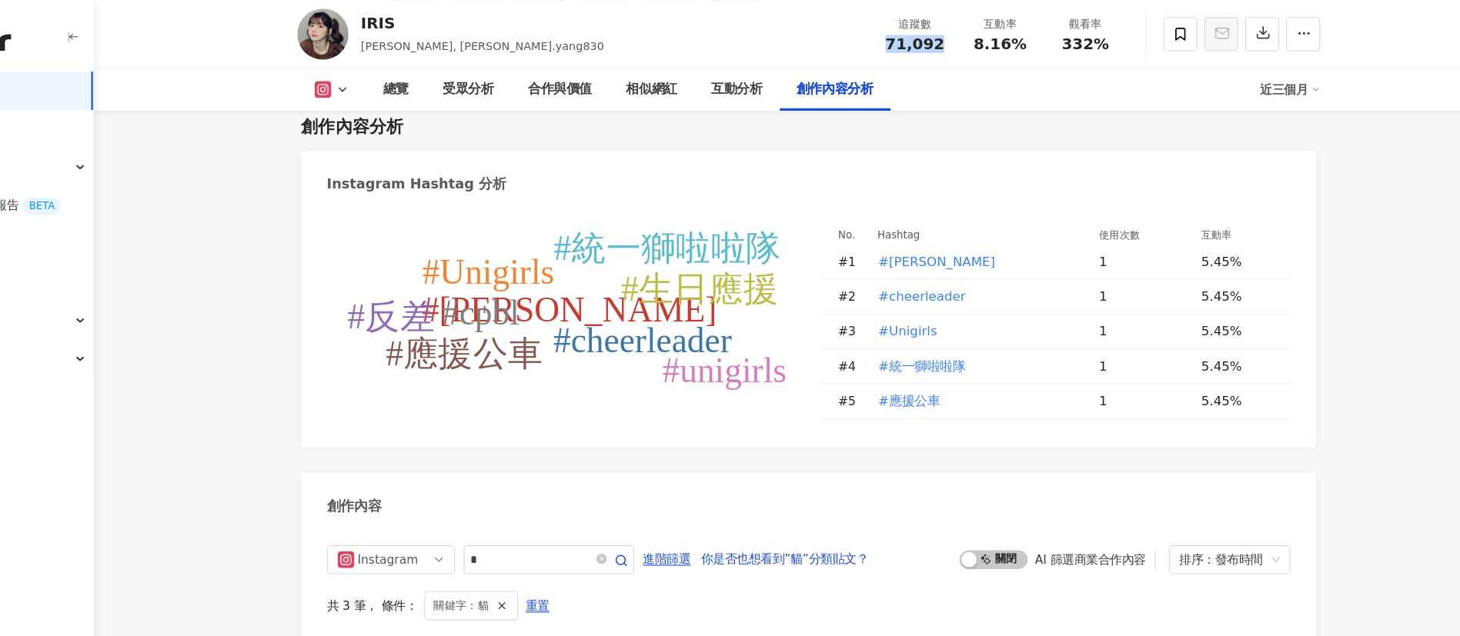
copy span "71,092"
drag, startPoint x: 1017, startPoint y: 49, endPoint x: 965, endPoint y: 45, distance: 52.5
click at [965, 45] on div "追蹤數 71,092 互動率 8.16% 觀看率 332%" at bounding box center [988, 30] width 231 height 45
copy span "8.16%"
drag, startPoint x: 1087, startPoint y: 42, endPoint x: 1039, endPoint y: 39, distance: 48.6
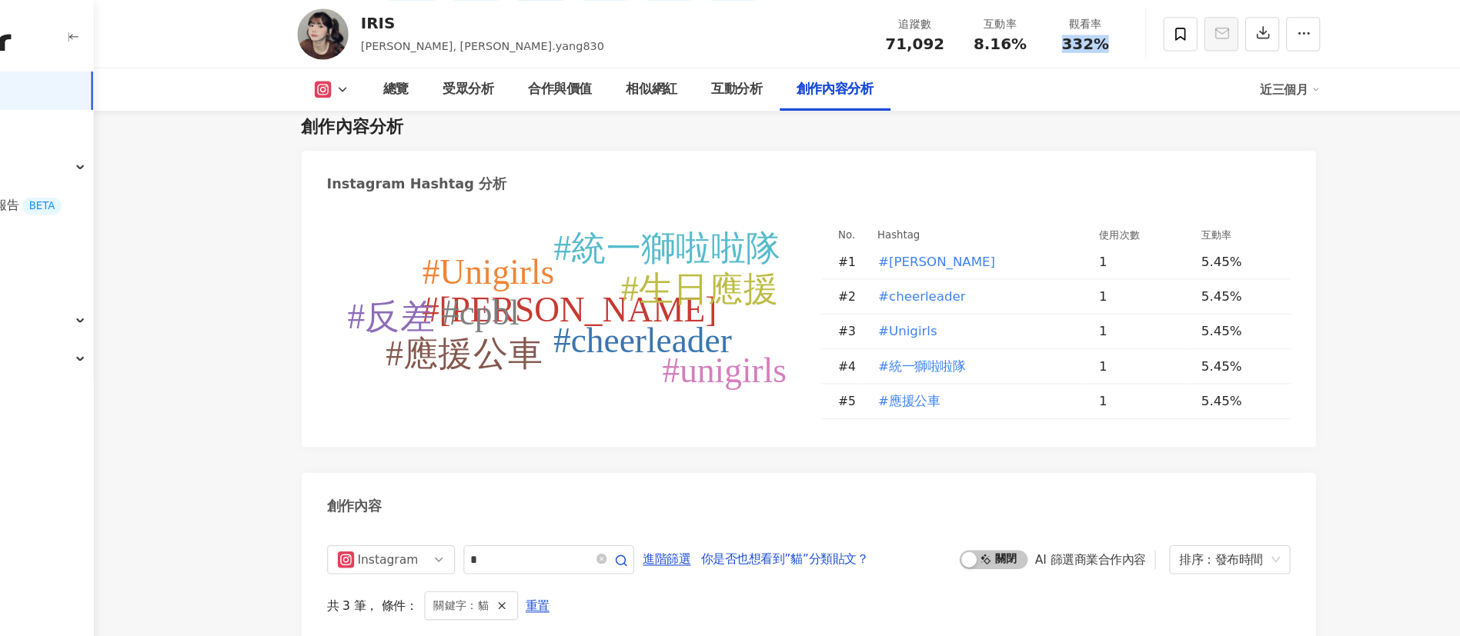
click at [1039, 39] on div "332%" at bounding box center [1065, 39] width 58 height 15
copy span "332%"
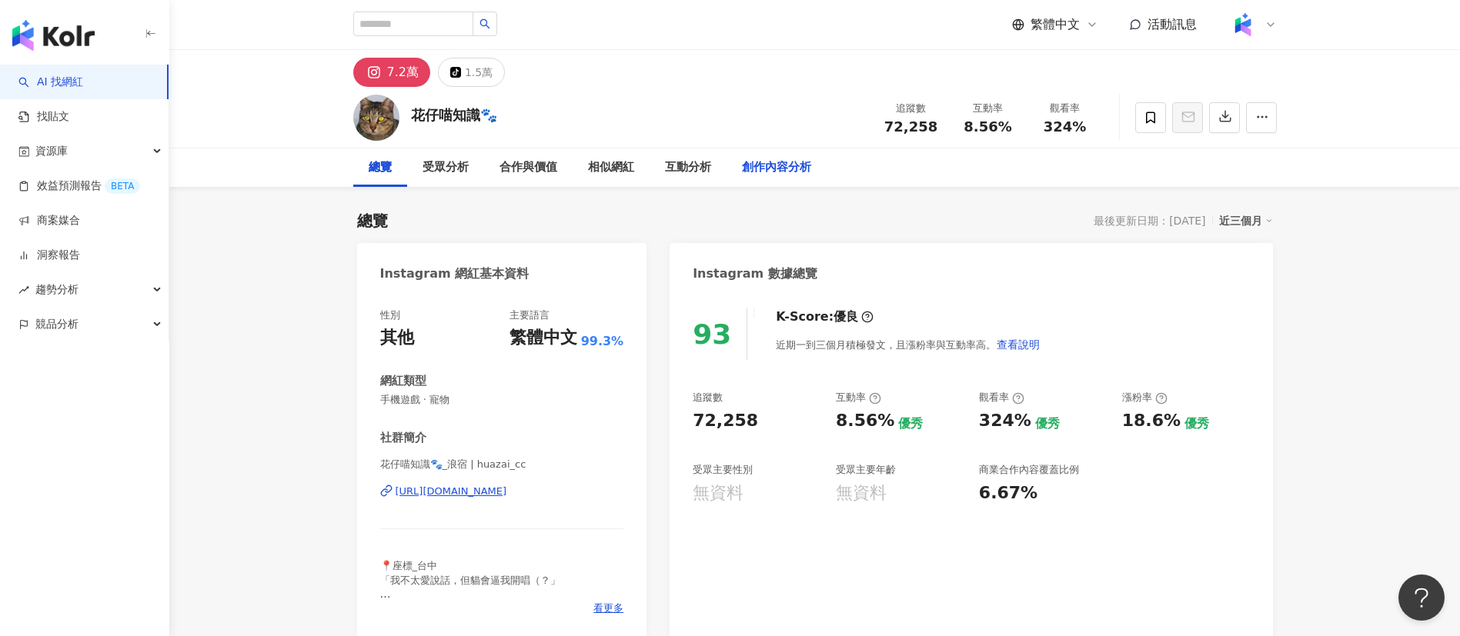
click at [797, 165] on div "創作內容分析" at bounding box center [776, 168] width 69 height 18
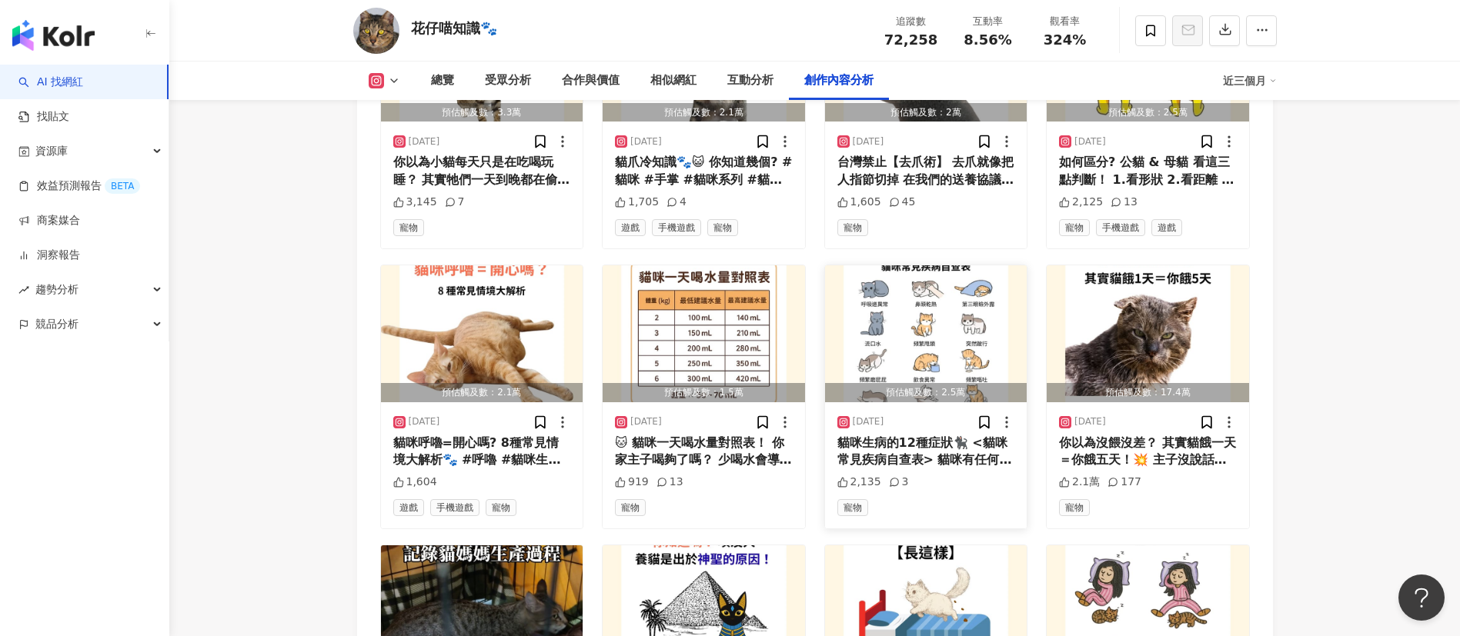
scroll to position [5051, 0]
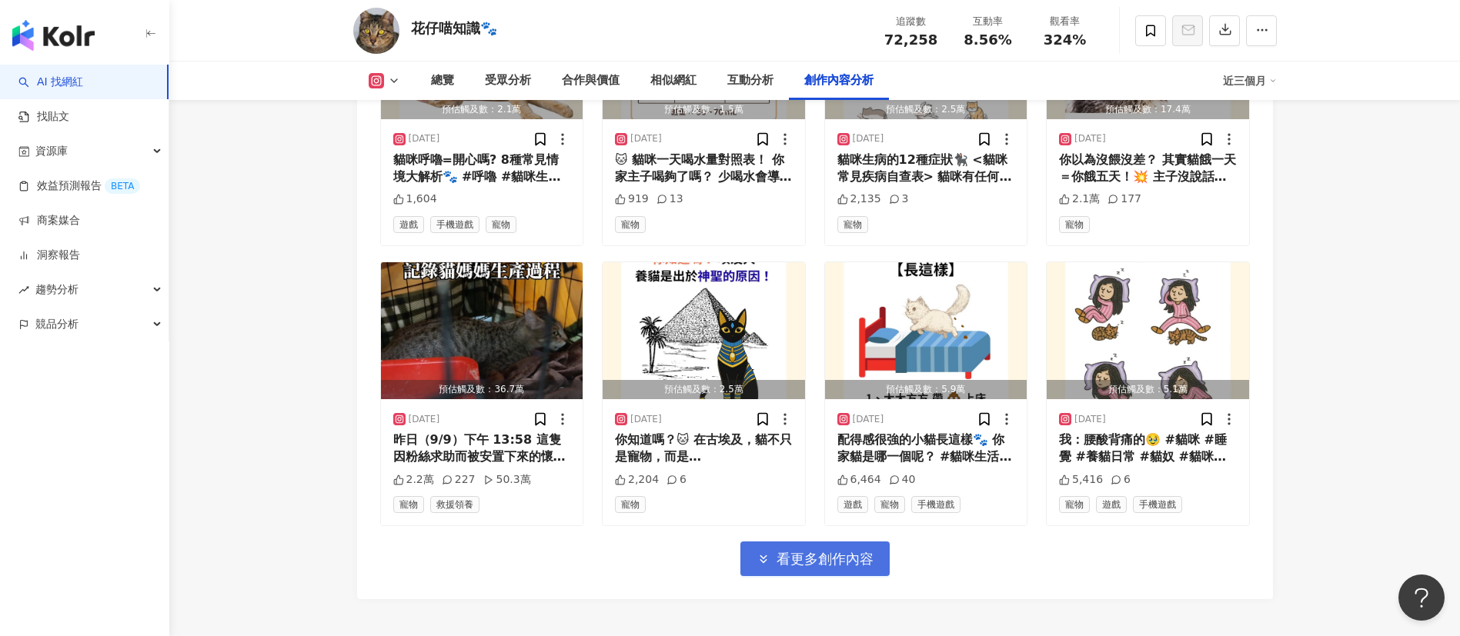
click at [793, 560] on span "看更多創作內容" at bounding box center [825, 559] width 97 height 17
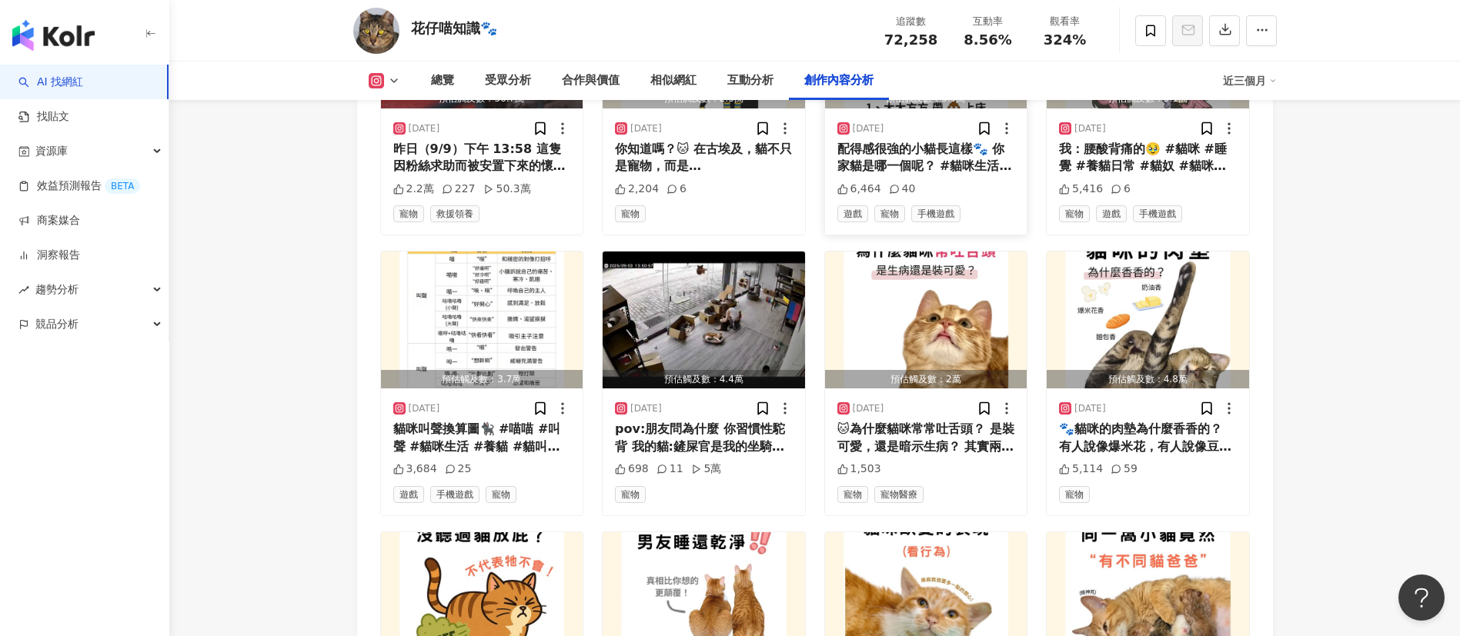
scroll to position [5580, 0]
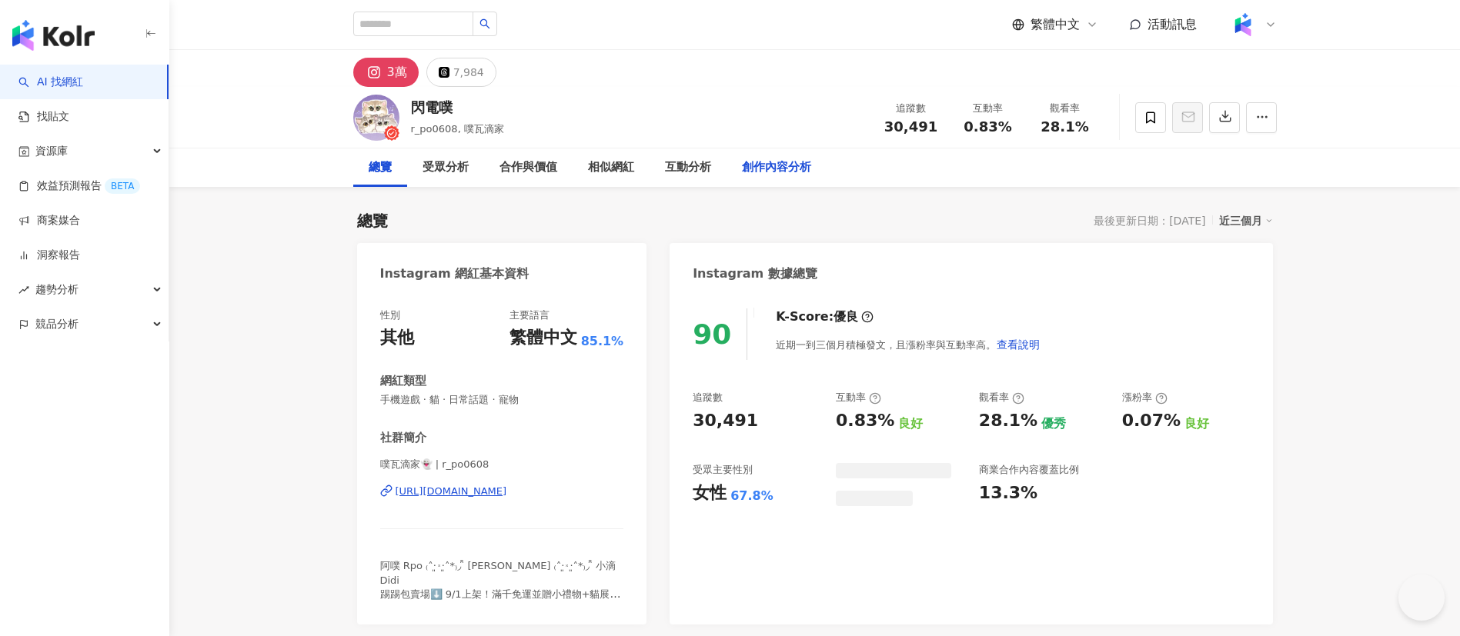
click at [760, 162] on div "創作內容分析" at bounding box center [776, 168] width 69 height 18
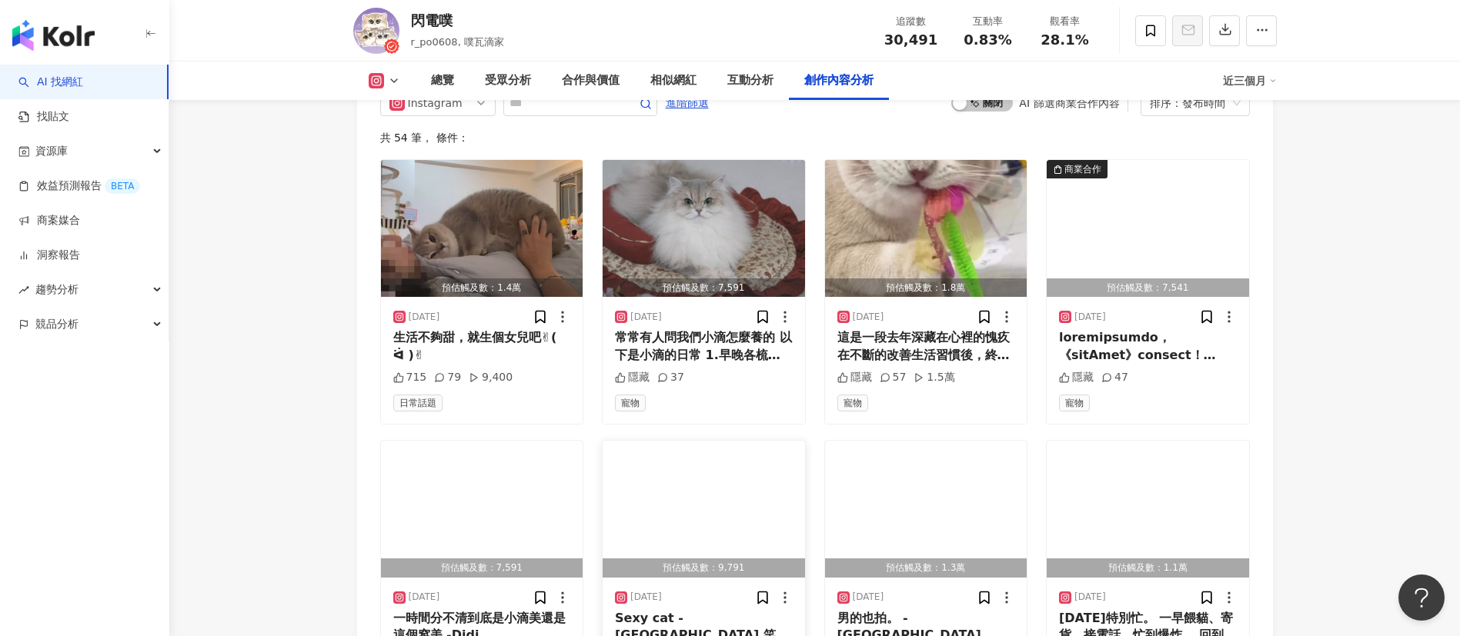
scroll to position [4829, 0]
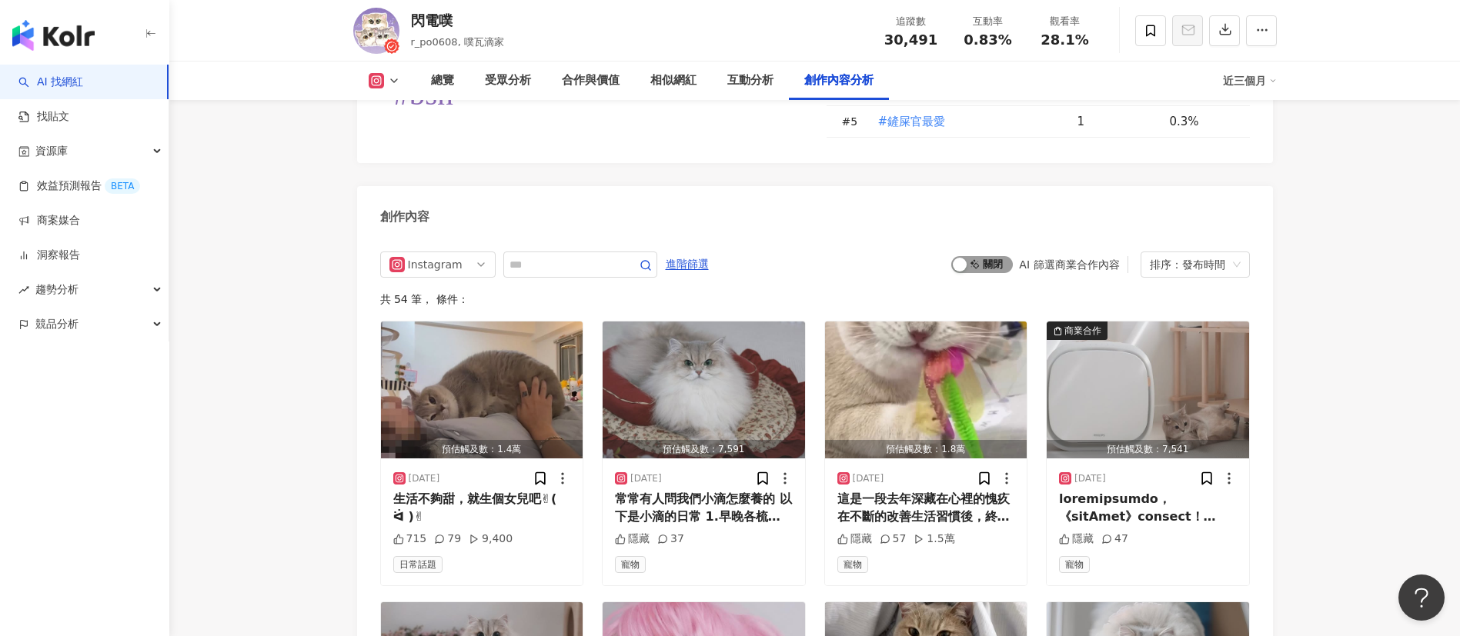
scroll to position [4665, 0]
click at [984, 269] on span "啟動 關閉" at bounding box center [982, 265] width 62 height 17
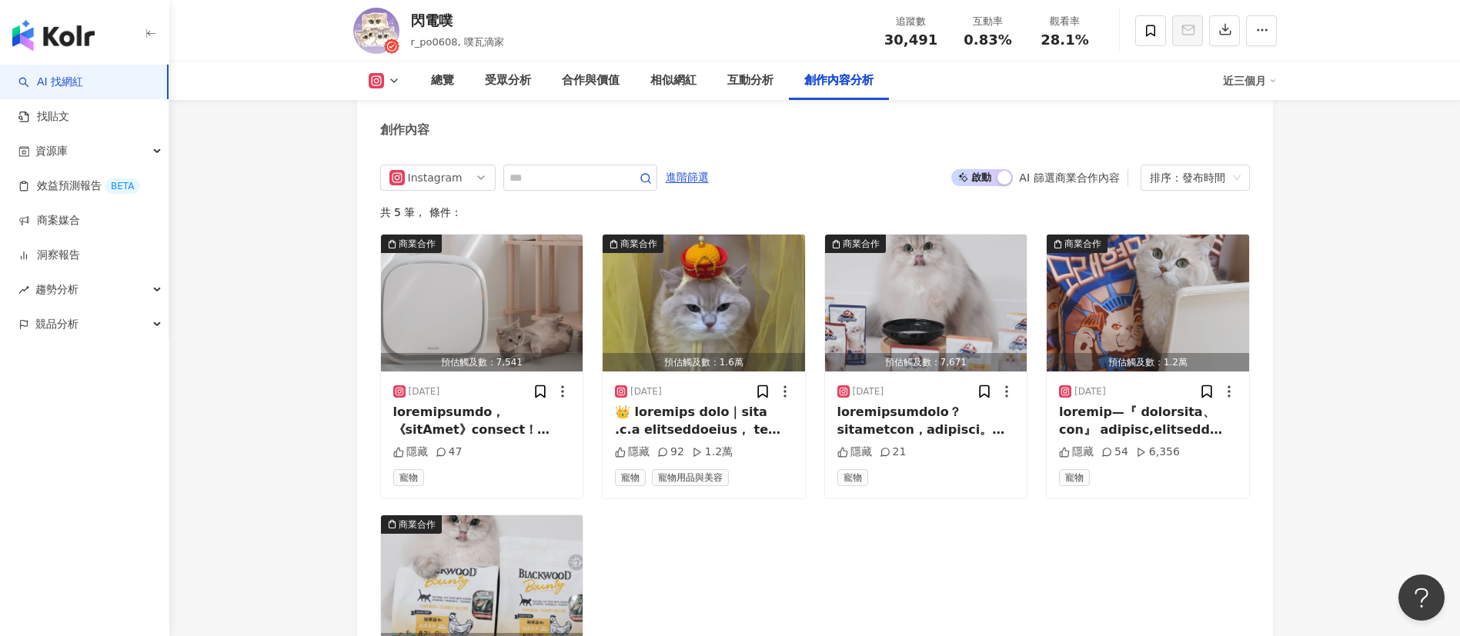
click at [673, 582] on div "商業合作 預估觸及數：7,541 2025/8/2 隱藏 47 寵物 商業合作 預估觸及數：1.6萬 2025/6/24 隱藏 92 1.2萬 寵物 寵物用品…" at bounding box center [815, 507] width 870 height 546
click at [723, 435] on div at bounding box center [704, 421] width 178 height 35
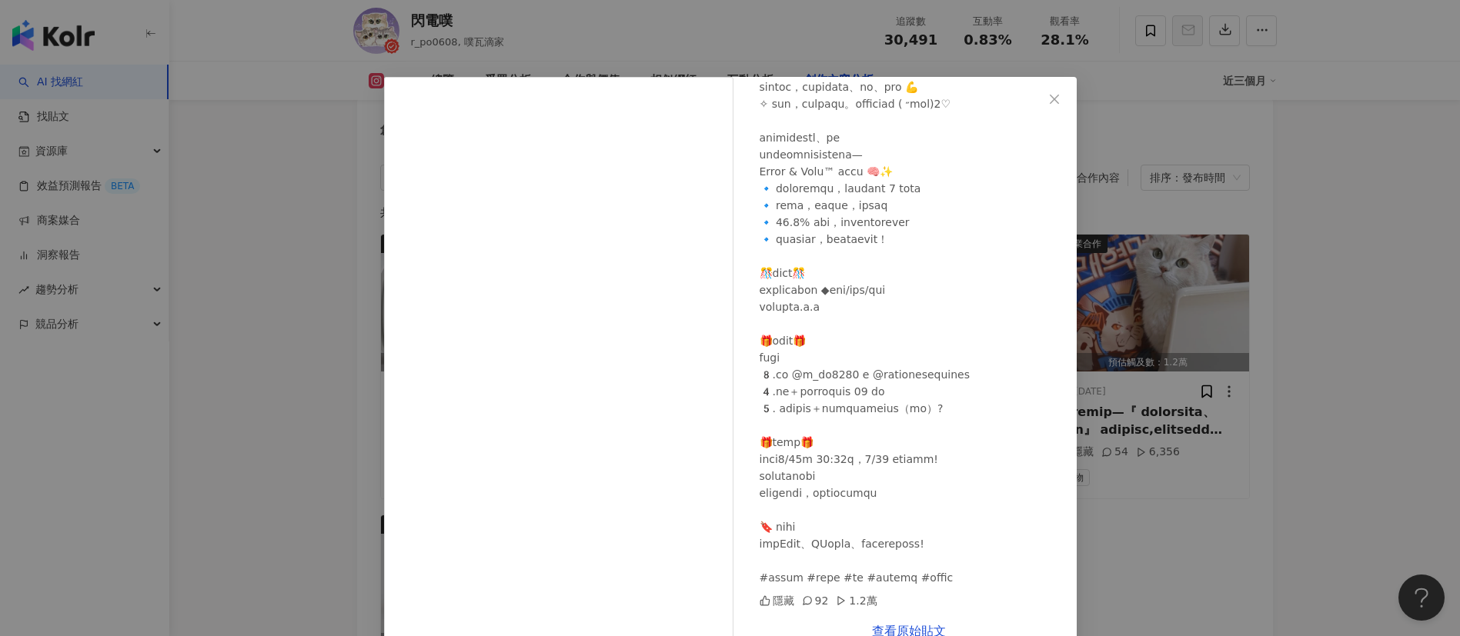
scroll to position [35, 0]
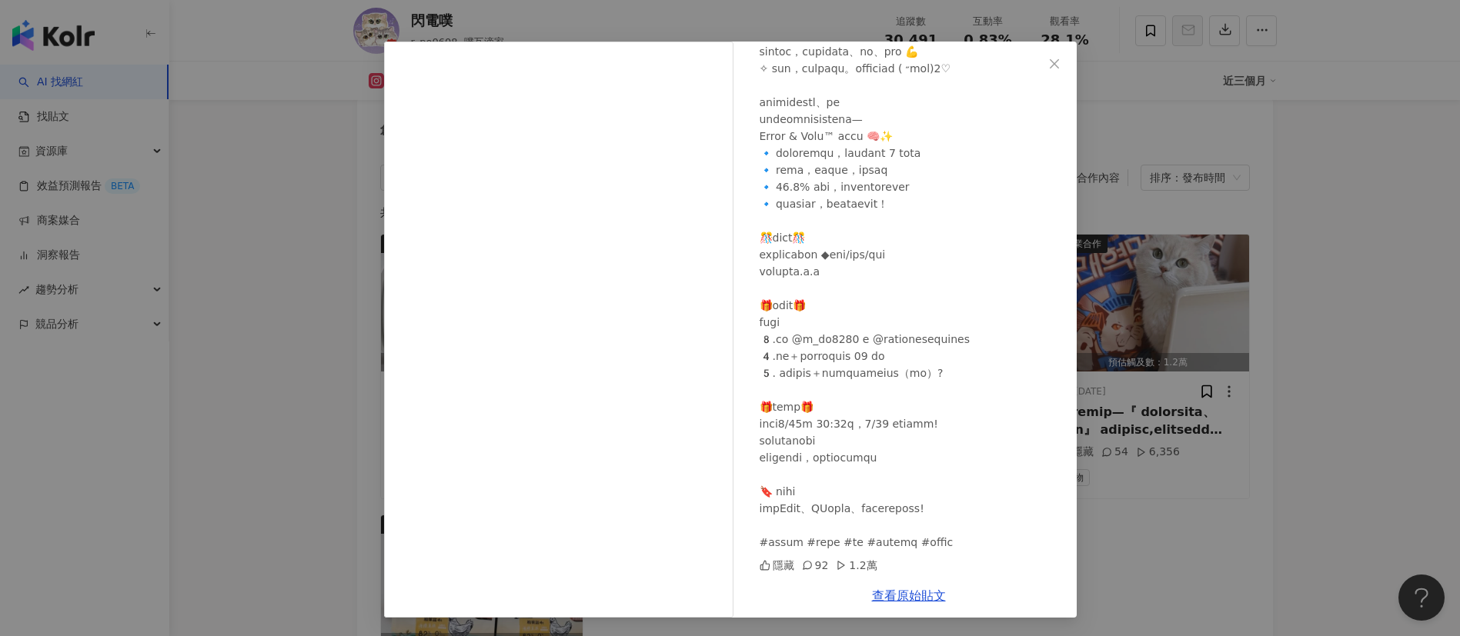
click at [1139, 521] on div "閃電噗 2025/6/24 隱藏 92 1.2萬 查看原始貼文" at bounding box center [730, 318] width 1460 height 636
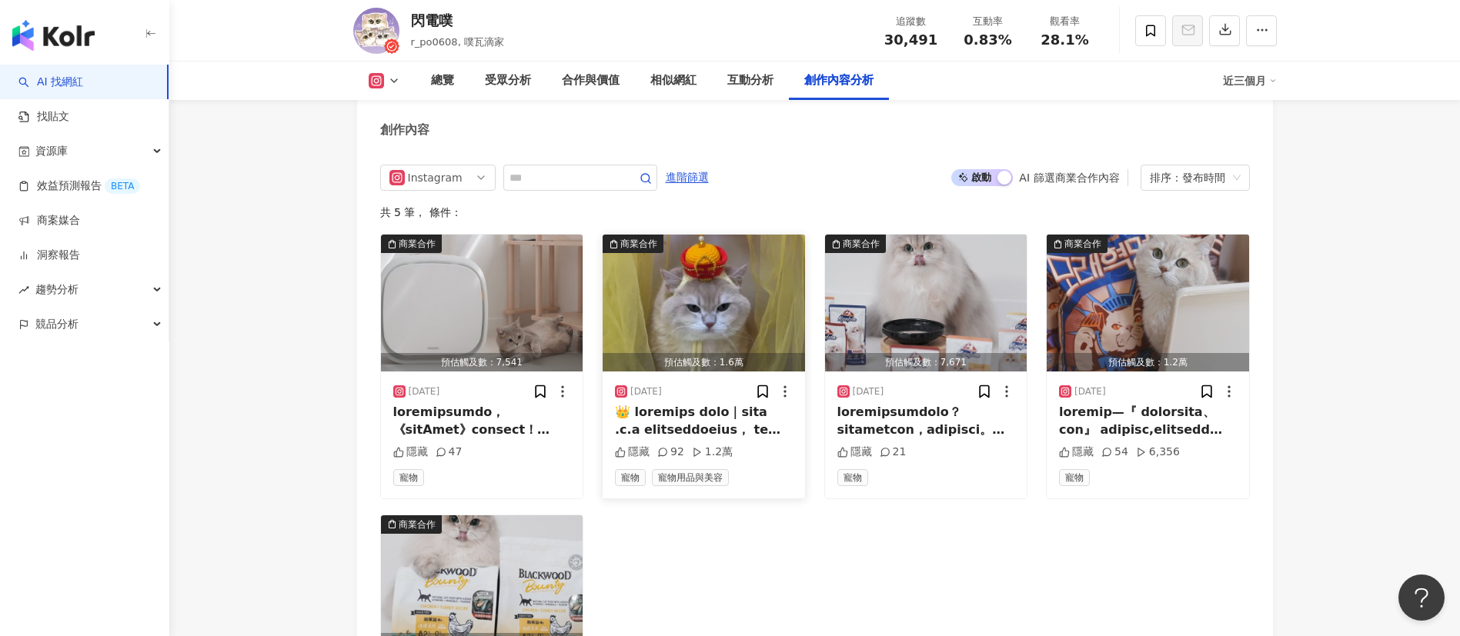
click at [699, 416] on div at bounding box center [704, 421] width 178 height 35
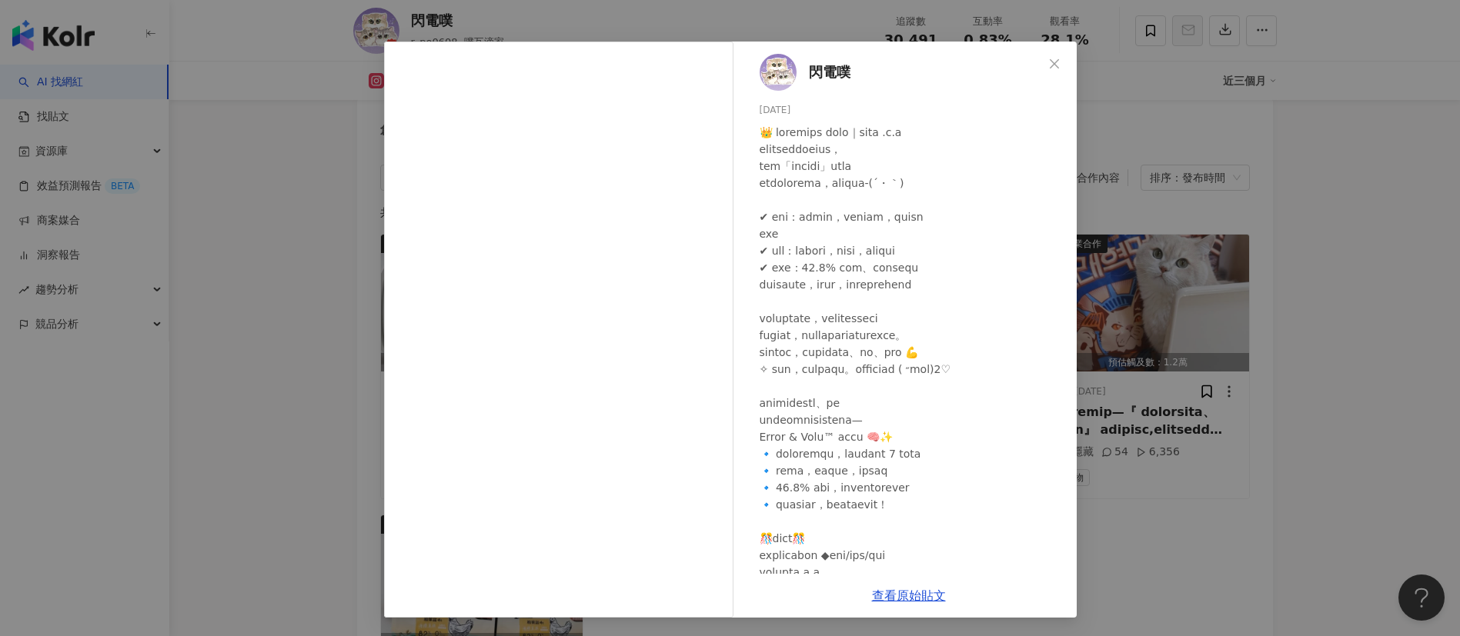
click at [1085, 579] on div "閃電噗 2025/6/24 隱藏 92 1.2萬 查看原始貼文" at bounding box center [730, 318] width 1460 height 636
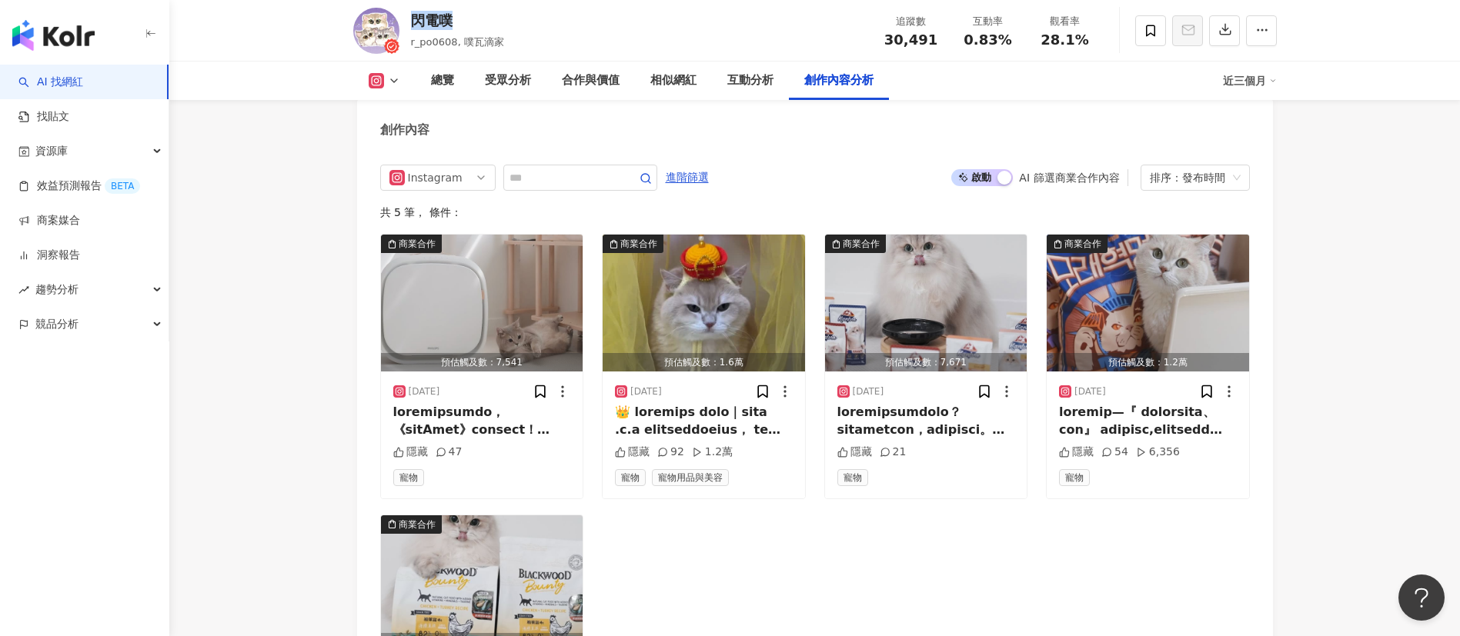
drag, startPoint x: 478, startPoint y: 21, endPoint x: 405, endPoint y: 21, distance: 73.1
click at [405, 21] on div "閃電噗 r_po0608, 噗瓦滴家 追蹤數 30,491 互動率 0.83% 觀看率 28.1%" at bounding box center [814, 30] width 985 height 61
copy div "閃電噗"
drag, startPoint x: 943, startPoint y: 44, endPoint x: 867, endPoint y: 38, distance: 76.4
click at [867, 38] on div "閃電噗 r_po0608, 噗瓦滴家 追蹤數 30,491 互動率 0.83% 觀看率 28.1%" at bounding box center [814, 30] width 985 height 61
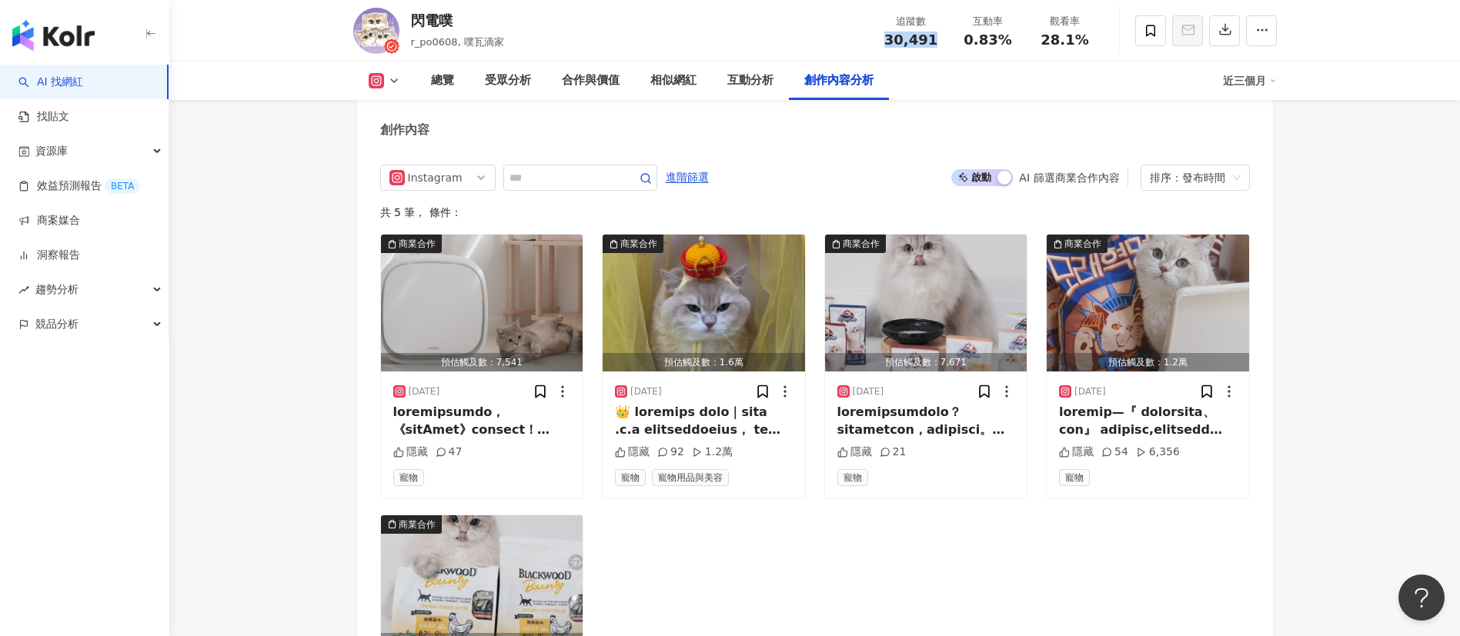
copy span "30,491"
drag, startPoint x: 1012, startPoint y: 44, endPoint x: 964, endPoint y: 40, distance: 47.9
click at [964, 40] on div "0.83%" at bounding box center [988, 39] width 58 height 15
copy span "0.83%"
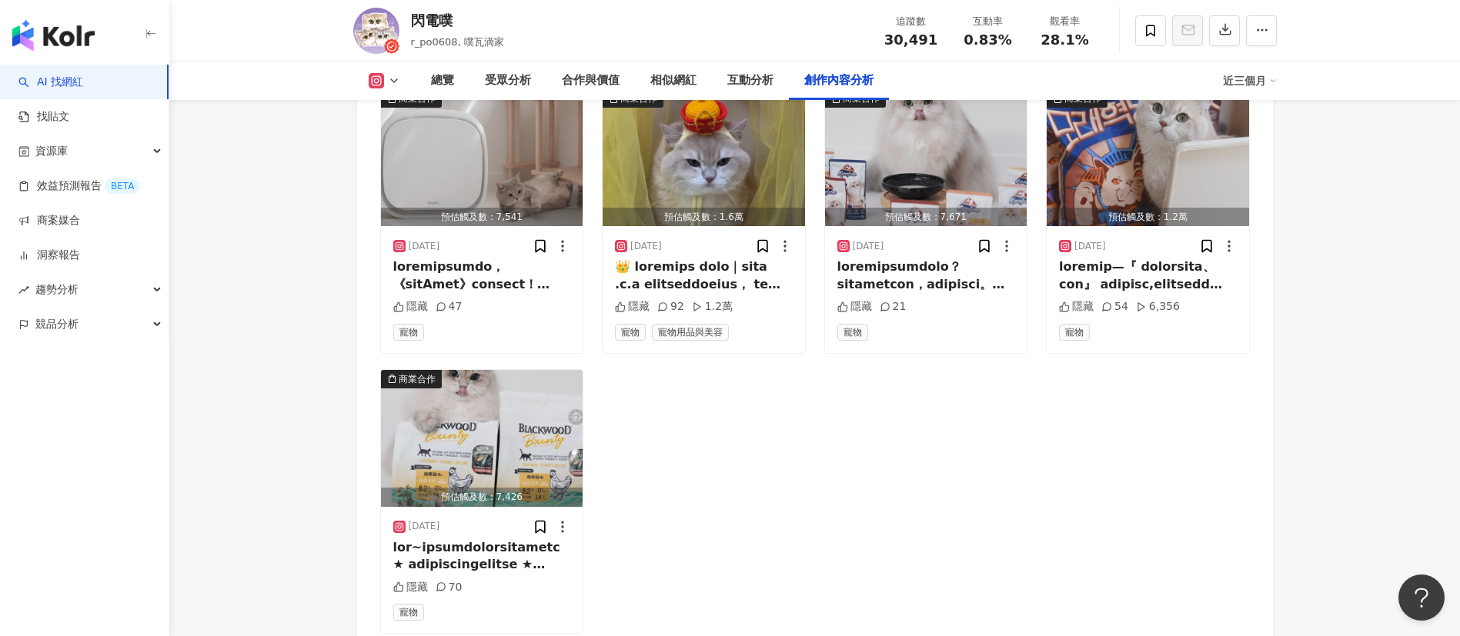
click at [927, 451] on div "商業合作 預估觸及數：7,541 2025/8/2 隱藏 47 寵物 商業合作 預估觸及數：1.6萬 2025/6/24 隱藏 92 1.2萬 寵物 寵物用品…" at bounding box center [815, 362] width 870 height 546
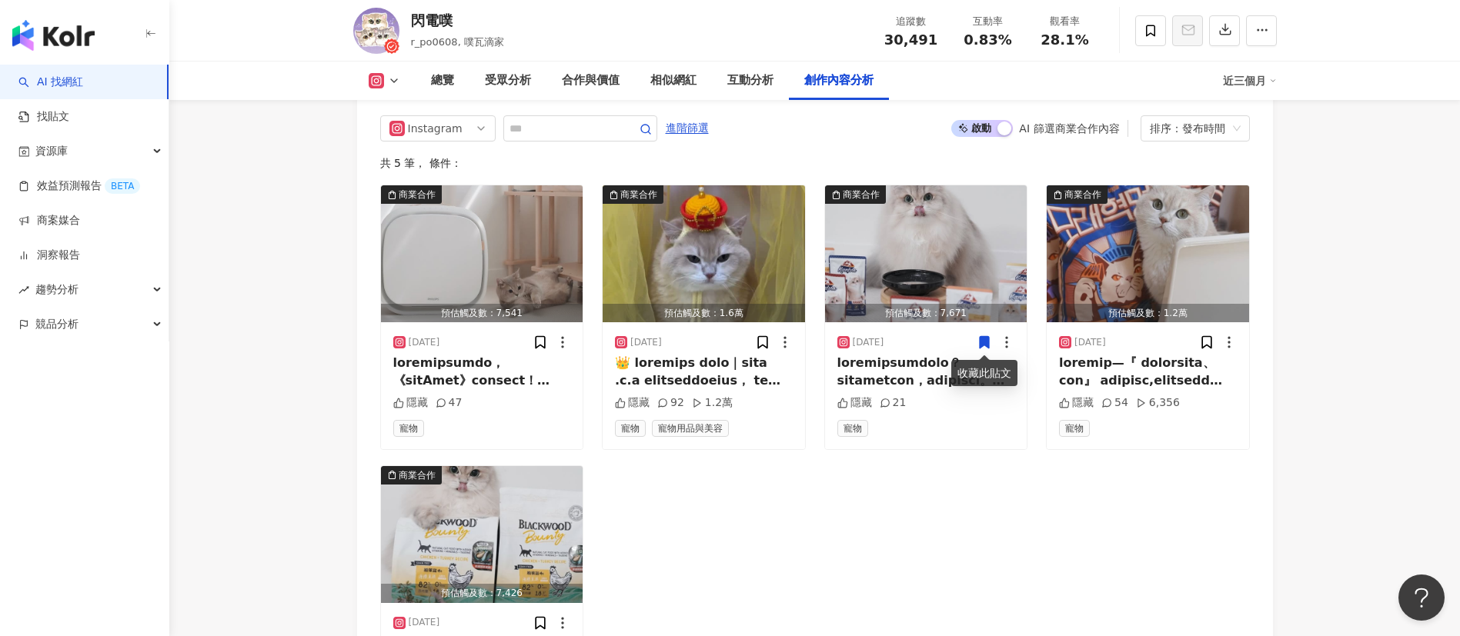
click at [842, 519] on div "商業合作 預估觸及數：7,541 2025/8/2 隱藏 47 寵物 商業合作 預估觸及數：1.6萬 2025/6/24 隱藏 92 1.2萬 寵物 寵物用品…" at bounding box center [815, 458] width 870 height 546
click at [911, 363] on div at bounding box center [926, 372] width 178 height 35
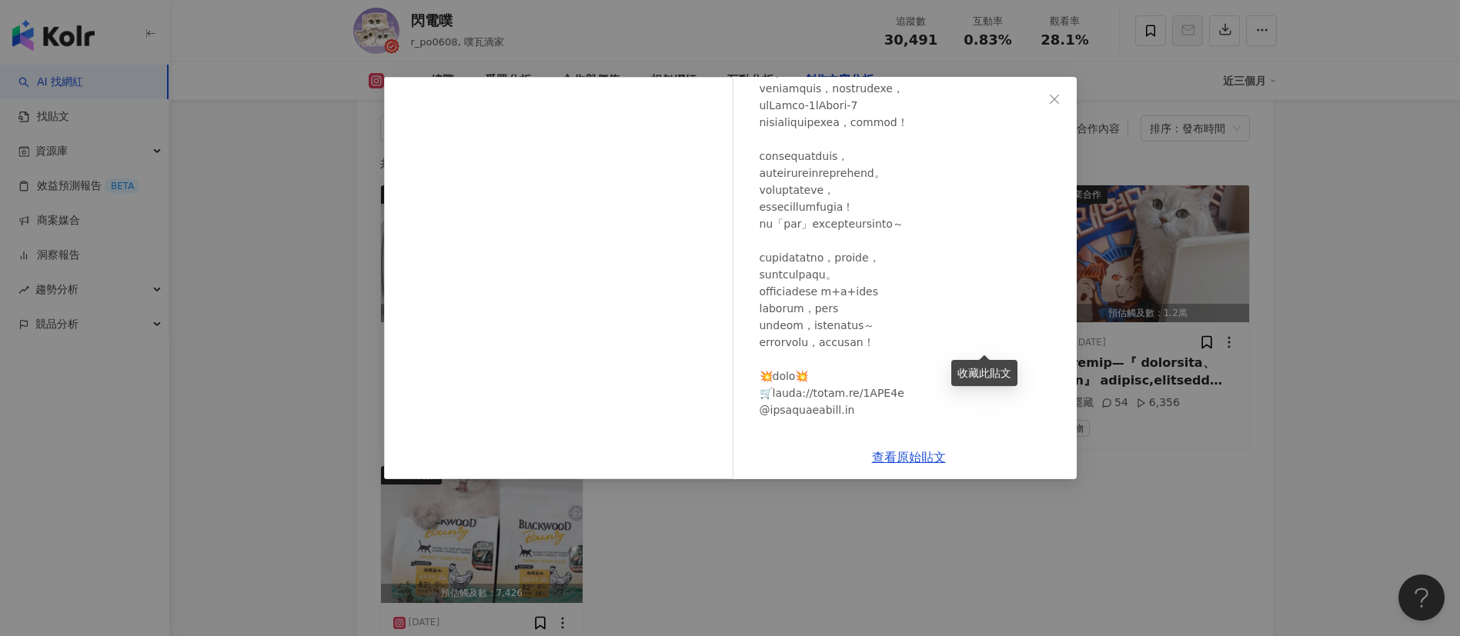
scroll to position [238, 0]
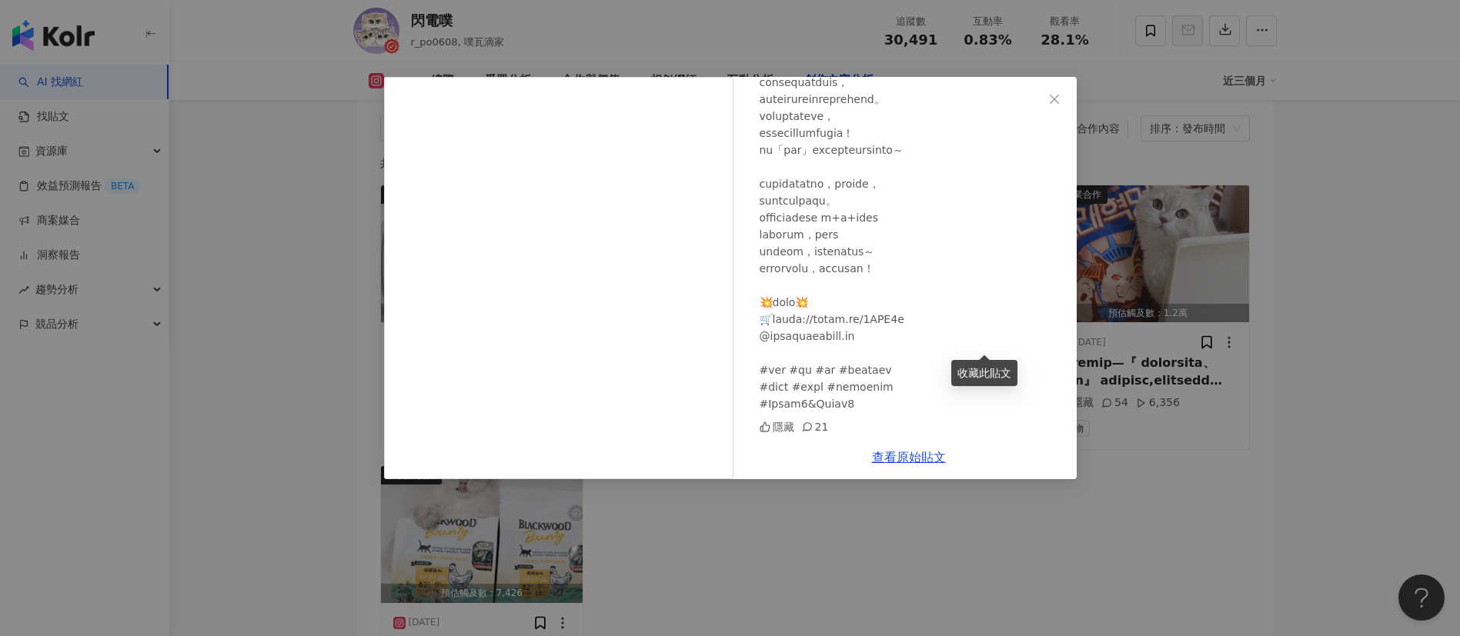
click at [944, 579] on div "閃電噗 2025/1/3 隱藏 21 查看原始貼文" at bounding box center [730, 318] width 1460 height 636
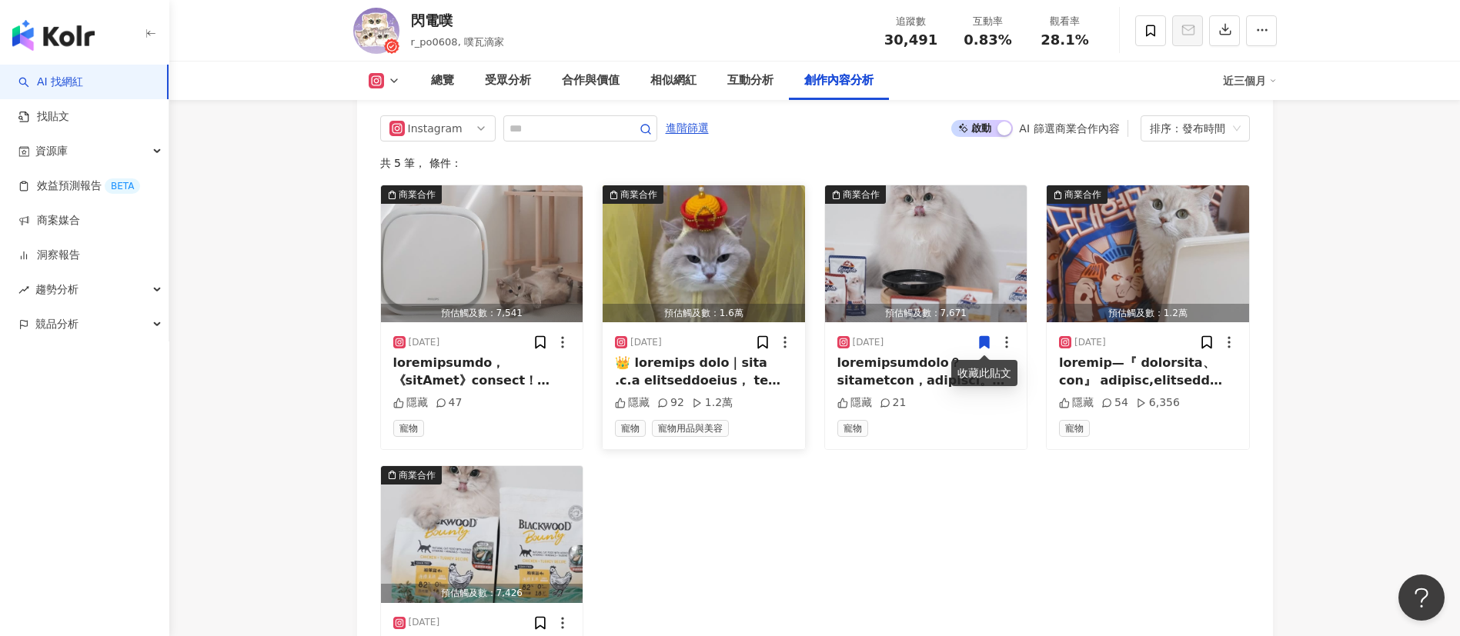
click at [707, 363] on div at bounding box center [704, 372] width 178 height 35
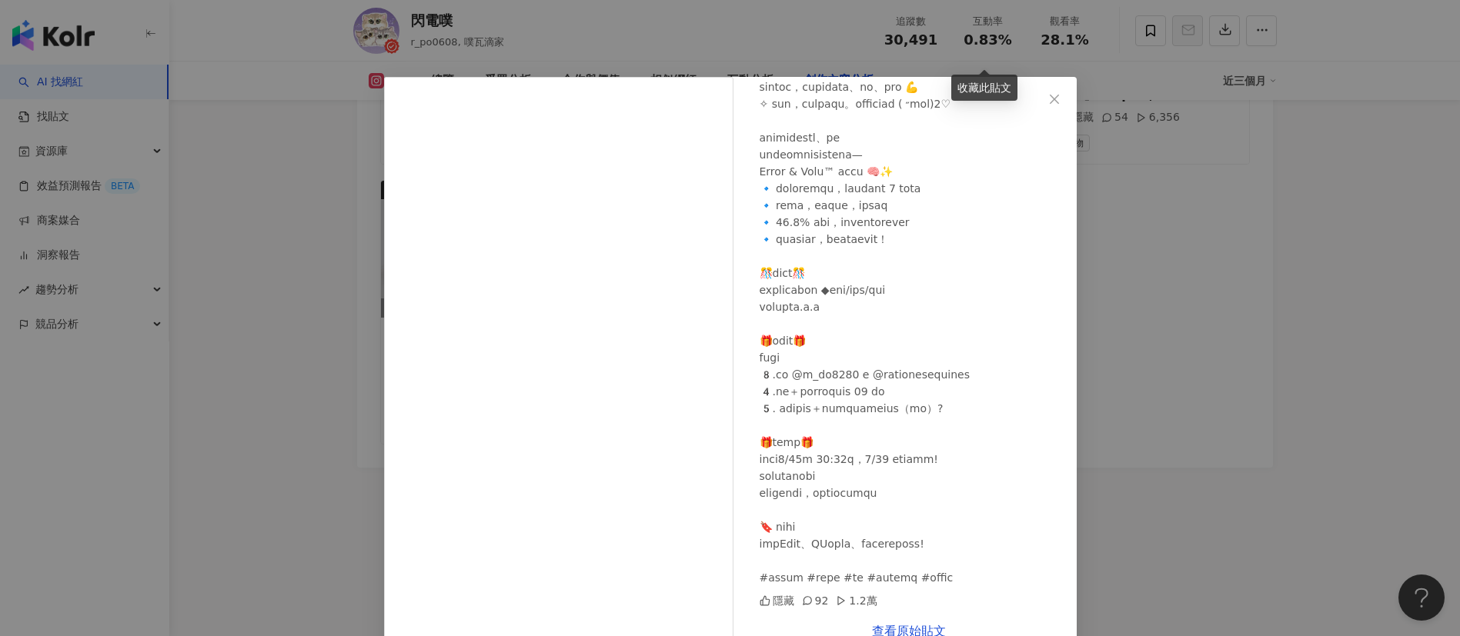
scroll to position [35, 0]
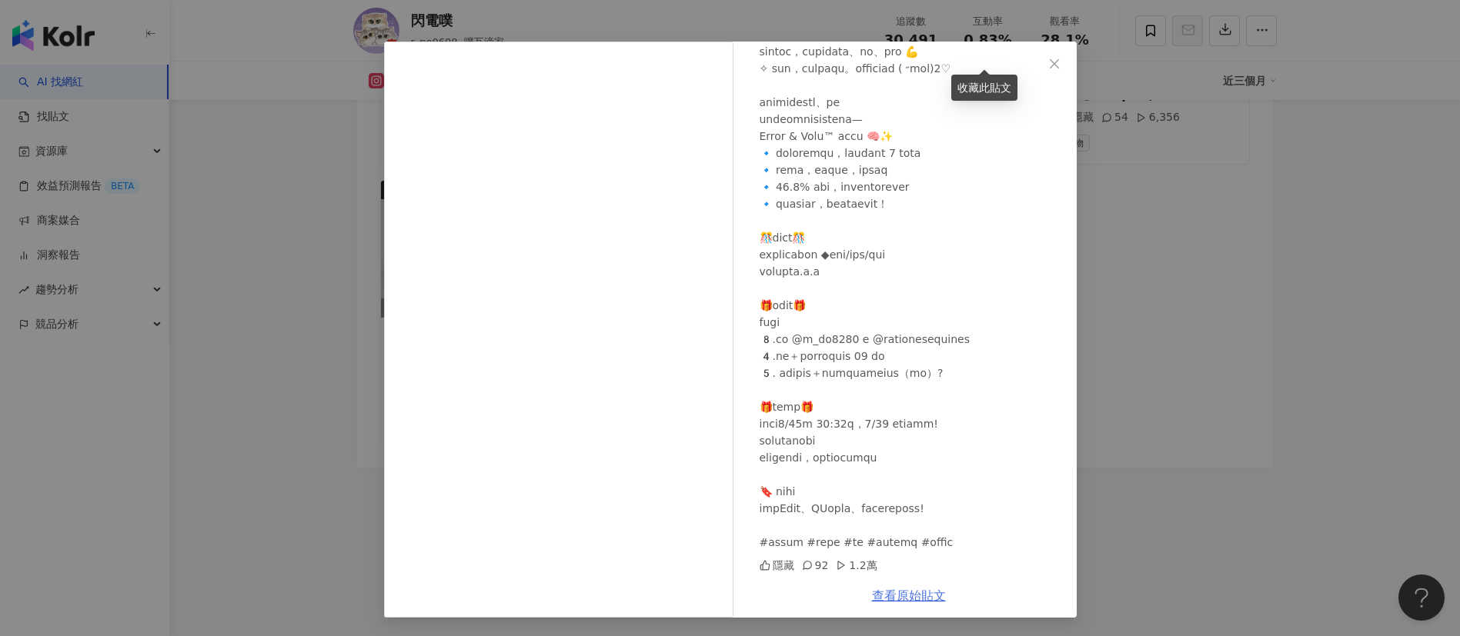
click at [892, 596] on link "查看原始貼文" at bounding box center [909, 596] width 74 height 15
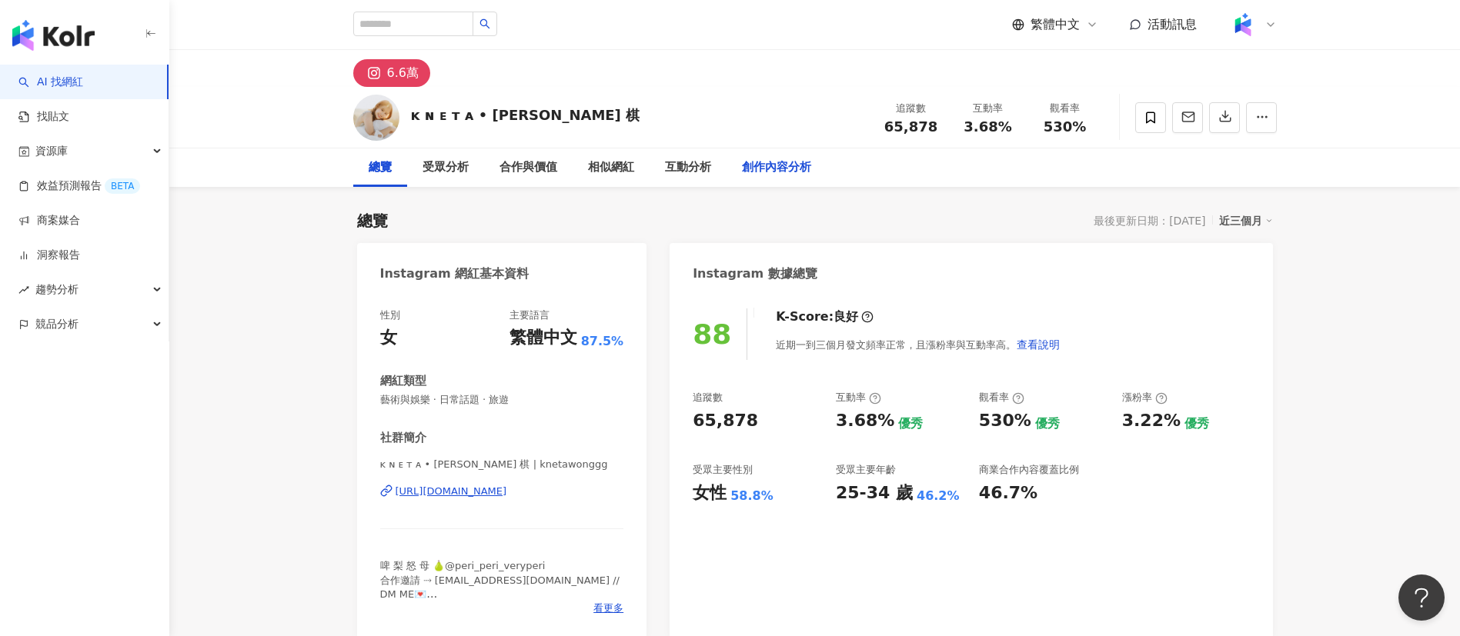
click at [777, 162] on div "創作內容分析" at bounding box center [776, 168] width 69 height 18
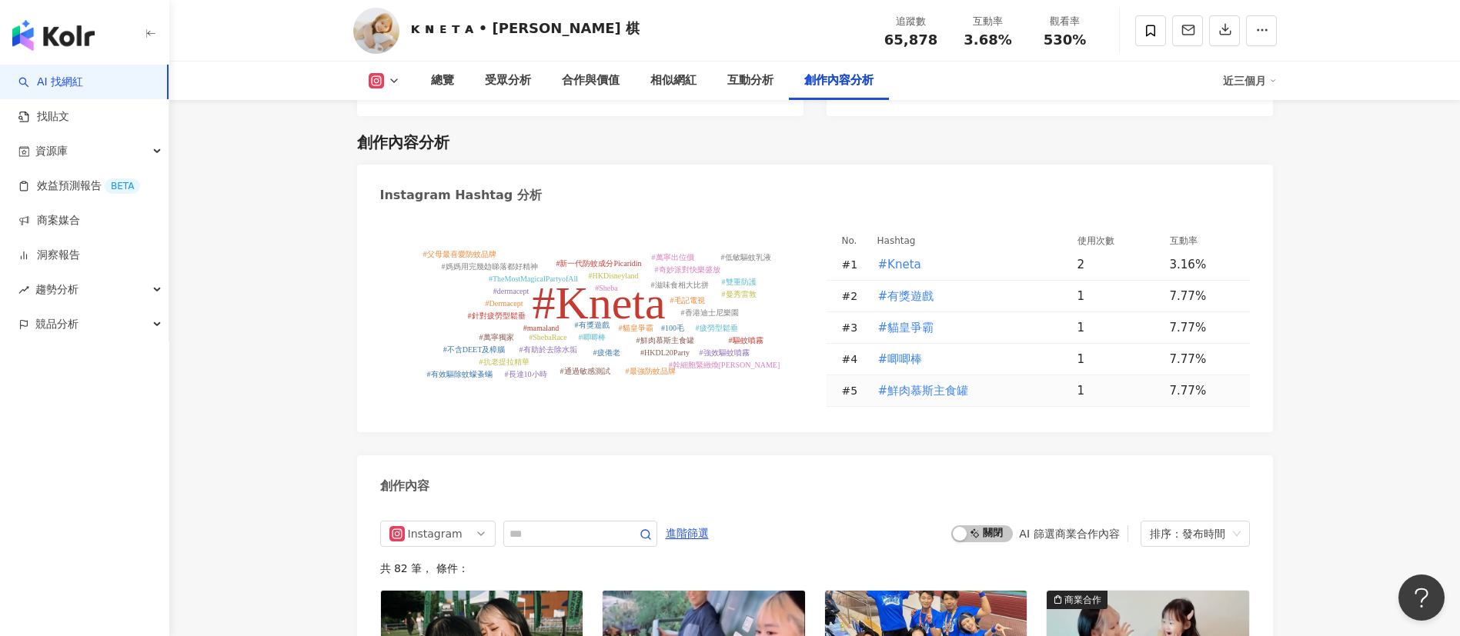
scroll to position [4658, 0]
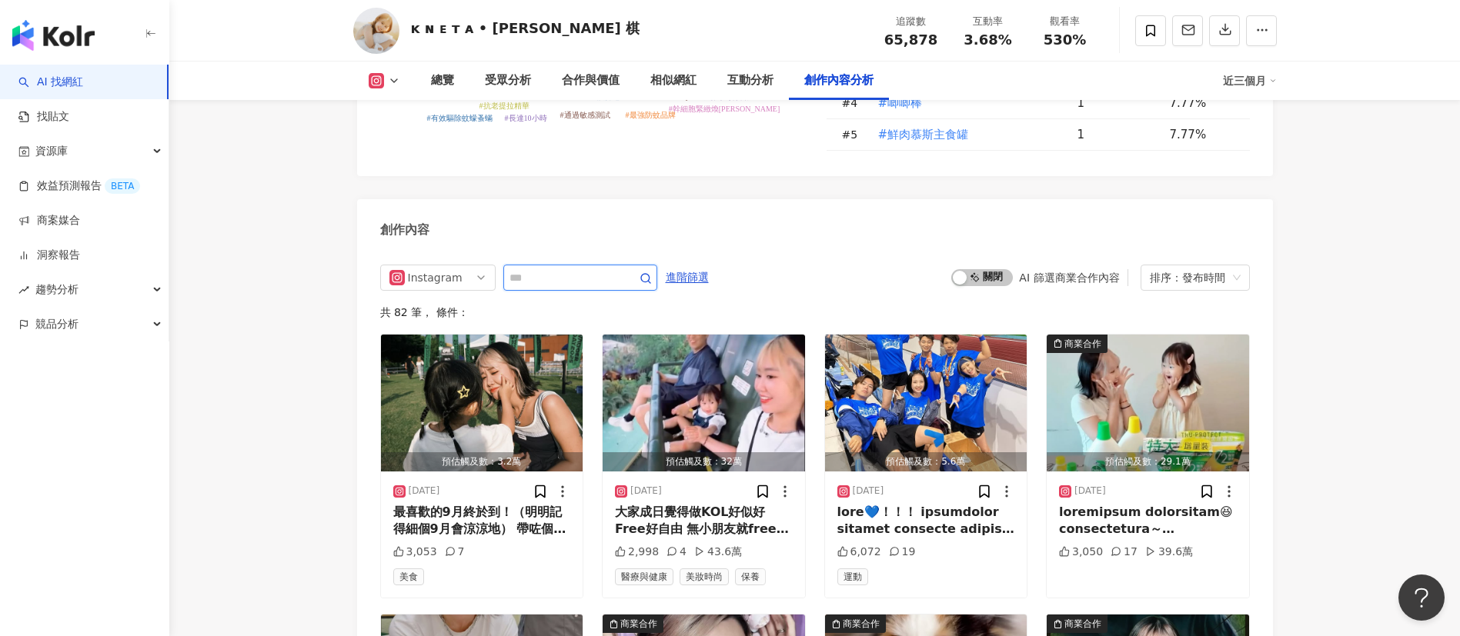
click at [613, 269] on input "text" at bounding box center [563, 278] width 108 height 18
type input "*"
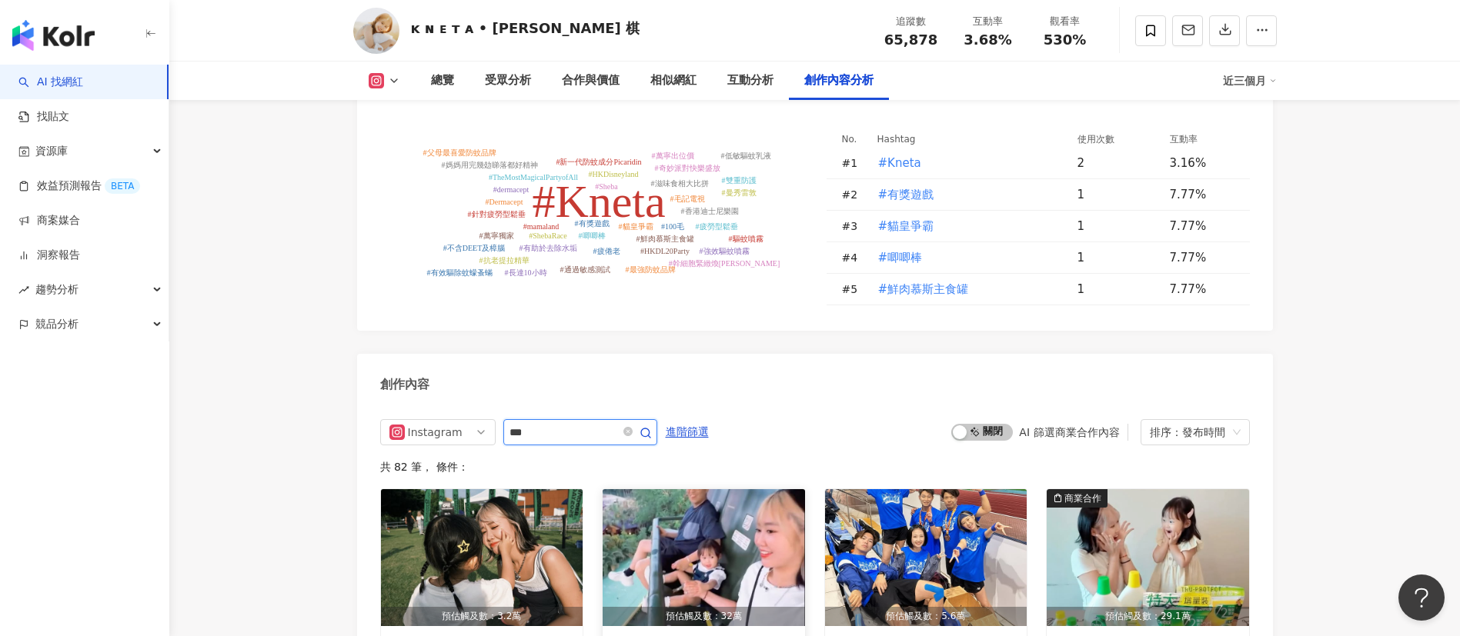
scroll to position [4672, 0]
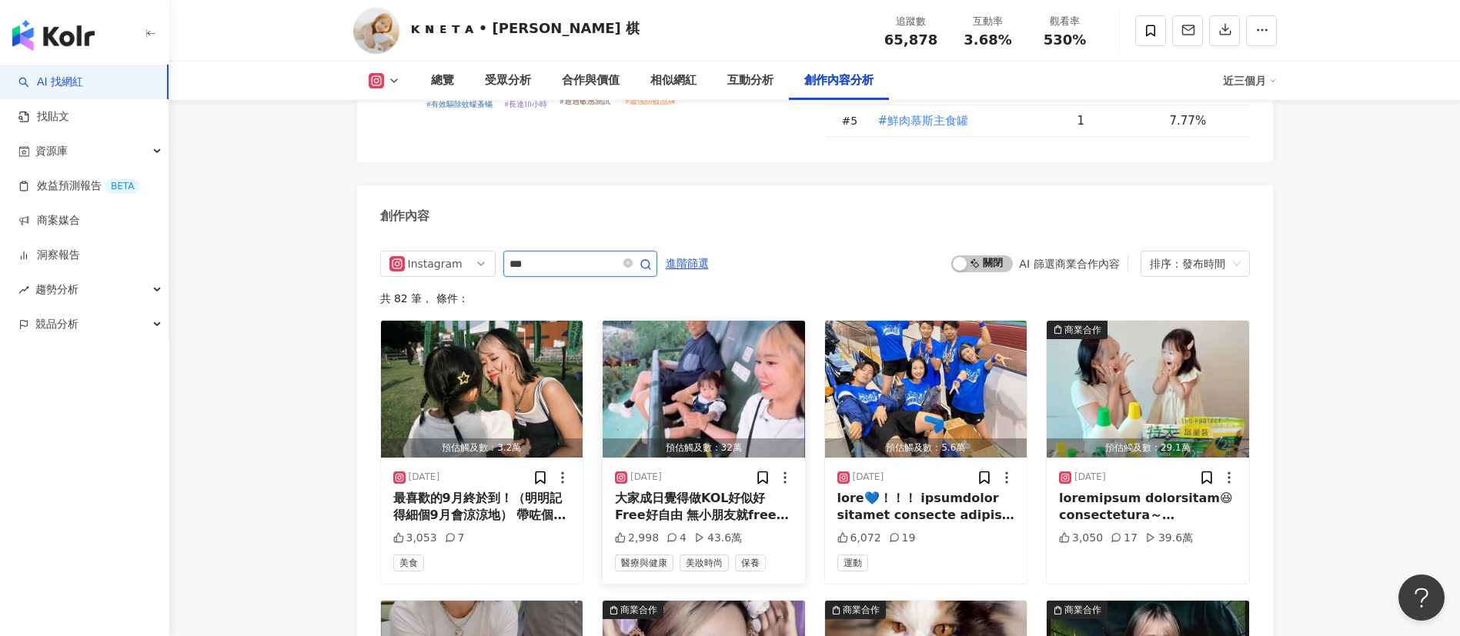
type input "*"
click at [694, 496] on div "大家成日覺得做KOL好似好Free好自由 無小朋友就free嘅 但有小朋友就真係一啲都唔free🥲 依家就公開我忙起身上嚟嘅半KOL半媽媽生活！👜 365日返…" at bounding box center [704, 507] width 178 height 35
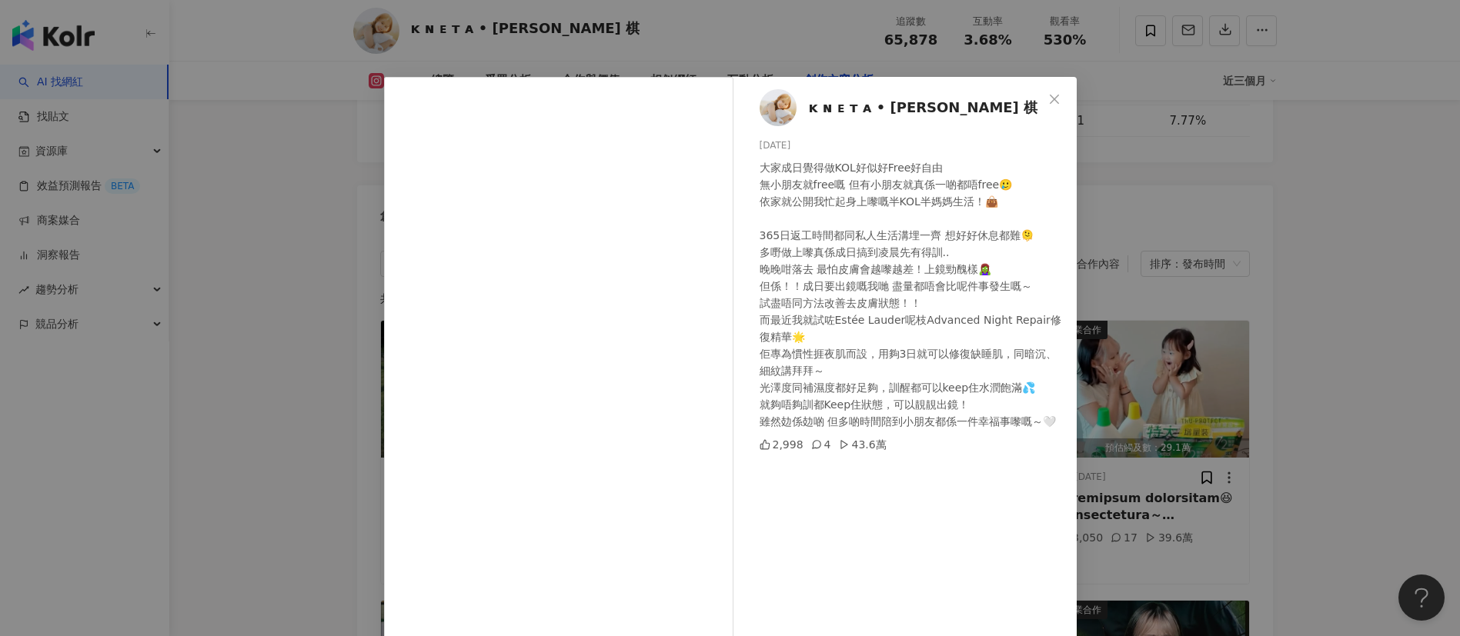
scroll to position [54, 0]
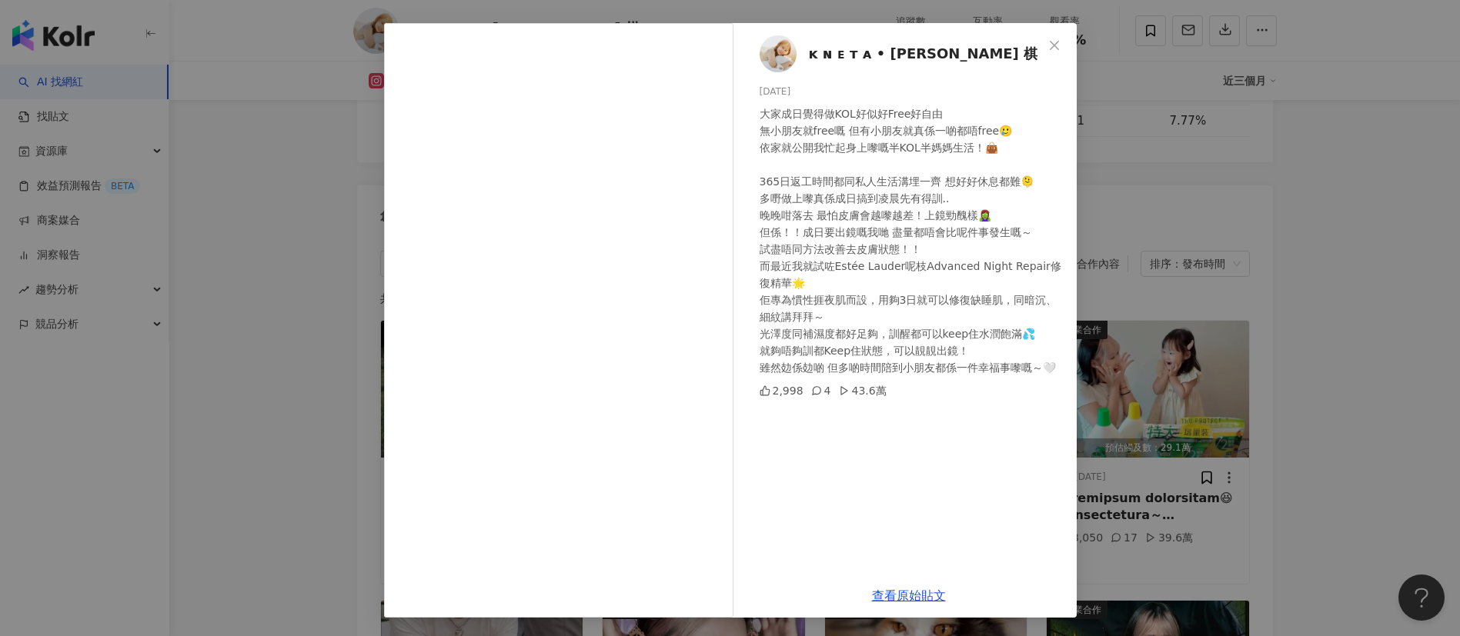
drag, startPoint x: 899, startPoint y: 590, endPoint x: 930, endPoint y: 455, distance: 138.9
click at [899, 590] on link "查看原始貼文" at bounding box center [909, 596] width 74 height 15
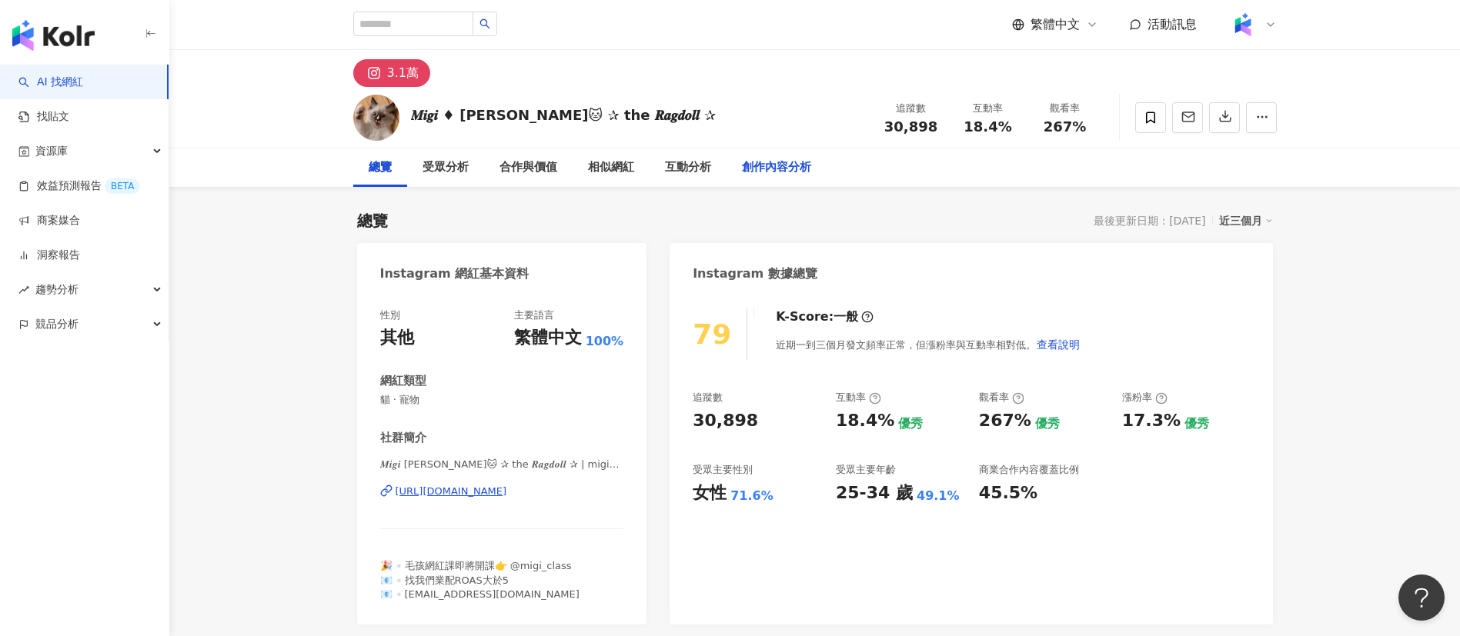
click at [780, 165] on div "創作內容分析" at bounding box center [776, 168] width 69 height 18
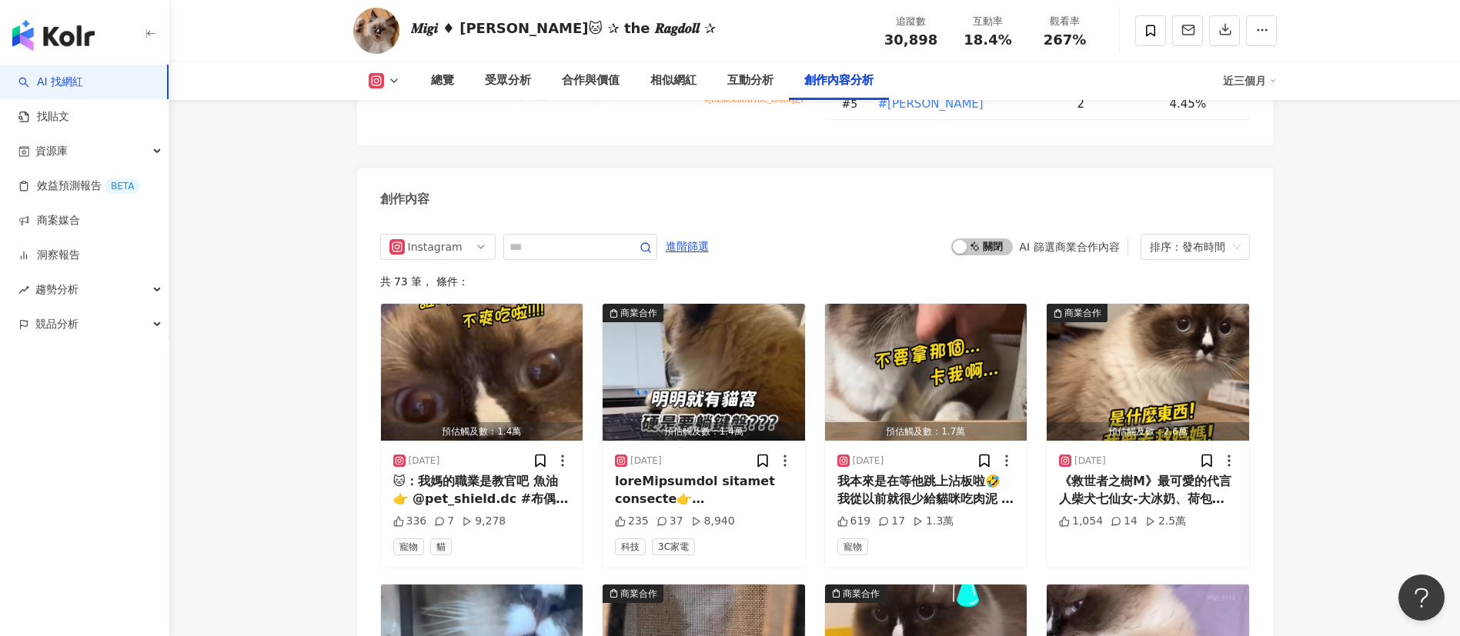
scroll to position [4826, 0]
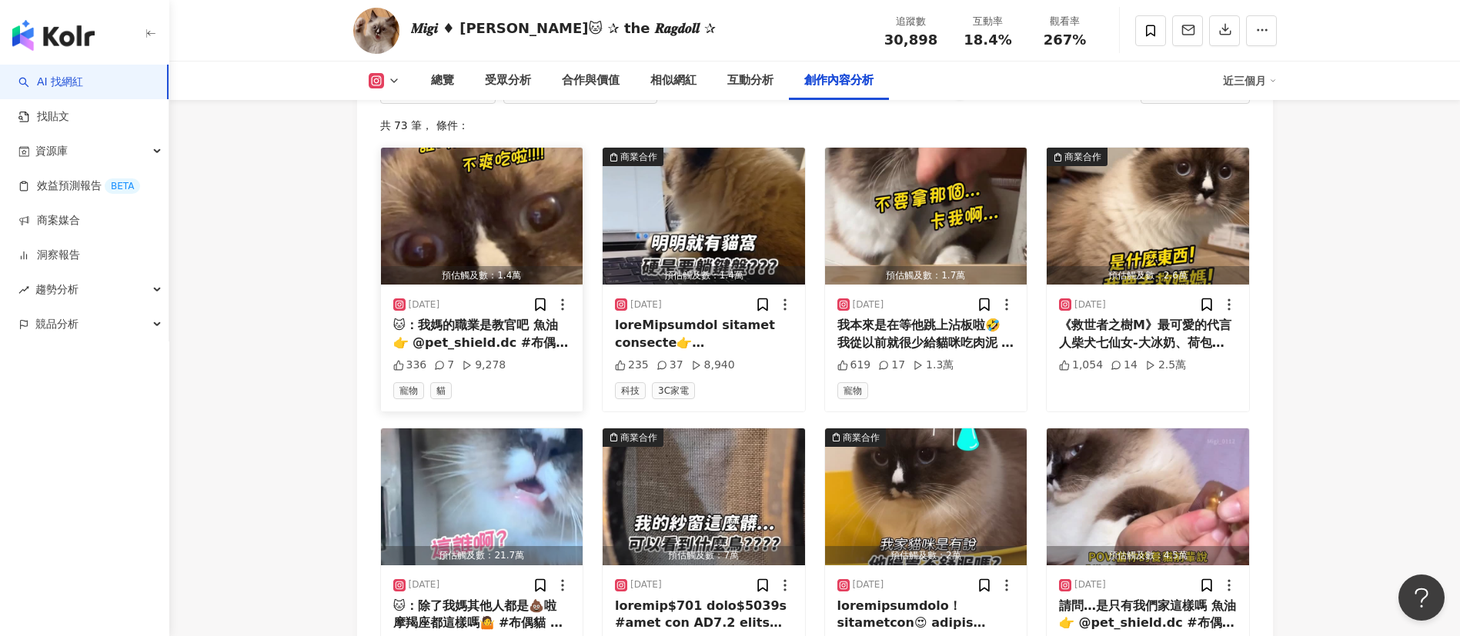
click at [498, 319] on div "🐱：我媽的職業是教官吧 魚油👉 @pet_shield.dc #布偶貓 #魚油 #貓 #cat" at bounding box center [482, 334] width 178 height 35
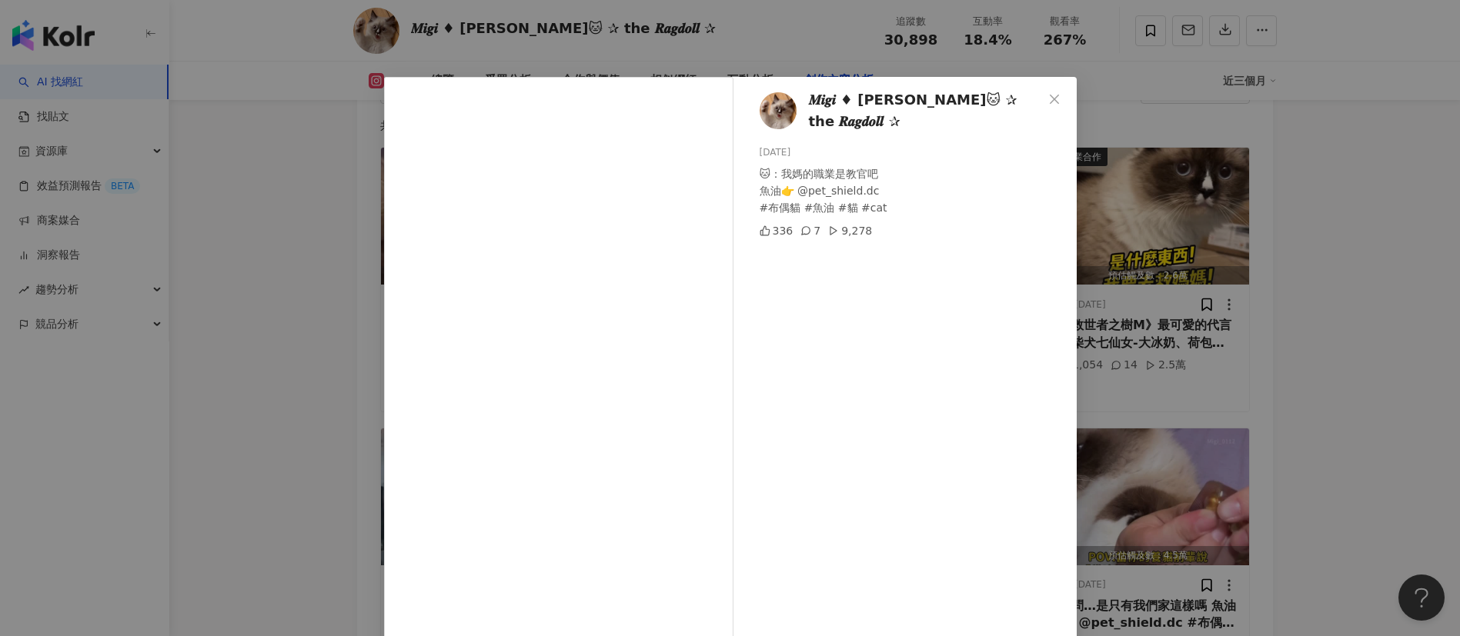
scroll to position [54, 0]
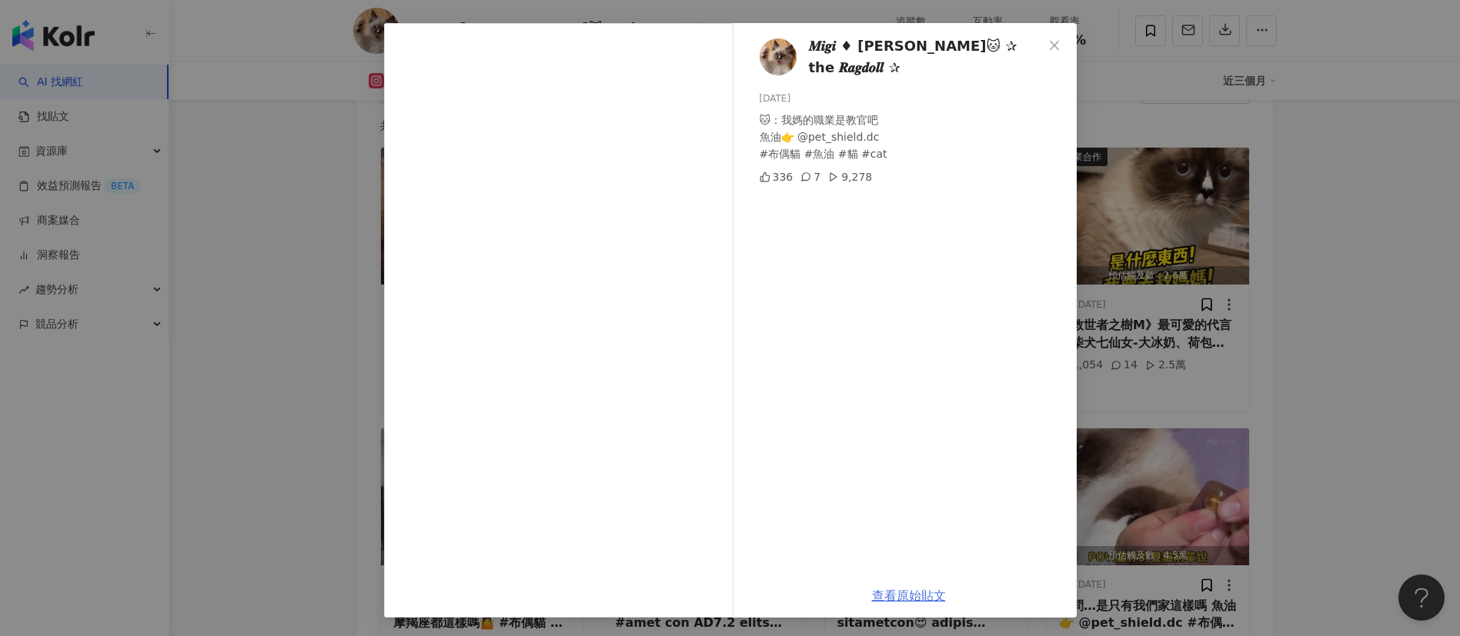
click at [903, 589] on link "查看原始貼文" at bounding box center [909, 596] width 74 height 15
click at [1152, 370] on div "𝑴𝒊𝒈𝒊 ♦ 咪吉🐱 ✰ the 𝑹𝒂𝒈𝒅𝒐𝒍𝒍 ✰ 2025/9/16 🐱：我媽的職業是教官吧 魚油👉 @pet_shield.dc #布偶貓 #魚油 #貓…" at bounding box center [730, 318] width 1460 height 636
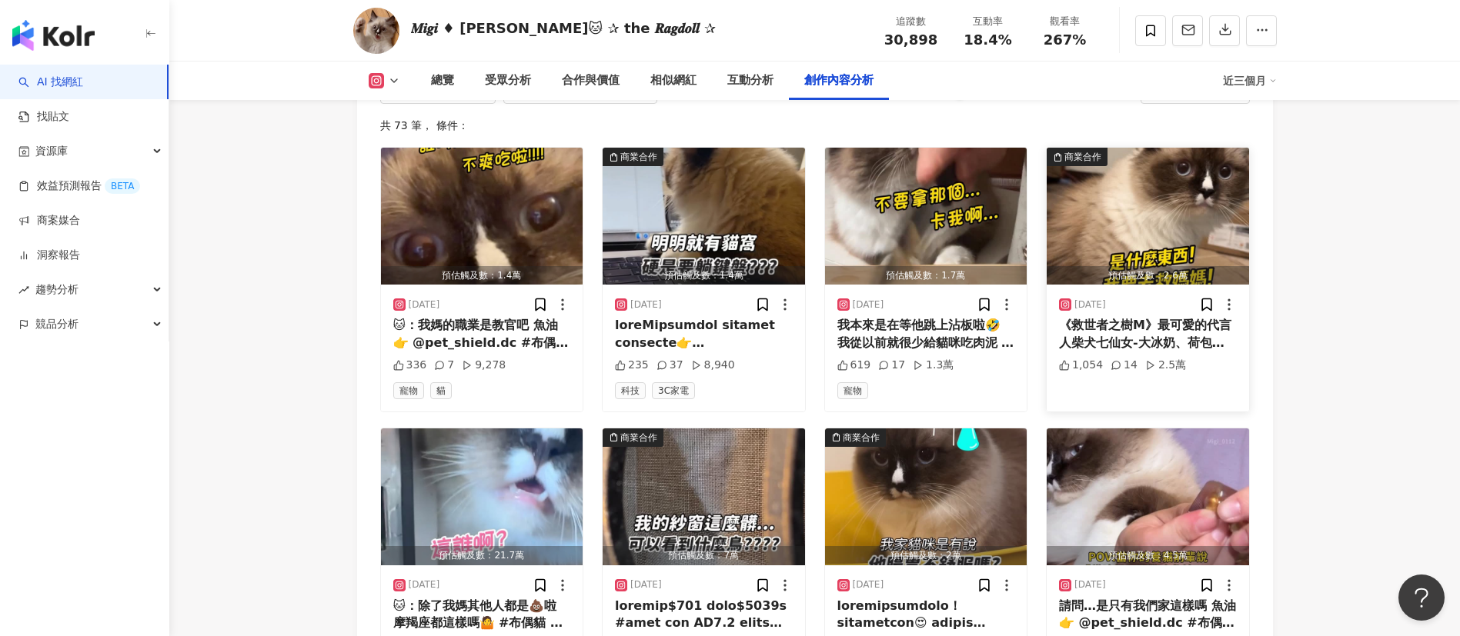
click at [1201, 317] on div "《救世者之樹M》最可愛的代言人柴犬七仙女-大冰奶、荷包蛋 陪你一起冒險！ ⚔️ 職業自由度 – 還原五大經典職業系統（劍士/法師/牧師/斥候/弓箭手）及4種分…" at bounding box center [1148, 334] width 178 height 35
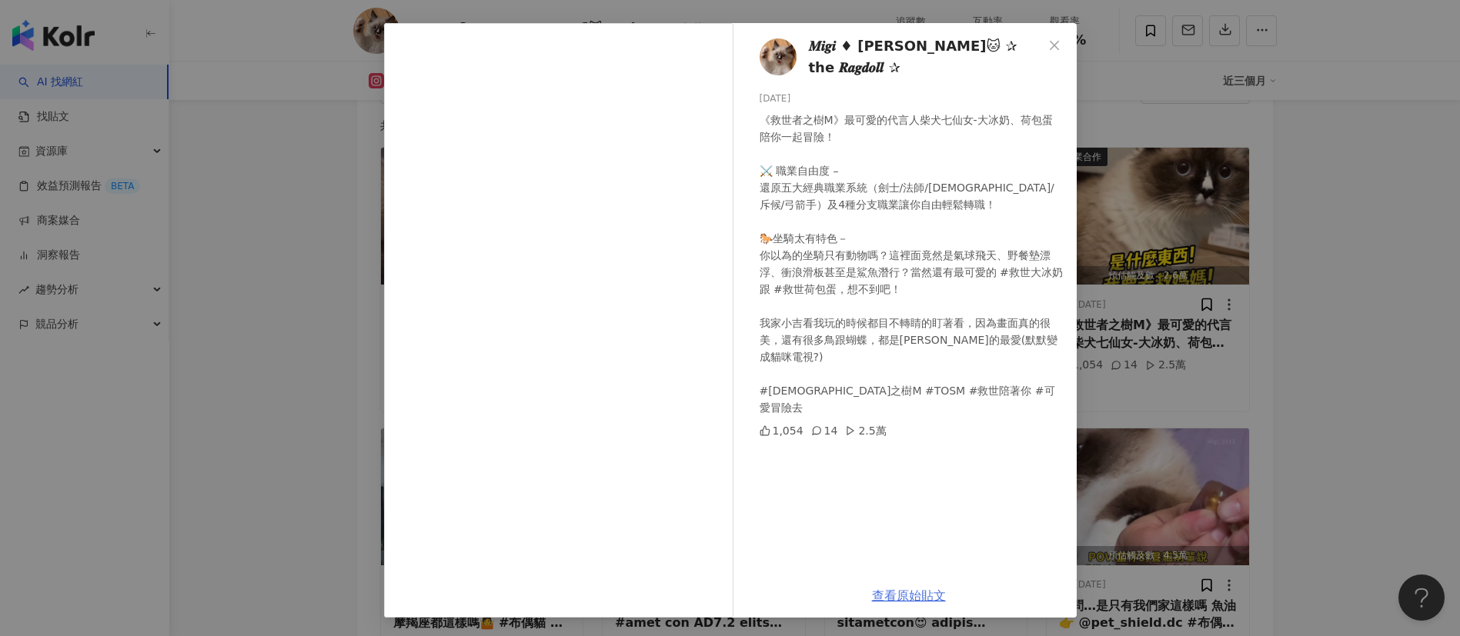
click at [904, 594] on link "查看原始貼文" at bounding box center [909, 596] width 74 height 15
click at [1203, 172] on div "𝑴𝒊𝒈𝒊 ♦ 咪吉🐱 ✰ the 𝑹𝒂𝒈𝒅𝒐𝒍𝒍 ✰ 2025/9/8 《救世者之樹M》最可愛的代言人柴犬七仙女-大冰奶、荷包蛋 陪你一起冒險！ ⚔️ 職業自…" at bounding box center [730, 318] width 1460 height 636
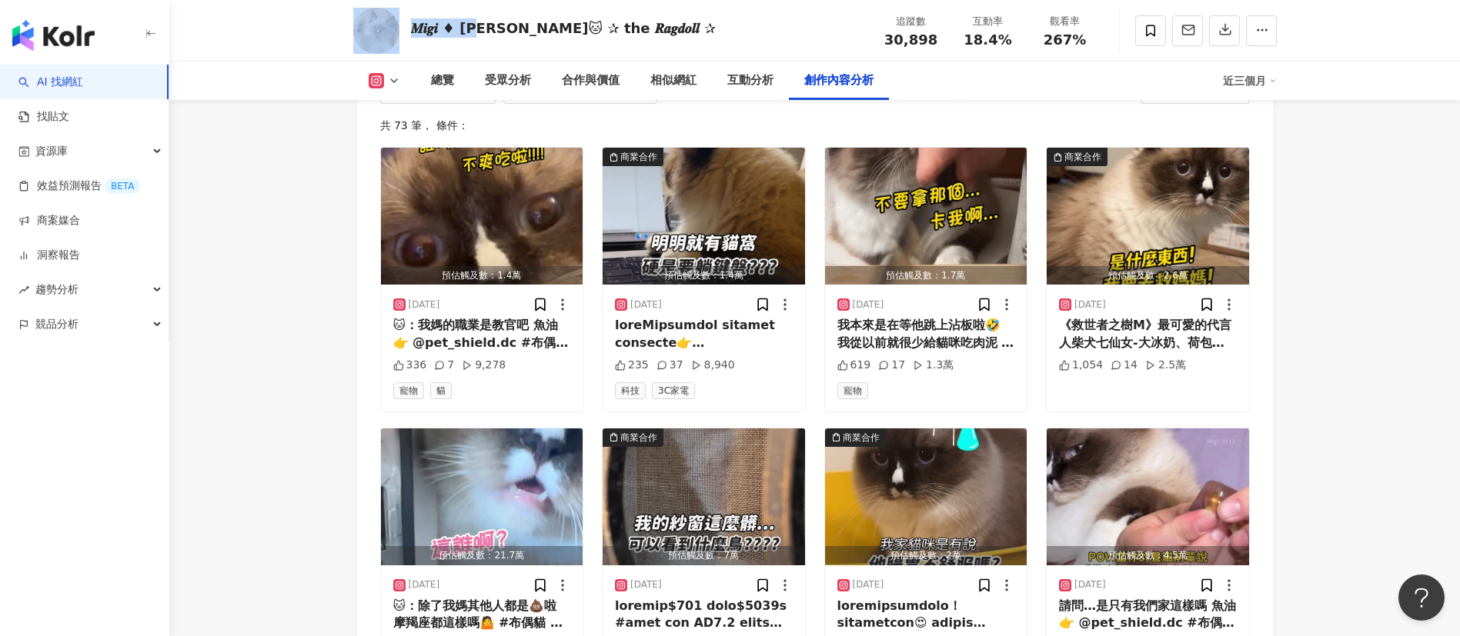
drag, startPoint x: 489, startPoint y: 28, endPoint x: 403, endPoint y: 28, distance: 86.2
click at [403, 28] on div "𝑴𝒊𝒈𝒊 ♦ 咪吉🐱 ✰ the 𝑹𝒂𝒈𝒅𝒐𝒍𝒍 ✰ 追蹤數 30,898 互動率 18.4% 觀看率 267%" at bounding box center [814, 30] width 985 height 61
copy div "𝑴𝒊𝒈𝒊 ♦ 咪吉🐱 ✰"
drag, startPoint x: 949, startPoint y: 37, endPoint x: 878, endPoint y: 40, distance: 70.9
click at [878, 40] on div "追蹤數 30,898 互動率 18.4% 觀看率 267%" at bounding box center [988, 30] width 231 height 45
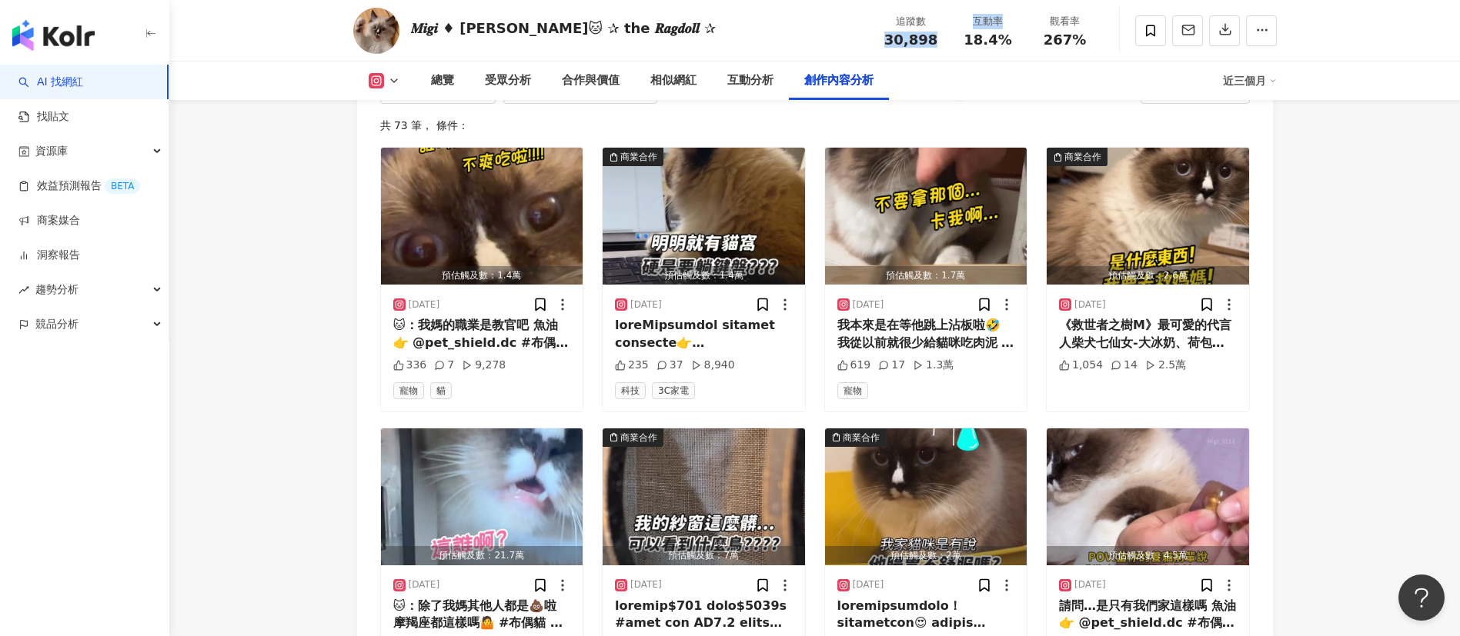
click at [912, 43] on span "30,898" at bounding box center [910, 40] width 53 height 16
drag, startPoint x: 933, startPoint y: 44, endPoint x: 888, endPoint y: 43, distance: 44.6
click at [888, 43] on span "30,898" at bounding box center [910, 40] width 53 height 16
copy span "30,898"
drag, startPoint x: 1009, startPoint y: 39, endPoint x: 965, endPoint y: 41, distance: 43.9
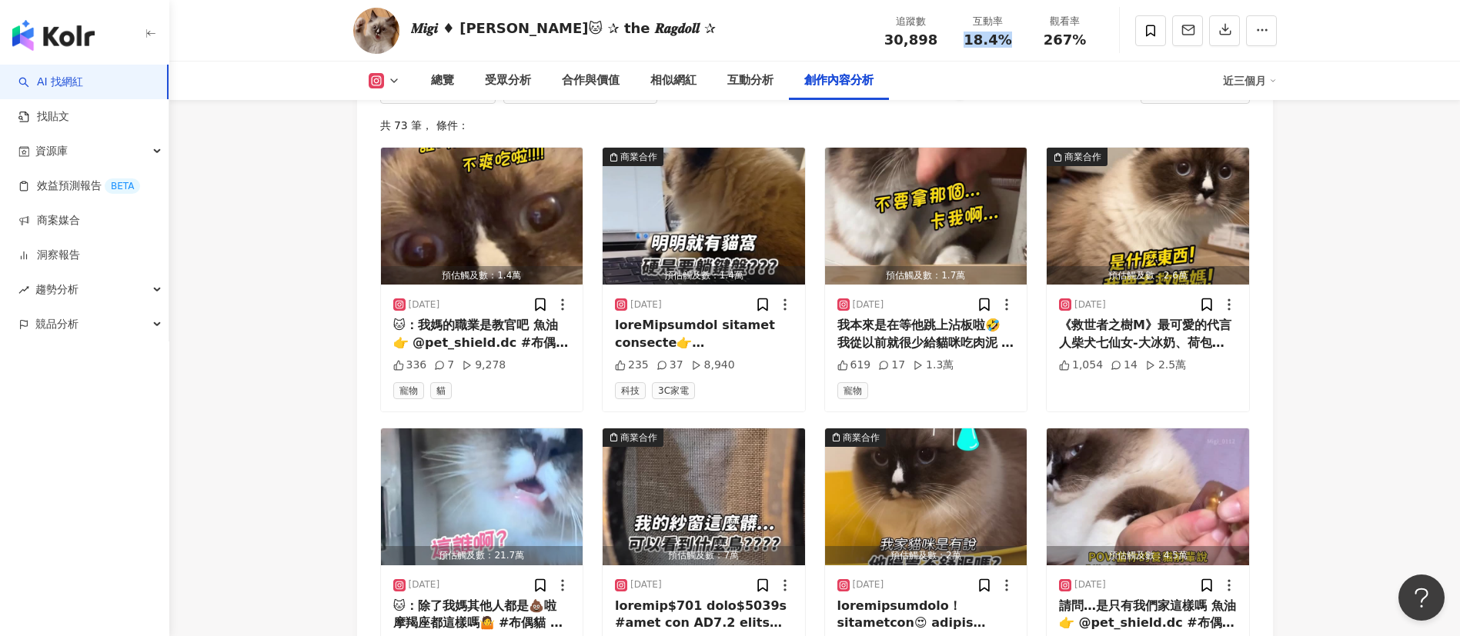
click at [965, 41] on div "18.4%" at bounding box center [988, 39] width 58 height 15
copy span "18.4%"
drag, startPoint x: 1092, startPoint y: 43, endPoint x: 1005, endPoint y: 45, distance: 87.0
click at [1005, 45] on div "追蹤數 30,898 互動率 18.4% 觀看率 267%" at bounding box center [988, 30] width 231 height 45
click at [1083, 27] on div "觀看率" at bounding box center [1065, 21] width 58 height 15
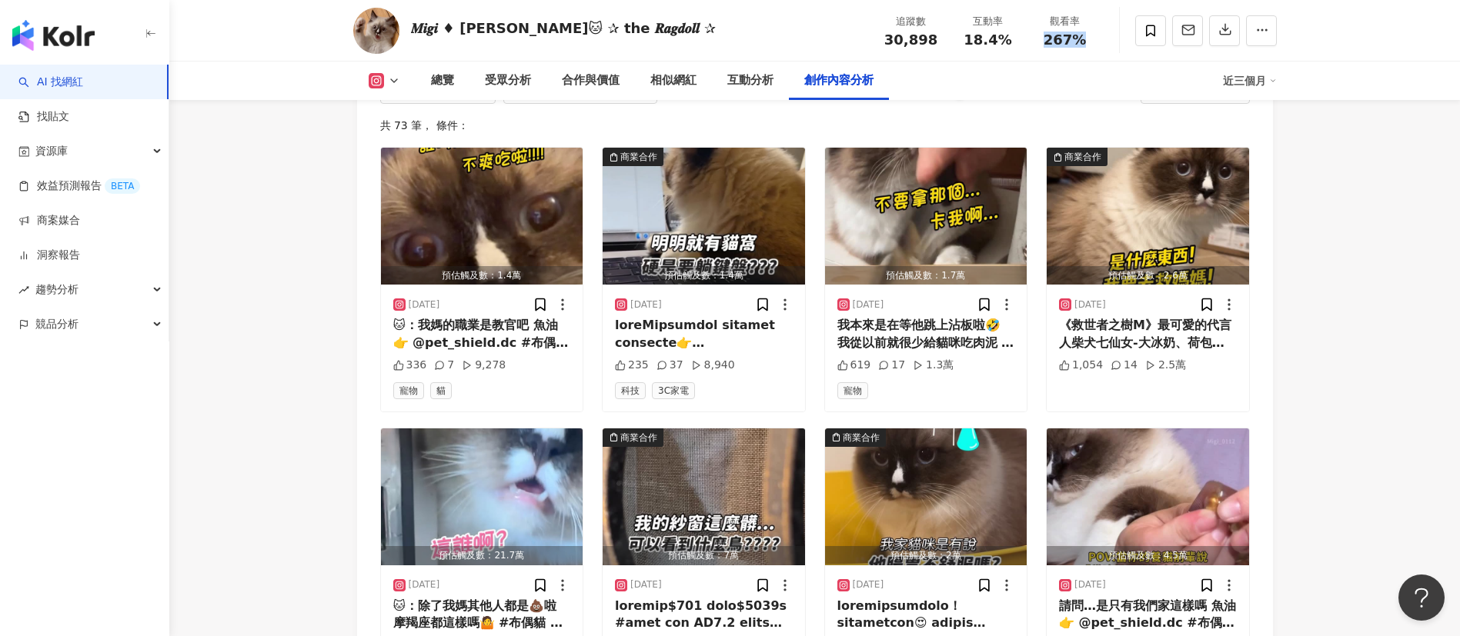
drag, startPoint x: 1084, startPoint y: 37, endPoint x: 1043, endPoint y: 38, distance: 40.8
click at [1043, 38] on div "267%" at bounding box center [1065, 39] width 58 height 15
copy span "267%"
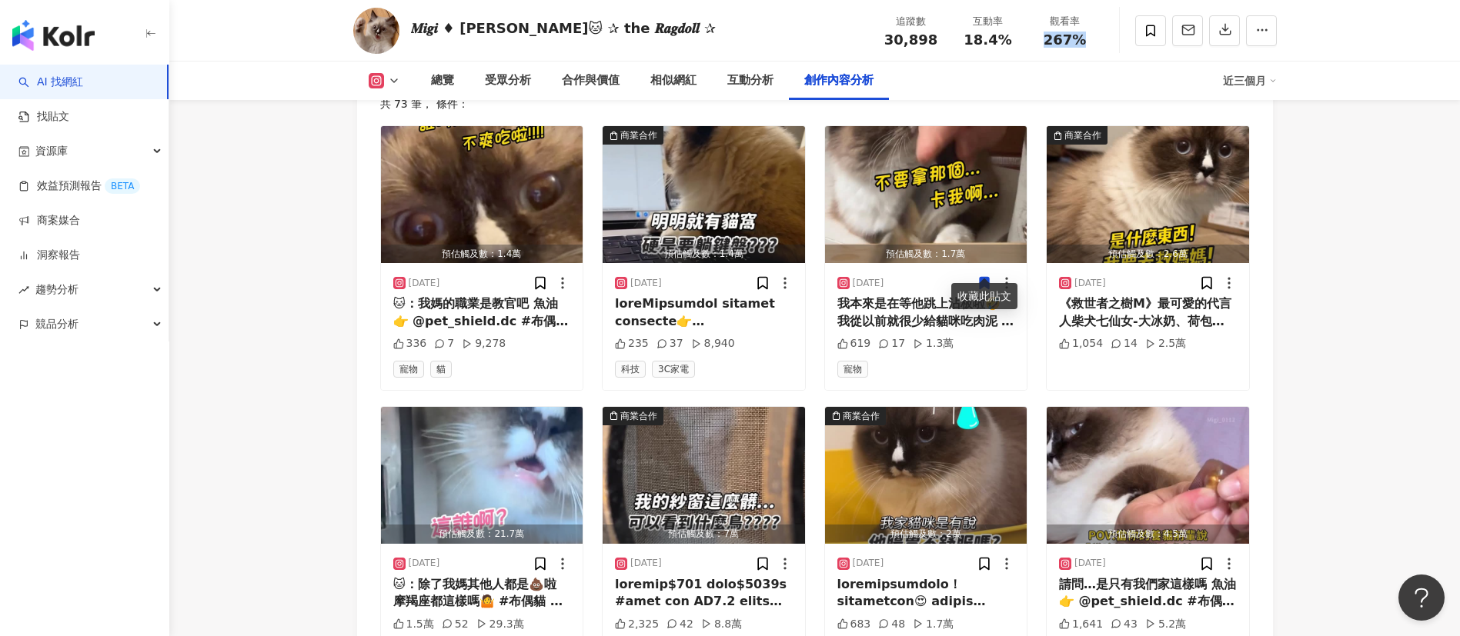
scroll to position [4849, 0]
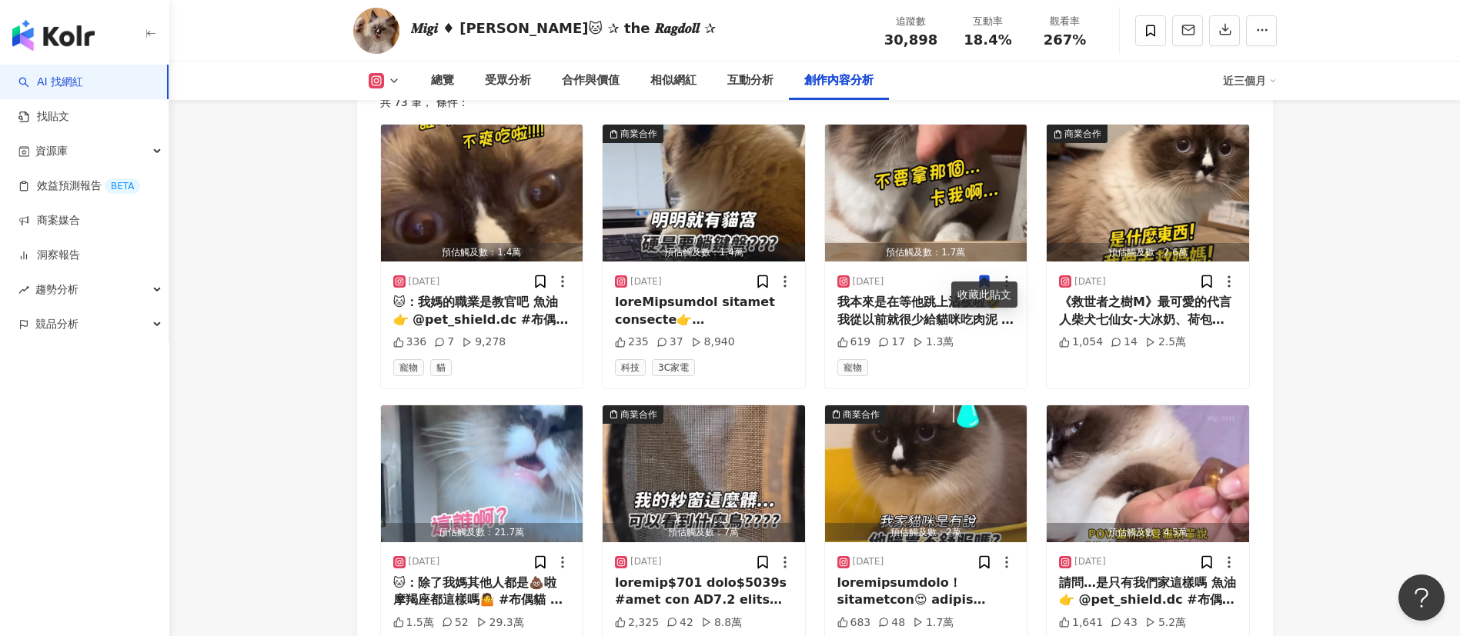
click at [1103, 298] on div "《救世者之樹M》最可愛的代言人柴犬七仙女-大冰奶、荷包蛋 陪你一起冒險！ ⚔️ 職業自由度 – 還原五大經典職業系統（劍士/法師/牧師/斥候/弓箭手）及4種分…" at bounding box center [1148, 311] width 178 height 35
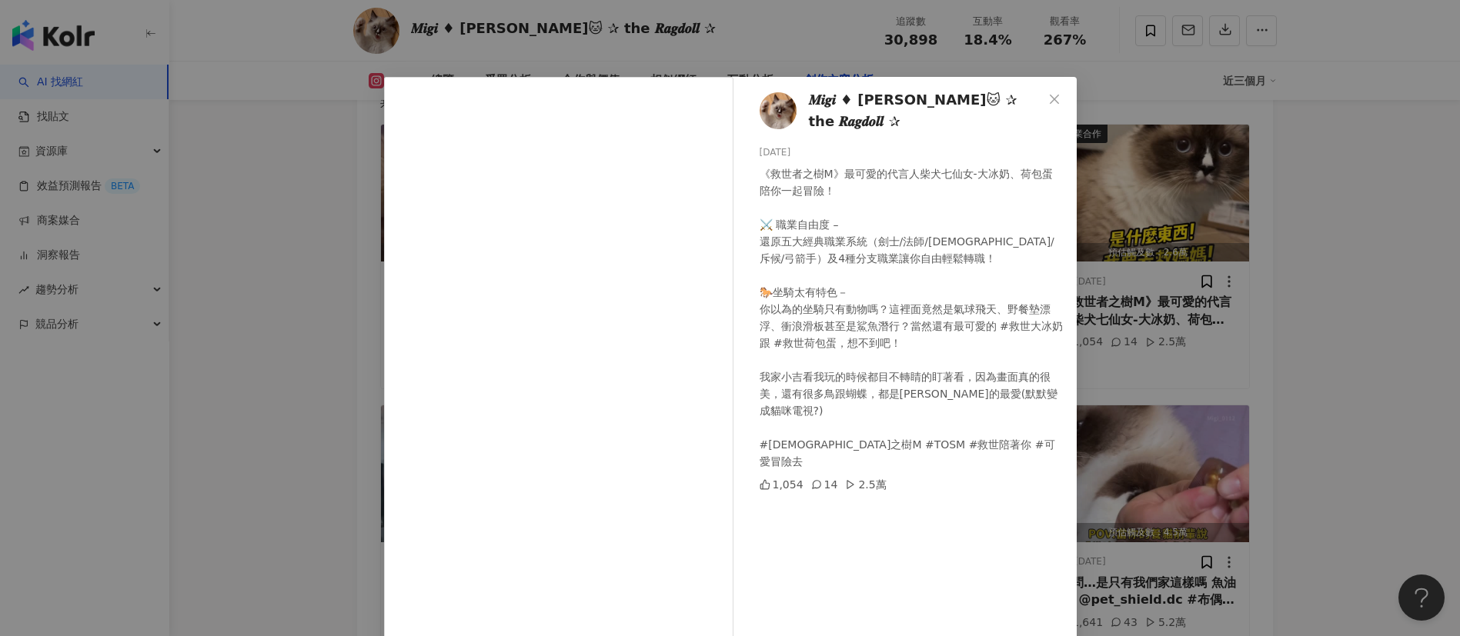
scroll to position [54, 0]
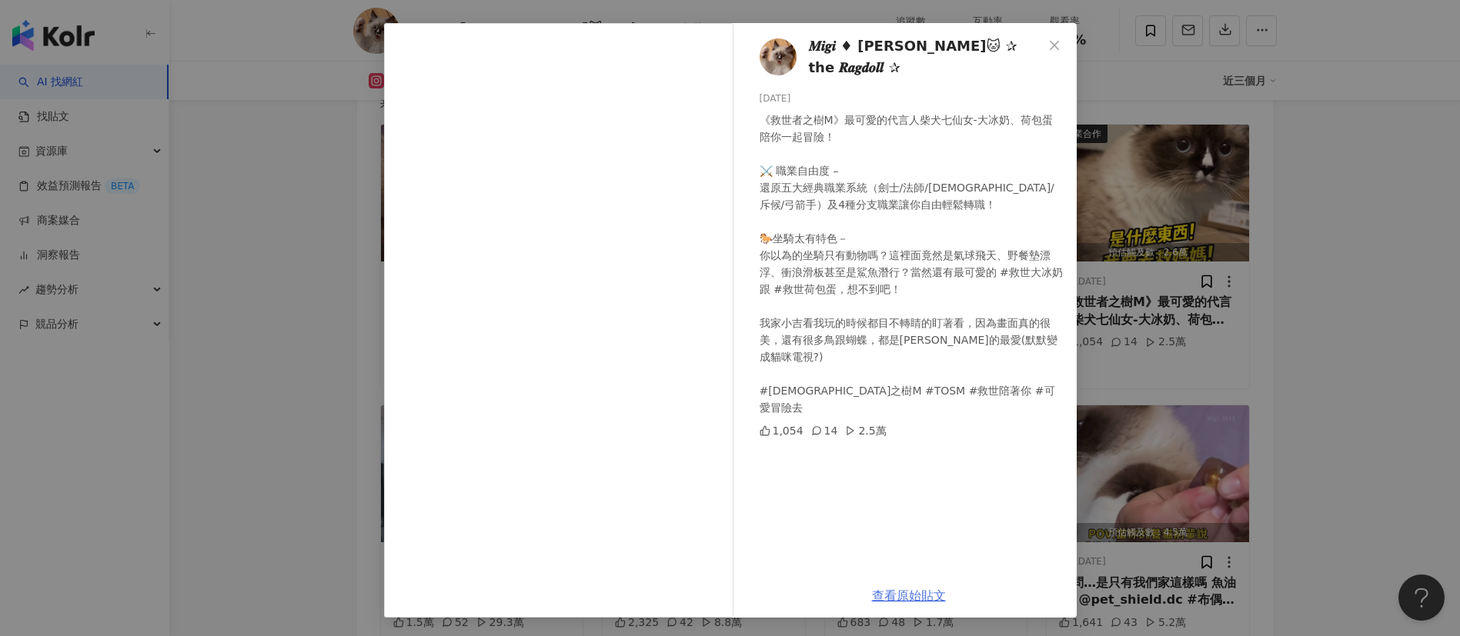
click at [896, 596] on link "查看原始貼文" at bounding box center [909, 596] width 74 height 15
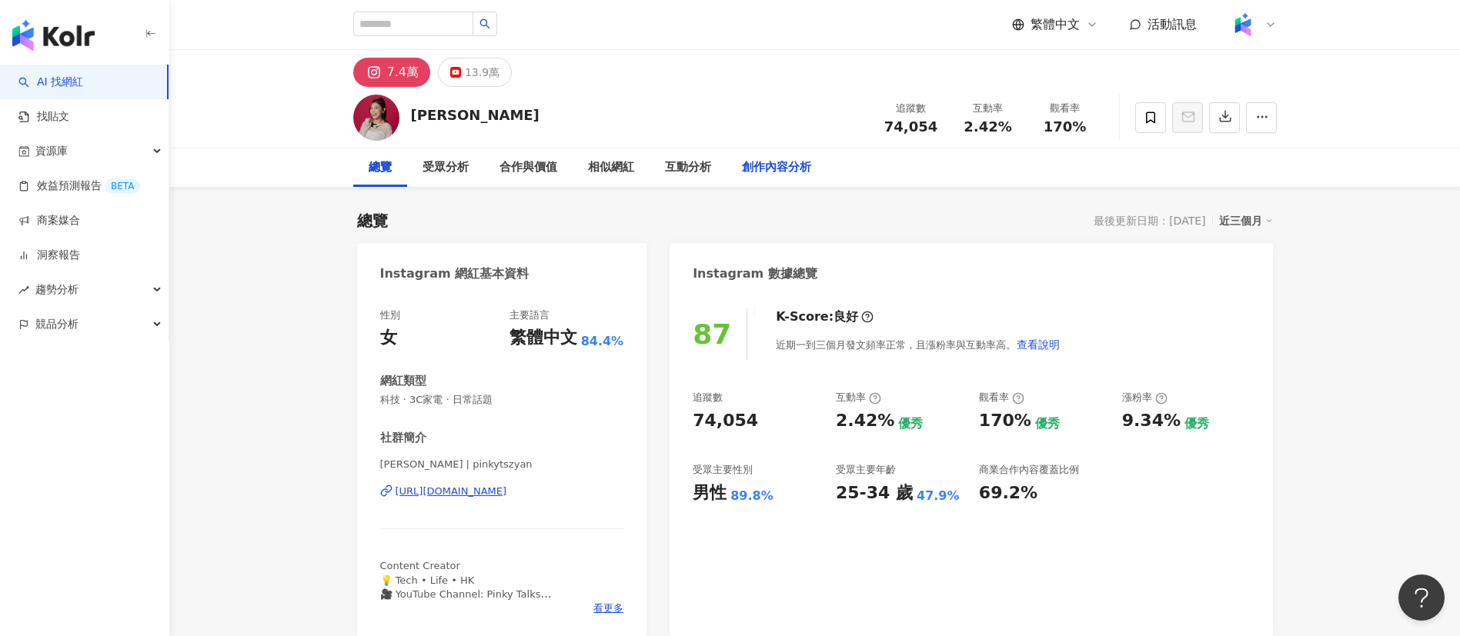
click at [767, 166] on div "創作內容分析" at bounding box center [776, 168] width 69 height 18
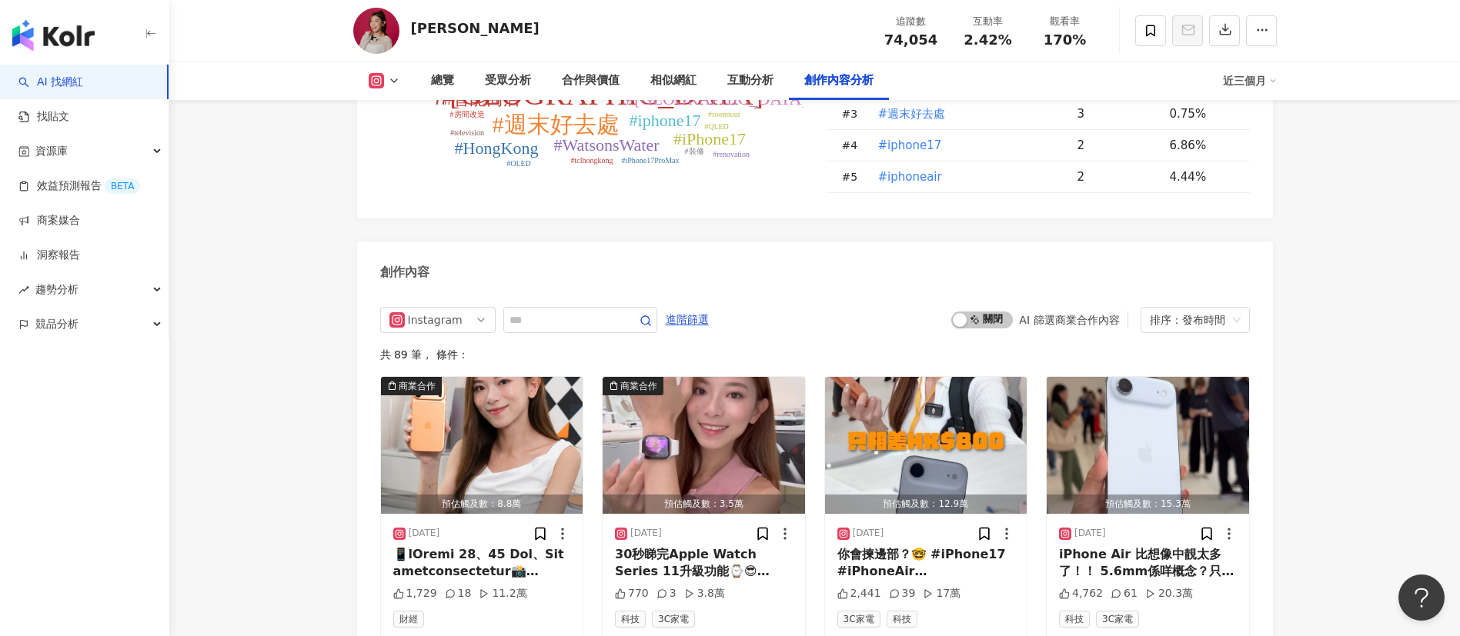
click at [857, 307] on div "Instagram 進階篩選 啟動 關閉 AI 篩選商業合作內容 排序：發布時間" at bounding box center [815, 320] width 870 height 26
click at [533, 310] on input "text" at bounding box center [563, 319] width 108 height 18
type input "*"
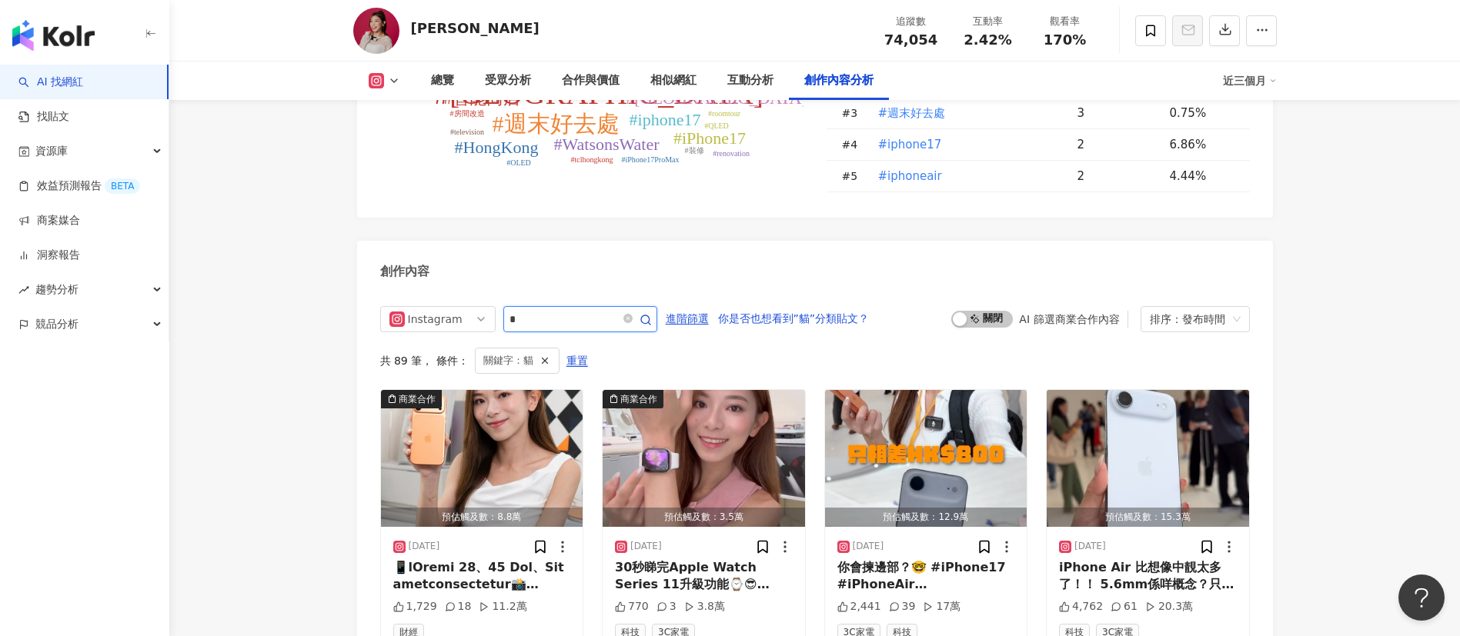
scroll to position [4709, 0]
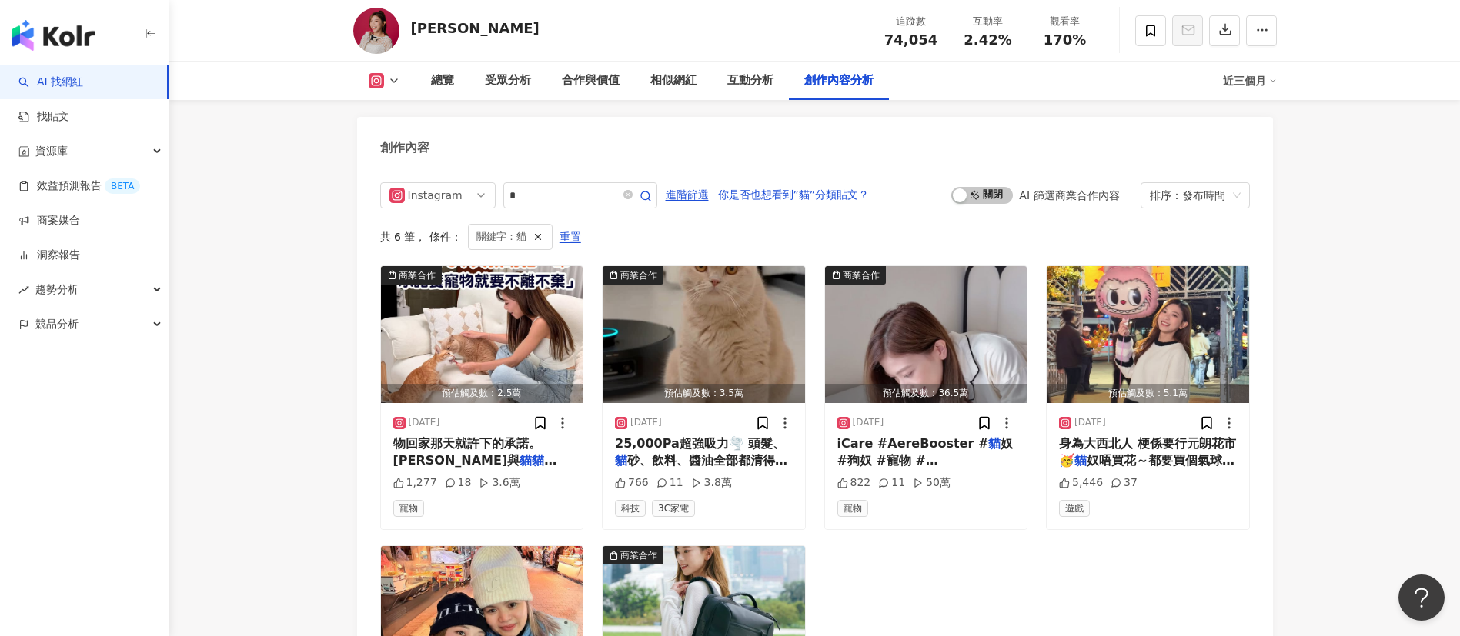
click at [727, 453] on span "砂、飲料、醬油全部都清得走，連牆角位都" at bounding box center [701, 469] width 172 height 32
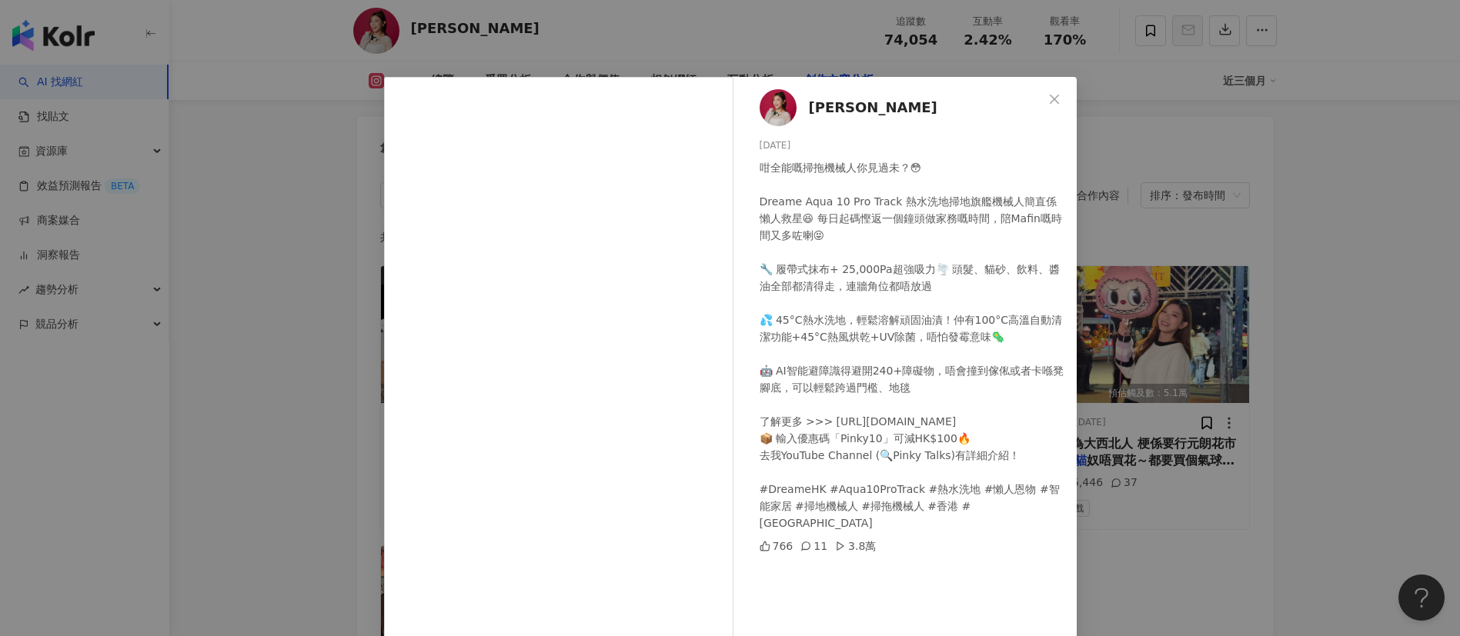
click at [349, 459] on div "[PERSON_NAME] [DATE] 咁全能嘅掃拖機械人你見過未？😳 Dreame Aqua 10 Pro Track 熱水洗地掃地旗艦機械人簡直係懶人救…" at bounding box center [730, 318] width 1460 height 636
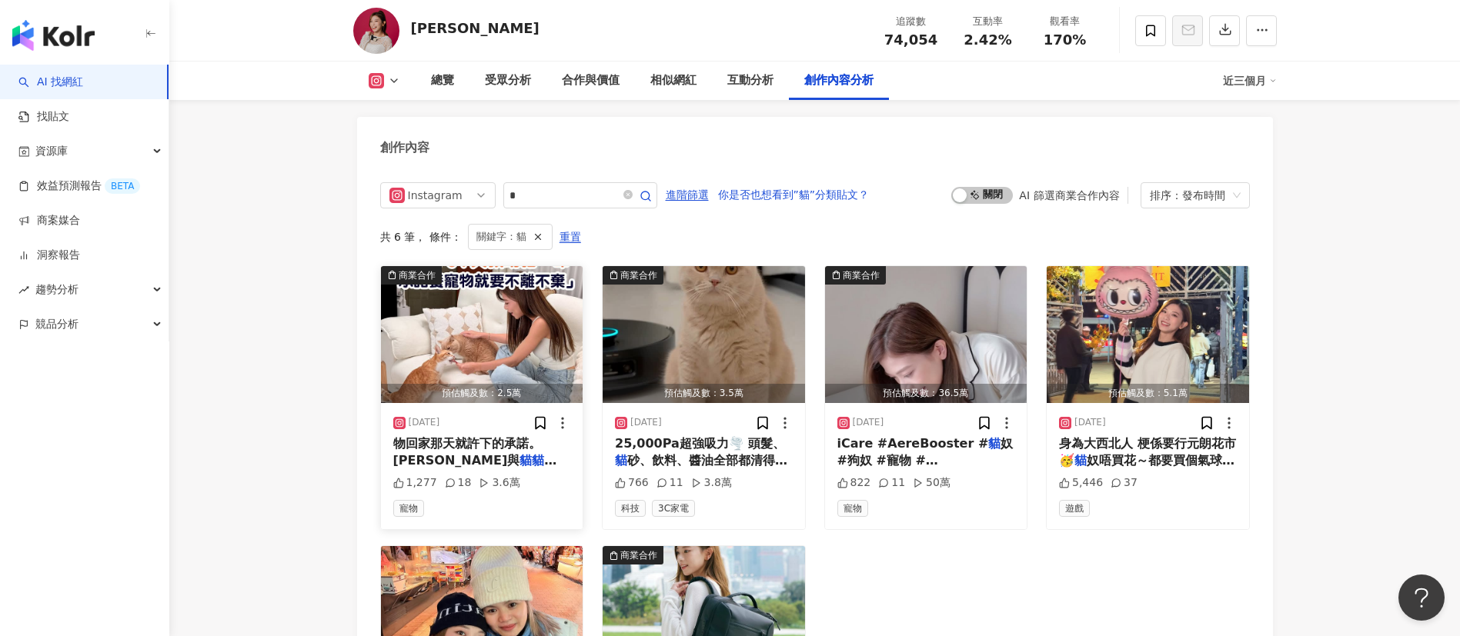
click at [490, 436] on span "物回家那天就許下的承諾。 [PERSON_NAME]與" at bounding box center [467, 452] width 148 height 32
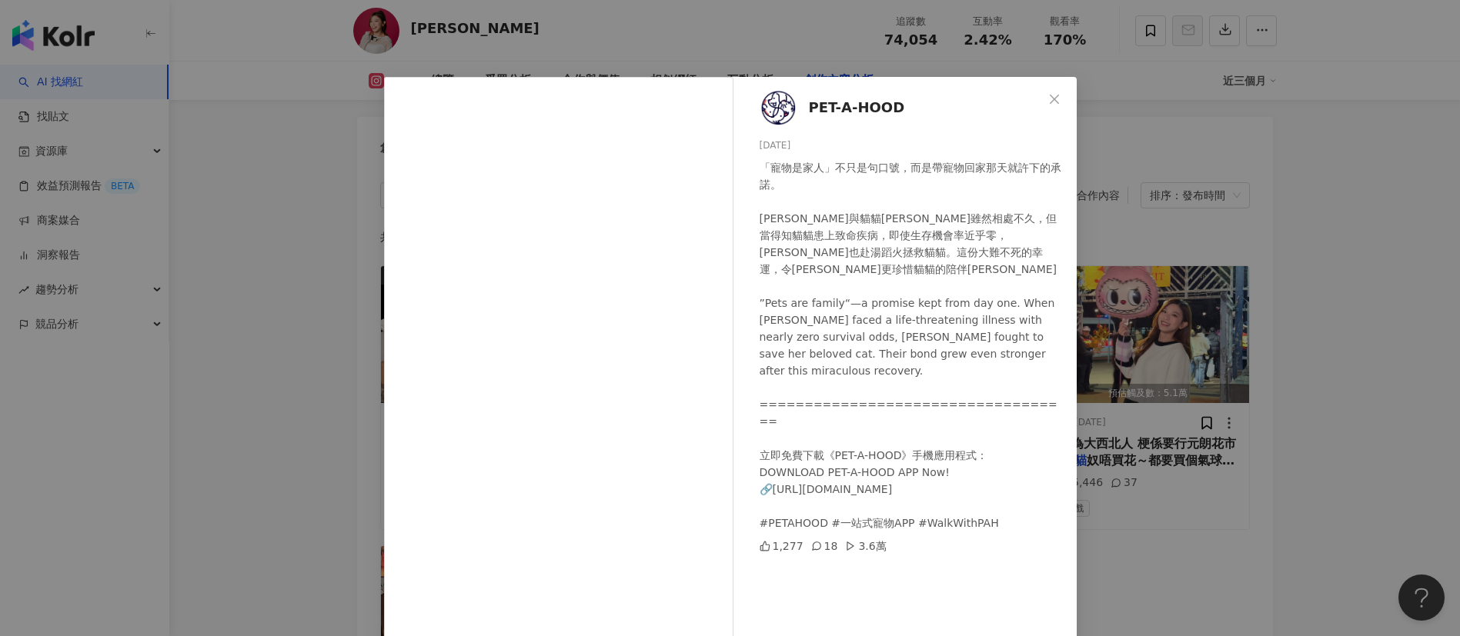
scroll to position [54, 0]
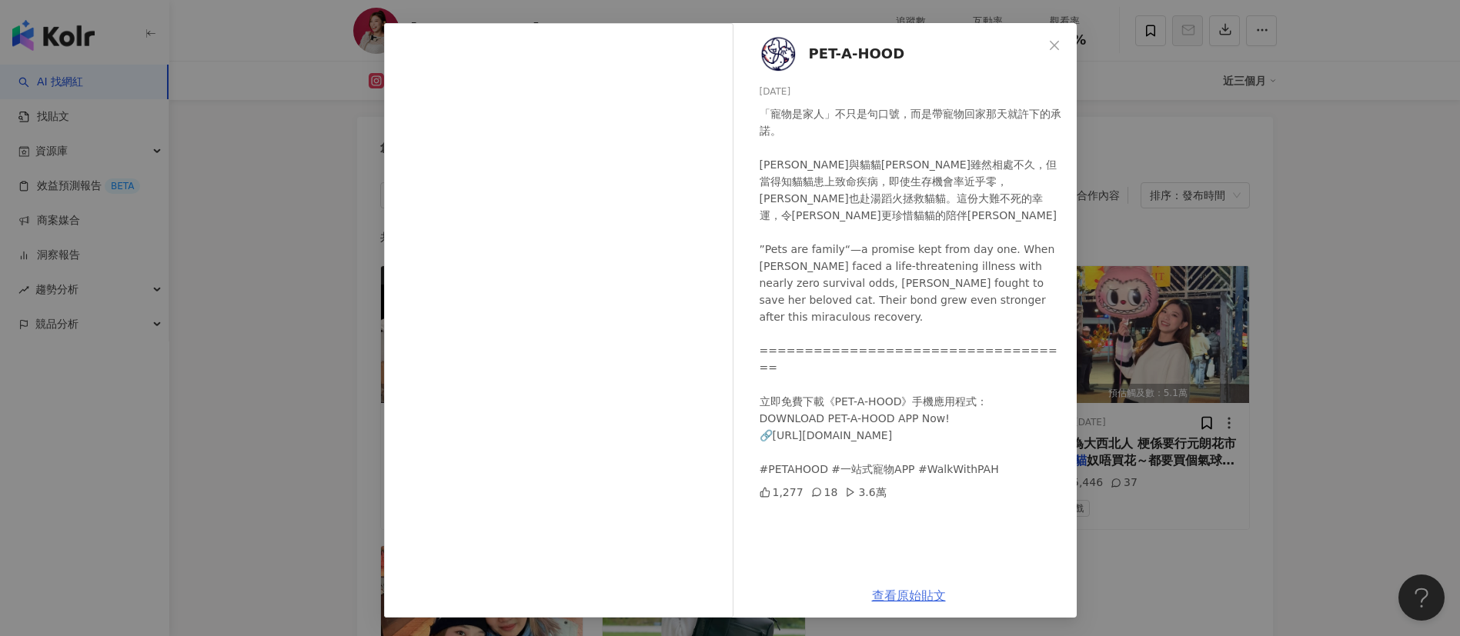
click at [901, 600] on link "查看原始貼文" at bounding box center [909, 596] width 74 height 15
drag, startPoint x: 1270, startPoint y: 202, endPoint x: 1194, endPoint y: 168, distance: 82.7
click at [1271, 202] on div "PET-A-HOOD [DATE] 「寵物是家人」不只是句口號，而是帶寵物回家那天就許下的承諾。 [PERSON_NAME]與貓貓[PERSON_NAME]雖…" at bounding box center [730, 318] width 1460 height 636
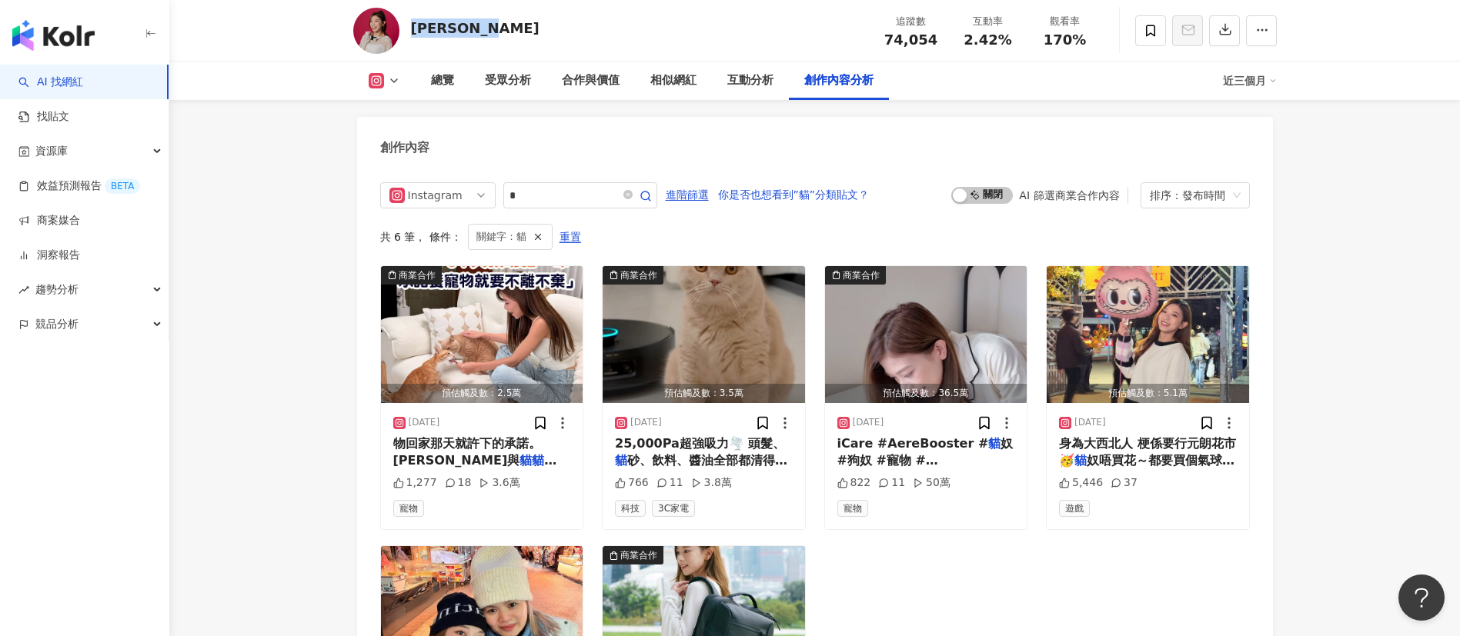
drag, startPoint x: 495, startPoint y: 31, endPoint x: 412, endPoint y: 30, distance: 83.1
click at [412, 30] on div "Pinky Lee 追蹤數 74,054 互動率 2.42% 觀看率 170%" at bounding box center [814, 30] width 985 height 61
copy div "Pinky Lee"
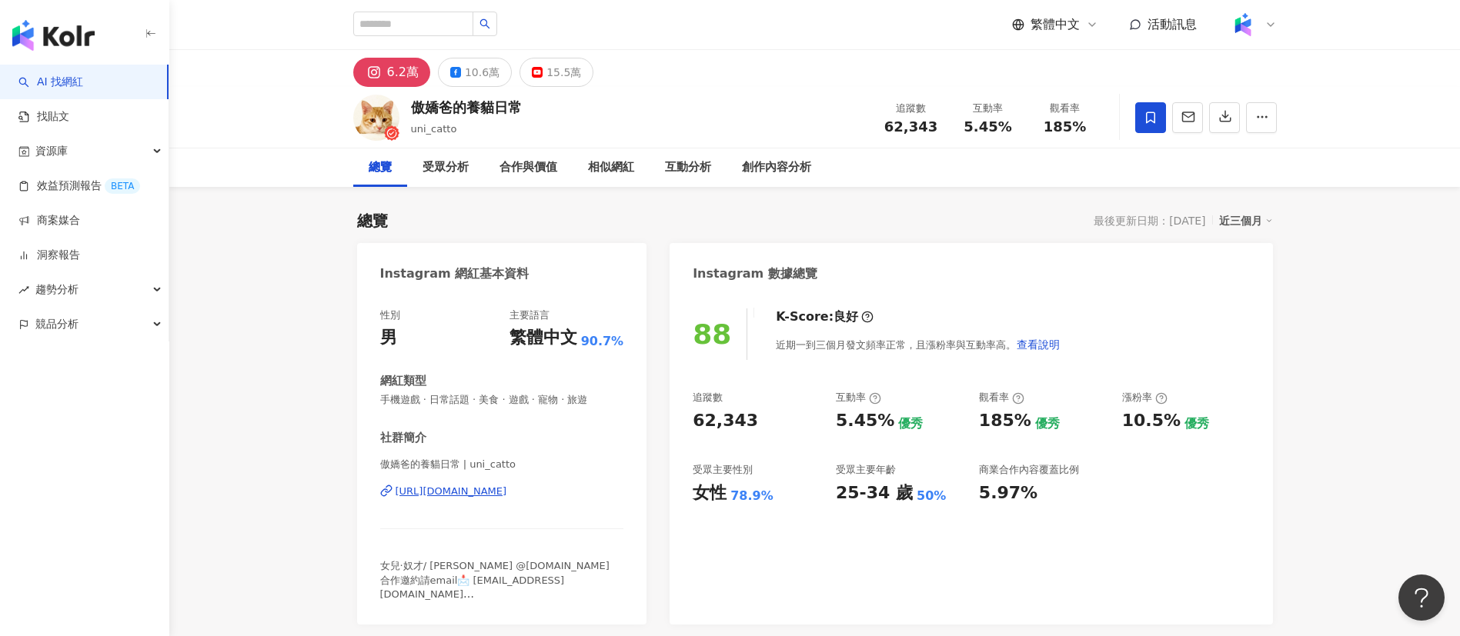
click at [711, 79] on div "6.2萬 10.6萬 15.5萬" at bounding box center [814, 68] width 985 height 37
click at [776, 165] on div "創作內容分析" at bounding box center [776, 168] width 69 height 18
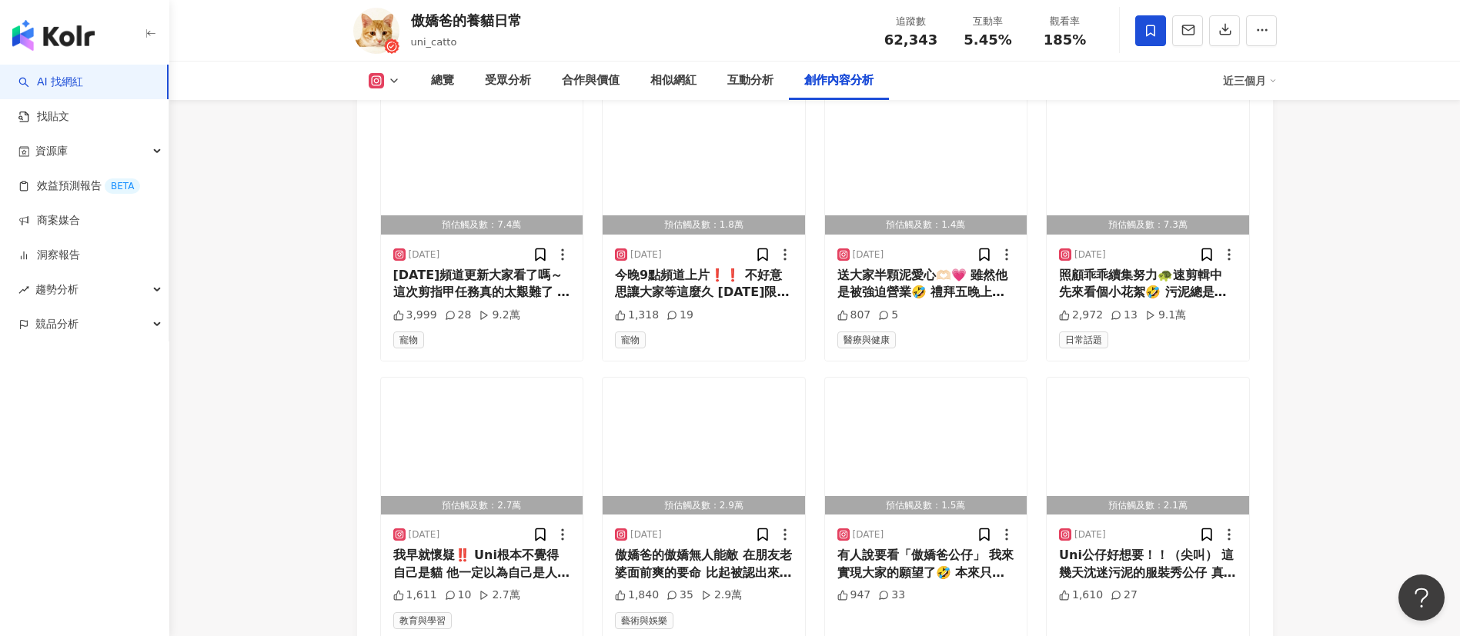
scroll to position [5124, 0]
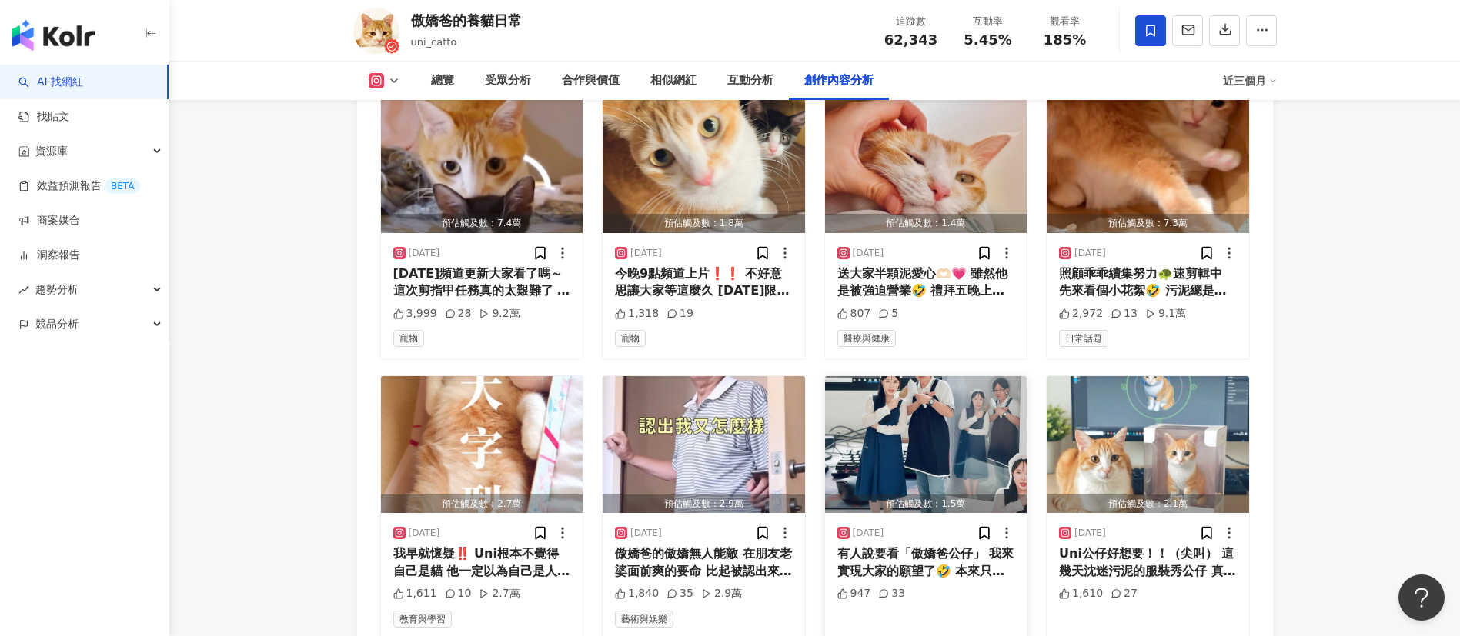
click at [937, 546] on div "有人說要看「傲嬌爸公仔」 我來實現大家的願望了🤣 本來只放了居家款 想到經典執事cosplay不能不放 還有走鐘獎的總裁款（？） 加碼附贈泥大小姐款😻 大家喜…" at bounding box center [926, 563] width 178 height 35
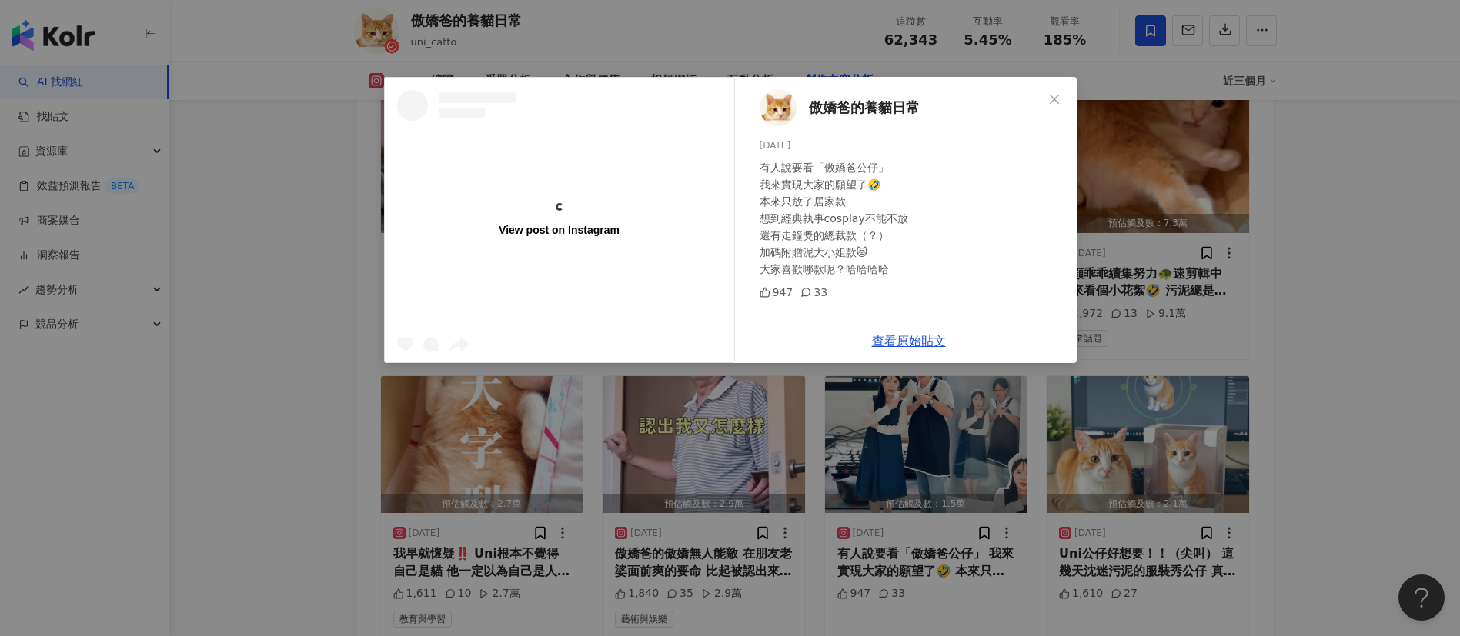
click at [1292, 474] on div "View post on Instagram 傲嬌爸的養貓日常 2025/9/6 有人說要看「傲嬌爸公仔」 我來實現大家的願望了🤣 本來只放了居家款 想到經典…" at bounding box center [730, 318] width 1460 height 636
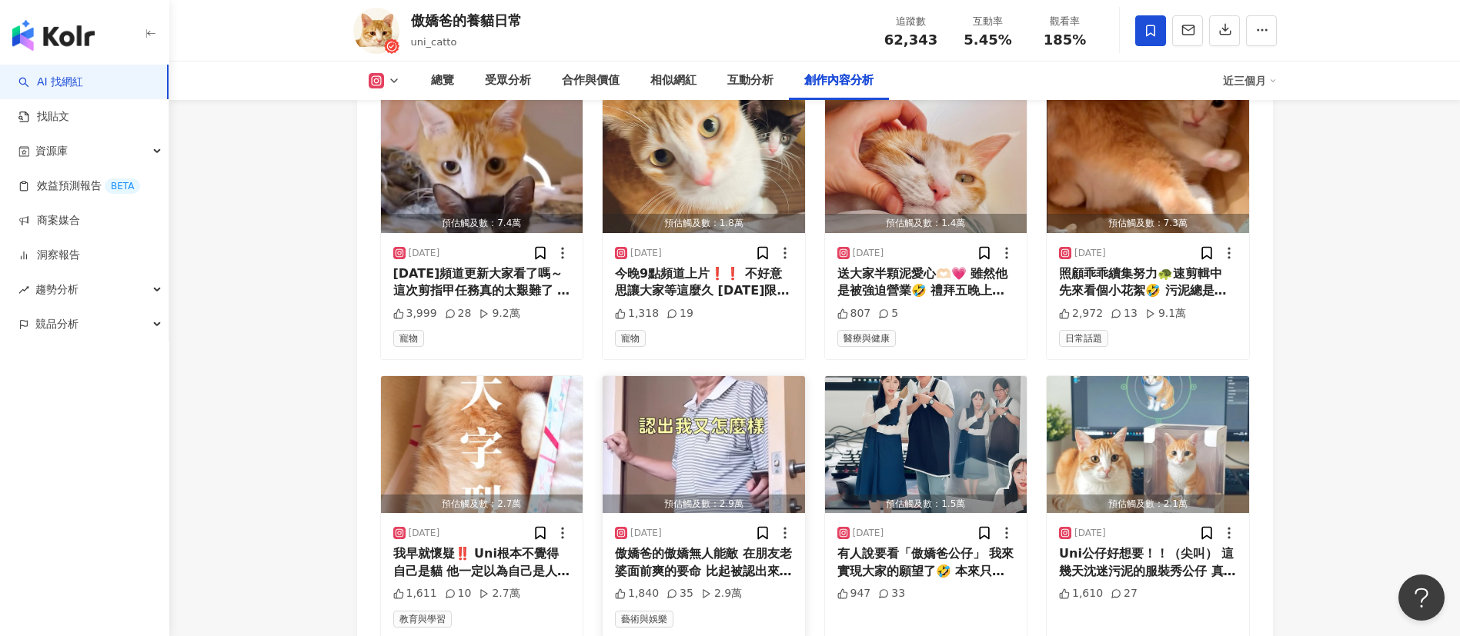
click at [690, 554] on div "傲嬌爸的傲嬌無人能敵 在朋友老婆面前爽的要命 比起被認出來，更想⋯ 泥：有夢最美🤣 （這禮拜頻道長片會更新唷）" at bounding box center [704, 563] width 178 height 35
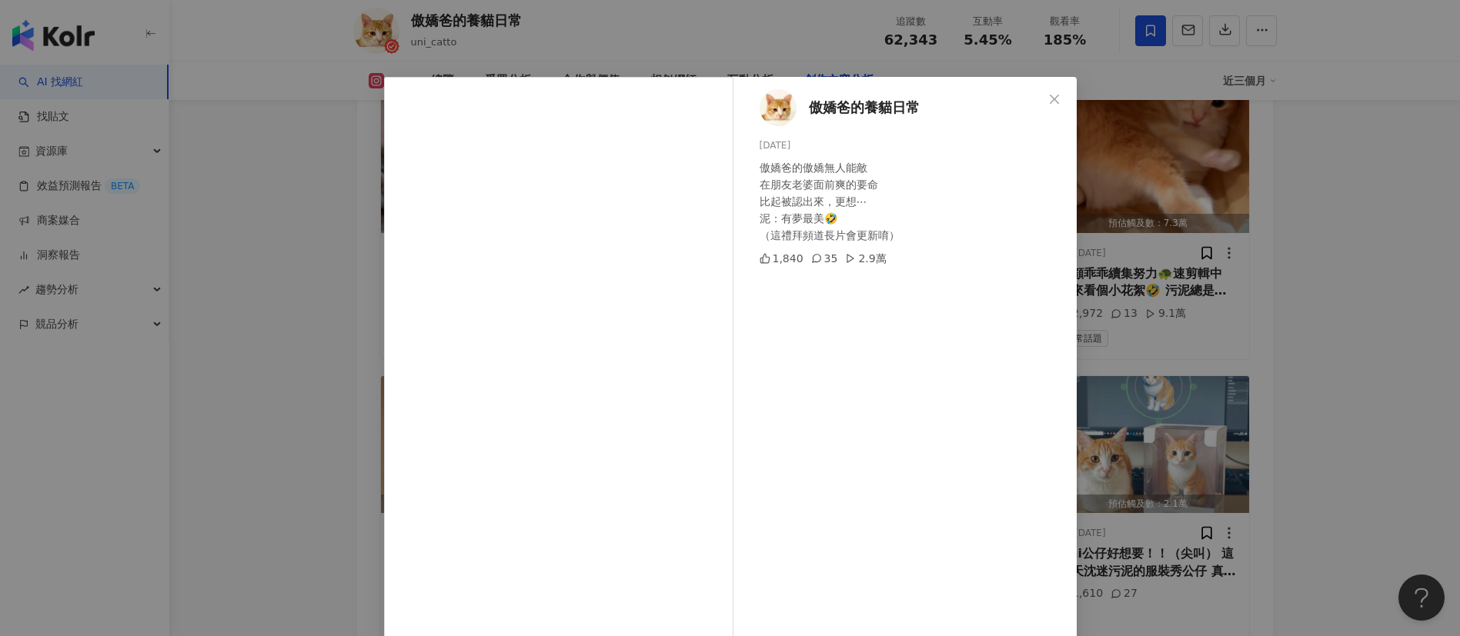
drag, startPoint x: 1261, startPoint y: 310, endPoint x: 1250, endPoint y: 300, distance: 14.7
click at [1261, 310] on div "傲嬌爸的養貓日常 2025/9/8 傲嬌爸的傲嬌無人能敵 在朋友老婆面前爽的要命 比起被認出來，更想⋯ 泥：有夢最美🤣 （這禮拜頻道長片會更新唷） 1,840…" at bounding box center [730, 318] width 1460 height 636
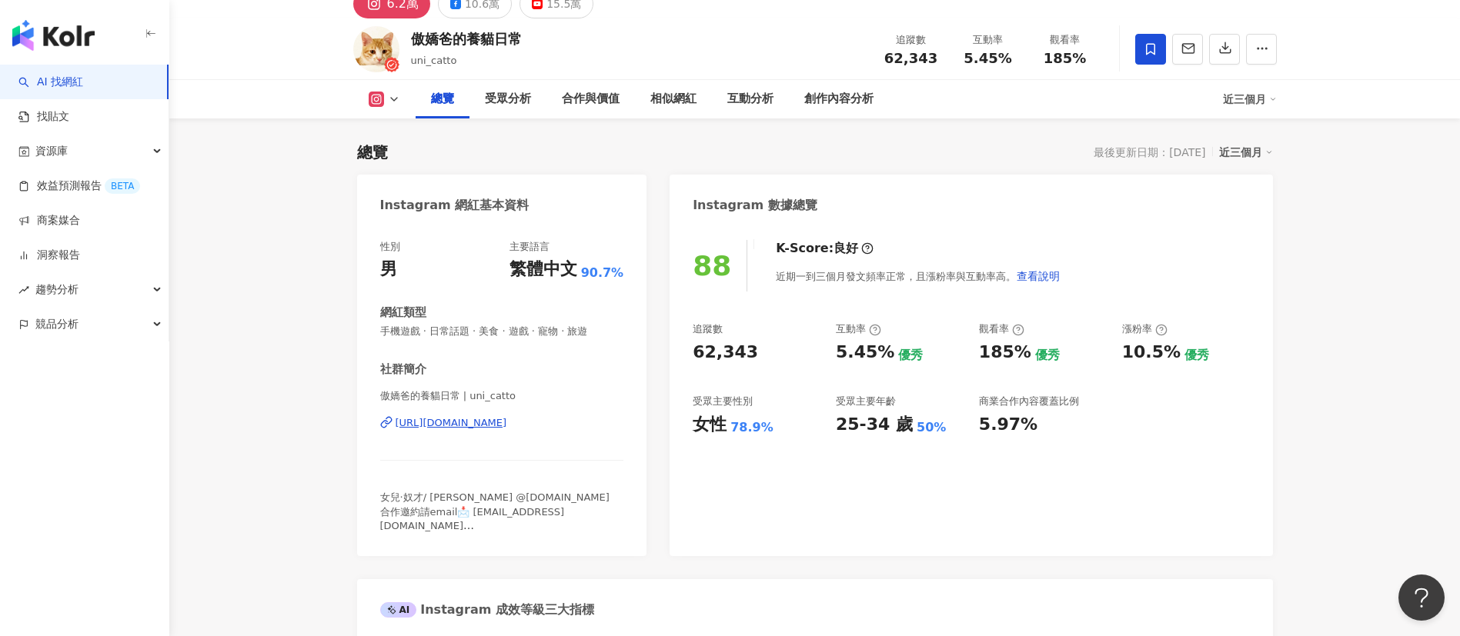
scroll to position [0, 0]
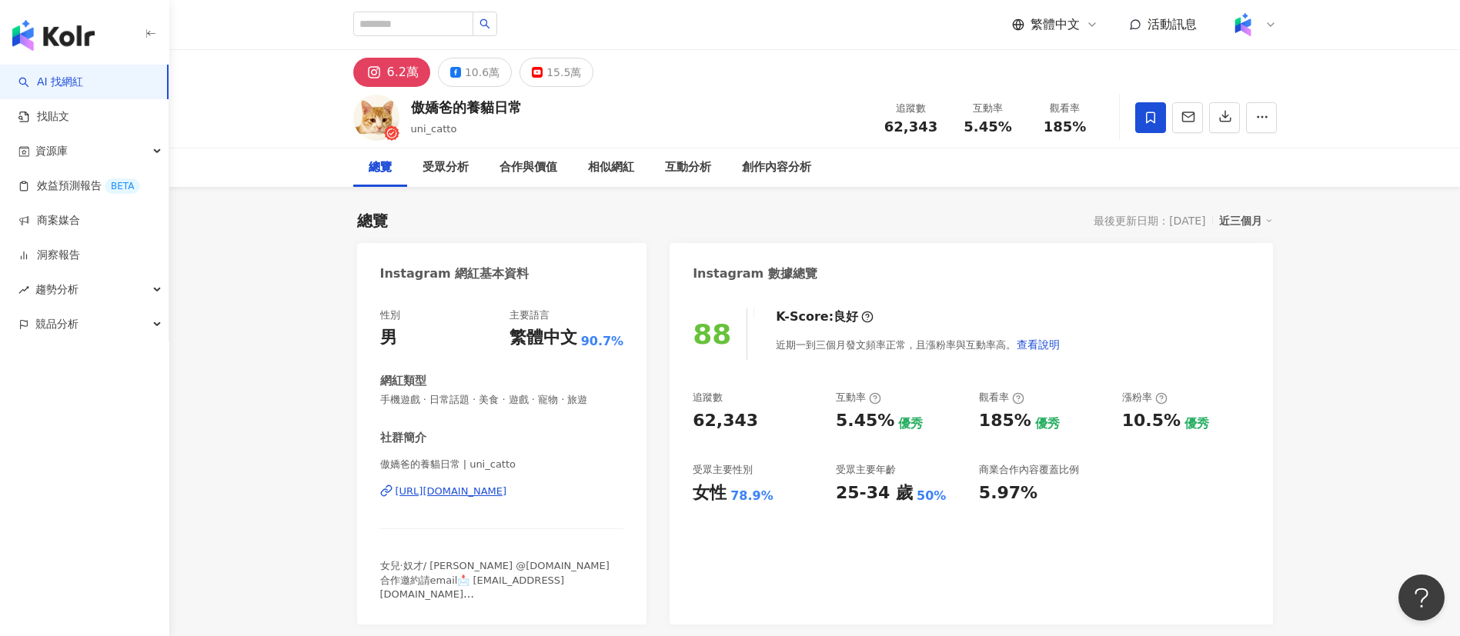
click at [665, 51] on div "6.2萬 10.6萬 15.5萬" at bounding box center [814, 68] width 985 height 37
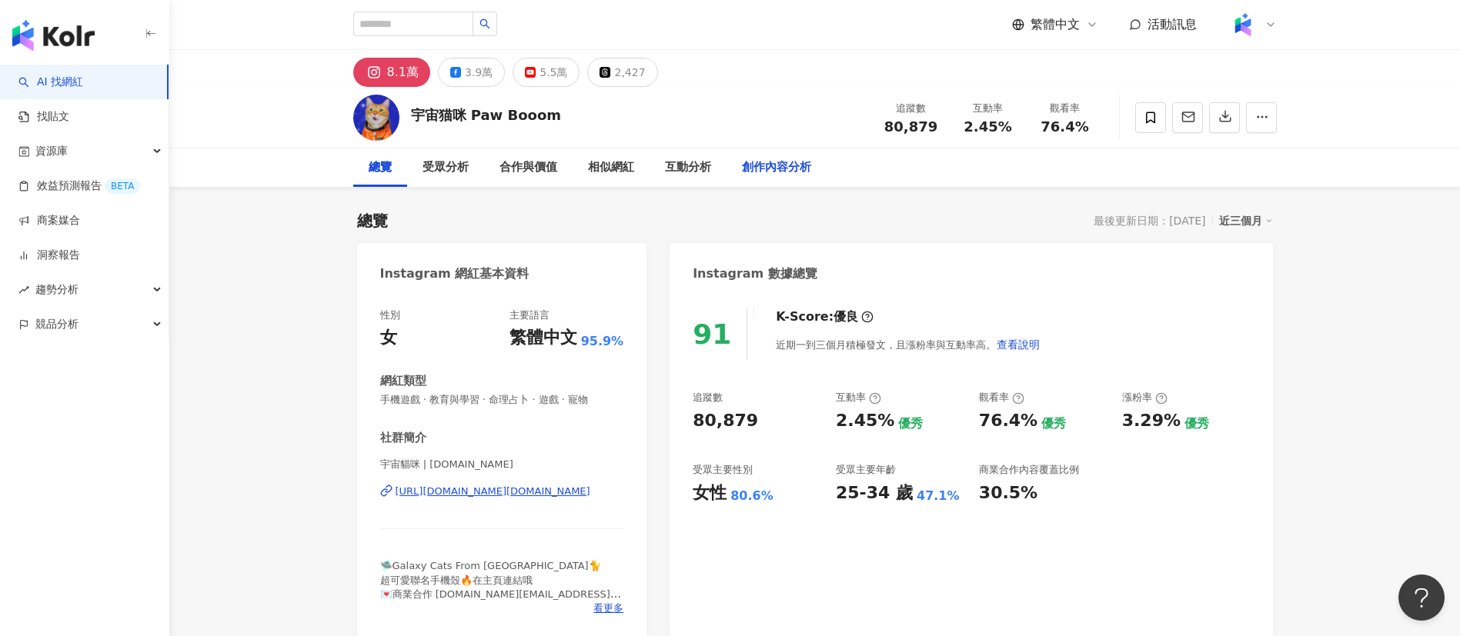
click at [766, 171] on div "創作內容分析" at bounding box center [776, 168] width 69 height 18
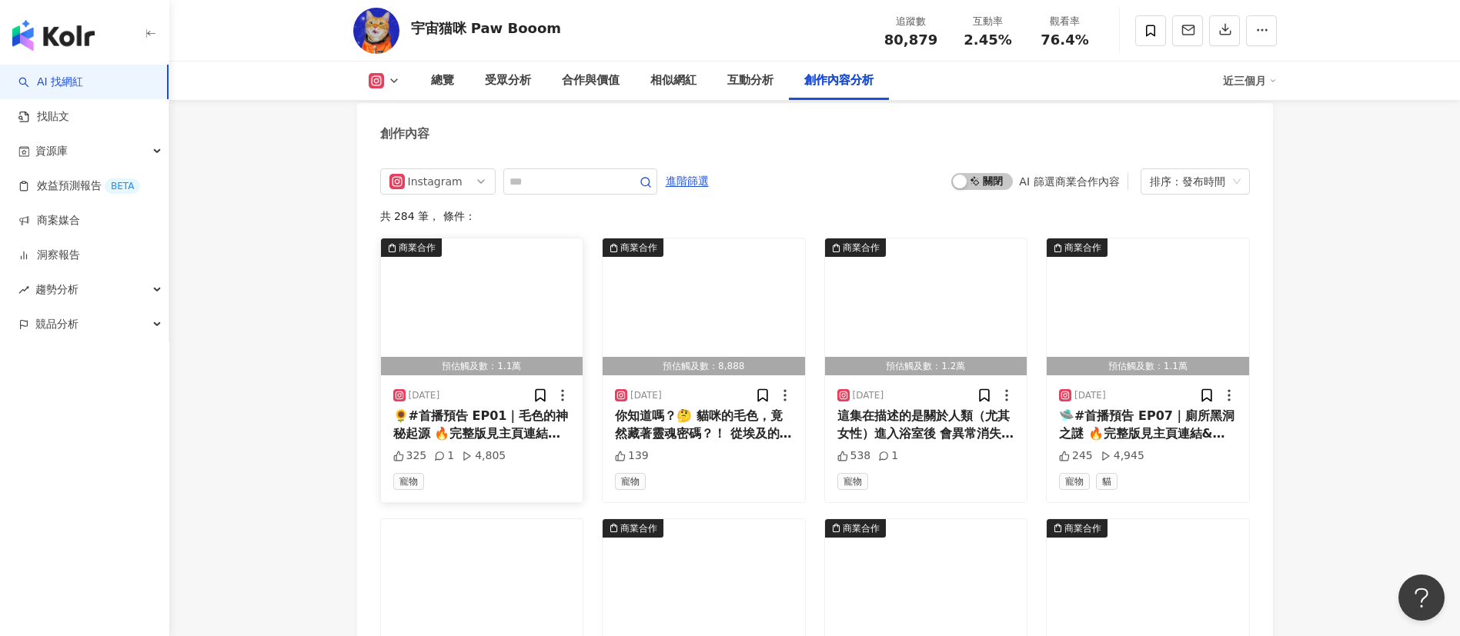
scroll to position [4735, 0]
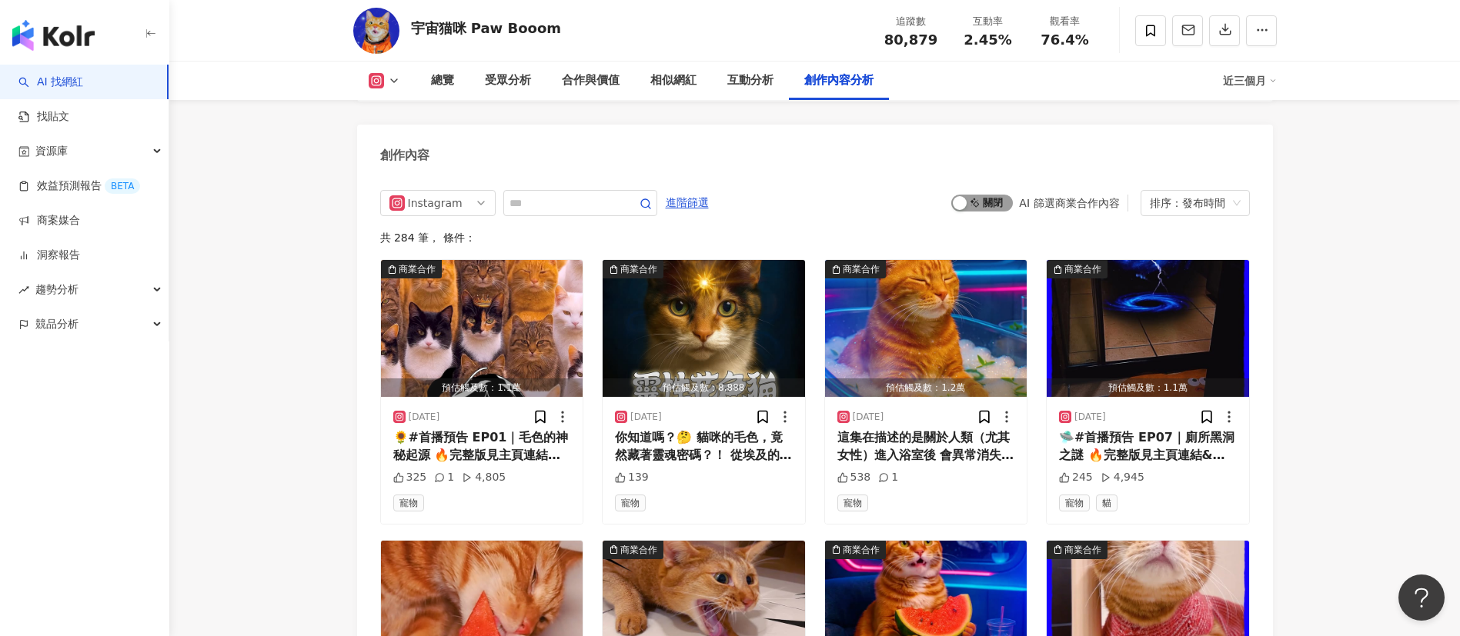
click at [983, 205] on span "啟動 關閉" at bounding box center [982, 203] width 62 height 17
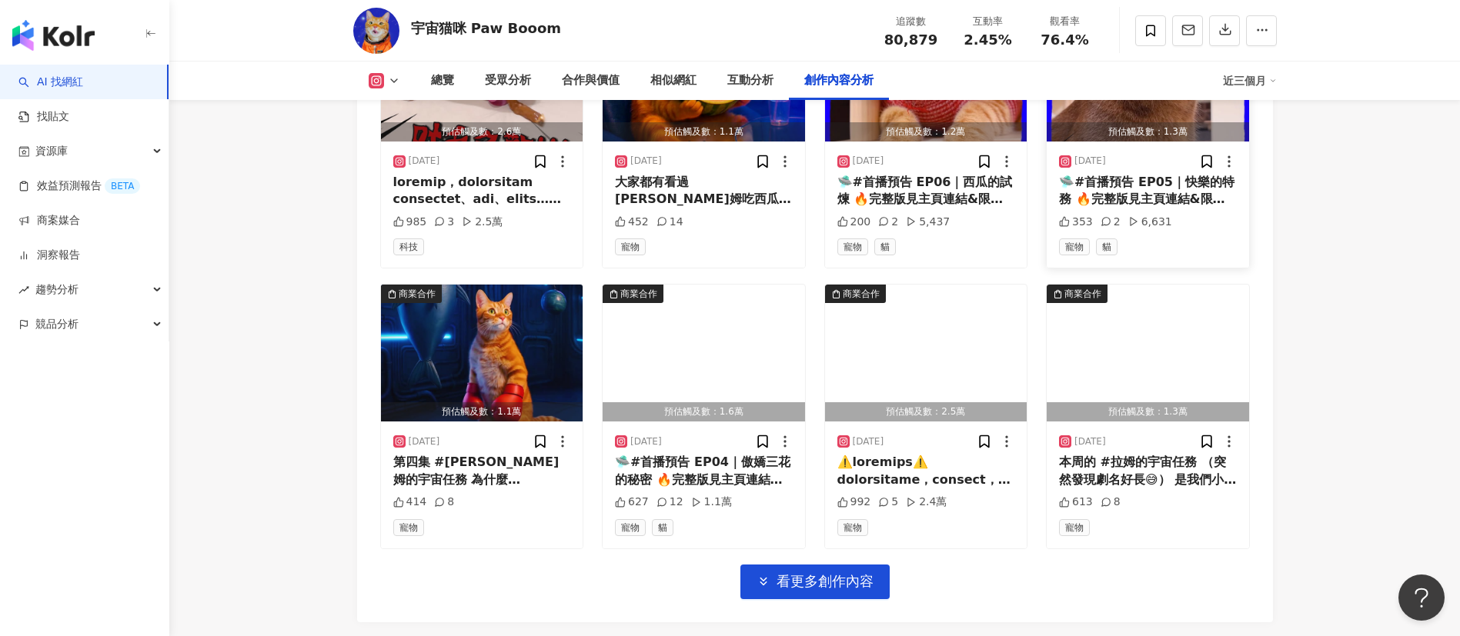
scroll to position [5286, 0]
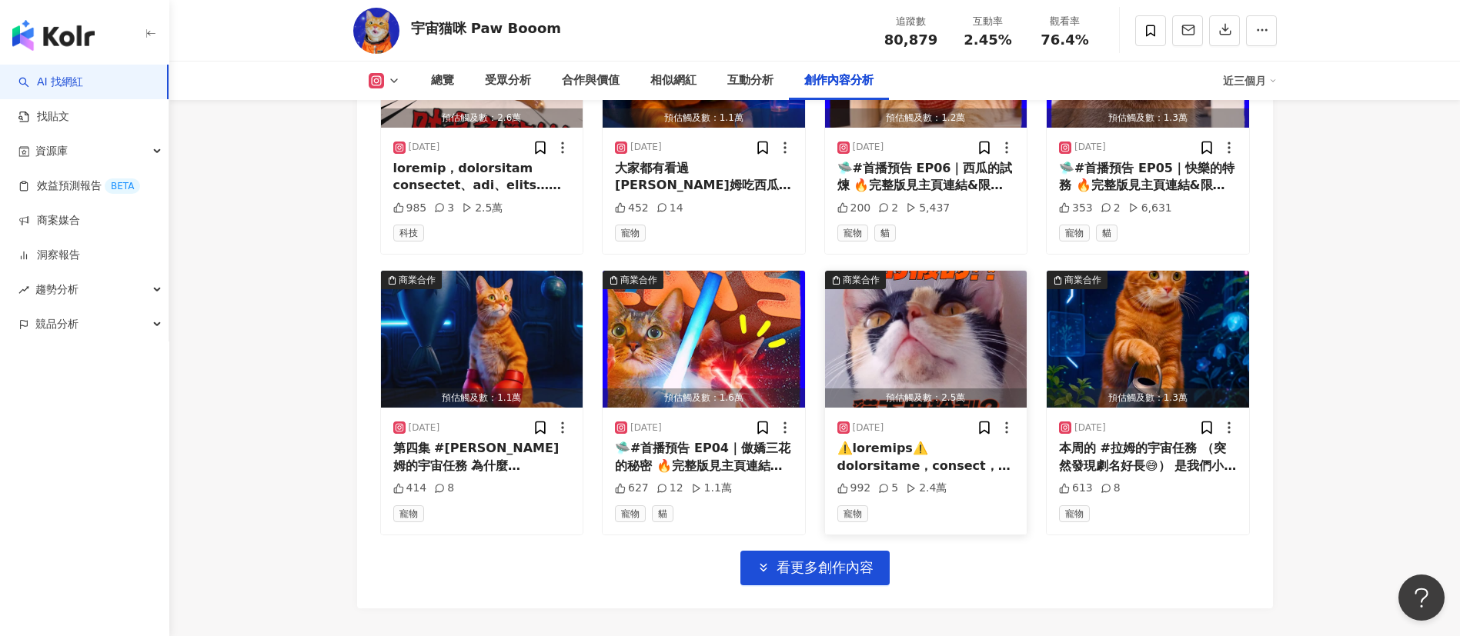
click at [922, 471] on div at bounding box center [926, 457] width 178 height 35
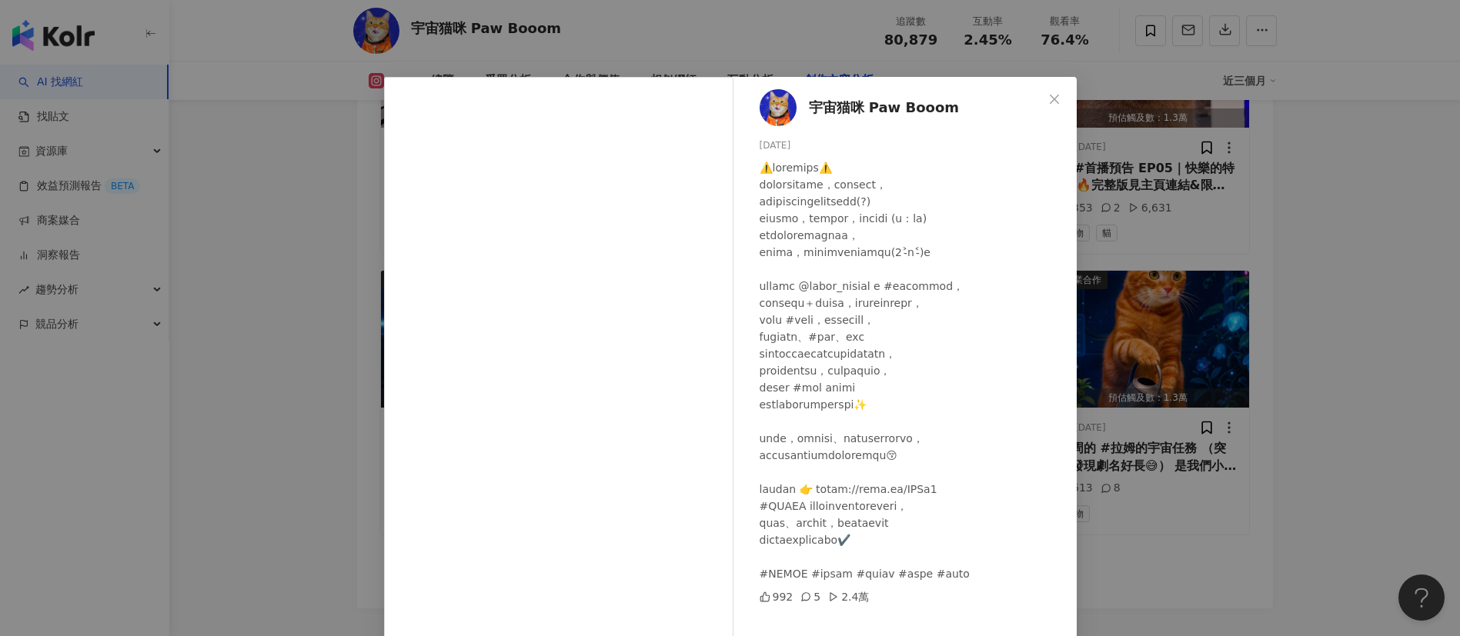
scroll to position [54, 0]
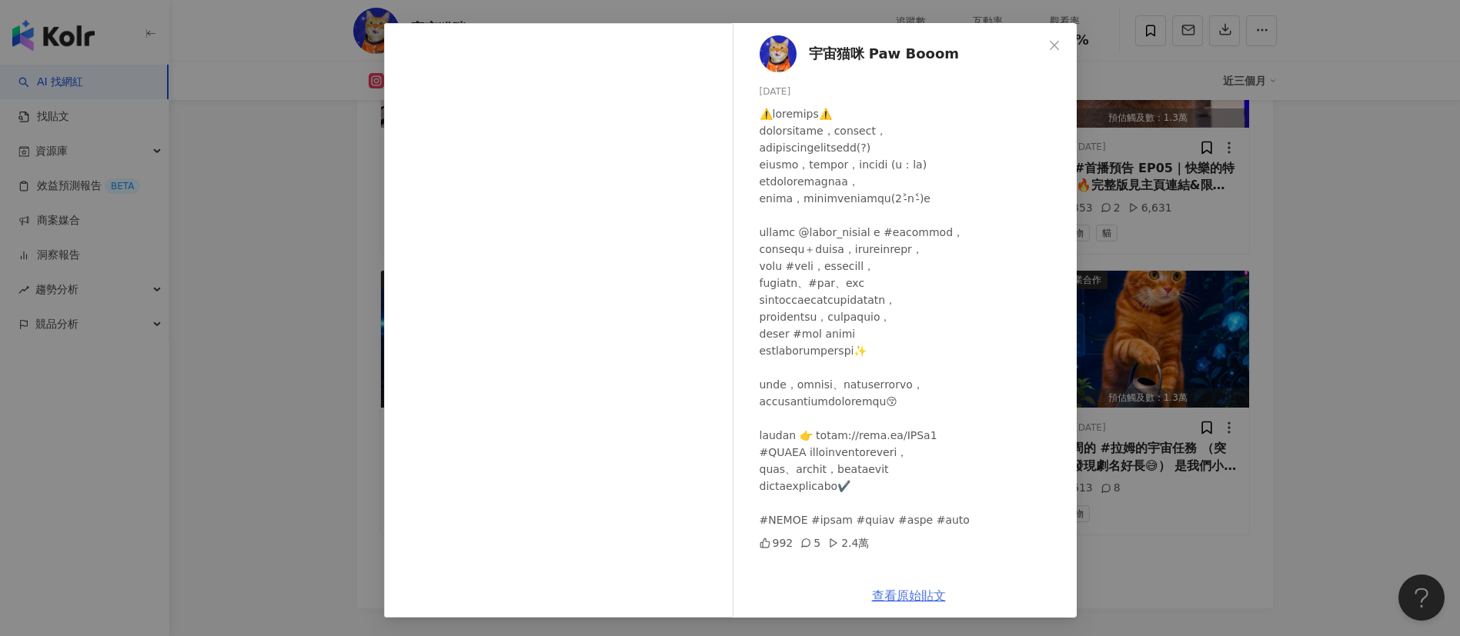
click at [887, 589] on link "查看原始貼文" at bounding box center [909, 596] width 74 height 15
click at [267, 340] on div "宇宙猫咪 Paw Booom [DATE] 992 5 2.4萬 查看原始貼文" at bounding box center [730, 318] width 1460 height 636
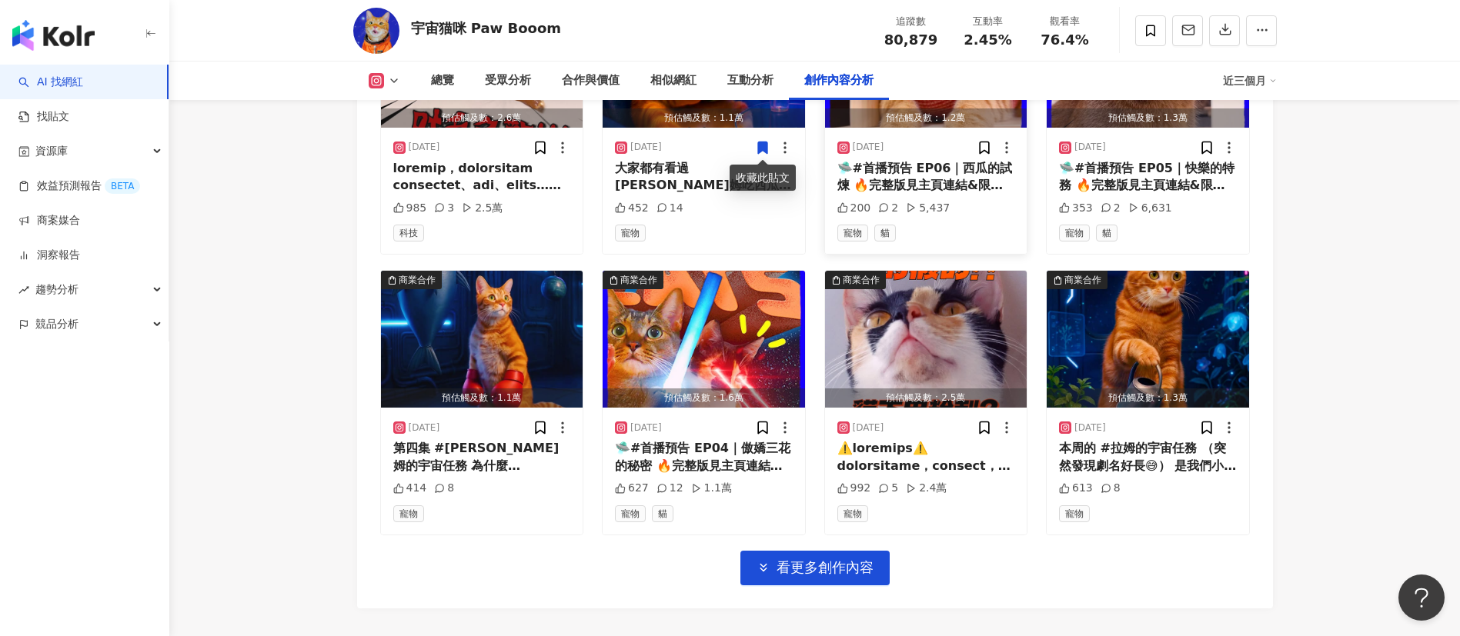
scroll to position [5237, 0]
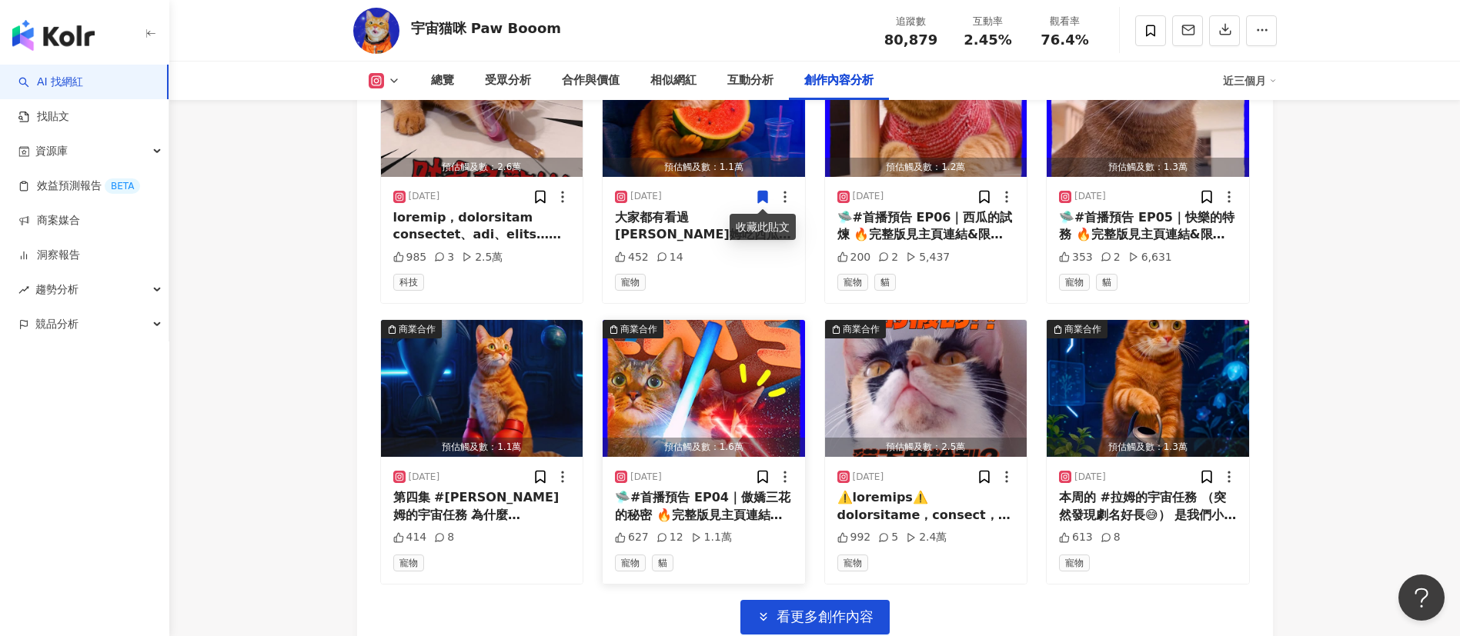
click at [737, 493] on div "🛸#首播預告 EP04｜傲嬌三花的秘密 🔥完整版見主頁連結&限動精選🔥 最愛放冷箭的傲嬌三花巴努，最近變得異常活力積極， 而這活潑背後，其實是最深的牽掛… △…" at bounding box center [704, 506] width 178 height 35
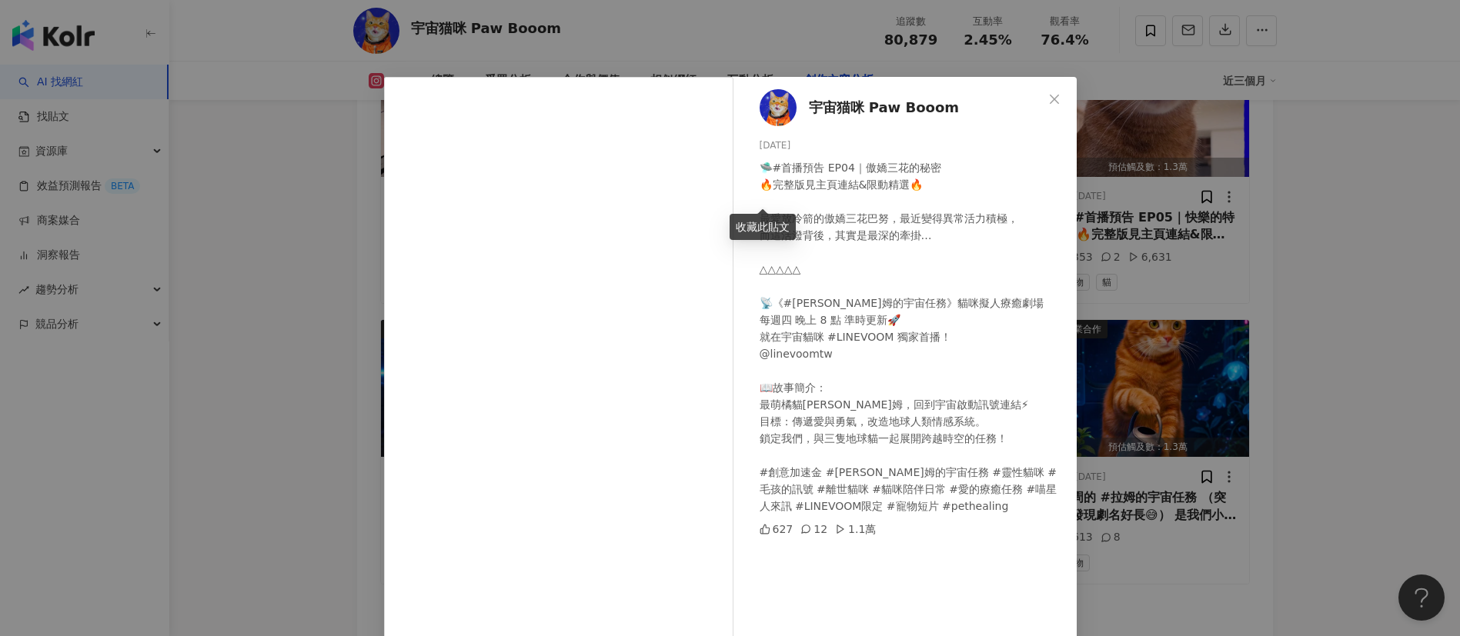
scroll to position [54, 0]
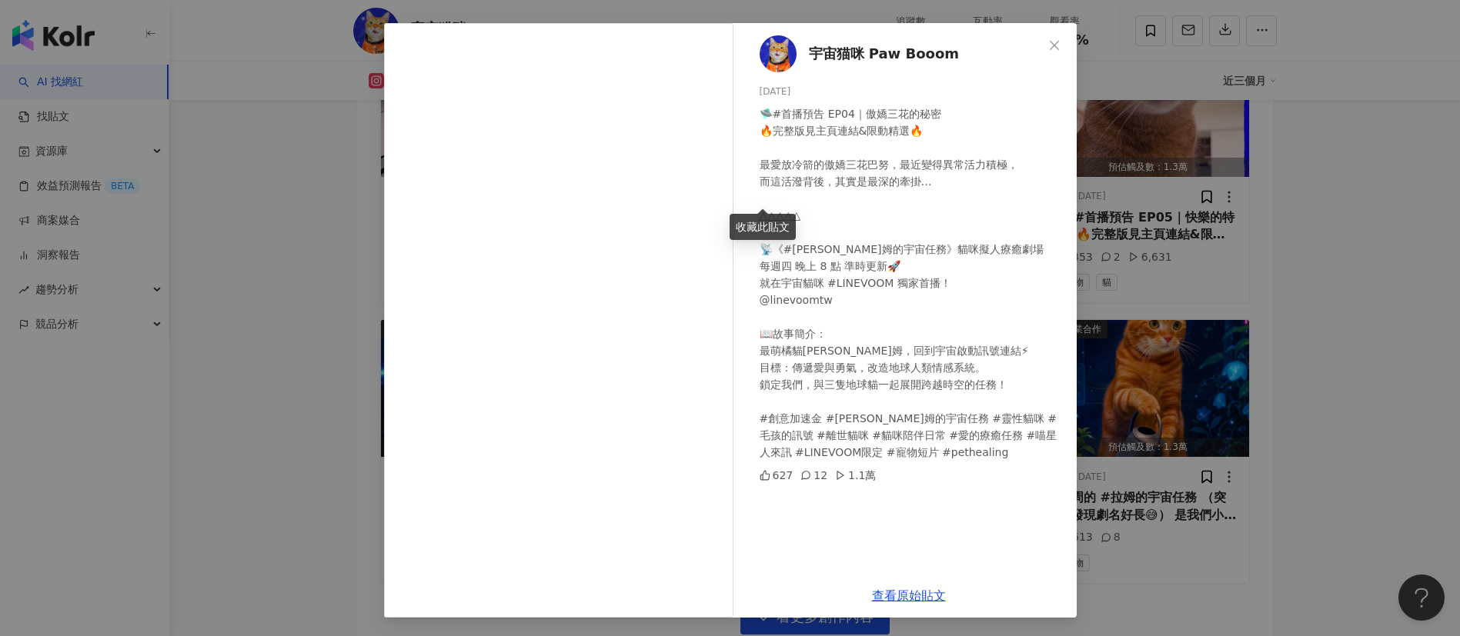
click at [1237, 446] on div "宇宙猫咪 Paw Booom [DATE] 🛸#首播預告 EP04｜傲嬌三花的秘密 🔥完整版見主頁連結&限動精選🔥 最愛放冷箭的傲嬌三花巴努，最近變得異常活力…" at bounding box center [730, 318] width 1460 height 636
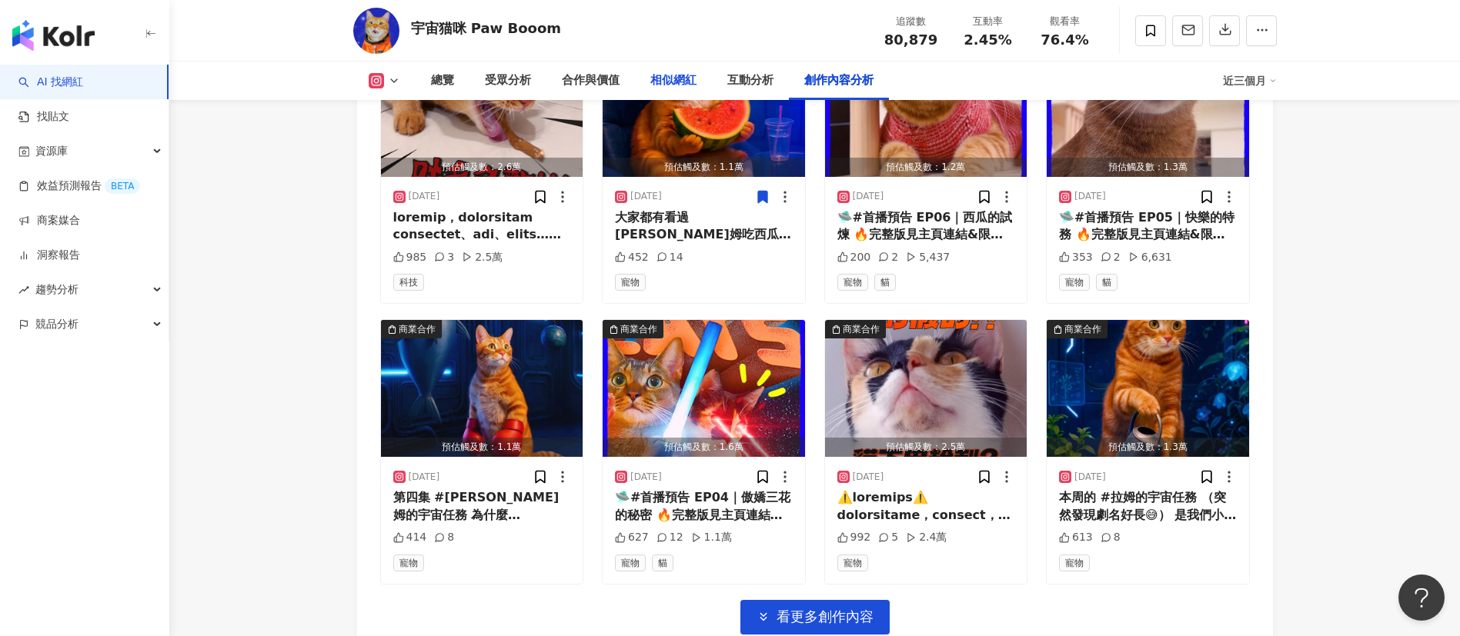
drag, startPoint x: 649, startPoint y: 36, endPoint x: 658, endPoint y: 65, distance: 30.7
click at [649, 36] on div "宇宙猫咪 Paw Booom 追蹤數 80,879 互動率 2.45% 觀看率 76.4%" at bounding box center [814, 30] width 985 height 61
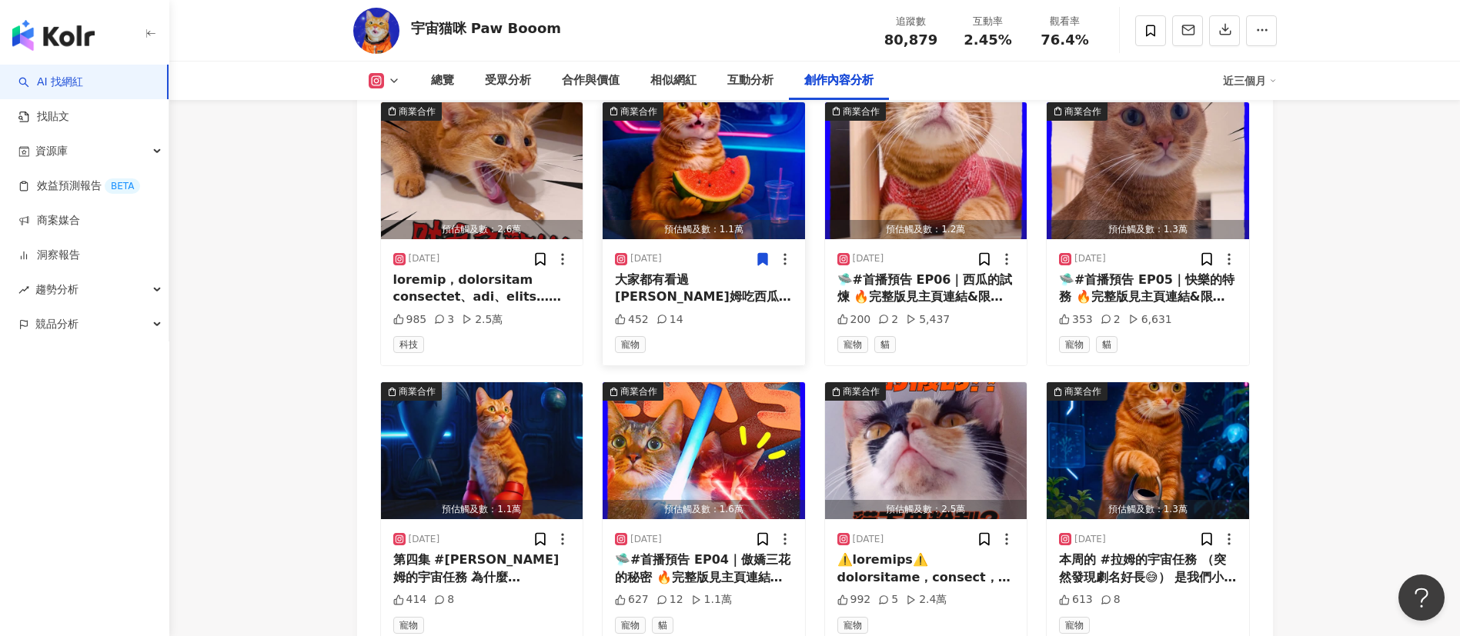
scroll to position [5172, 0]
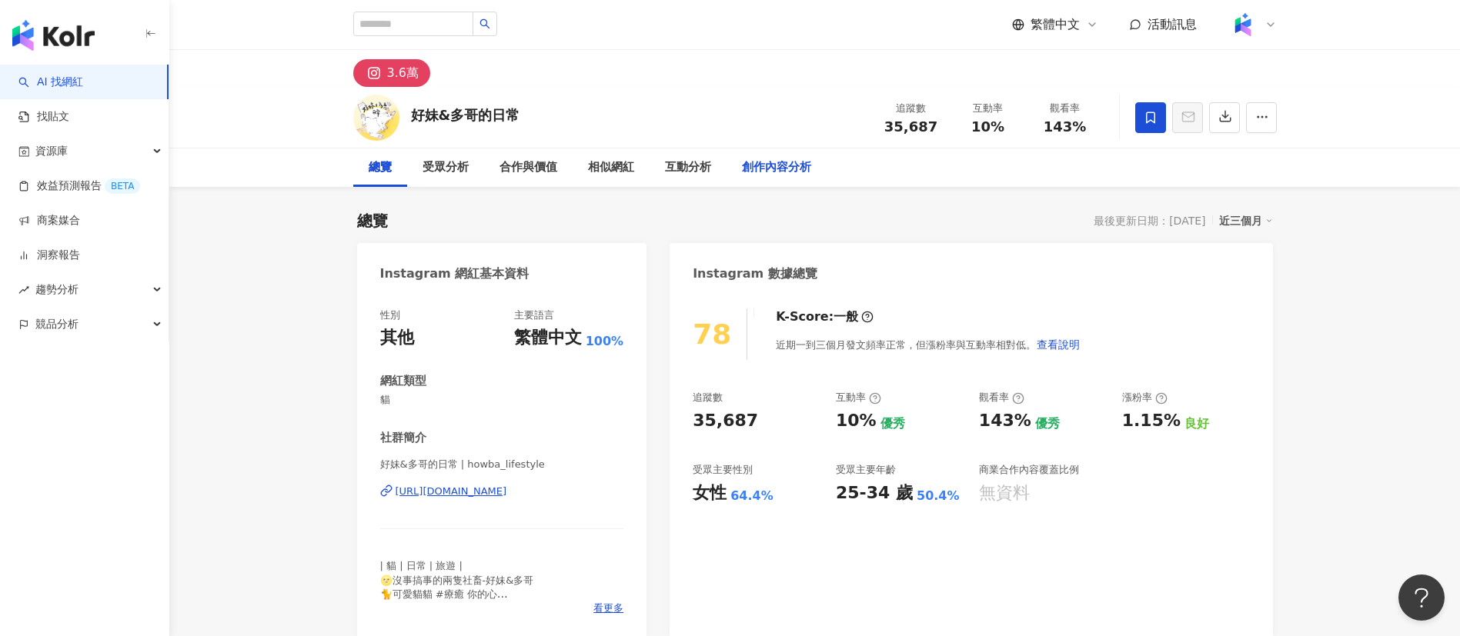
click at [753, 169] on div "創作內容分析" at bounding box center [776, 168] width 69 height 18
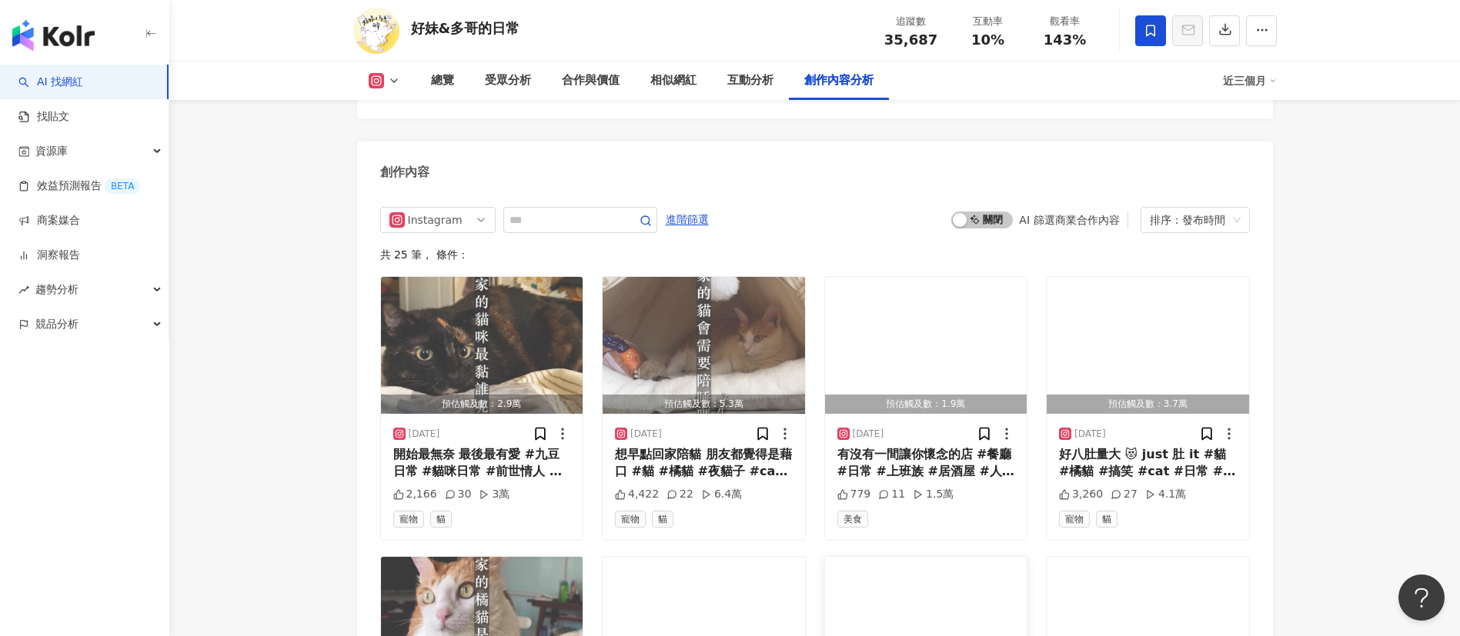
scroll to position [4743, 0]
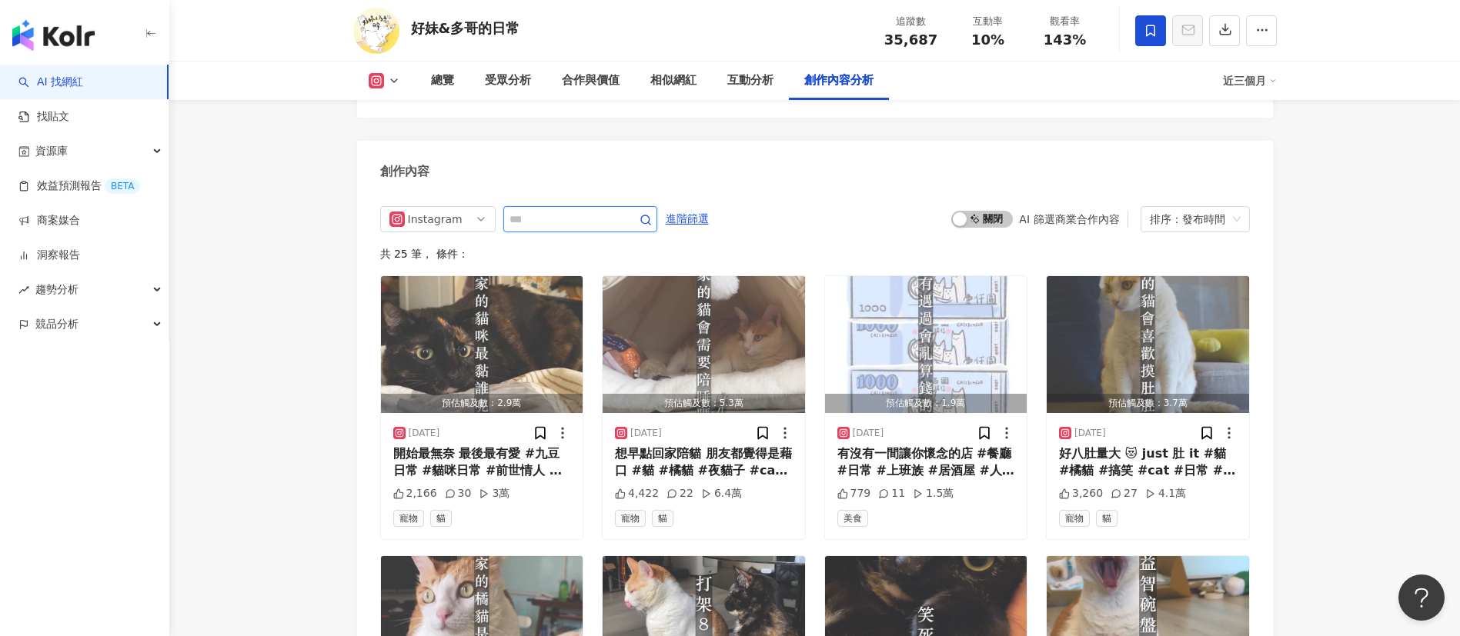
click at [540, 210] on input "text" at bounding box center [563, 219] width 108 height 18
type input "*"
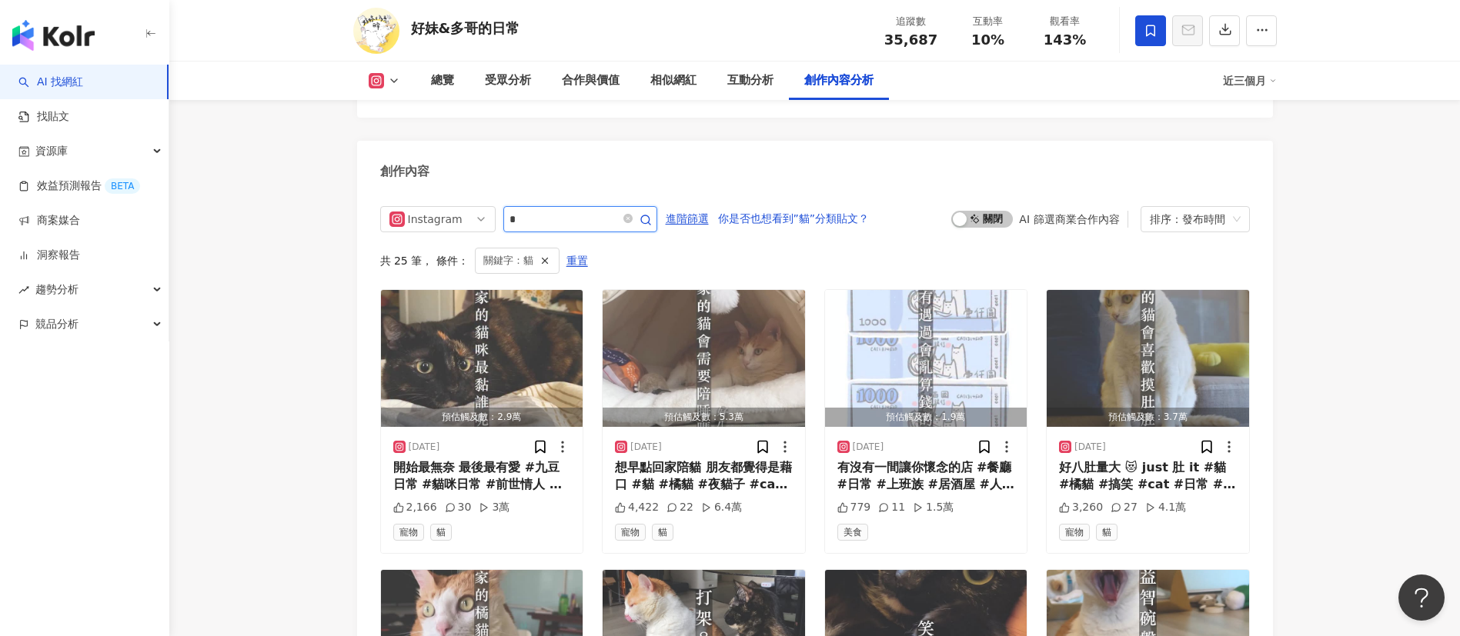
scroll to position [4768, 0]
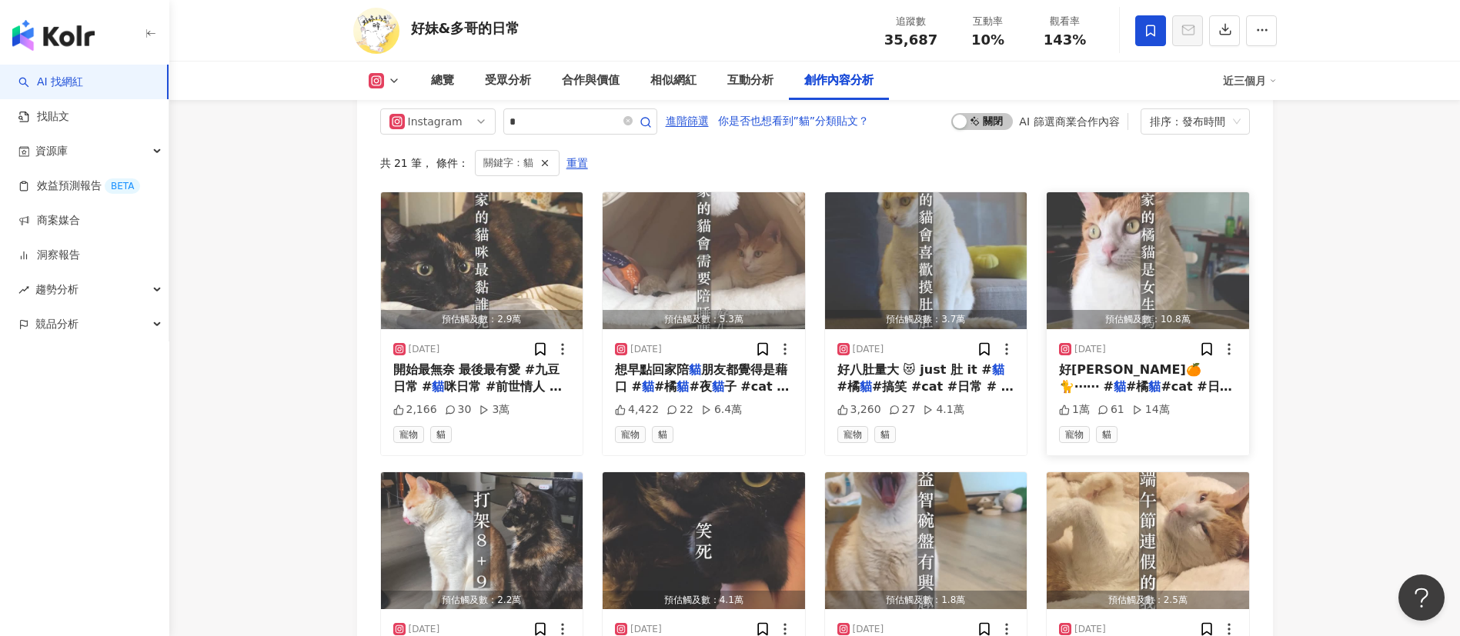
click at [1133, 397] on span "咪個性 #" at bounding box center [1107, 404] width 52 height 15
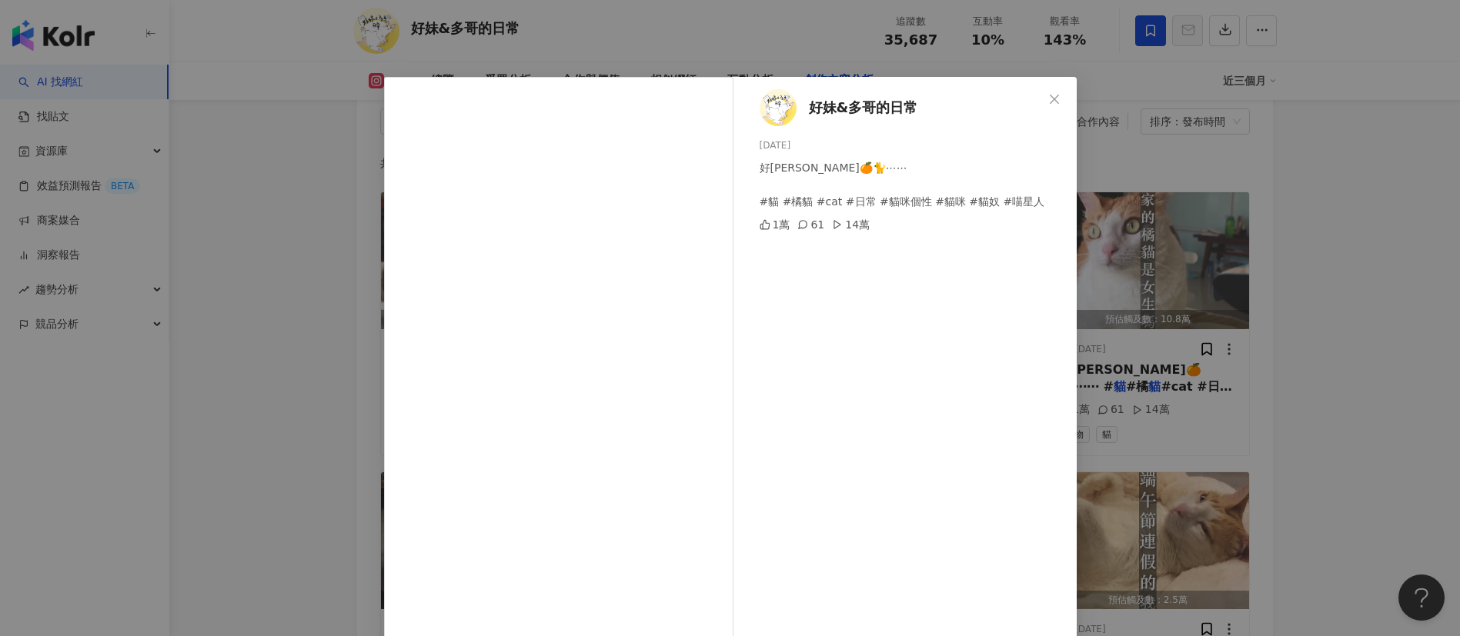
click at [1154, 406] on div "好妹&多哥的日常 2025/7/1 好橘八🍊🐈⋯⋯ #貓 #橘貓 #cat #日常 #貓咪個性 #貓咪 #貓奴 #喵星人 1萬 61 14萬 查看原始貼文" at bounding box center [730, 318] width 1460 height 636
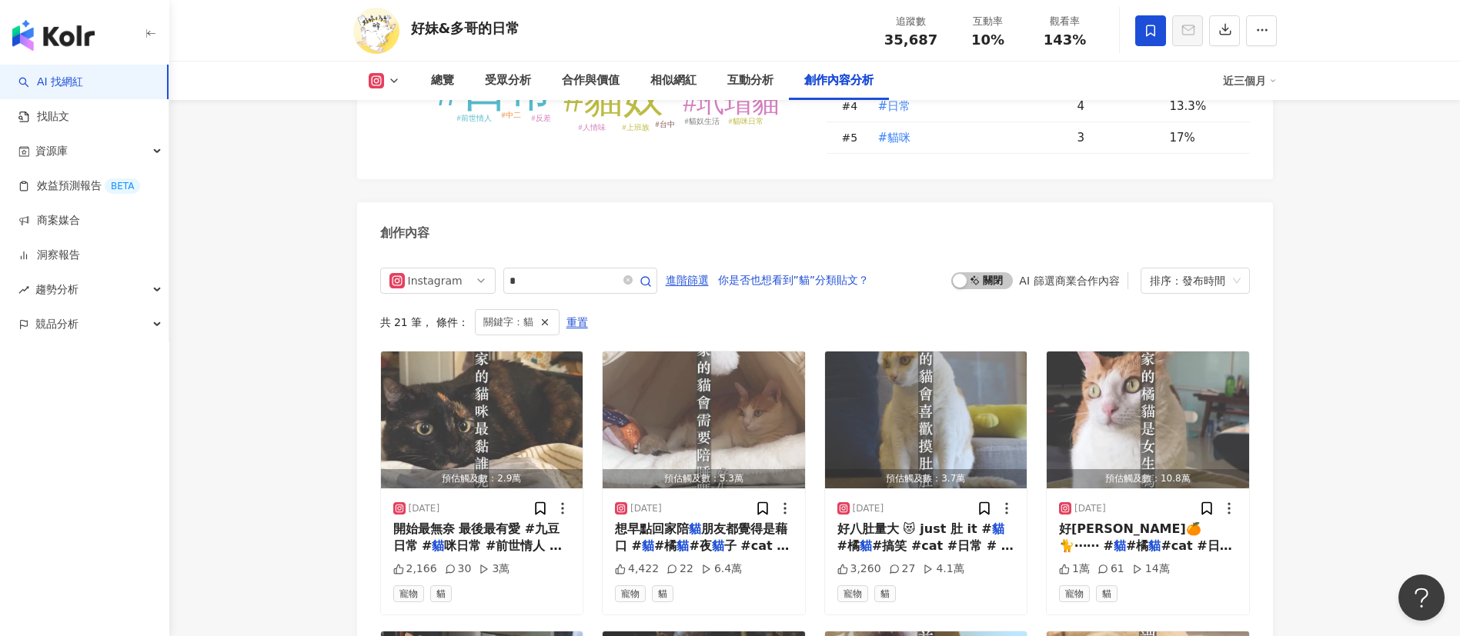
scroll to position [4684, 0]
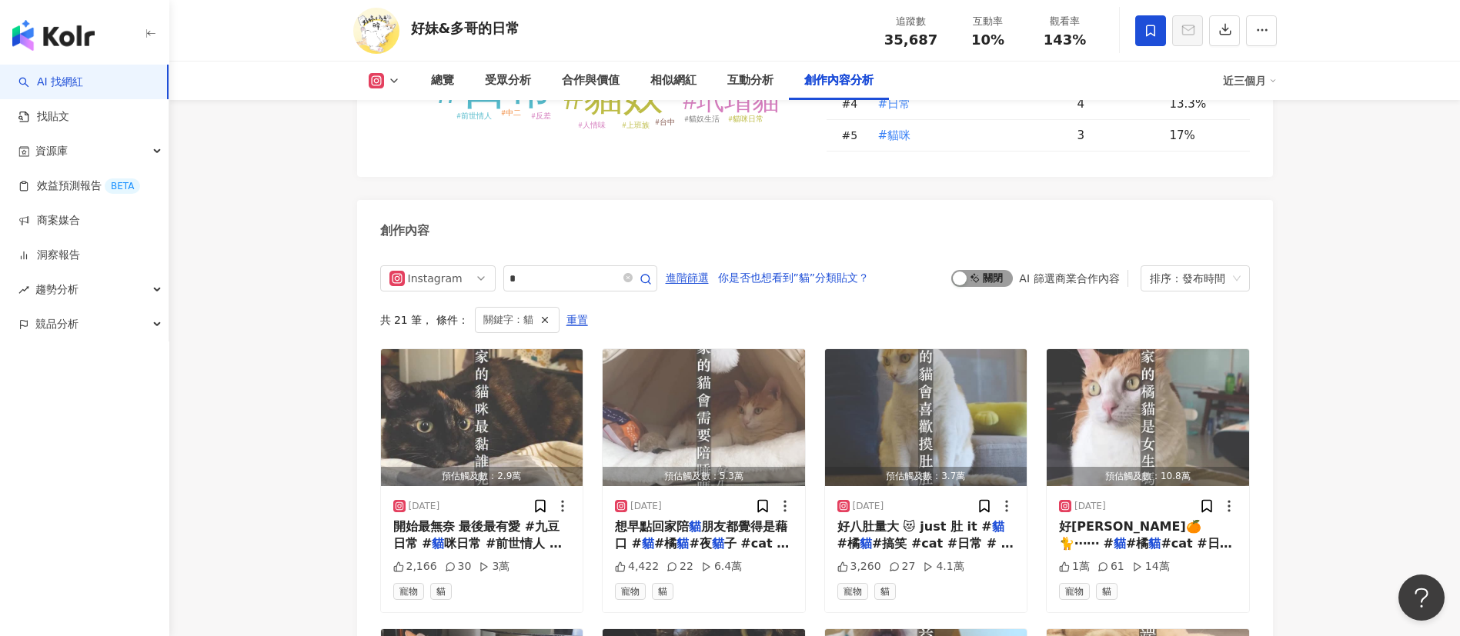
click at [992, 270] on span "啟動 關閉" at bounding box center [982, 278] width 62 height 17
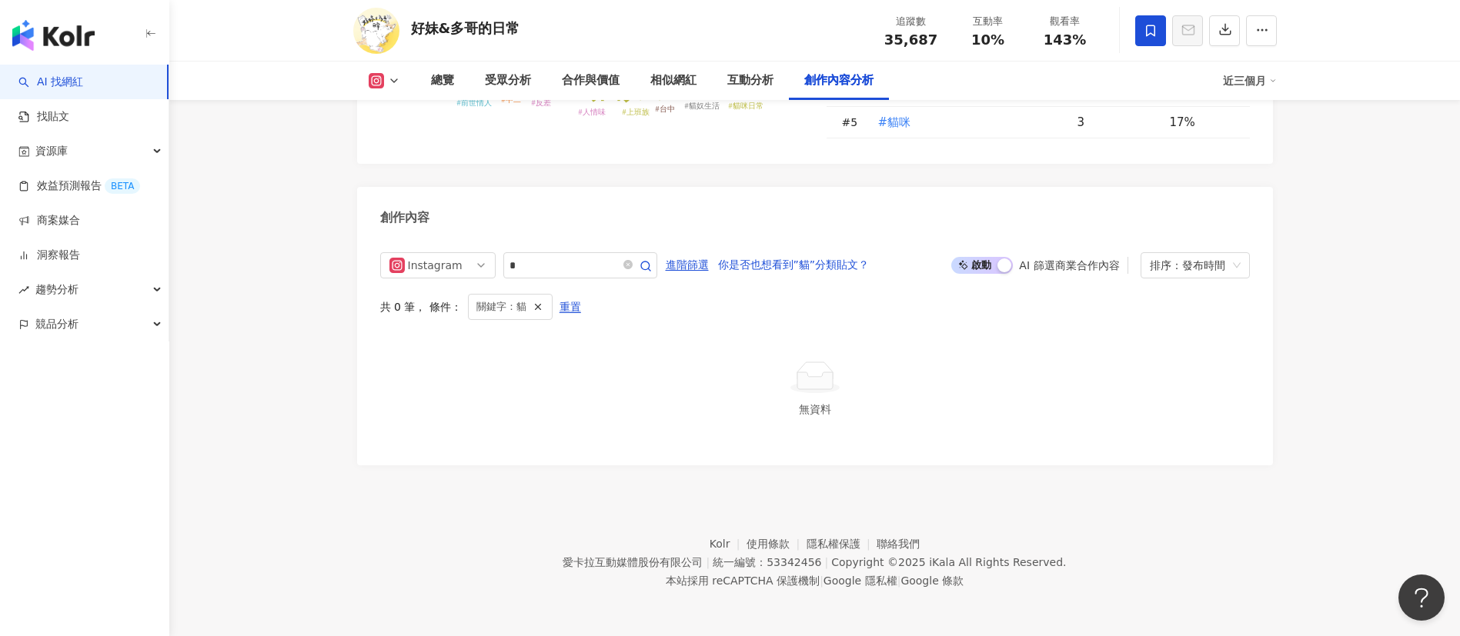
scroll to position [4681, 0]
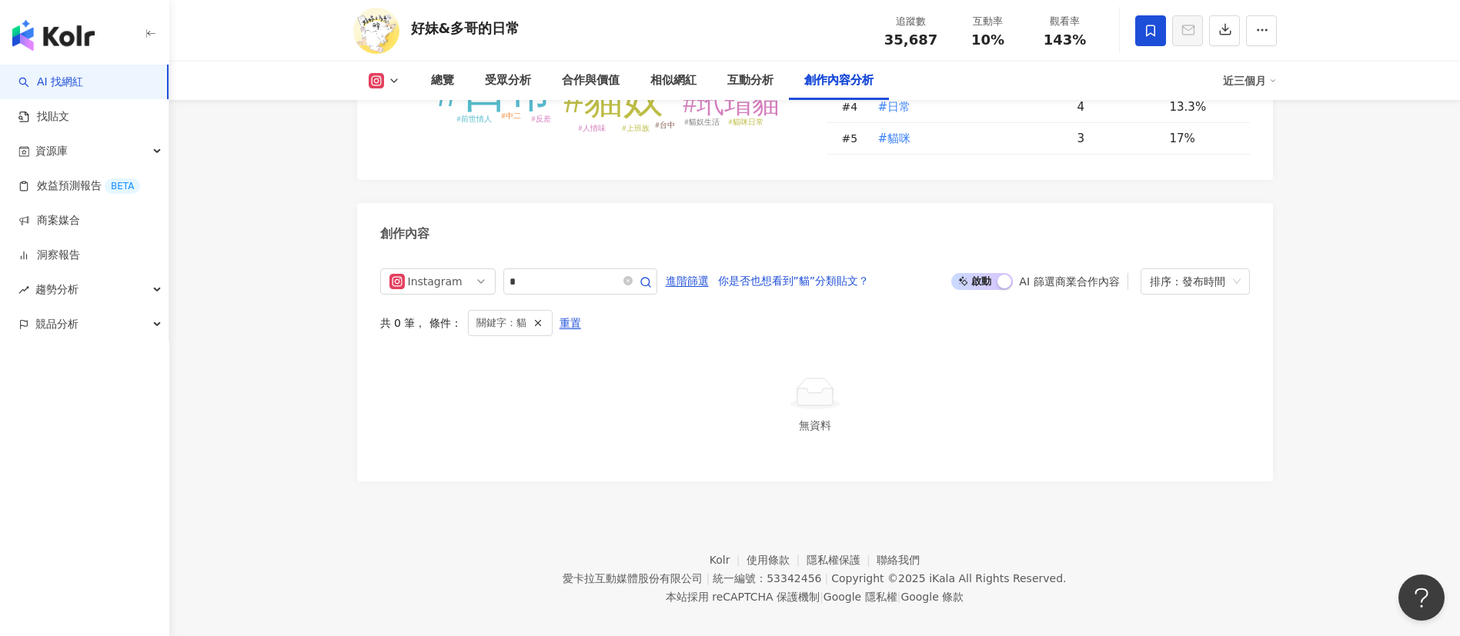
click at [978, 273] on span "啟動 關閉" at bounding box center [982, 281] width 62 height 17
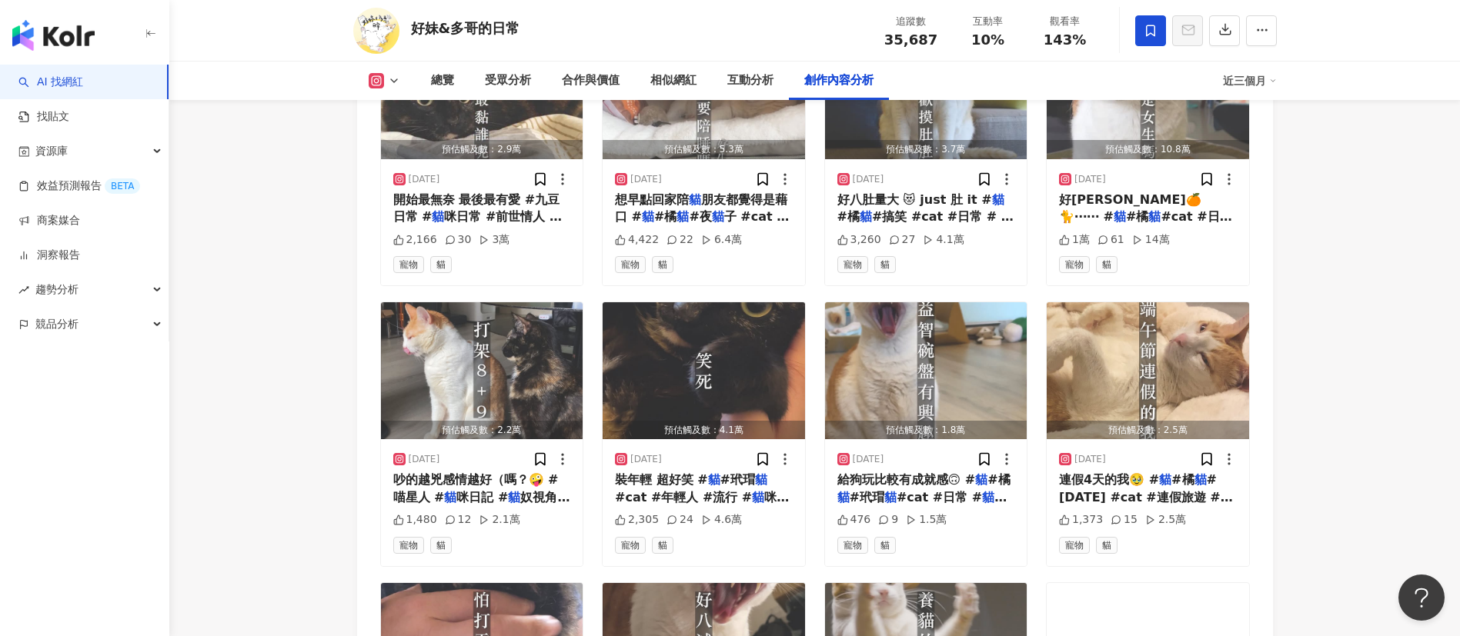
scroll to position [5010, 0]
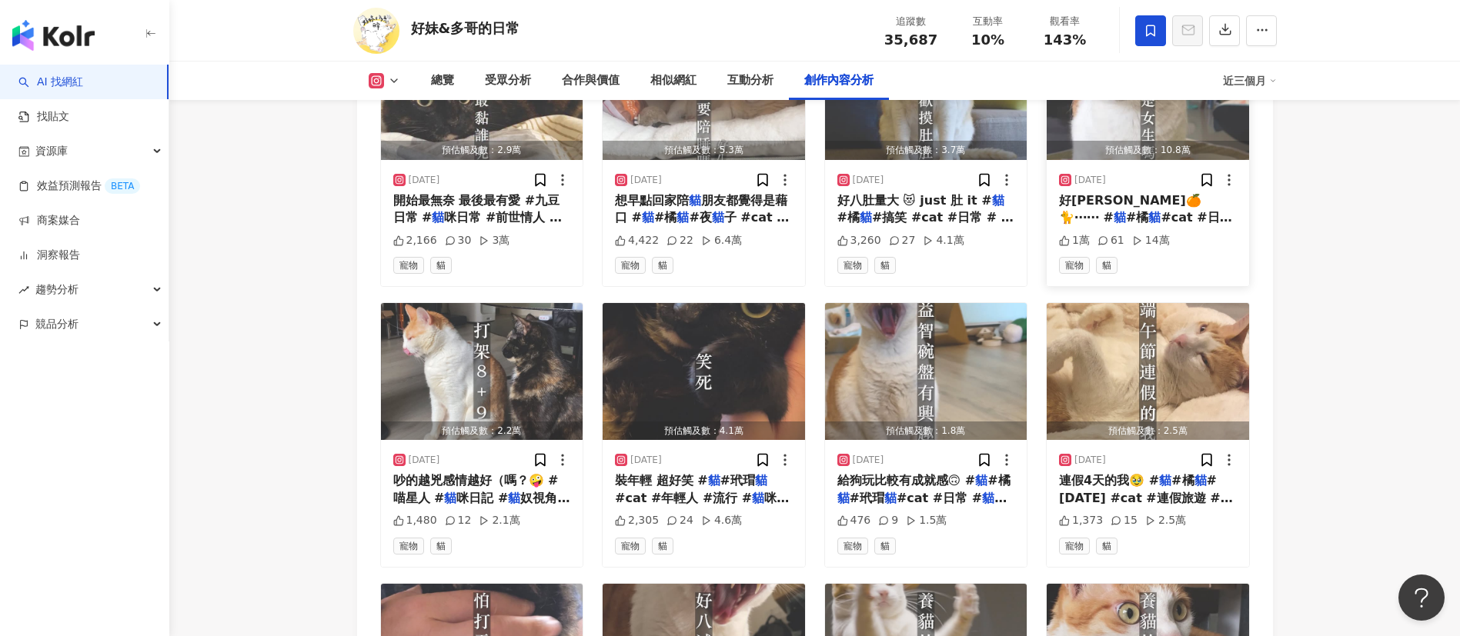
click at [1133, 228] on span "咪個性 #" at bounding box center [1107, 235] width 52 height 15
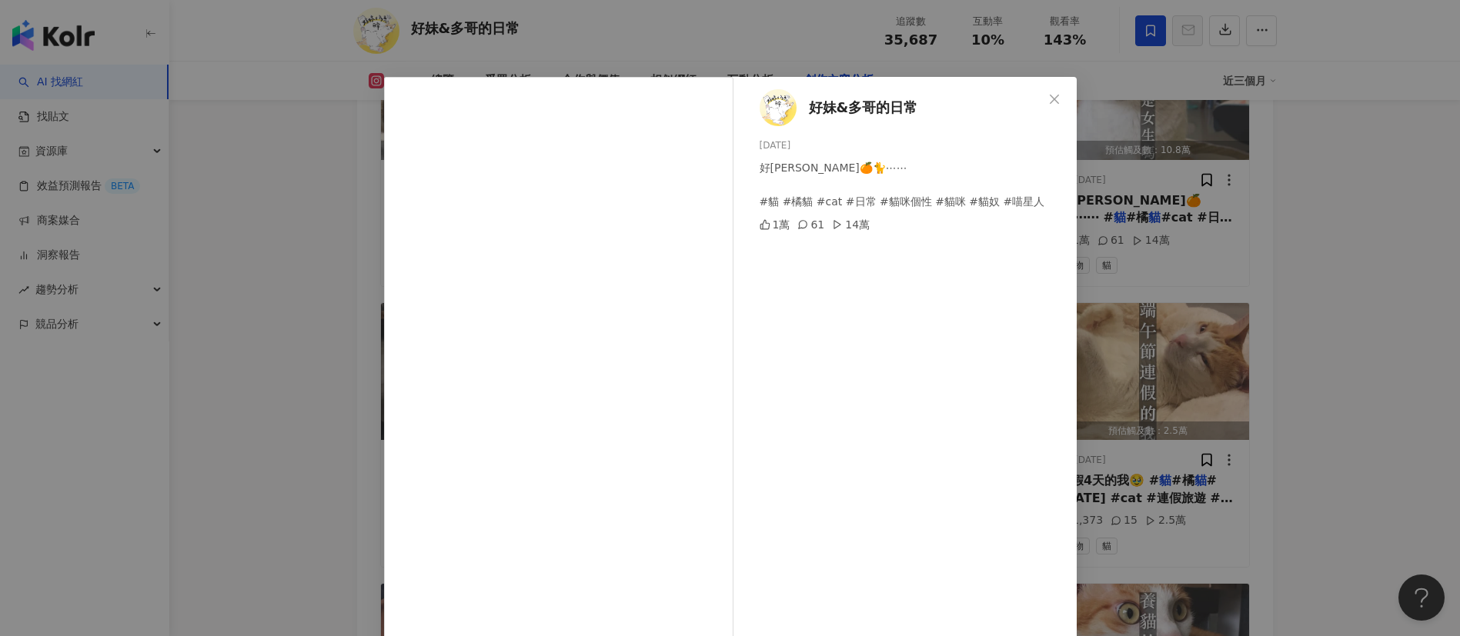
scroll to position [54, 0]
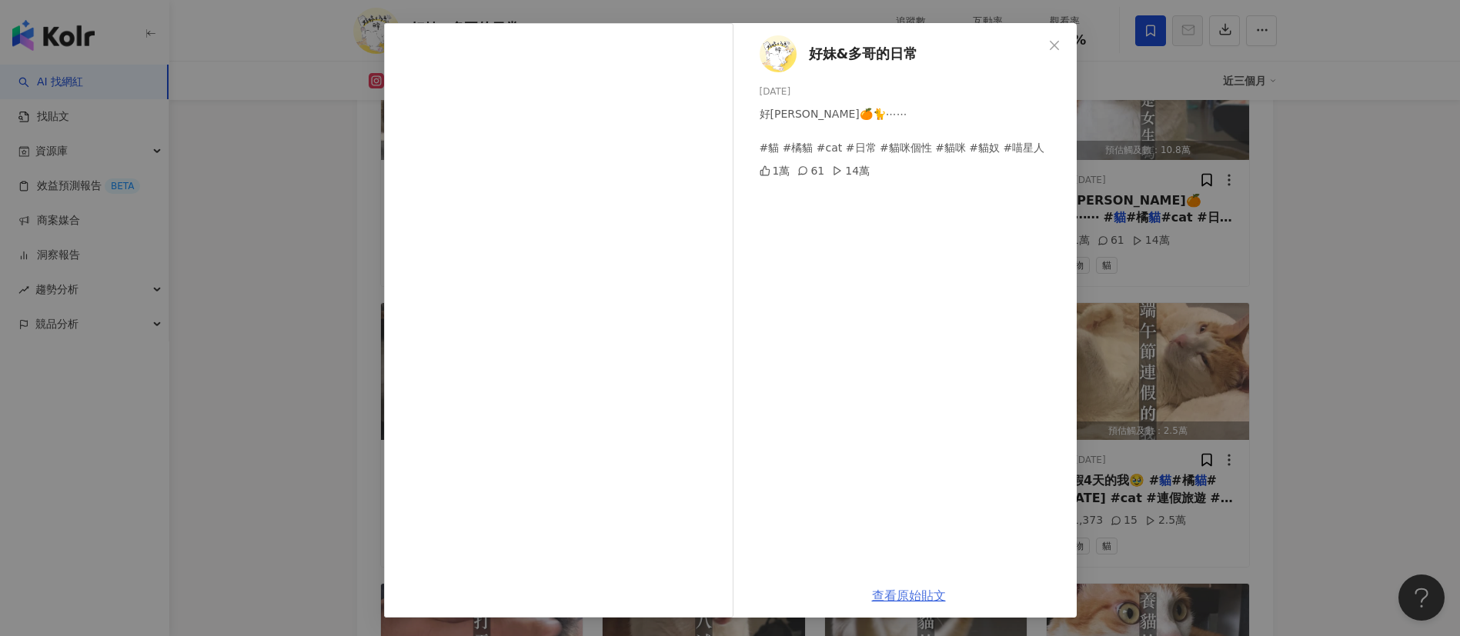
click at [897, 589] on link "查看原始貼文" at bounding box center [909, 596] width 74 height 15
drag, startPoint x: 934, startPoint y: 60, endPoint x: 782, endPoint y: 48, distance: 152.1
click at [782, 48] on div "好妹&多哥的日常 2025/7/1 好橘八🍊🐈⋯⋯ #貓 #橘貓 #cat #日常 #貓咪個性 #貓咪 #貓奴 #喵星人 1萬 61 14萬" at bounding box center [909, 298] width 336 height 551
copy link "好妹&多哥的日常"
click at [1132, 252] on div "好妹&多哥的日常 2025/7/1 好橘八🍊🐈⋯⋯ #貓 #橘貓 #cat #日常 #貓咪個性 #貓咪 #貓奴 #喵星人 1萬 61 14萬 查看原始貼文" at bounding box center [730, 318] width 1460 height 636
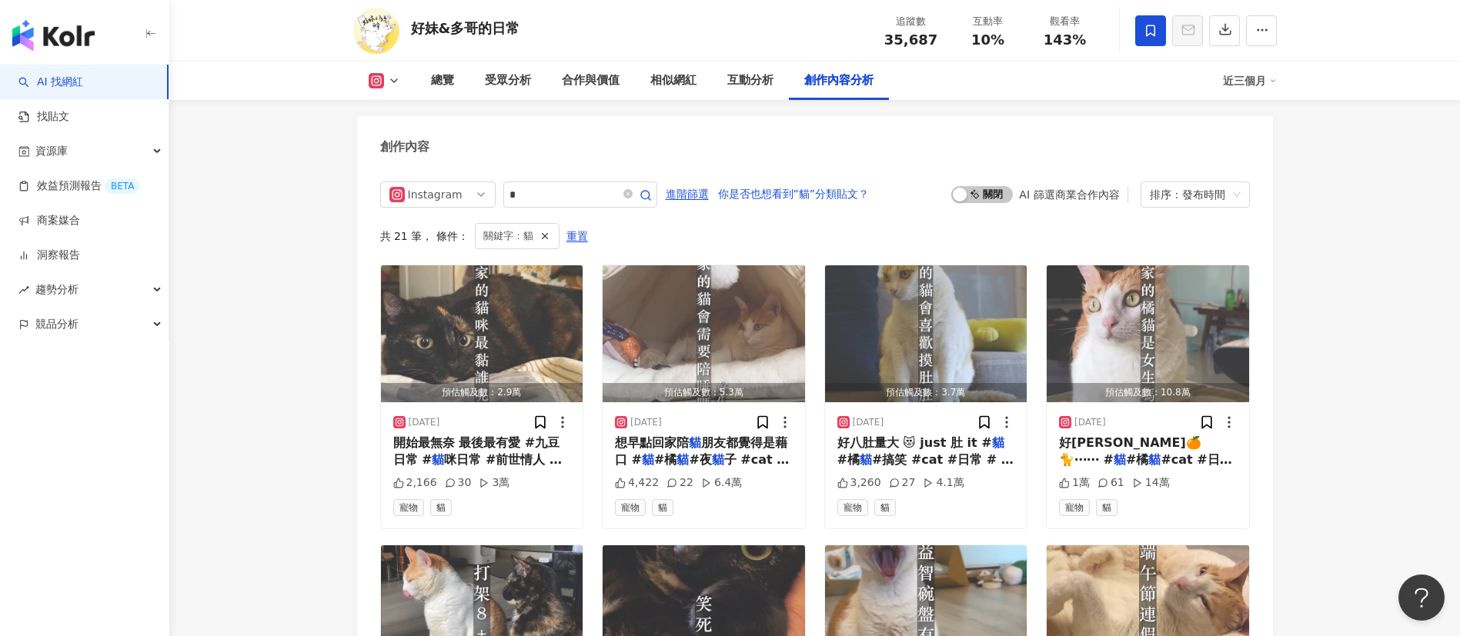
scroll to position [4771, 0]
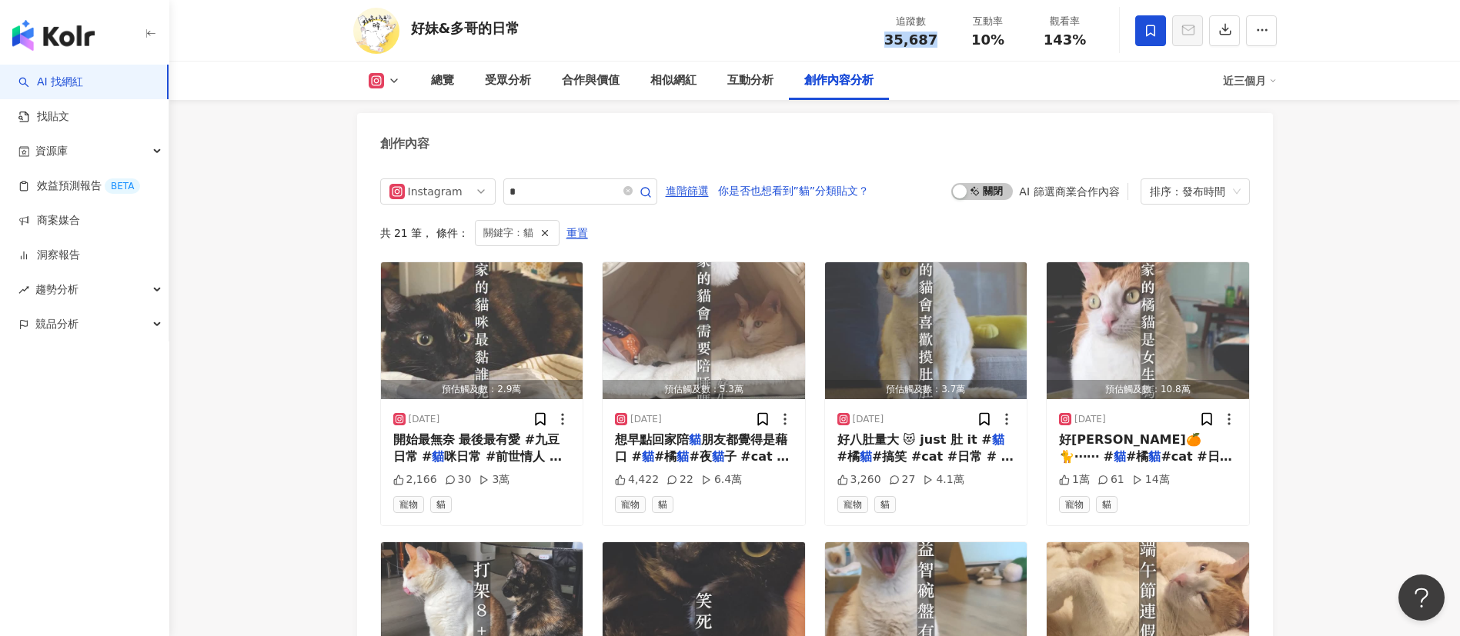
drag, startPoint x: 938, startPoint y: 42, endPoint x: 874, endPoint y: 42, distance: 63.9
click at [874, 42] on div "追蹤數 35,687" at bounding box center [911, 30] width 77 height 33
copy span "35,687"
drag, startPoint x: 1014, startPoint y: 41, endPoint x: 970, endPoint y: 39, distance: 43.9
click at [970, 39] on div "10%" at bounding box center [988, 39] width 58 height 15
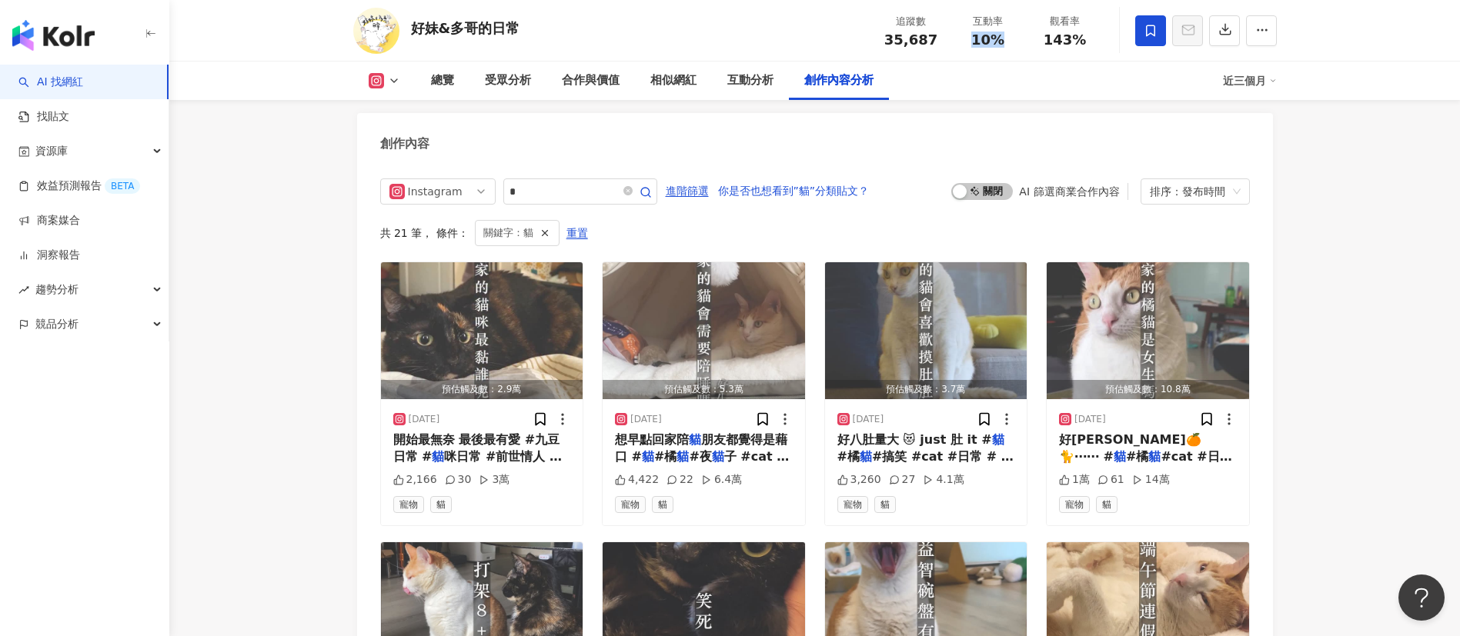
copy span "10%"
drag, startPoint x: 1091, startPoint y: 45, endPoint x: 1041, endPoint y: 40, distance: 50.2
click at [1041, 40] on div "143%" at bounding box center [1065, 39] width 58 height 15
copy span "143%"
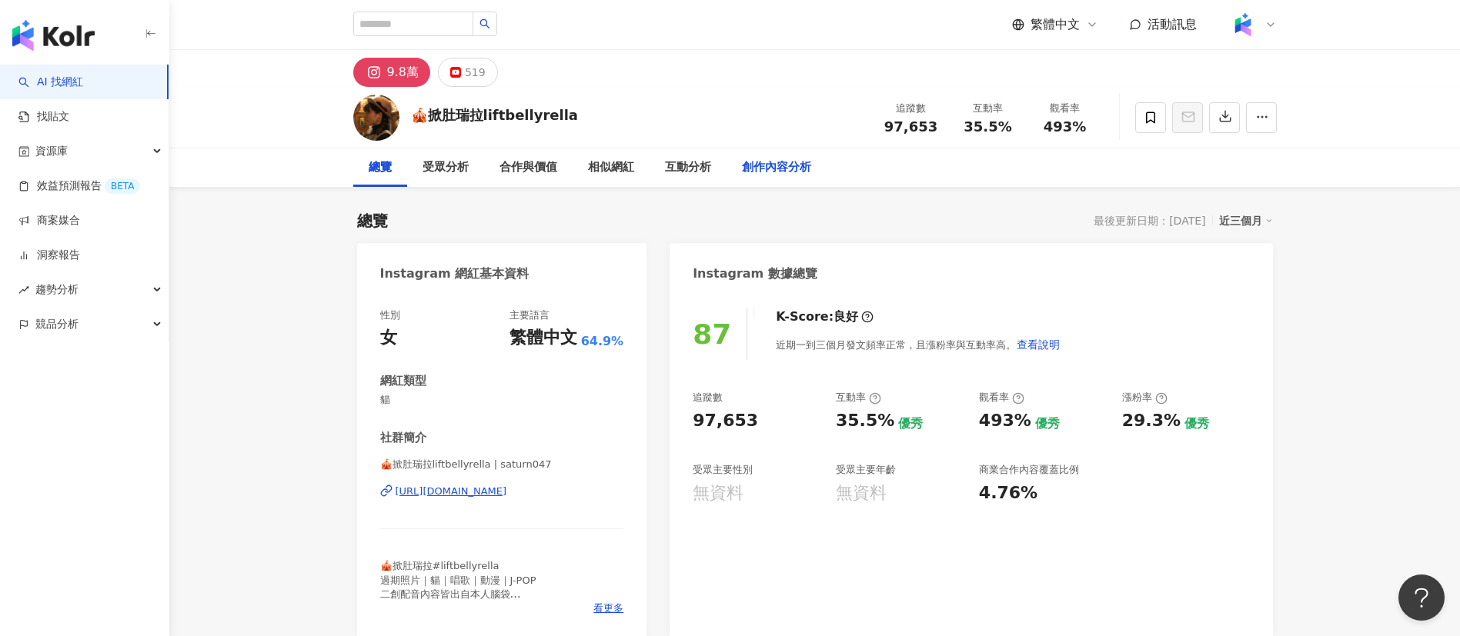
click at [792, 179] on div "創作內容分析" at bounding box center [777, 168] width 100 height 38
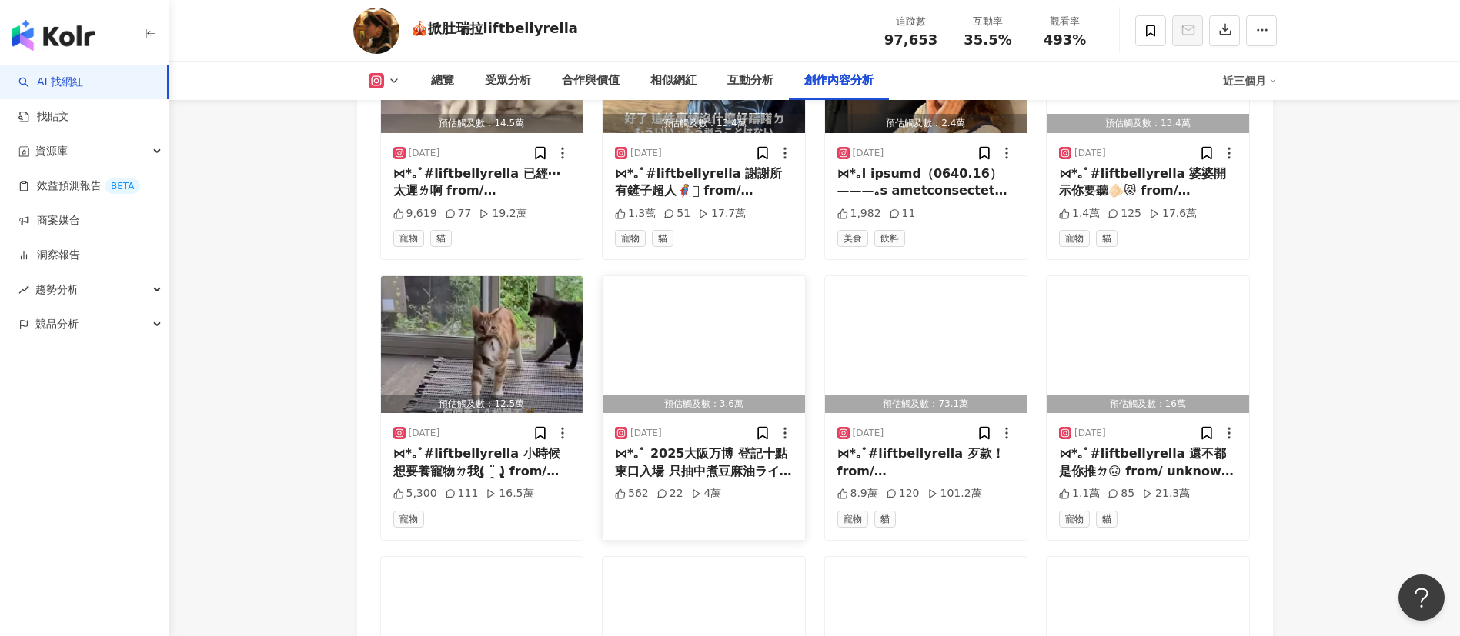
scroll to position [4796, 0]
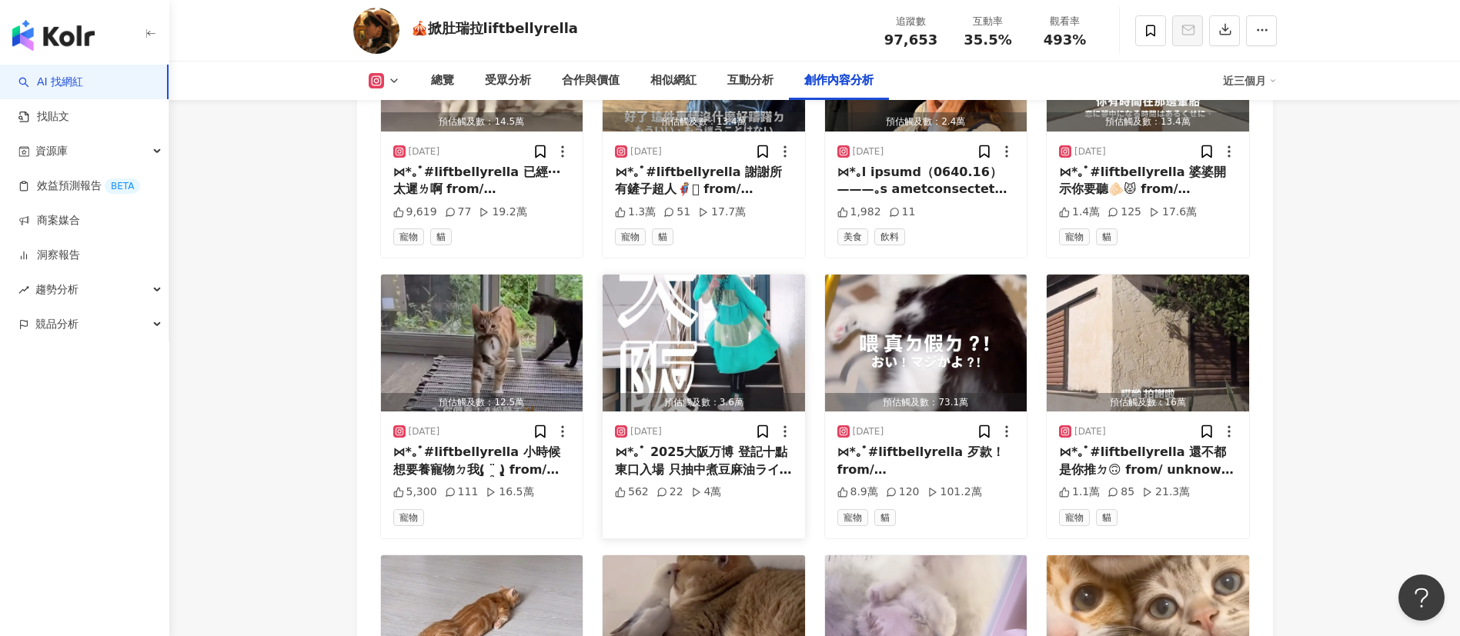
click at [720, 462] on div "⋈*｡ﾟ 2025大阪万博 登記十點東口入場 只抽中煮豆麻油ライブㄉ我😉 梳化到十一點去吃ㄌ燒肉放題跟買蘋果派 然後三點才到夢洲ㄏㄏㄏ 只跟沿途ㄉ建築合照跟買…" at bounding box center [704, 461] width 178 height 35
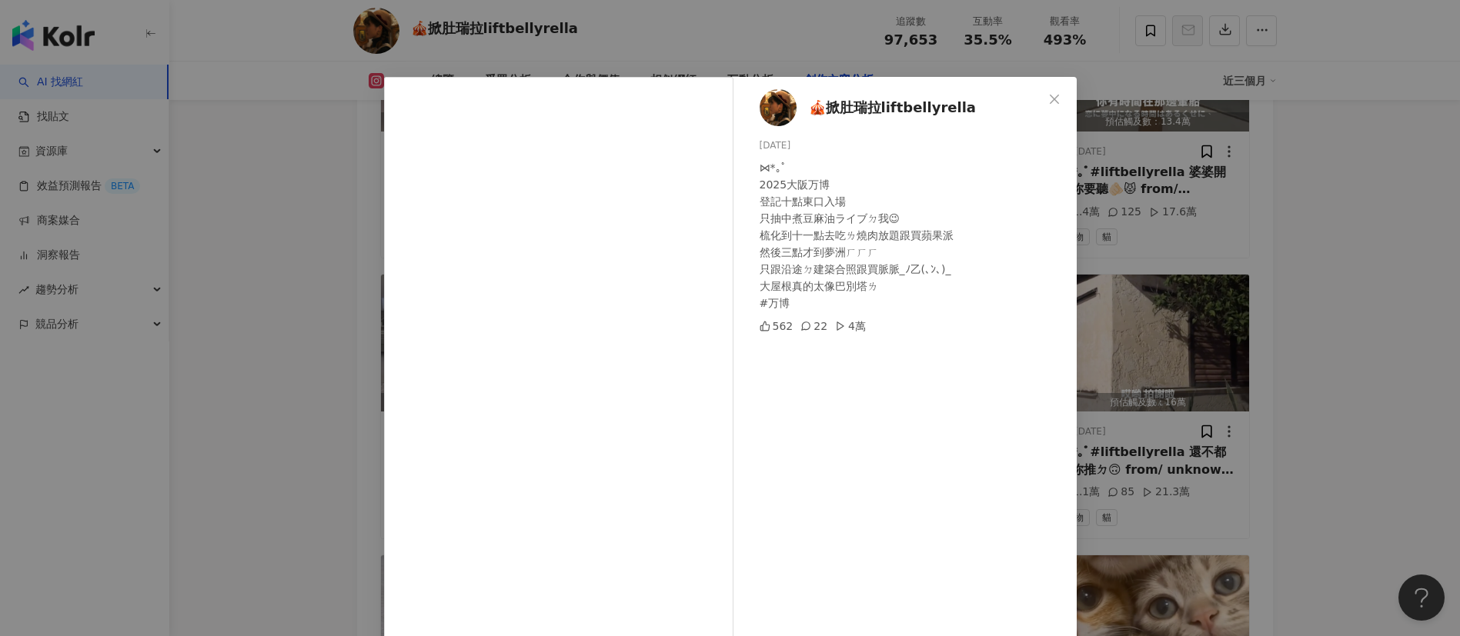
scroll to position [54, 0]
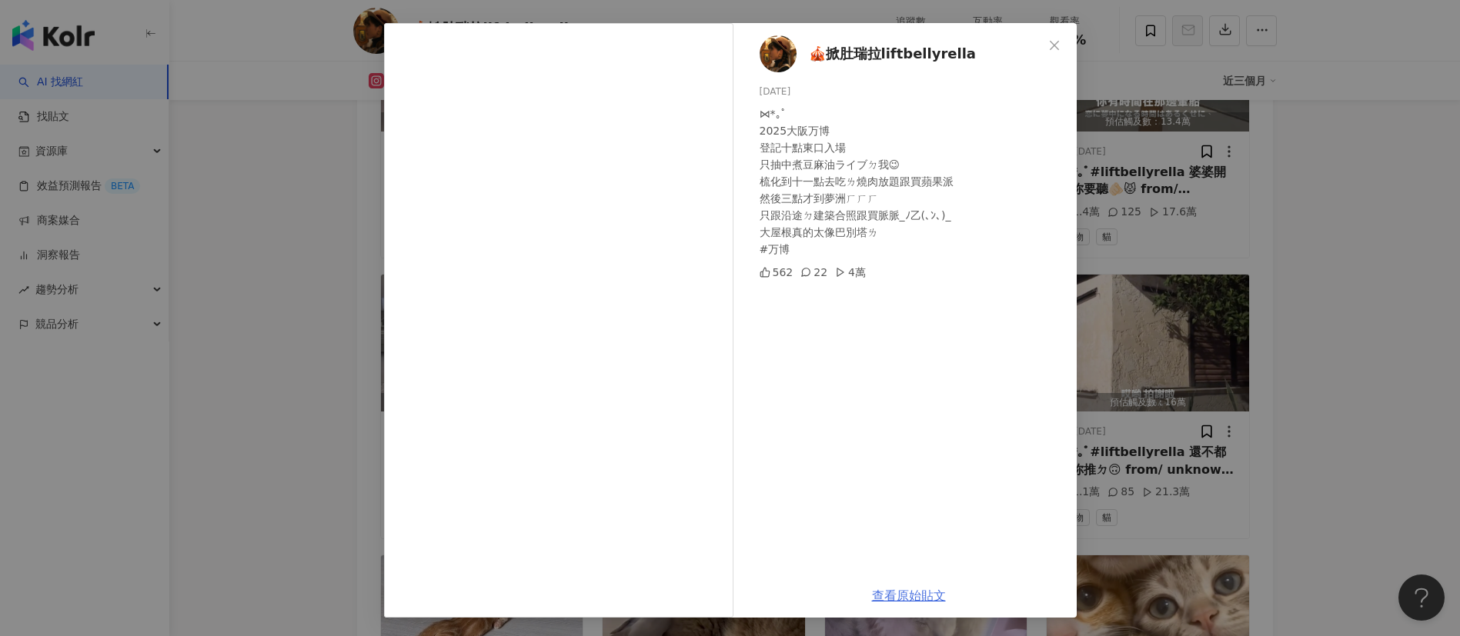
click at [880, 591] on link "查看原始貼文" at bounding box center [909, 596] width 74 height 15
click at [268, 342] on div "🎪掀肚瑞拉liftbellyrella [DATE] ⋈*｡ﾟ 2025大阪万博 登記十點東口入場 只抽中煮豆麻油ライブㄉ我😉 梳化到十一點去吃ㄌ燒肉放題跟買…" at bounding box center [730, 318] width 1460 height 636
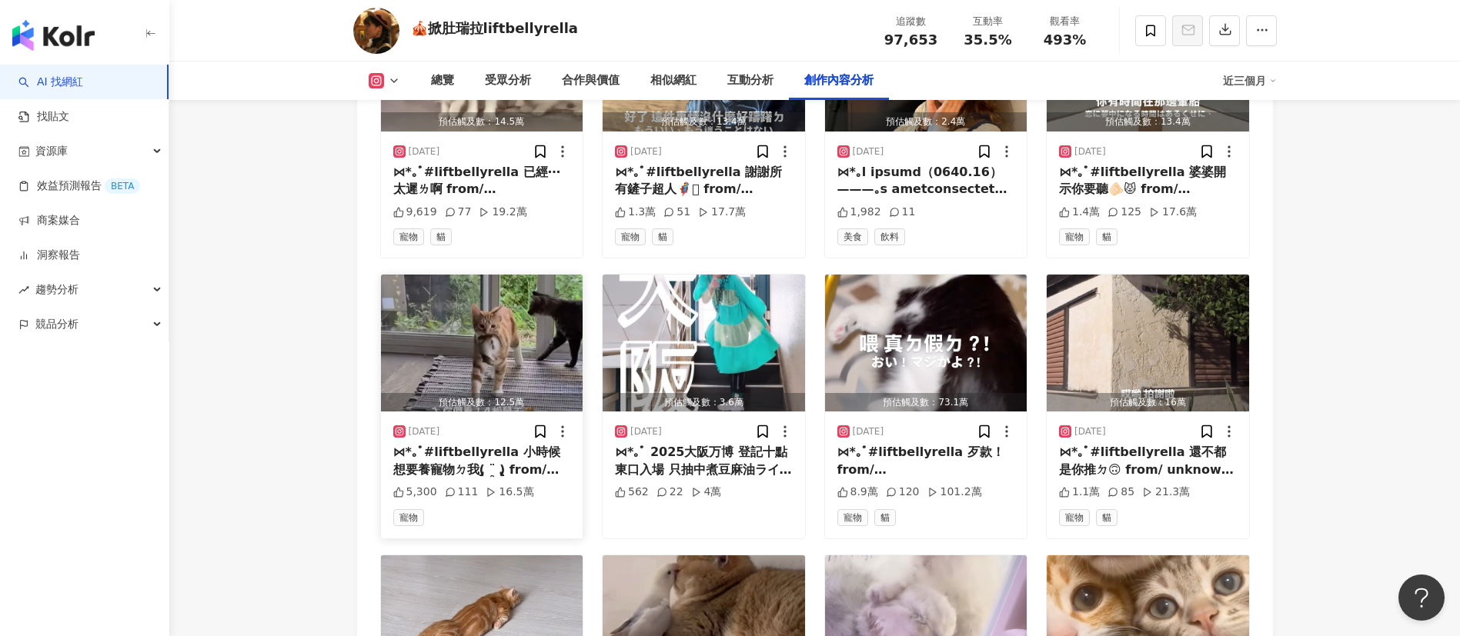
click at [484, 459] on div "⋈*｡ﾟ#liftbellyrella 小時候想要養寵物ㄉ我(̨̡ ¨̯ )̧̢ from/ unknown DM to credit🙇🏻‍♀️ (找到、知道…" at bounding box center [482, 461] width 178 height 35
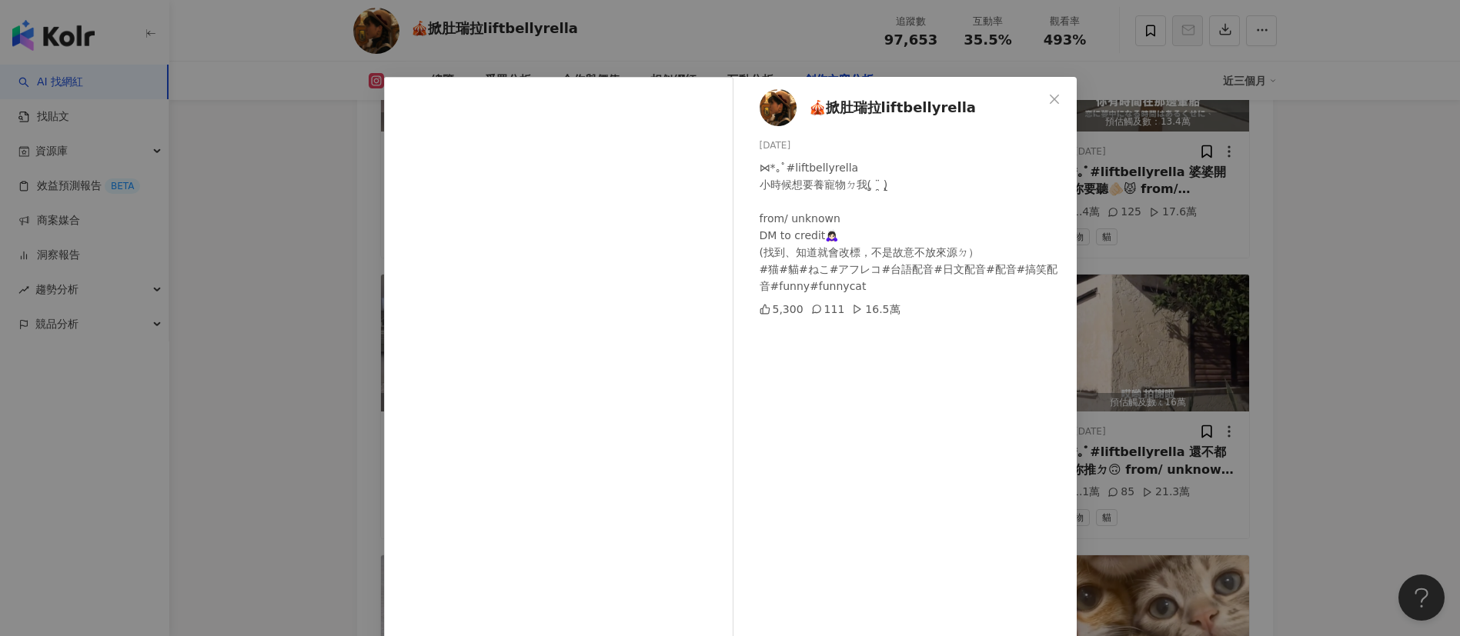
click at [276, 362] on div "🎪掀肚瑞拉liftbellyrella 2025/9/14 ⋈*｡ﾟ#liftbellyrella 小時候想要養寵物ㄉ我(̨̡ ¨̯ )̧̢ from/ un…" at bounding box center [730, 318] width 1460 height 636
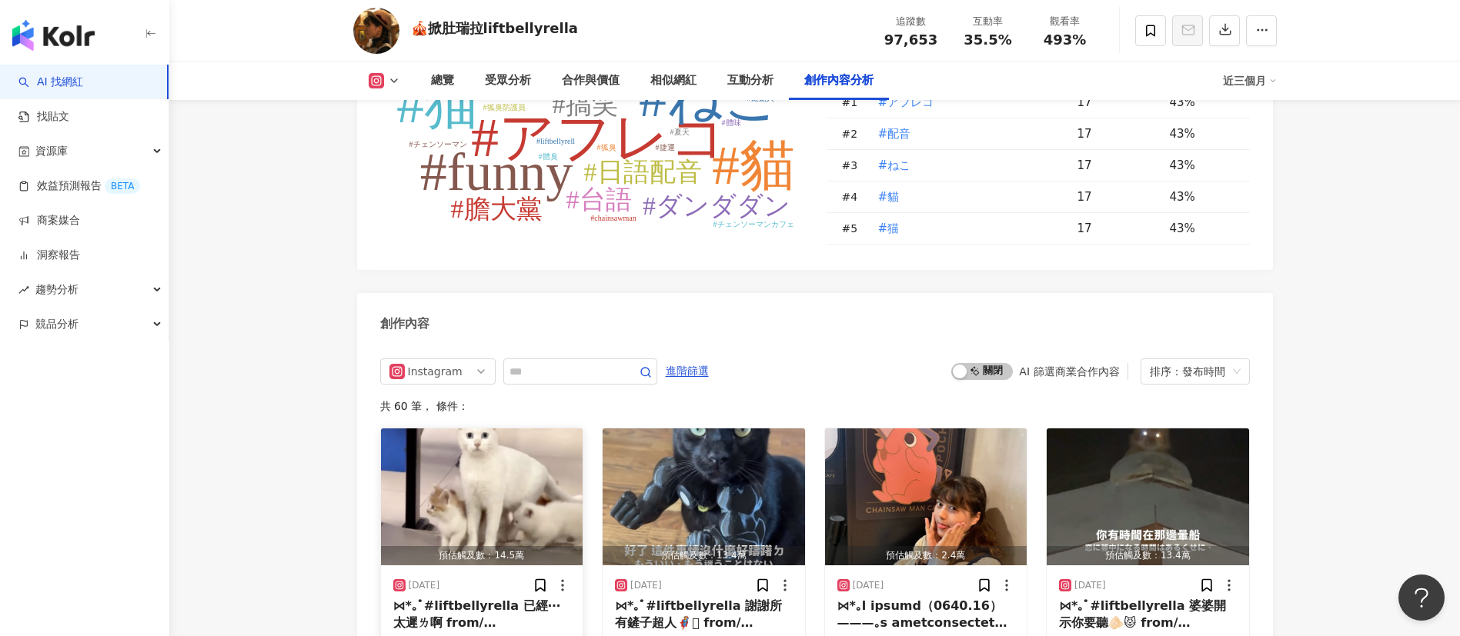
scroll to position [4363, 0]
click at [544, 372] on input "text" at bounding box center [563, 371] width 108 height 18
type input "**"
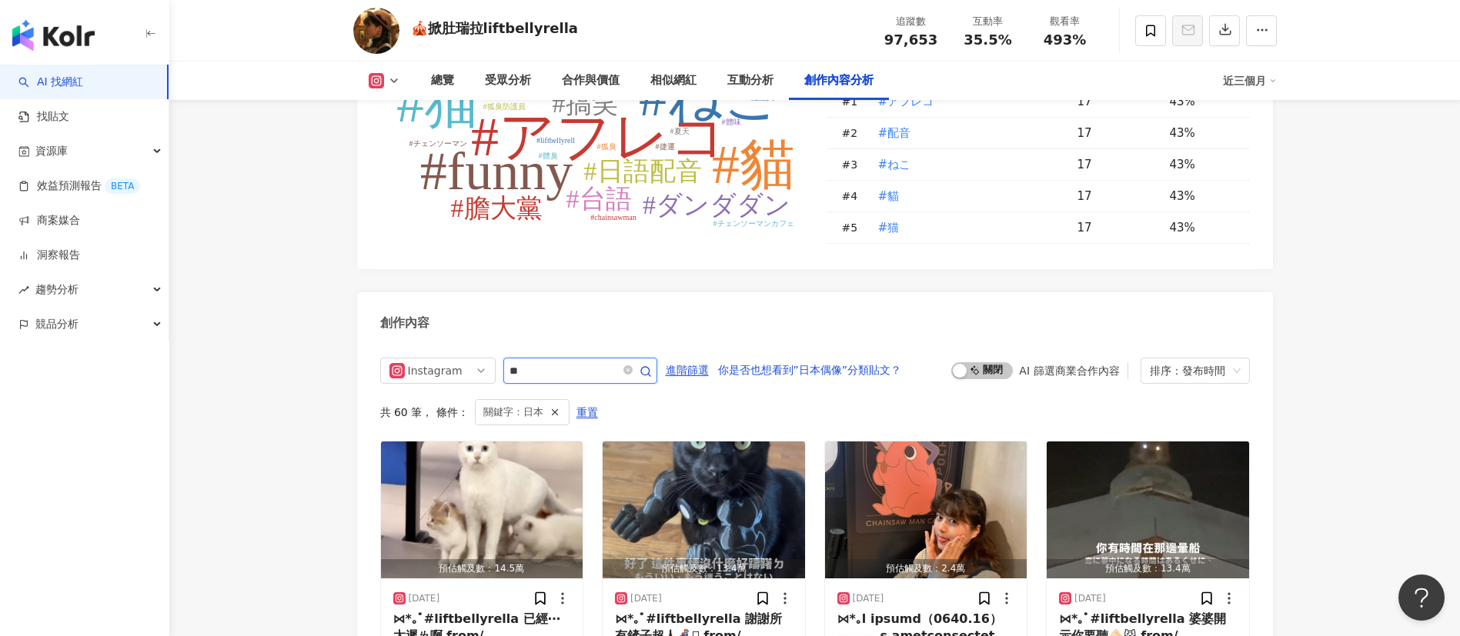
scroll to position [4549, 0]
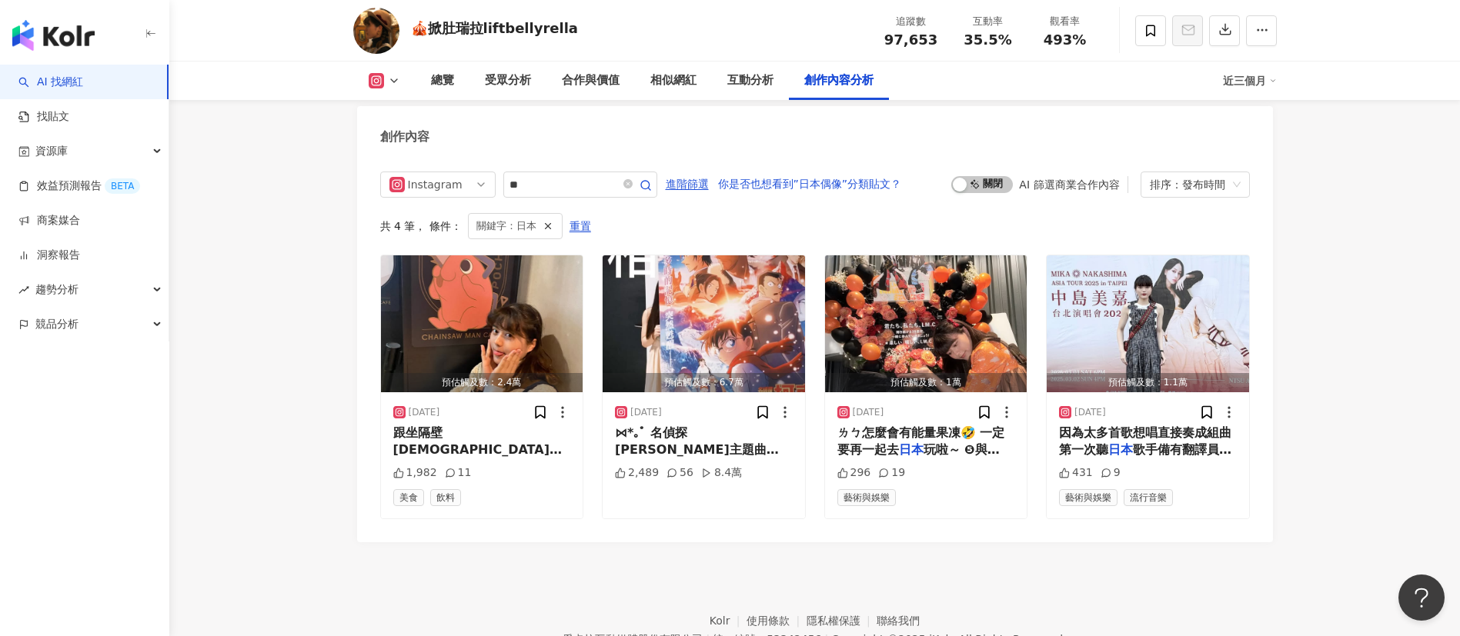
click at [673, 526] on div "Instagram ** 進階篩選 你是否也想看到”日本偶像”分類貼文？ 啟動 關閉 AI 篩選商業合作內容 排序：發布時間 共 4 筆 ， 條件： 關鍵字：…" at bounding box center [815, 349] width 916 height 386
click at [531, 460] on span "到處都是臺灣人） ———｡ﾟ 今年(" at bounding box center [481, 476] width 177 height 32
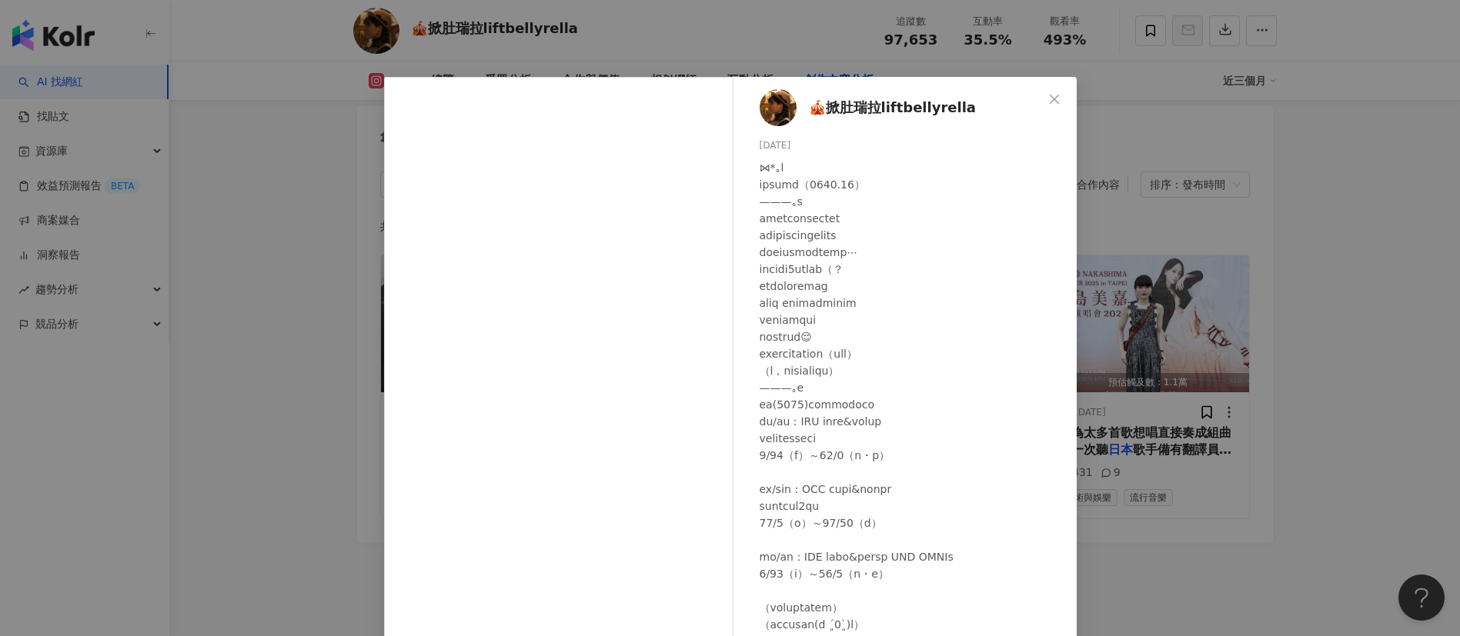
scroll to position [101, 0]
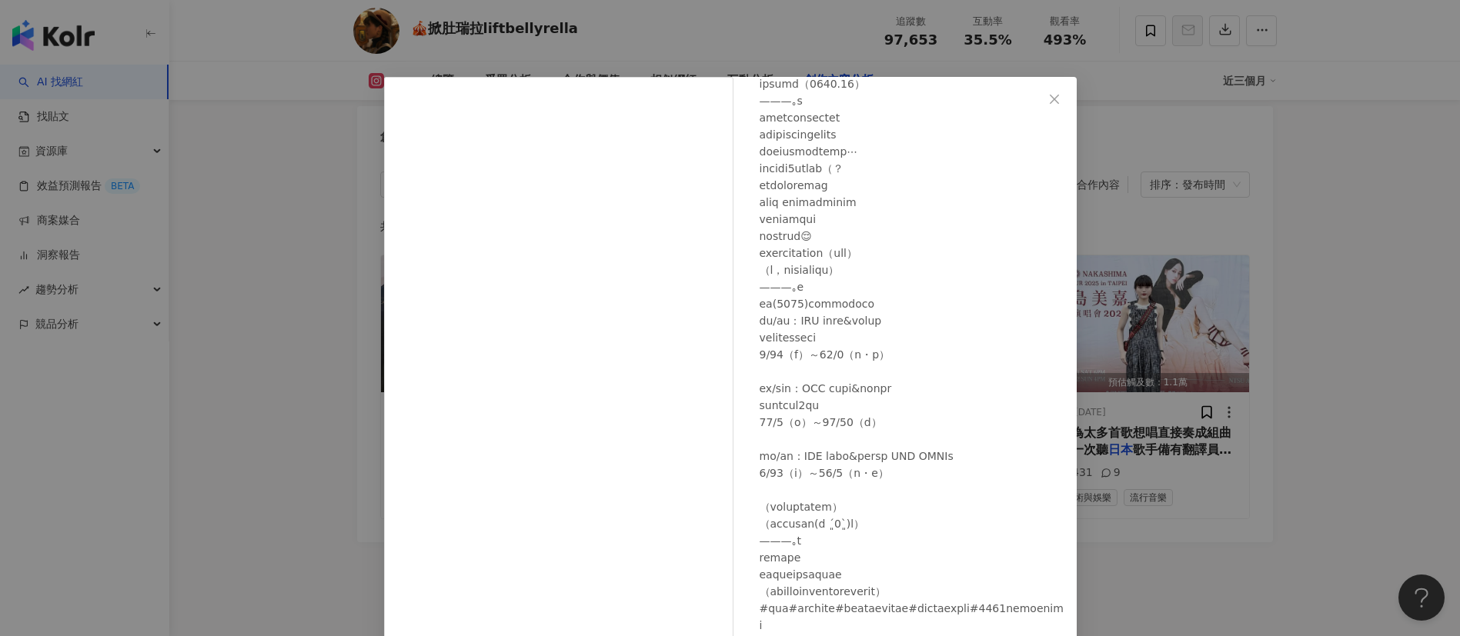
click at [1204, 604] on div "🎪掀肚瑞拉liftbellyrella 2025/9/24 1,982 11 查看原始貼文" at bounding box center [730, 318] width 1460 height 636
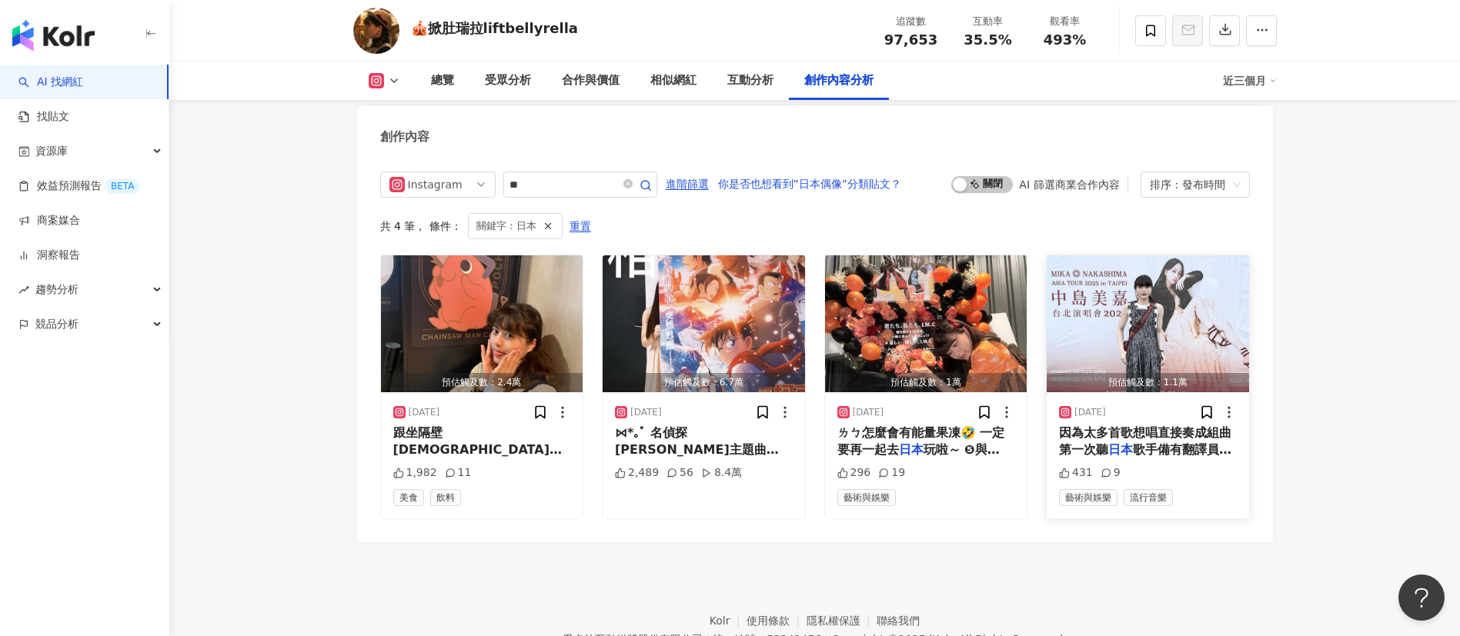
click at [1175, 443] on span "歌手備有翻譯員 (真的是各種體貼的歌" at bounding box center [1145, 459] width 172 height 32
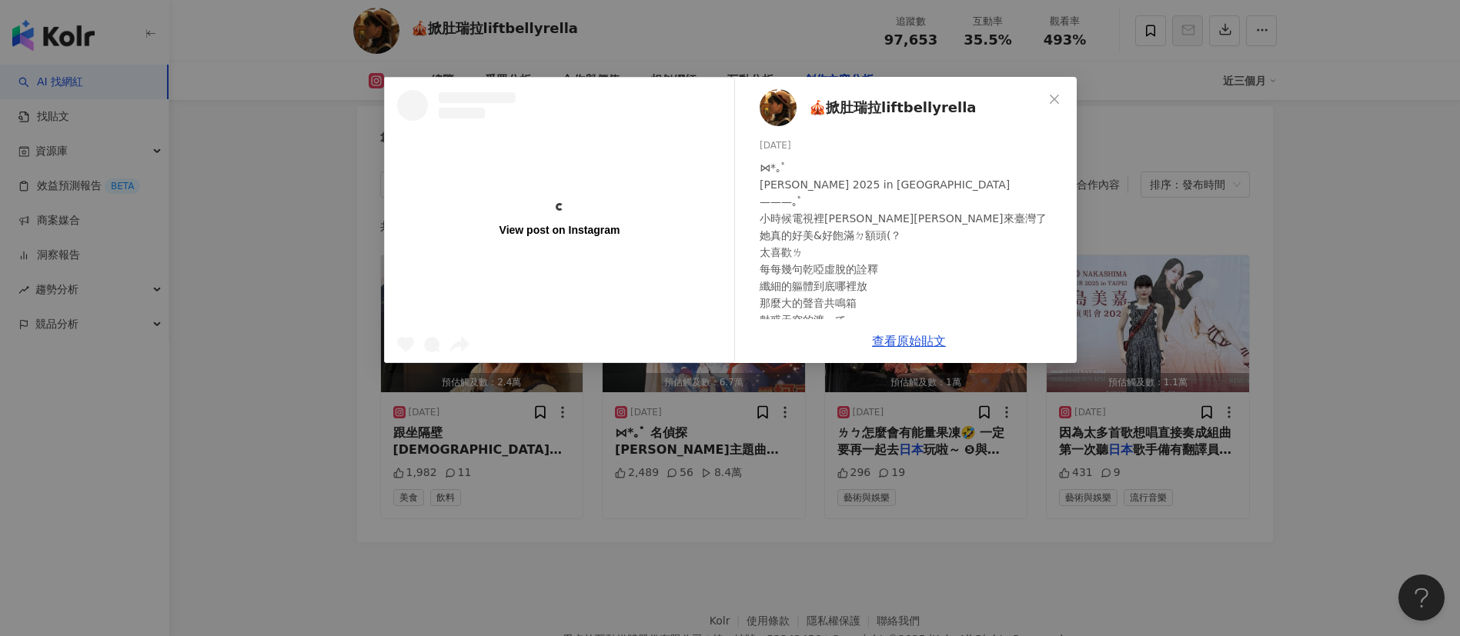
click at [1349, 481] on div "View post on Instagram 🎪掀肚瑞拉liftbellyrella 2025/3/2 ⋈*｡ﾟ 中島美嘉 2025 in Taipei ——…" at bounding box center [730, 318] width 1460 height 636
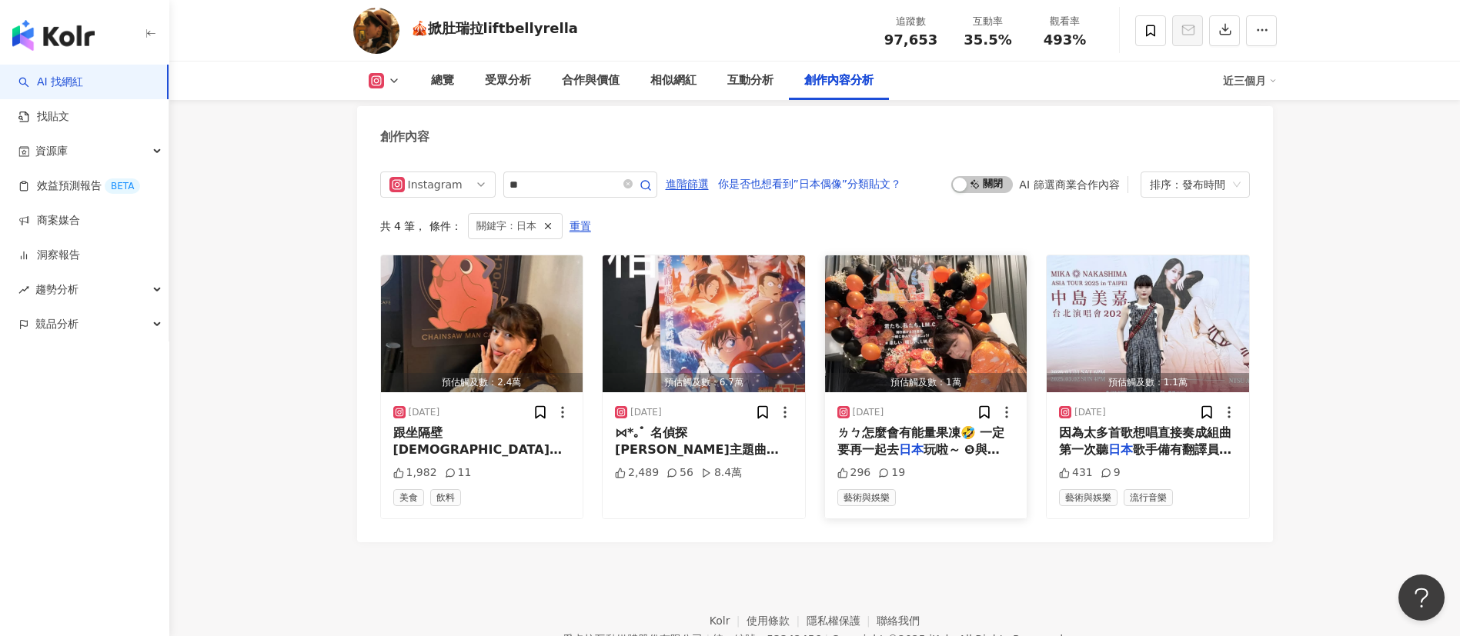
click at [988, 443] on span "玩啦～ ❺與魈魈一家整整齊齊全家福" at bounding box center [921, 467] width 169 height 49
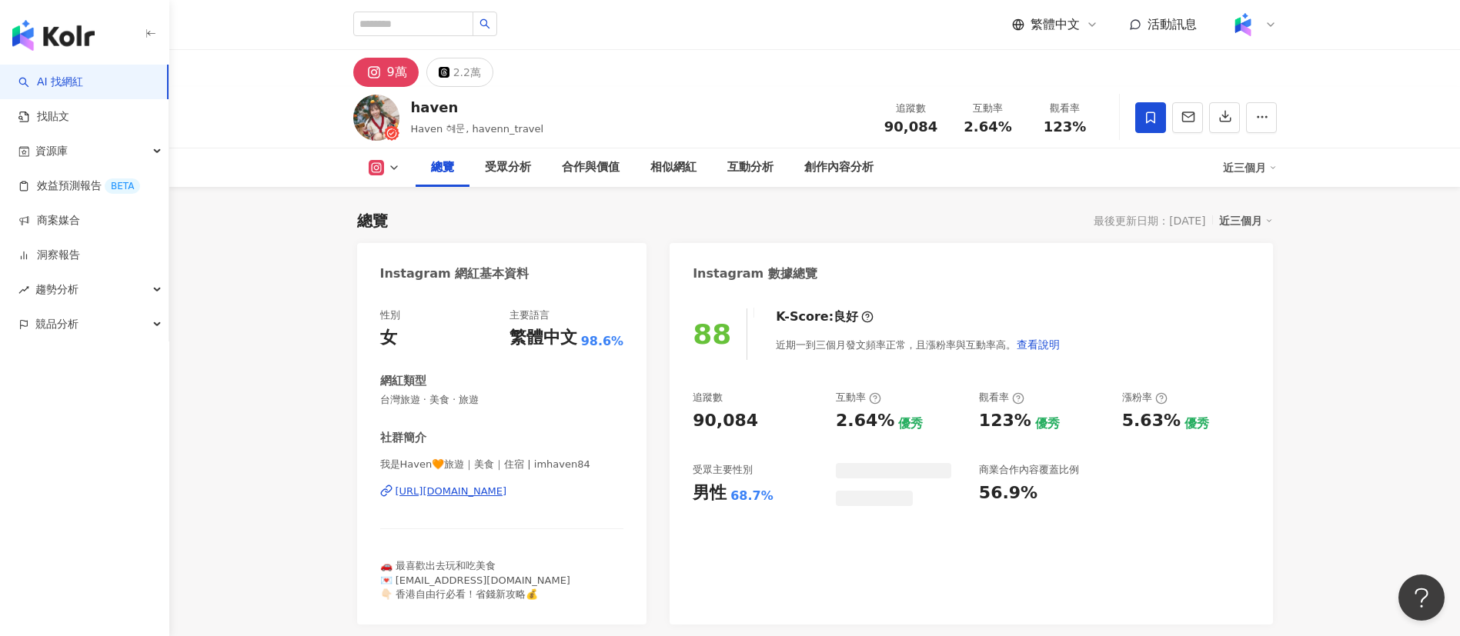
click at [578, 79] on div "9萬 2.2萬" at bounding box center [814, 68] width 985 height 37
click at [801, 184] on div "創作內容分析" at bounding box center [839, 168] width 100 height 38
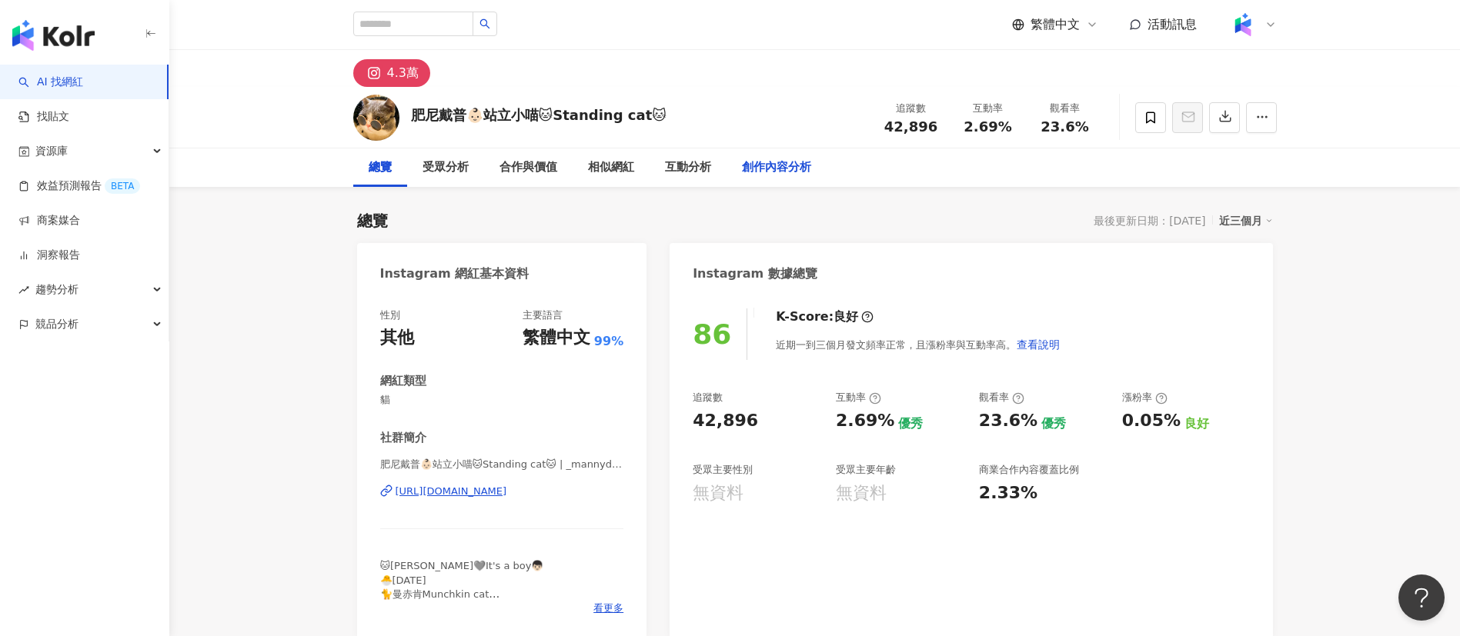
click at [790, 162] on div "創作內容分析" at bounding box center [776, 168] width 69 height 18
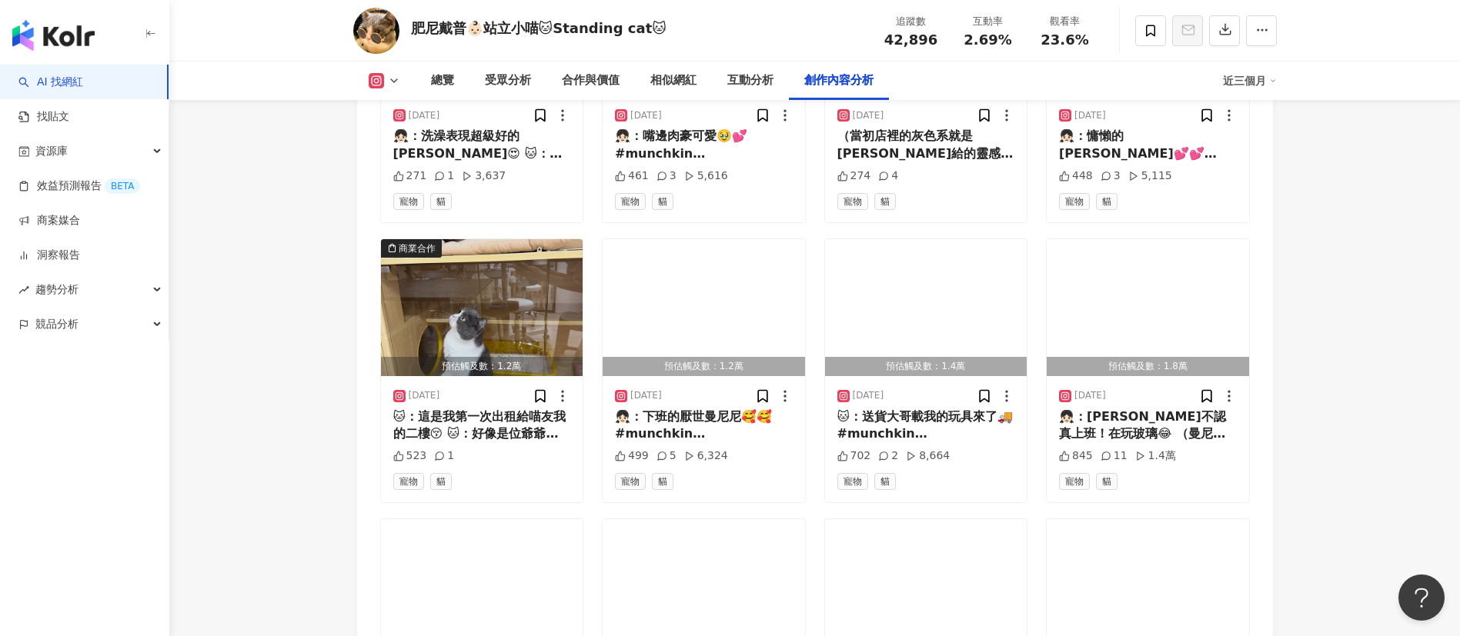
scroll to position [4557, 0]
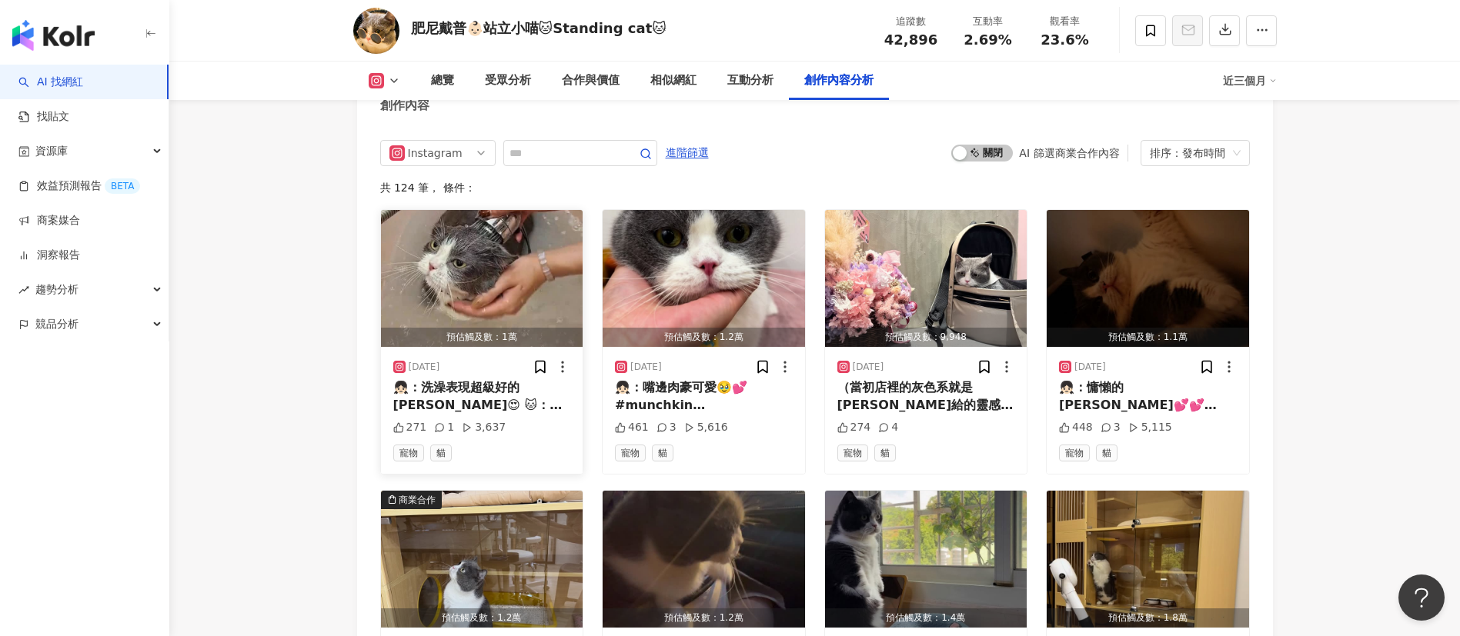
click at [518, 413] on div "👧🏻：洗澡表現超級好的[PERSON_NAME]😍 🐱：這次給姊姊洗澡+泡澡好舒服🤤 🐱：期待下次再給姊姊[PERSON_NAME]🥴 #洗澡 #munchk…" at bounding box center [482, 396] width 178 height 35
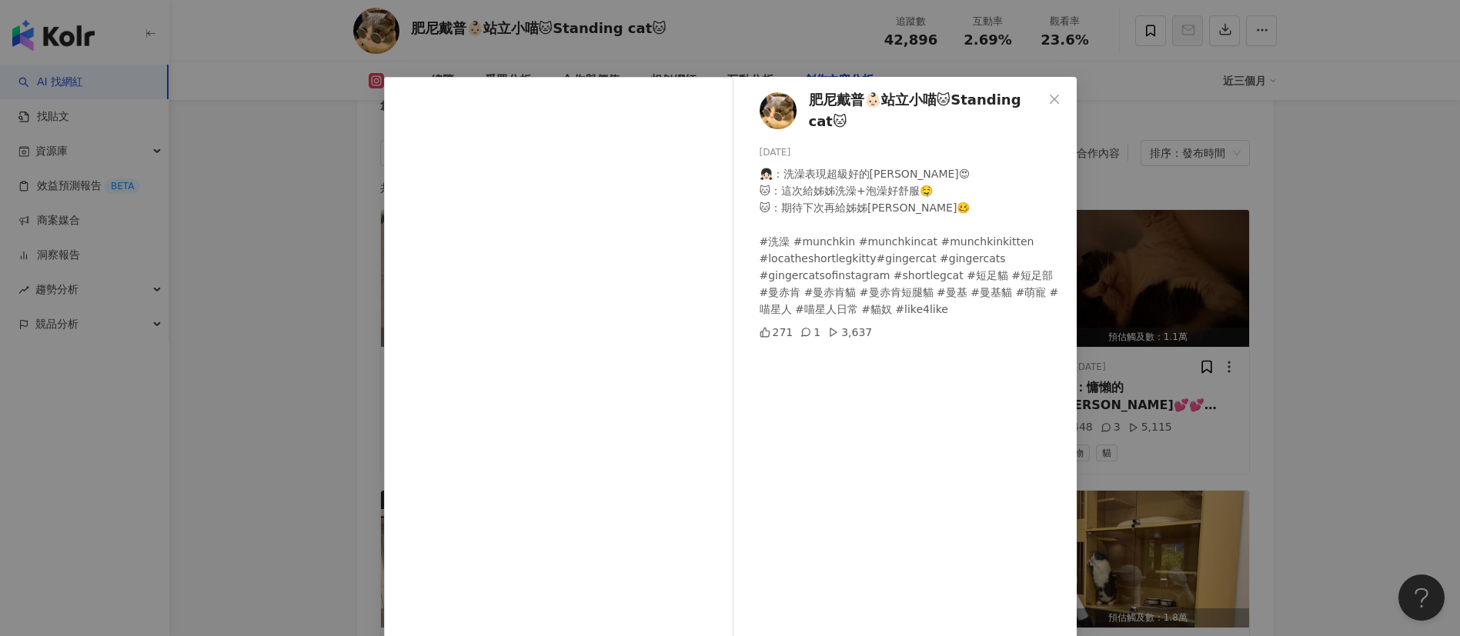
scroll to position [54, 0]
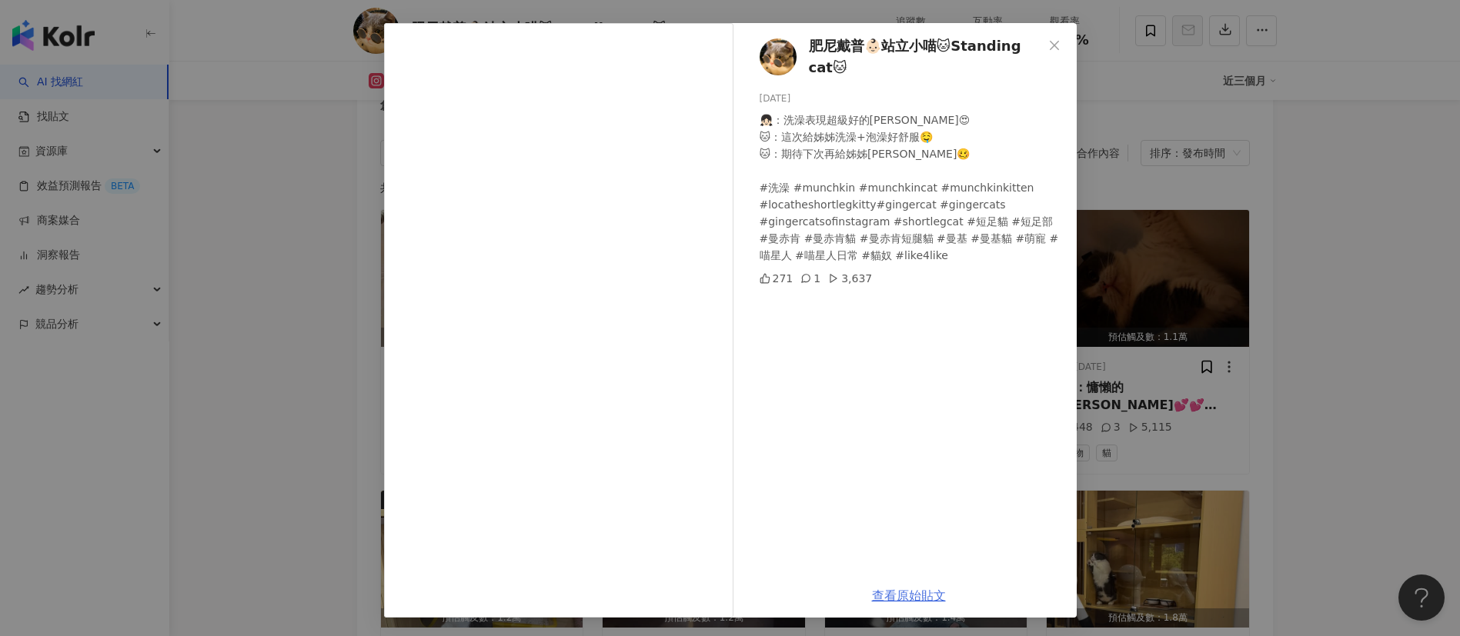
click at [913, 598] on link "查看原始貼文" at bounding box center [909, 596] width 74 height 15
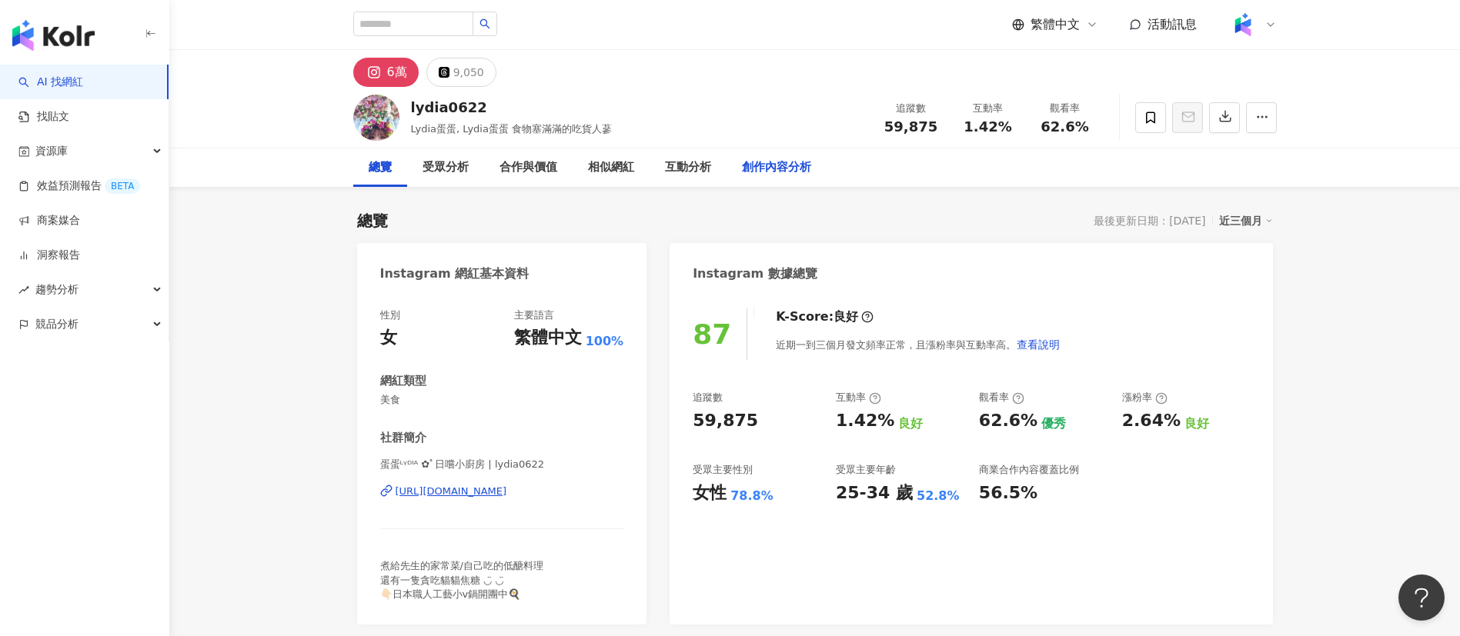
click at [772, 161] on div "創作內容分析" at bounding box center [776, 168] width 69 height 18
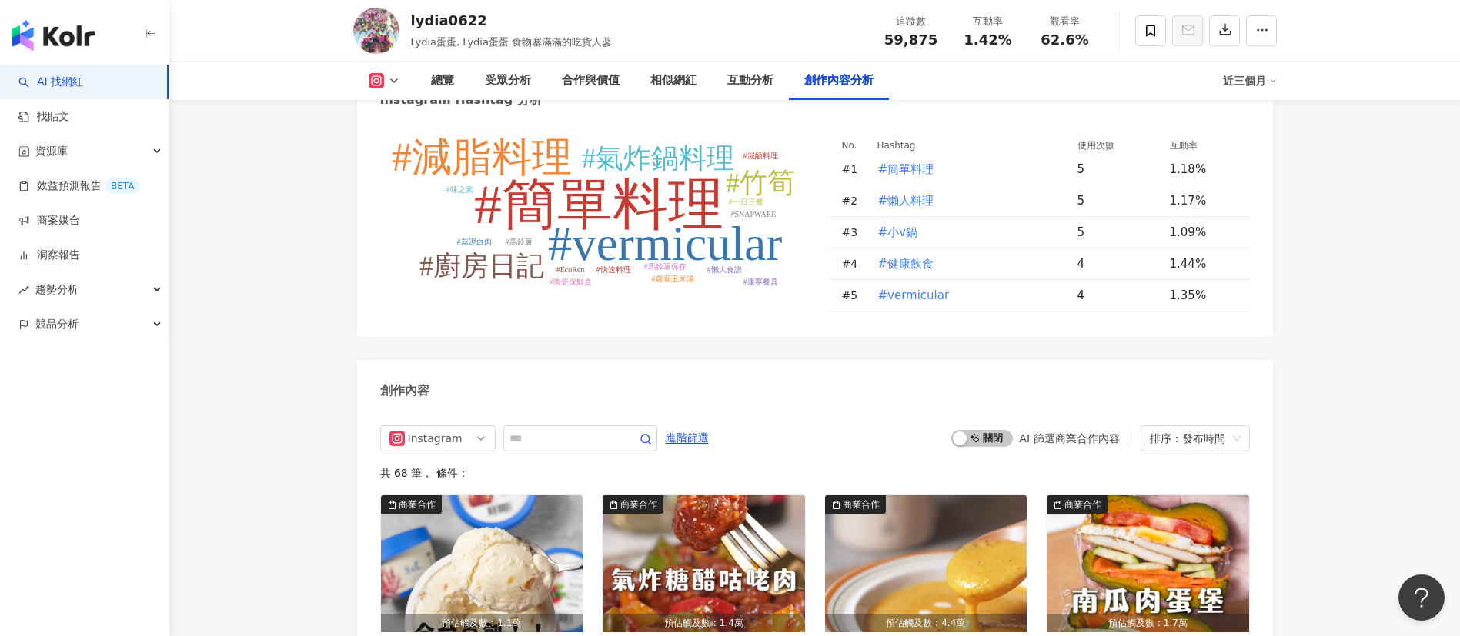
scroll to position [4563, 0]
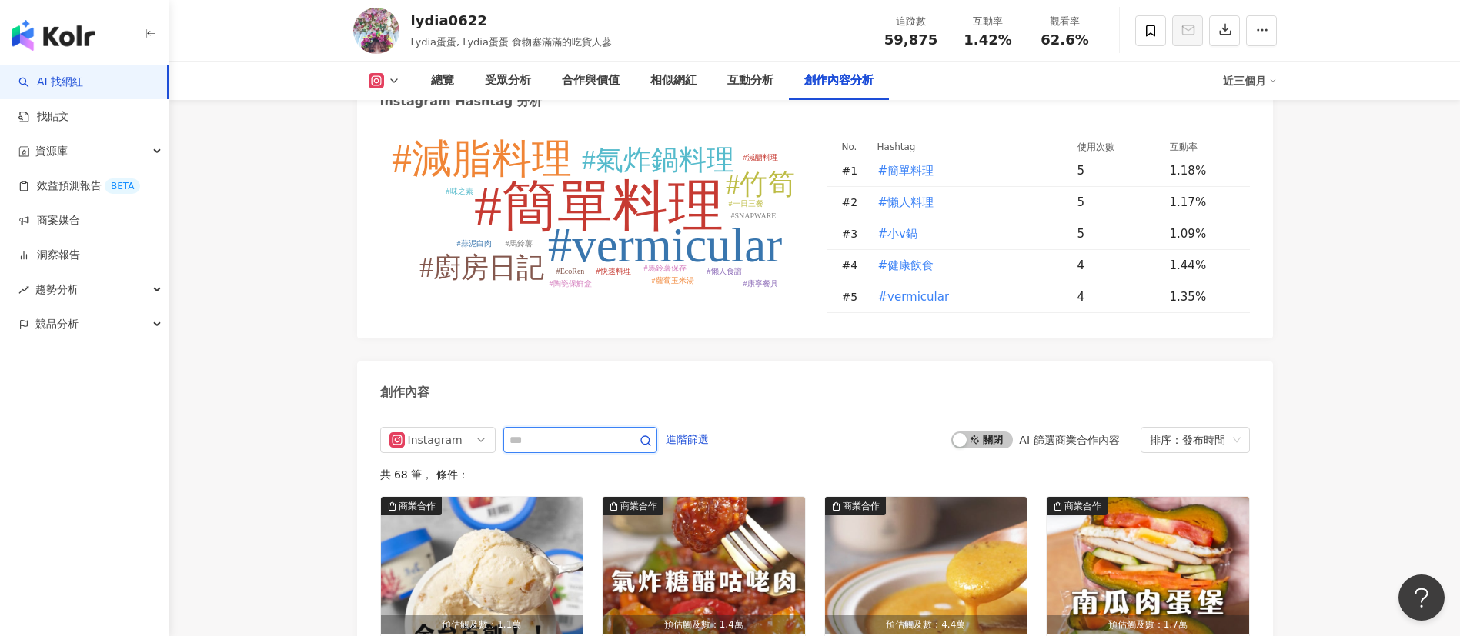
click at [613, 431] on input "text" at bounding box center [563, 440] width 108 height 18
type input "**"
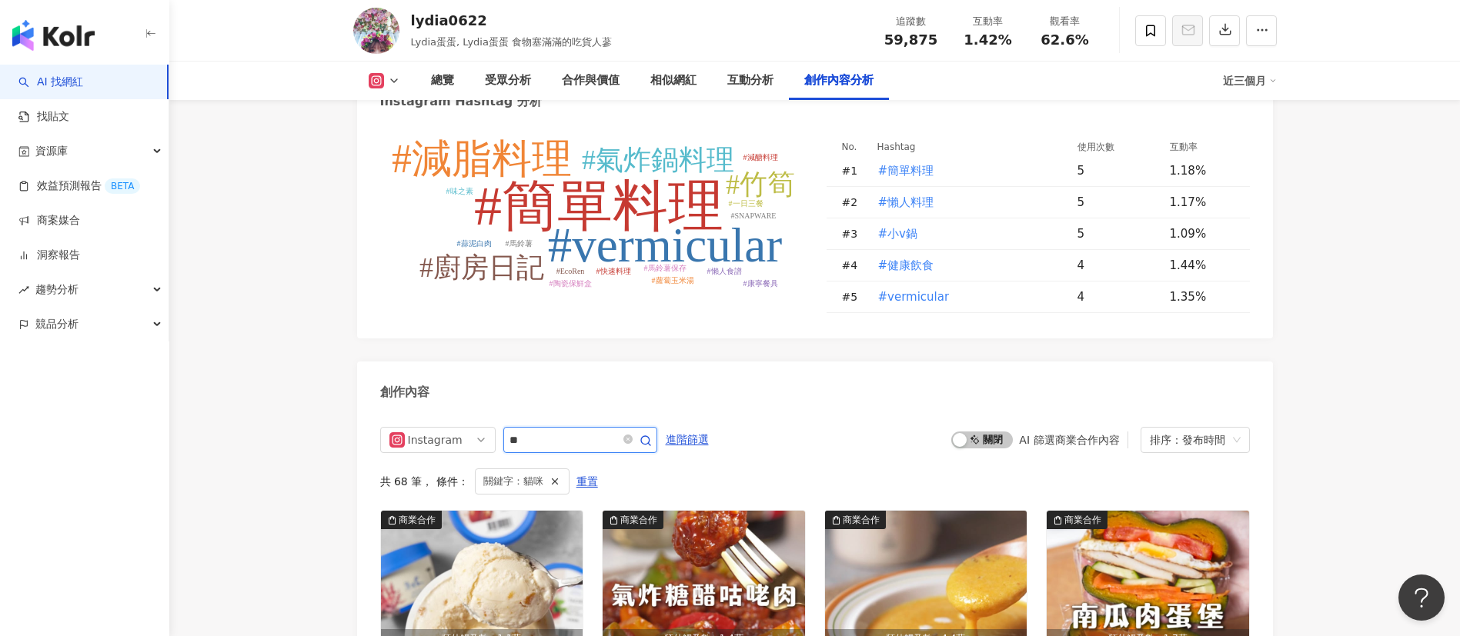
scroll to position [4756, 0]
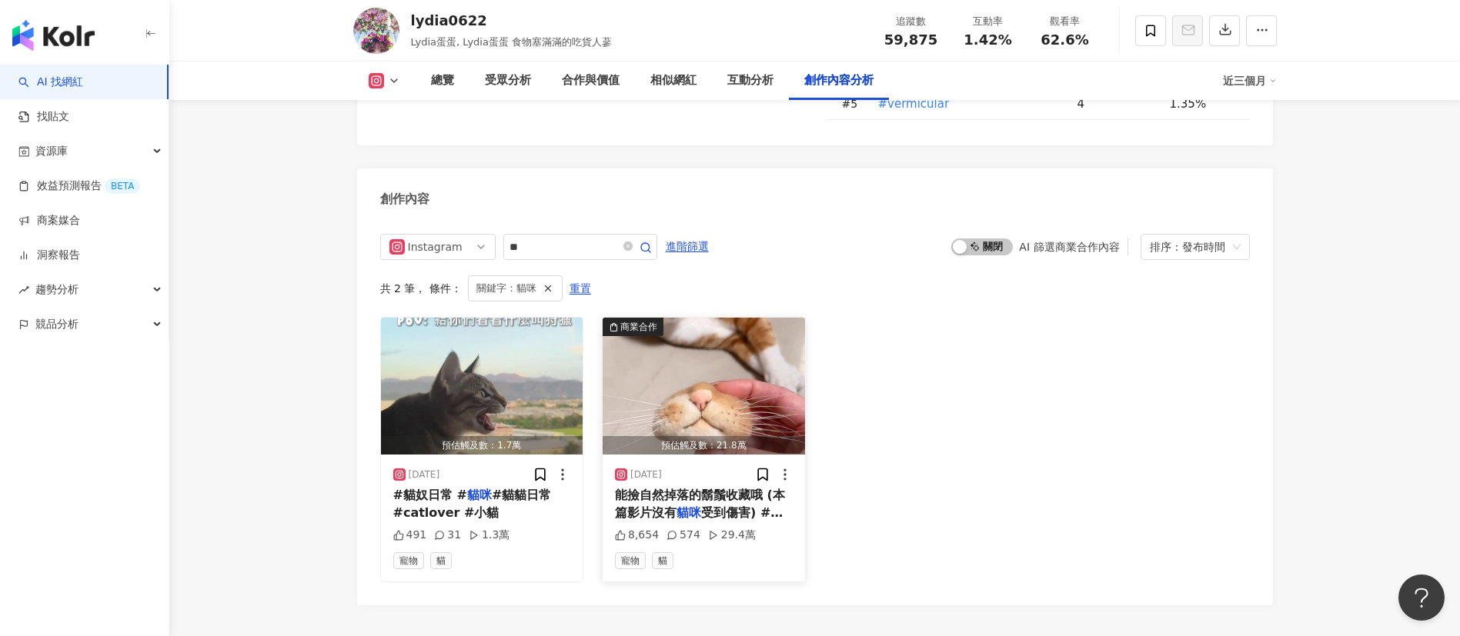
click at [717, 488] on span "能撿自然掉落的鬍鬚收藏哦 (本篇影片沒有" at bounding box center [700, 504] width 170 height 32
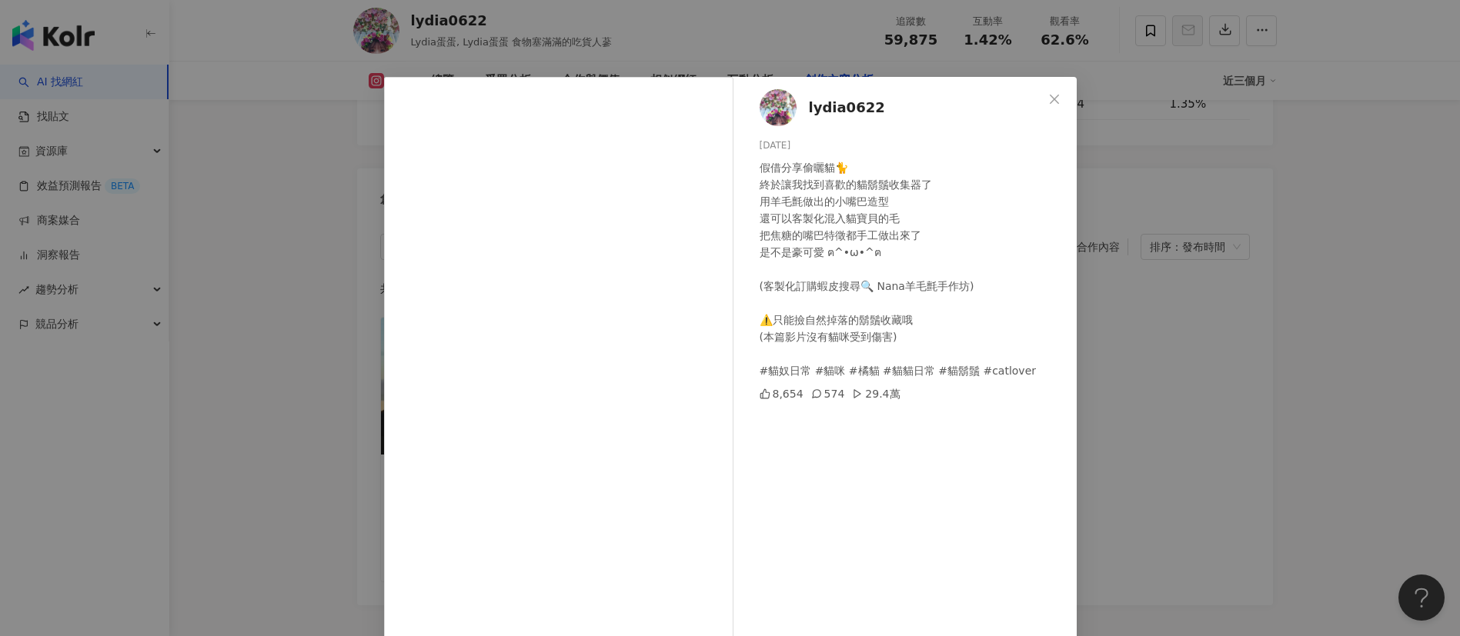
click at [280, 144] on div "lydia0622 2025/6/26 假借分享偷曬貓🐈 終於讓我找到喜歡的貓鬍鬚收集器了 用羊毛氈做出的小嘴巴造型 還可以客製化混入貓寶貝的毛 把焦糖的嘴巴…" at bounding box center [730, 318] width 1460 height 636
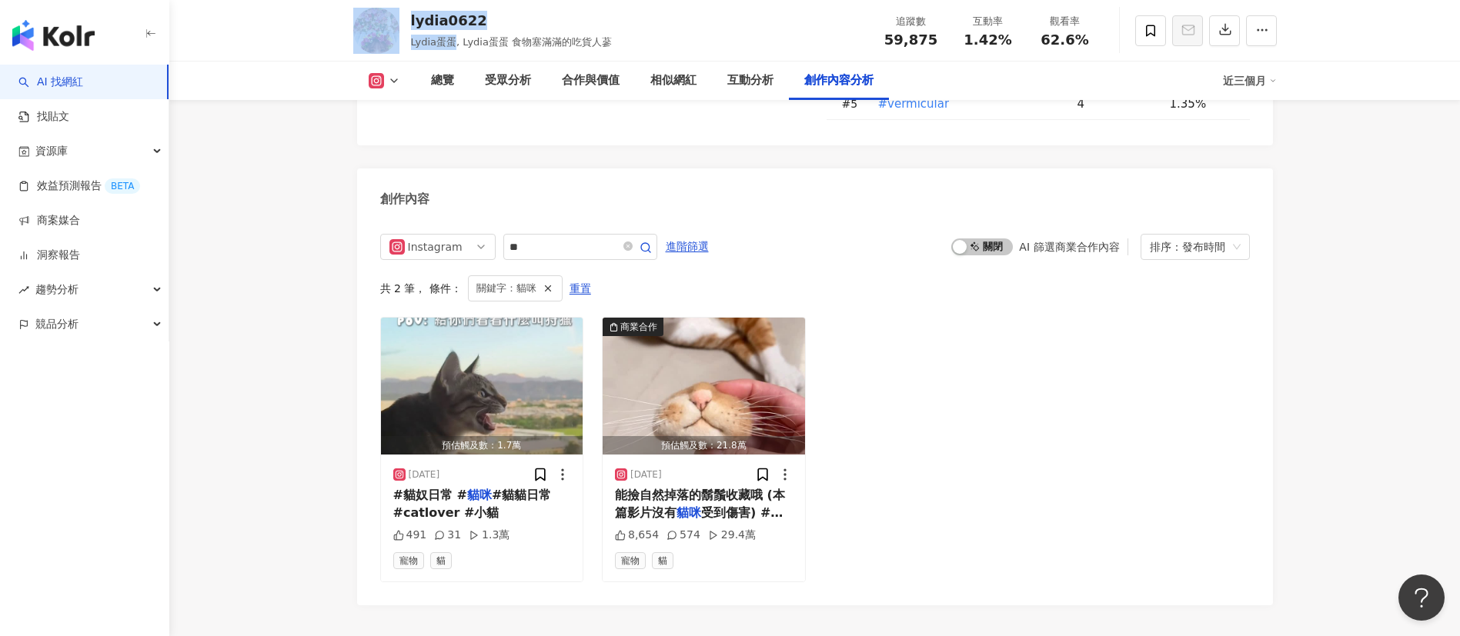
drag, startPoint x: 454, startPoint y: 42, endPoint x: 406, endPoint y: 42, distance: 47.7
click at [406, 42] on div "lydia0622 Lydia蛋蛋, Lydia蛋蛋 食物塞滿滿的吃貨人蔘 追蹤數 59,875 互動率 1.42% 觀看率 62.6%" at bounding box center [814, 30] width 985 height 61
click at [453, 50] on div "lydia0622 Lydia蛋蛋, Lydia蛋蛋 食物塞滿滿的吃貨人蔘 追蹤數 59,875 互動率 1.42% 觀看率 62.6%" at bounding box center [814, 30] width 985 height 61
drag, startPoint x: 451, startPoint y: 40, endPoint x: 407, endPoint y: 41, distance: 43.9
click at [407, 41] on div "lydia0622 Lydia蛋蛋, Lydia蛋蛋 食物塞滿滿的吃貨人蔘 追蹤數 59,875 互動率 1.42% 觀看率 62.6%" at bounding box center [814, 30] width 985 height 61
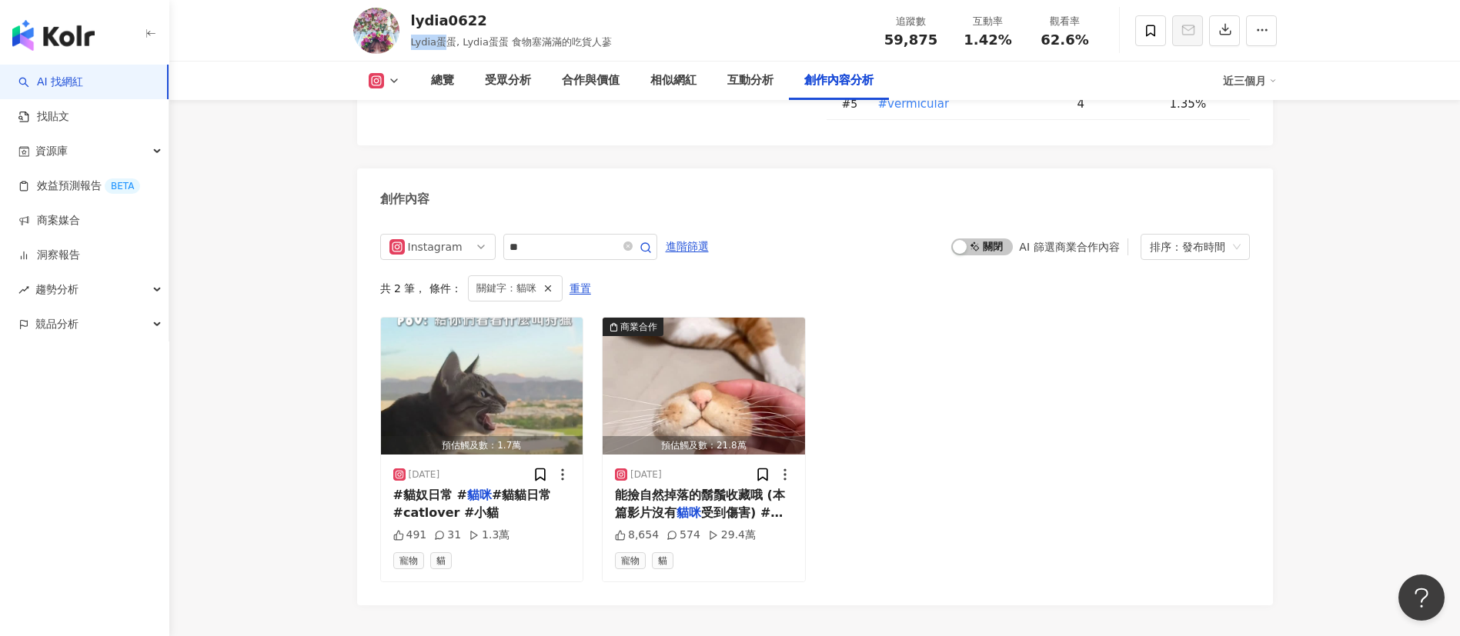
copy span "Lydia蛋"
drag, startPoint x: 454, startPoint y: 43, endPoint x: 412, endPoint y: 42, distance: 42.3
click at [412, 42] on span "Lydia蛋蛋, Lydia蛋蛋 食物塞滿滿的吃貨人蔘" at bounding box center [512, 42] width 202 height 12
copy span "Lydia蛋蛋"
drag, startPoint x: 943, startPoint y: 36, endPoint x: 884, endPoint y: 41, distance: 58.7
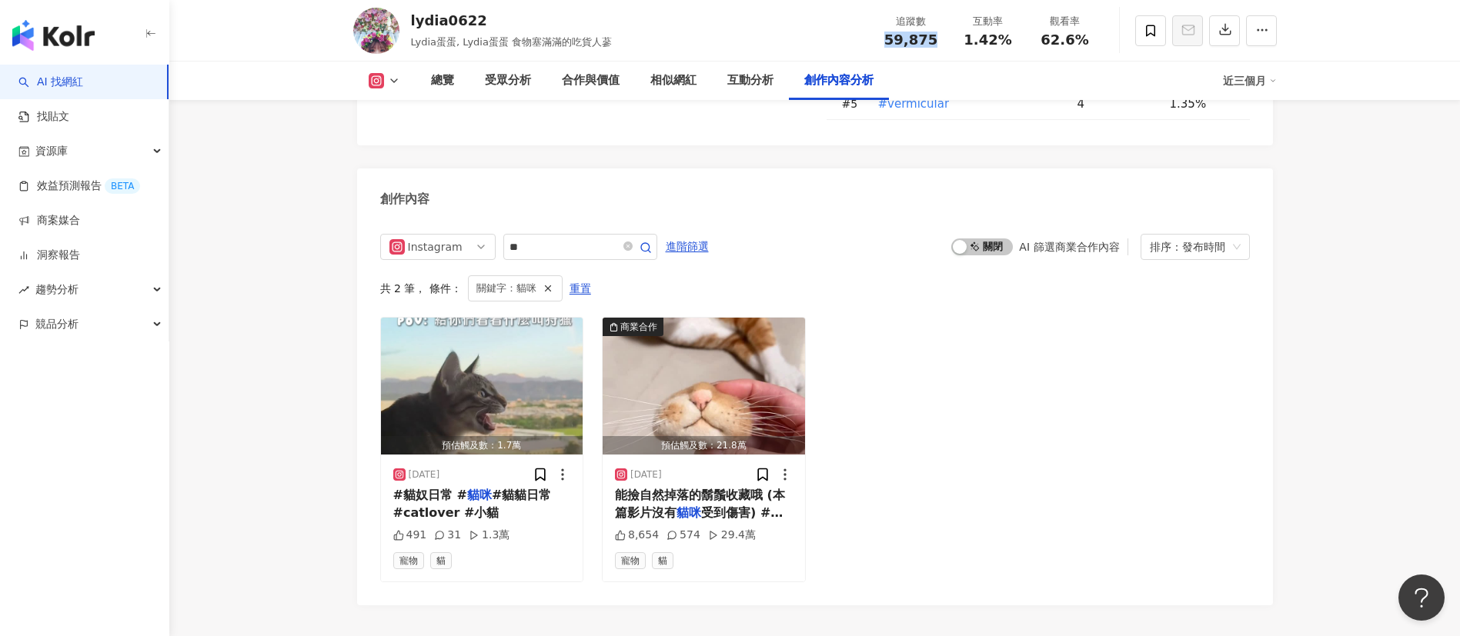
click at [884, 41] on div "追蹤數 59,875" at bounding box center [911, 30] width 77 height 33
copy span "59,875"
drag, startPoint x: 1008, startPoint y: 45, endPoint x: 961, endPoint y: 45, distance: 47.0
click at [961, 45] on div "1.42%" at bounding box center [988, 39] width 58 height 15
copy span "1.42%"
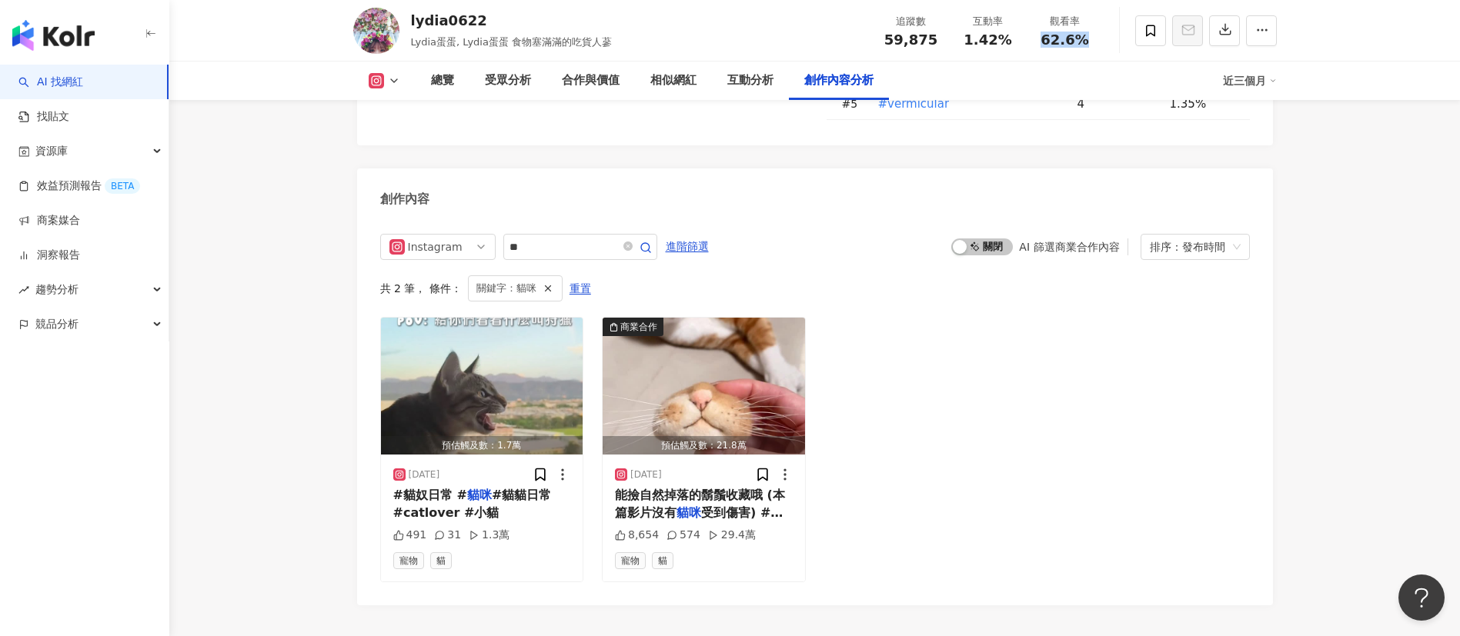
drag, startPoint x: 1100, startPoint y: 42, endPoint x: 1035, endPoint y: 42, distance: 64.7
click at [1035, 42] on div "觀看率 62.6%" at bounding box center [1065, 30] width 77 height 33
copy span "62.6%"
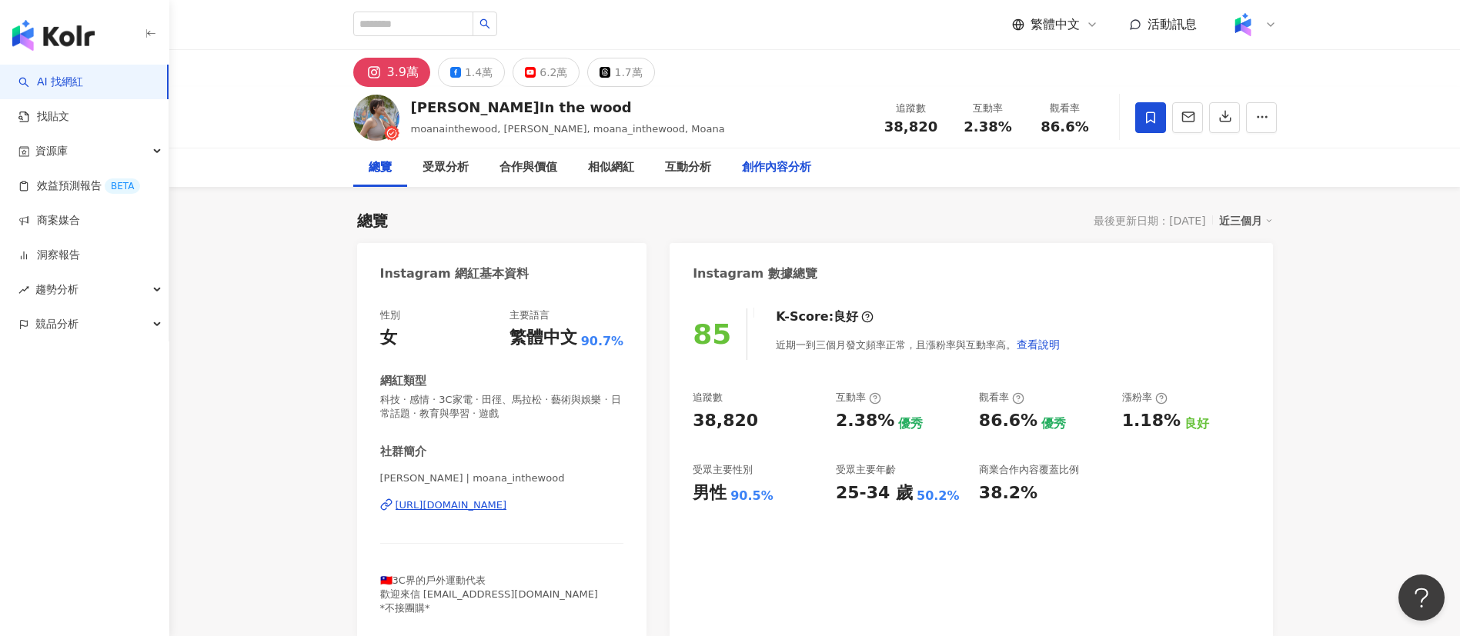
click at [745, 161] on div "創作內容分析" at bounding box center [776, 168] width 69 height 18
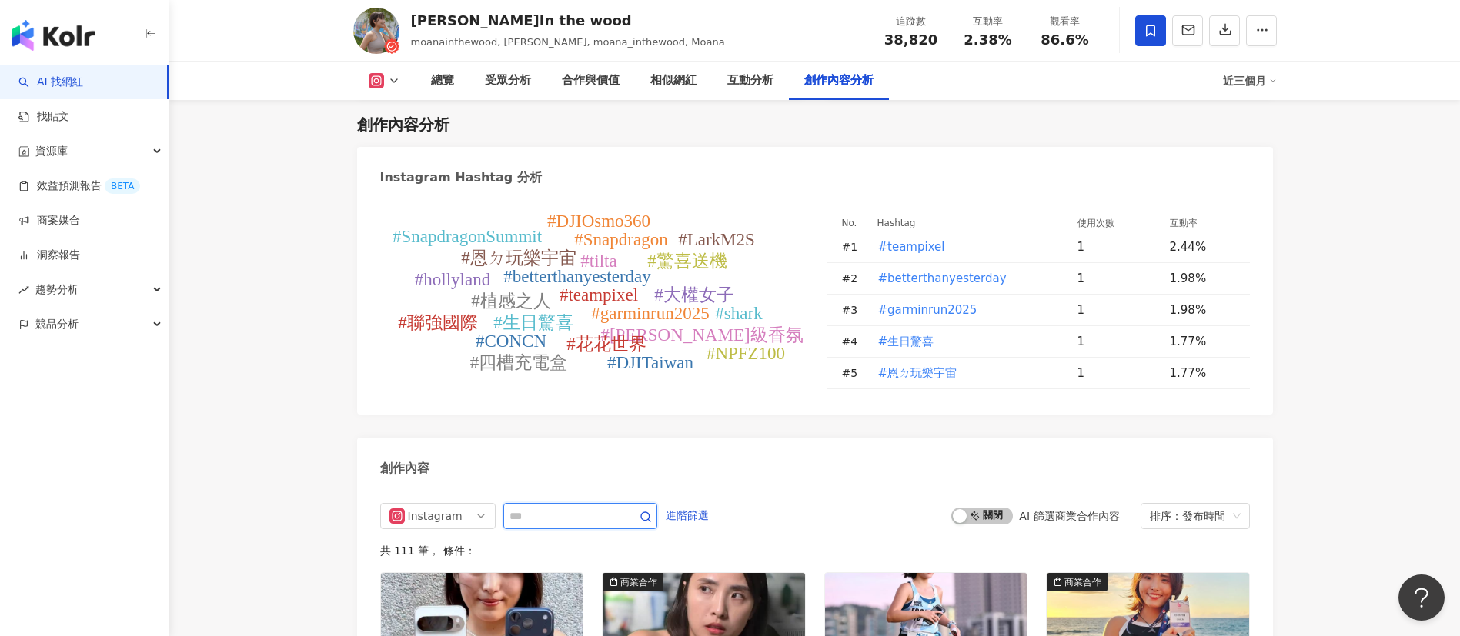
click at [566, 523] on input "text" at bounding box center [563, 516] width 108 height 18
type input "**"
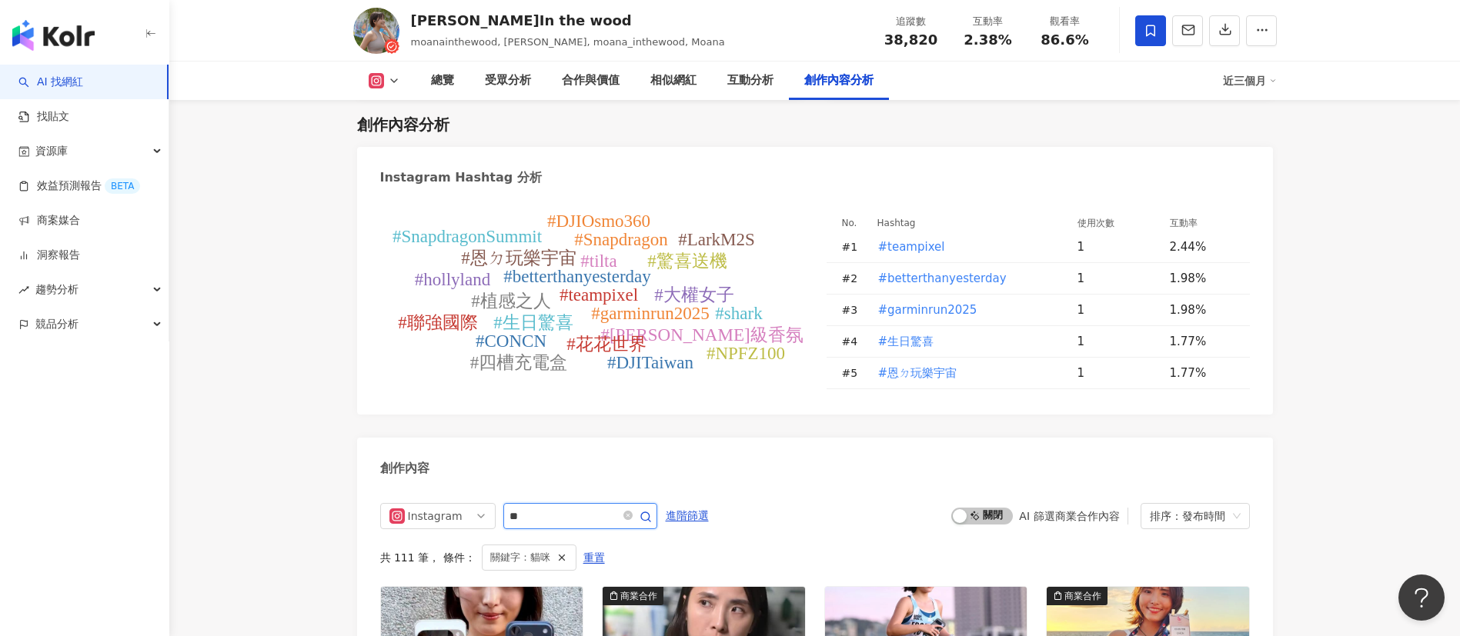
scroll to position [4793, 0]
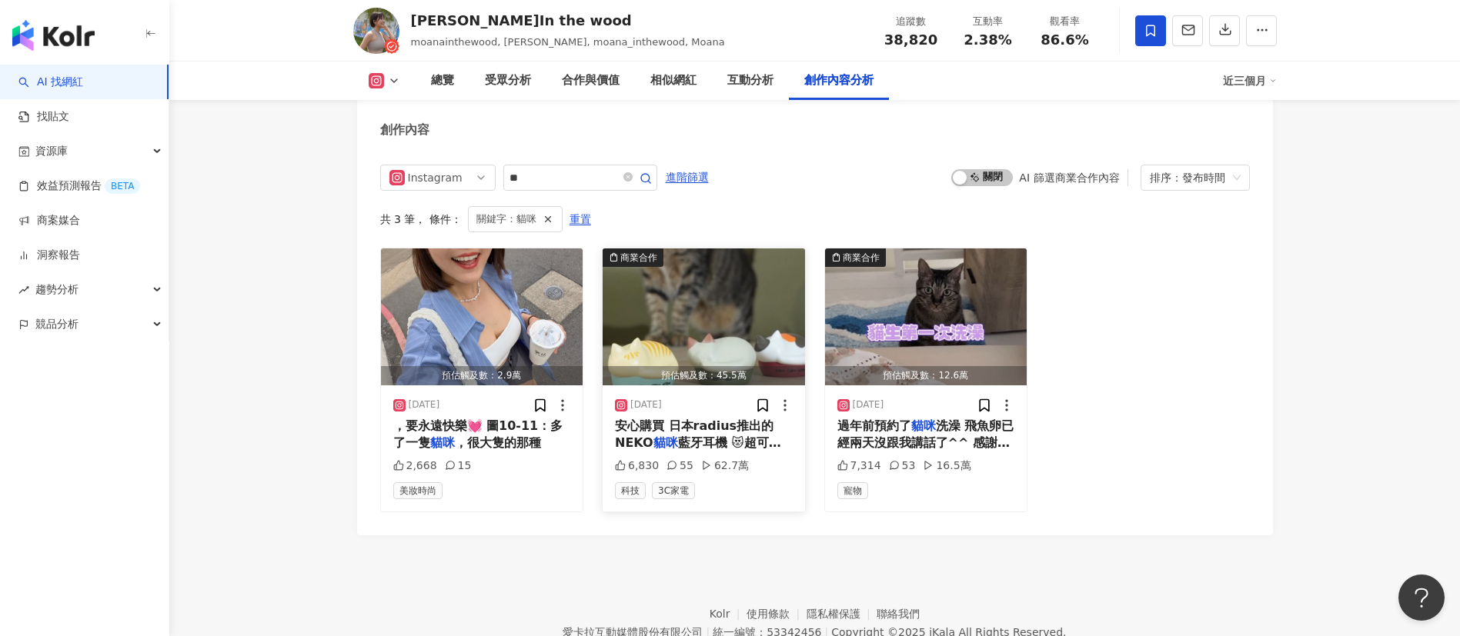
click at [754, 429] on span "安心購買 日本radius推出的NEKO" at bounding box center [694, 435] width 159 height 32
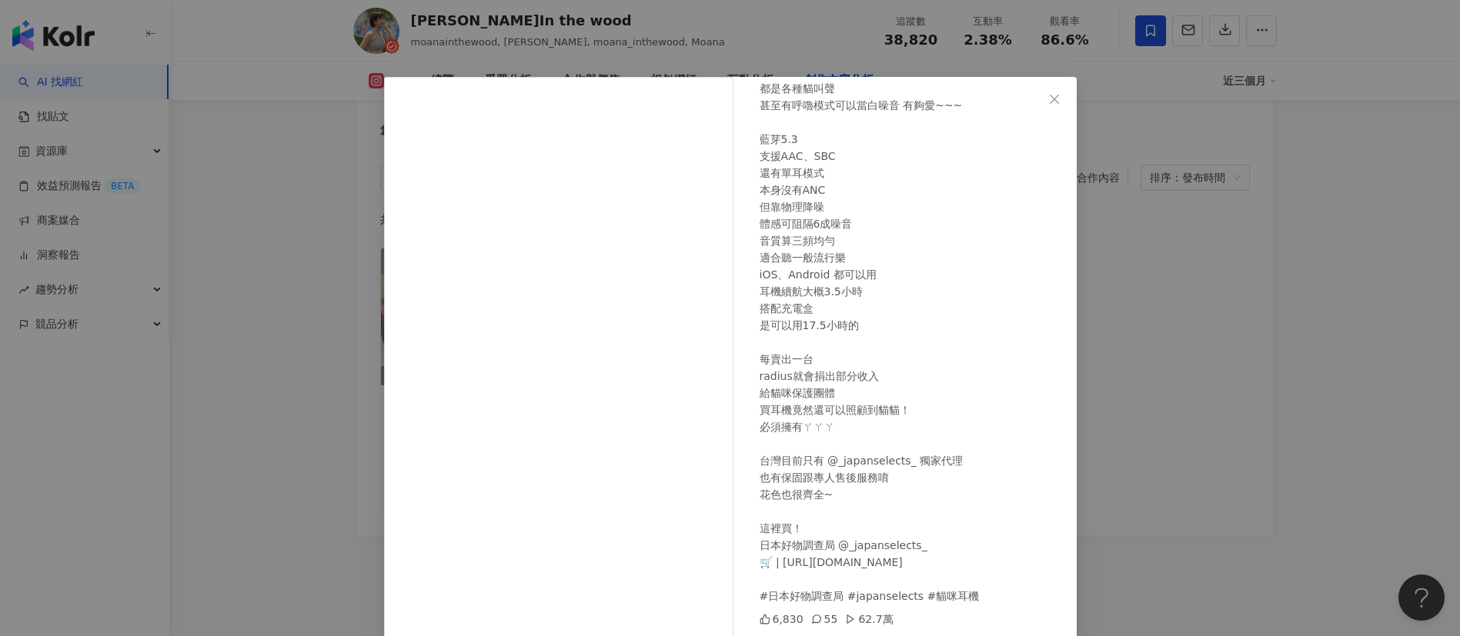
scroll to position [54, 0]
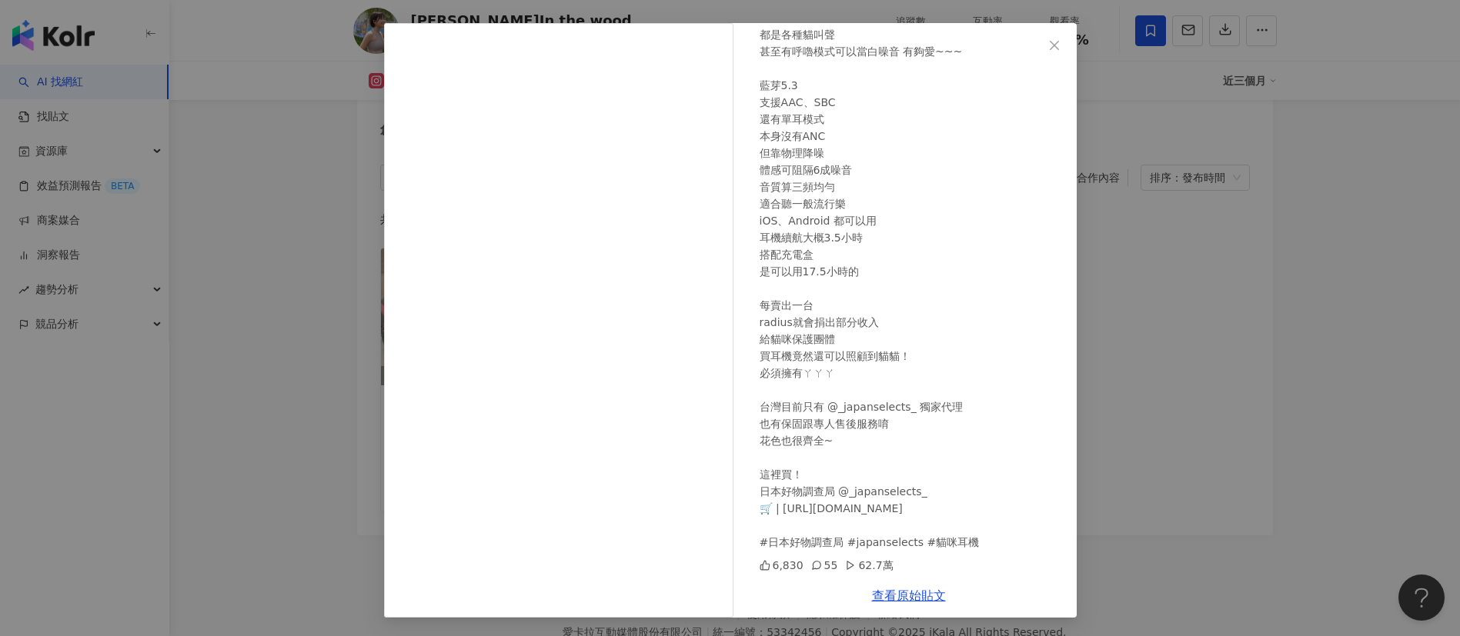
click at [919, 431] on div "@_japanselects_ 台灣獨家代理！可安心購買 日本radius推出的NEKO貓咪藍牙耳機 😻超可愛~~~~ 它所有的提示聲 都是各種貓叫聲 甚至有…" at bounding box center [912, 254] width 305 height 593
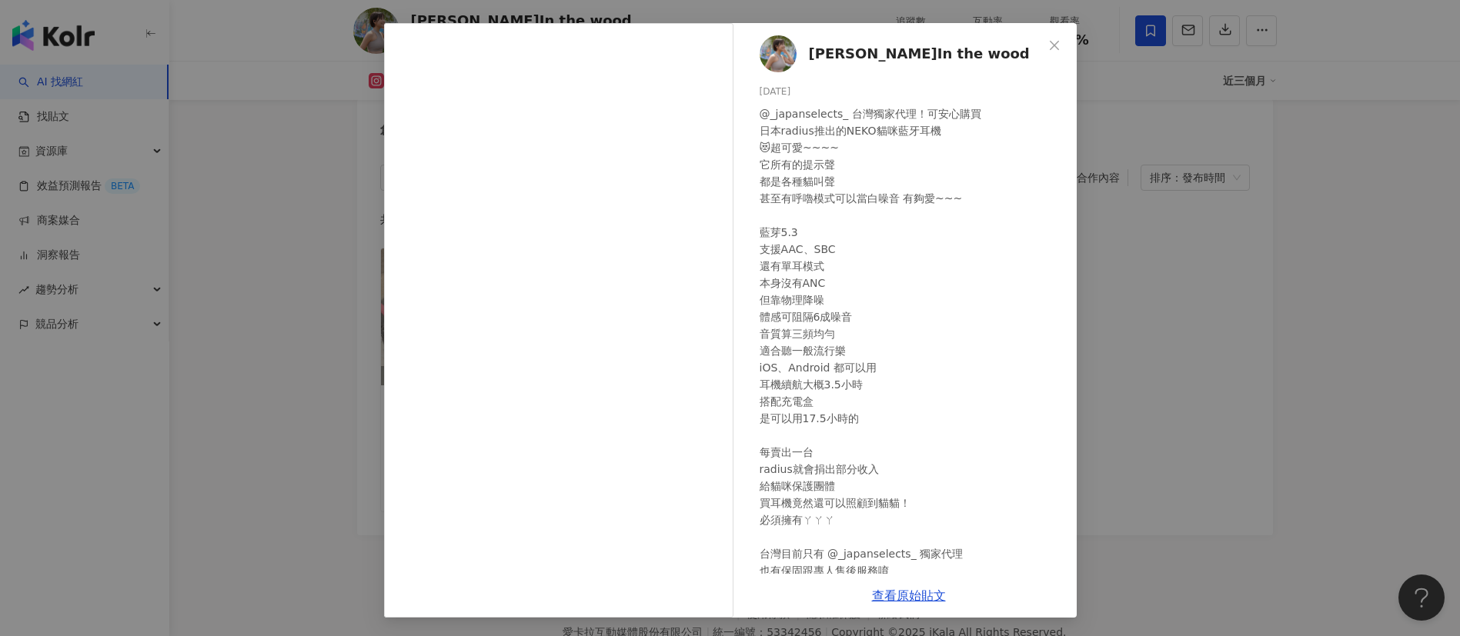
click at [1109, 513] on div "莫娜In the wood 2025/3/17 @_japanselects_ 台灣獨家代理！可安心購買 日本radius推出的NEKO貓咪藍牙耳機 😻超可愛…" at bounding box center [730, 318] width 1460 height 636
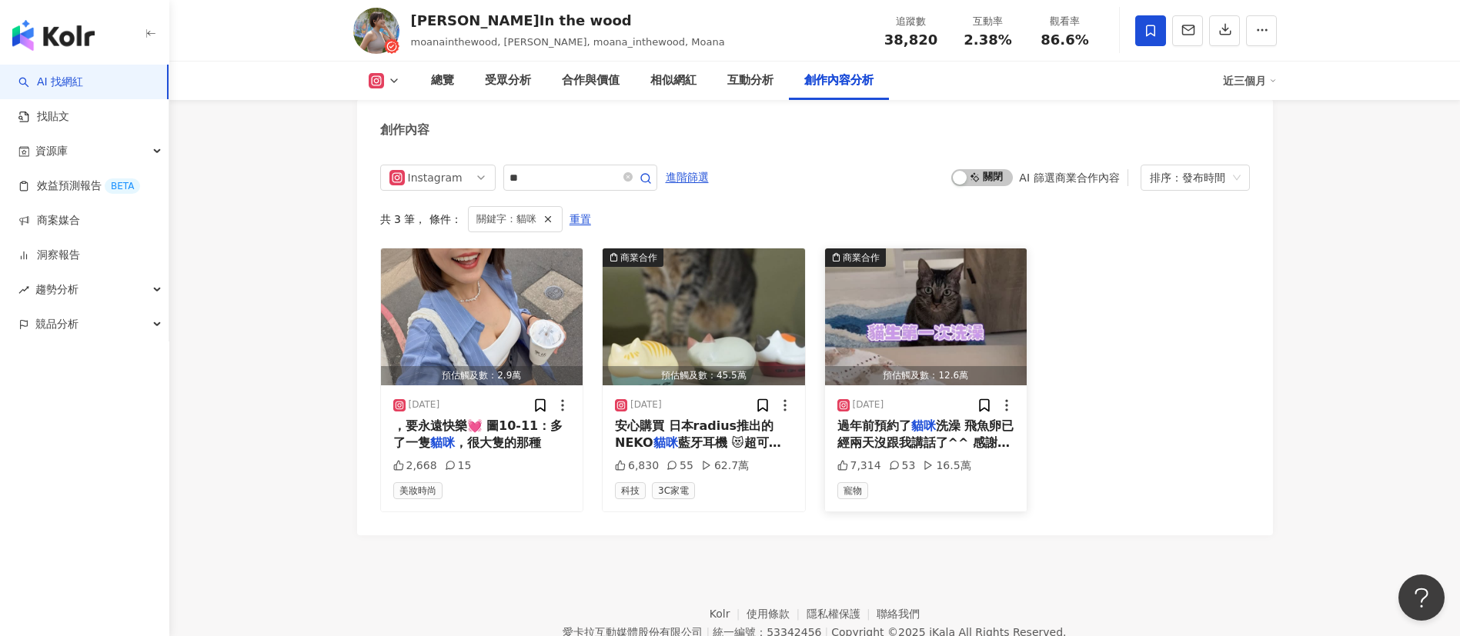
click at [957, 443] on span "洗澡 飛魚卵已經兩天沒跟我講話了^^ 感謝 @guli.pet 美容師很細心也很溫柔 希望下次洗得到魷魚翅🙂‍↔️" at bounding box center [925, 461] width 177 height 84
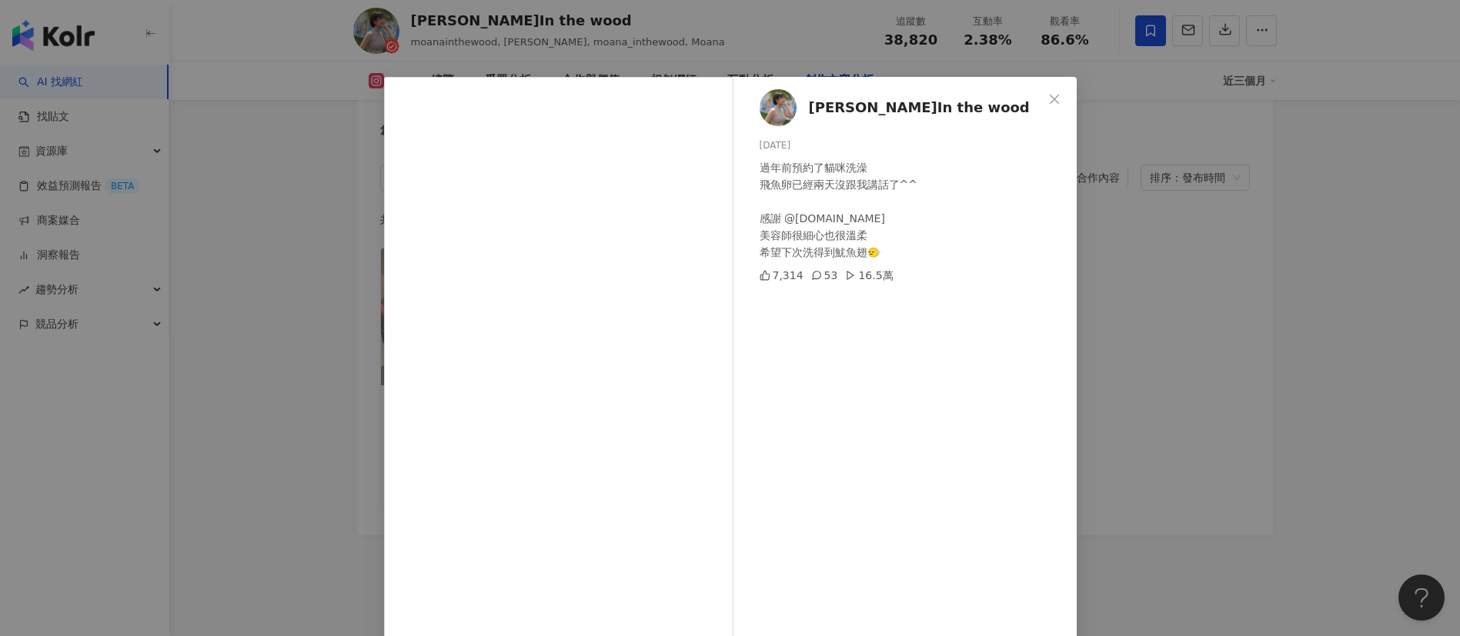
scroll to position [54, 0]
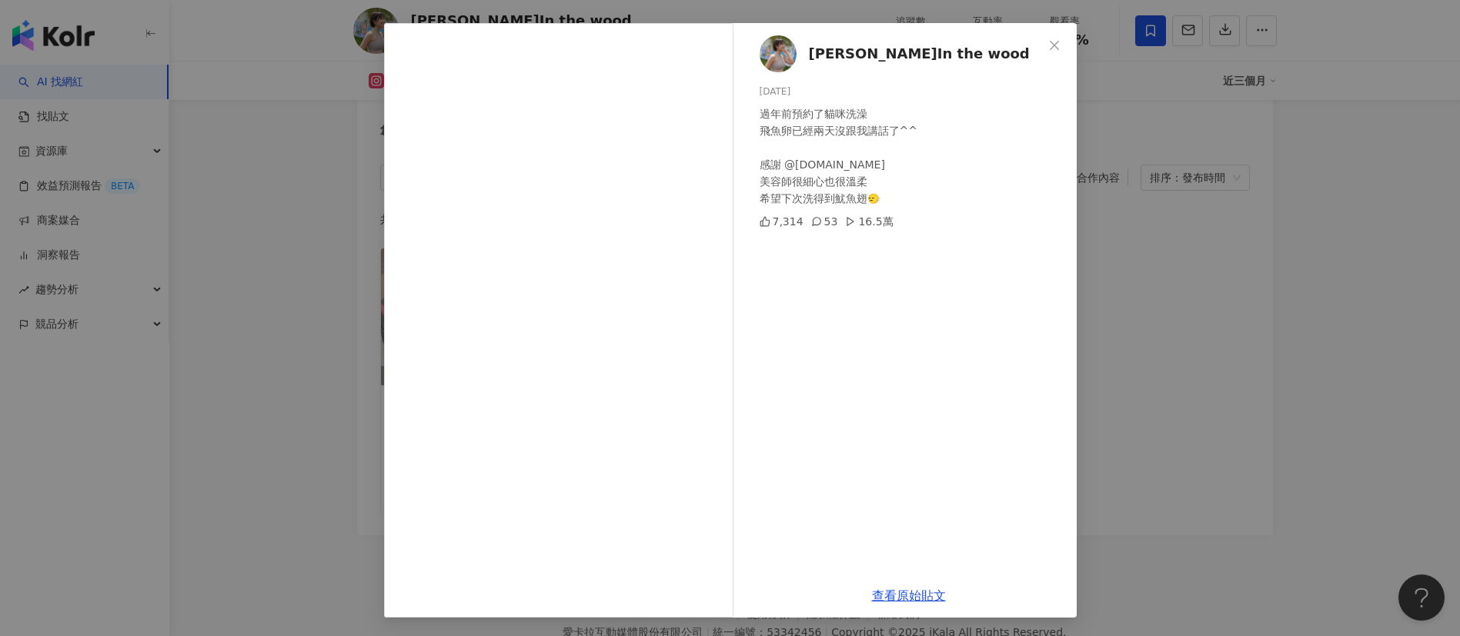
click at [915, 590] on link "查看原始貼文" at bounding box center [909, 596] width 74 height 15
click at [1157, 299] on div "莫娜In the wood 2025/1/26 過年前預約了貓咪洗澡 飛魚卵已經兩天沒跟我講話了^^ 感謝 @guli.pet 美容師很細心也很溫柔 希望下次…" at bounding box center [730, 318] width 1460 height 636
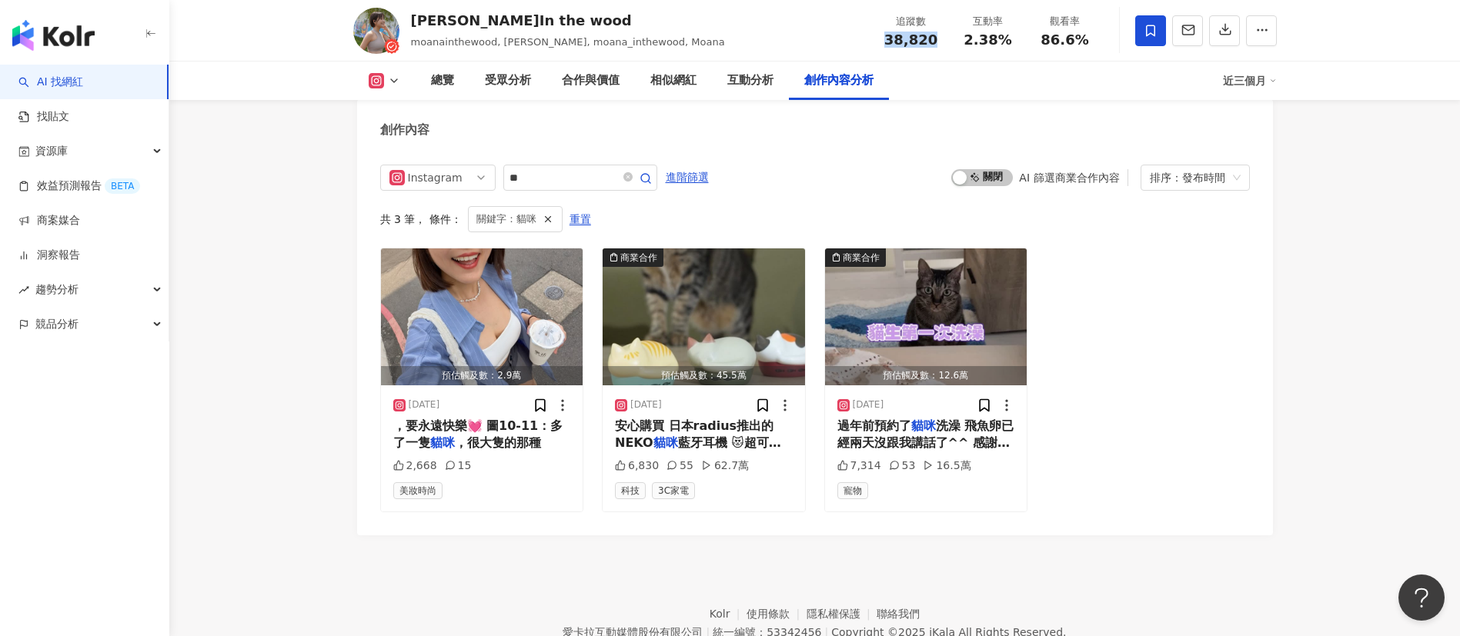
drag, startPoint x: 932, startPoint y: 45, endPoint x: 876, endPoint y: 45, distance: 56.2
click at [876, 45] on div "追蹤數 38,820" at bounding box center [911, 30] width 77 height 33
copy span "38,820"
drag, startPoint x: 1001, startPoint y: 41, endPoint x: 964, endPoint y: 42, distance: 36.9
click at [964, 42] on div "互動率 2.38%" at bounding box center [988, 30] width 77 height 33
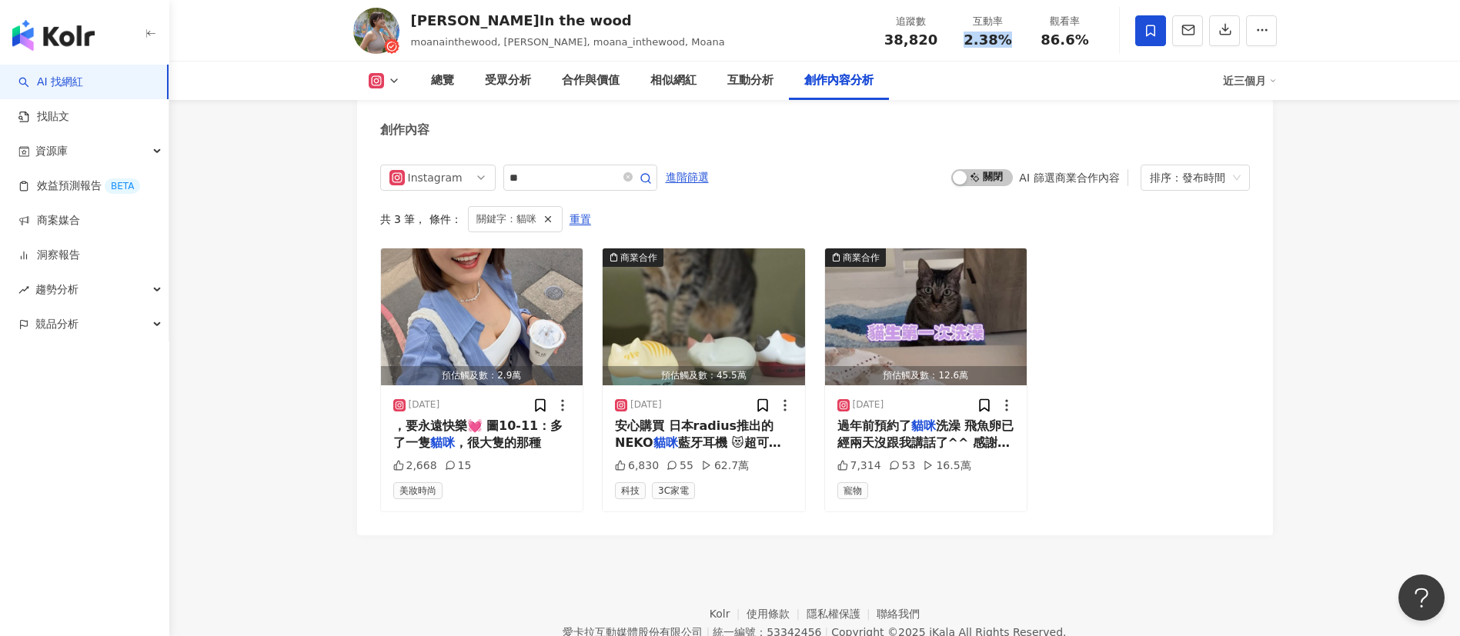
copy span "2.38%"
drag, startPoint x: 1091, startPoint y: 53, endPoint x: 1029, endPoint y: 42, distance: 62.5
click at [1029, 42] on div "莫娜In the wood moanainthewood, 莫娜, moana_inthewood, Moana 追蹤數 38,820 互動率 2.38% 觀…" at bounding box center [814, 30] width 985 height 61
copy span "86.6%"
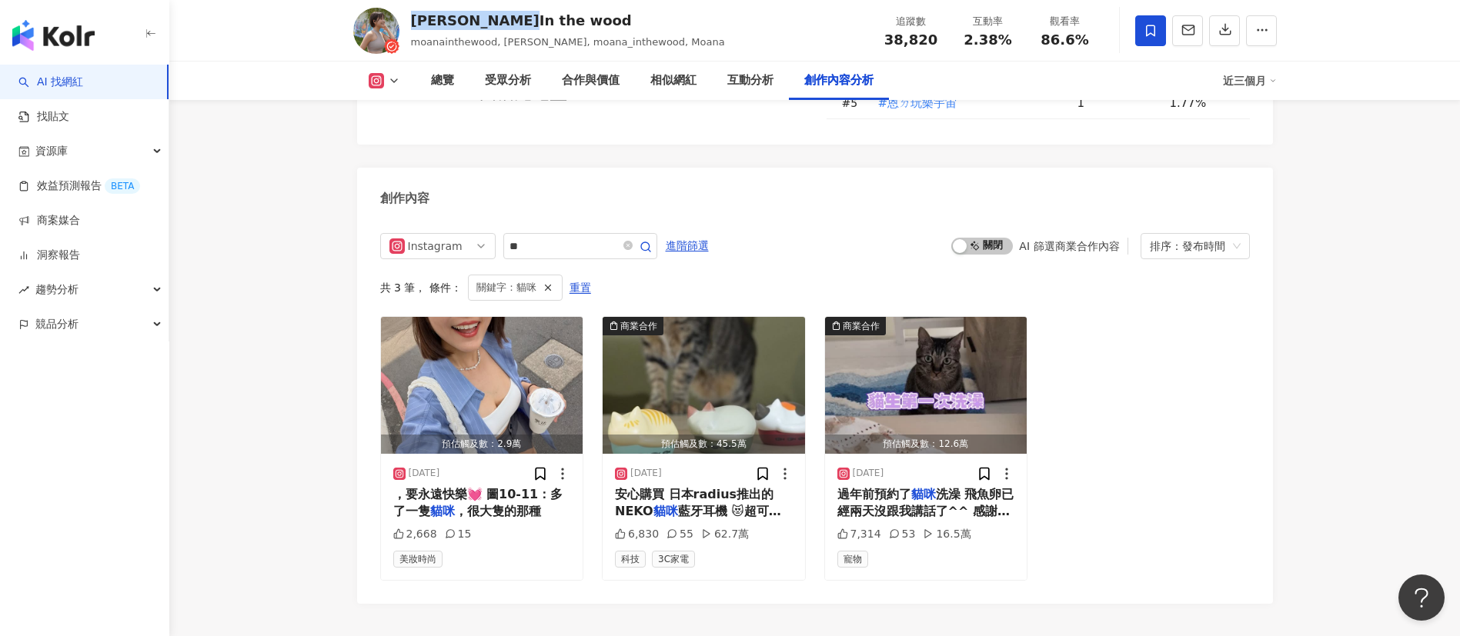
scroll to position [4719, 0]
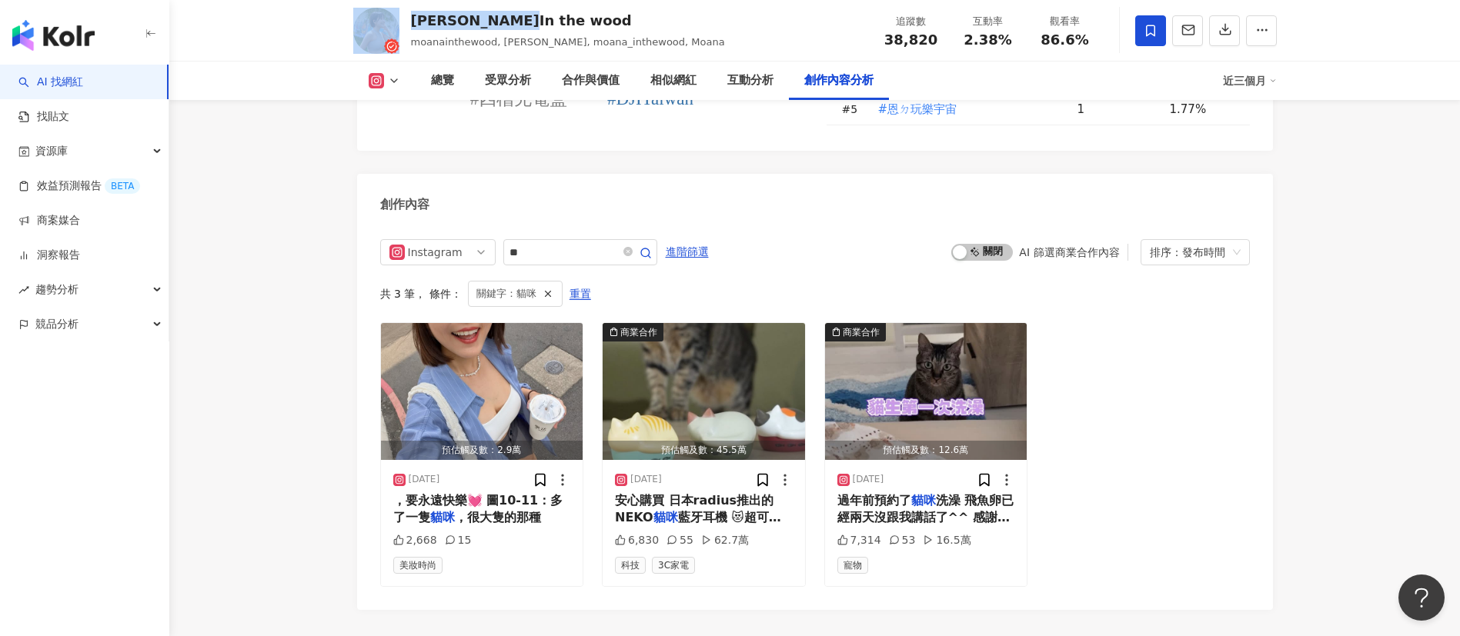
drag, startPoint x: 555, startPoint y: 19, endPoint x: 404, endPoint y: 15, distance: 150.9
click at [404, 15] on div "莫娜In the wood moanainthewood, 莫娜, moana_inthewood, Moana 追蹤數 38,820 互動率 2.38% 觀…" at bounding box center [814, 30] width 985 height 61
copy div "莫娜In the wood"
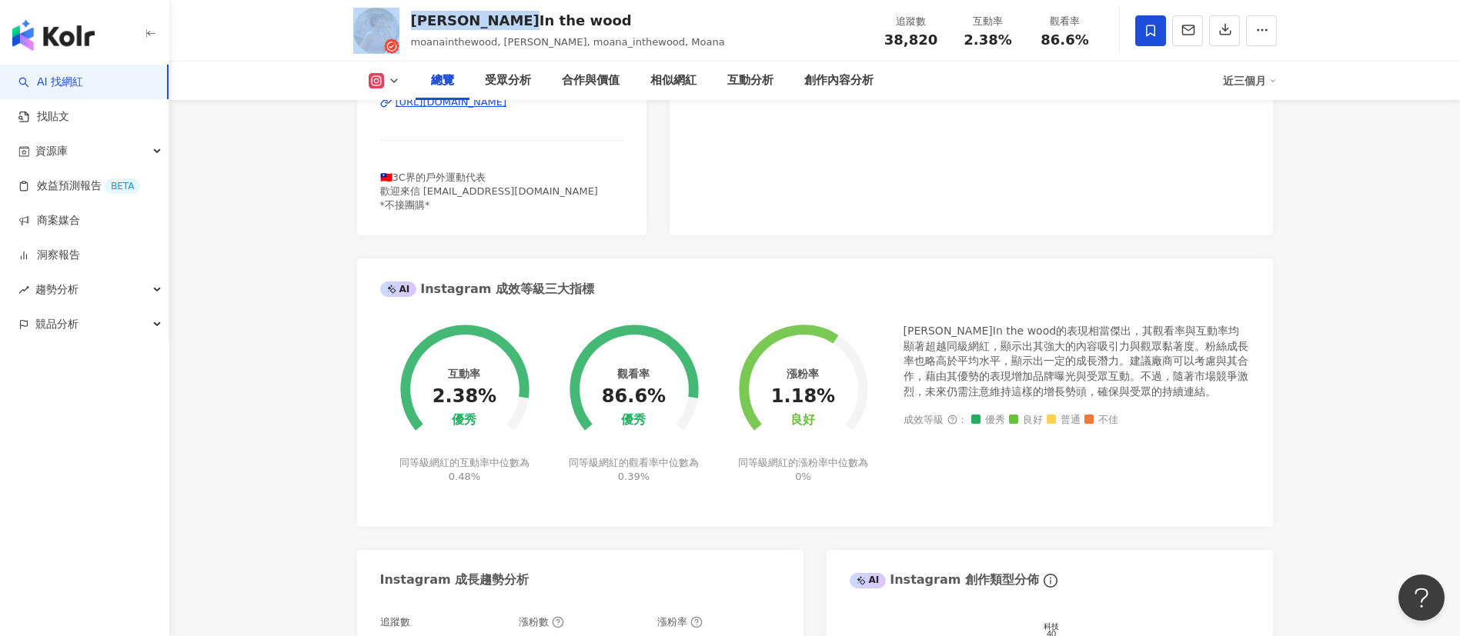
scroll to position [0, 0]
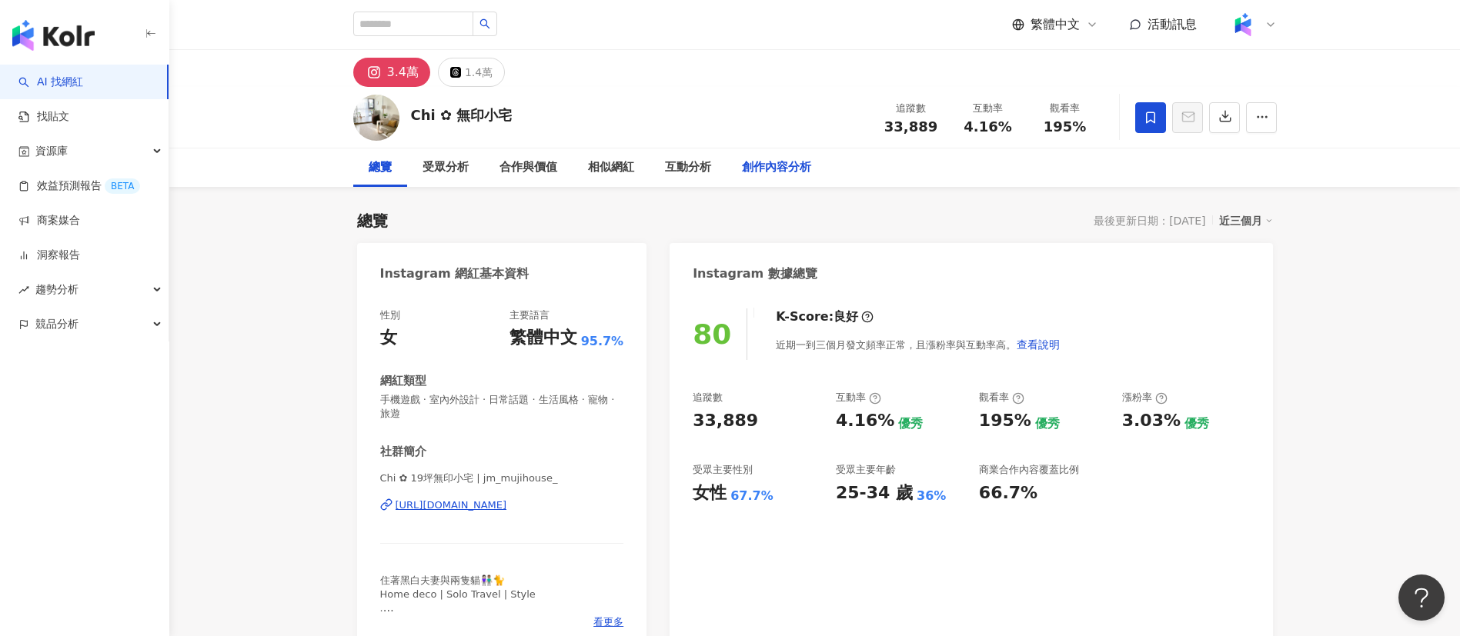
click at [750, 163] on div "創作內容分析" at bounding box center [776, 168] width 69 height 18
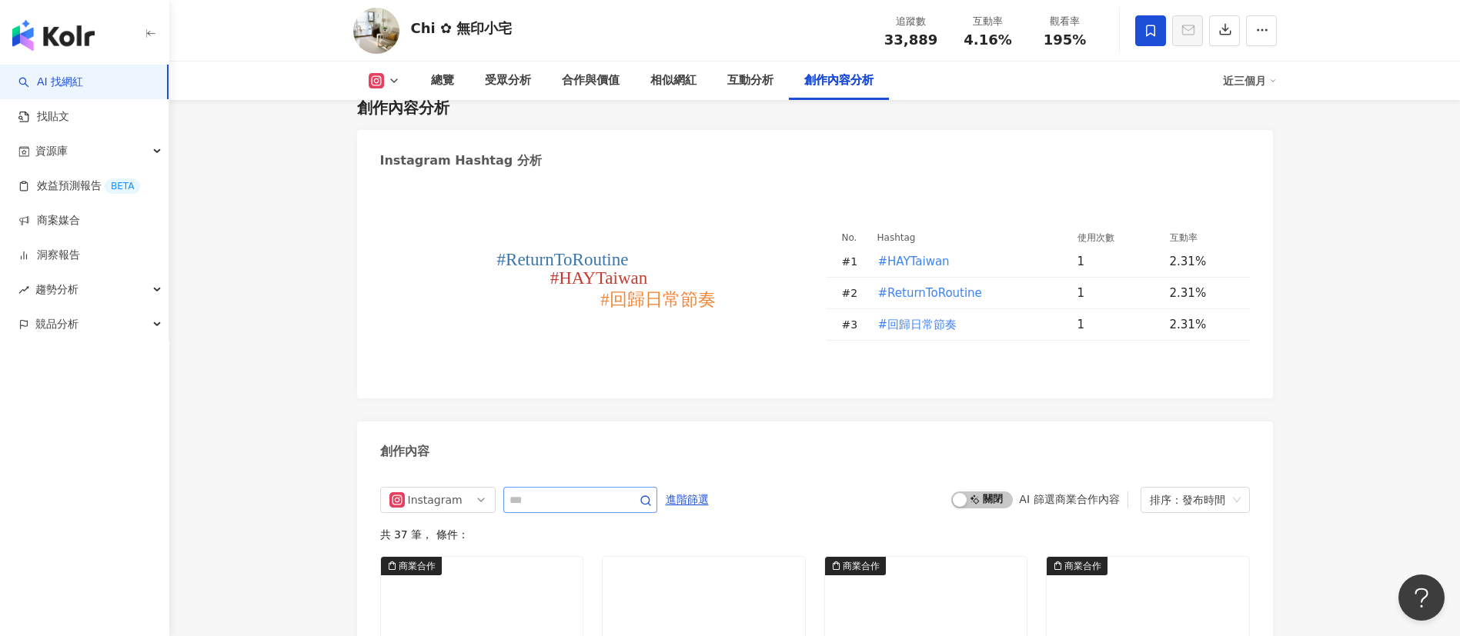
scroll to position [4644, 0]
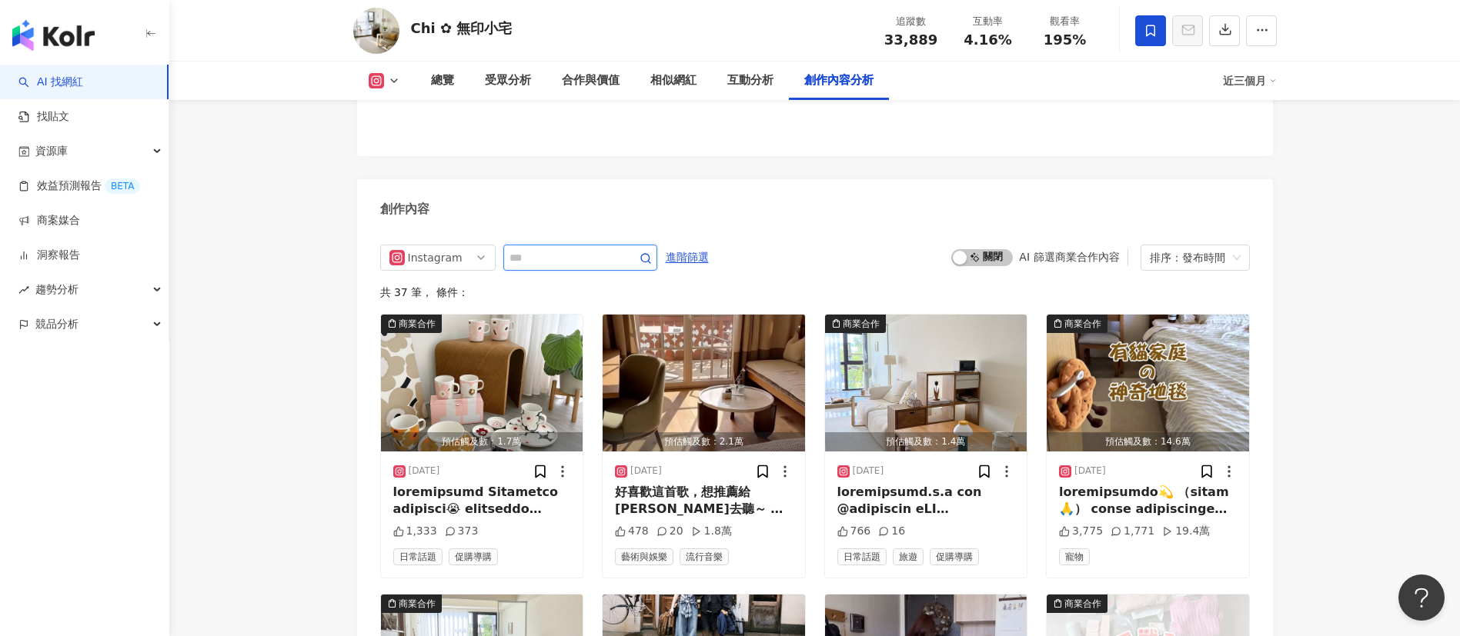
click at [582, 267] on input "text" at bounding box center [563, 258] width 108 height 18
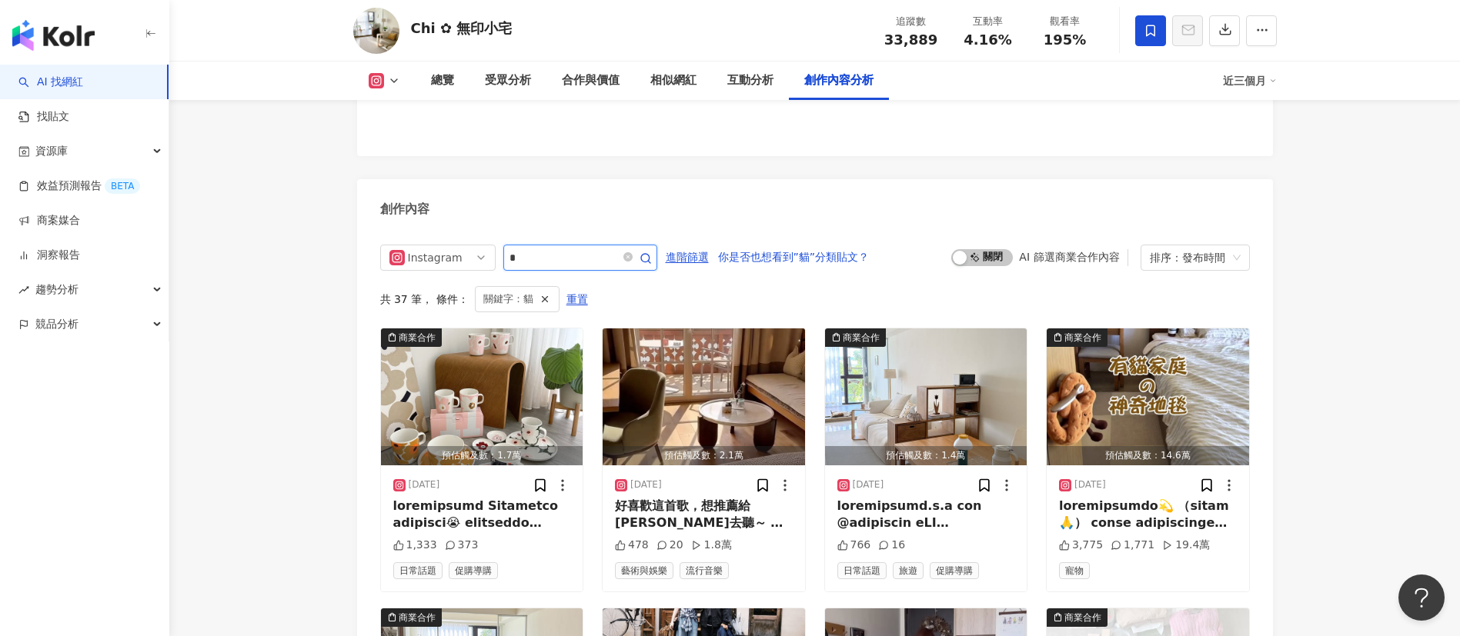
scroll to position [4740, 0]
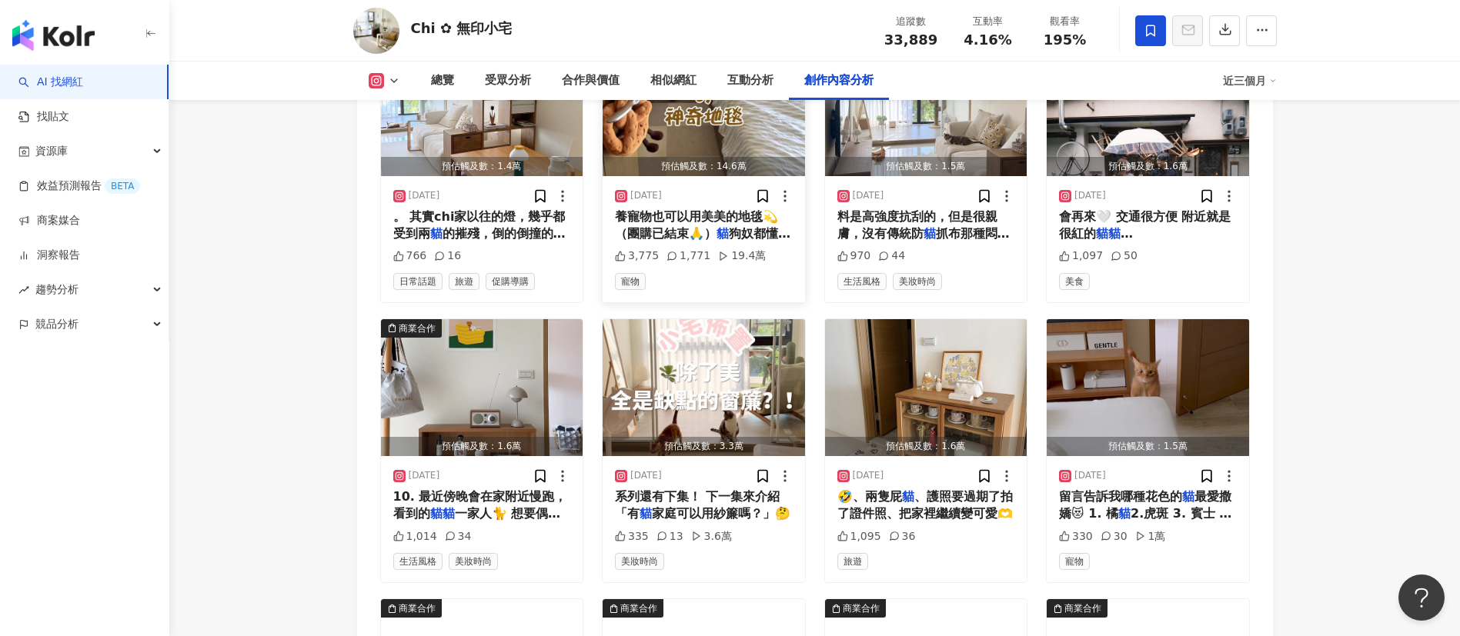
scroll to position [4934, 0]
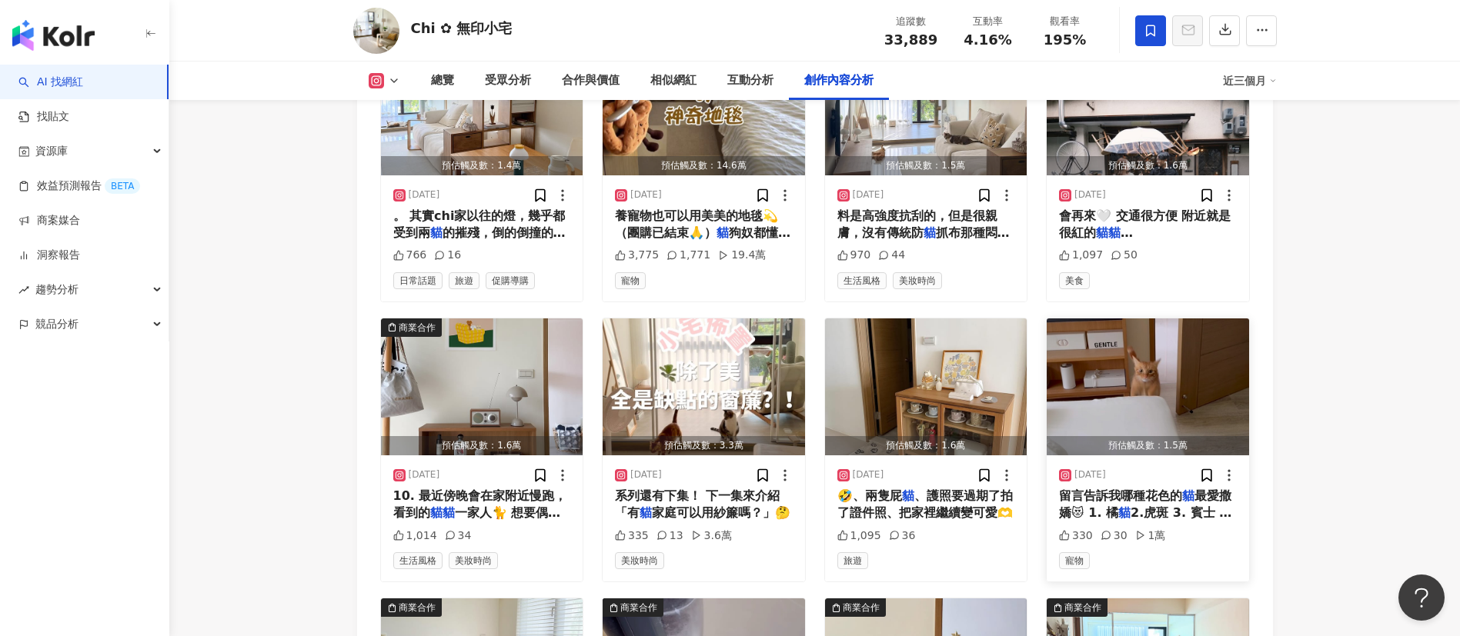
click at [1173, 503] on span "留言告訴我哪種花色的" at bounding box center [1120, 496] width 123 height 15
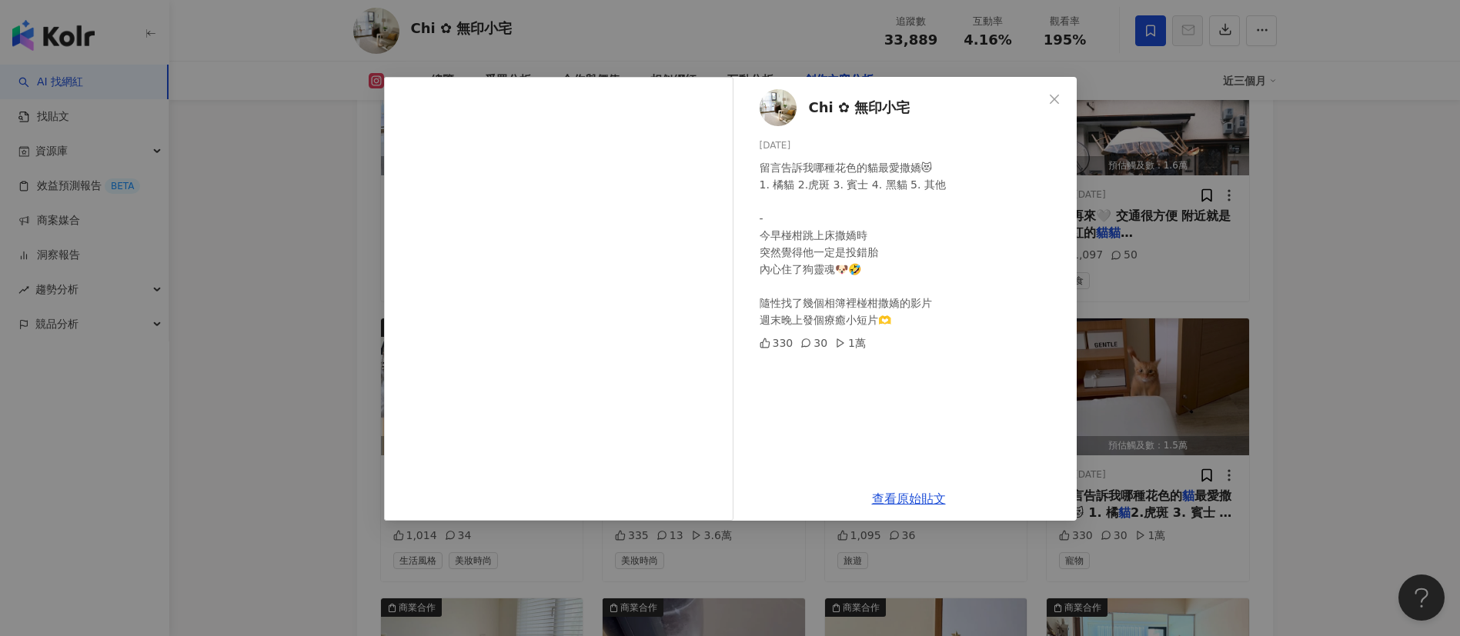
click at [1345, 349] on div "Chi ✿ 無印小宅 [DATE] 留言告訴我哪種花色的貓最愛撒嬌😻 1. 橘貓 2.虎斑 3. 賓士 4. 黑貓 5. 其他 - 今早椪柑跳上床撒嬌時 突然…" at bounding box center [730, 318] width 1460 height 636
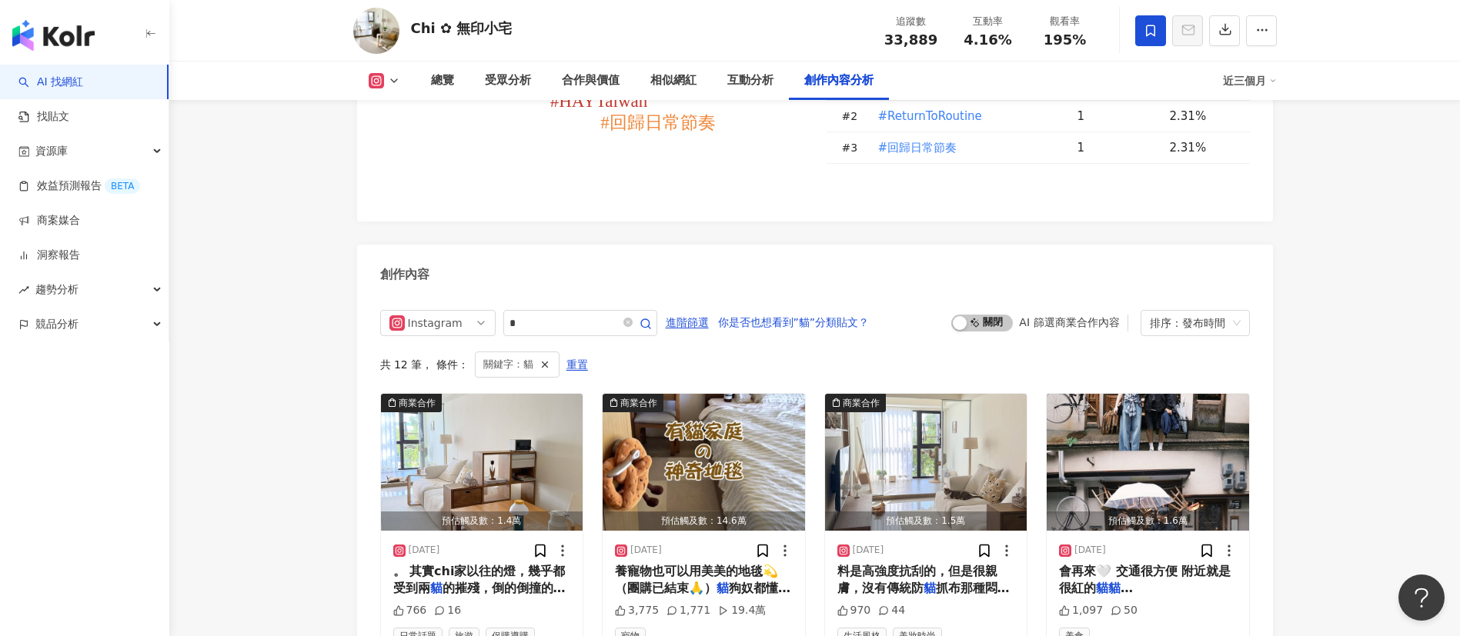
scroll to position [4578, 0]
click at [543, 333] on input "*" at bounding box center [563, 324] width 108 height 18
type input "**"
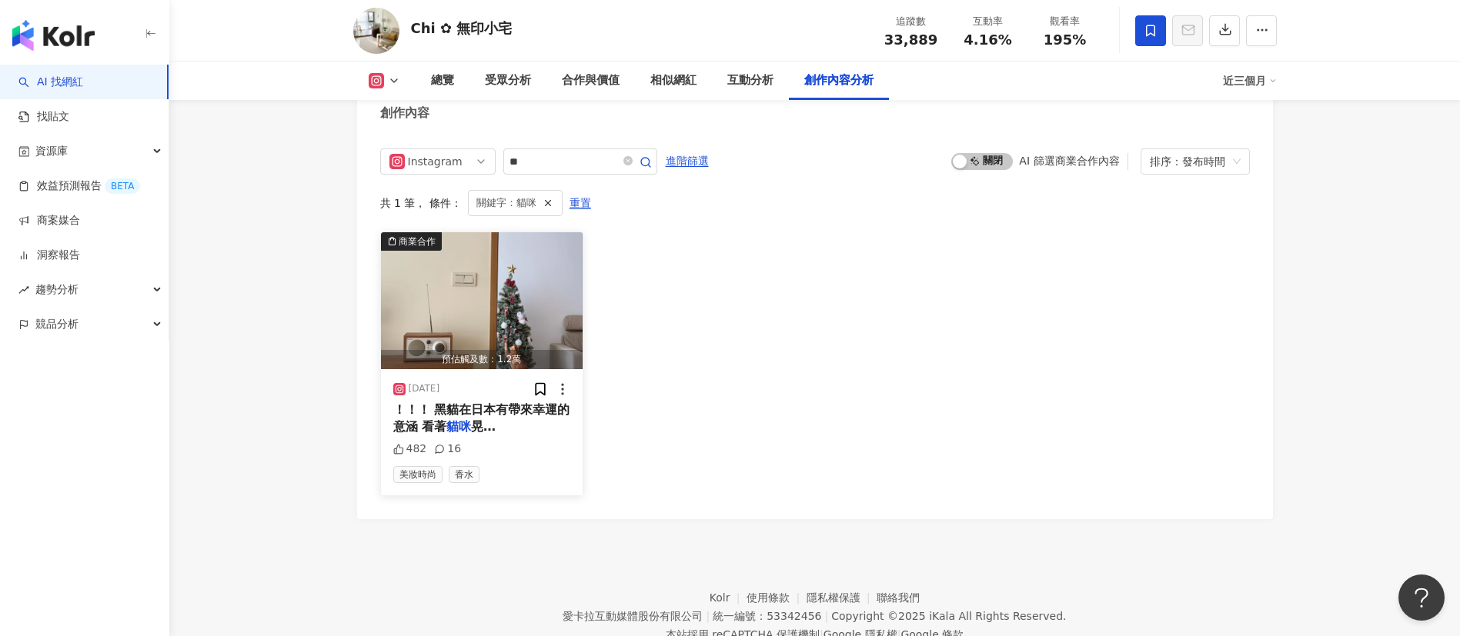
click at [503, 425] on span "！！！ 黑貓在日本有帶來幸運的意涵 看著" at bounding box center [481, 419] width 177 height 32
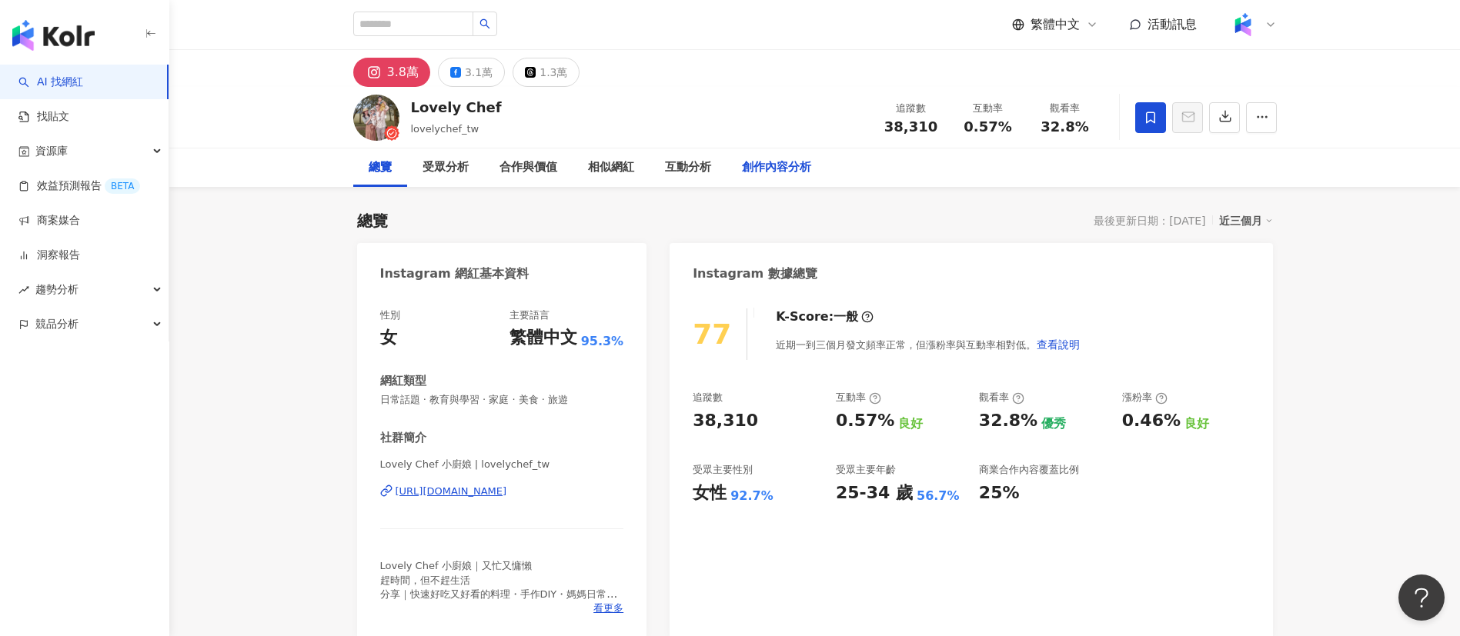
click at [770, 163] on div "創作內容分析" at bounding box center [776, 168] width 69 height 18
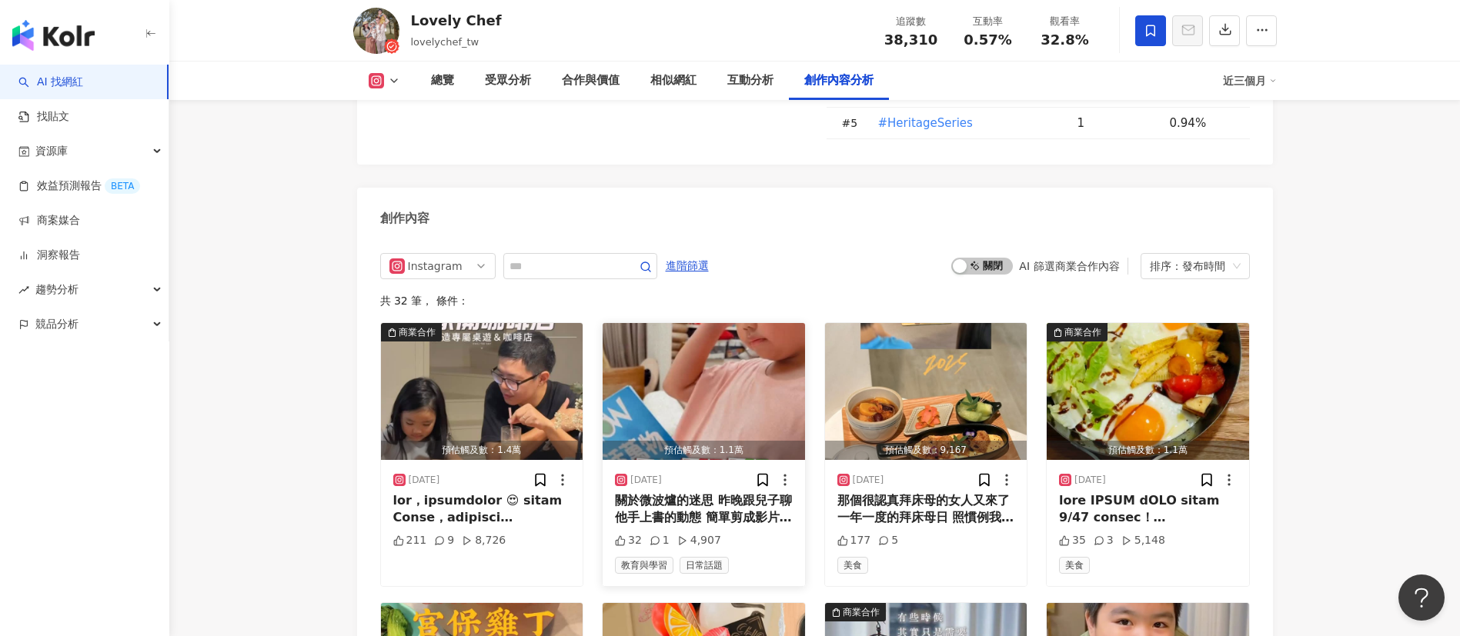
scroll to position [4654, 0]
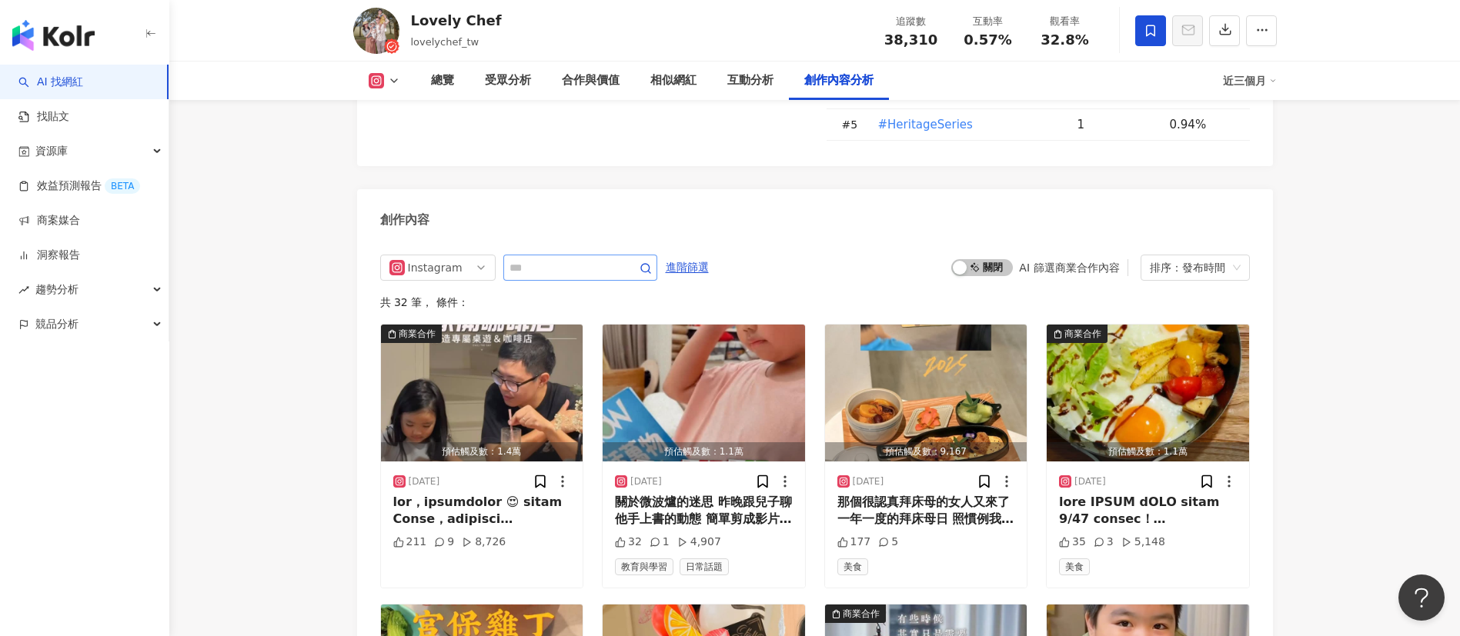
click at [592, 256] on span at bounding box center [580, 268] width 154 height 26
type input "*"
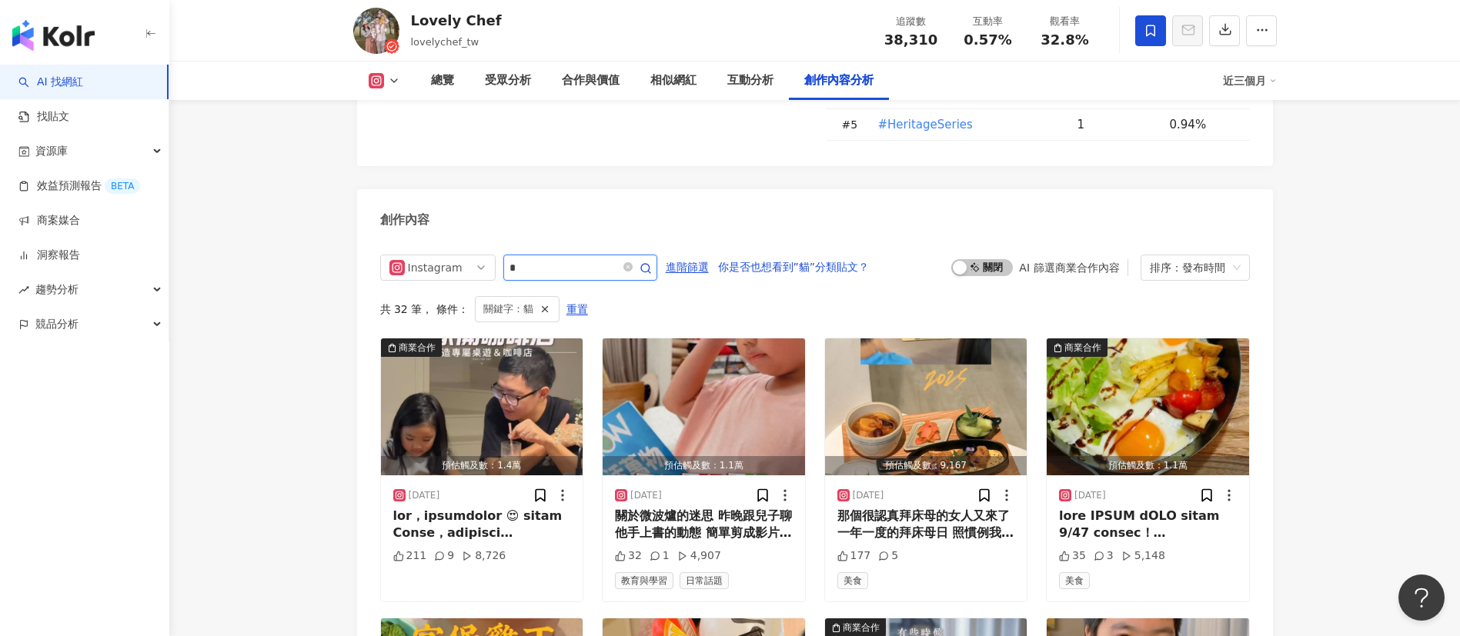
scroll to position [4744, 0]
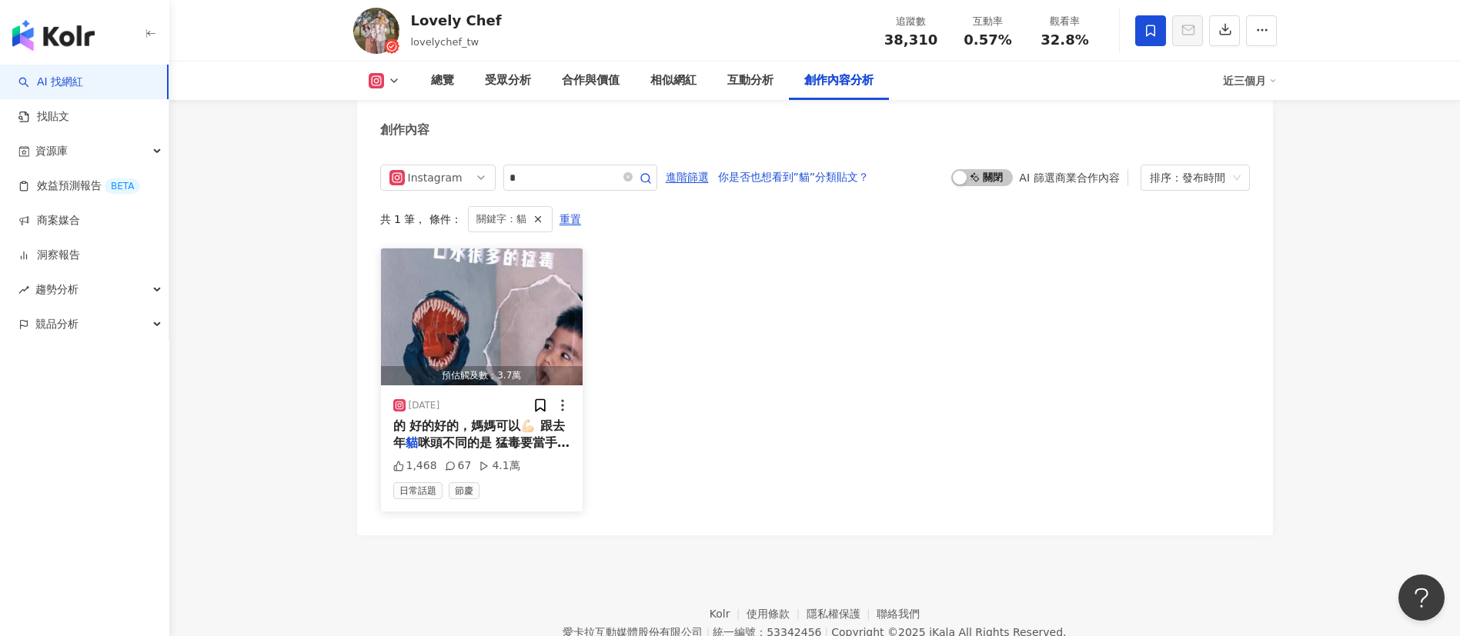
click at [456, 428] on span "的 好的好的，媽媽可以💪🏻 跟去年" at bounding box center [479, 435] width 172 height 32
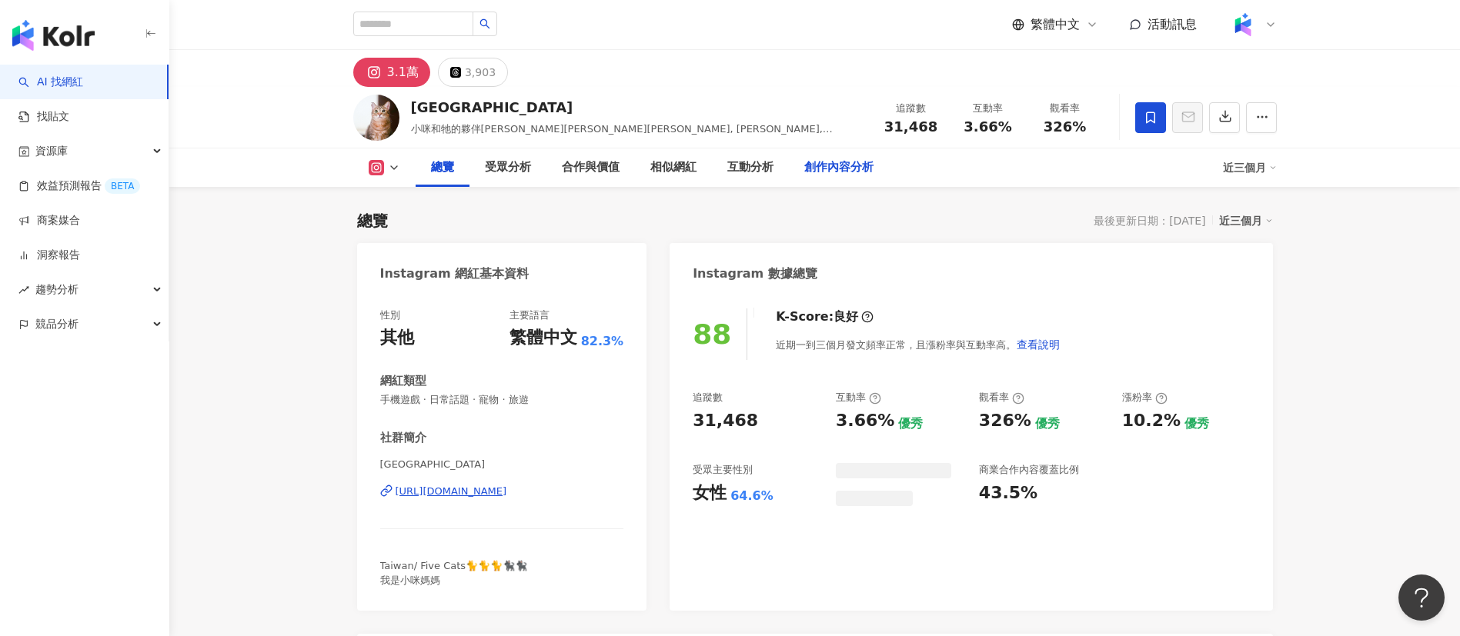
click at [820, 169] on div "創作內容分析" at bounding box center [838, 168] width 69 height 18
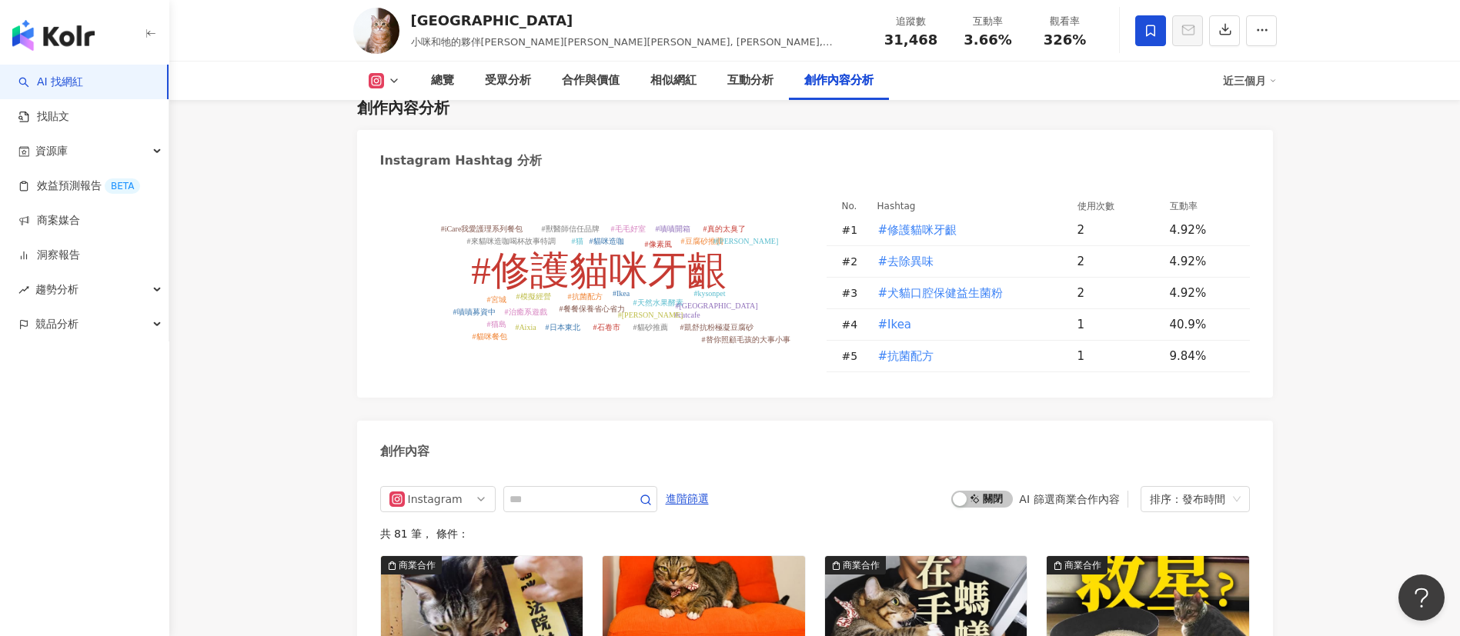
scroll to position [4769, 0]
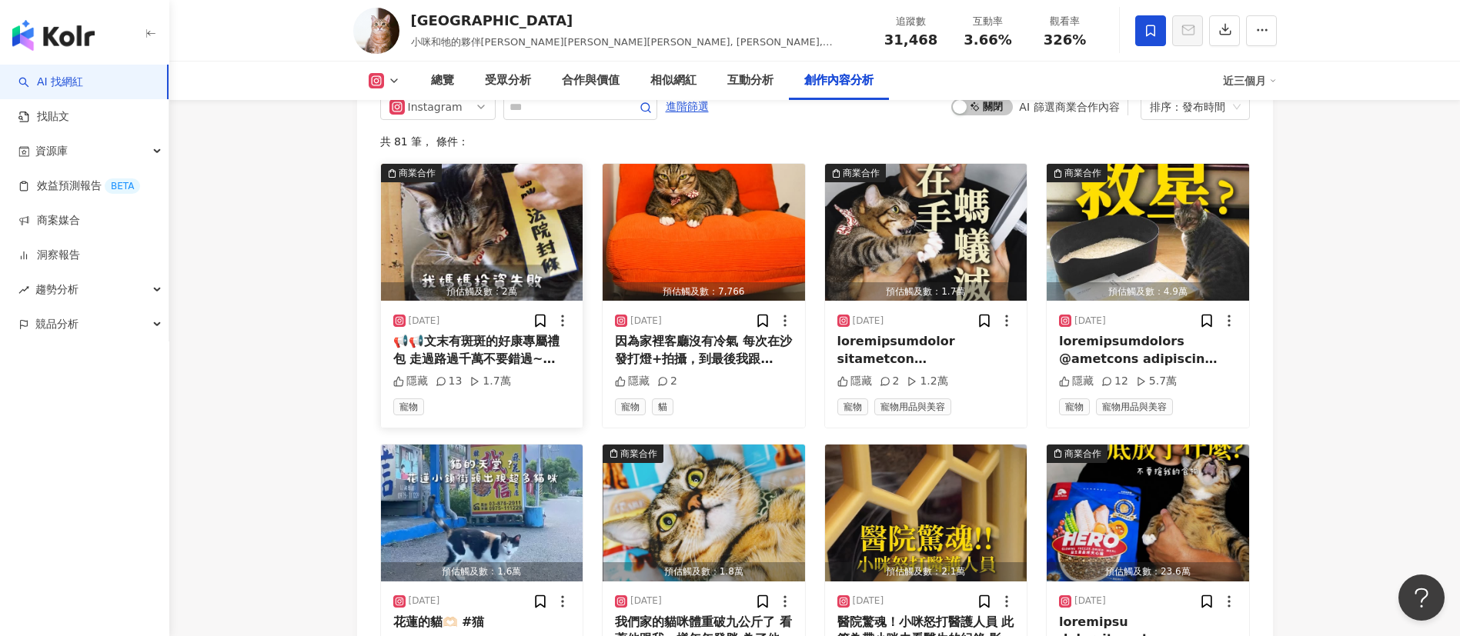
click at [529, 363] on div "📢📢文末有斑斑的好康專屬禮包 走過路過千萬不要錯過~ 《貓咪造咖》為榮獲台灣原創遊戲大賞精選佳作的模擬經營遊戲 不僅可愛又療癒 一開局還送你超多隻小咪貓咪讓你…" at bounding box center [482, 350] width 178 height 35
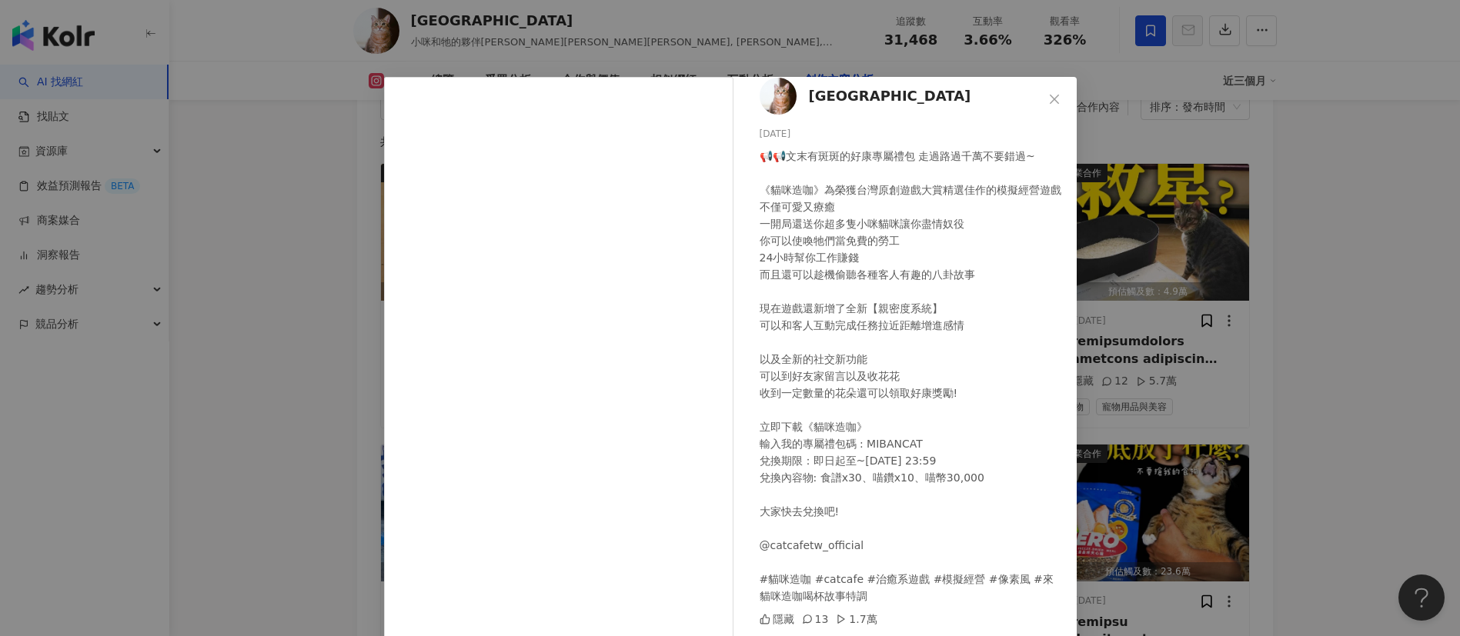
scroll to position [54, 0]
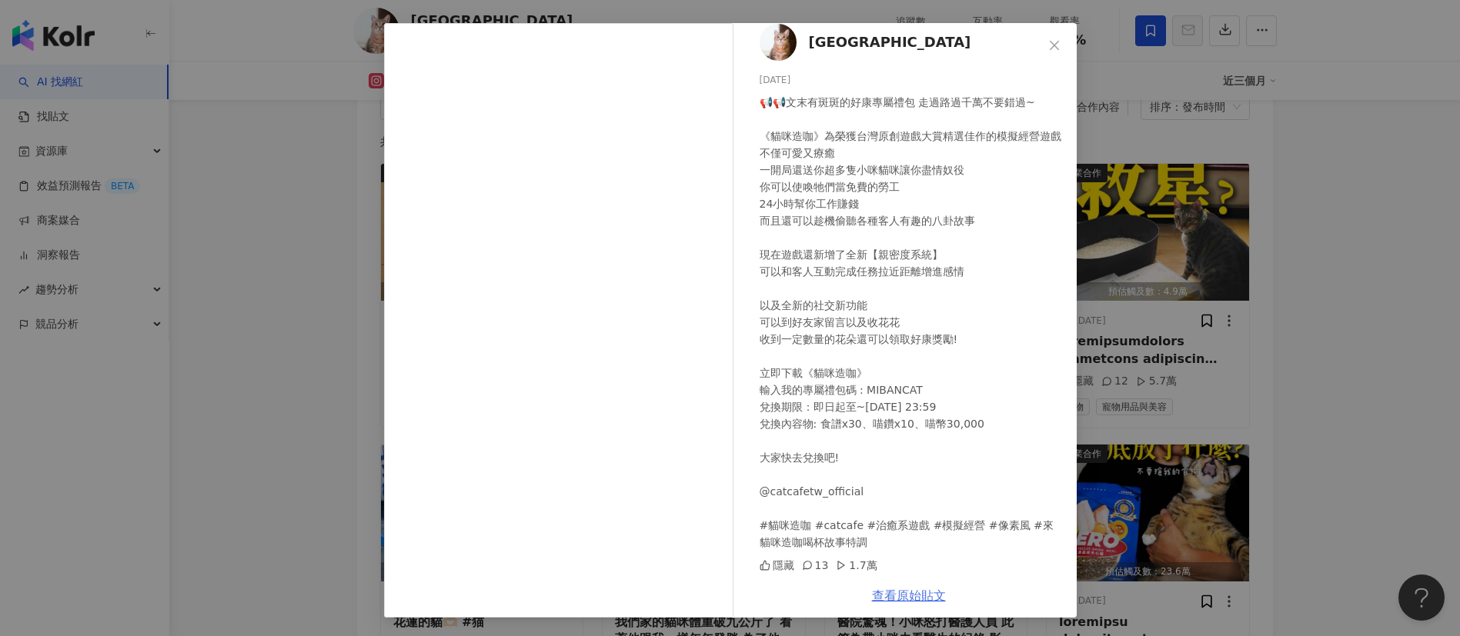
click at [905, 593] on link "查看原始貼文" at bounding box center [909, 596] width 74 height 15
click at [1386, 436] on div "miandbanban 2025/9/28 📢📢文末有斑斑的好康專屬禮包 走過路過千萬不要錯過~ 《貓咪造咖》為榮獲台灣原創遊戲大賞精選佳作的模擬經營遊戲 不…" at bounding box center [730, 318] width 1460 height 636
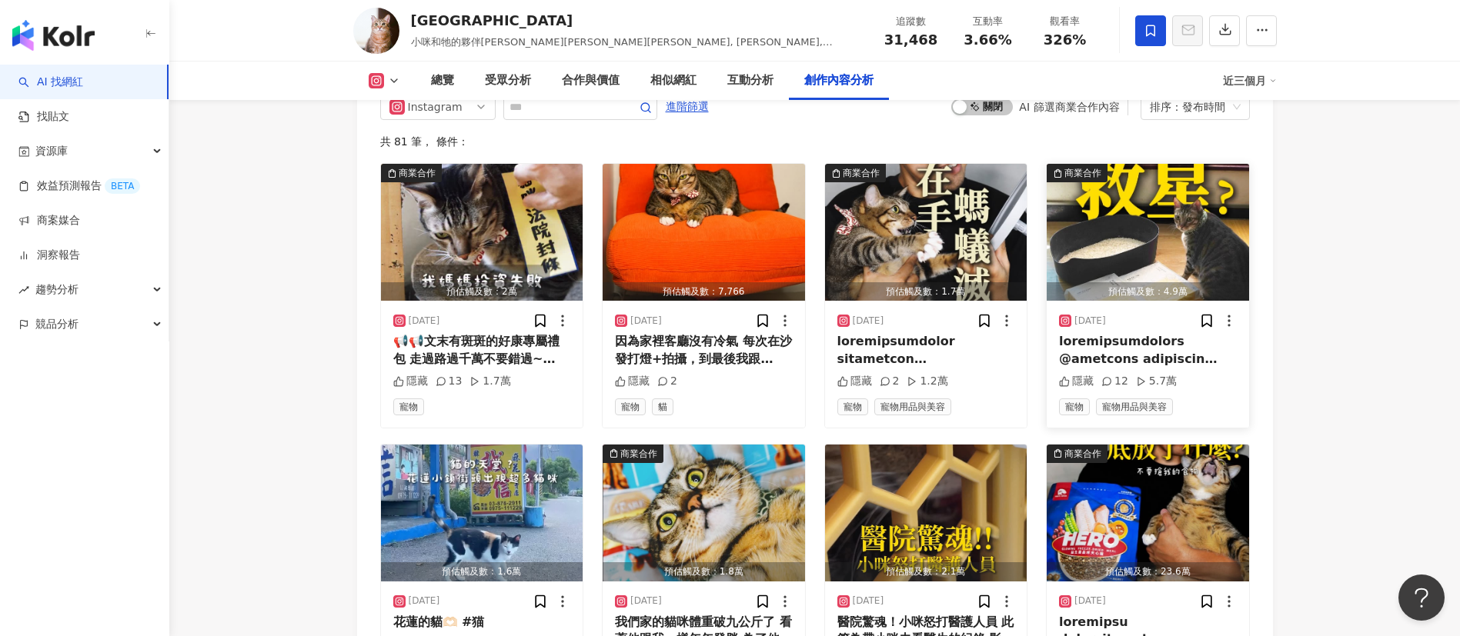
click at [1155, 368] on div at bounding box center [1148, 350] width 178 height 35
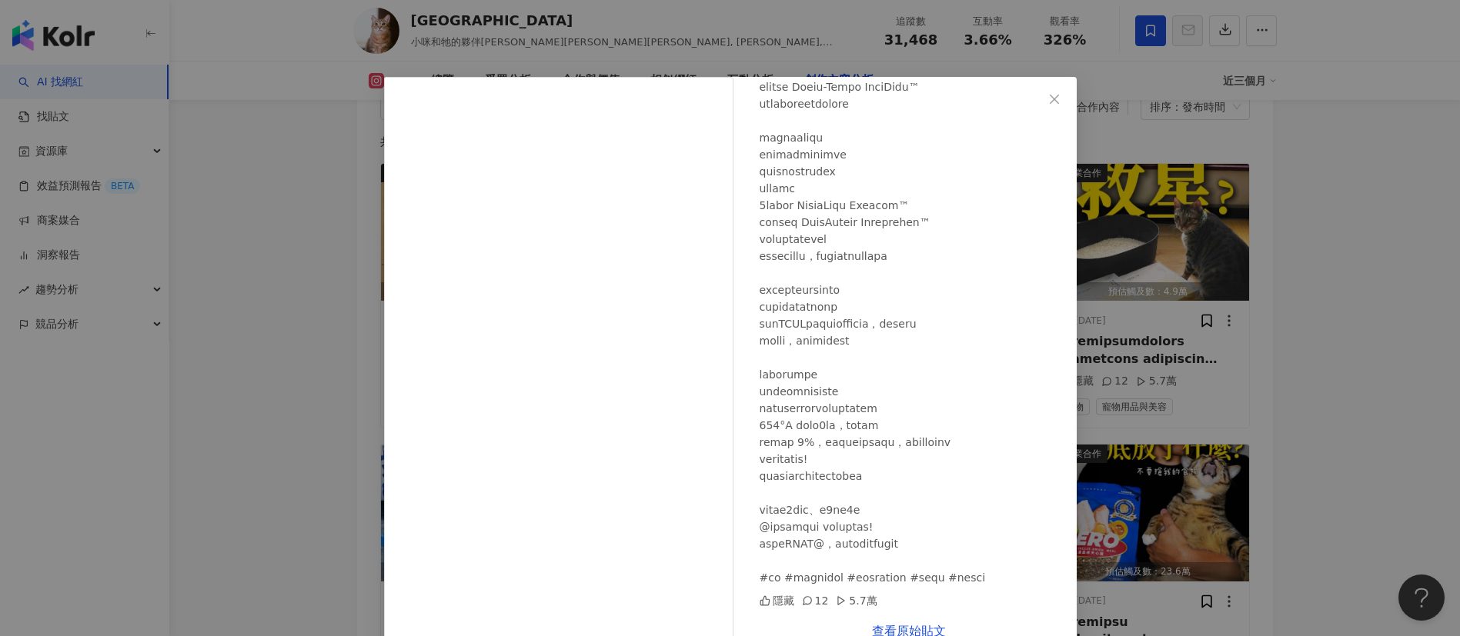
scroll to position [35, 0]
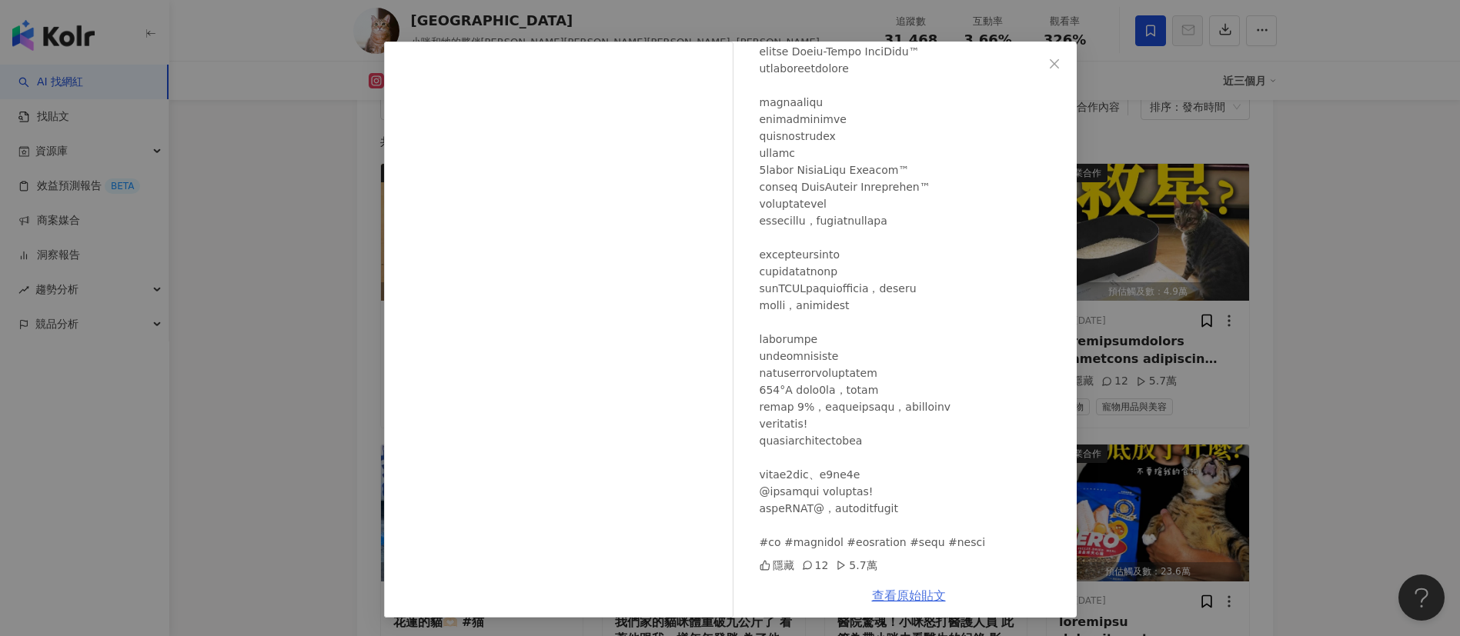
click at [910, 600] on link "查看原始貼文" at bounding box center [909, 596] width 74 height 15
click at [222, 192] on div "miandbanban 2025/9/10 隱藏 12 5.7萬 查看原始貼文" at bounding box center [730, 318] width 1460 height 636
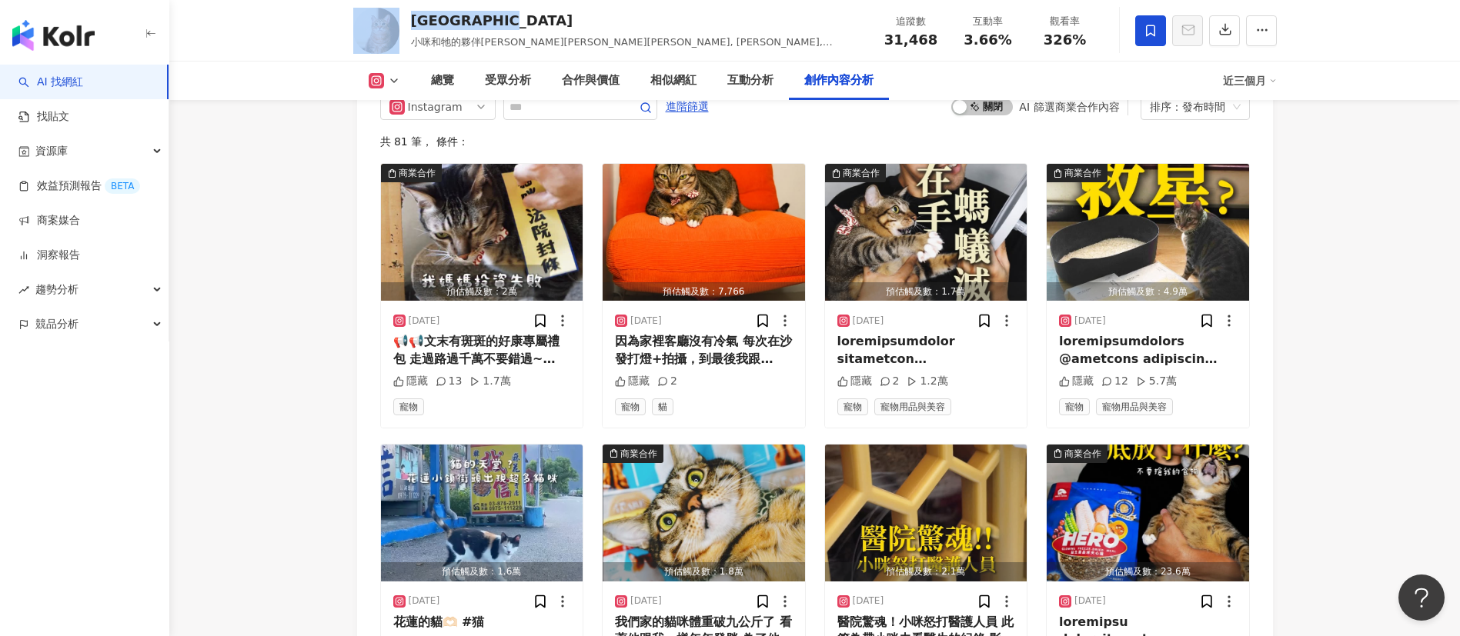
drag, startPoint x: 509, startPoint y: 15, endPoint x: 404, endPoint y: 22, distance: 105.6
click at [404, 22] on div "miandbanban 小咪和牠的夥伴斑斑黛黛, 小咪, 斑斑, 黛黛 追蹤數 31,468 互動率 3.66% 觀看率 326%" at bounding box center [814, 30] width 985 height 61
copy div "miandbanban"
drag, startPoint x: 930, startPoint y: 35, endPoint x: 881, endPoint y: 42, distance: 49.0
click at [882, 42] on div "31,468" at bounding box center [911, 39] width 58 height 15
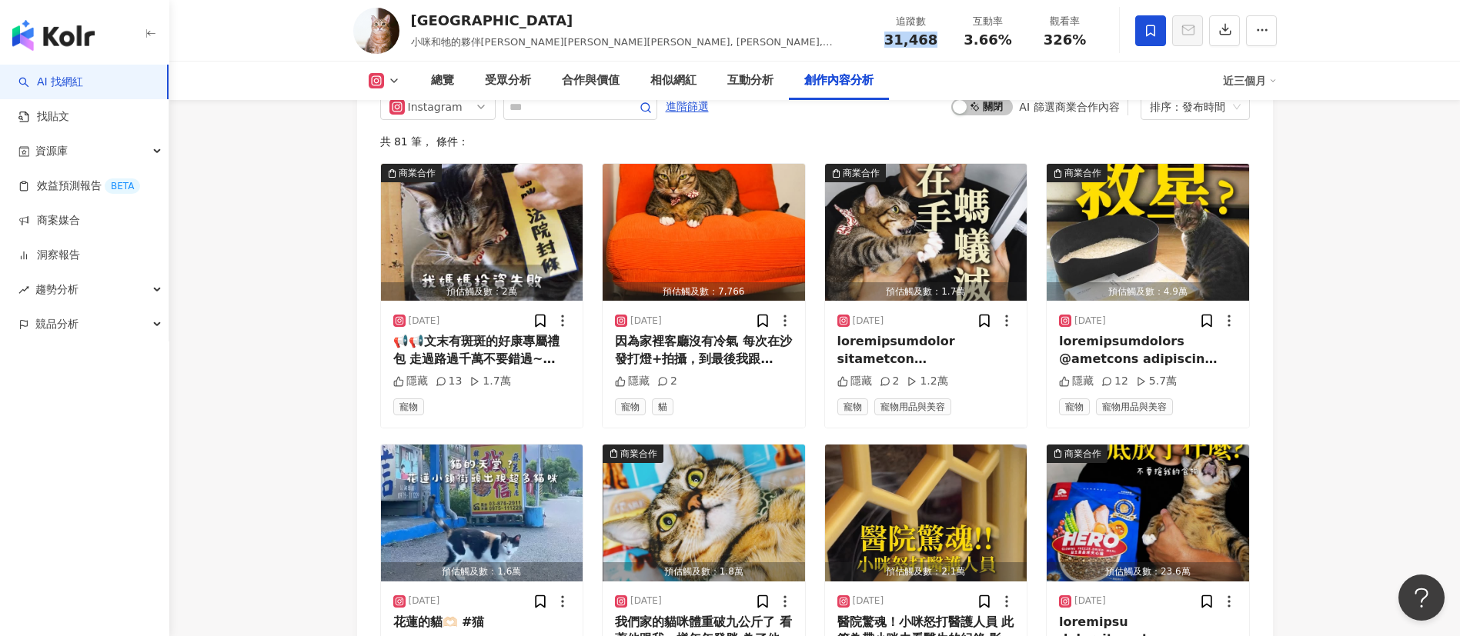
copy span "31,468"
drag, startPoint x: 1024, startPoint y: 43, endPoint x: 963, endPoint y: 40, distance: 60.9
click at [963, 40] on div "互動率 3.66%" at bounding box center [988, 30] width 77 height 33
copy span "3.66%"
drag, startPoint x: 1088, startPoint y: 47, endPoint x: 1032, endPoint y: 44, distance: 56.3
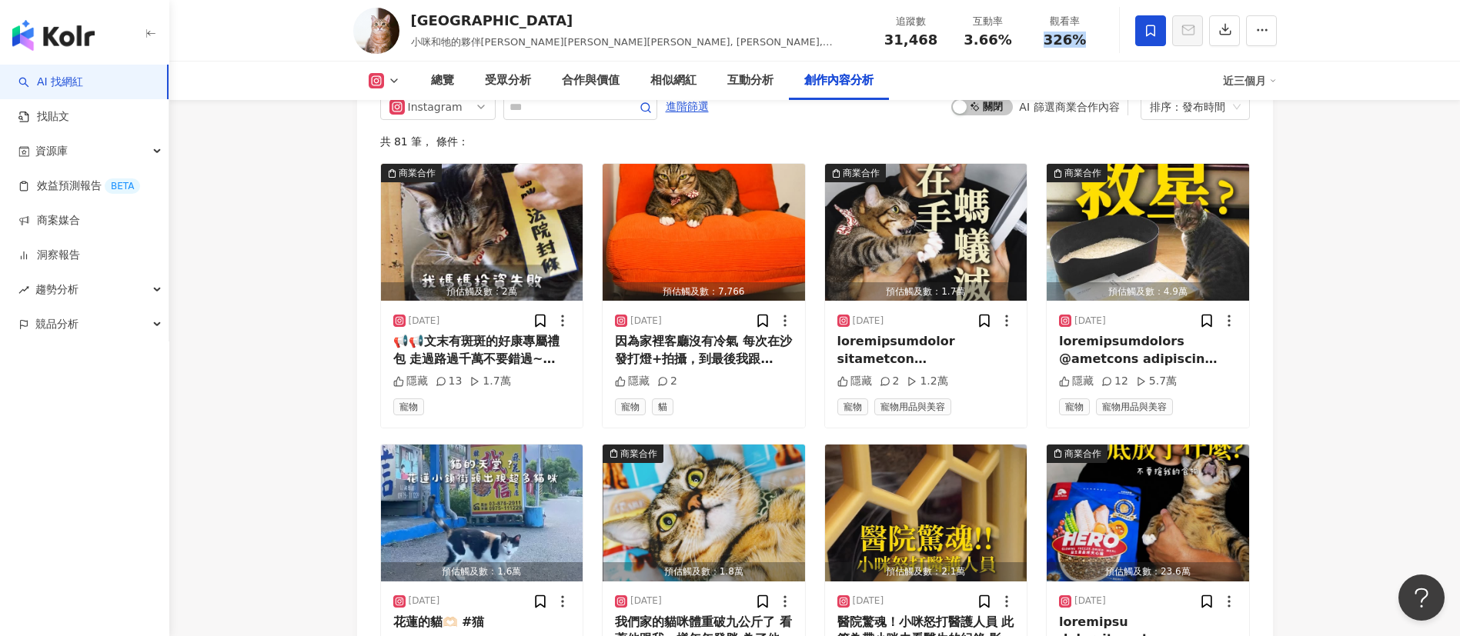
click at [1032, 44] on div "追蹤數 31,468 互動率 3.66% 觀看率 326%" at bounding box center [988, 30] width 231 height 45
copy span "326%"
click at [1134, 368] on div at bounding box center [1148, 350] width 178 height 35
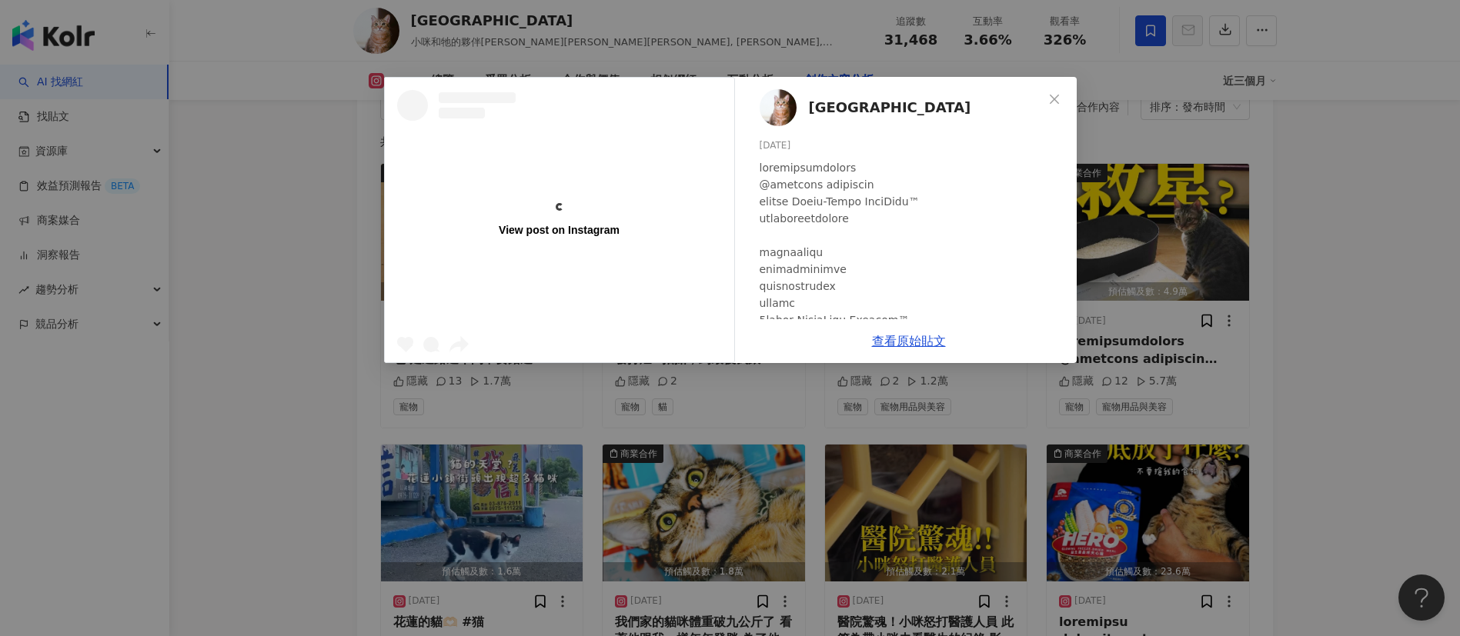
scroll to position [149, 0]
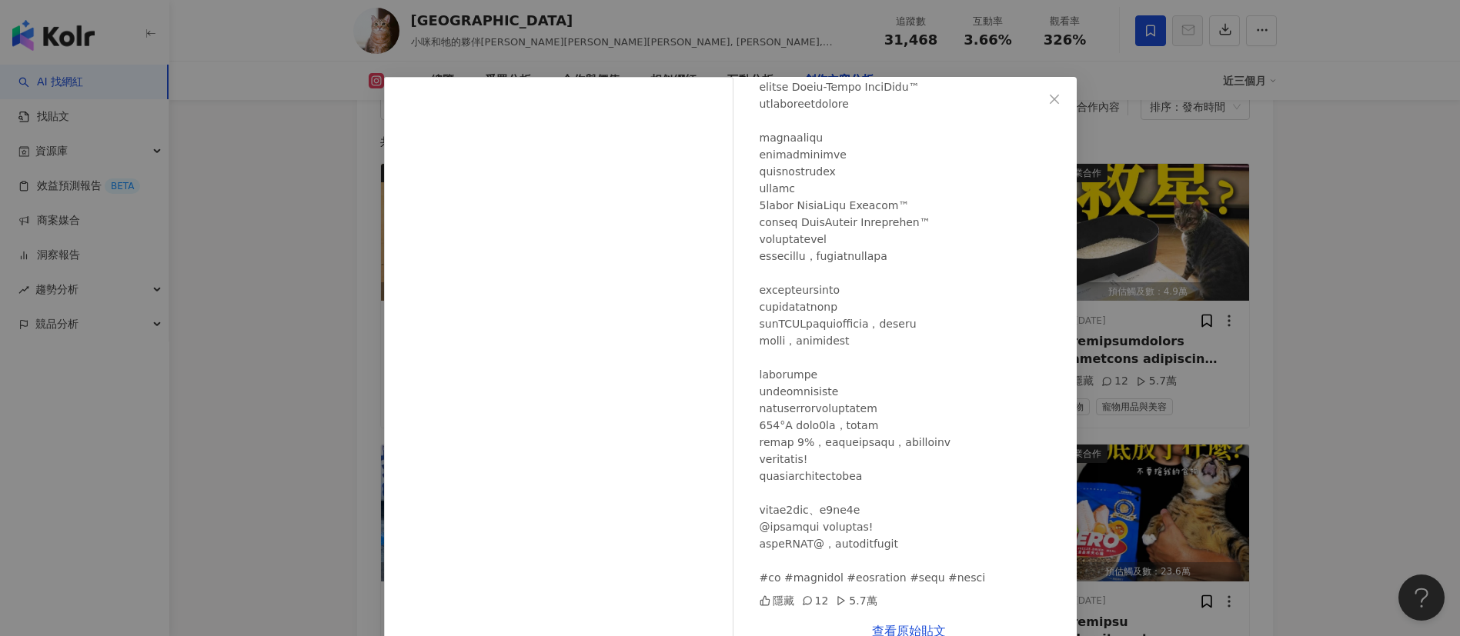
drag, startPoint x: 1181, startPoint y: 348, endPoint x: 1041, endPoint y: 389, distance: 146.8
click at [1181, 348] on div "miandbanban 2025/9/10 隱藏 12 5.7萬 查看原始貼文" at bounding box center [730, 318] width 1460 height 636
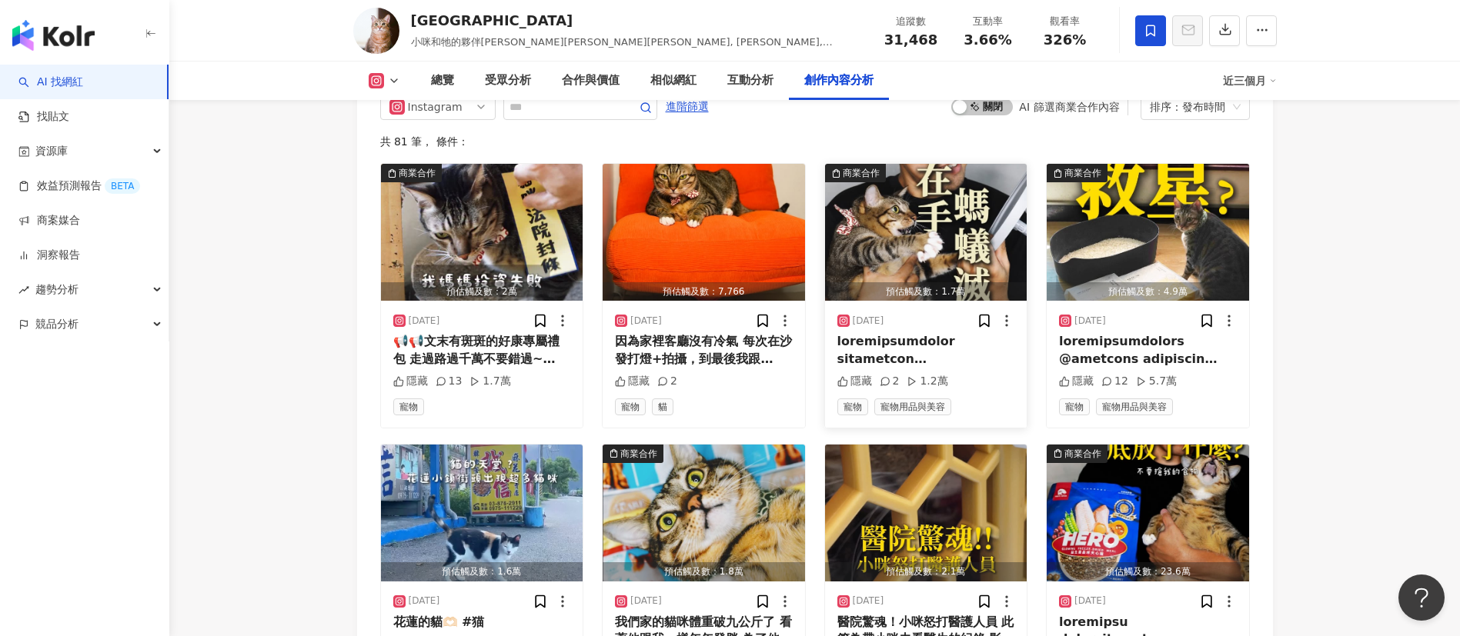
click at [929, 368] on div at bounding box center [926, 350] width 178 height 35
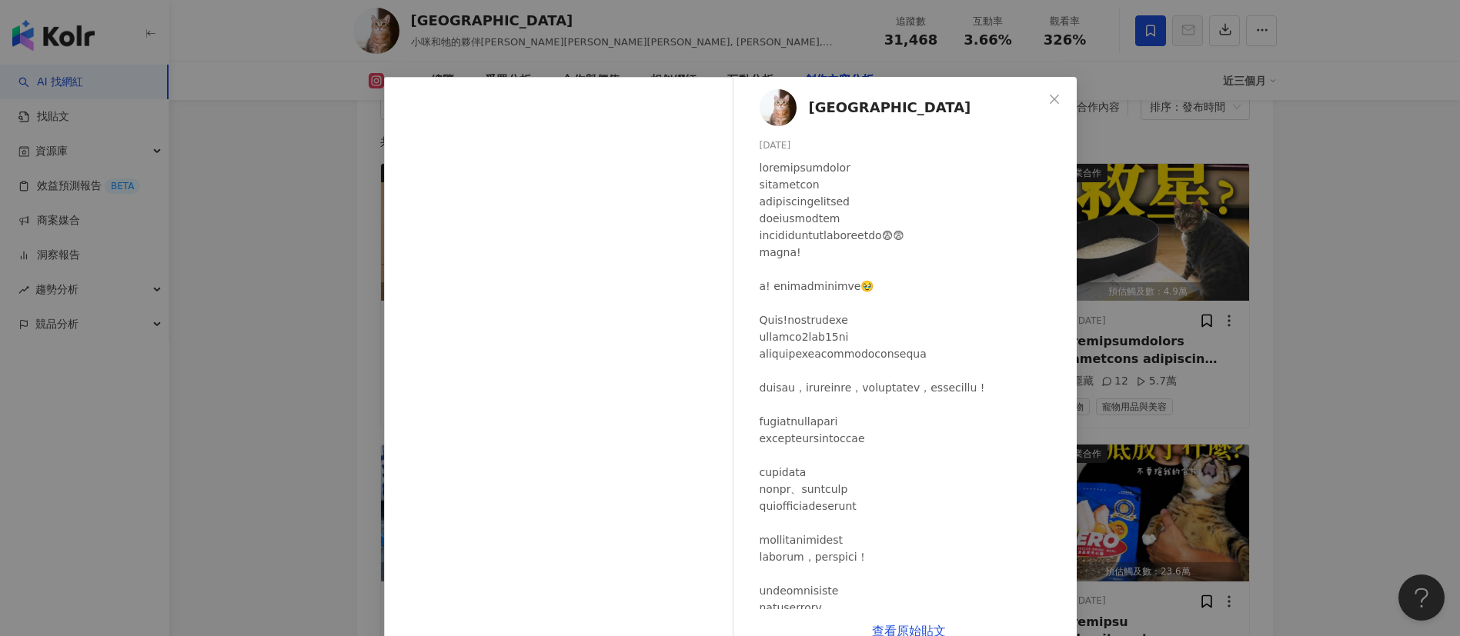
scroll to position [18, 0]
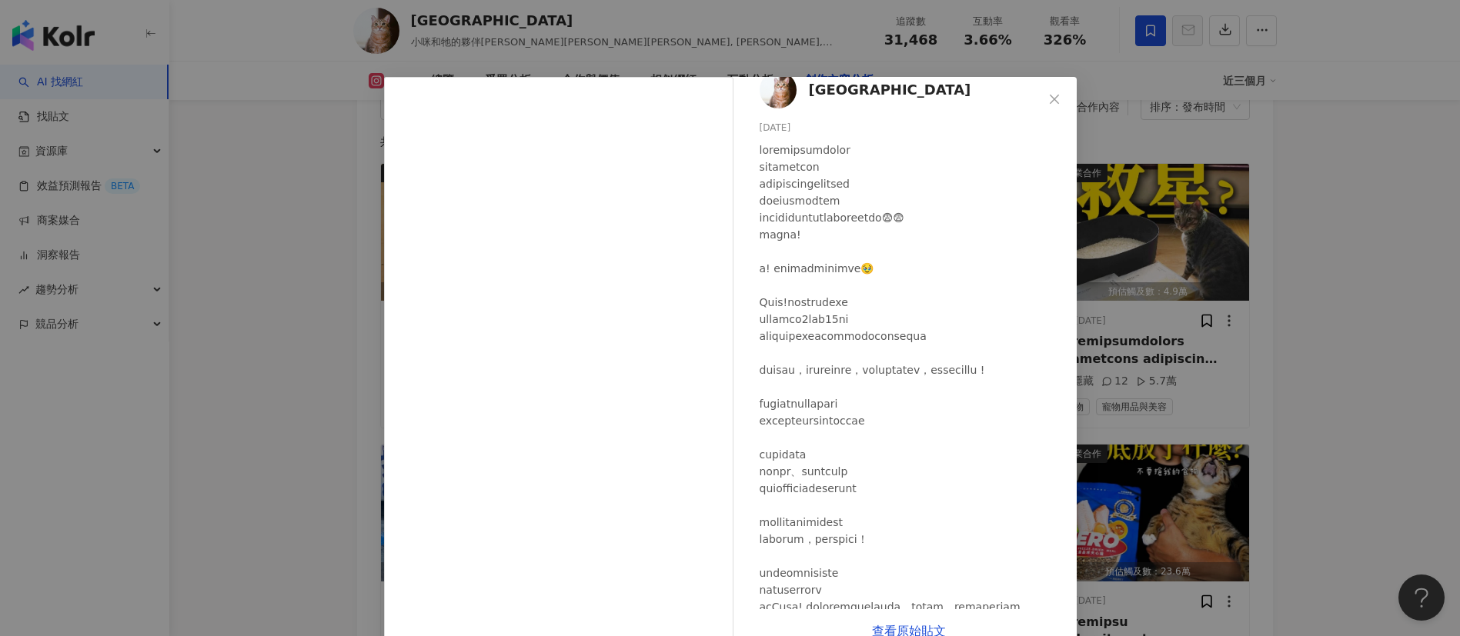
click at [1143, 357] on div "miandbanban 2025/9/16 隱藏 2 1.2萬 查看原始貼文" at bounding box center [730, 318] width 1460 height 636
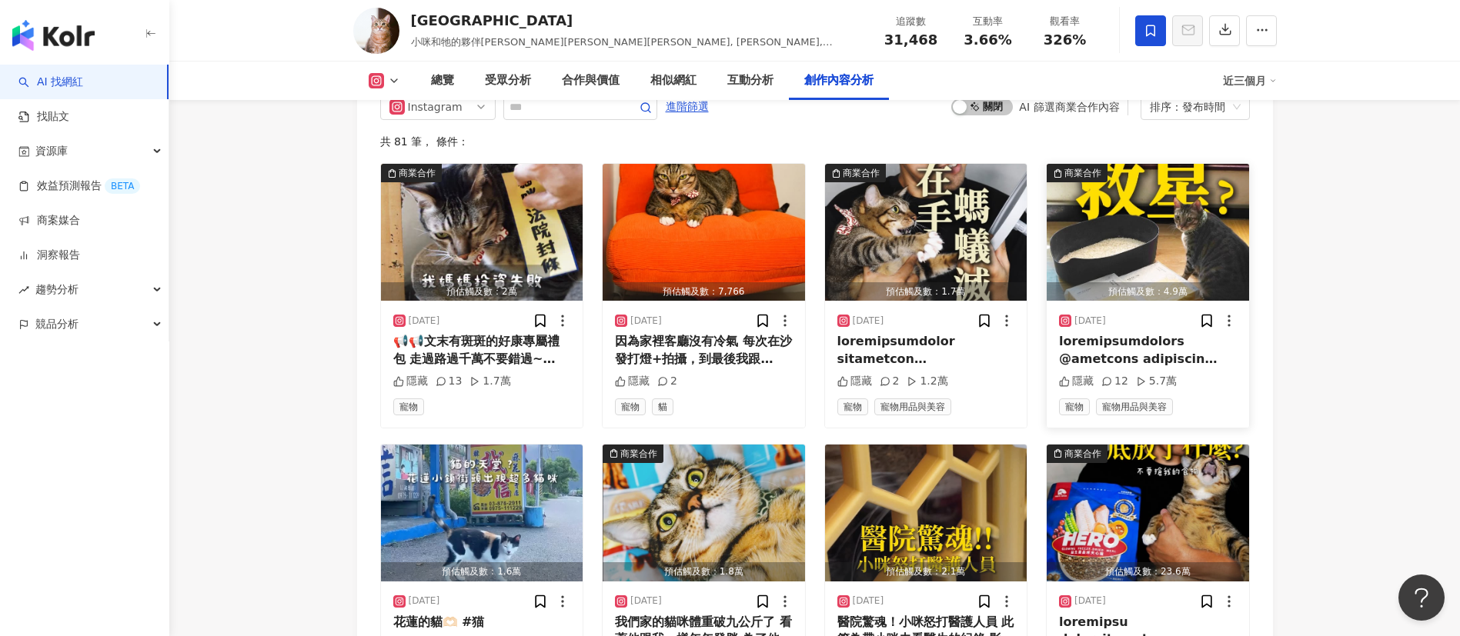
click at [1111, 362] on div at bounding box center [1148, 350] width 178 height 35
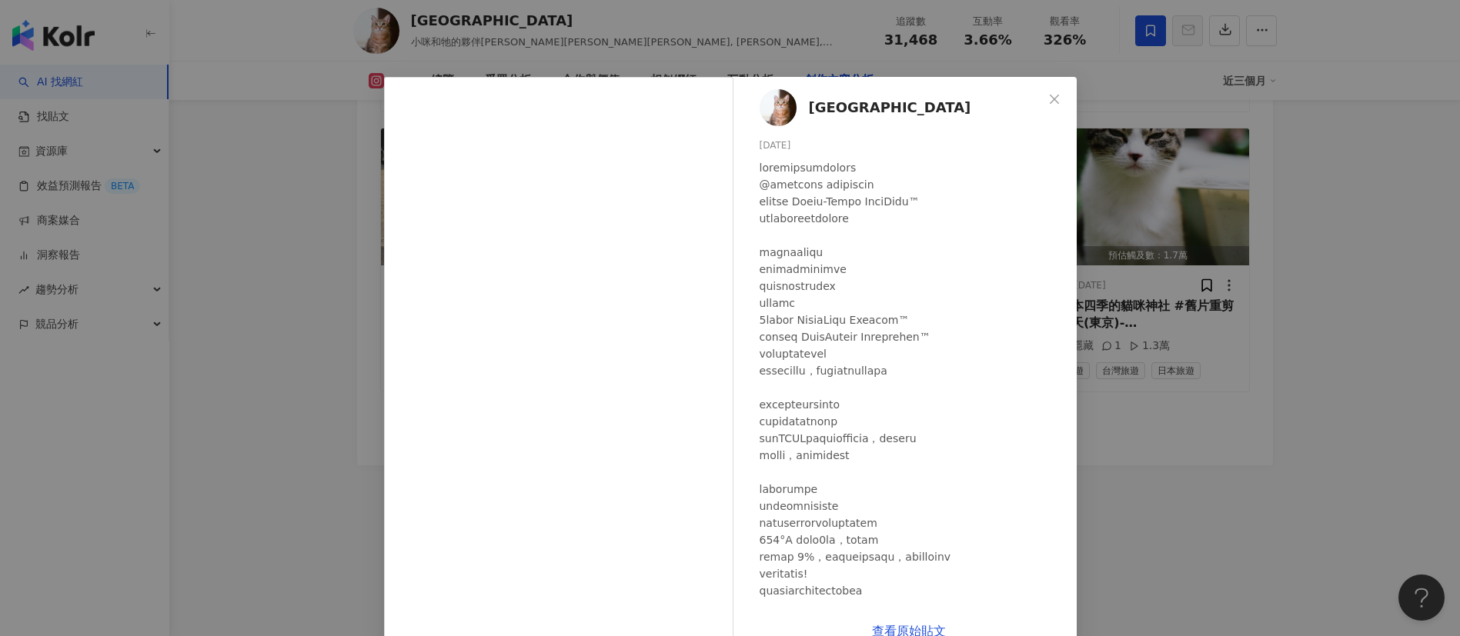
scroll to position [149, 0]
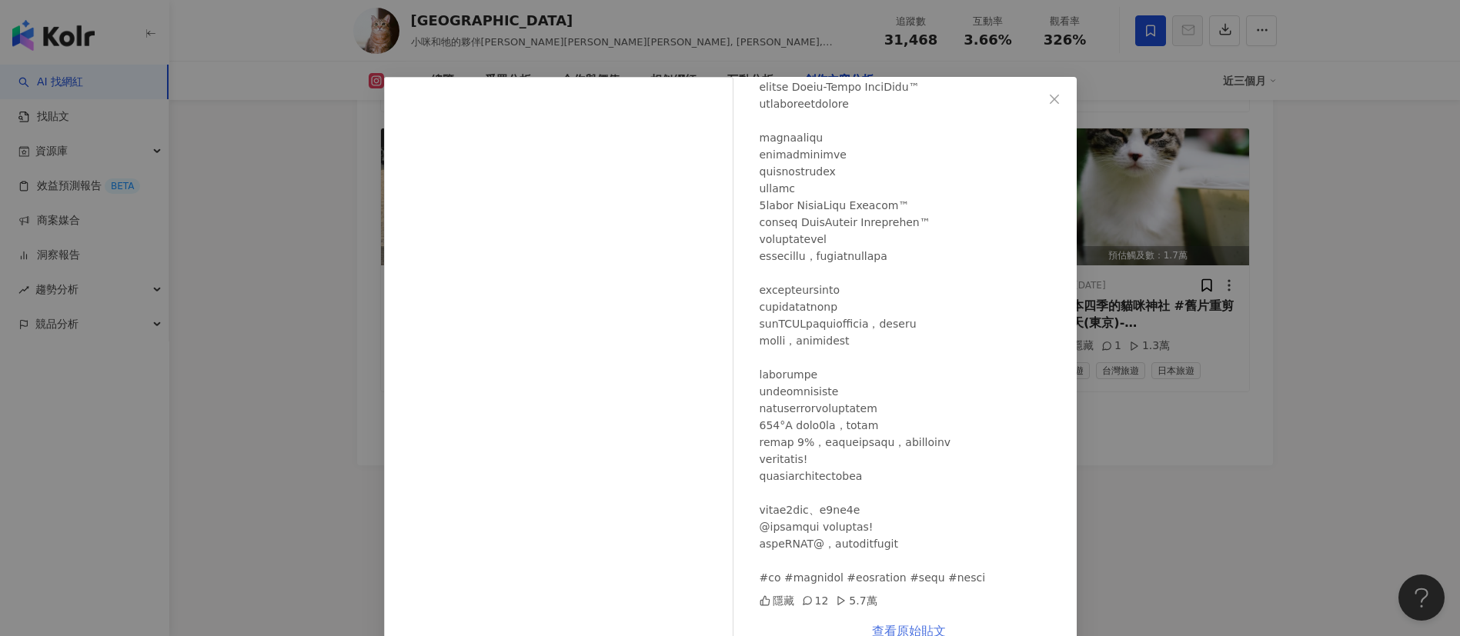
click at [905, 626] on link "查看原始貼文" at bounding box center [909, 631] width 74 height 15
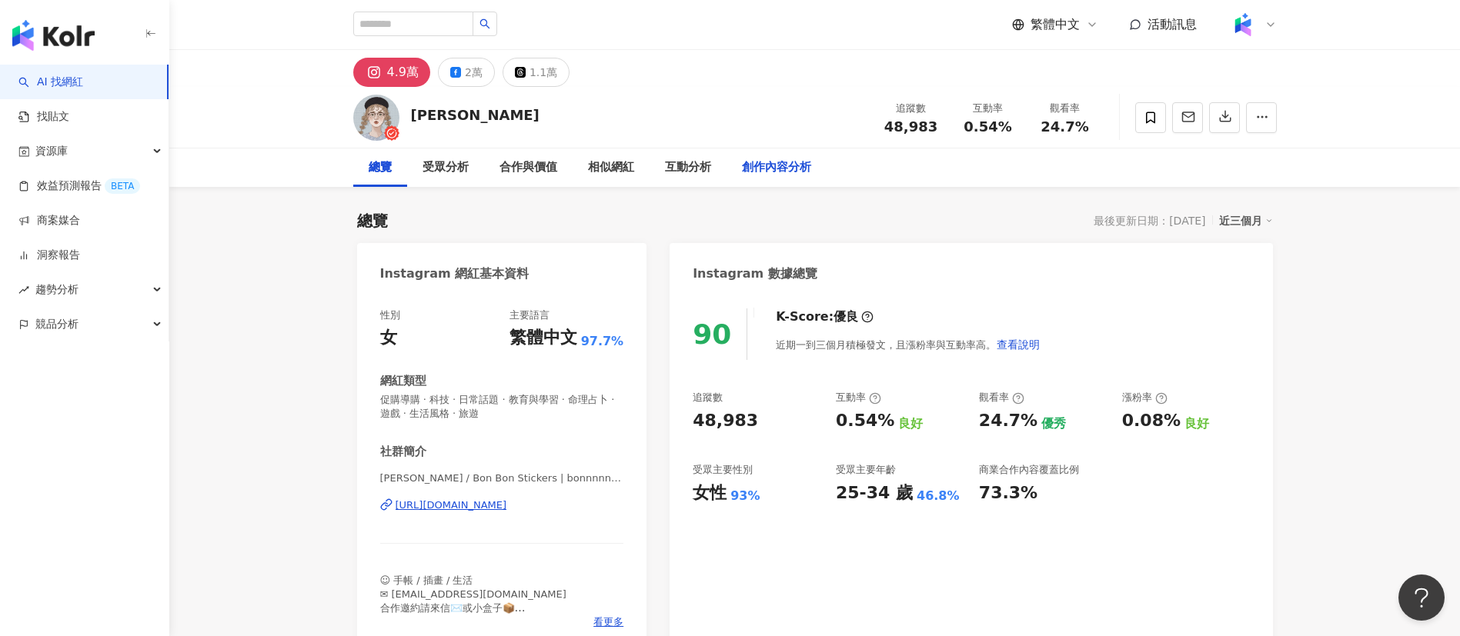
click at [794, 168] on div "創作內容分析" at bounding box center [776, 168] width 69 height 18
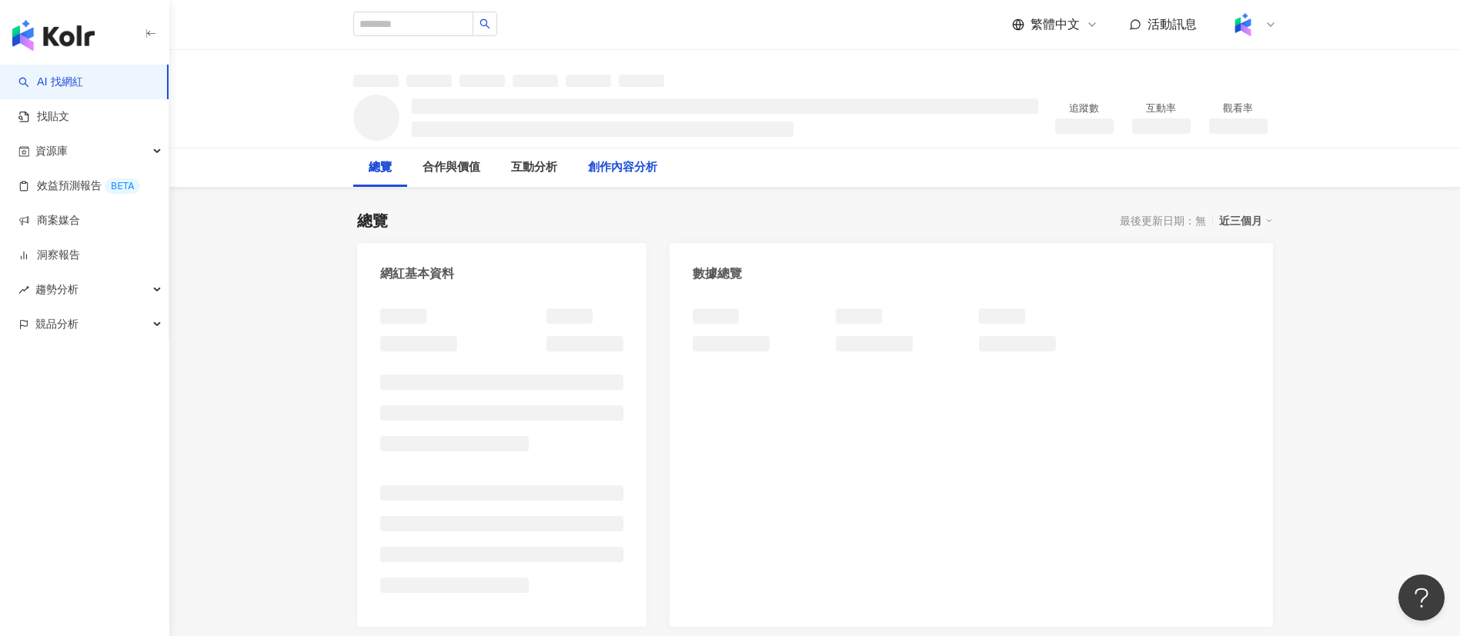
click at [673, 160] on div "創作內容分析" at bounding box center [623, 168] width 100 height 38
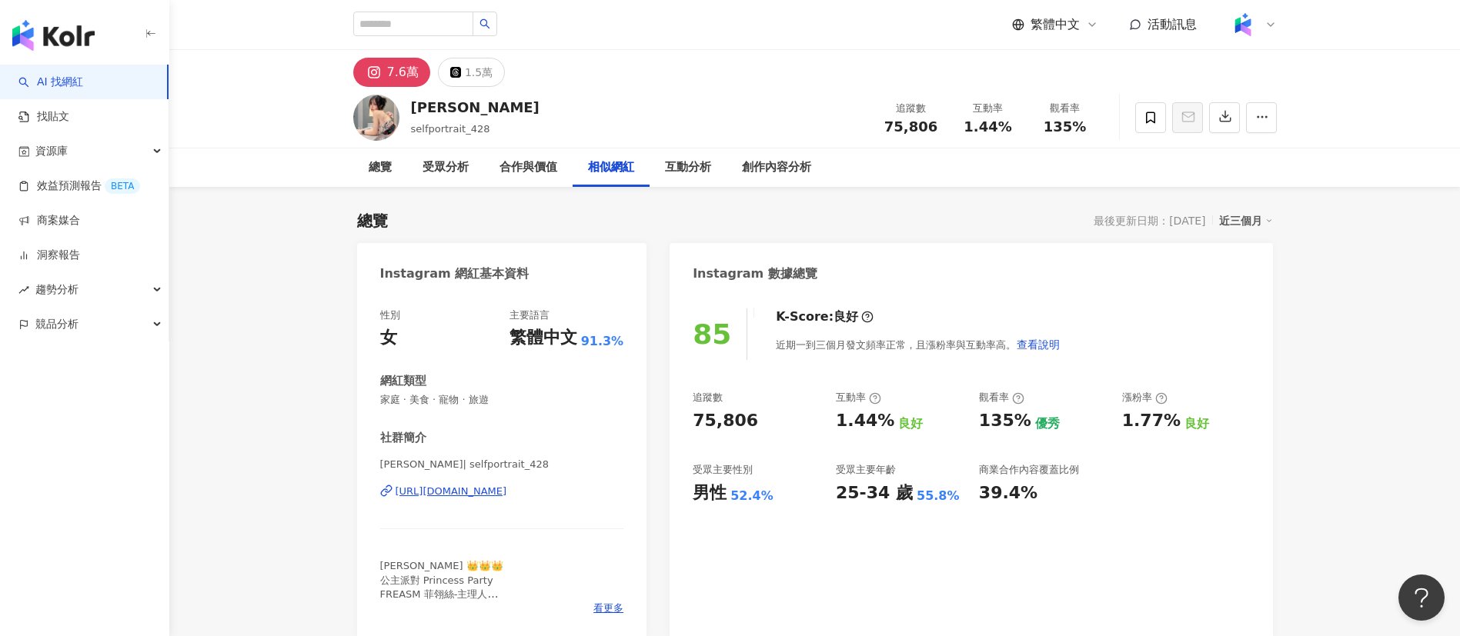
scroll to position [2521, 0]
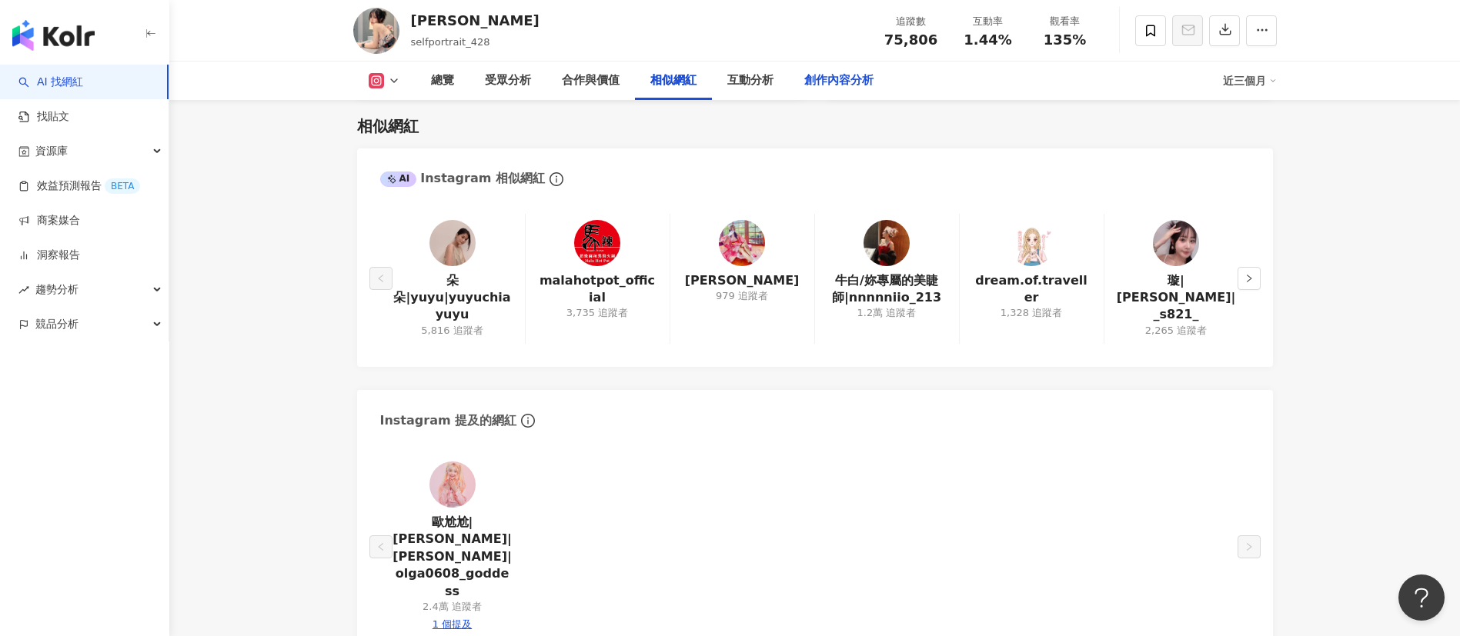
click at [844, 80] on div "創作內容分析" at bounding box center [838, 81] width 69 height 18
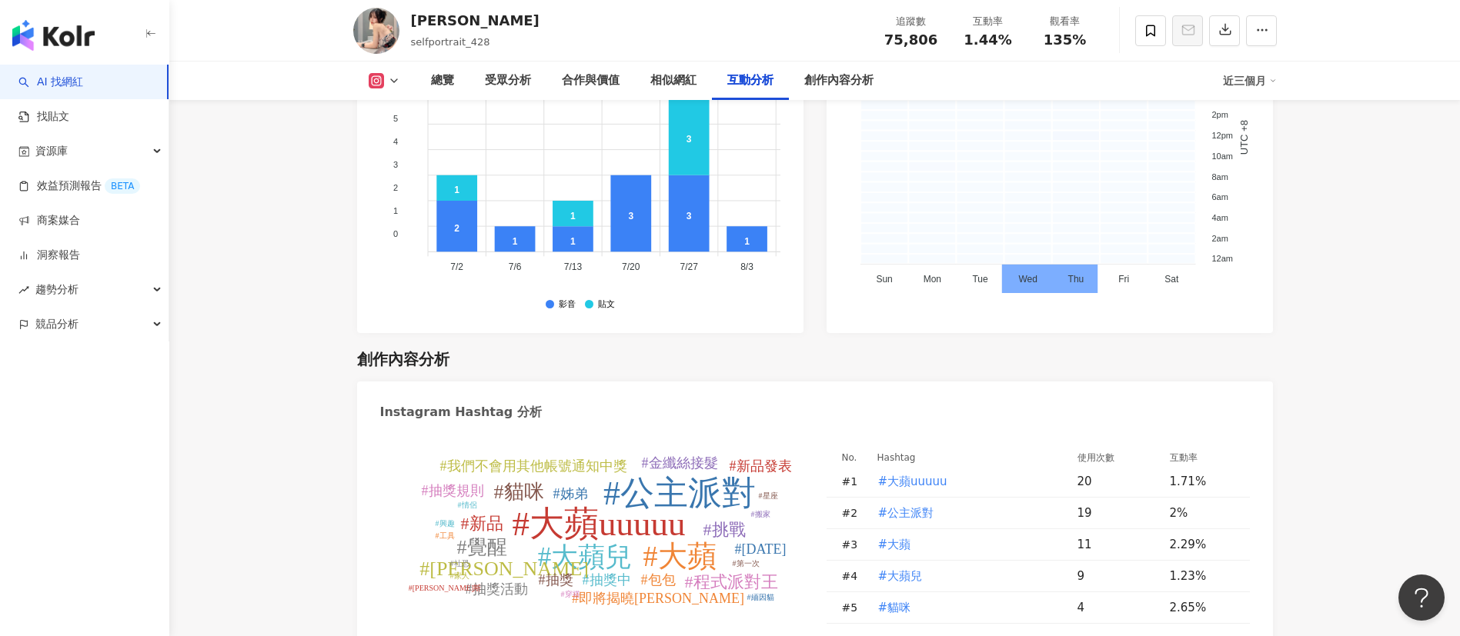
scroll to position [4523, 0]
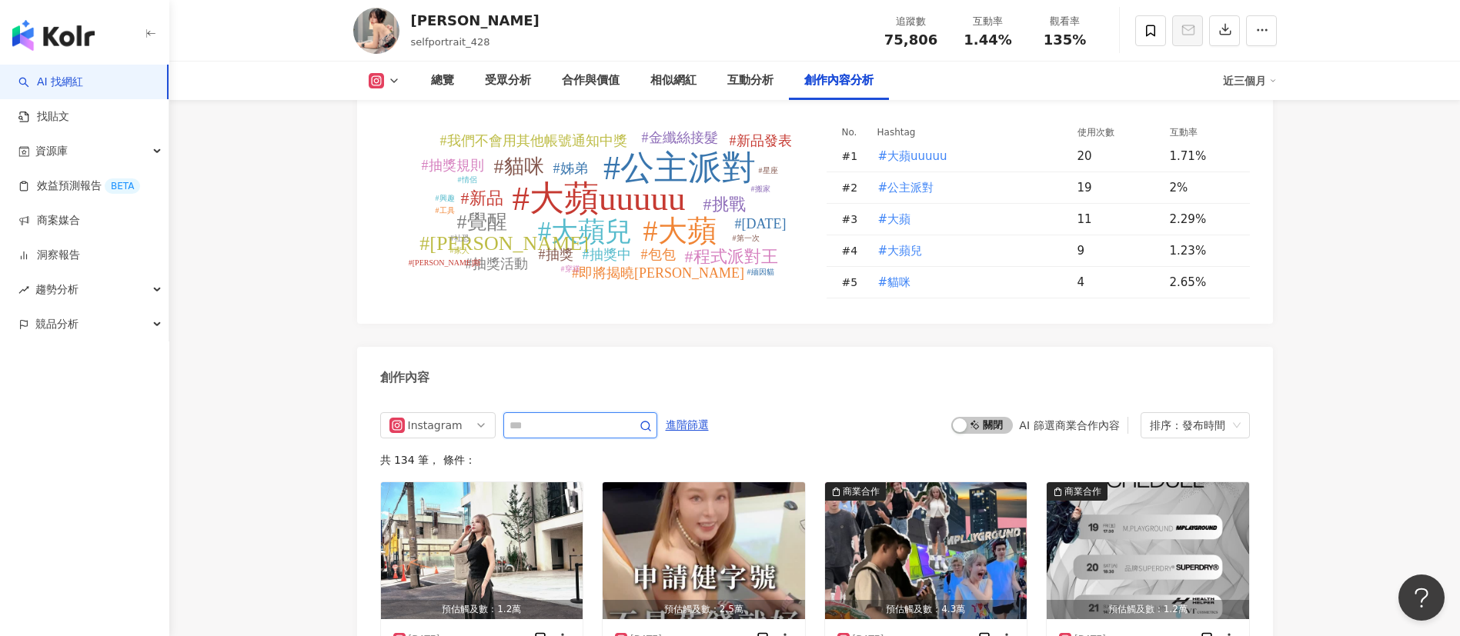
click at [593, 416] on input "text" at bounding box center [563, 425] width 108 height 18
type input "**"
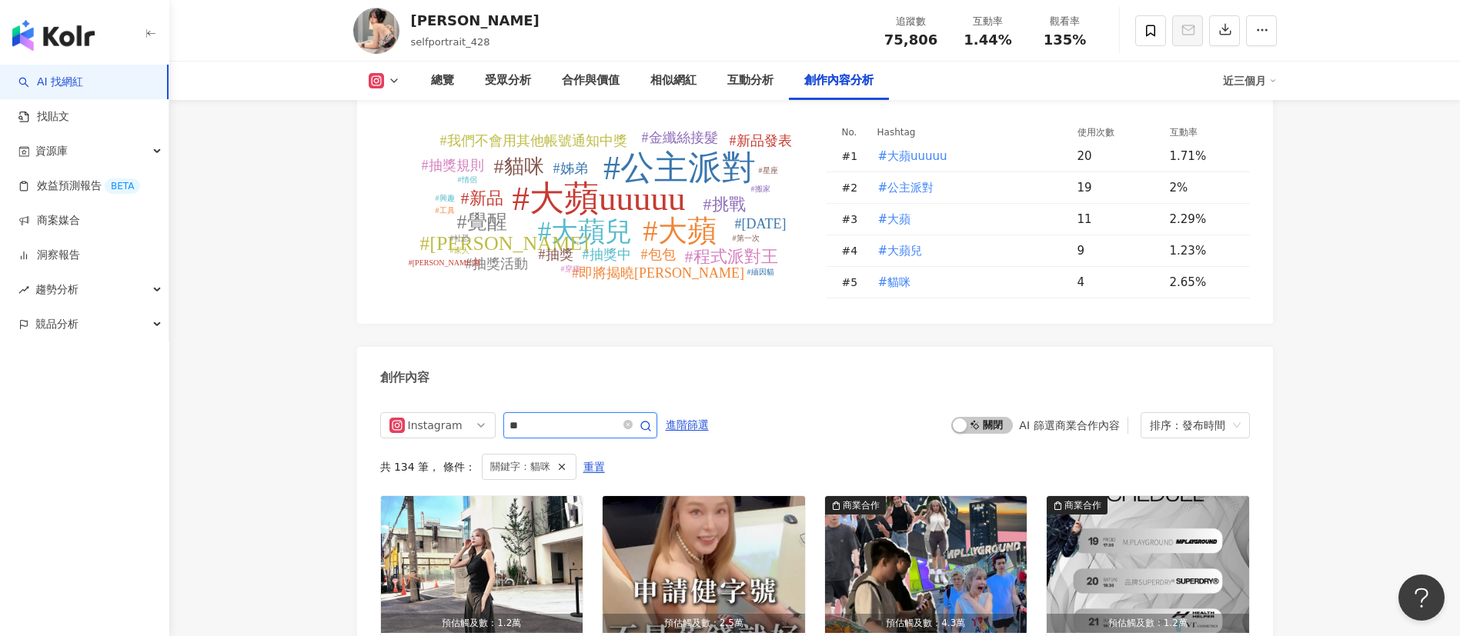
scroll to position [4753, 0]
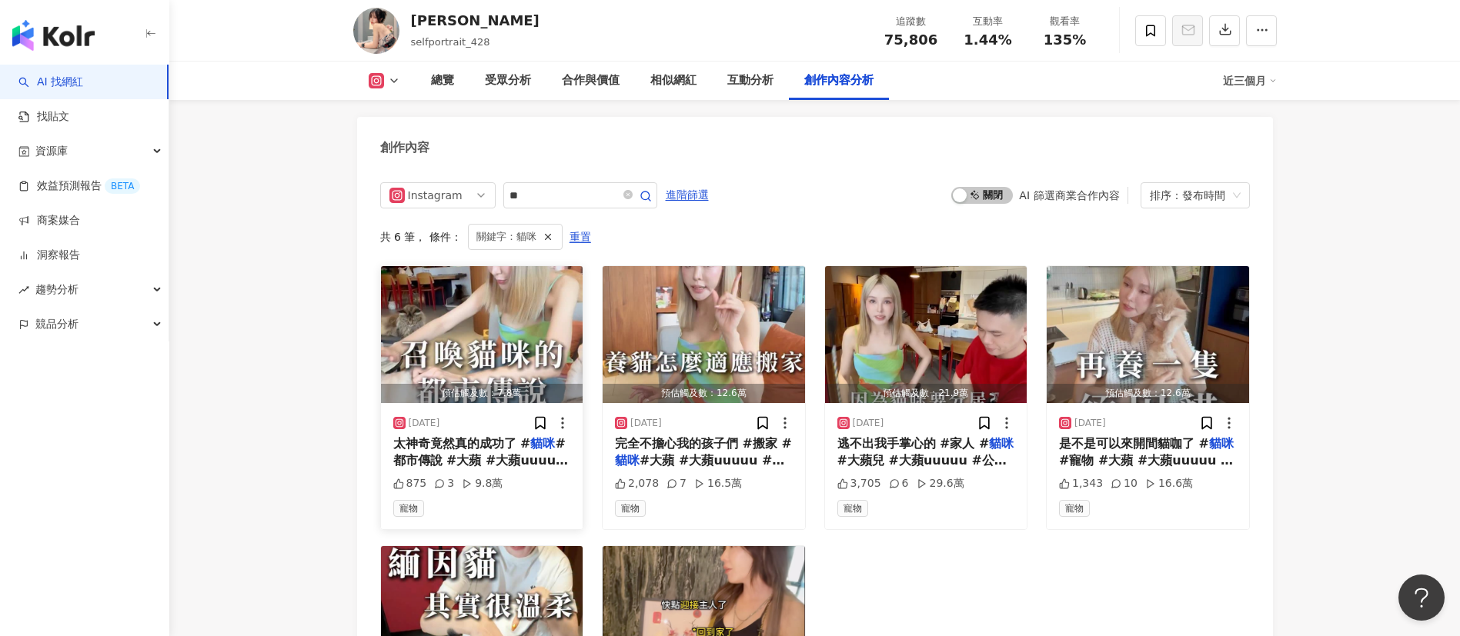
click at [530, 436] on mark "貓咪" at bounding box center [542, 443] width 25 height 15
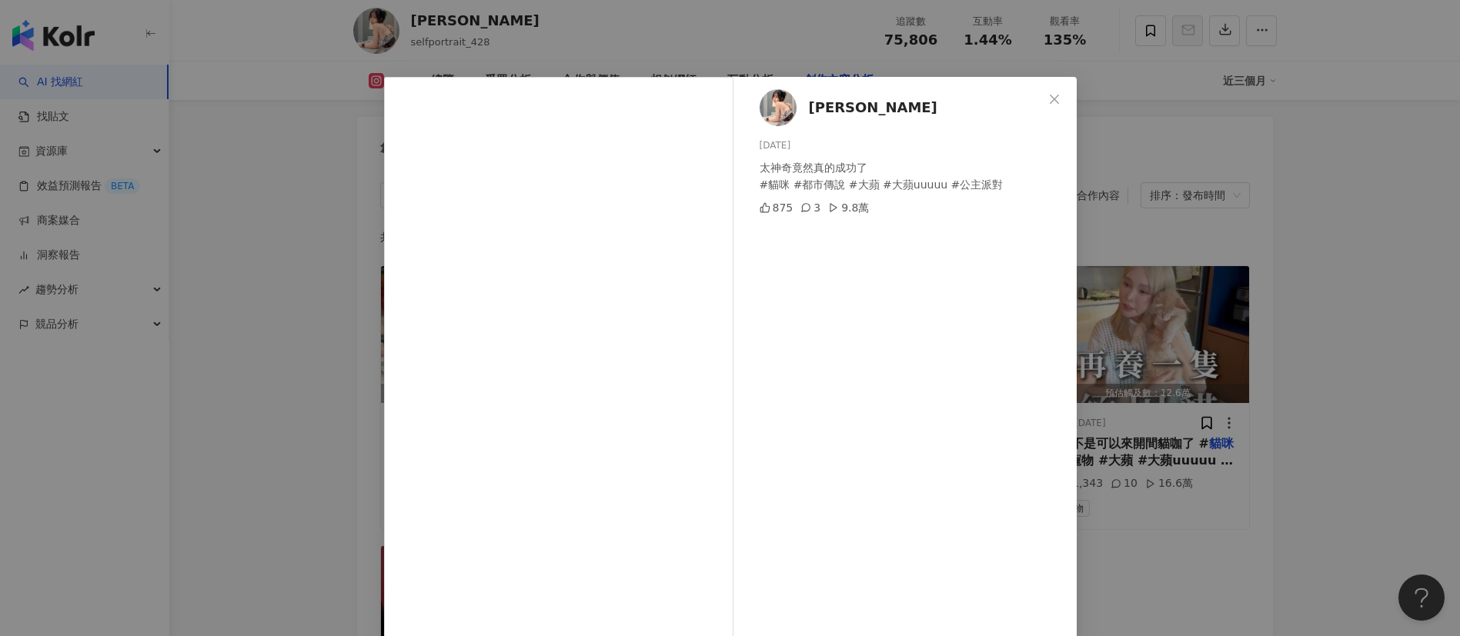
click at [1161, 557] on div "[PERSON_NAME][DATE] 太神奇竟然真的成功了 #貓咪 #都市傳說 #大蘋 #大蘋uuuuu #公主派對 875 3 9.8萬 查看原始貼文" at bounding box center [730, 318] width 1460 height 636
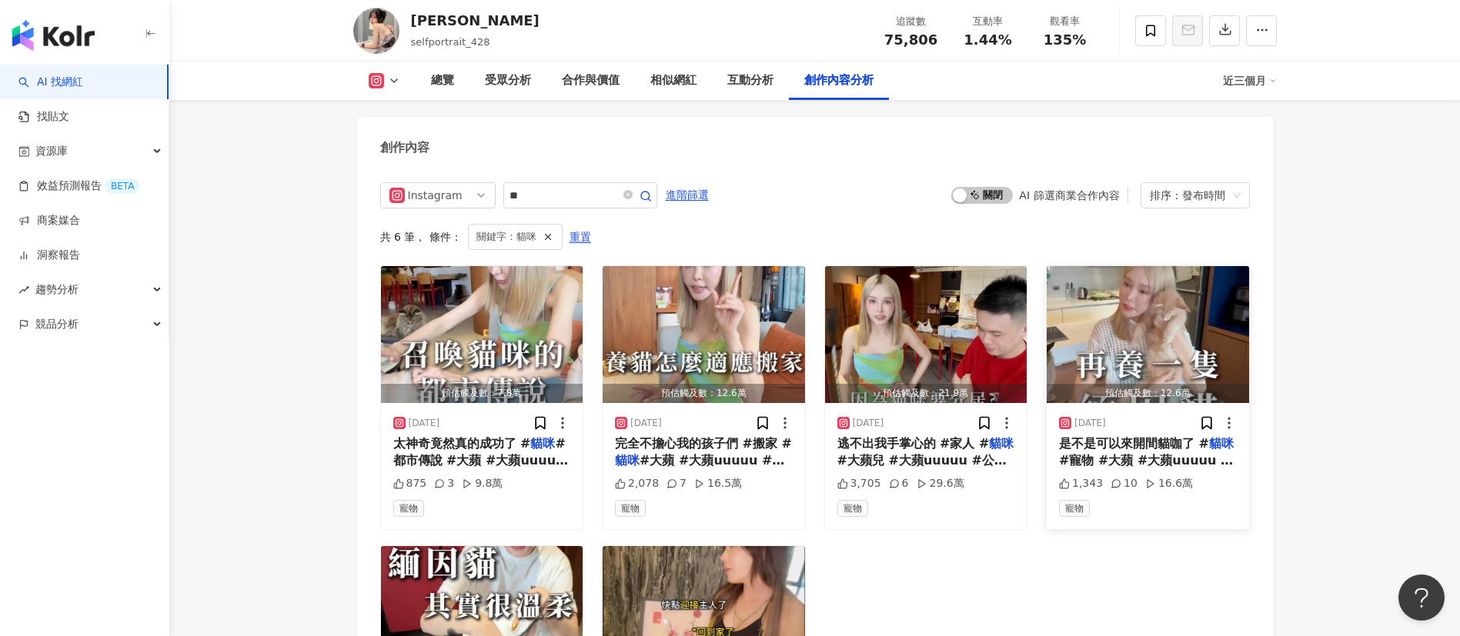
click at [1143, 453] on span "#寵物 #大蘋 #大蘋uuuuu #公主派對" at bounding box center [1146, 469] width 174 height 32
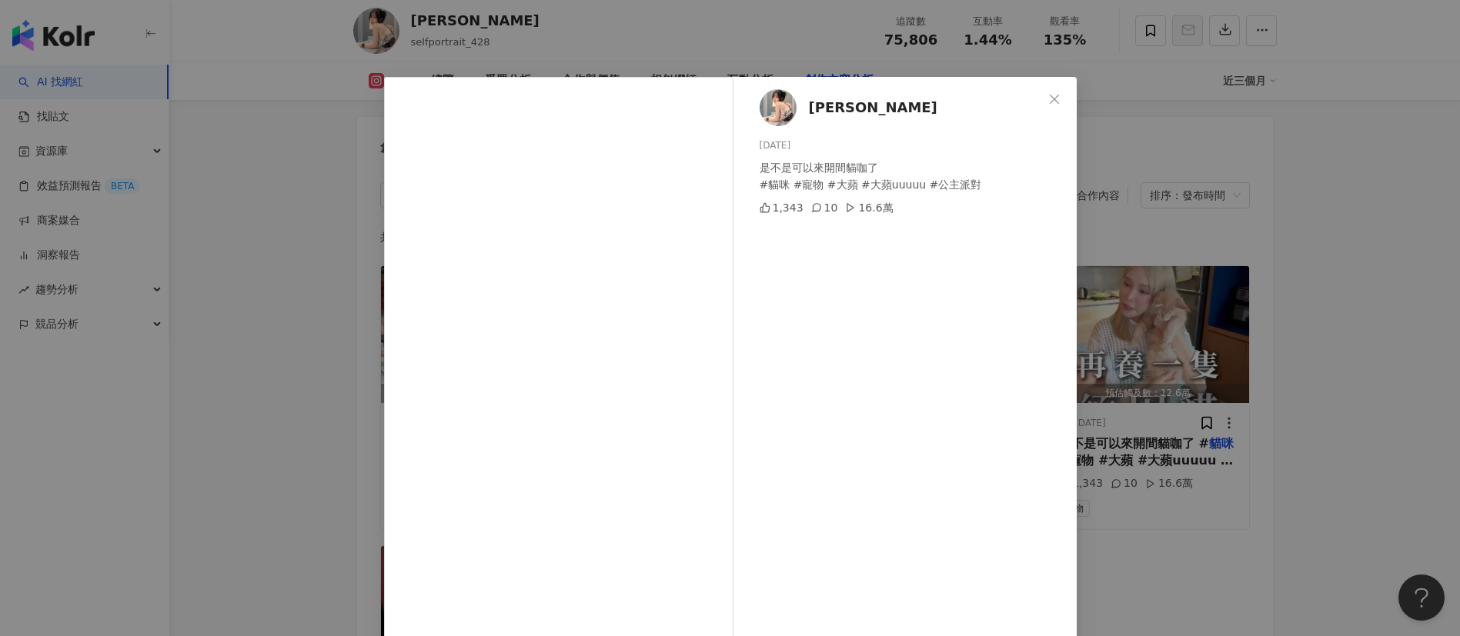
scroll to position [54, 0]
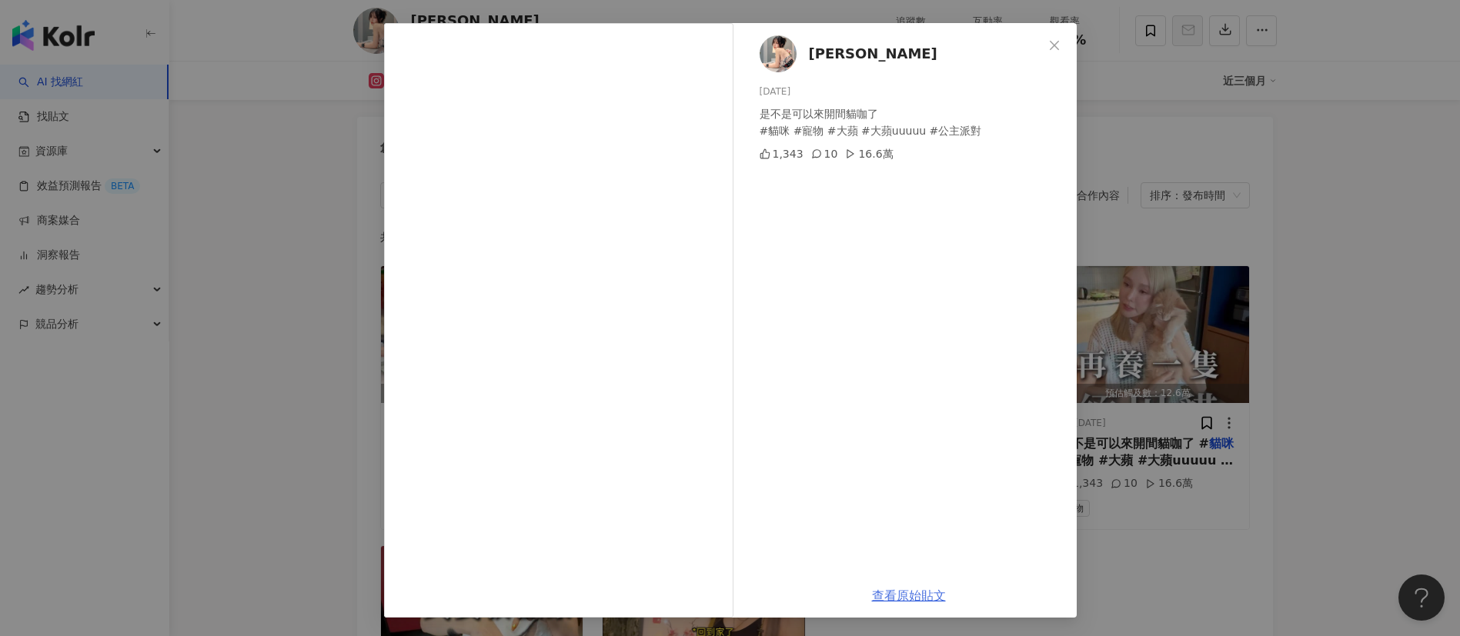
click at [882, 589] on link "查看原始貼文" at bounding box center [909, 596] width 74 height 15
click at [264, 269] on div "潘大蘋 2025/7/19 是不是可以來開間貓咖了 #貓咪 #寵物 #大蘋 #大蘋uuuuu #公主派對 1,343 10 16.6萬 查看原始貼文" at bounding box center [730, 318] width 1460 height 636
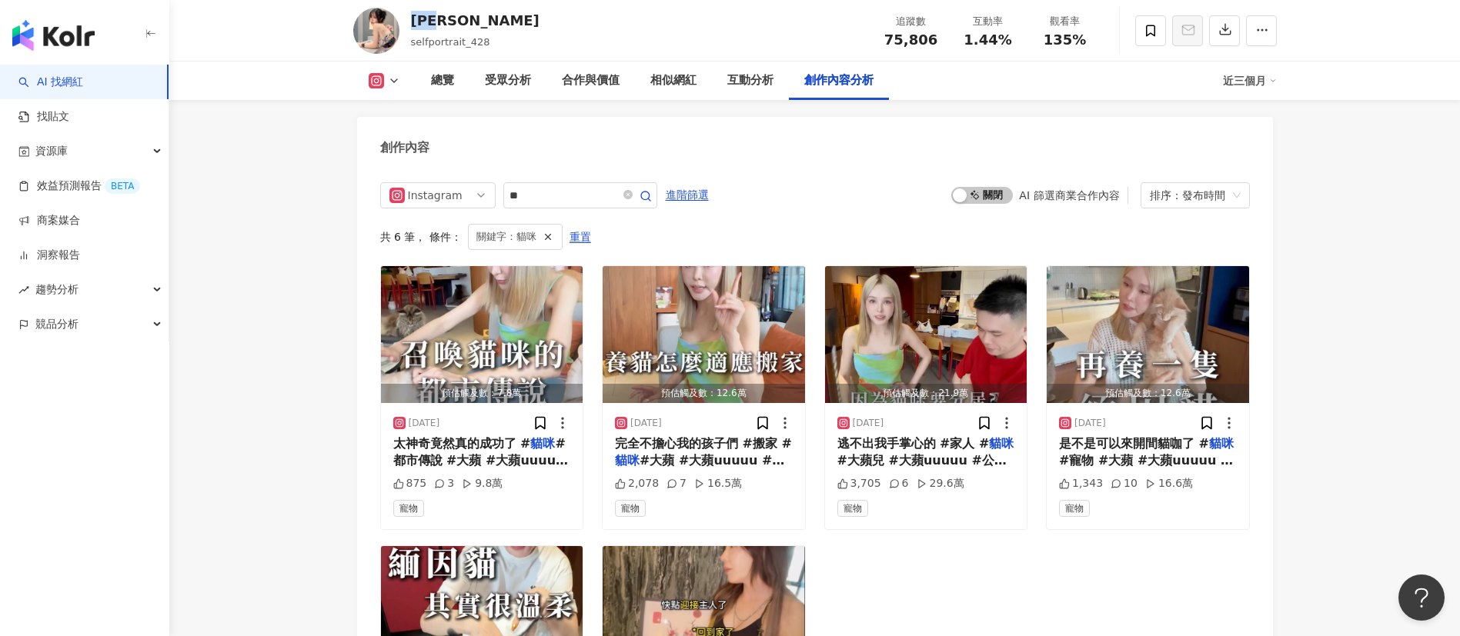
drag, startPoint x: 459, startPoint y: 25, endPoint x: 409, endPoint y: 20, distance: 49.5
click at [409, 20] on div "潘大蘋 selfportrait_428 追蹤數 75,806 互動率 1.44% 觀看率 135%" at bounding box center [814, 30] width 985 height 61
copy div "潘大蘋"
drag, startPoint x: 938, startPoint y: 48, endPoint x: 883, endPoint y: 48, distance: 55.4
click at [883, 48] on div "追蹤數 75,806 互動率 1.44% 觀看率 135%" at bounding box center [988, 30] width 231 height 45
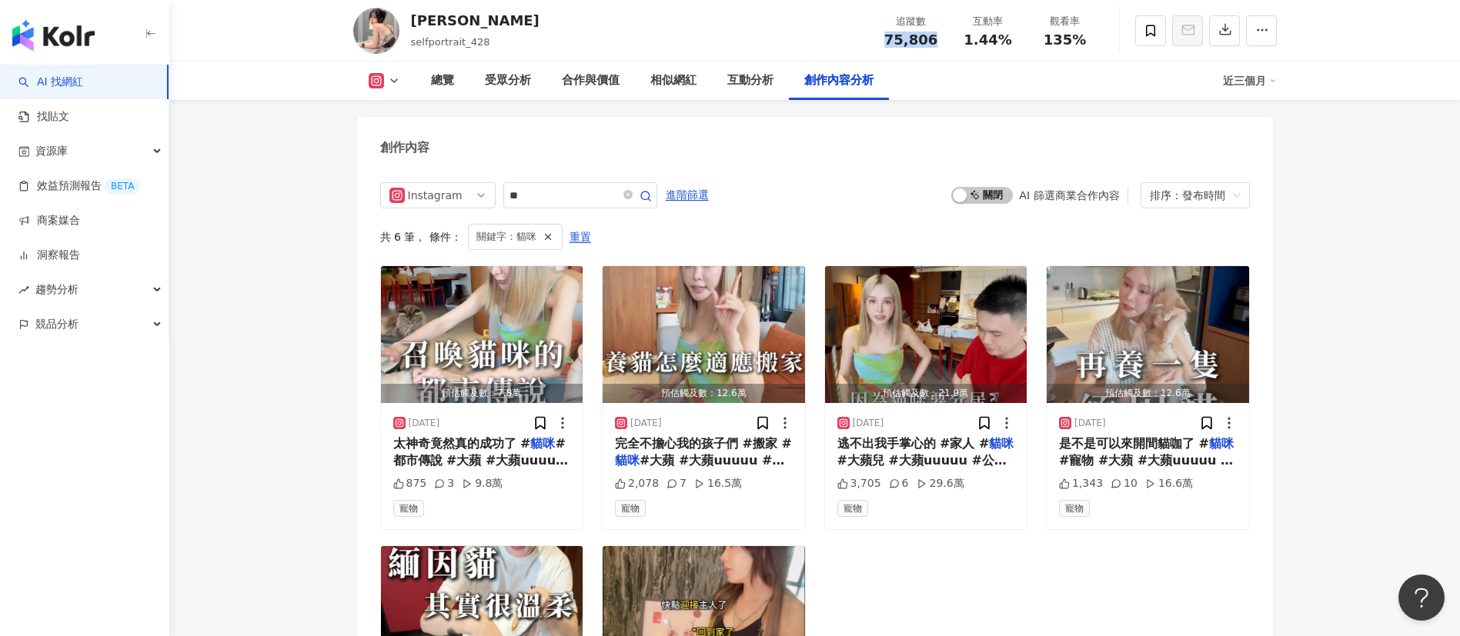
copy span "75,806"
drag, startPoint x: 1017, startPoint y: 40, endPoint x: 964, endPoint y: 40, distance: 53.1
click at [964, 40] on div "互動率 1.44%" at bounding box center [988, 30] width 77 height 33
copy span "1.44%"
drag, startPoint x: 1096, startPoint y: 44, endPoint x: 1034, endPoint y: 49, distance: 61.8
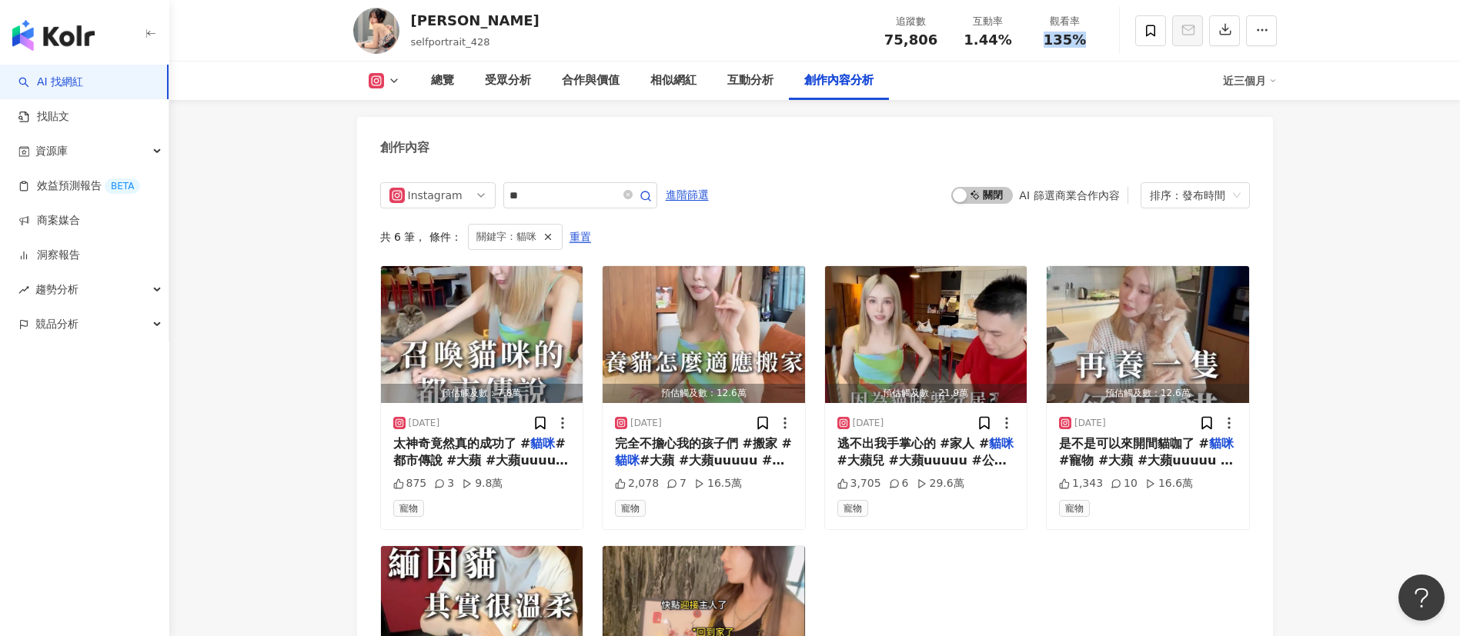
click at [1034, 49] on div "追蹤數 75,806 互動率 1.44% 觀看率 135%" at bounding box center [988, 30] width 231 height 45
copy span "135%"
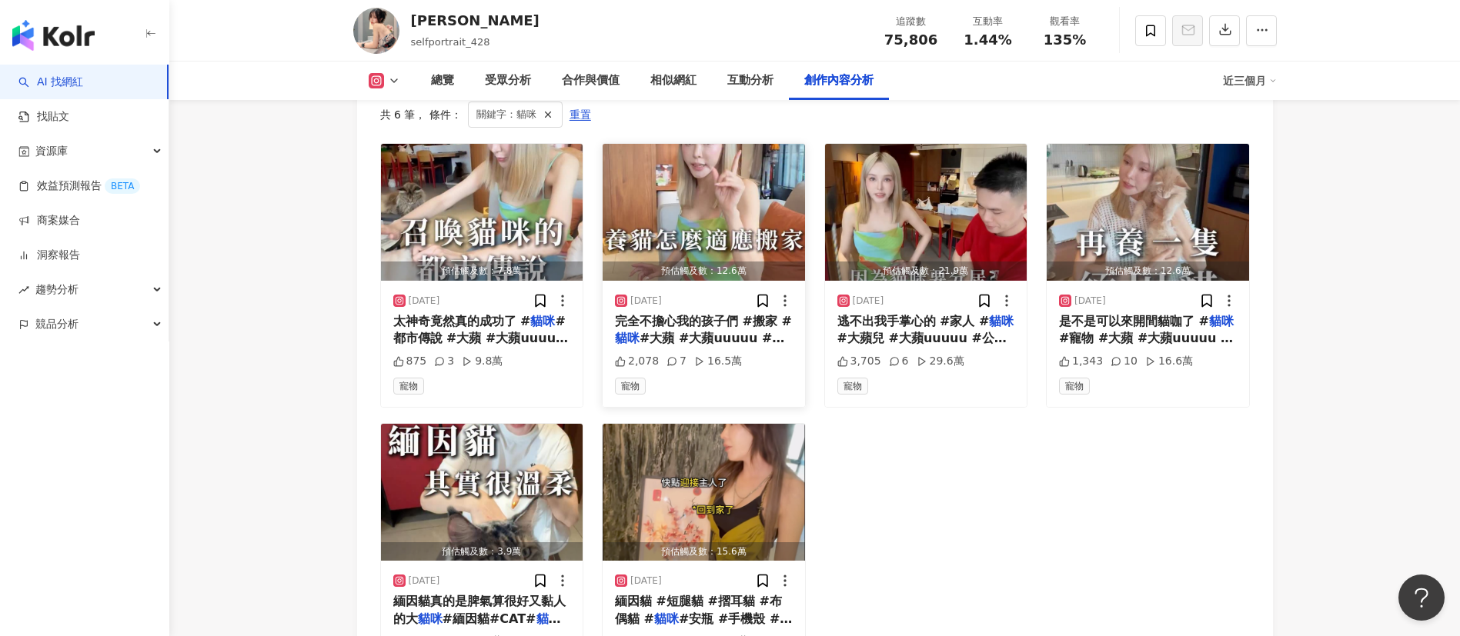
click at [722, 314] on span "完全不擔心我的孩子們 #搬家 #" at bounding box center [703, 321] width 177 height 15
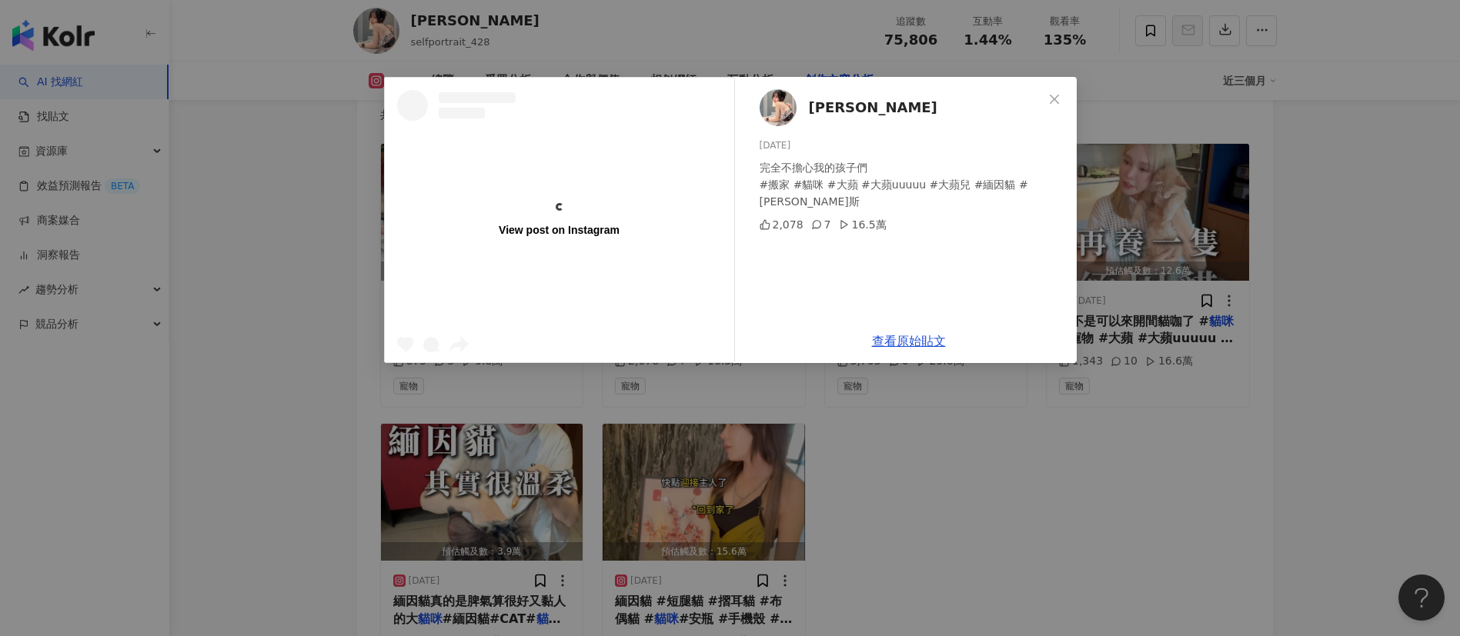
click at [1137, 531] on div "View post on Instagram 潘大蘋 2025/8/2 完全不擔心我的孩子們 #搬家 #貓咪 #大蘋 #大蘋uuuuu #大蘋兒 #緬因貓 #…" at bounding box center [730, 318] width 1460 height 636
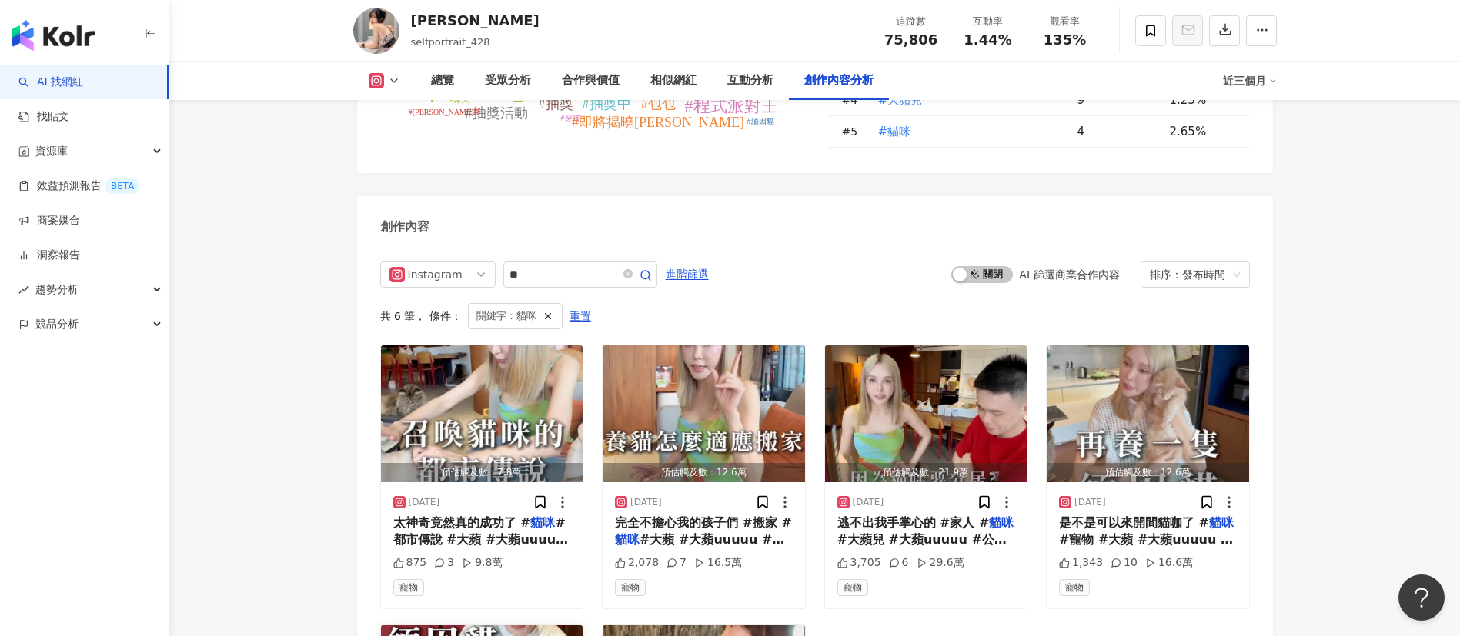
scroll to position [4675, 0]
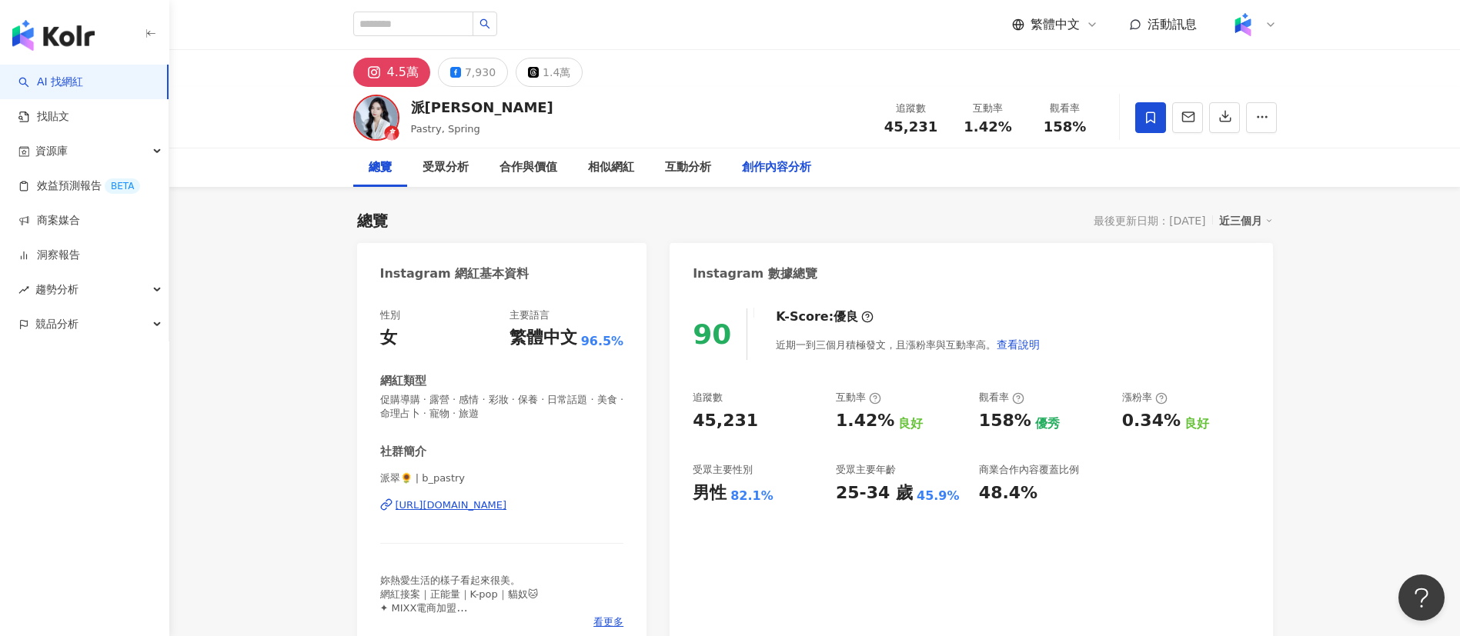
click at [769, 157] on div "創作內容分析" at bounding box center [777, 168] width 100 height 38
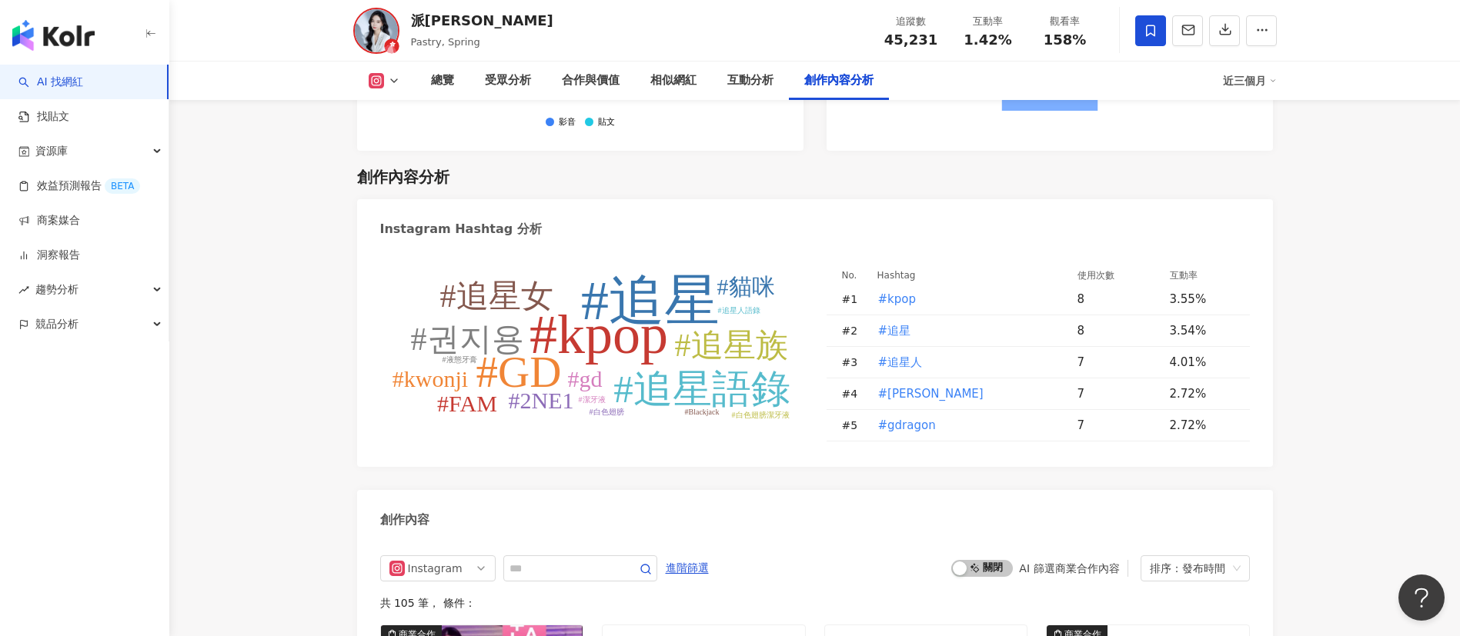
scroll to position [4675, 0]
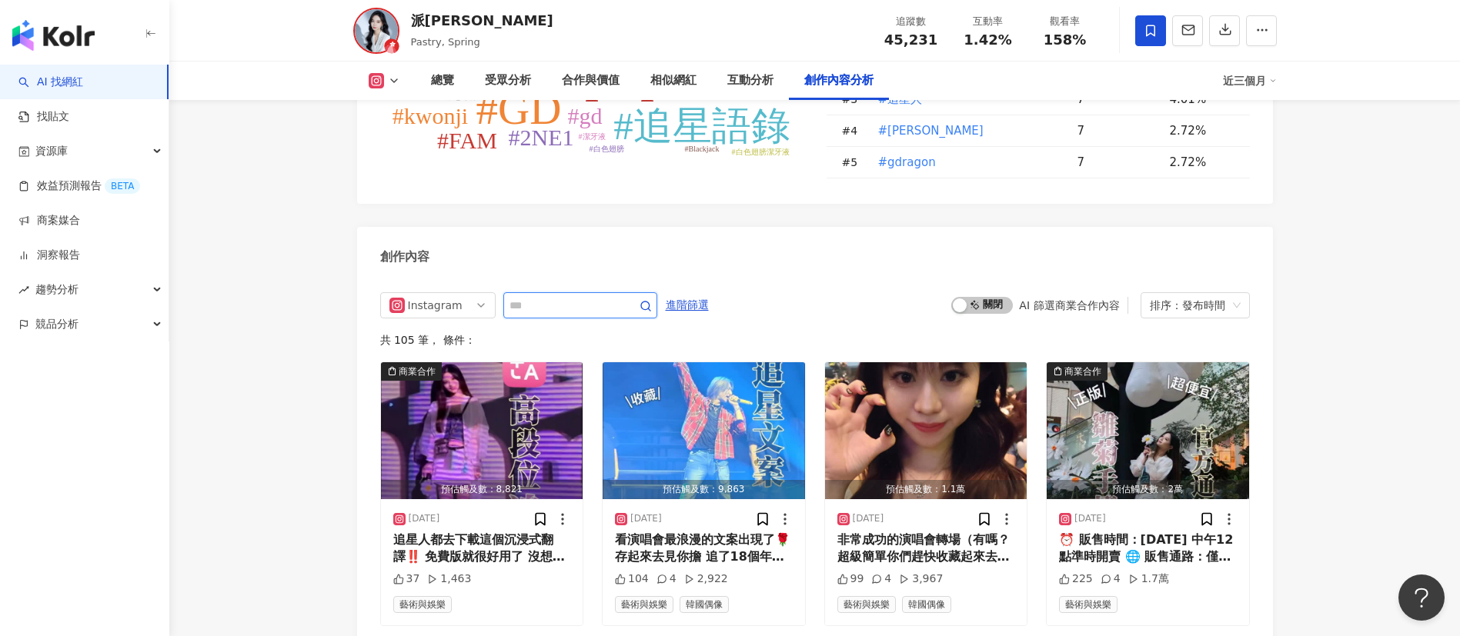
click at [578, 296] on input "text" at bounding box center [563, 305] width 108 height 18
type input "**"
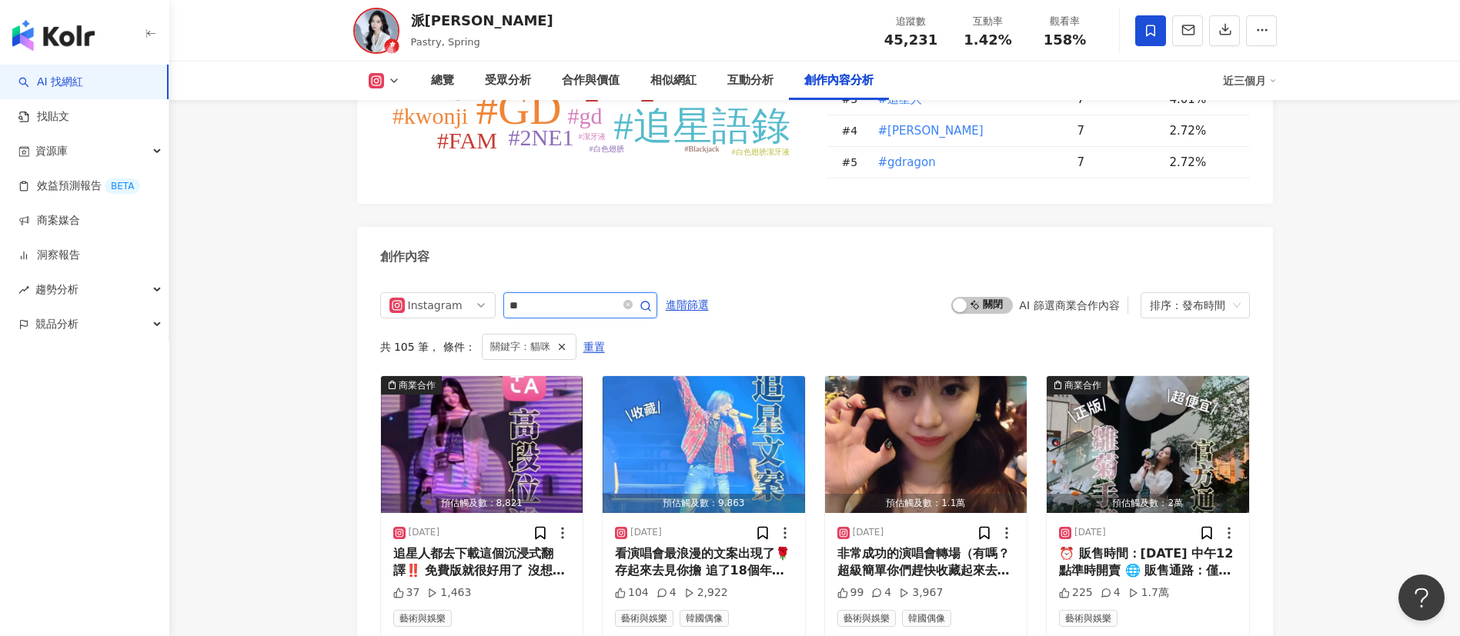
scroll to position [4750, 0]
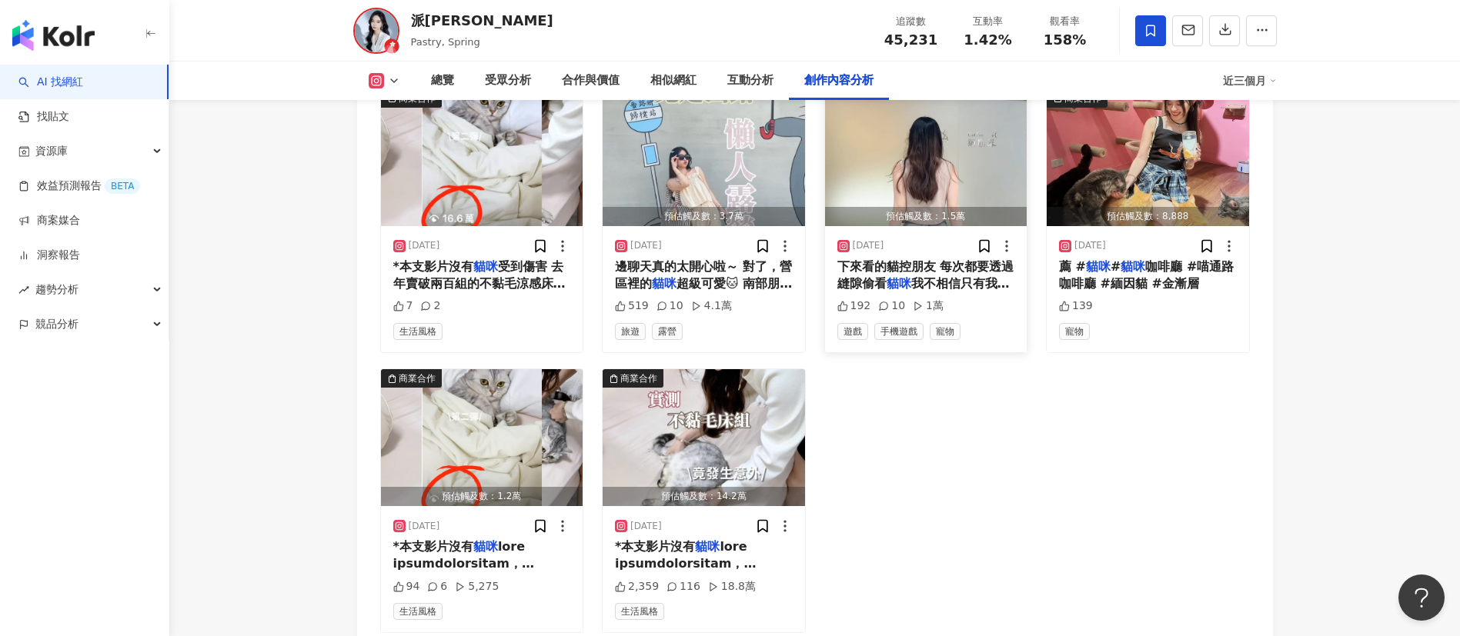
scroll to position [4965, 0]
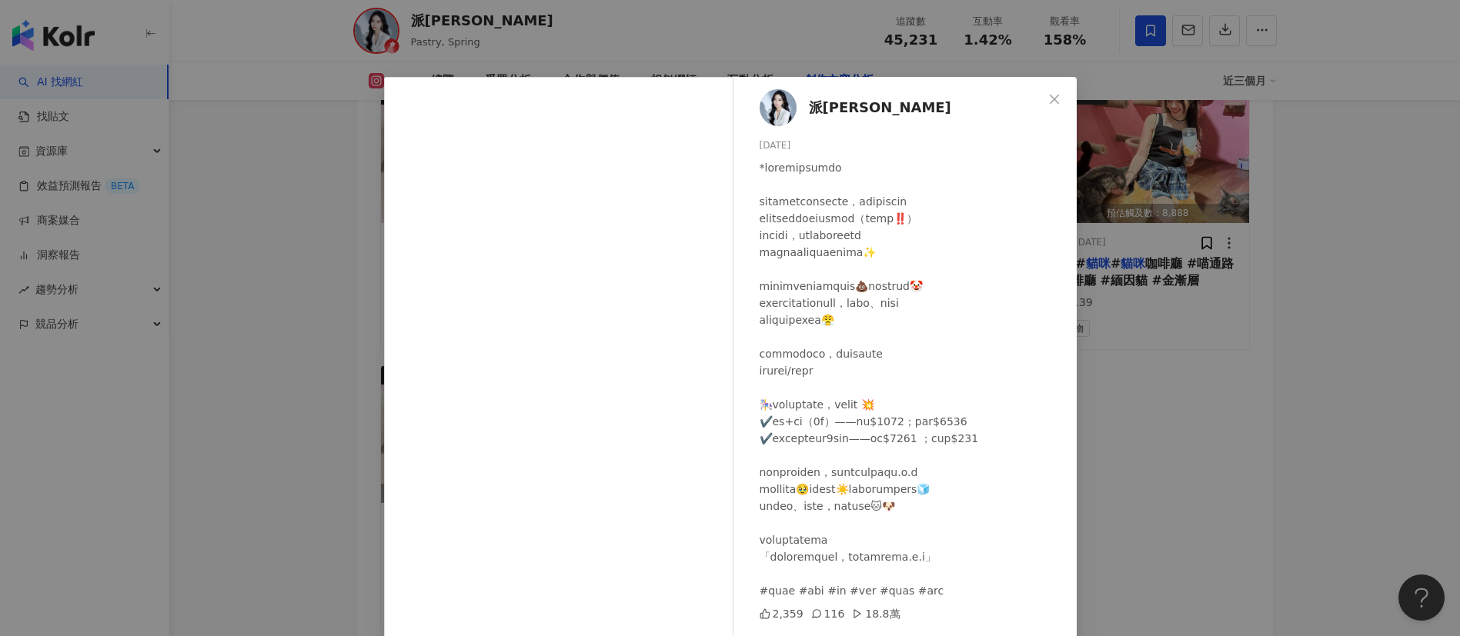
scroll to position [54, 0]
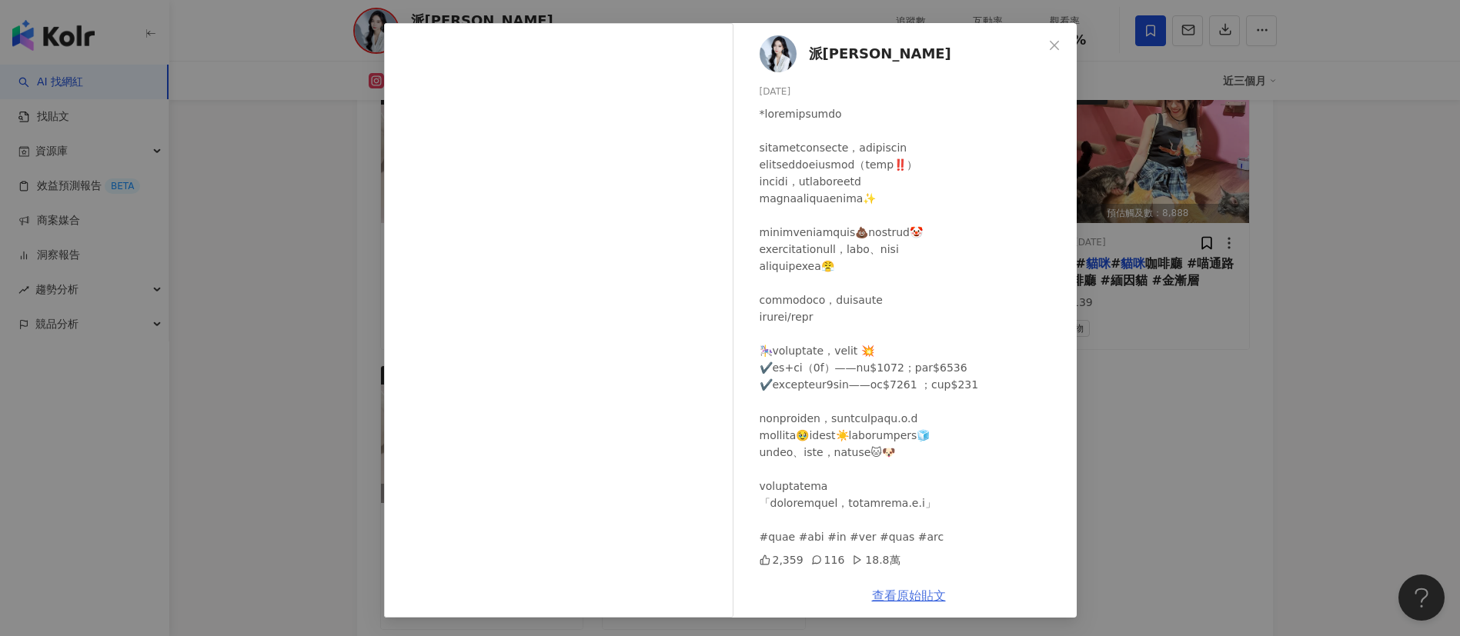
click at [904, 600] on link "查看原始貼文" at bounding box center [909, 596] width 74 height 15
click at [256, 262] on div "派翠 [DATE] 2,359 116 18.8萬 查看原始貼文" at bounding box center [730, 318] width 1460 height 636
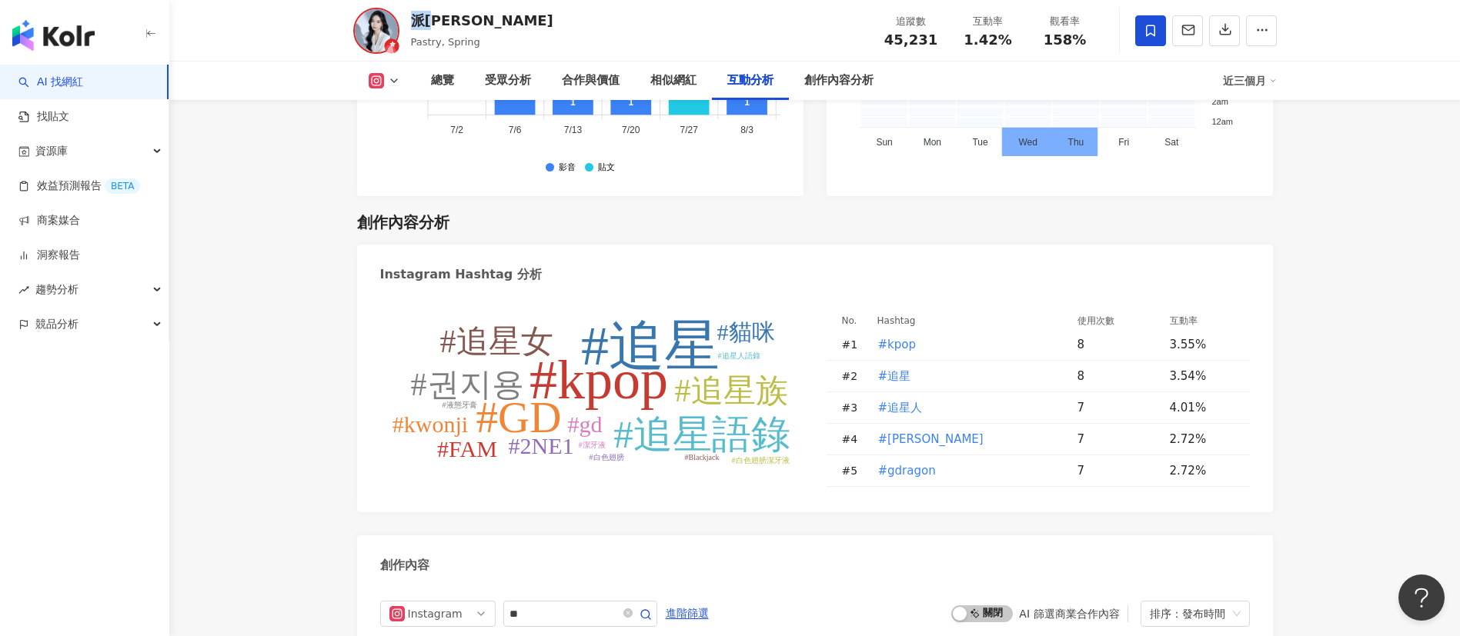
scroll to position [4358, 0]
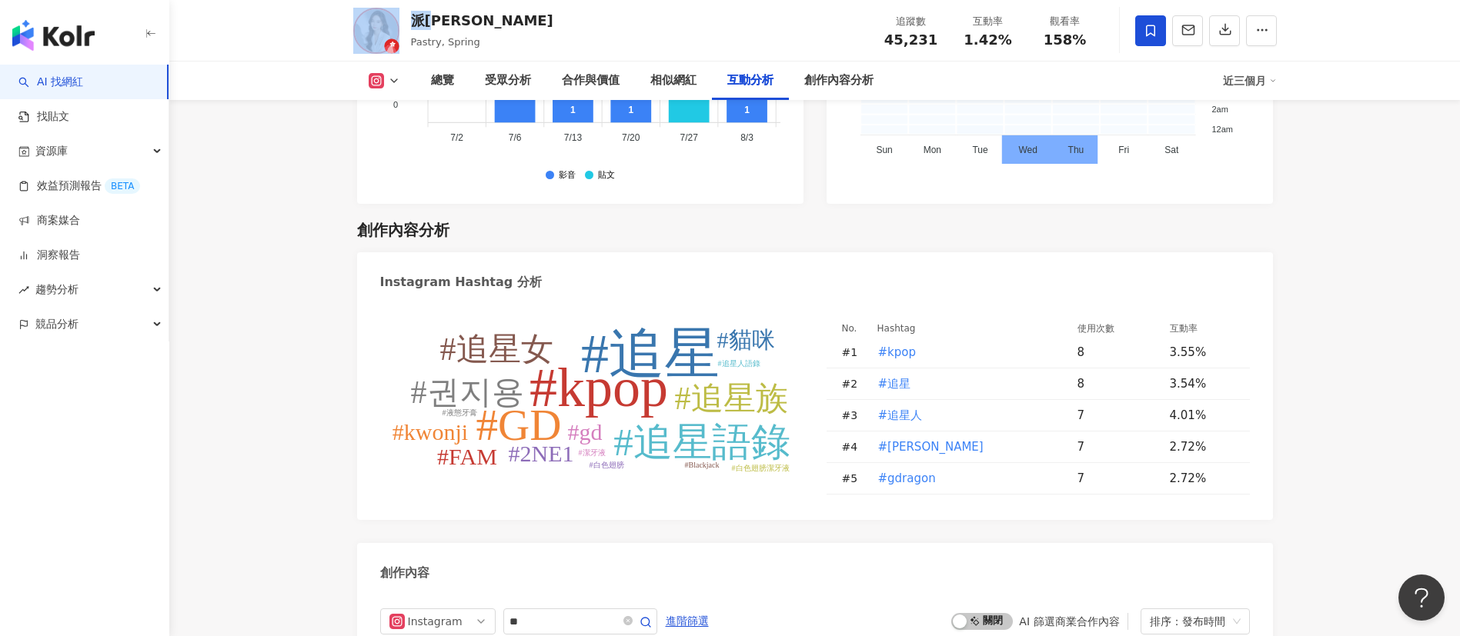
drag, startPoint x: 423, startPoint y: 12, endPoint x: 406, endPoint y: 15, distance: 17.9
click at [406, 15] on div "派翠 Pastry, Spring 追蹤數 45,231 互動率 1.42% 觀看率 158%" at bounding box center [814, 30] width 985 height 61
copy div "派[PERSON_NAME]"
drag, startPoint x: 934, startPoint y: 45, endPoint x: 874, endPoint y: 40, distance: 60.2
click at [874, 40] on div "追蹤數 45,231" at bounding box center [911, 30] width 77 height 33
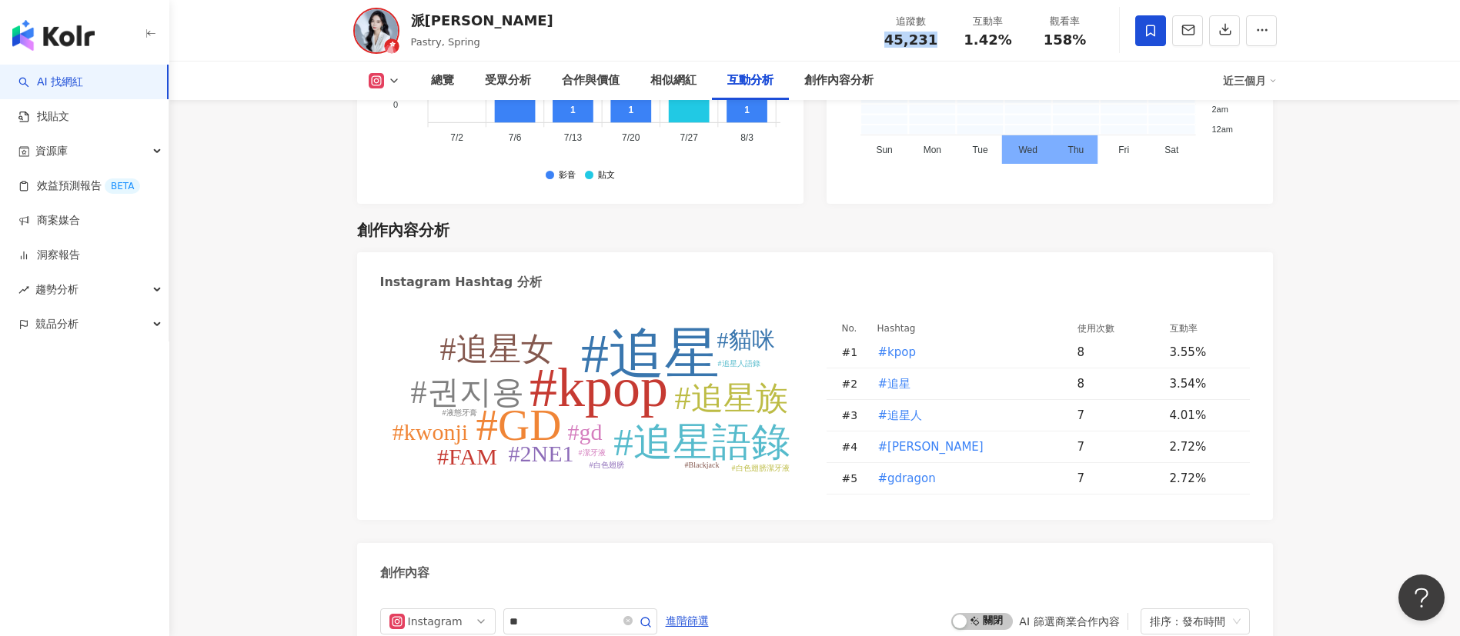
copy span "45,231"
drag, startPoint x: 1011, startPoint y: 48, endPoint x: 966, endPoint y: 44, distance: 44.8
click at [966, 44] on div "追蹤數 45,231 互動率 1.42% 觀看率 158%" at bounding box center [988, 30] width 231 height 45
copy span "1.42%"
drag, startPoint x: 1091, startPoint y: 46, endPoint x: 1046, endPoint y: 45, distance: 44.7
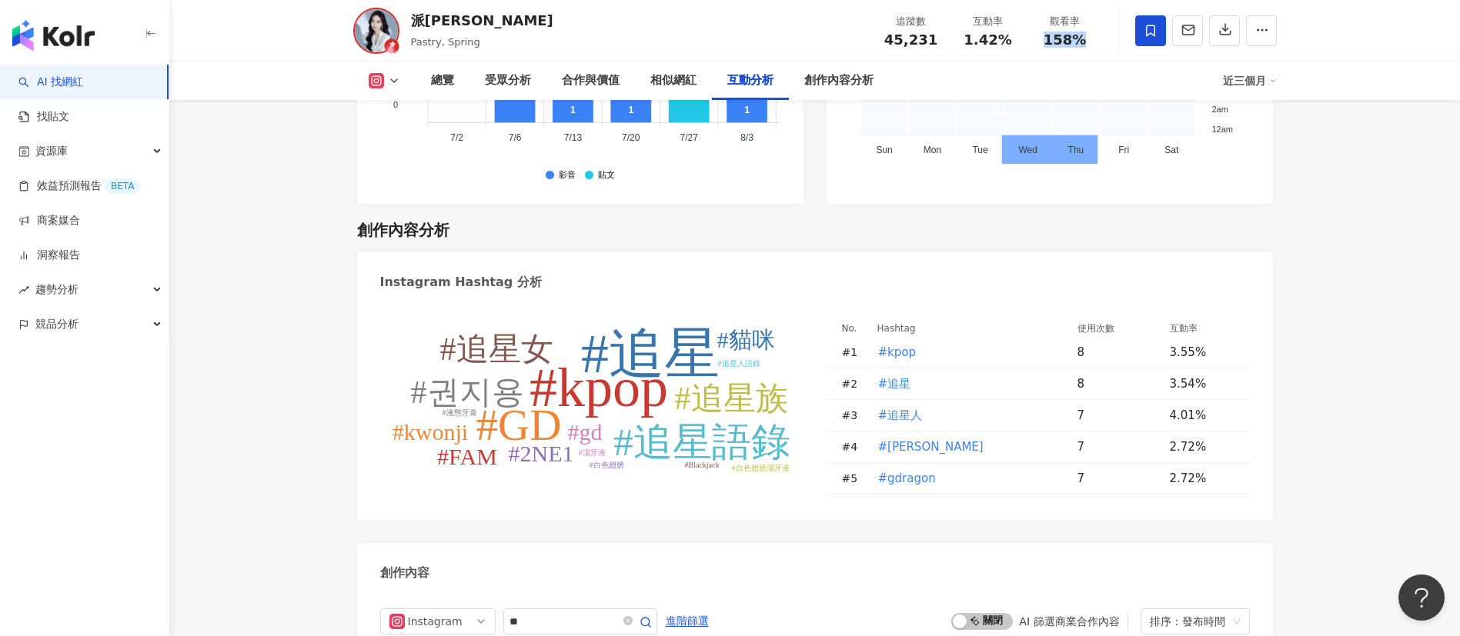
click at [1046, 45] on div "158%" at bounding box center [1065, 39] width 58 height 15
copy span "158%"
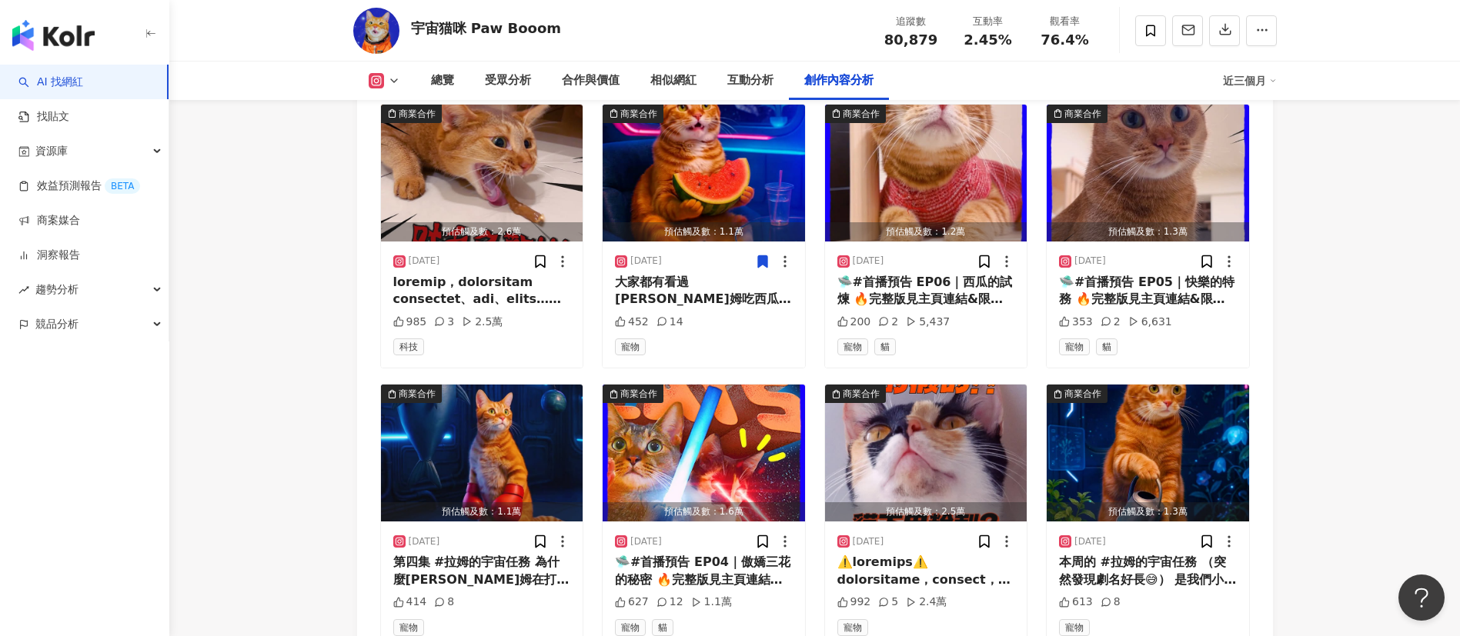
scroll to position [5172, 0]
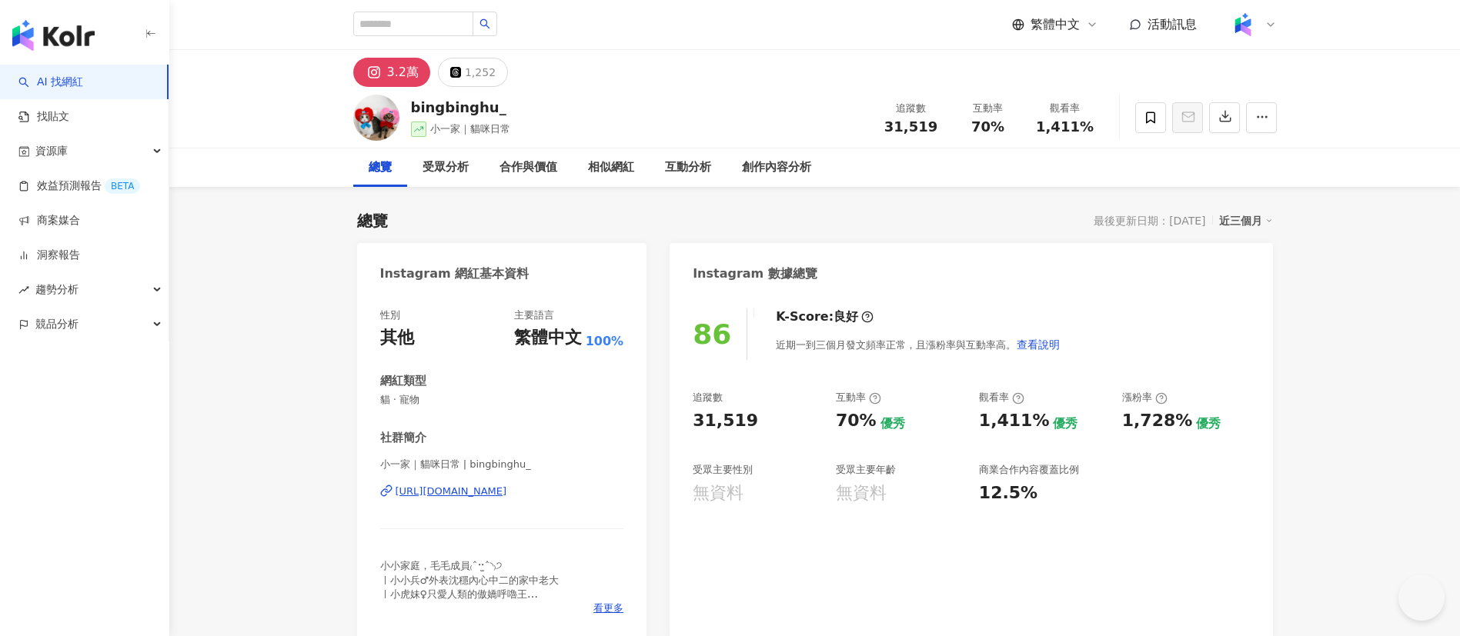
drag, startPoint x: 877, startPoint y: 128, endPoint x: 725, endPoint y: 34, distance: 178.3
click at [865, 128] on div "bingbinghu_ 小一家｜貓咪日常 追蹤數 31,519 互動率 70% 觀看率 1,411%" at bounding box center [814, 117] width 985 height 61
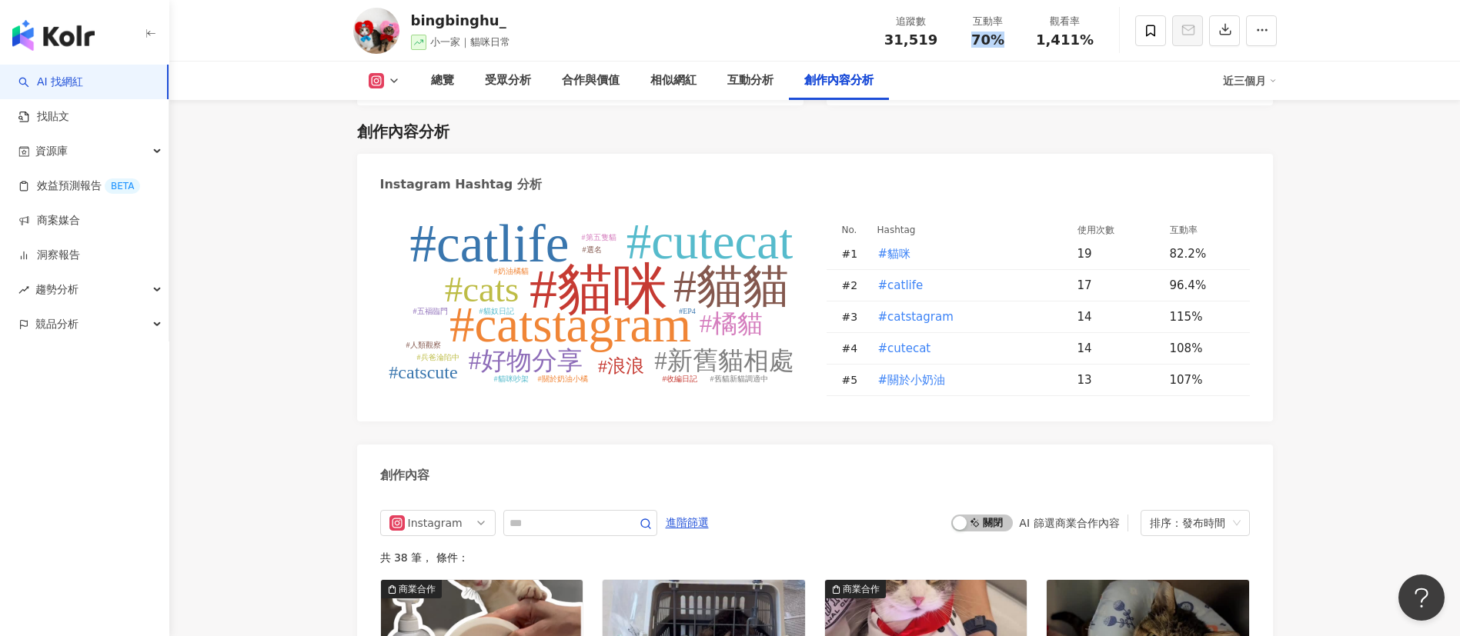
drag, startPoint x: 1002, startPoint y: 52, endPoint x: 974, endPoint y: 47, distance: 28.2
click at [974, 47] on div "追蹤數 31,519 互動率 70% 觀看率 1,411%" at bounding box center [988, 30] width 231 height 45
copy span "70%"
drag, startPoint x: 1098, startPoint y: 39, endPoint x: 1039, endPoint y: 39, distance: 59.3
click at [1039, 39] on div "觀看率 1,411%" at bounding box center [1065, 30] width 77 height 33
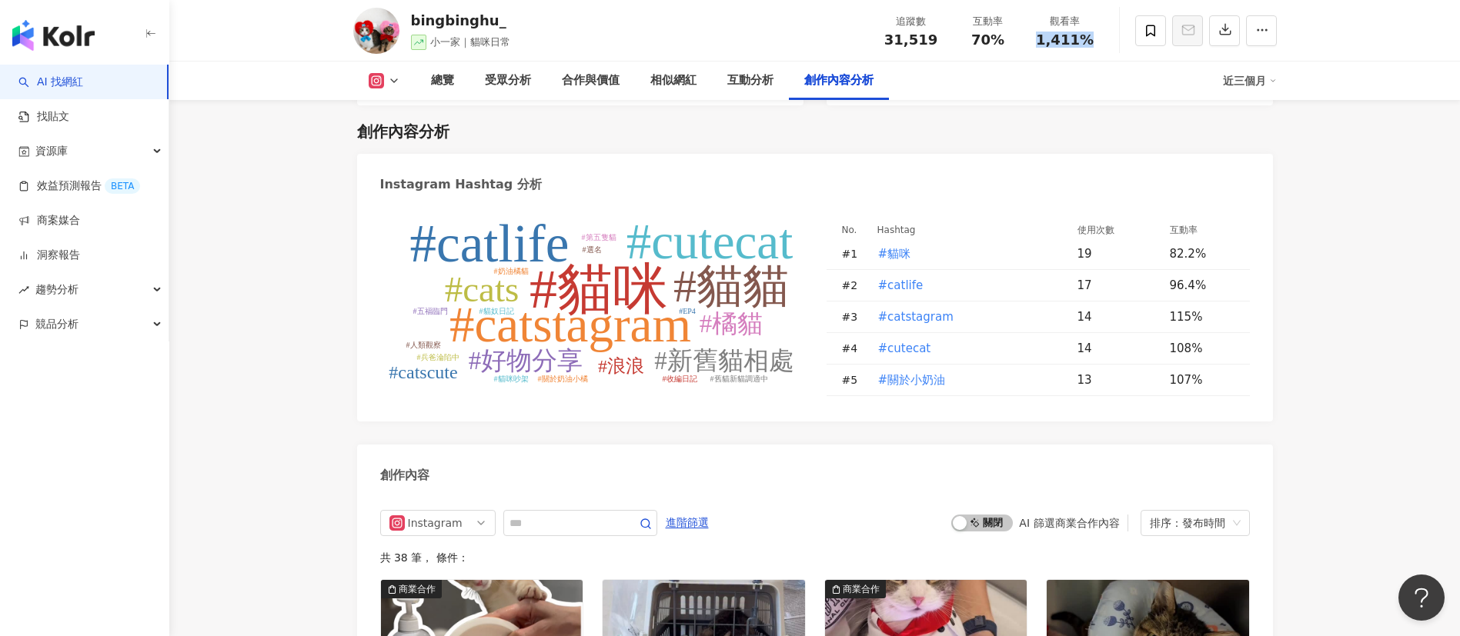
copy span "1,411%"
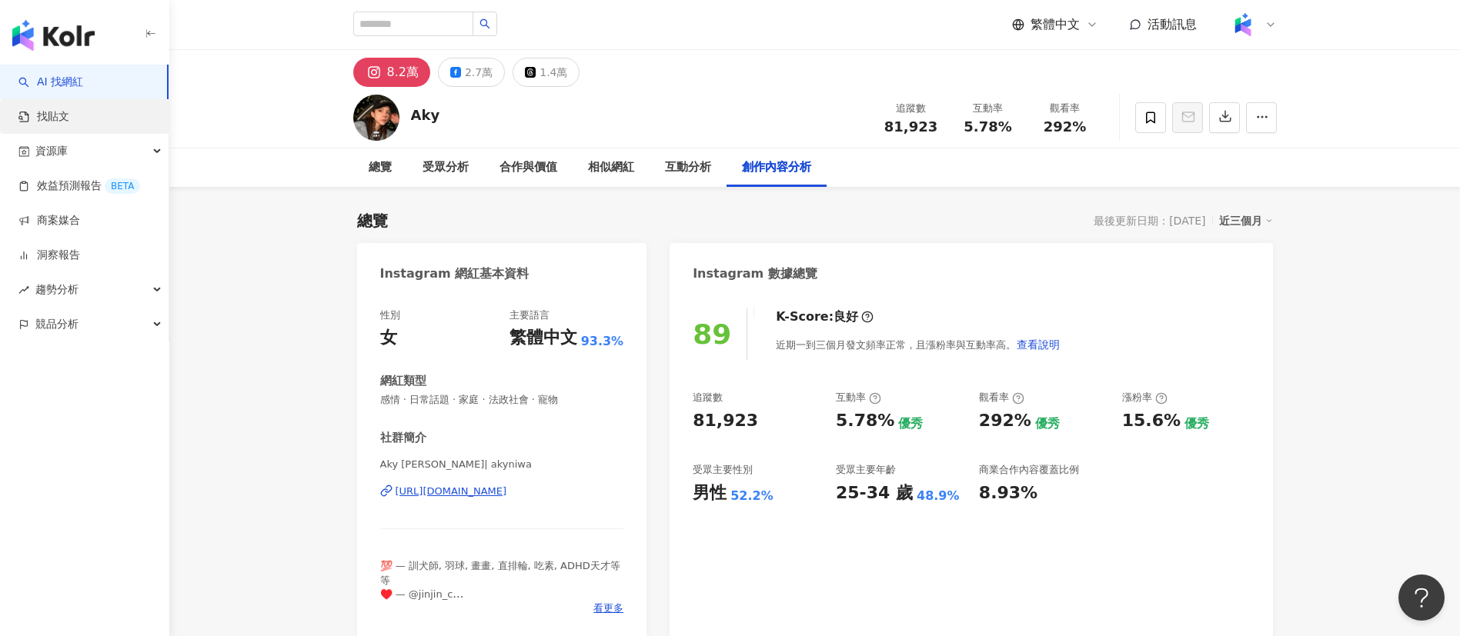
scroll to position [4702, 0]
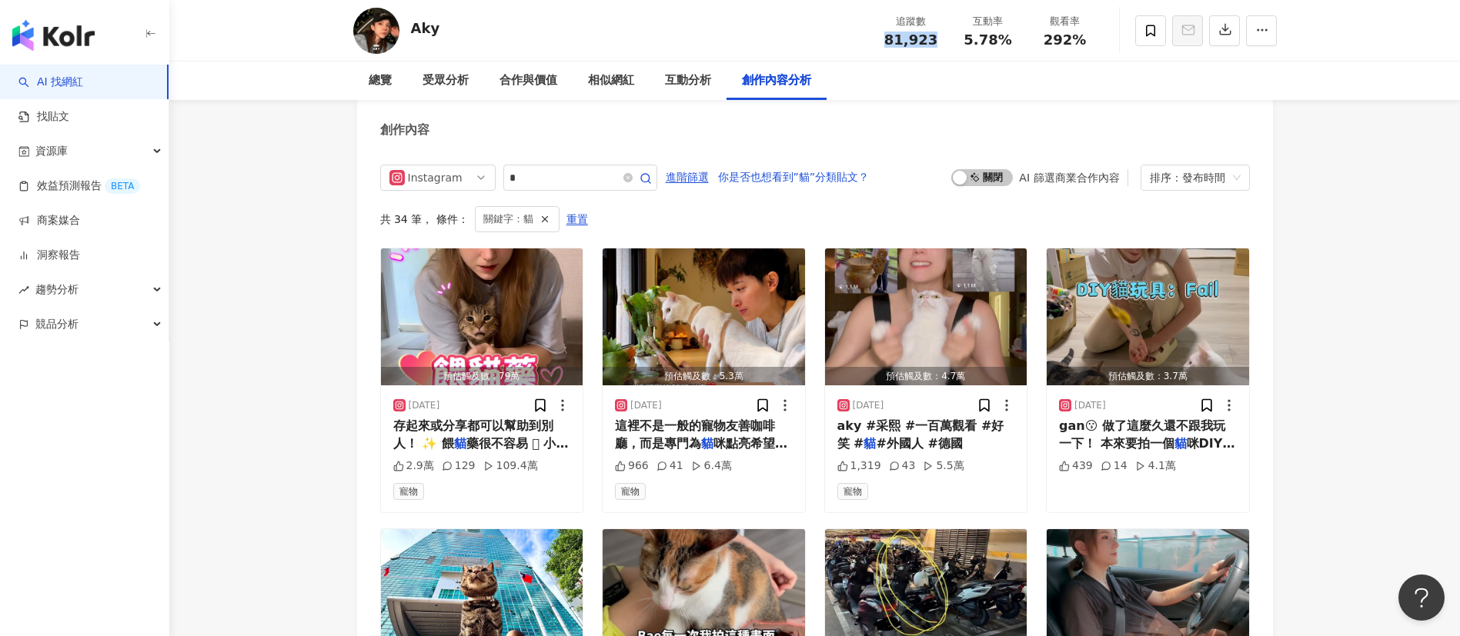
drag, startPoint x: 934, startPoint y: 42, endPoint x: 866, endPoint y: 35, distance: 68.8
click at [866, 35] on div "Aky 追蹤數 81,923 互動率 5.78% 觀看率 292%" at bounding box center [814, 30] width 985 height 61
copy span "81,923"
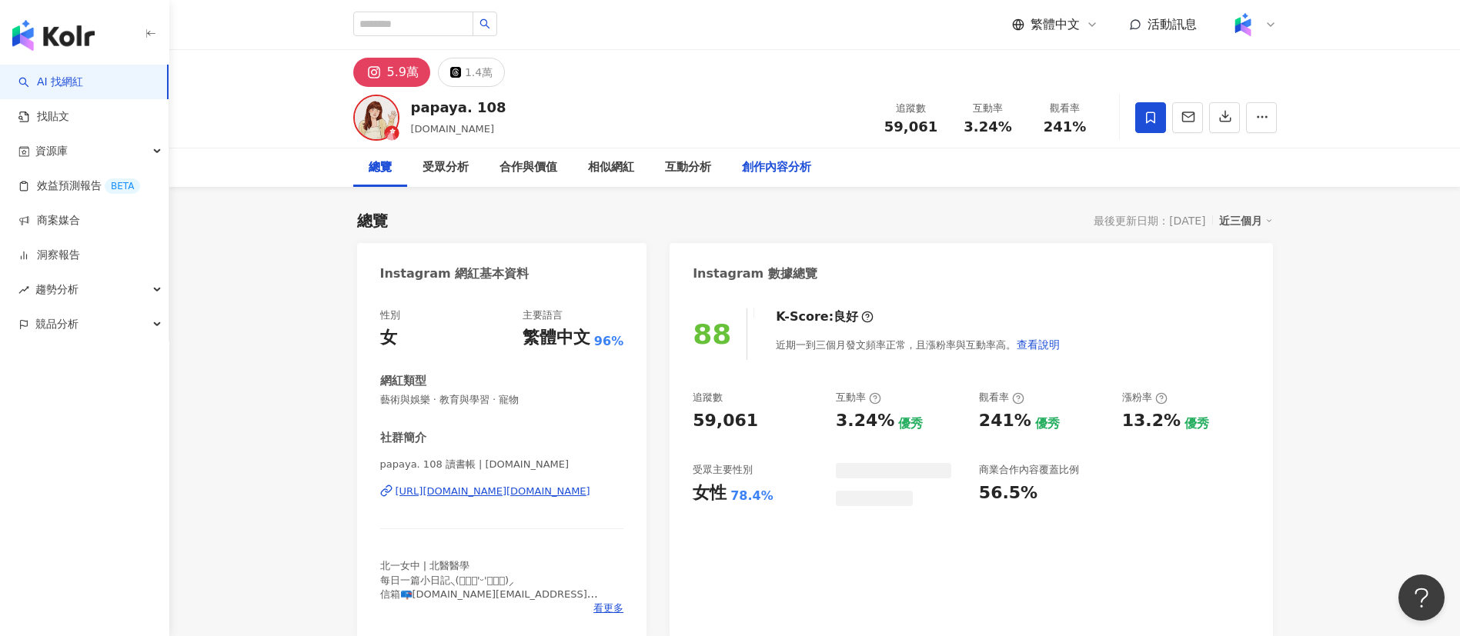
click at [765, 159] on div "創作內容分析" at bounding box center [776, 168] width 69 height 18
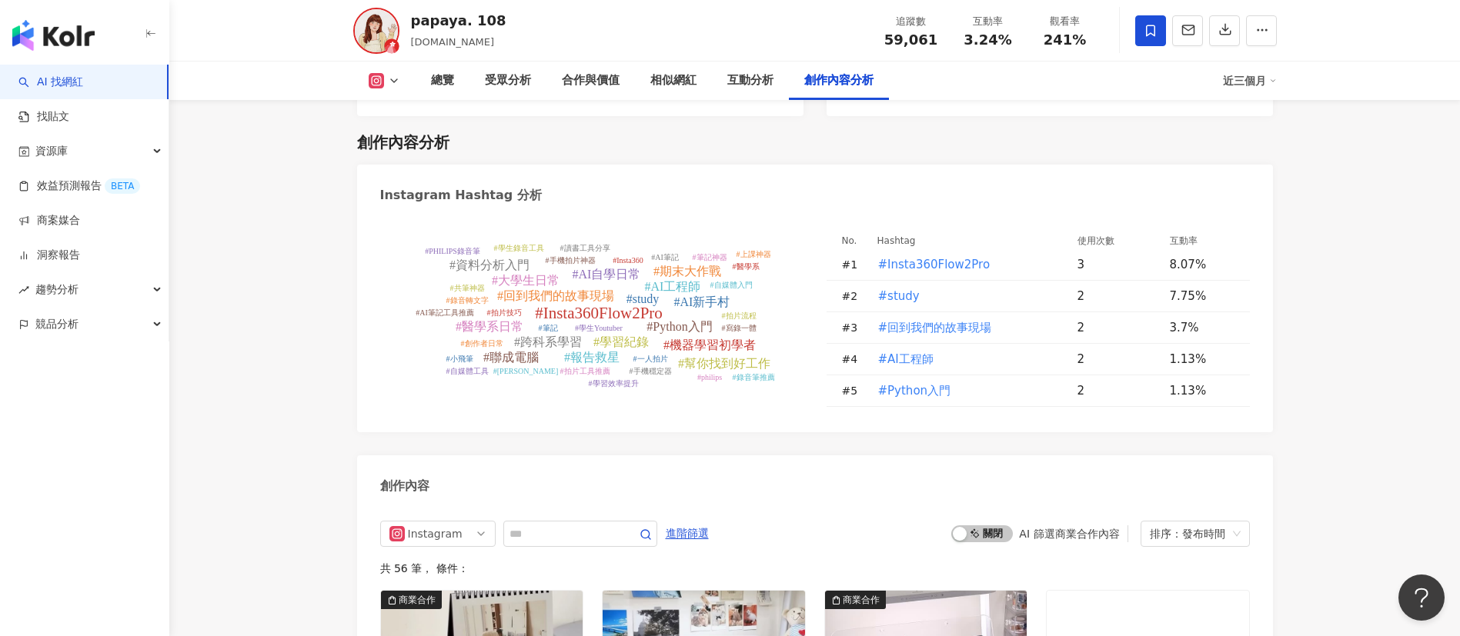
scroll to position [4580, 0]
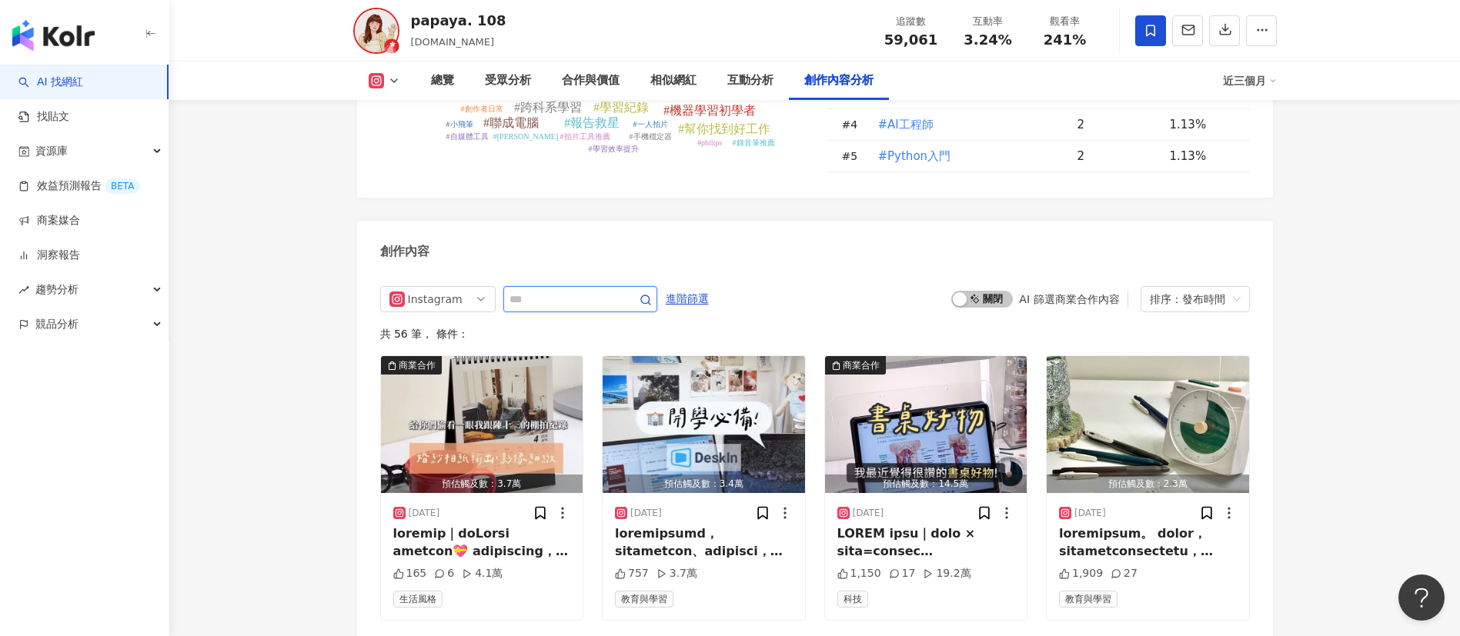
click at [617, 290] on input "text" at bounding box center [563, 299] width 108 height 18
type input "**"
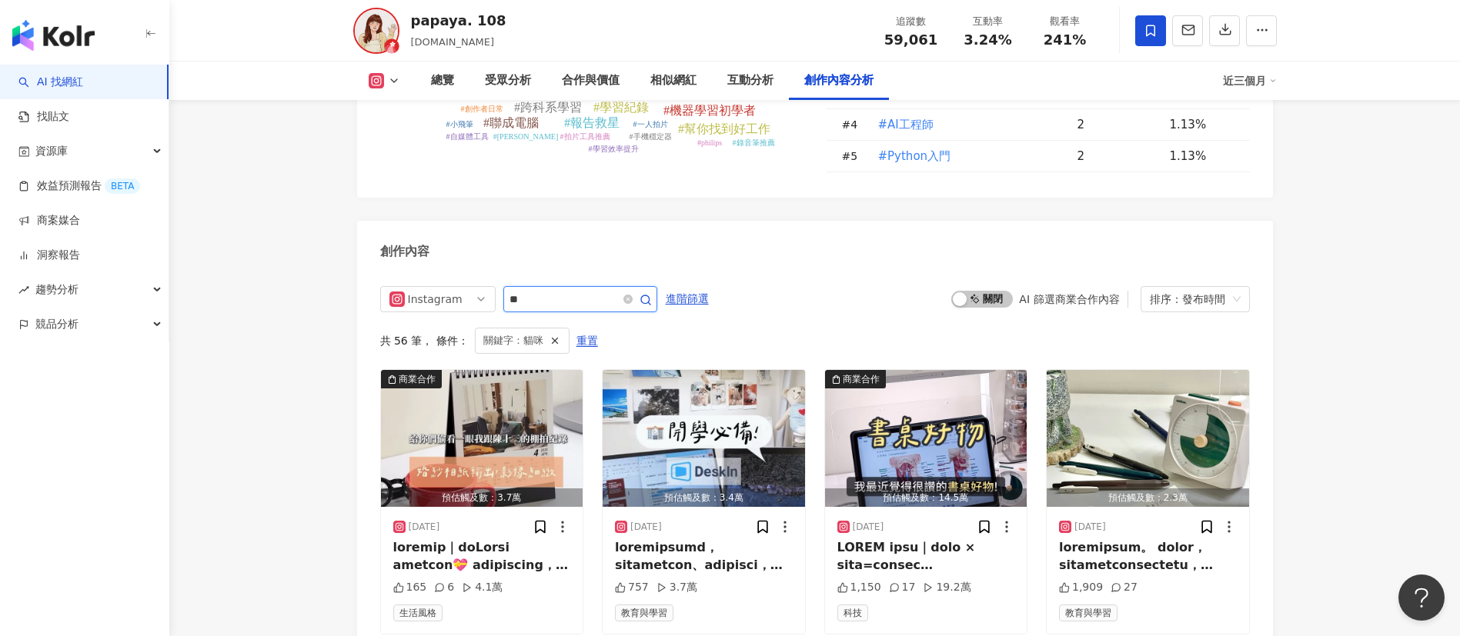
scroll to position [4684, 0]
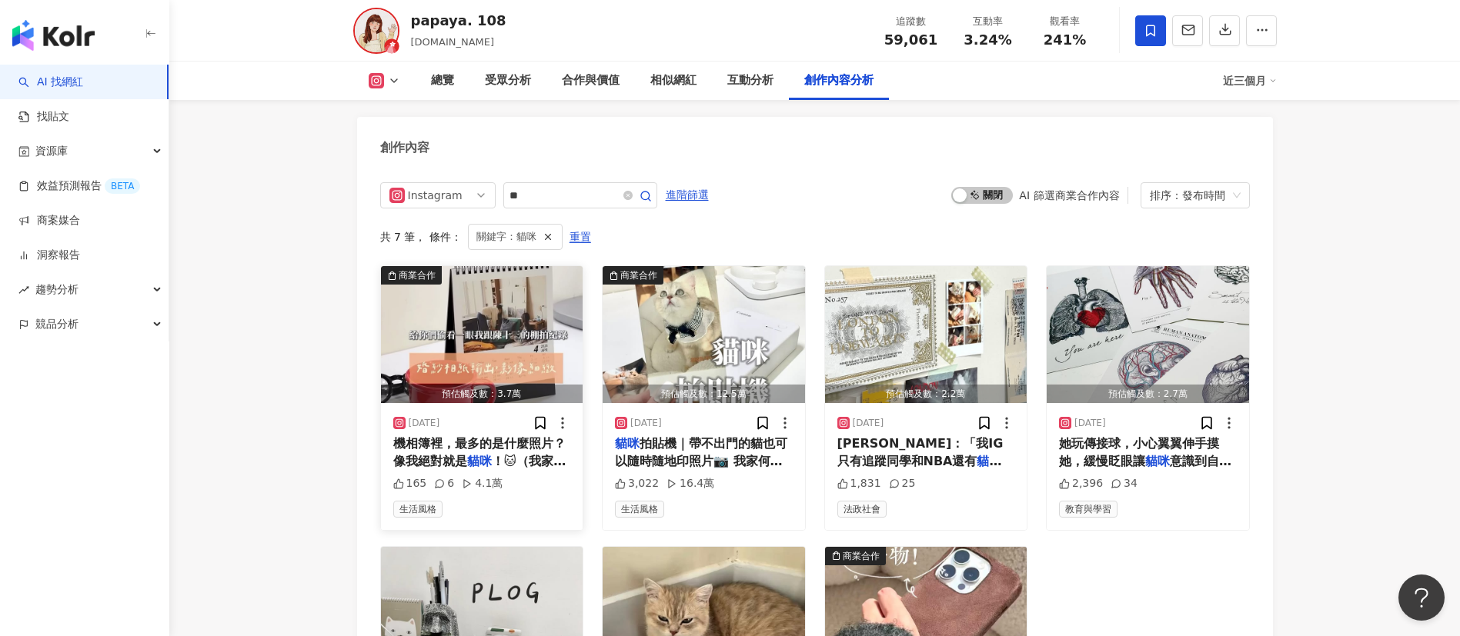
click at [443, 439] on span "機相簿裡，最多的是什麼照片？像我絕對就是" at bounding box center [479, 452] width 172 height 32
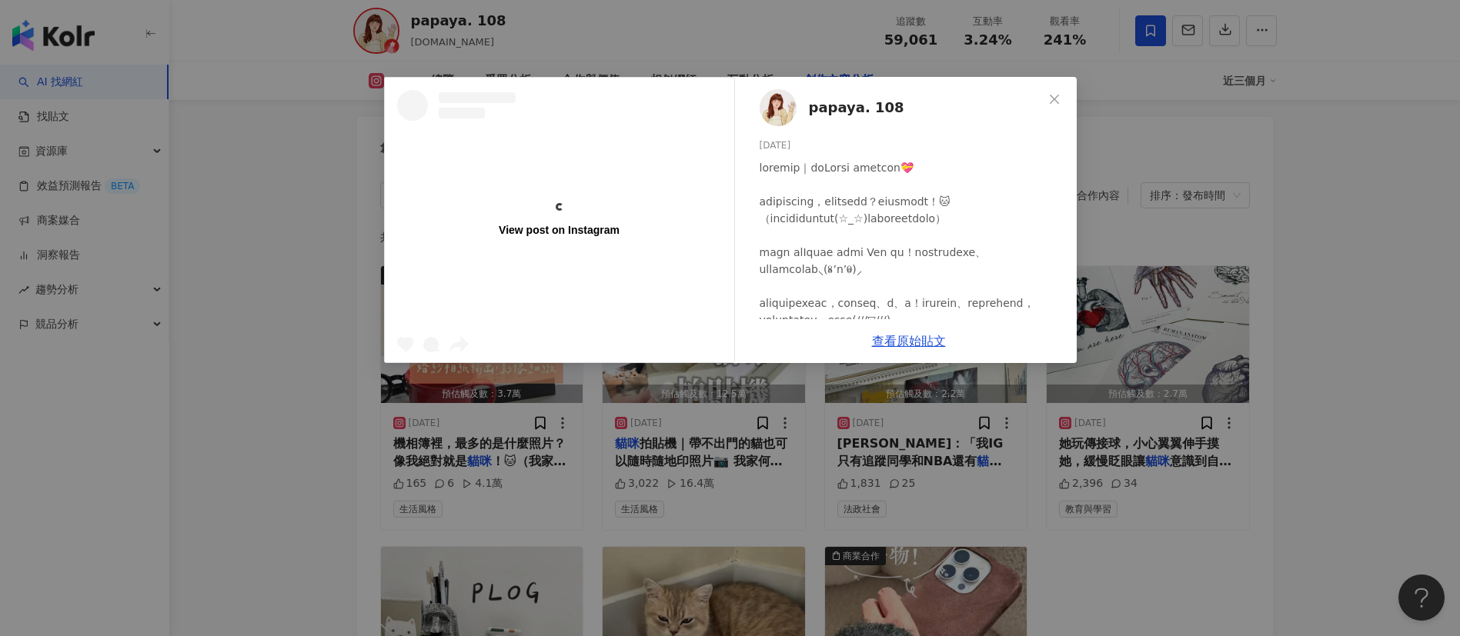
click at [582, 257] on div "View post on Instagram" at bounding box center [559, 220] width 349 height 285
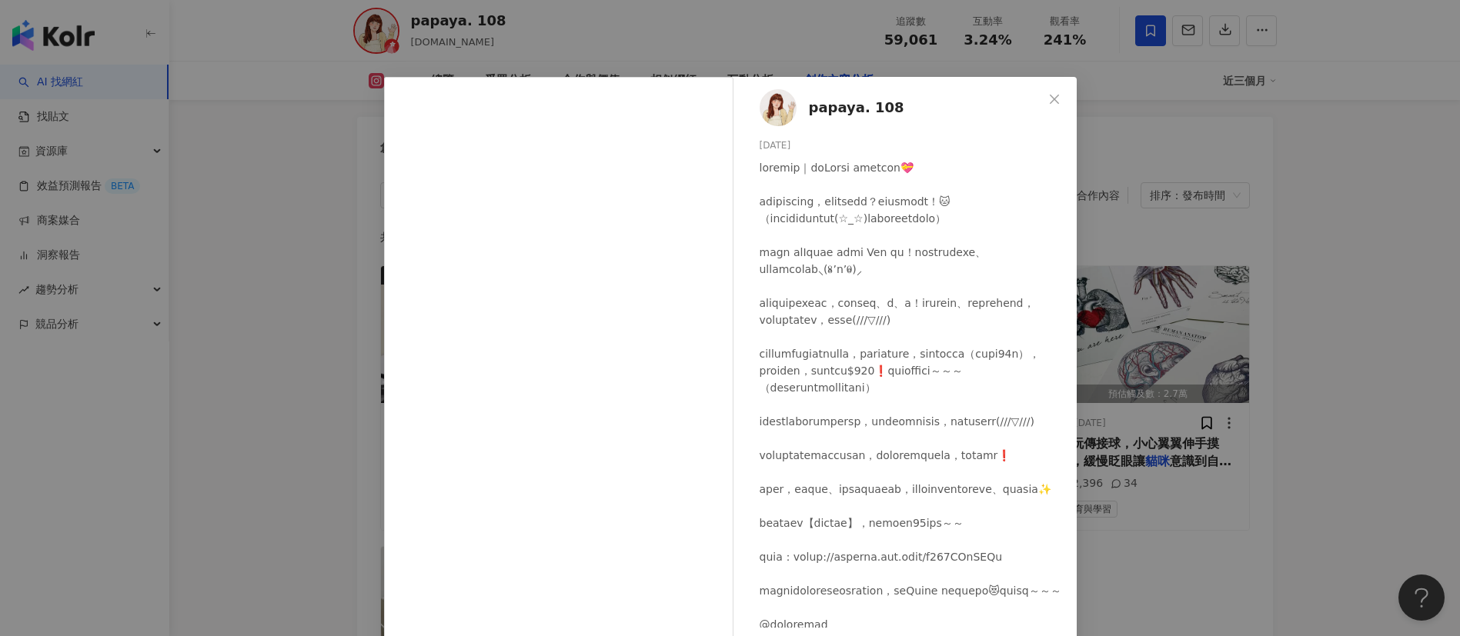
click at [335, 206] on div "papaya. 108 2025/9/10 165 6 4.1萬 查看原始貼文" at bounding box center [730, 318] width 1460 height 636
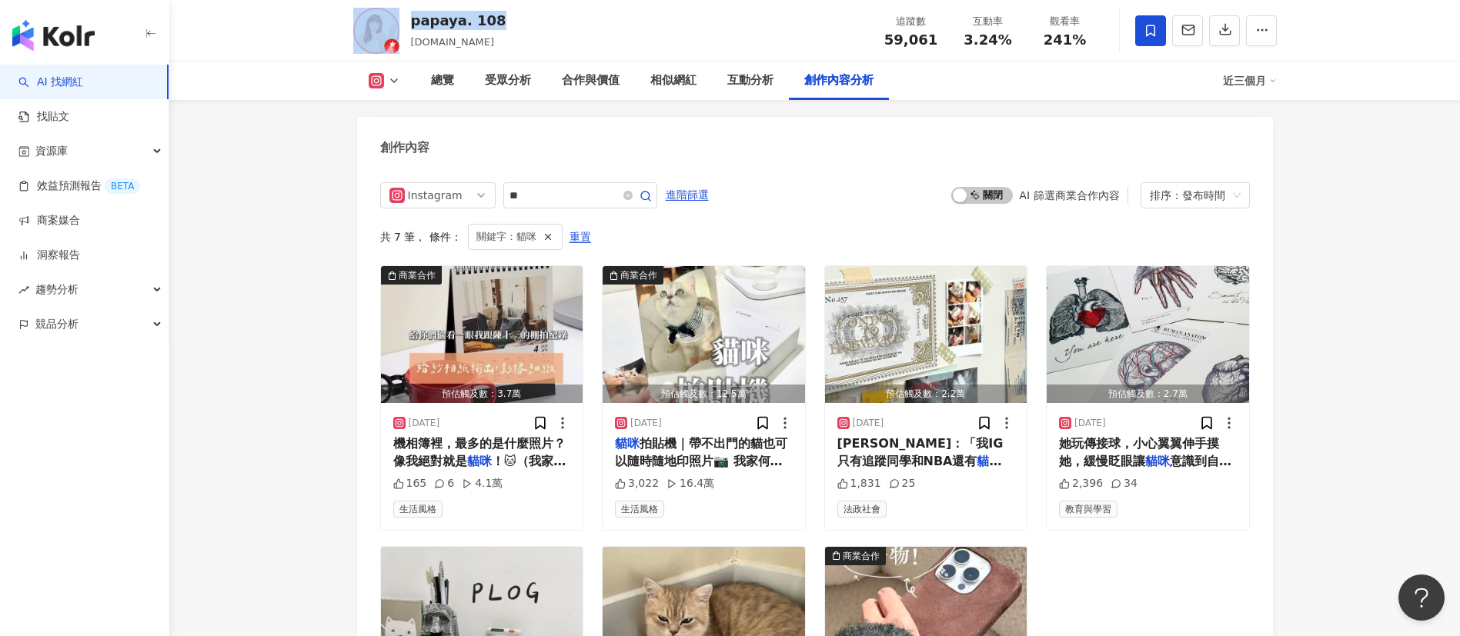
drag, startPoint x: 513, startPoint y: 21, endPoint x: 406, endPoint y: 16, distance: 107.8
click at [406, 16] on div "papaya. 108 papaya.108.study 追蹤數 59,061 互動率 3.24% 觀看率 241%" at bounding box center [814, 30] width 985 height 61
copy div "papaya. 108"
click at [929, 49] on div "追蹤數 59,061 互動率 3.24% 觀看率 241%" at bounding box center [988, 30] width 231 height 45
drag, startPoint x: 934, startPoint y: 46, endPoint x: 886, endPoint y: 42, distance: 47.9
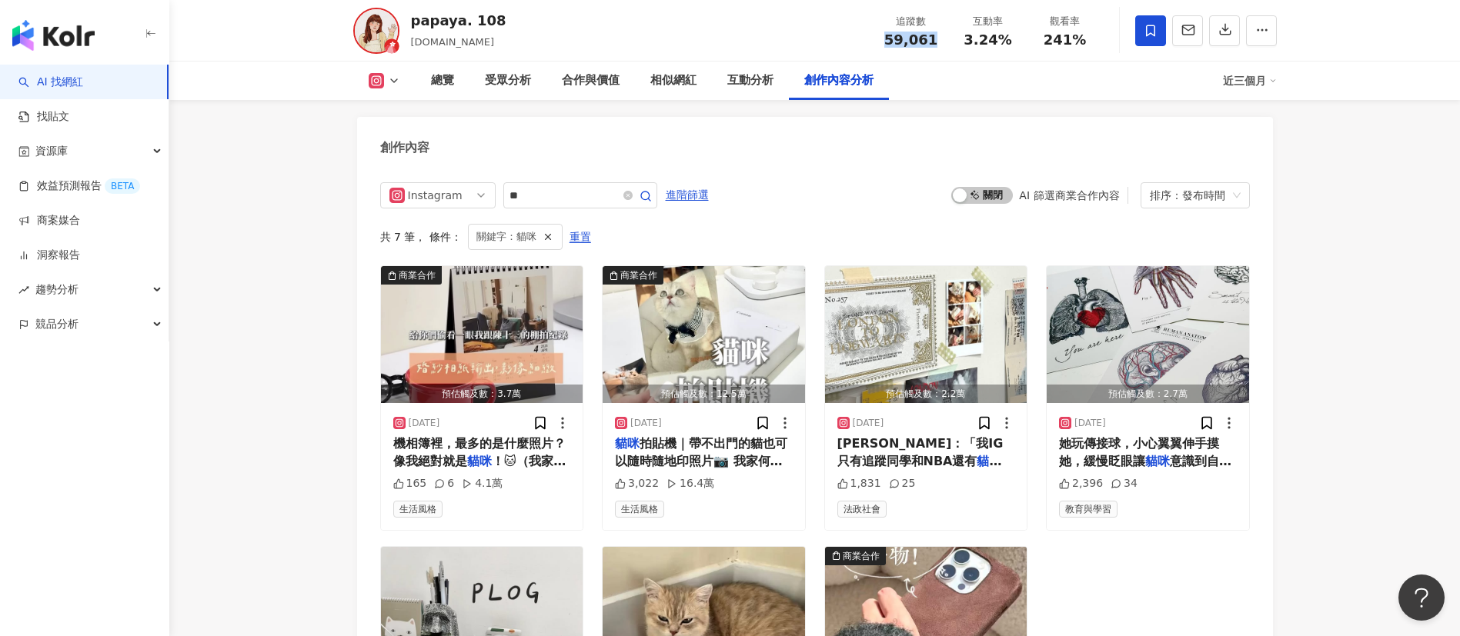
click at [886, 42] on div "59,061" at bounding box center [911, 39] width 58 height 15
copy span "59,061"
drag, startPoint x: 1024, startPoint y: 50, endPoint x: 957, endPoint y: 44, distance: 67.2
click at [957, 44] on div "追蹤數 59,061 互動率 3.24% 觀看率 241%" at bounding box center [988, 30] width 231 height 45
copy span "3.24%"
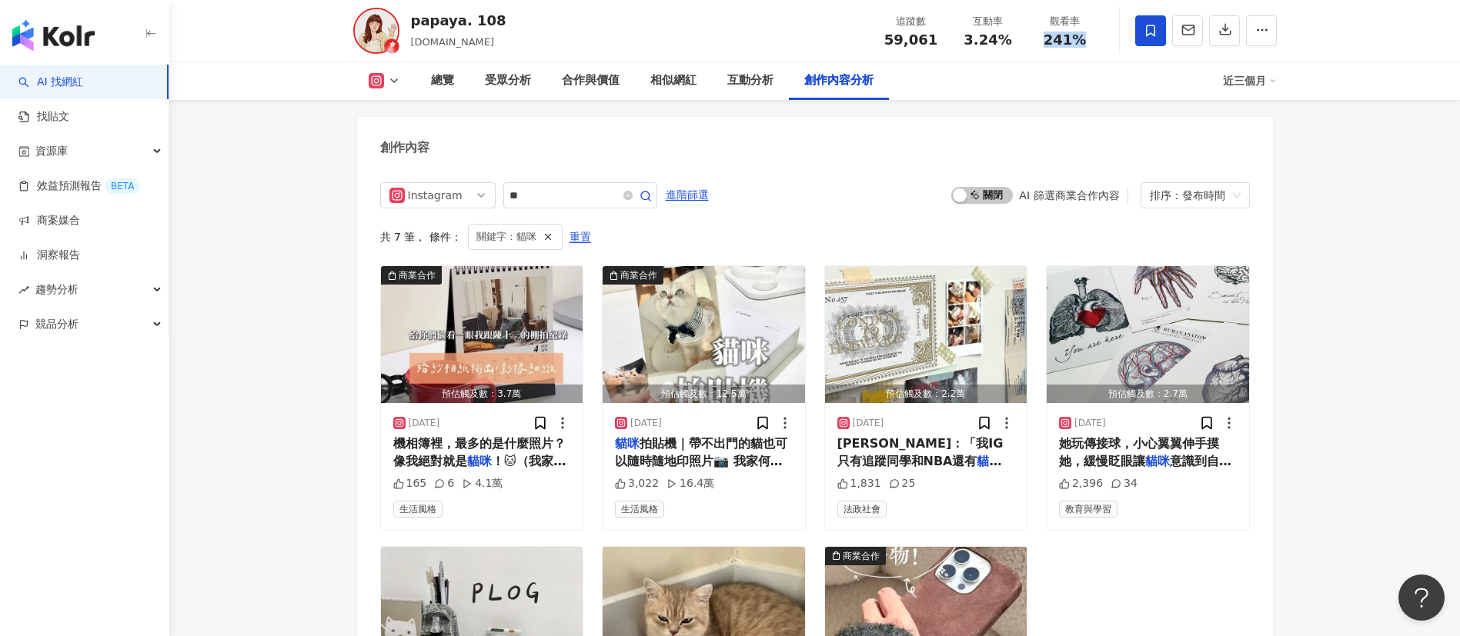
drag, startPoint x: 1083, startPoint y: 40, endPoint x: 1039, endPoint y: 40, distance: 43.9
click at [1039, 40] on div "241%" at bounding box center [1065, 39] width 58 height 15
copy span "241%"
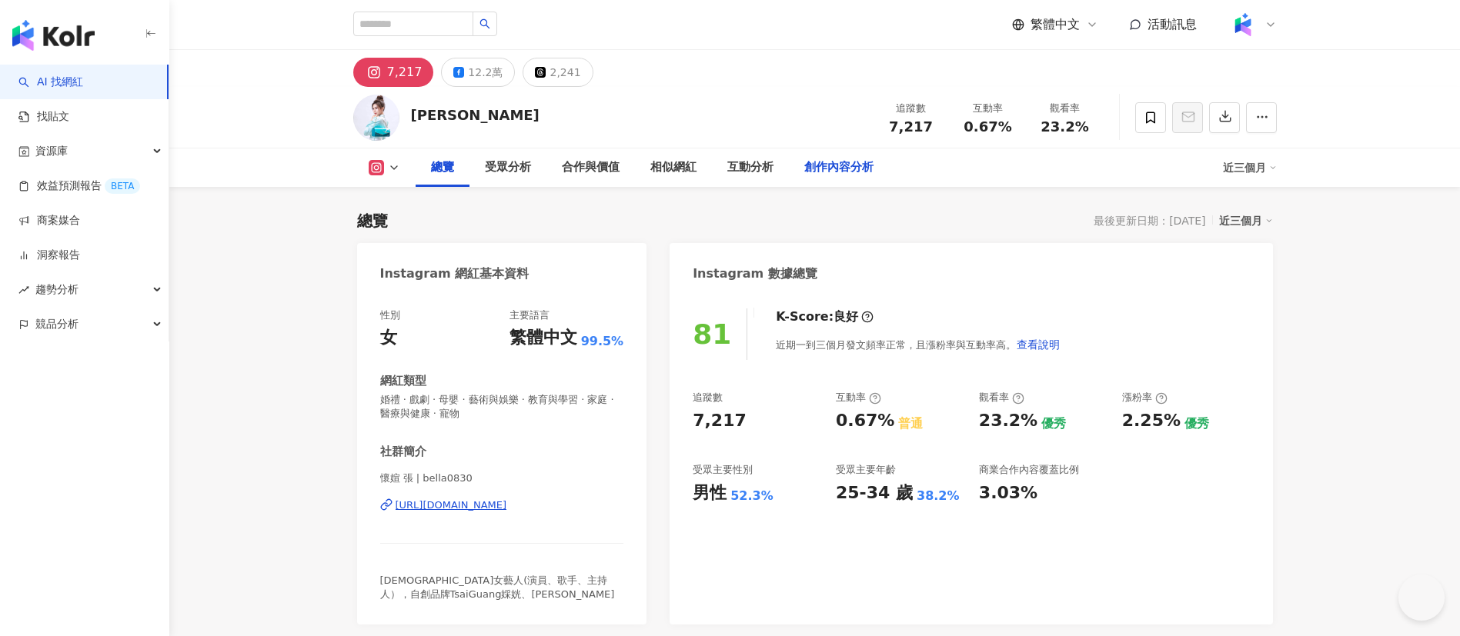
click at [834, 164] on div "創作內容分析" at bounding box center [838, 168] width 69 height 18
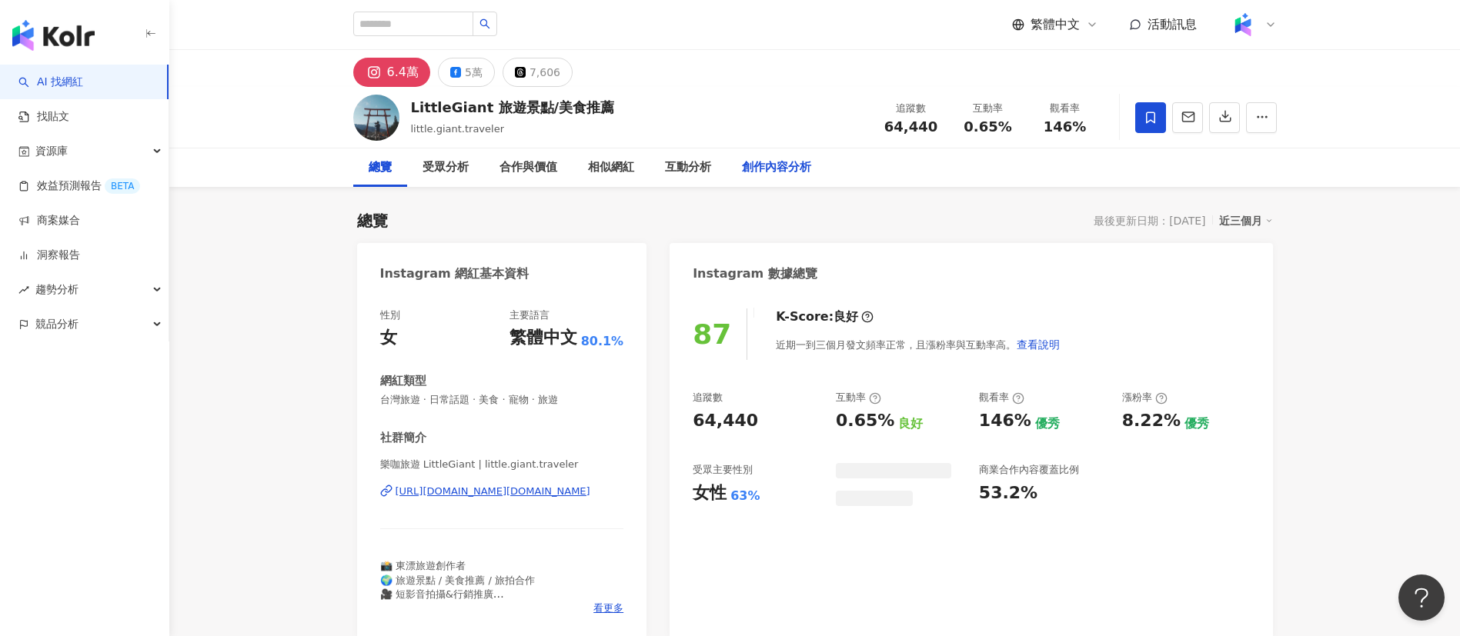
click at [743, 163] on div "創作內容分析" at bounding box center [776, 168] width 69 height 18
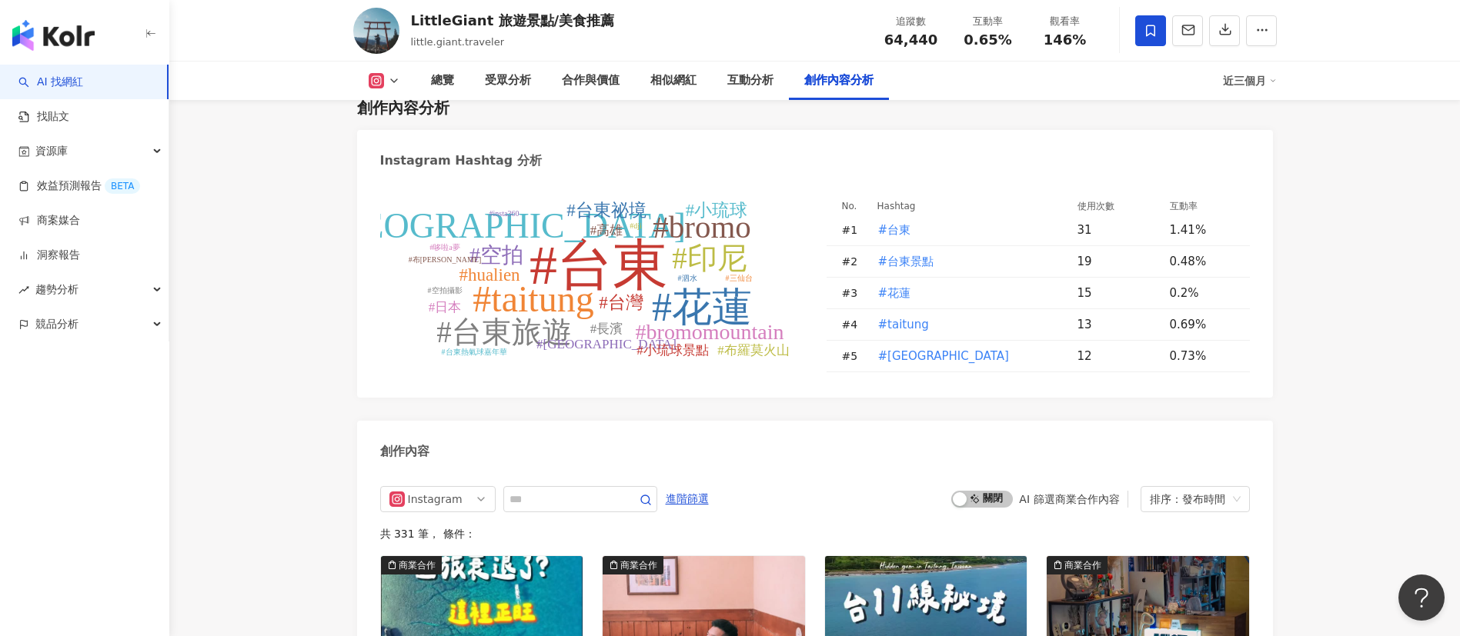
scroll to position [4610, 0]
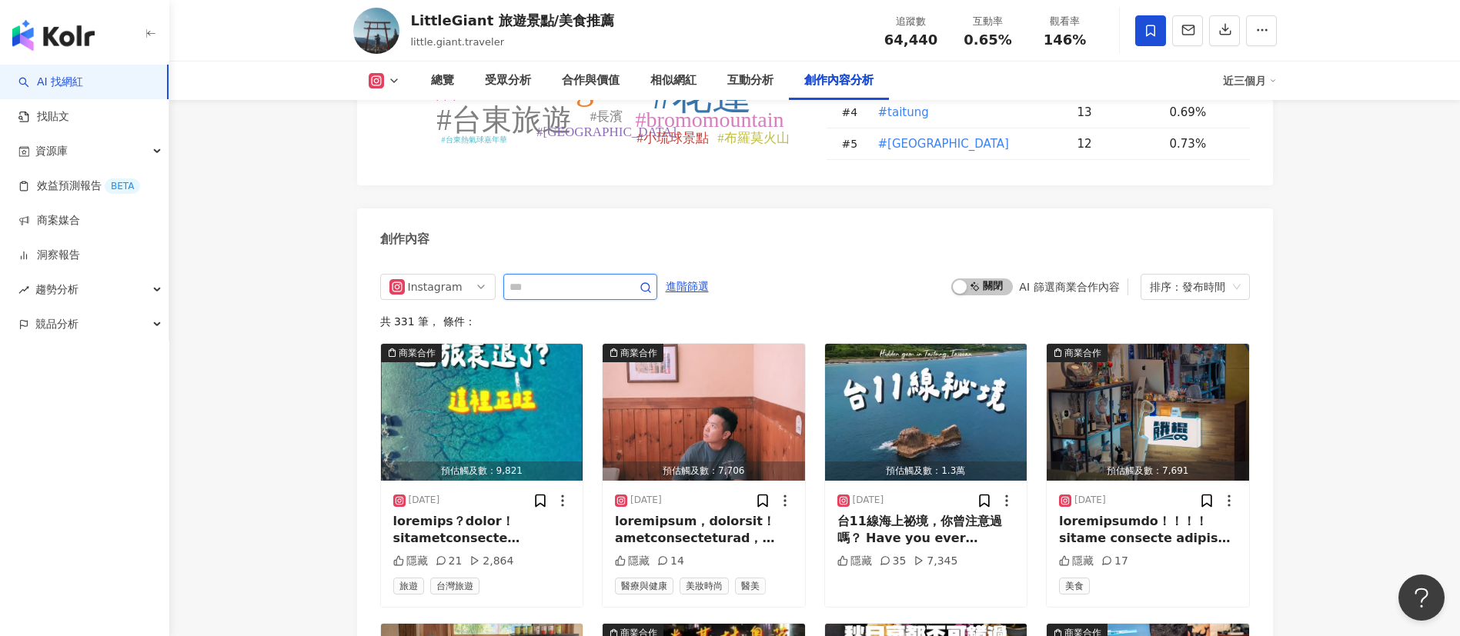
click at [549, 296] on input "text" at bounding box center [563, 287] width 108 height 18
type input "**"
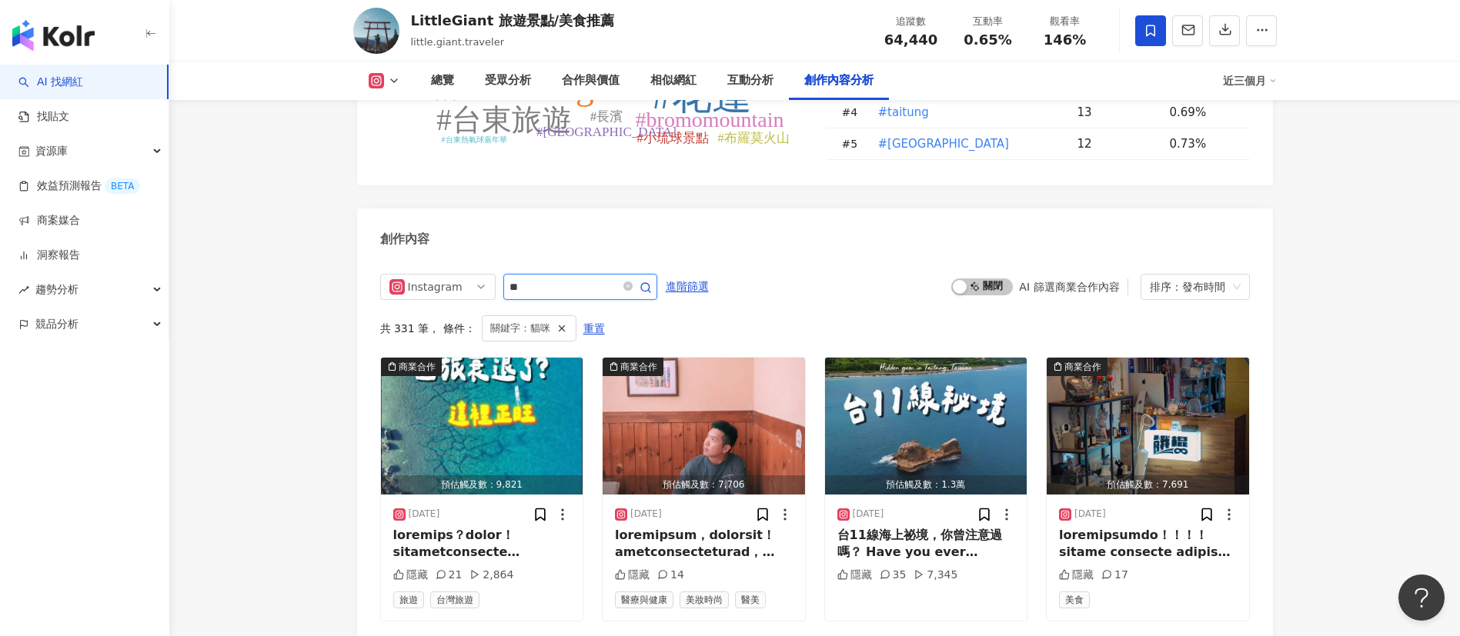
scroll to position [4736, 0]
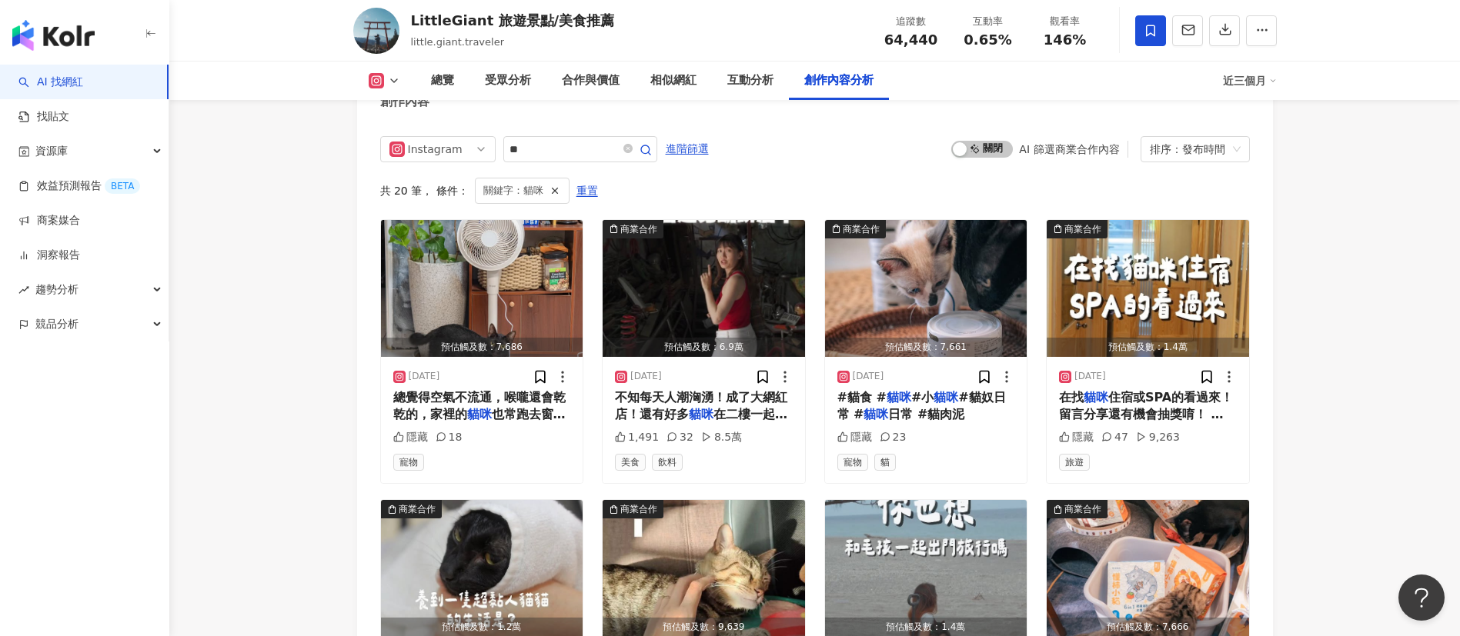
scroll to position [4750, 0]
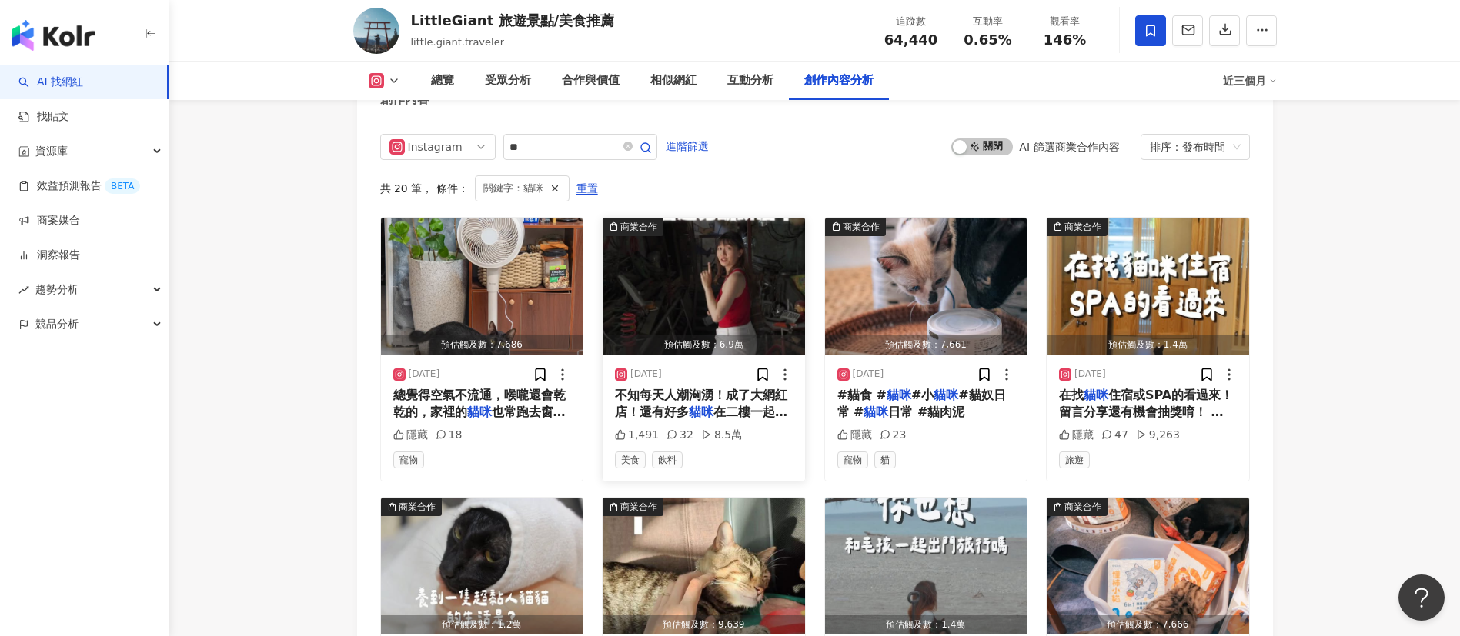
click at [680, 419] on span "不知每天人潮洶湧！成了大網紅店！還有好多" at bounding box center [701, 404] width 172 height 32
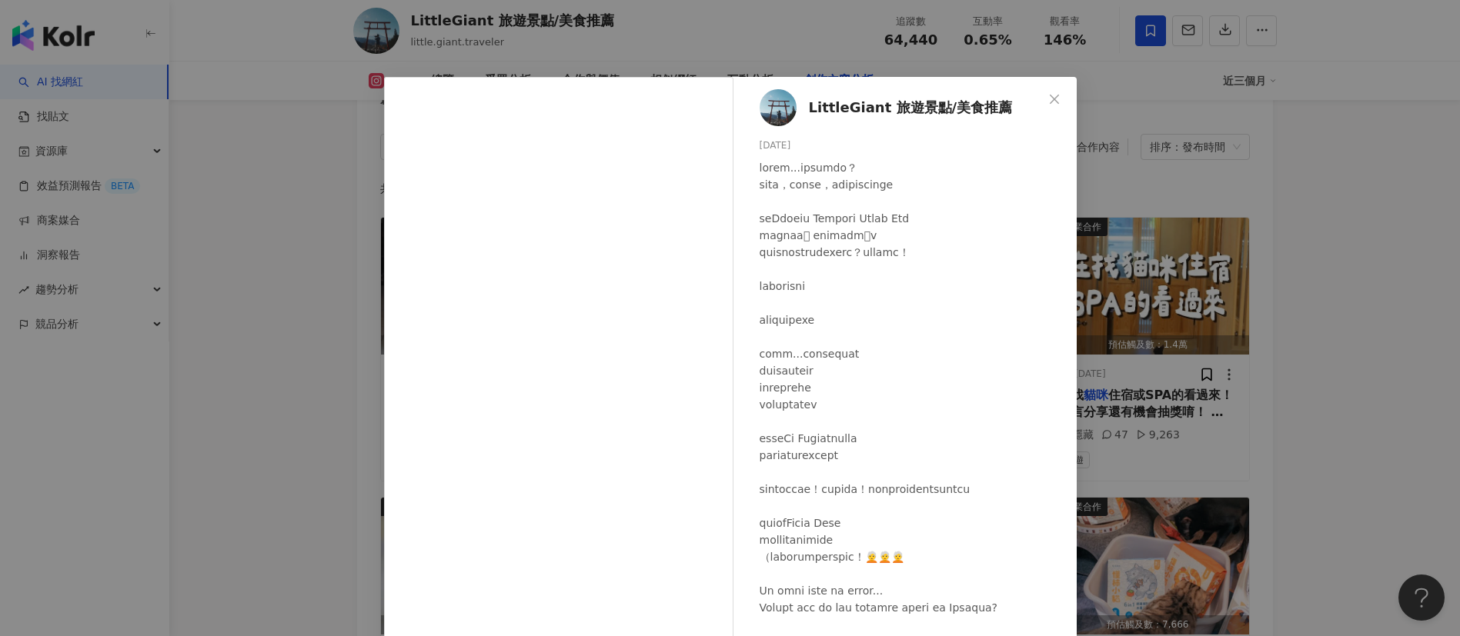
click at [1248, 474] on div "LittleGiant 旅遊景點/美食推薦 [DATE] 1,491 32 8.5萬 查看原始貼文" at bounding box center [730, 318] width 1460 height 636
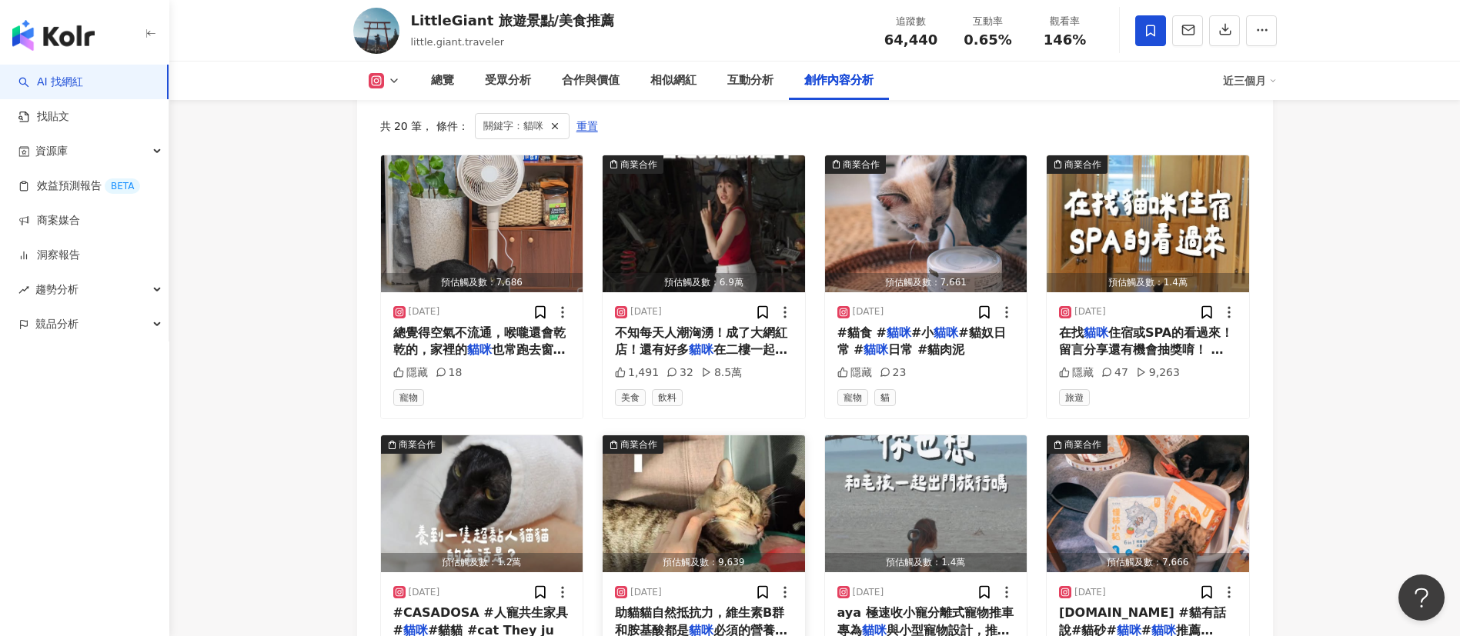
scroll to position [4812, 0]
click at [937, 341] on mark "貓咪" at bounding box center [946, 333] width 25 height 15
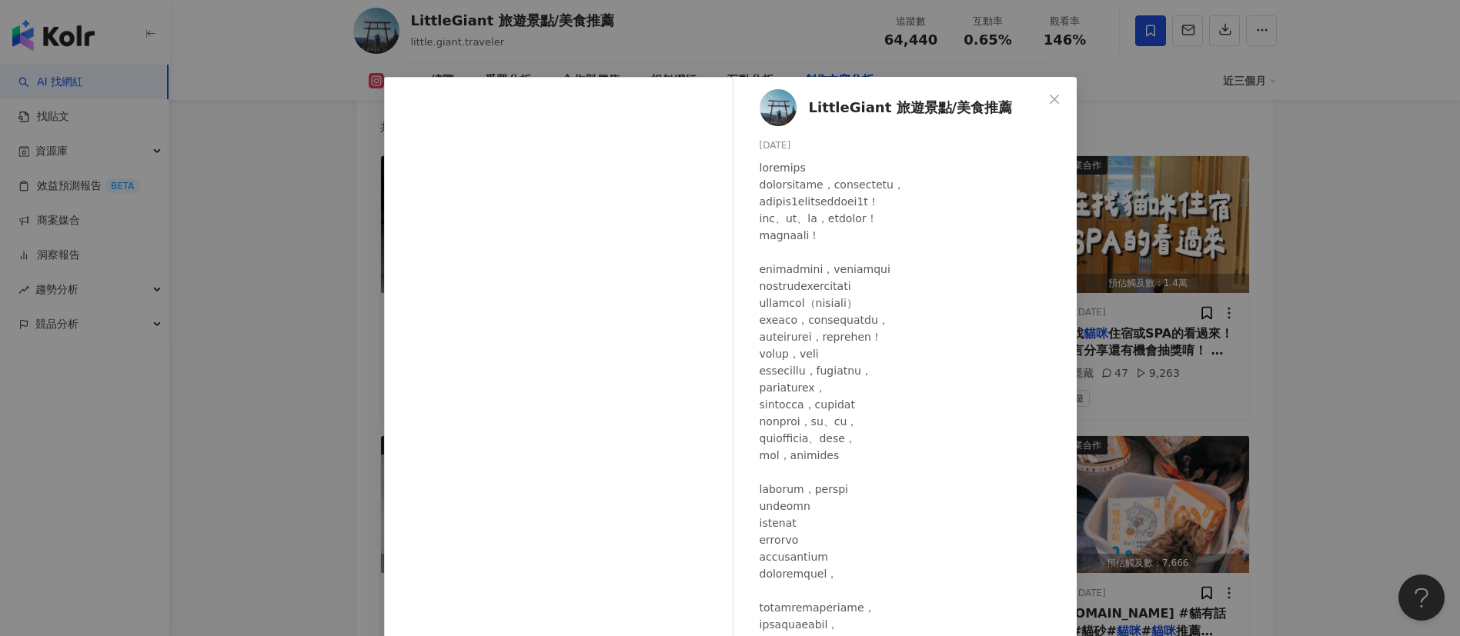
scroll to position [289, 0]
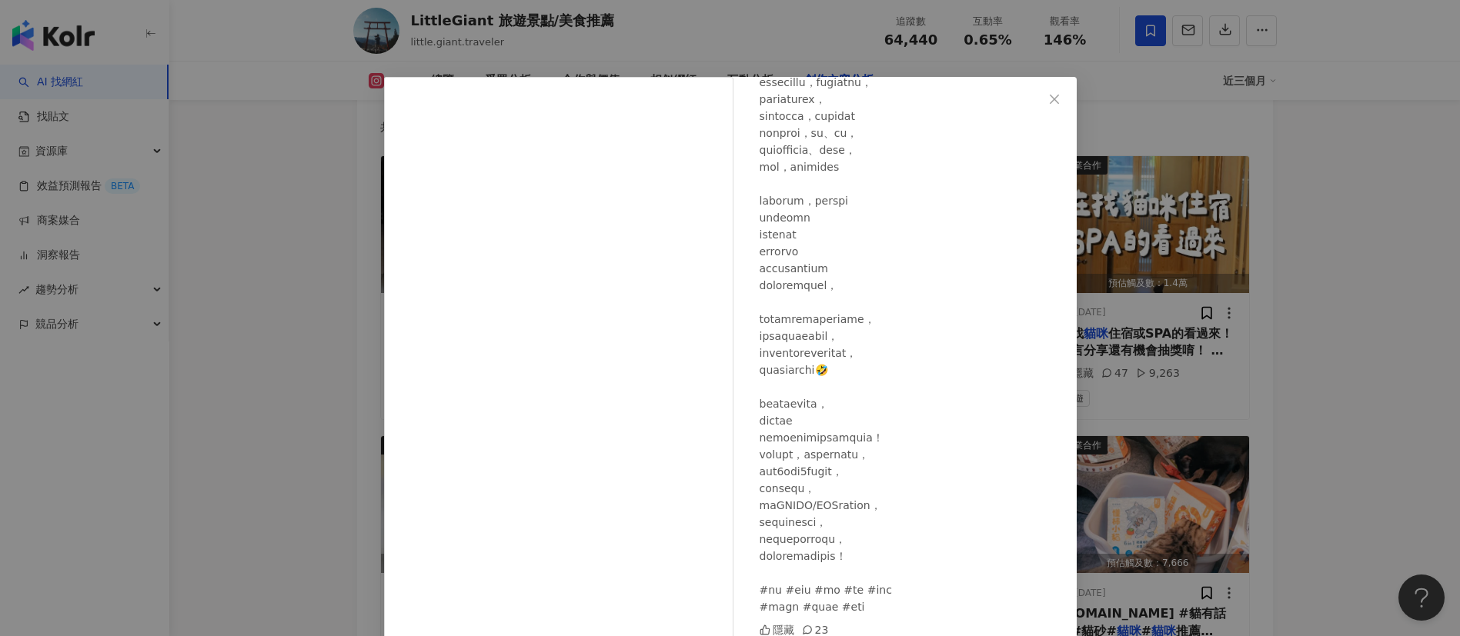
click at [1305, 409] on div "LittleGiant 旅遊景點/美食推薦 [DATE] 隱藏 23 查看原始貼文" at bounding box center [730, 318] width 1460 height 636
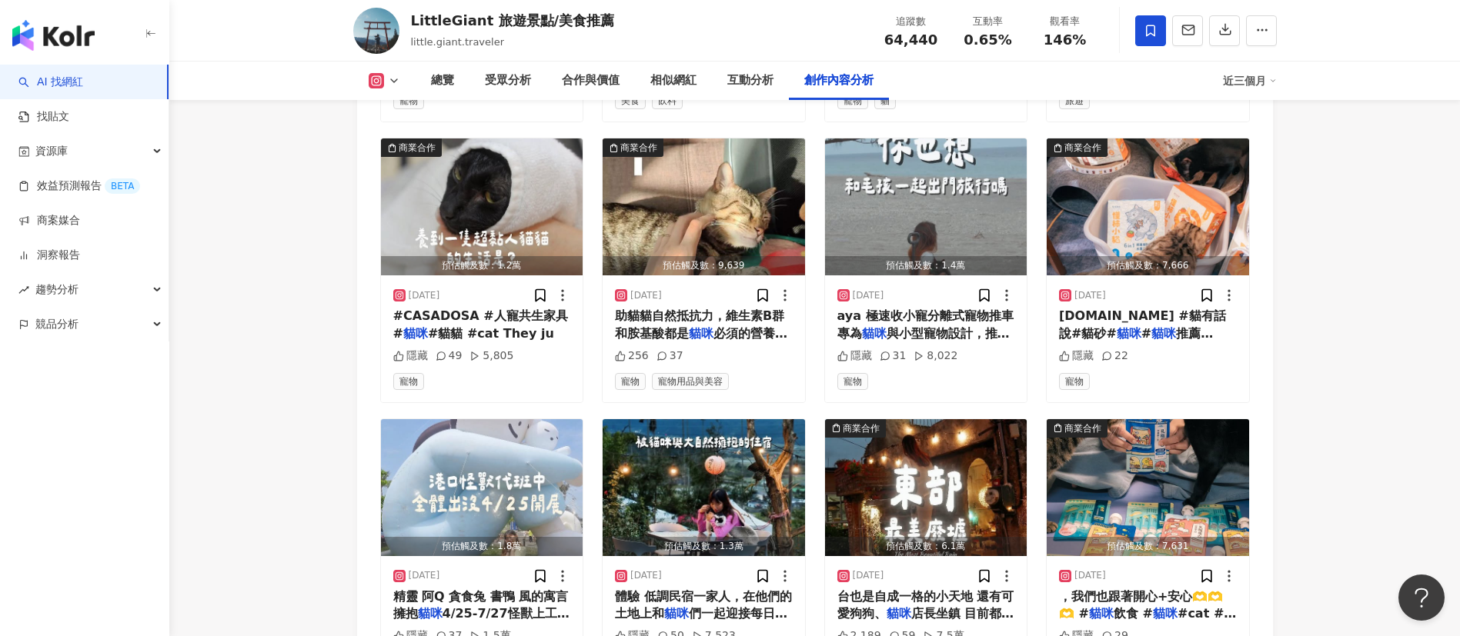
click at [1162, 332] on span "[DOMAIN_NAME] #貓有話說#貓砂#" at bounding box center [1142, 325] width 167 height 32
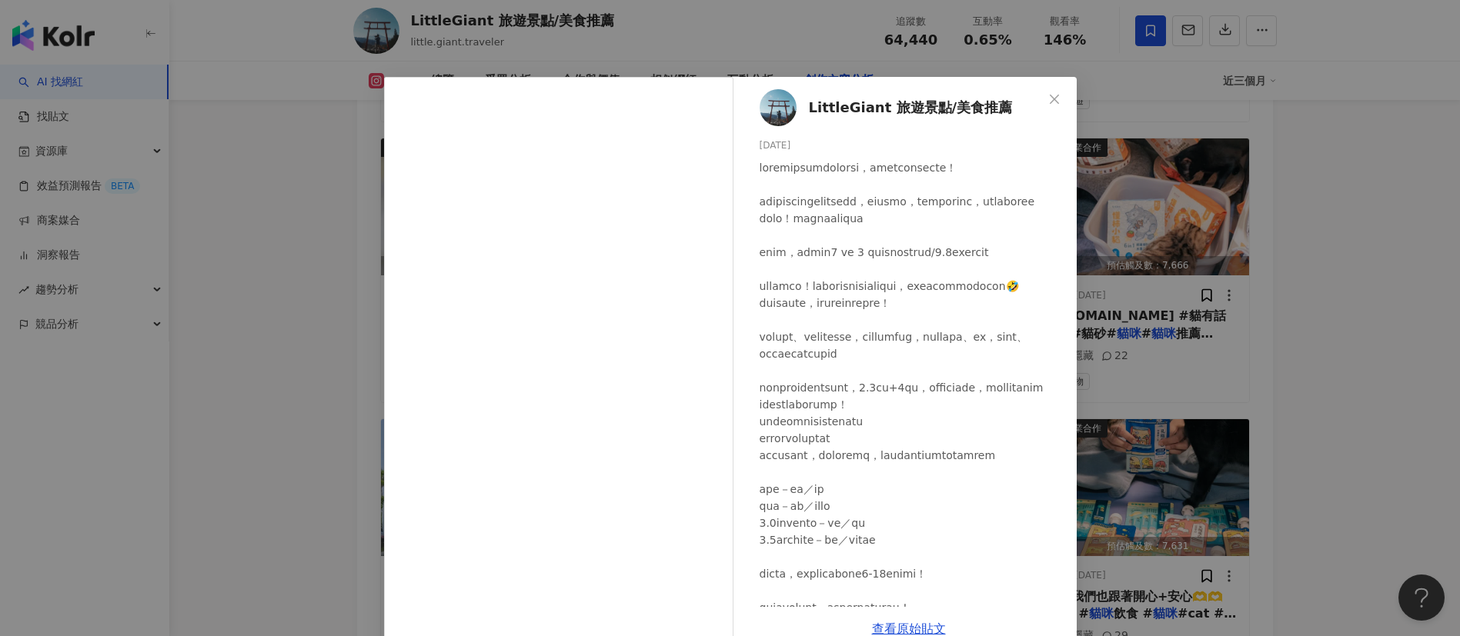
click at [1244, 383] on div "LittleGiant 旅遊景點/美食推薦 [DATE] 隱藏 22 查看原始貼文" at bounding box center [730, 318] width 1460 height 636
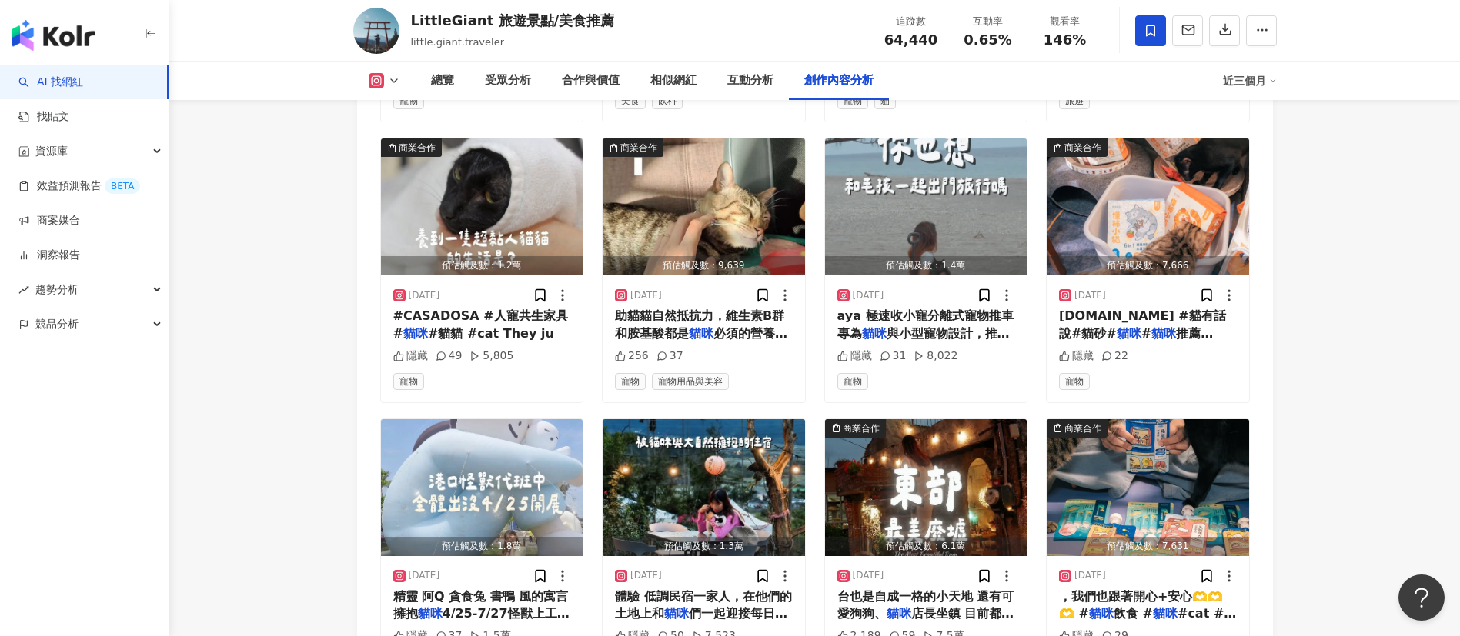
scroll to position [5418, 0]
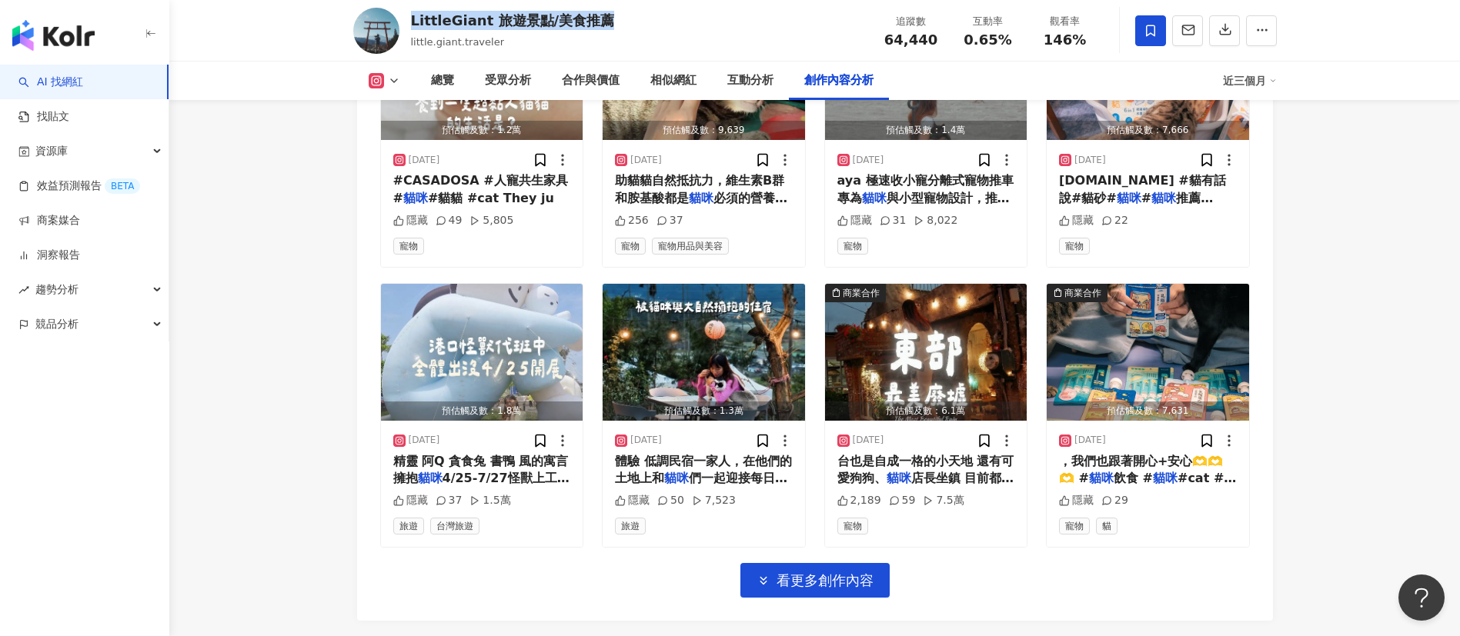
drag, startPoint x: 612, startPoint y: 19, endPoint x: 407, endPoint y: 13, distance: 204.8
click at [407, 13] on div "LittleGiant 旅遊景點/美食推薦 little.giant.traveler 追蹤數 64,440 互動率 0.65% 觀看率 146%" at bounding box center [814, 30] width 985 height 61
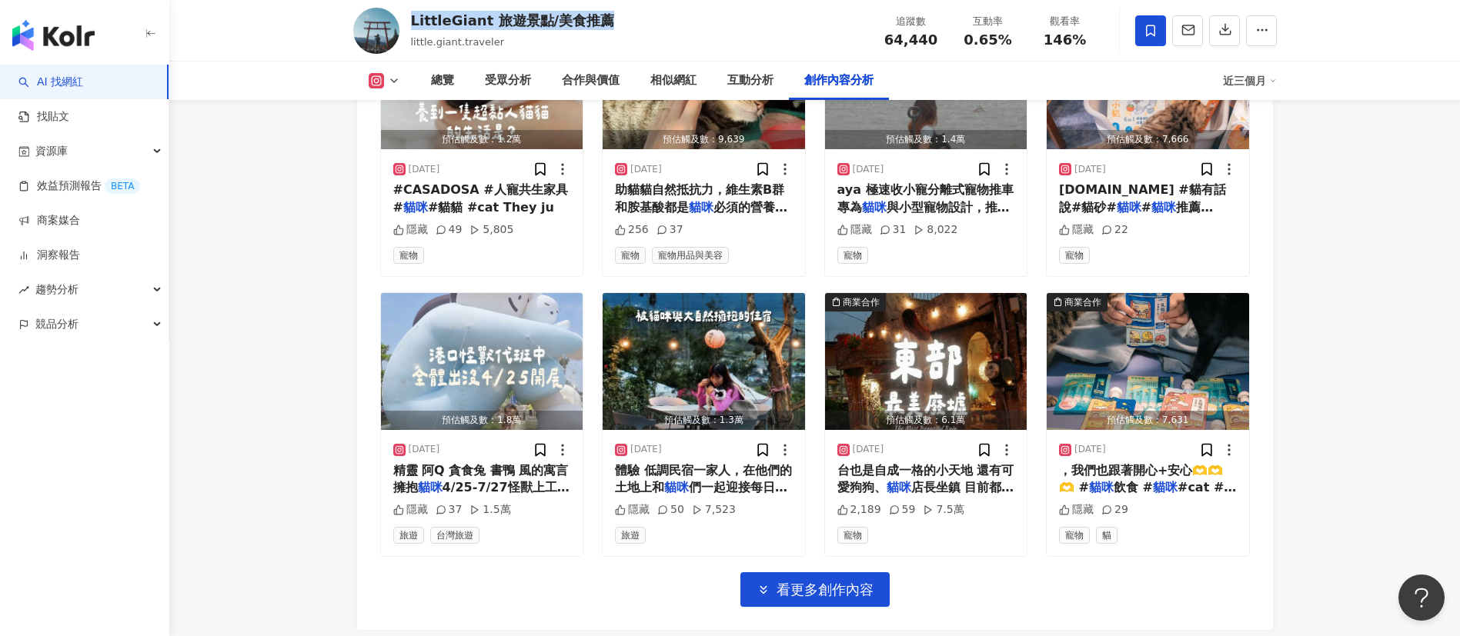
copy div "LittleGiant 旅遊景點/美食推薦"
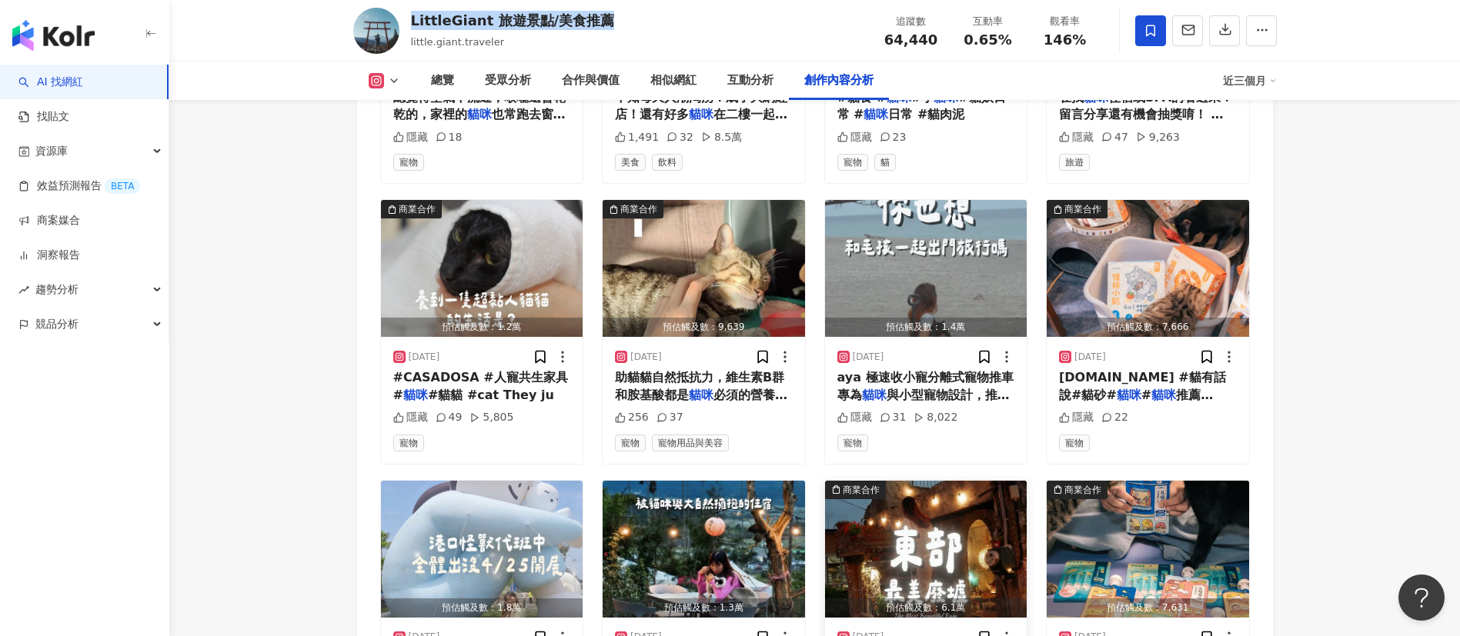
scroll to position [5049, 0]
click at [952, 399] on span "aya 極速收小寵分離式寵物推車 專為" at bounding box center [925, 385] width 176 height 32
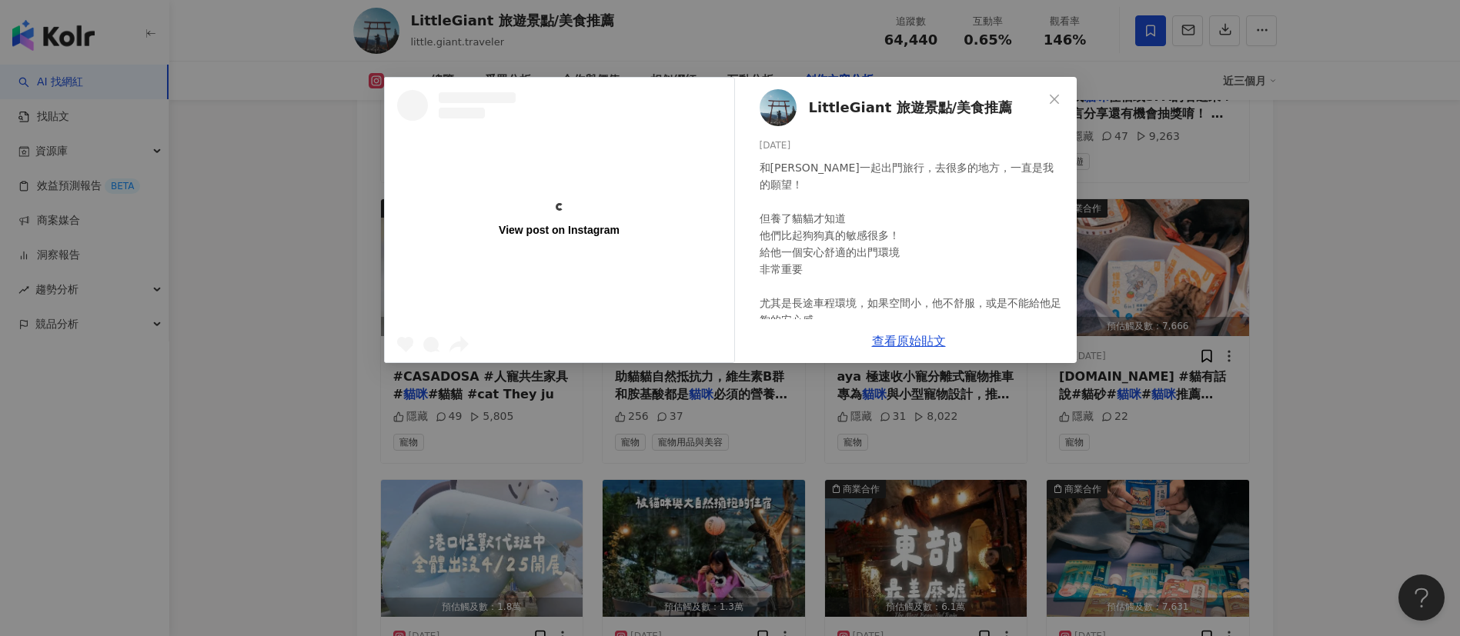
click at [1358, 312] on div "View post on Instagram LittleGiant 旅遊景點/美食推薦 2025/5/18 和毛孩一起出門旅行，去很多的地方，一直是我的願望…" at bounding box center [730, 318] width 1460 height 636
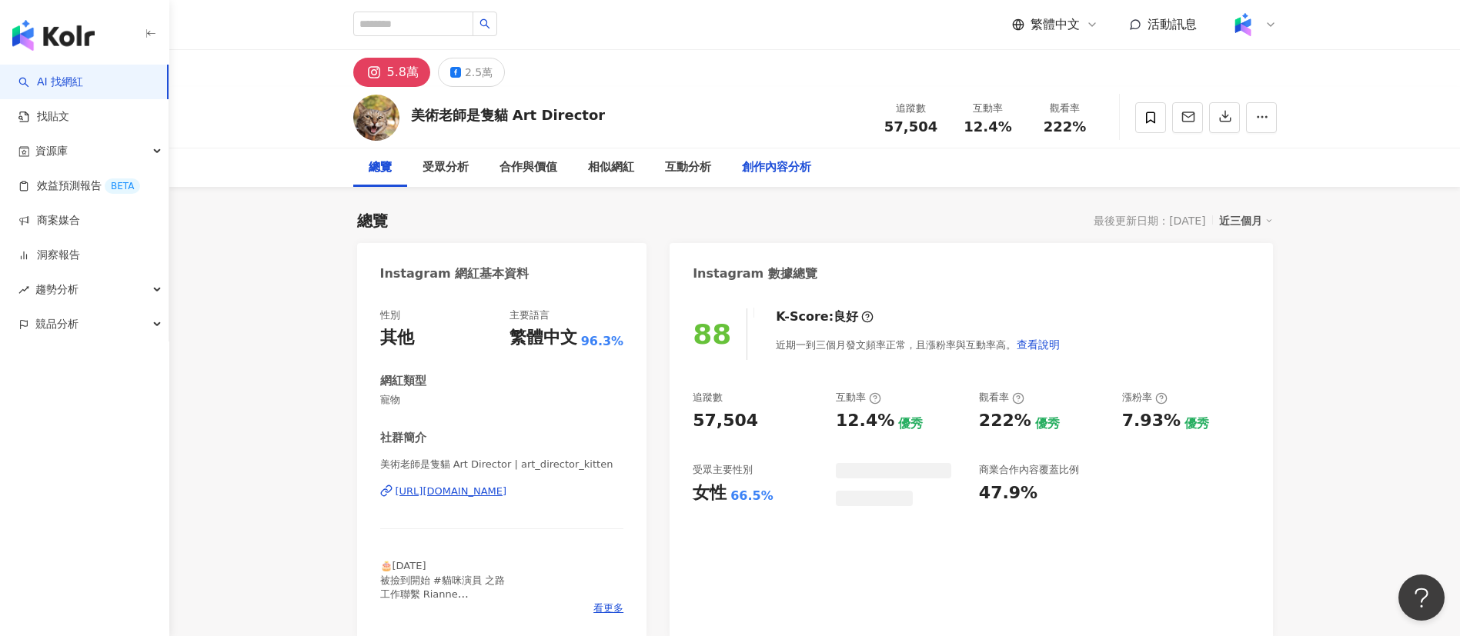
click at [773, 168] on div "創作內容分析" at bounding box center [776, 168] width 69 height 18
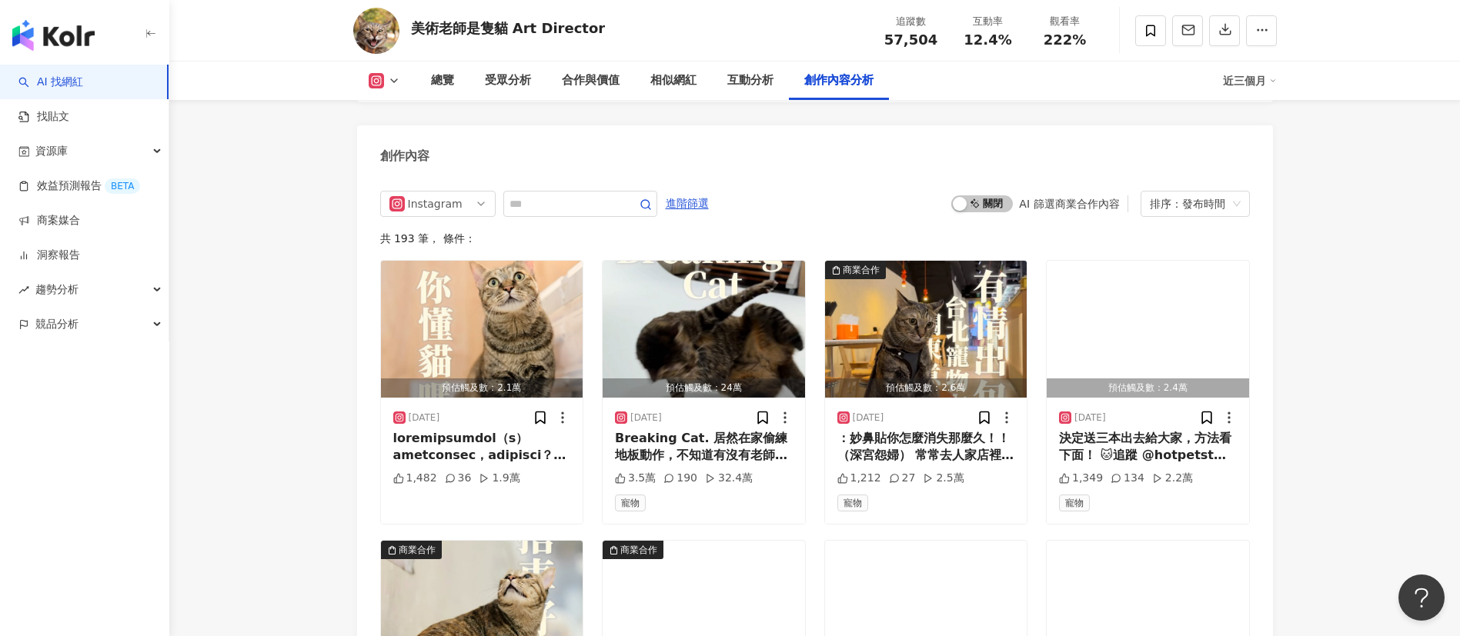
scroll to position [4746, 0]
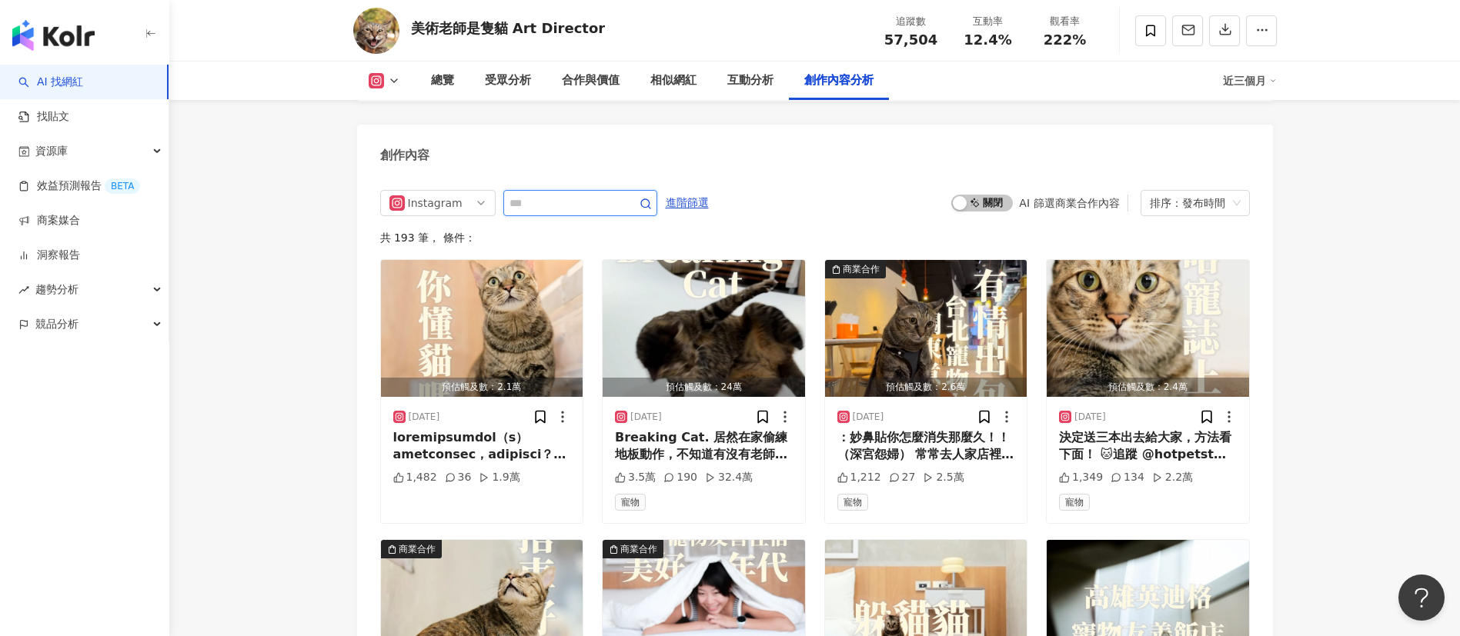
click at [596, 199] on input "text" at bounding box center [563, 203] width 108 height 18
type input "**"
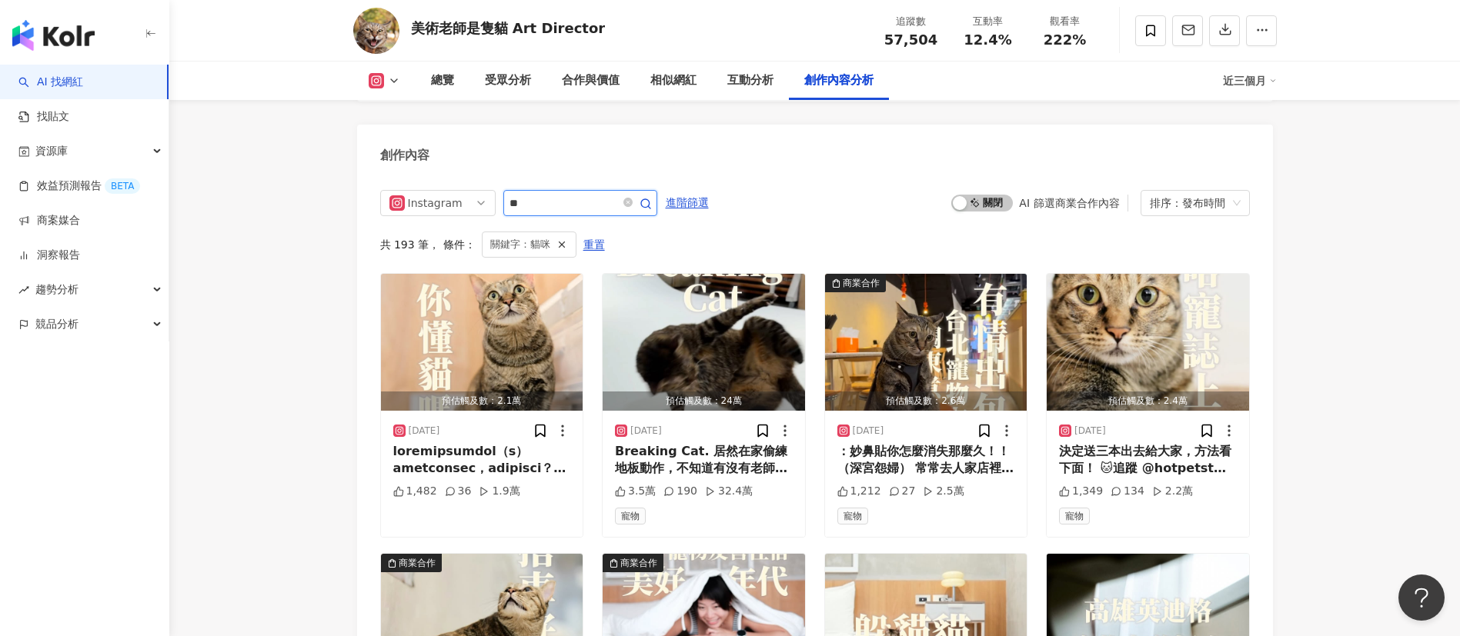
scroll to position [4770, 0]
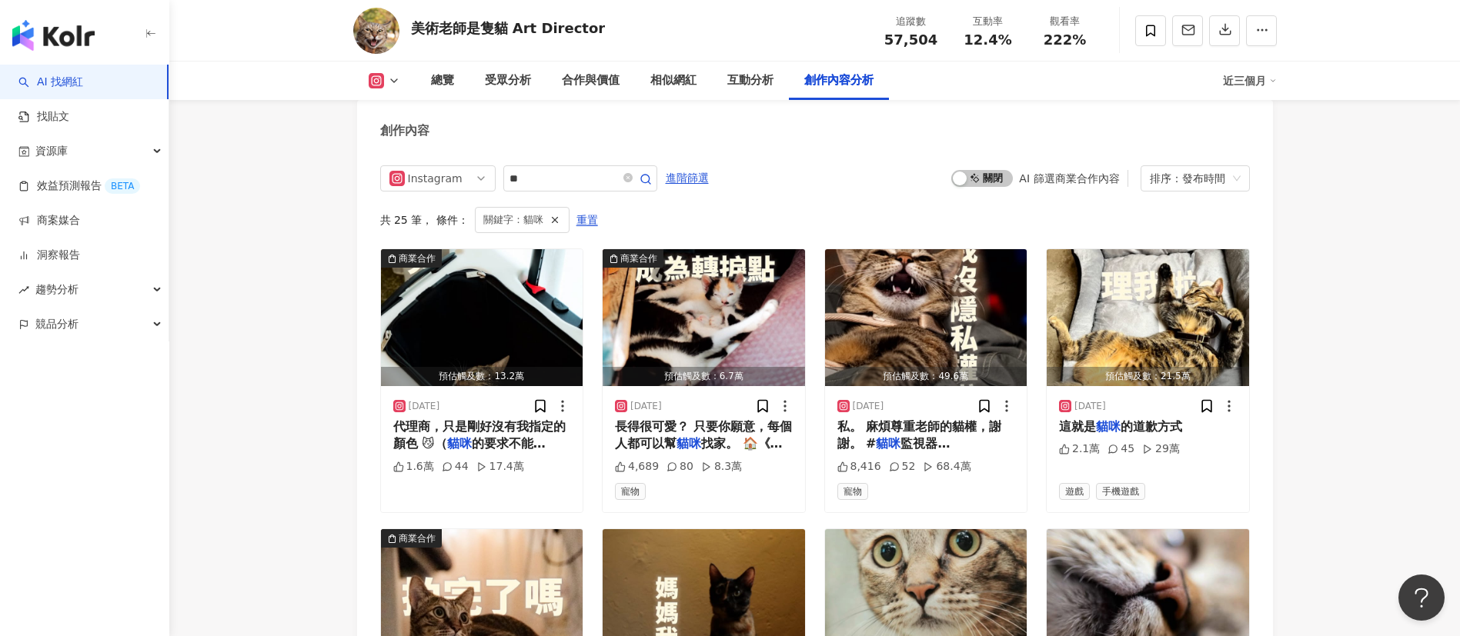
click at [860, 175] on div "Instagram ** 進階篩選 啟動 關閉 AI 篩選商業合作內容 排序：發布時間" at bounding box center [815, 178] width 870 height 26
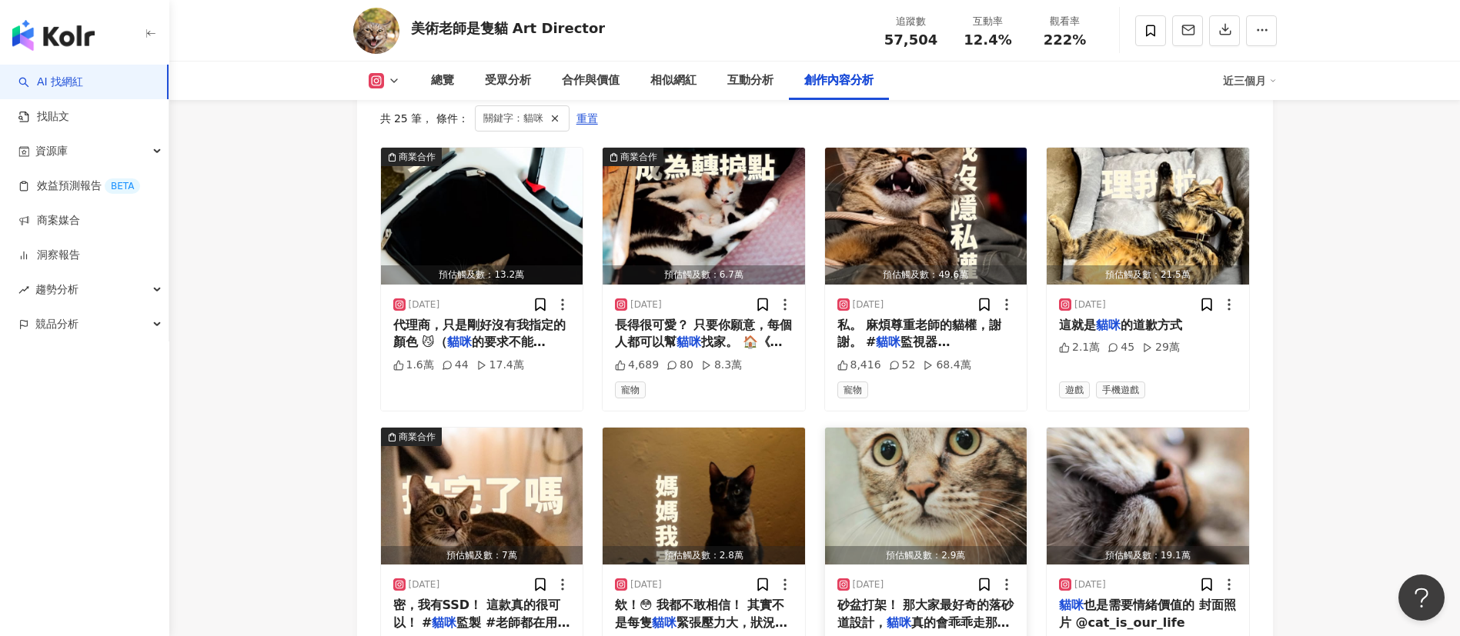
scroll to position [4916, 0]
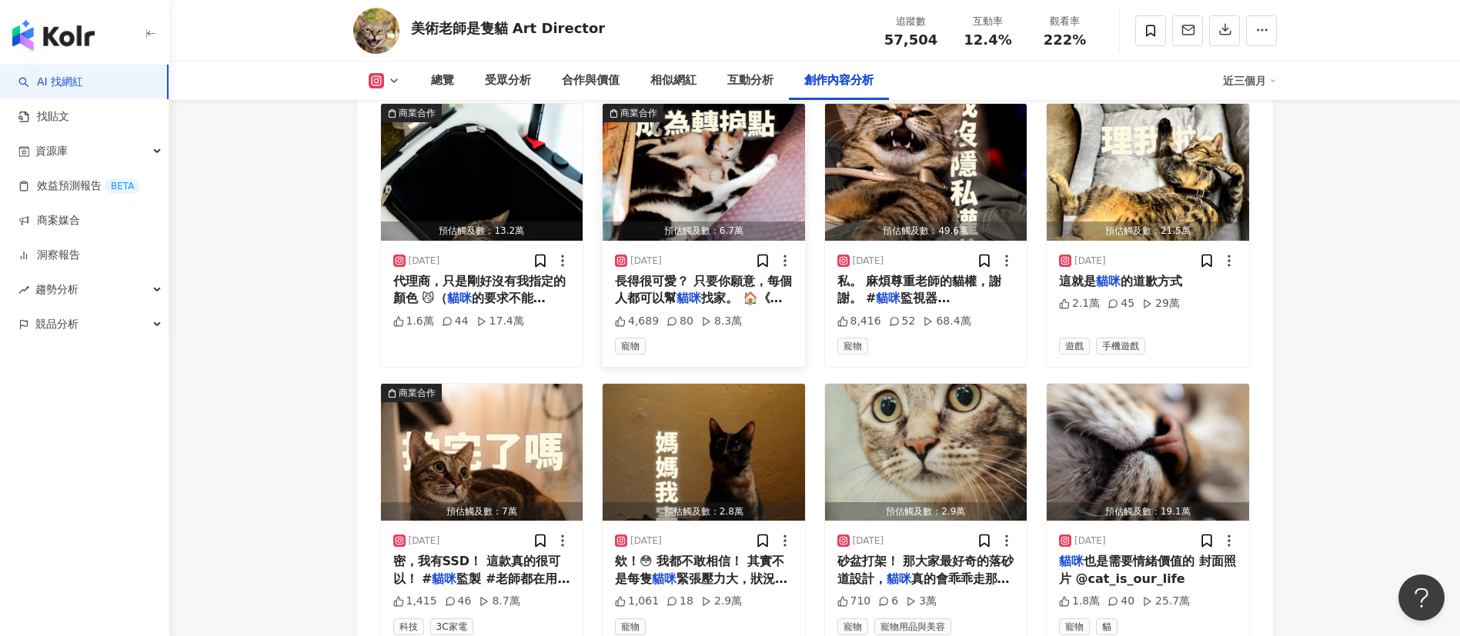
click at [736, 282] on span "長得很可愛？ 只要你願意，每個人都可以幫" at bounding box center [703, 290] width 177 height 32
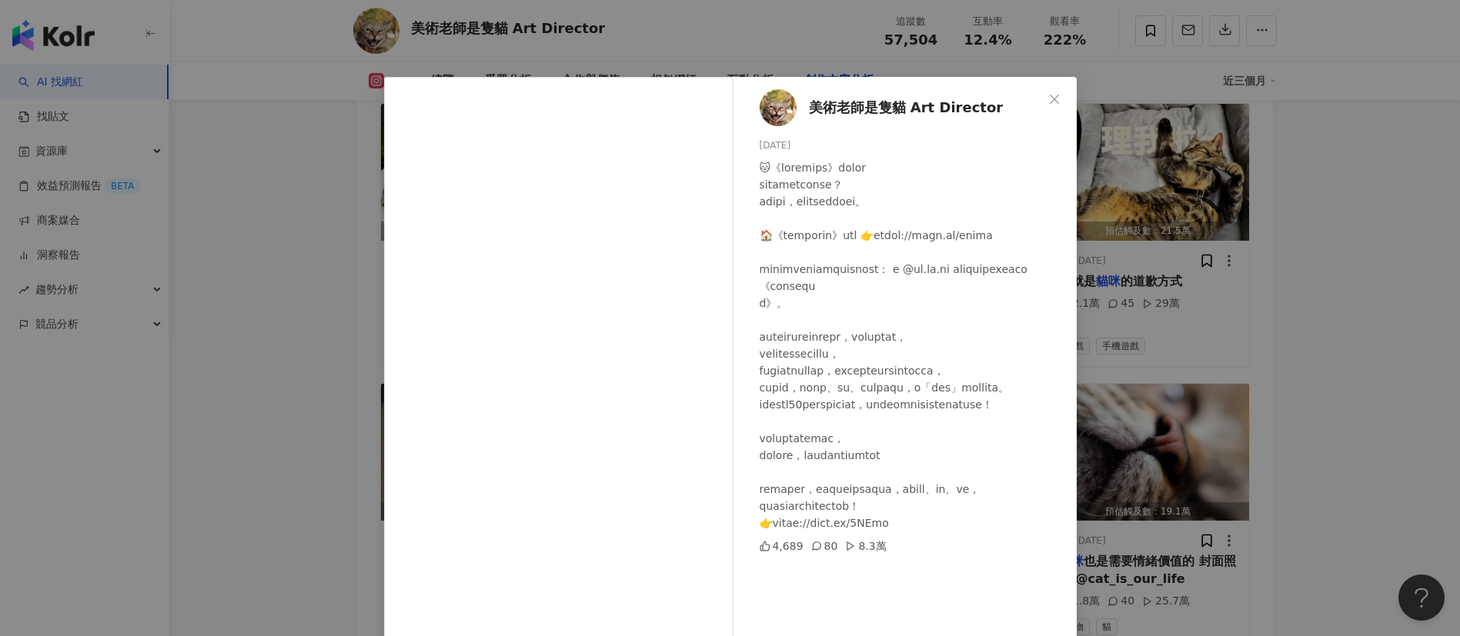
scroll to position [54, 0]
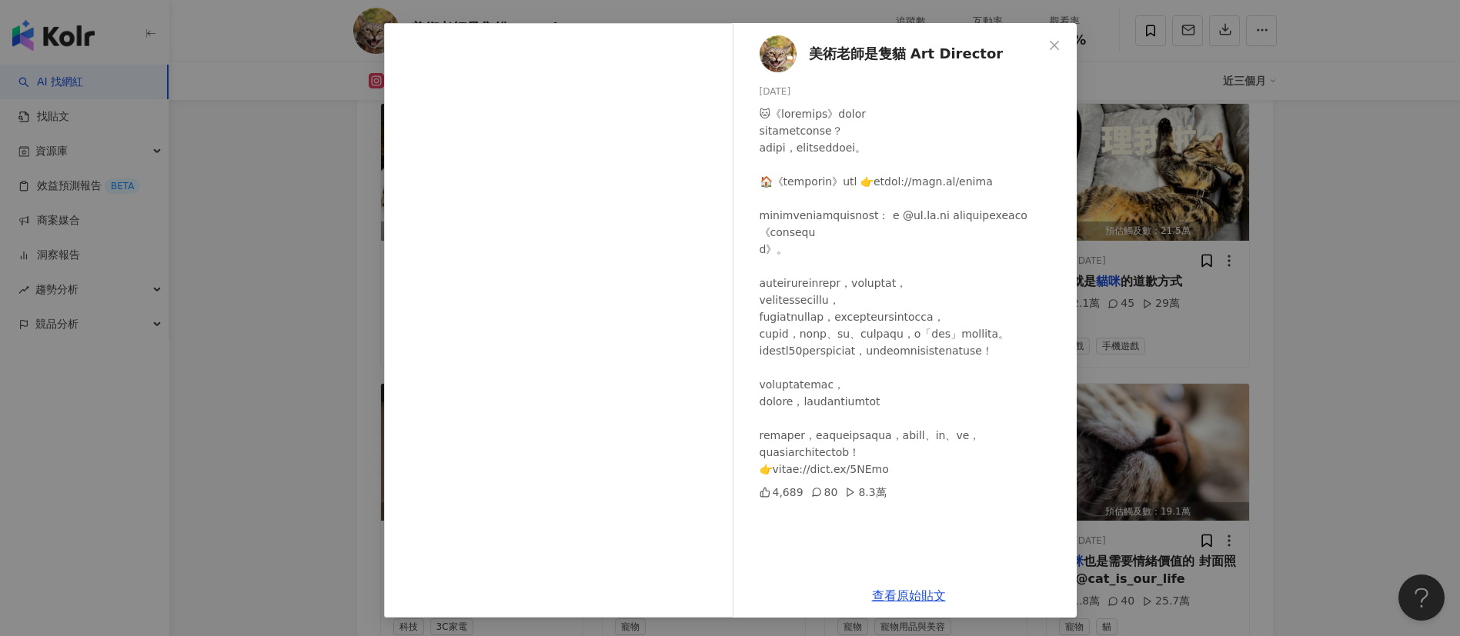
drag, startPoint x: 887, startPoint y: 489, endPoint x: 888, endPoint y: 506, distance: 16.9
click at [887, 478] on div at bounding box center [912, 291] width 305 height 372
click at [902, 592] on link "查看原始貼文" at bounding box center [909, 596] width 74 height 15
click at [1223, 368] on div "美術老師是隻貓 Art Director 2025/7/29 4,689 80 8.3萬 查看原始貼文" at bounding box center [730, 318] width 1460 height 636
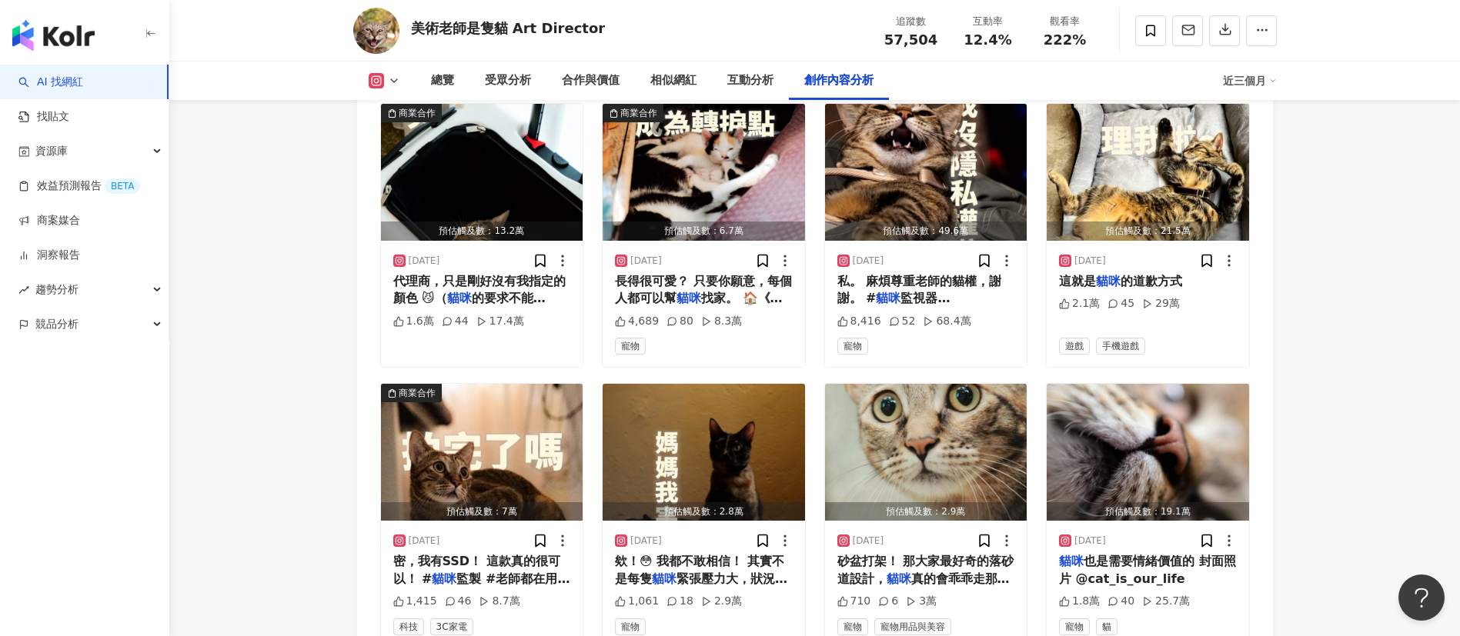
scroll to position [5266, 0]
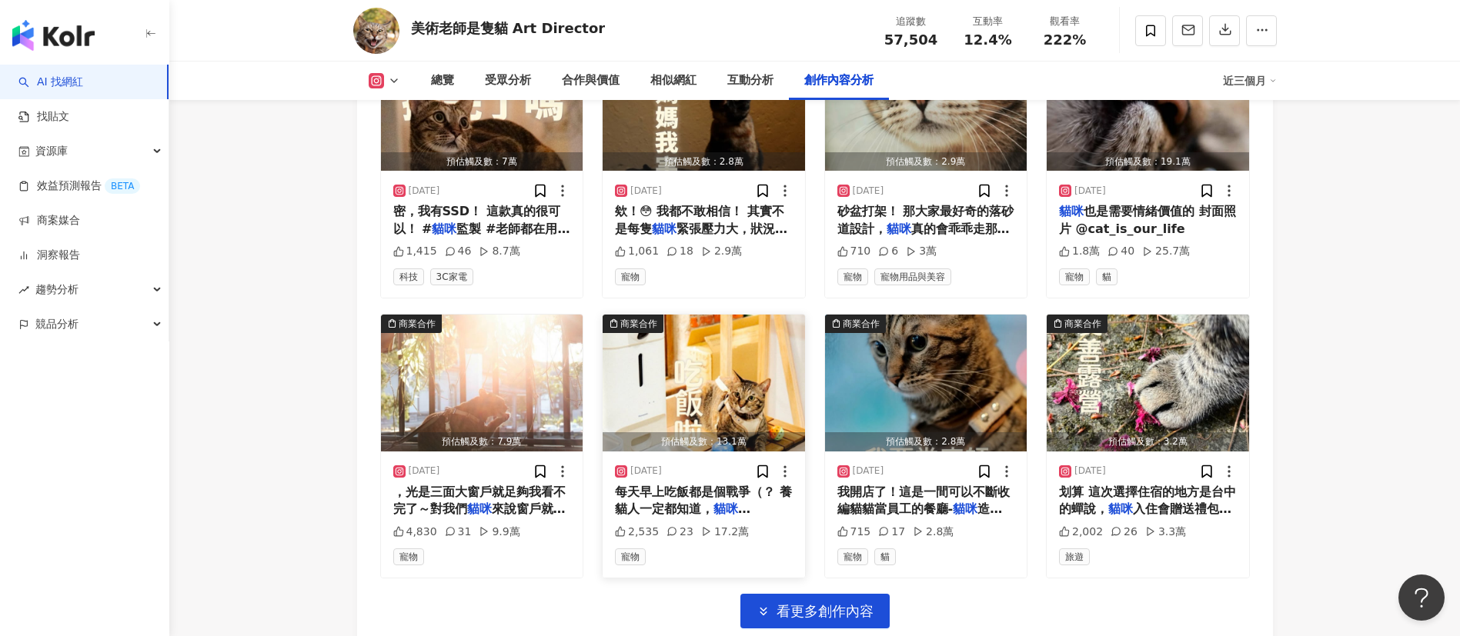
click at [687, 502] on span "每天早上吃飯都是個戰爭（？ 養貓人一定都知道，" at bounding box center [703, 501] width 177 height 32
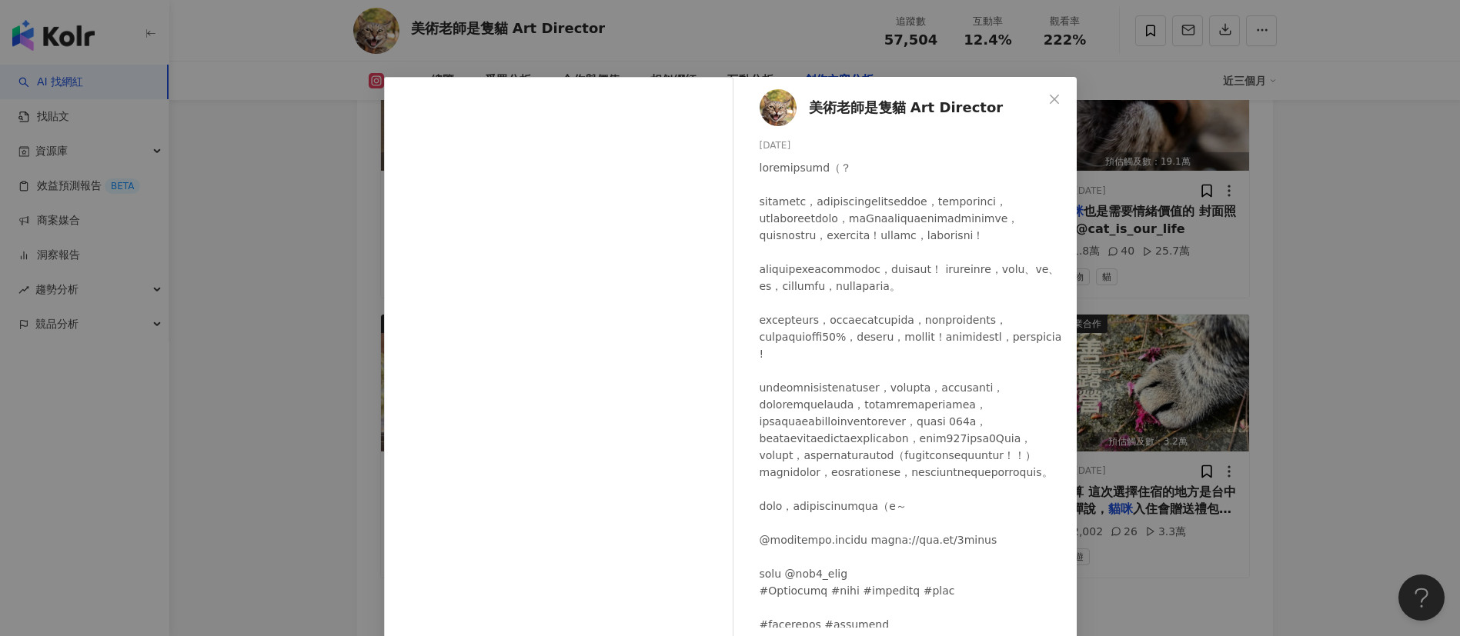
scroll to position [164, 0]
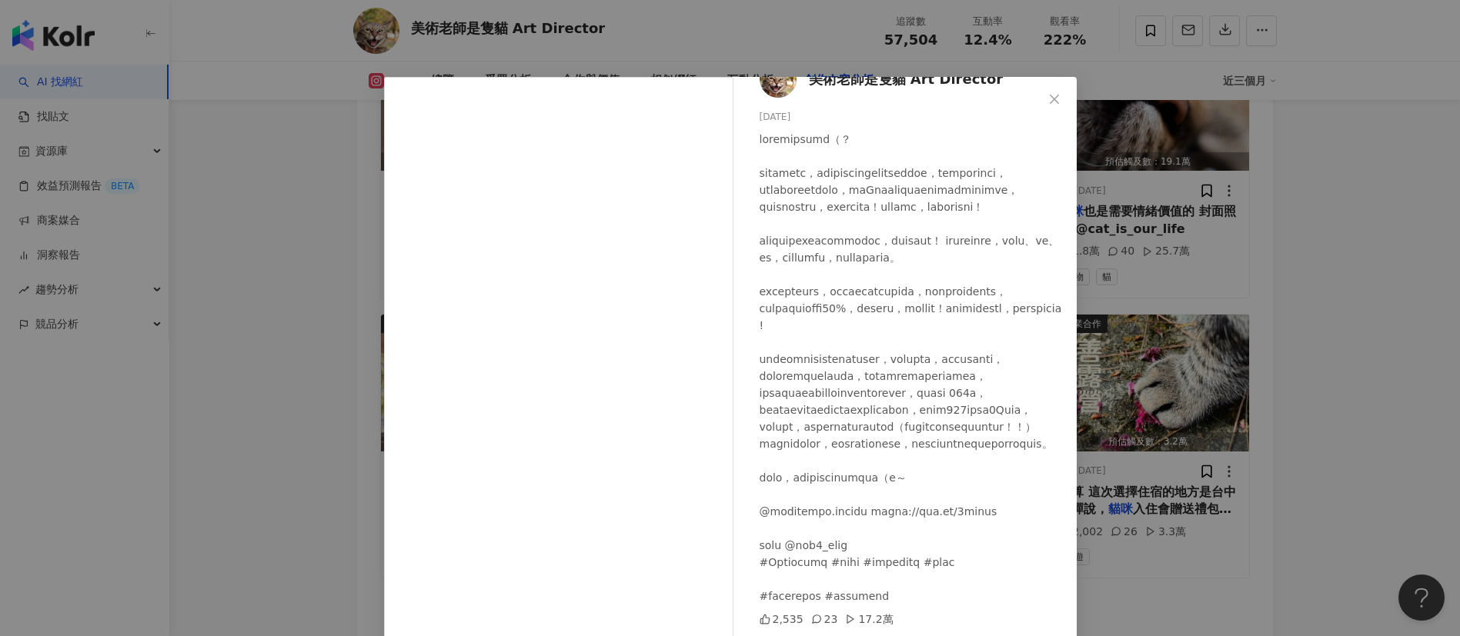
click at [630, 57] on div "美術老師是隻貓 Art Director 2025/4/30 2,535 23 17.2萬 查看原始貼文" at bounding box center [730, 318] width 1460 height 636
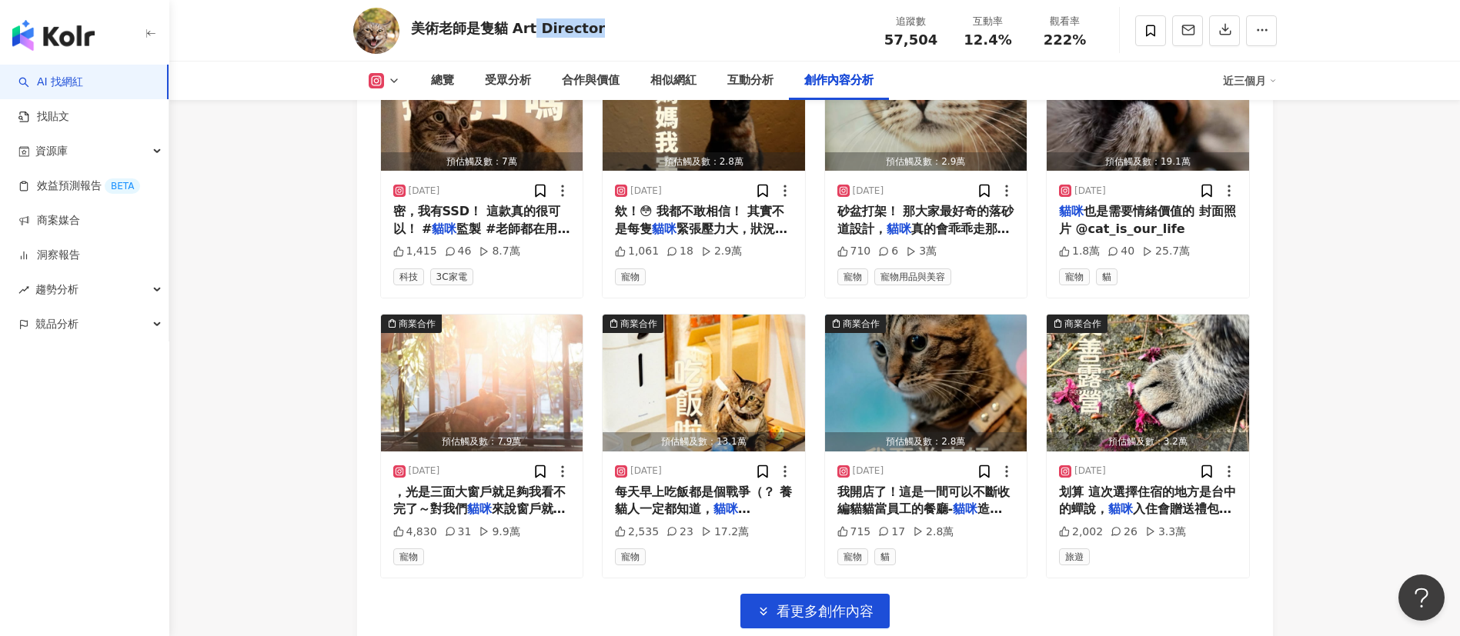
drag, startPoint x: 595, startPoint y: 19, endPoint x: 532, endPoint y: 25, distance: 63.3
click at [532, 25] on div "美術老師是隻貓 Art Director 追蹤數 57,504 互動率 12.4% 觀看率 222%" at bounding box center [814, 30] width 985 height 61
drag, startPoint x: 511, startPoint y: 26, endPoint x: 410, endPoint y: 26, distance: 100.8
click at [411, 26] on div "美術老師是隻貓 Art Director" at bounding box center [508, 27] width 195 height 19
copy div "美術老師是隻貓"
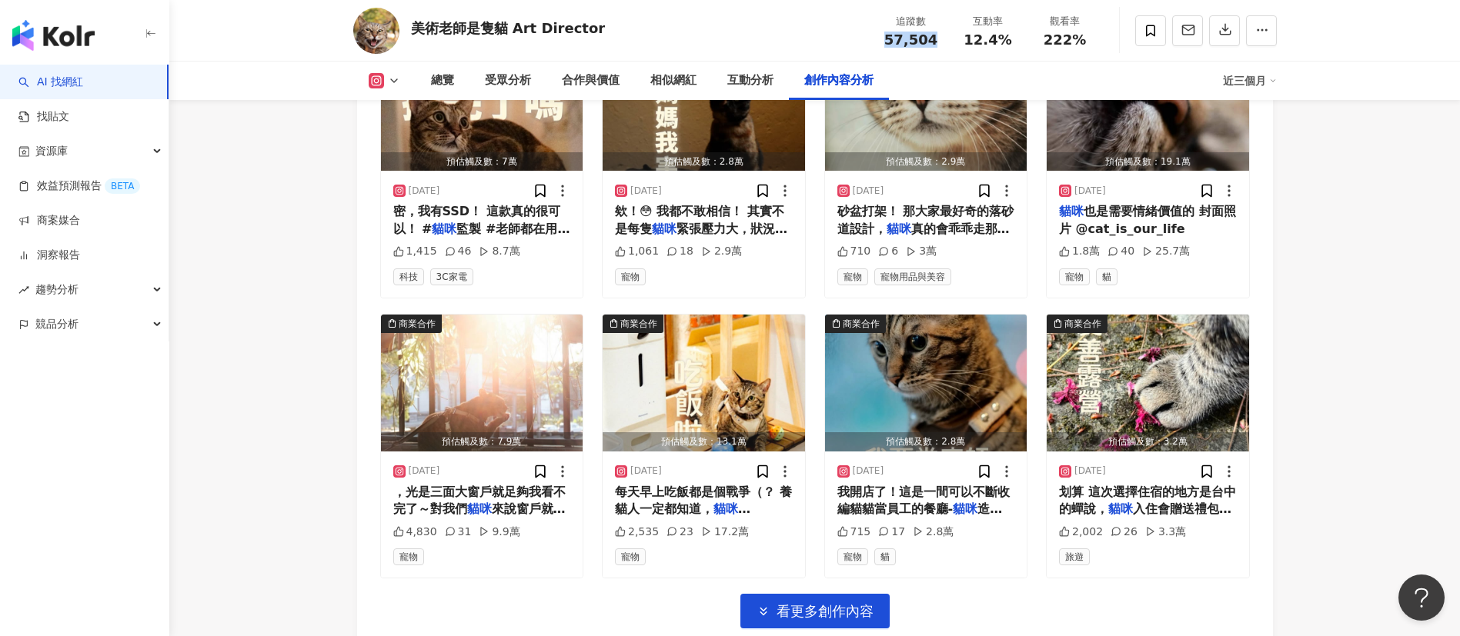
drag, startPoint x: 934, startPoint y: 42, endPoint x: 848, endPoint y: 39, distance: 86.2
click at [848, 39] on div "美術老師是隻貓 Art Director 追蹤數 57,504 互動率 12.4% 觀看率 222%" at bounding box center [814, 30] width 985 height 61
copy span "57,504"
drag, startPoint x: 1011, startPoint y: 41, endPoint x: 957, endPoint y: 38, distance: 54.0
click at [957, 38] on div "互動率 12.4%" at bounding box center [988, 30] width 77 height 33
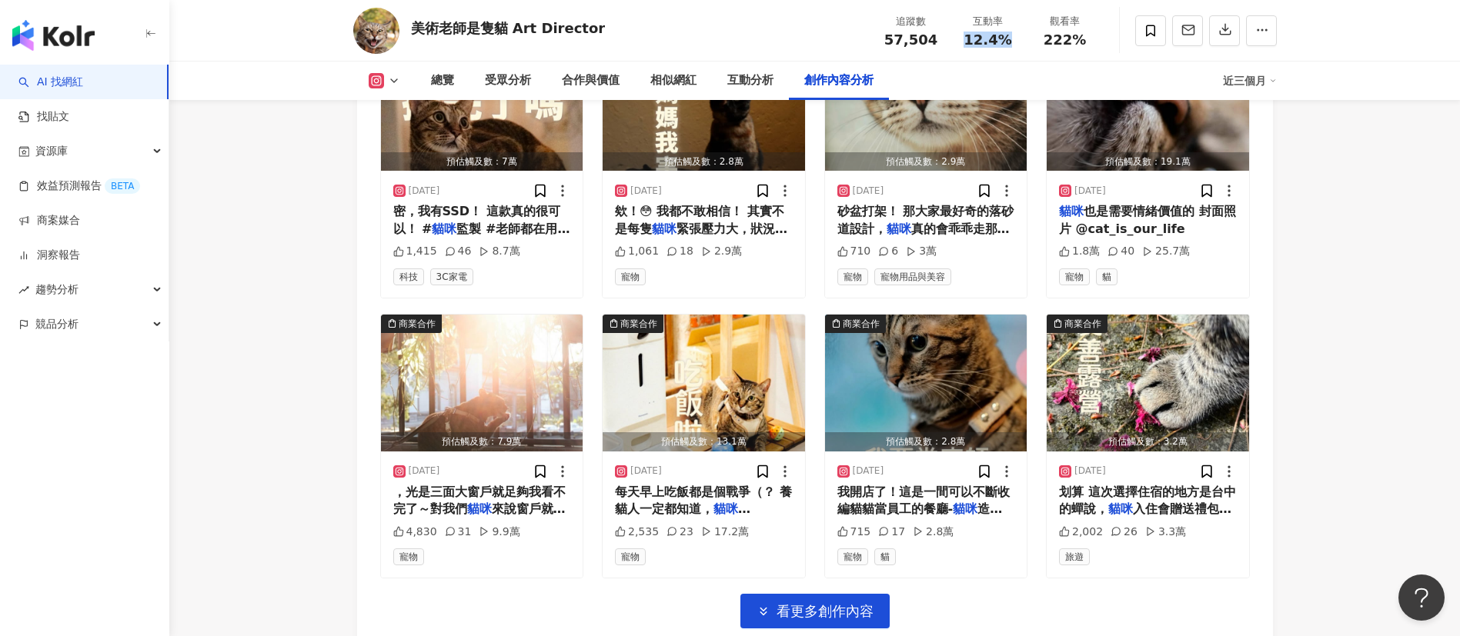
copy span "12.4%"
drag, startPoint x: 1091, startPoint y: 35, endPoint x: 1046, endPoint y: 36, distance: 45.4
click at [1046, 36] on div "222%" at bounding box center [1065, 39] width 58 height 15
copy span "222%"
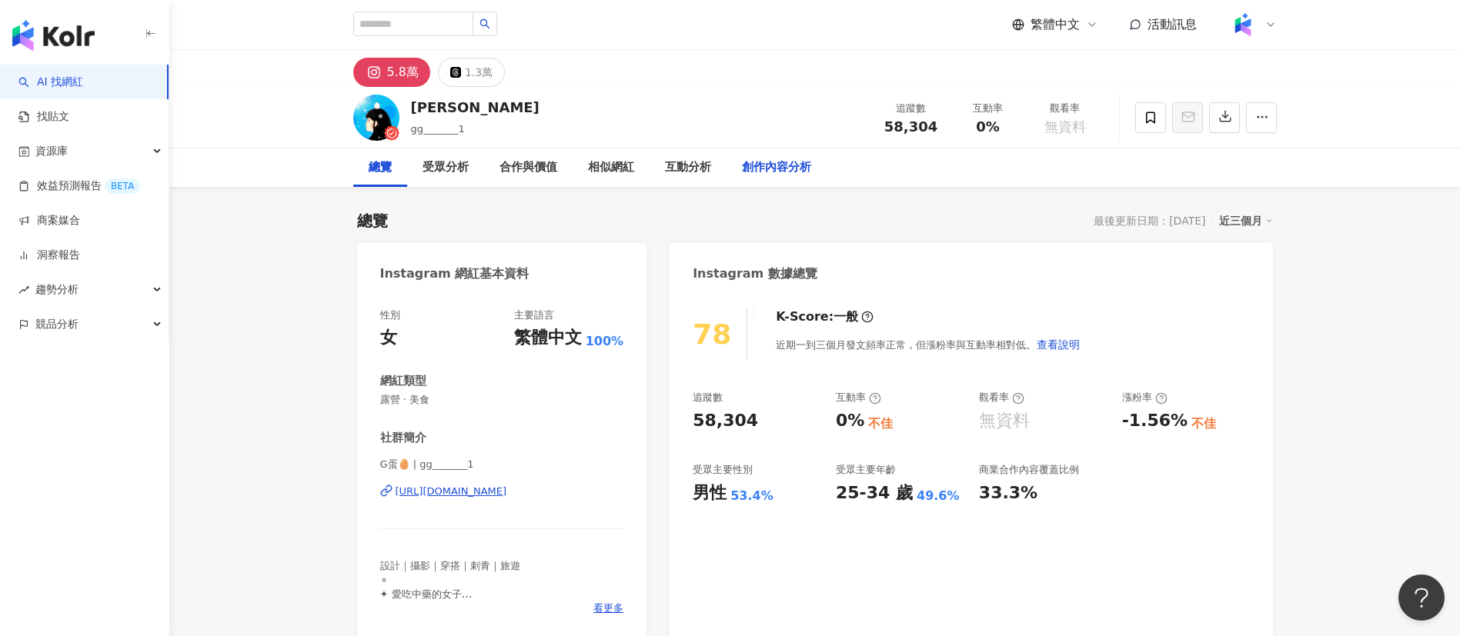
click at [760, 170] on div "創作內容分析" at bounding box center [776, 168] width 69 height 18
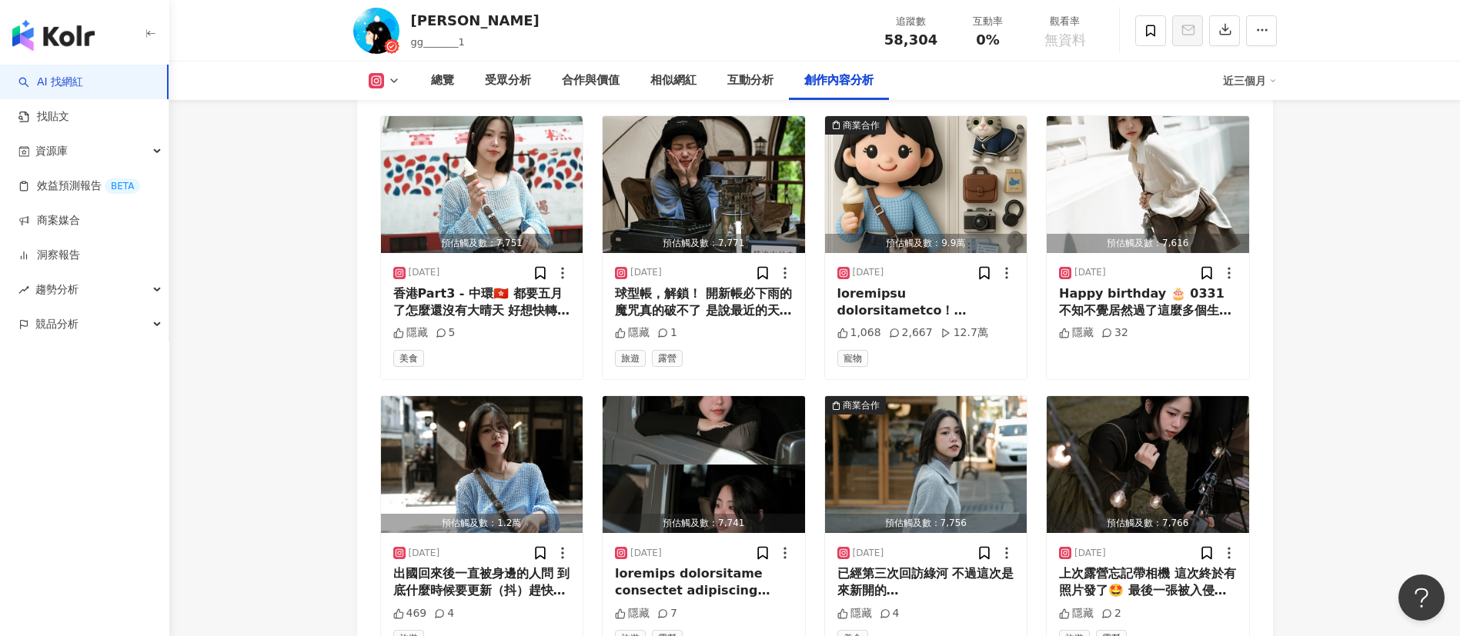
scroll to position [5248, 0]
